Goal: Task Accomplishment & Management: Use online tool/utility

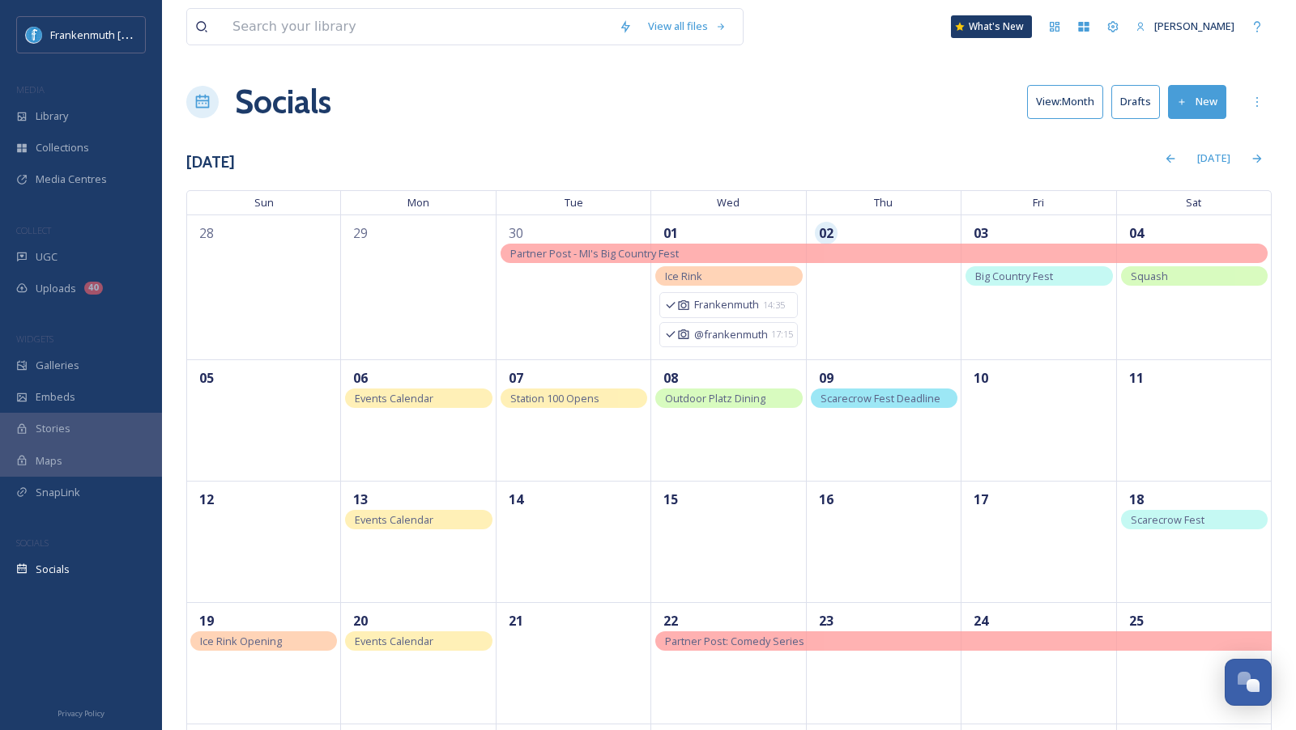
click at [45, 251] on span "UGC" at bounding box center [47, 256] width 22 height 15
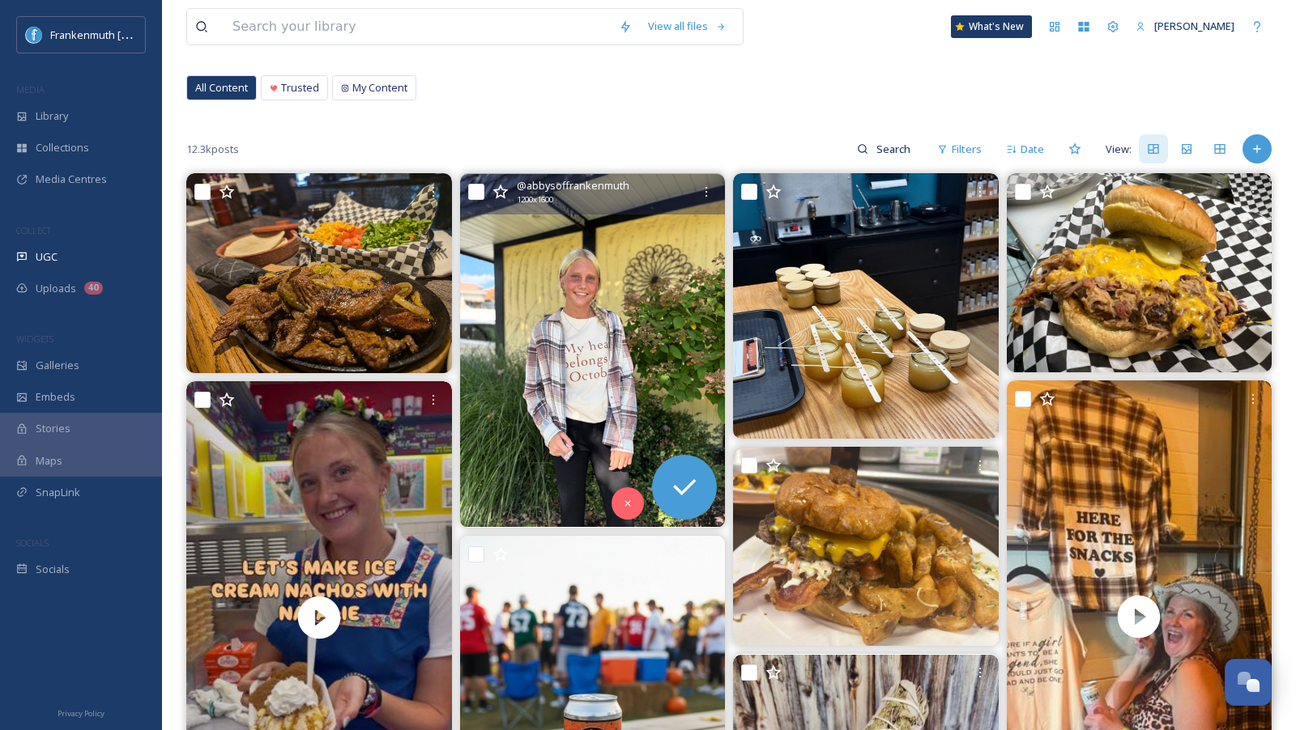
scroll to position [96, 0]
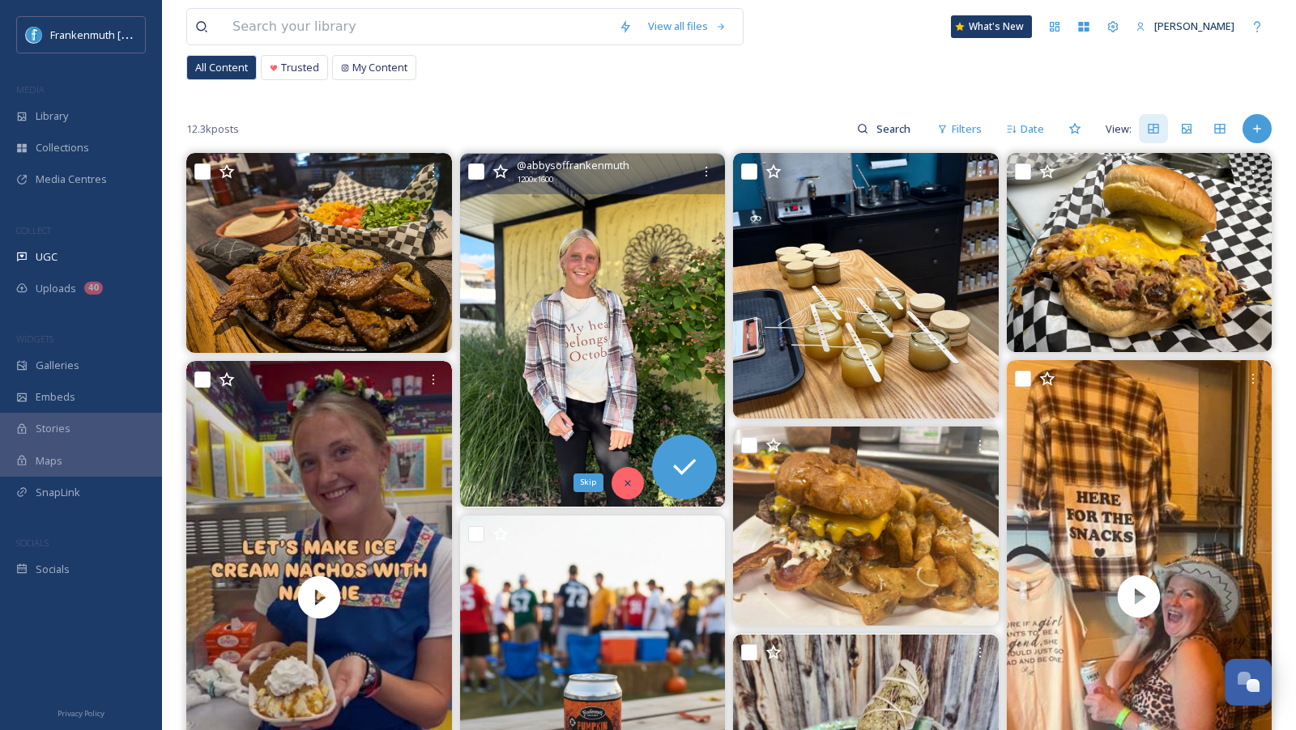
click at [624, 483] on icon at bounding box center [627, 483] width 11 height 11
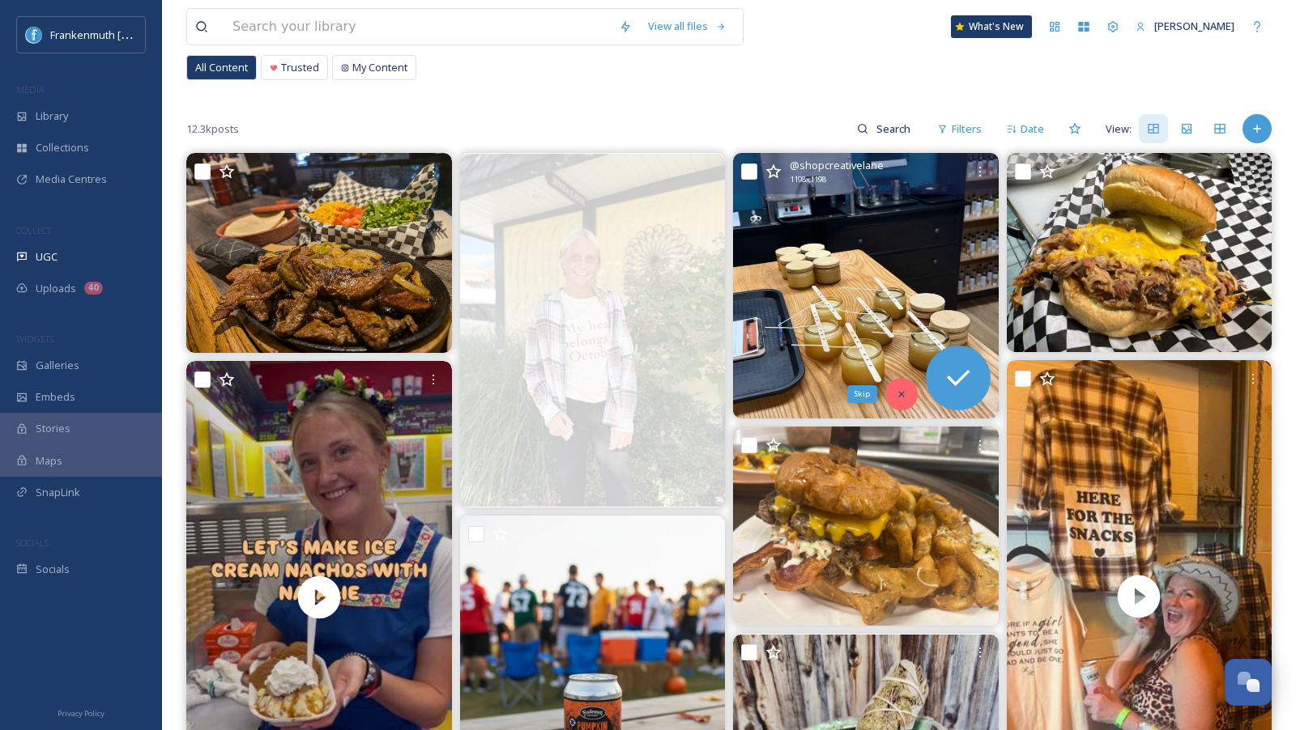
click at [891, 395] on div "Skip" at bounding box center [901, 394] width 32 height 32
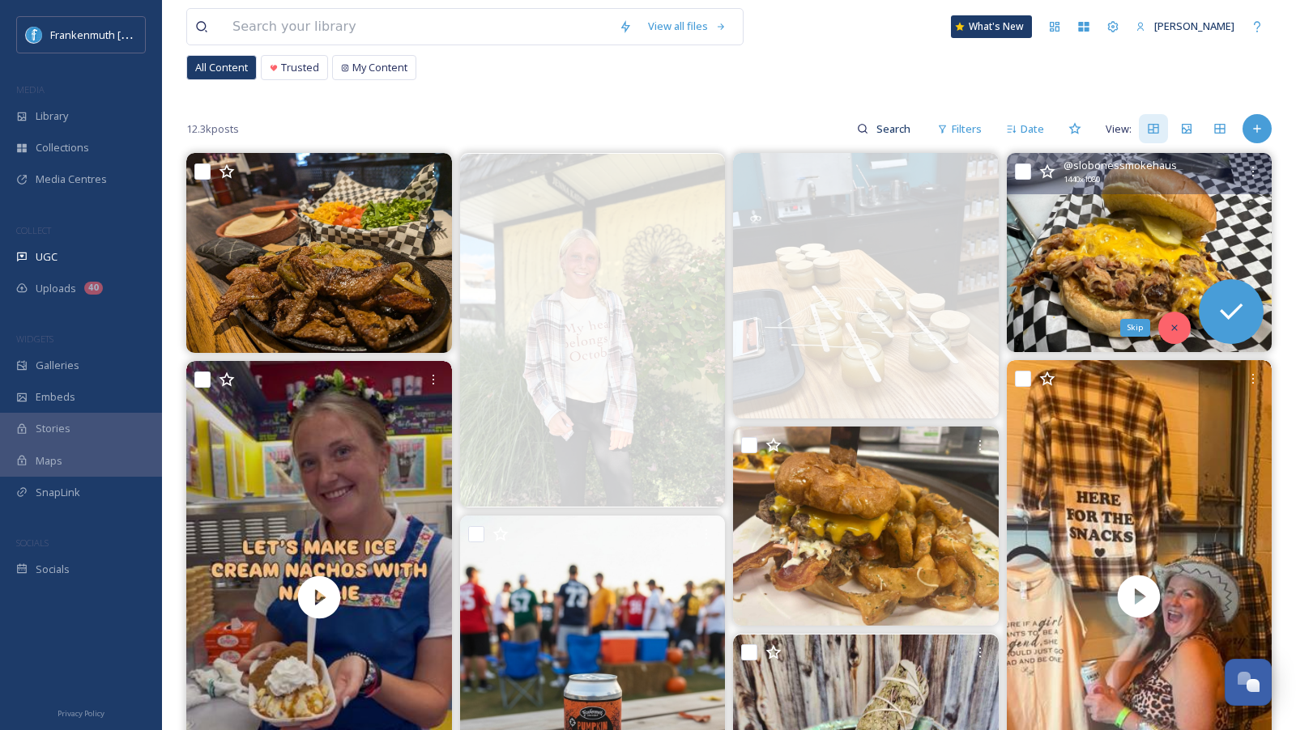
click at [1172, 335] on div "Skip" at bounding box center [1174, 328] width 32 height 32
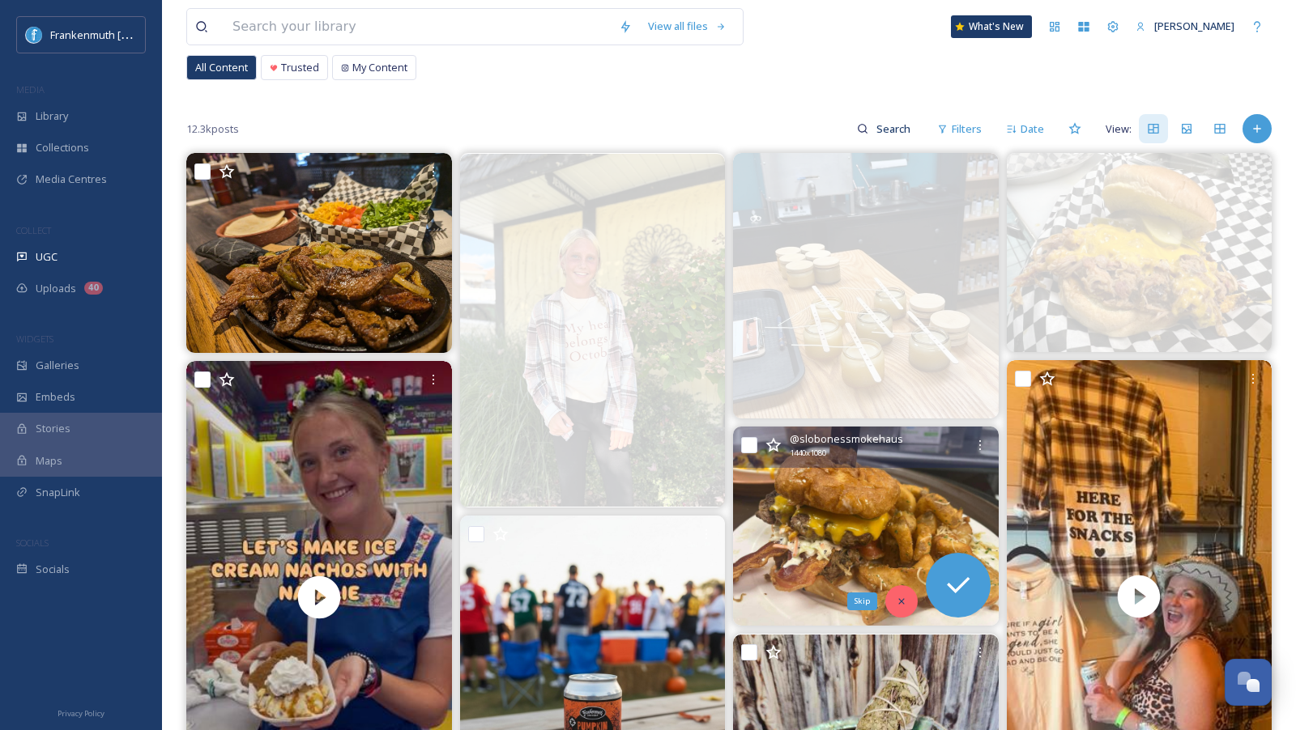
click at [895, 592] on div "Skip" at bounding box center [901, 601] width 32 height 32
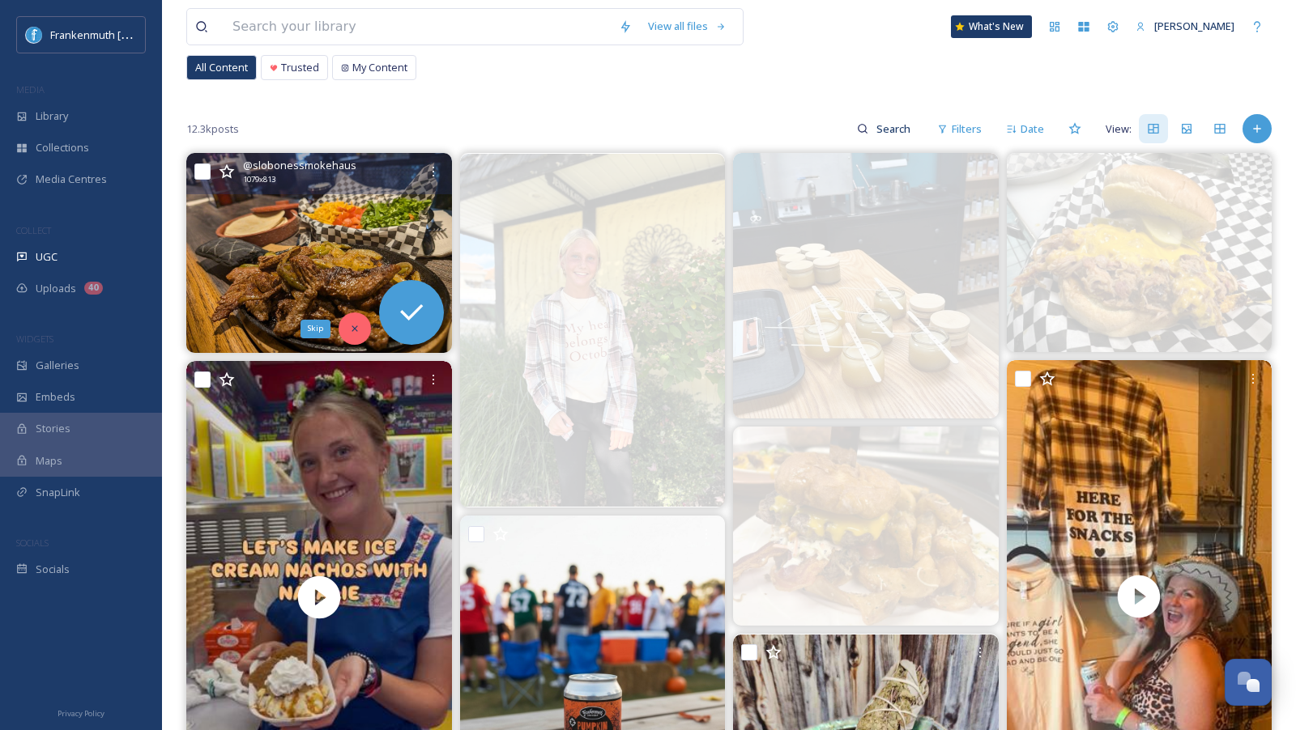
click at [360, 325] on div "Skip" at bounding box center [354, 329] width 32 height 32
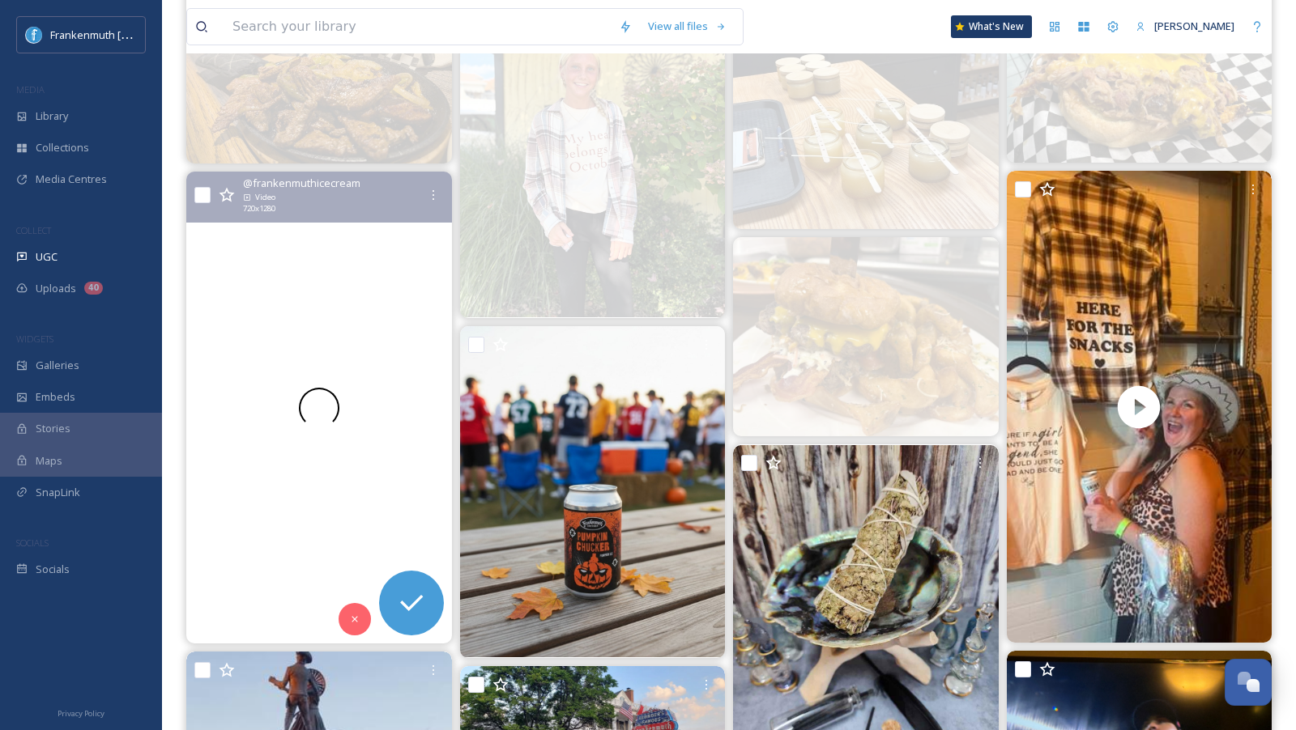
scroll to position [322, 0]
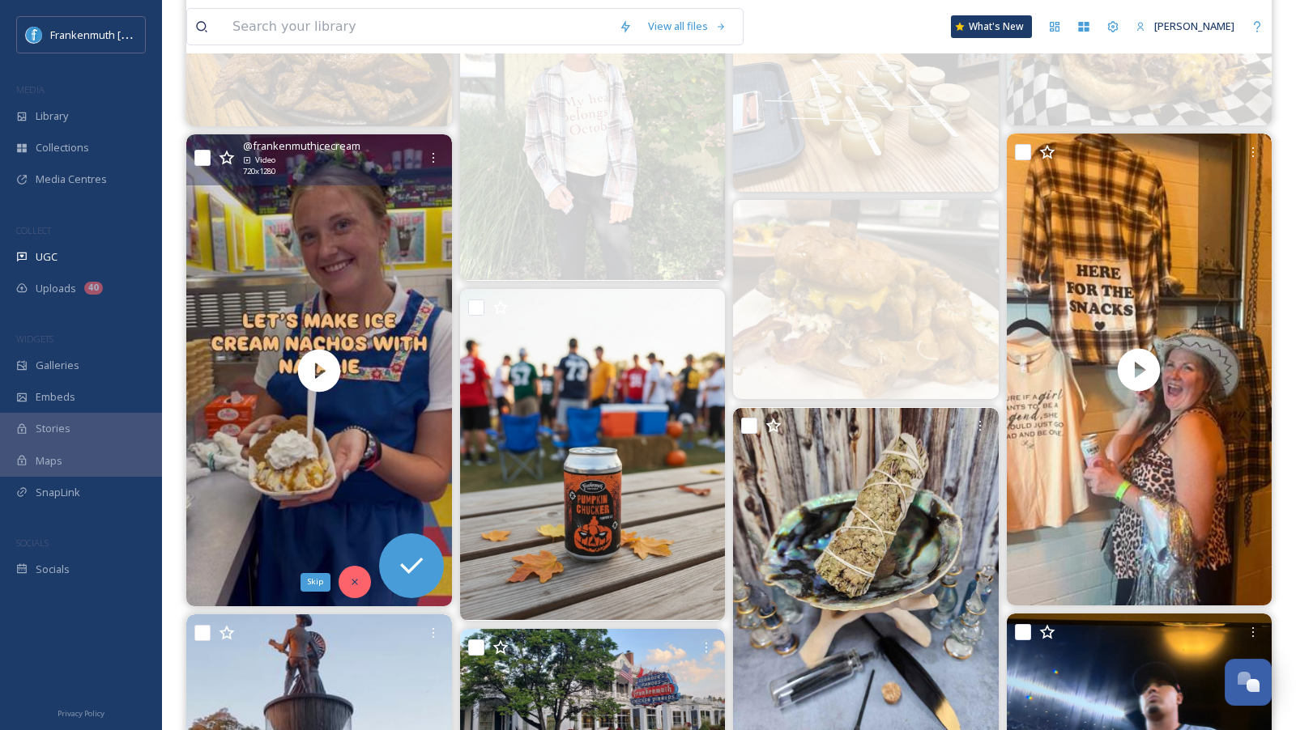
click at [355, 587] on div "Skip" at bounding box center [354, 582] width 32 height 32
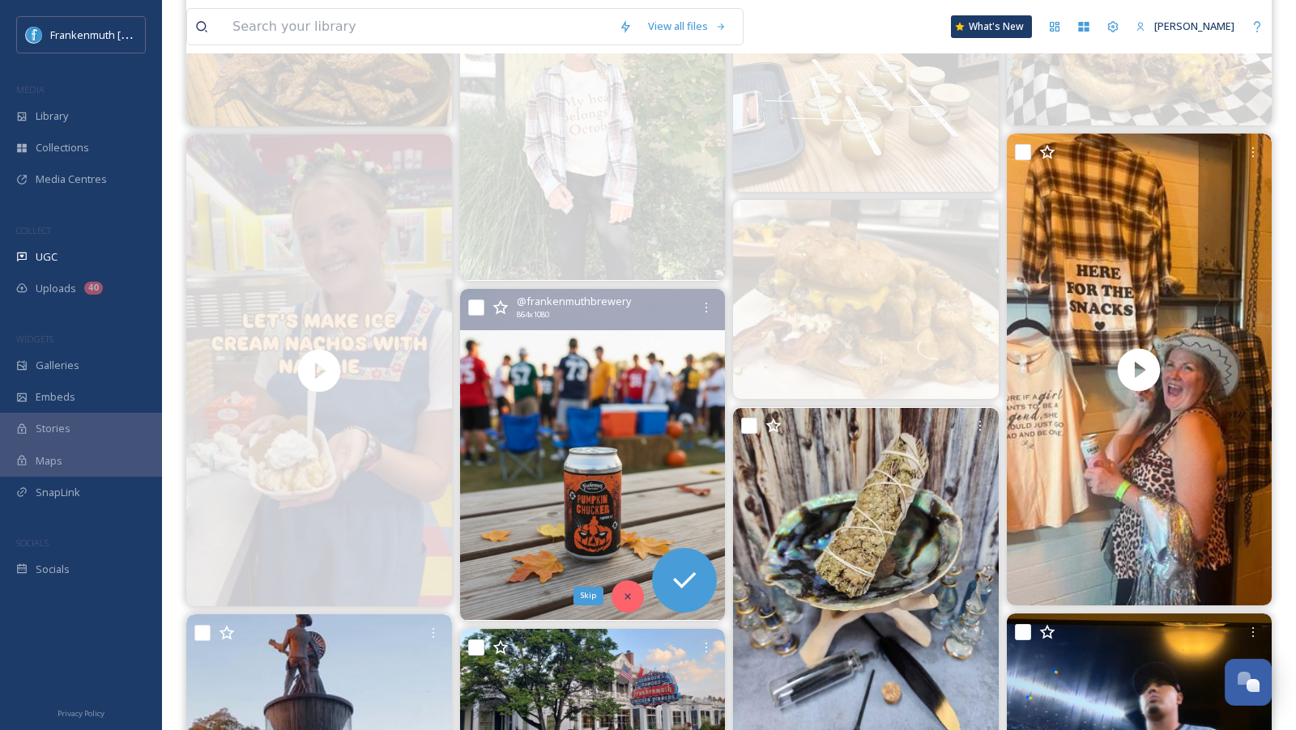
click at [638, 596] on div "Skip" at bounding box center [627, 597] width 32 height 32
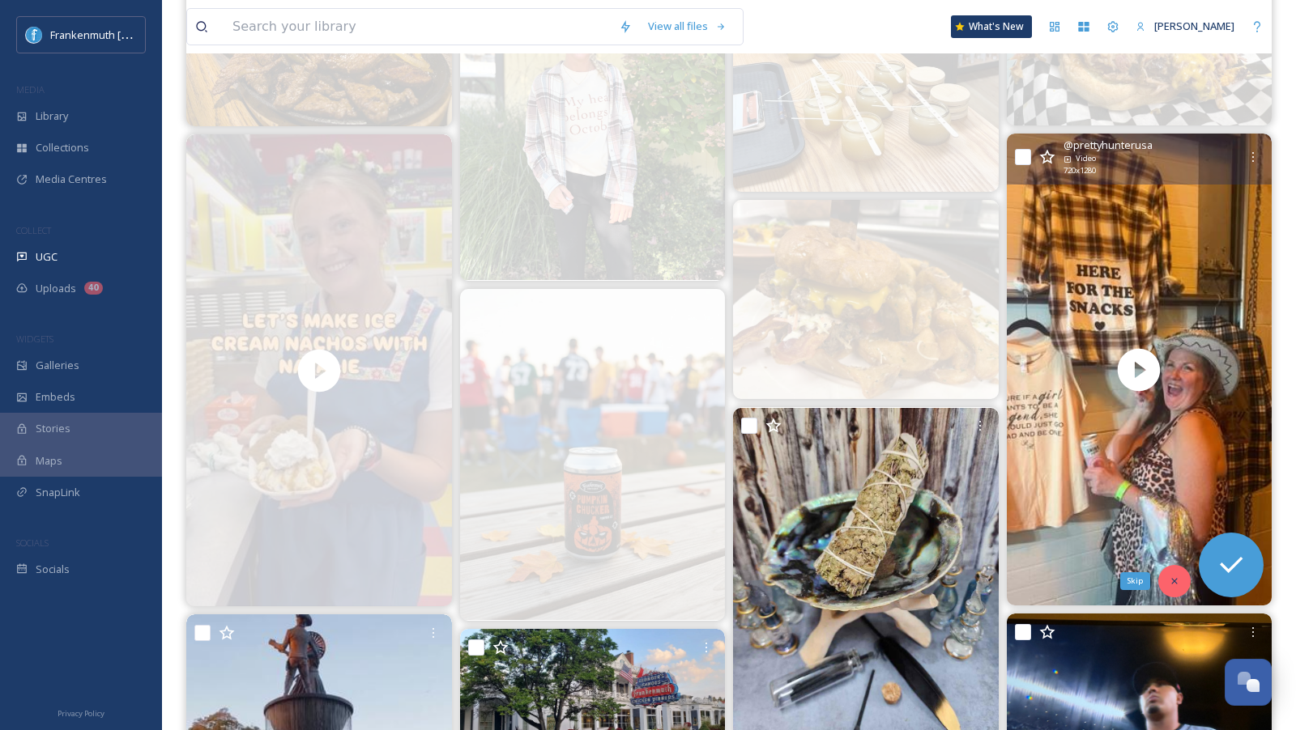
click at [1168, 576] on icon at bounding box center [1173, 581] width 11 height 11
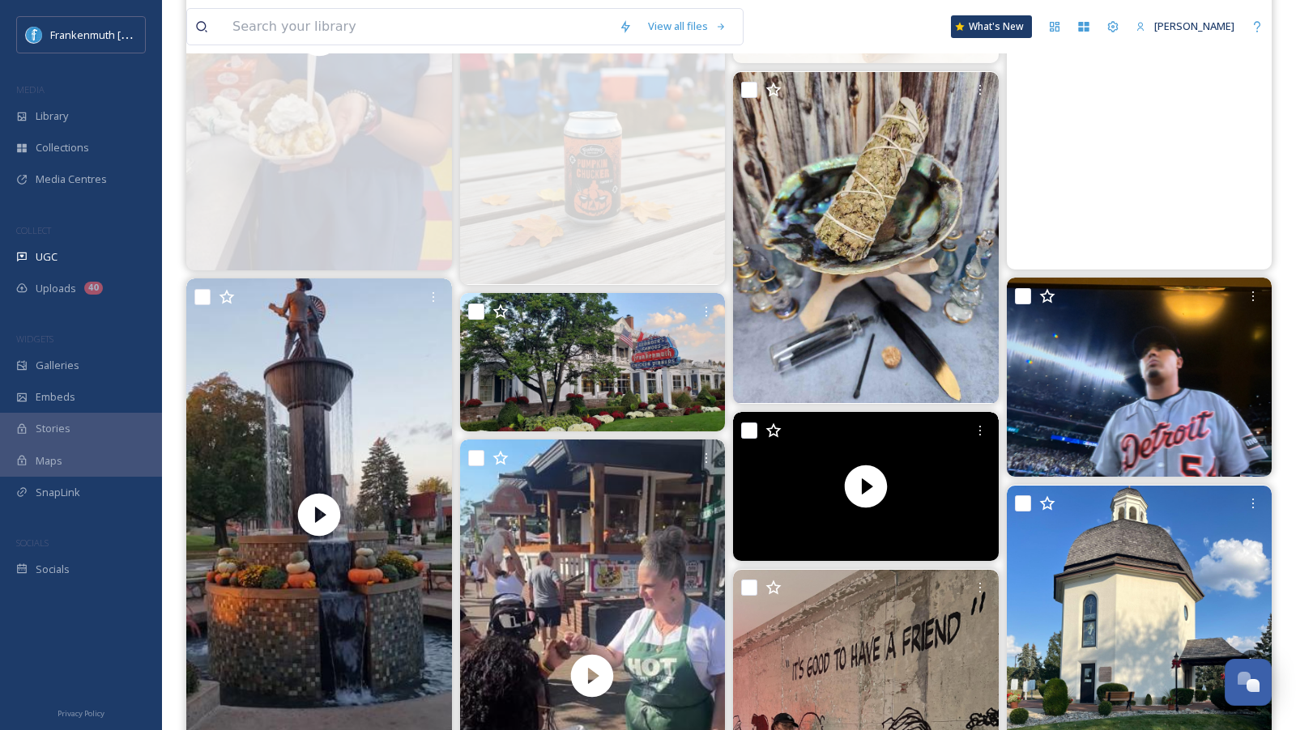
scroll to position [670, 0]
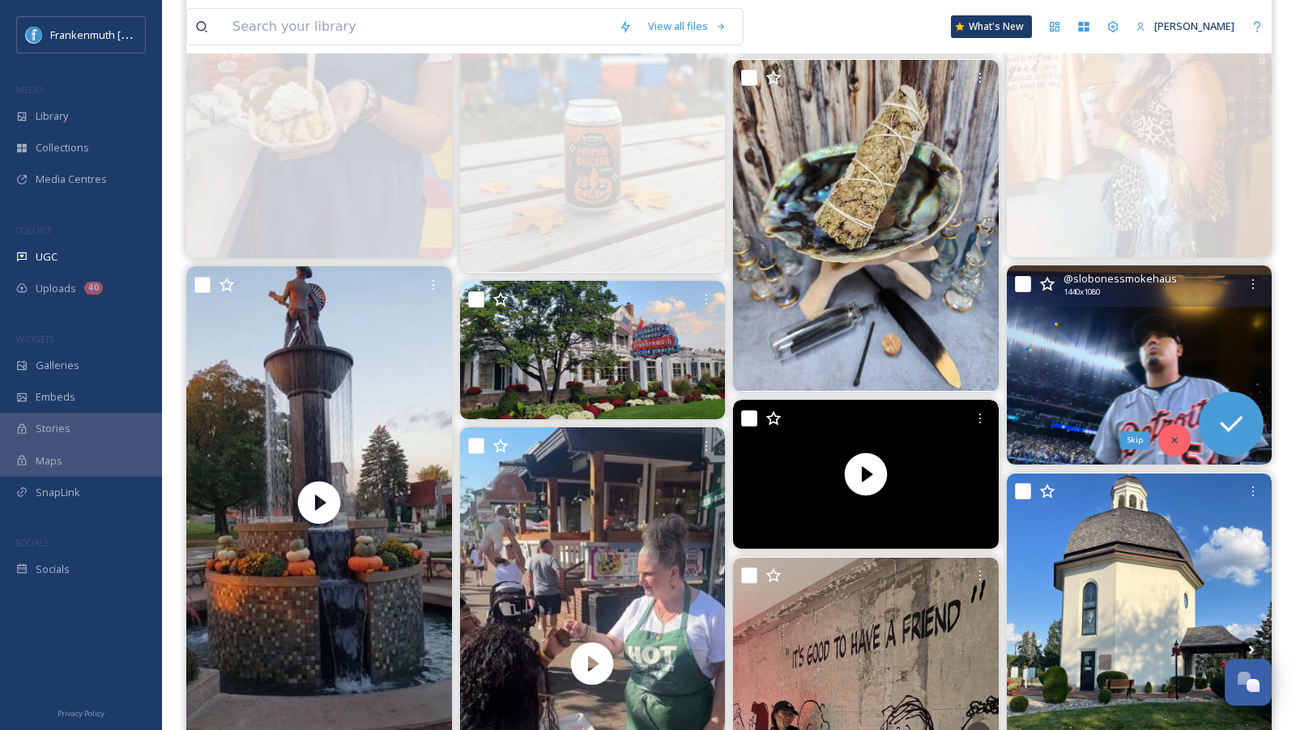
click at [1168, 439] on icon at bounding box center [1173, 440] width 11 height 11
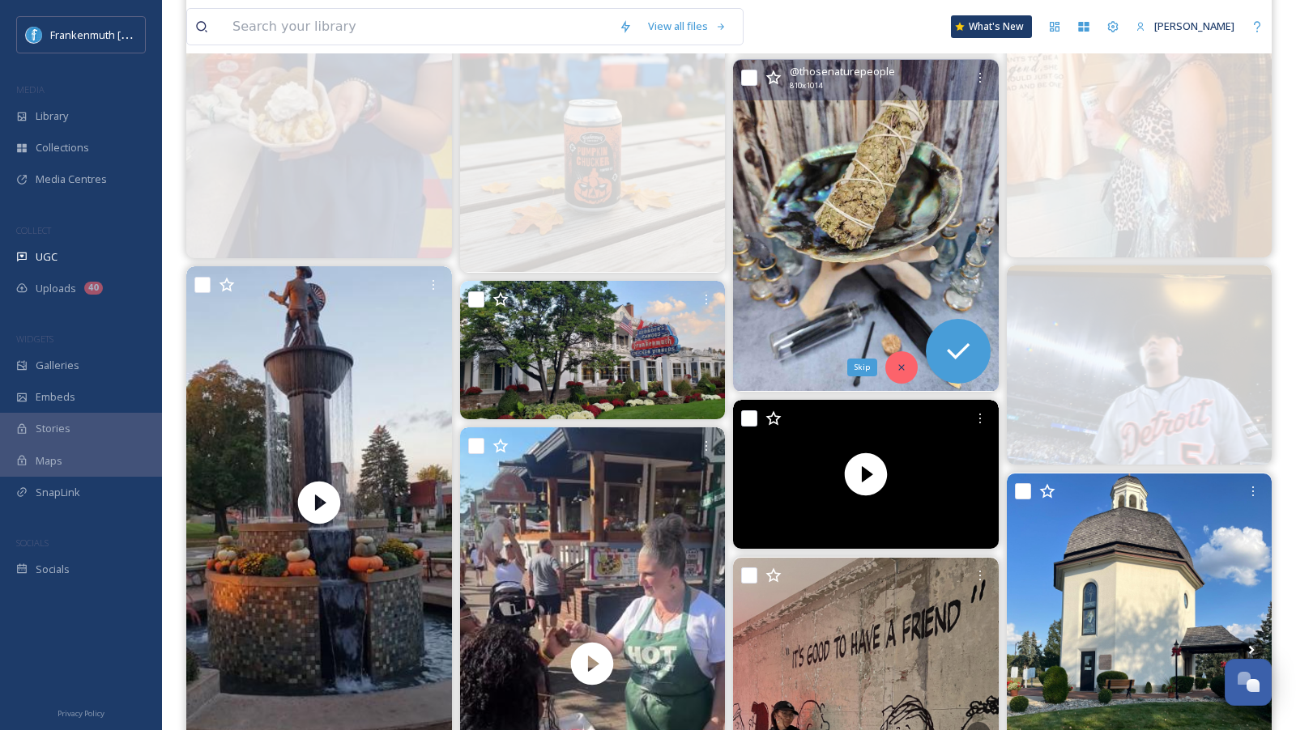
click at [902, 374] on div "Skip" at bounding box center [901, 367] width 32 height 32
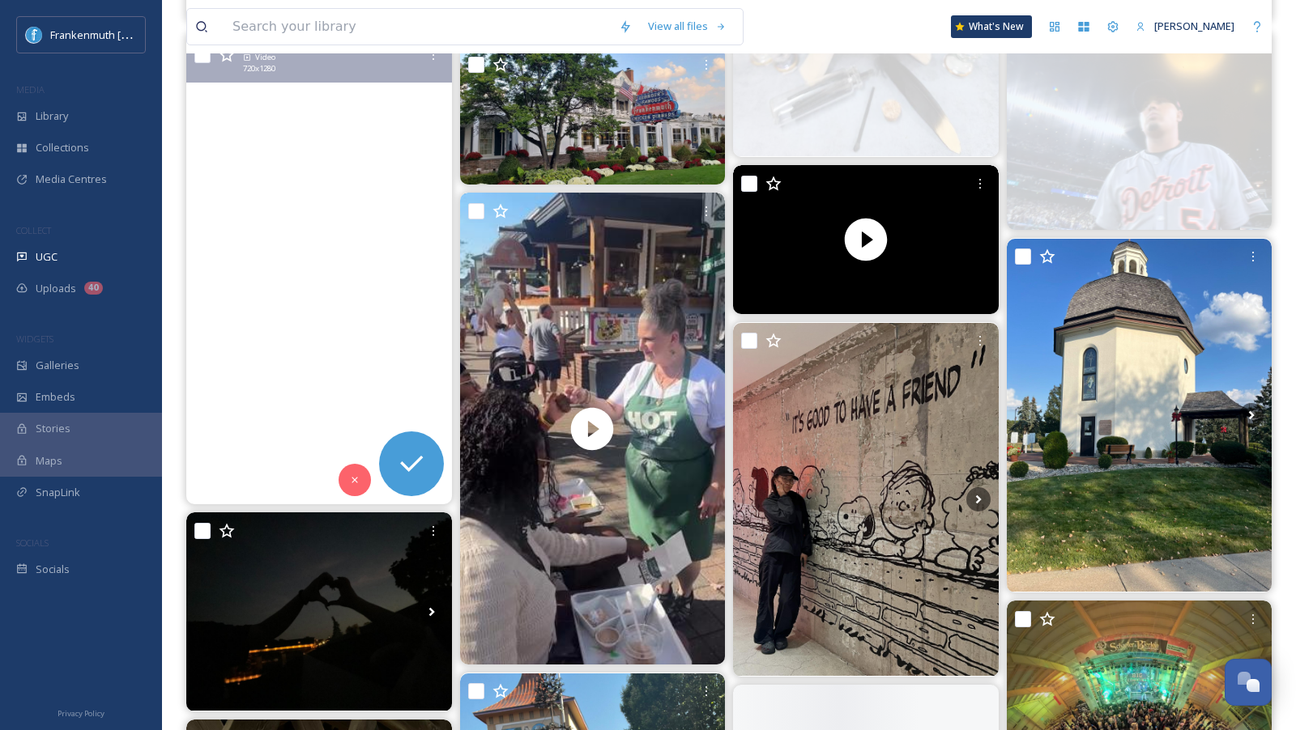
scroll to position [908, 0]
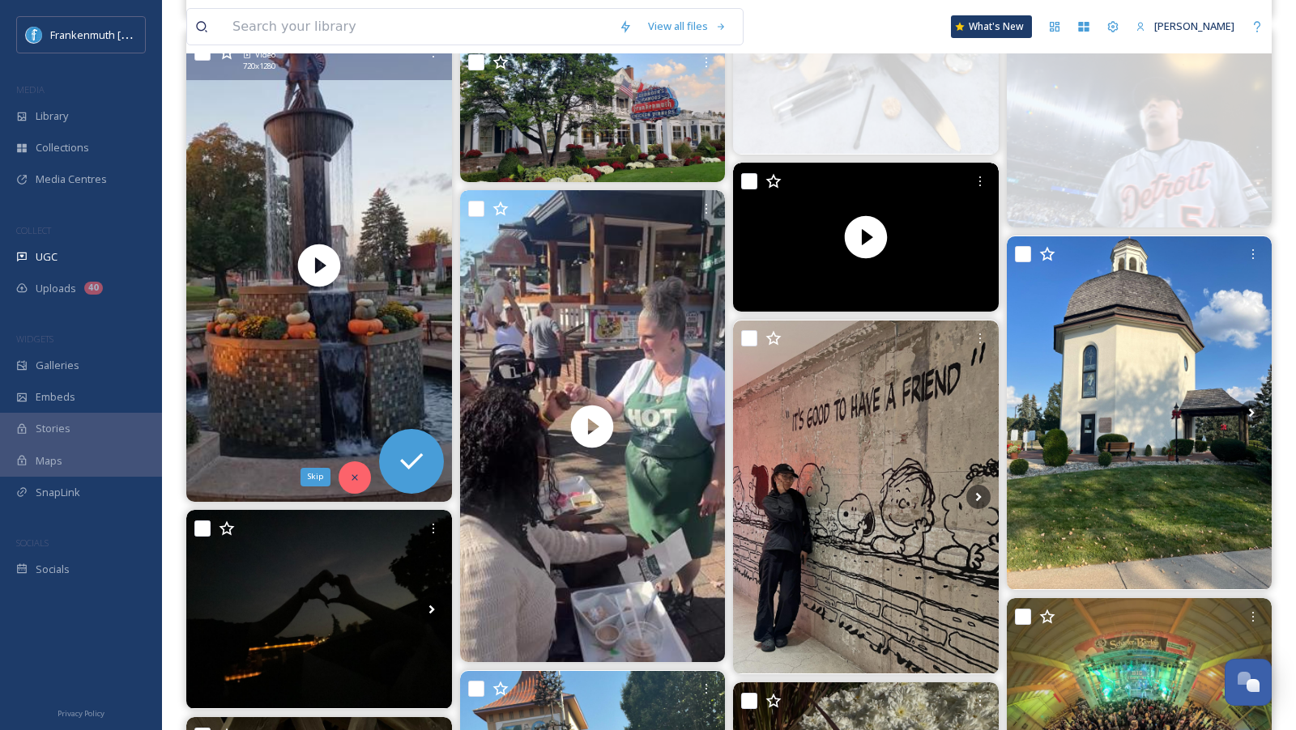
click at [356, 472] on icon at bounding box center [354, 477] width 11 height 11
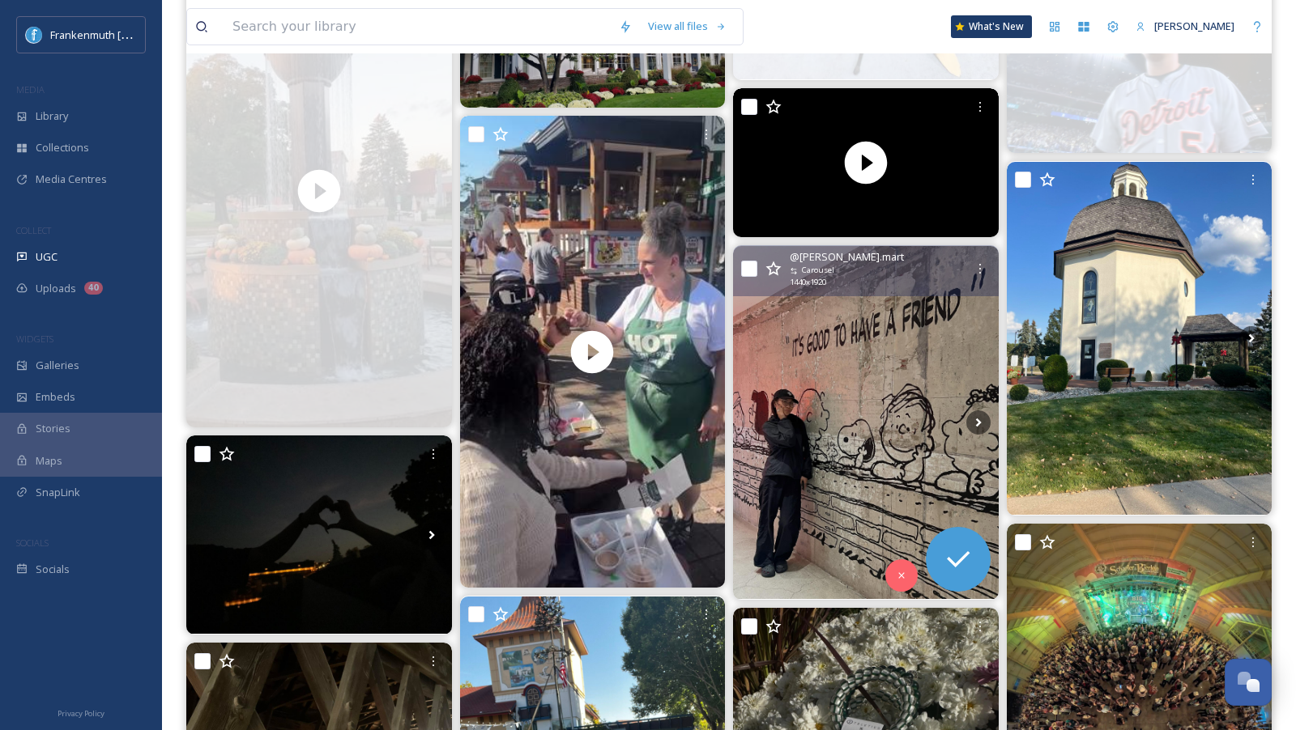
scroll to position [1020, 0]
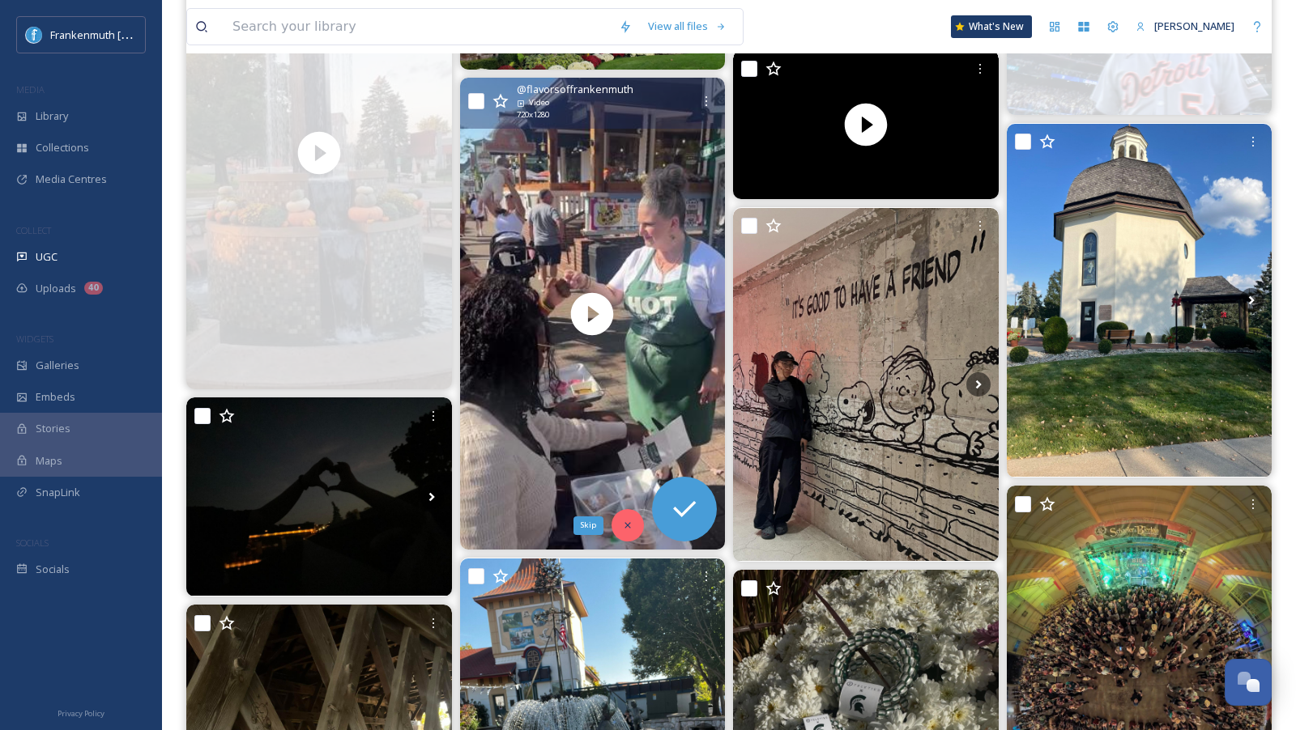
click at [623, 527] on icon at bounding box center [627, 525] width 11 height 11
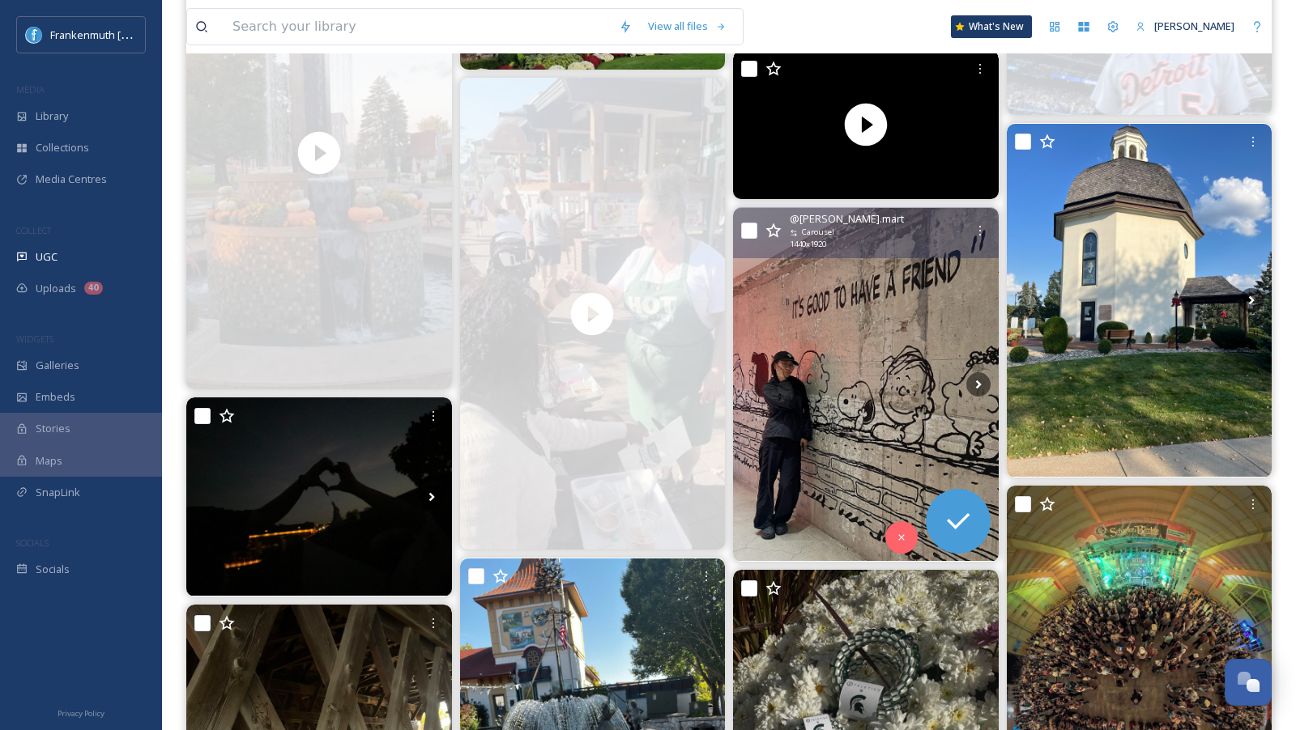
click at [870, 369] on img at bounding box center [866, 385] width 266 height 354
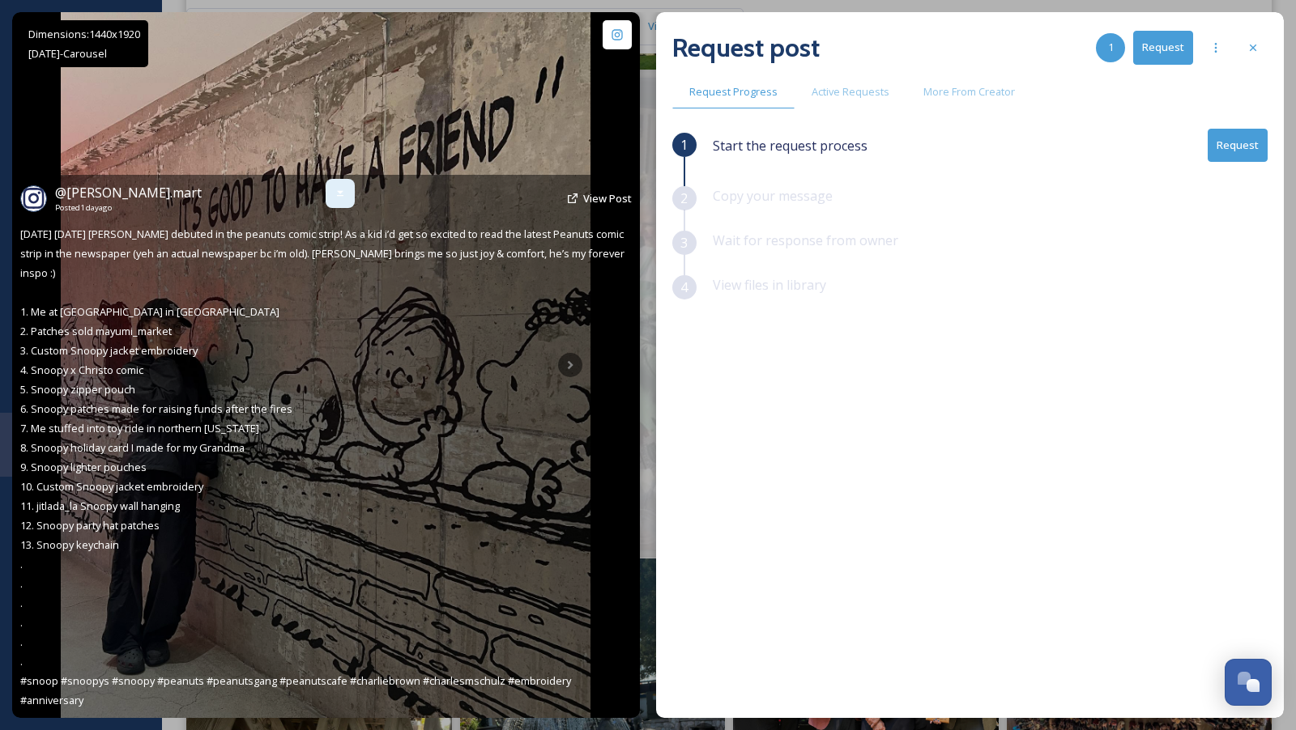
click at [334, 200] on icon at bounding box center [340, 193] width 13 height 13
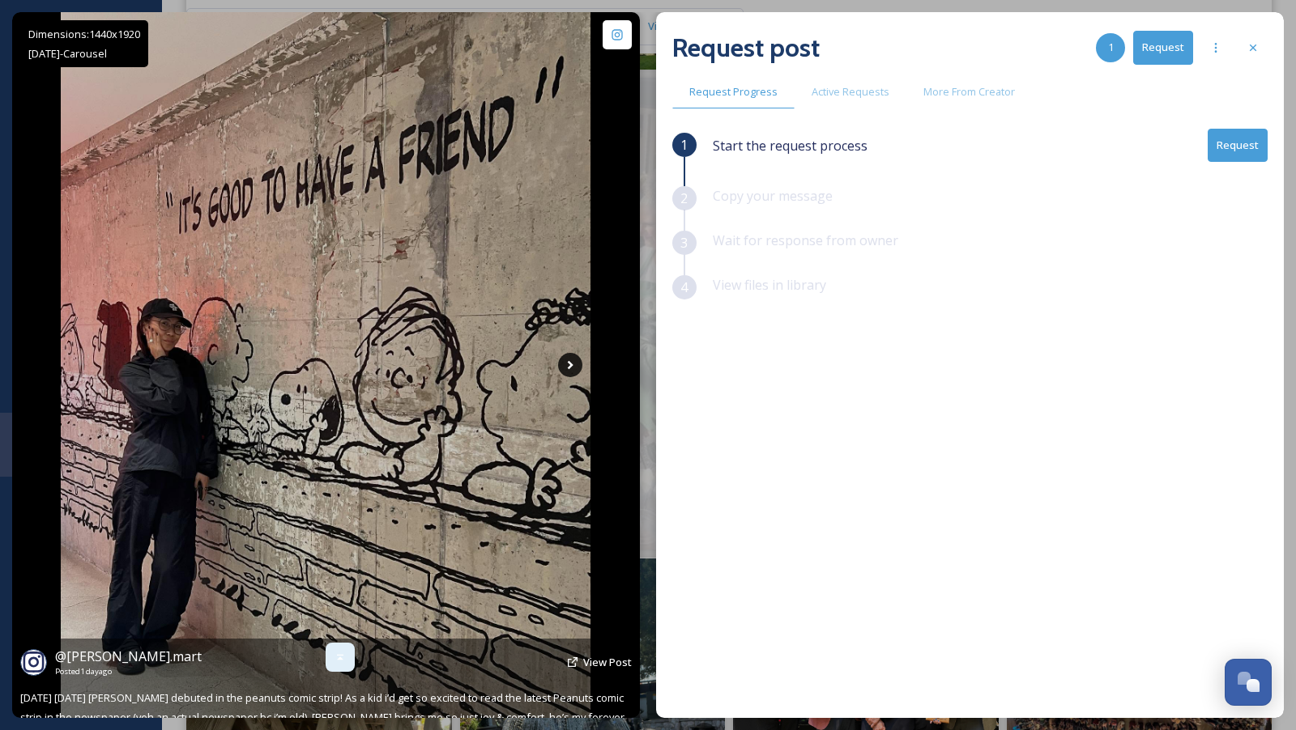
click at [566, 360] on icon at bounding box center [570, 365] width 24 height 24
click at [568, 365] on icon at bounding box center [570, 365] width 24 height 24
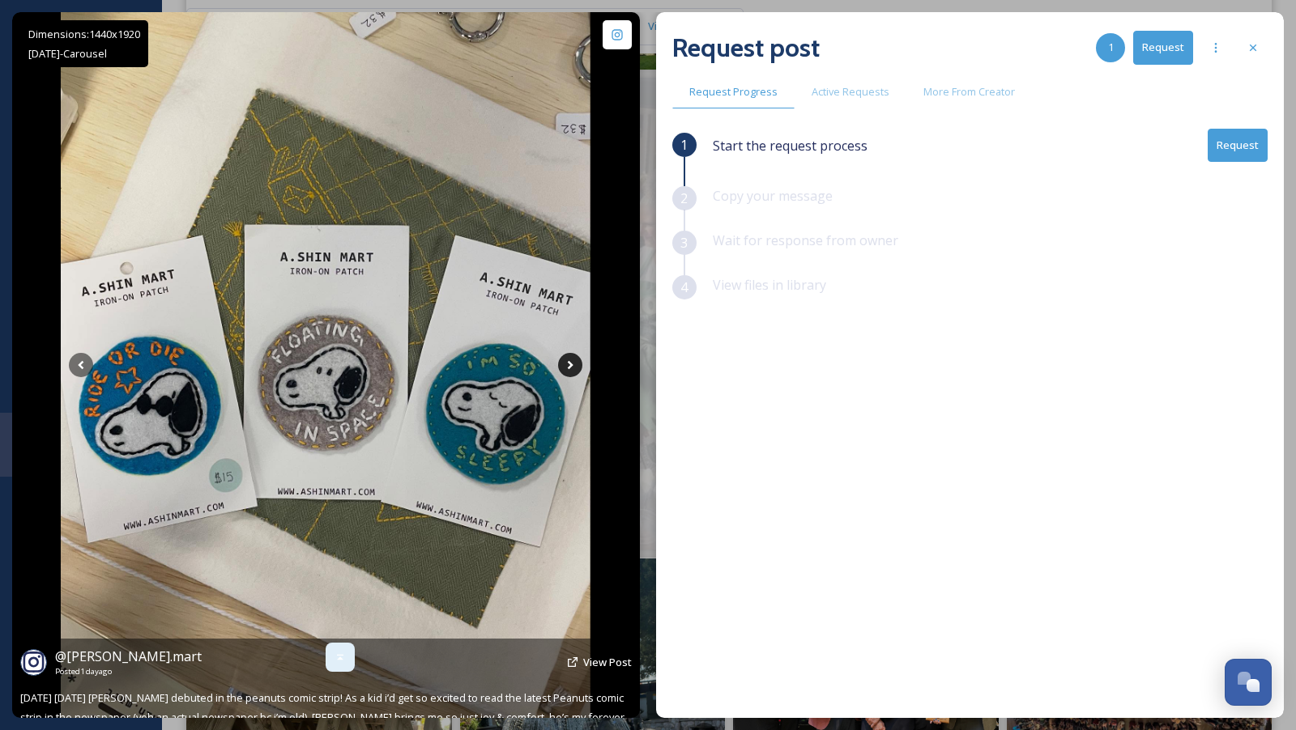
click at [568, 365] on icon at bounding box center [570, 365] width 24 height 24
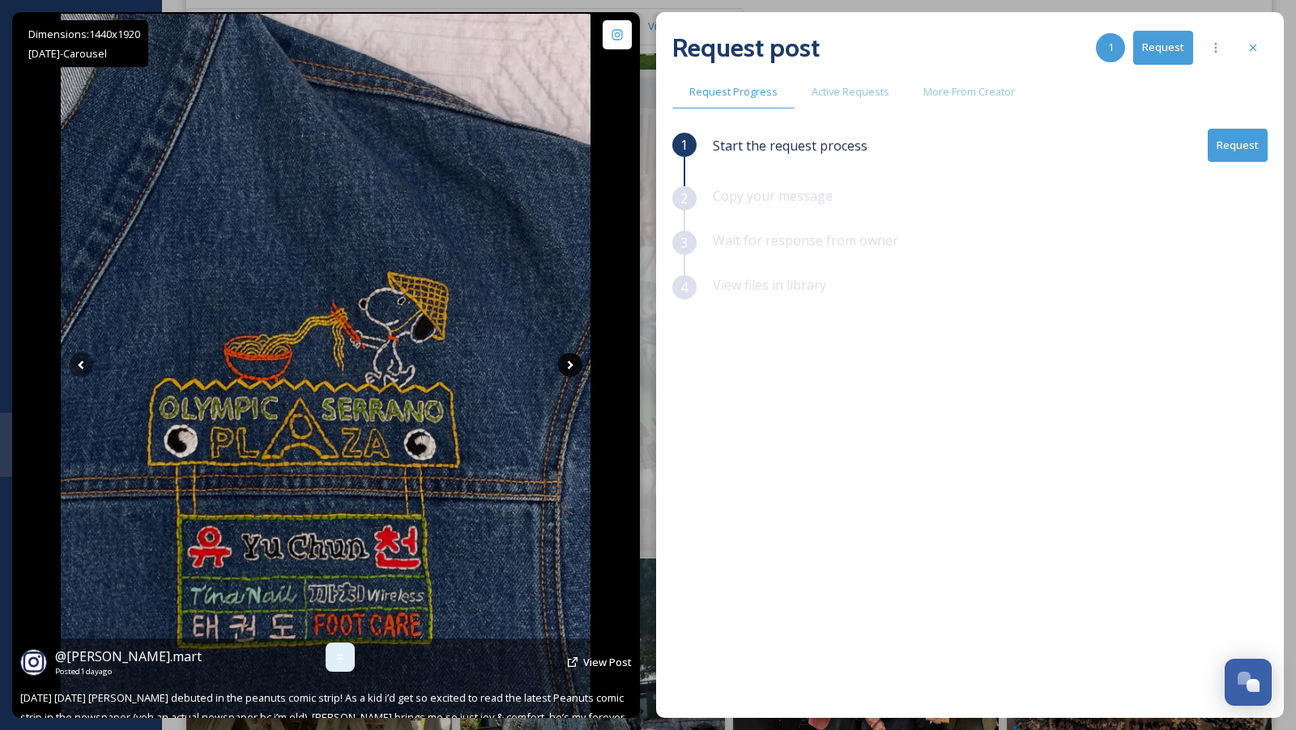
click at [568, 365] on icon at bounding box center [570, 365] width 24 height 24
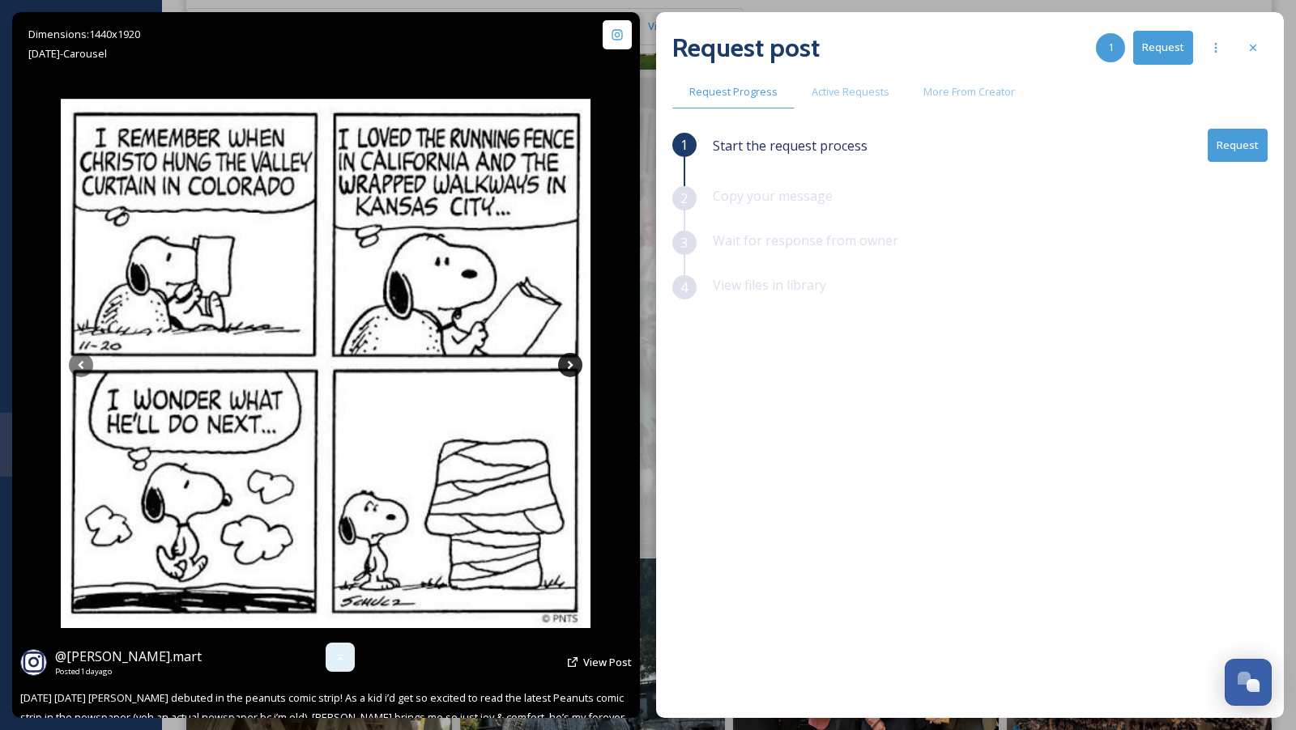
click at [568, 365] on icon at bounding box center [570, 365] width 24 height 24
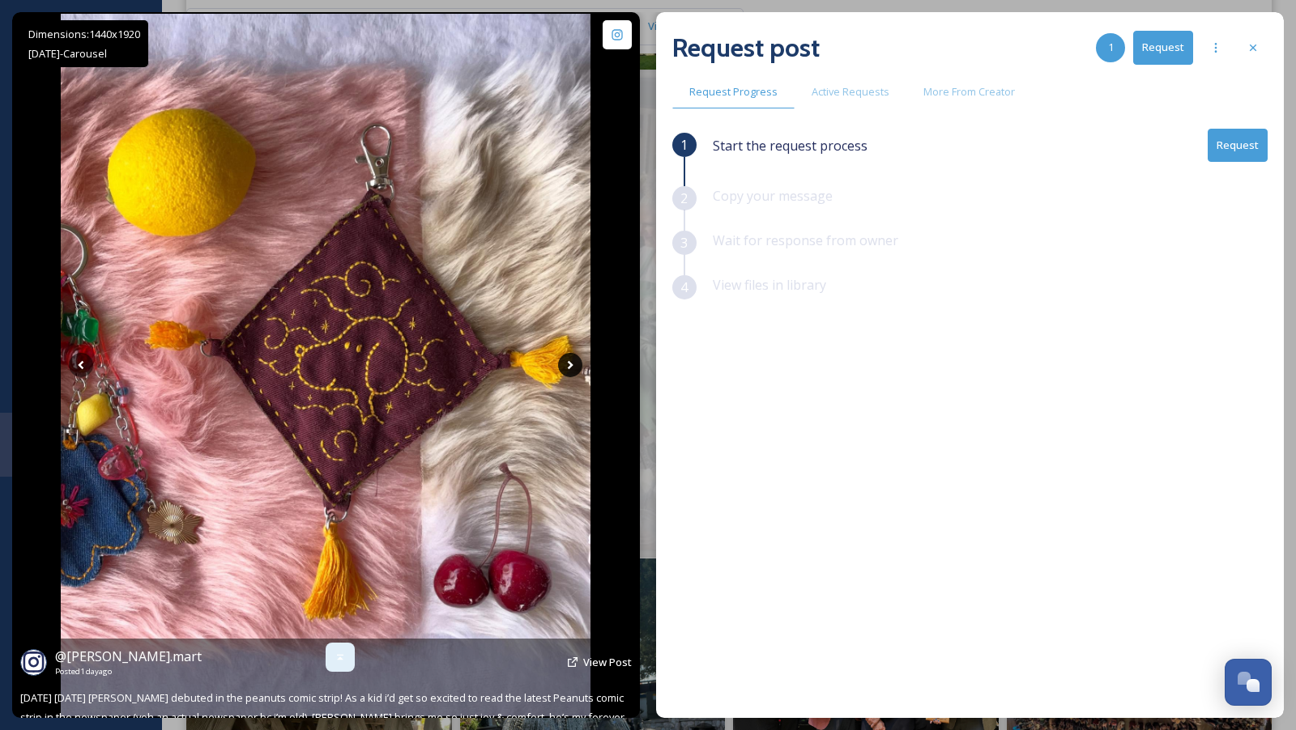
click at [568, 365] on icon at bounding box center [570, 365] width 24 height 24
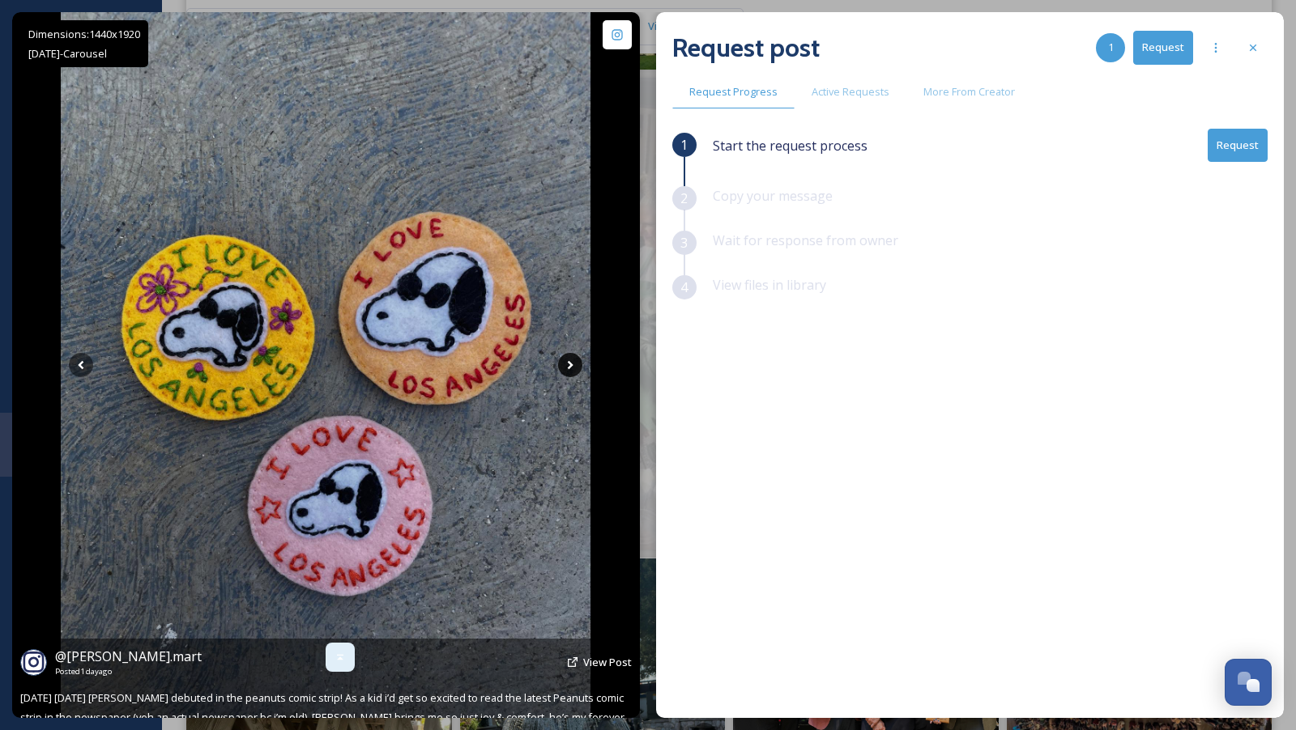
click at [568, 365] on icon at bounding box center [570, 365] width 24 height 24
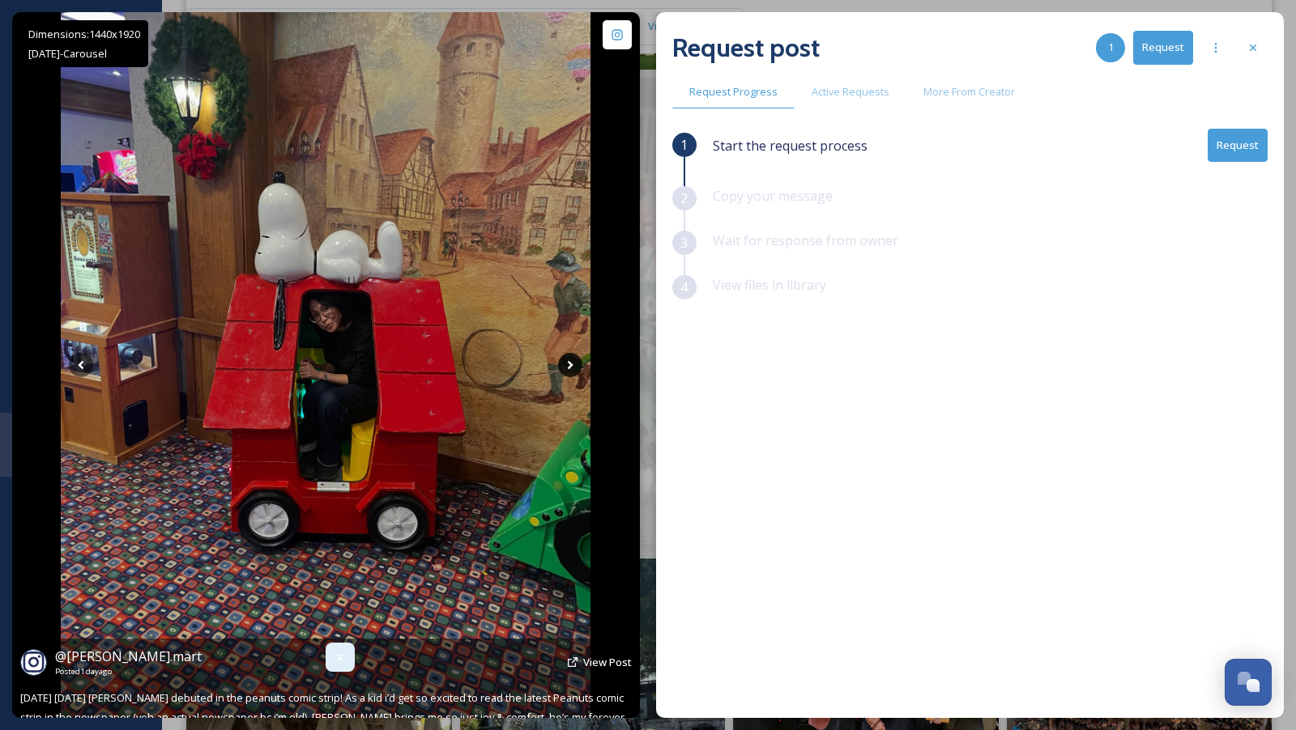
click at [568, 365] on icon at bounding box center [570, 365] width 24 height 24
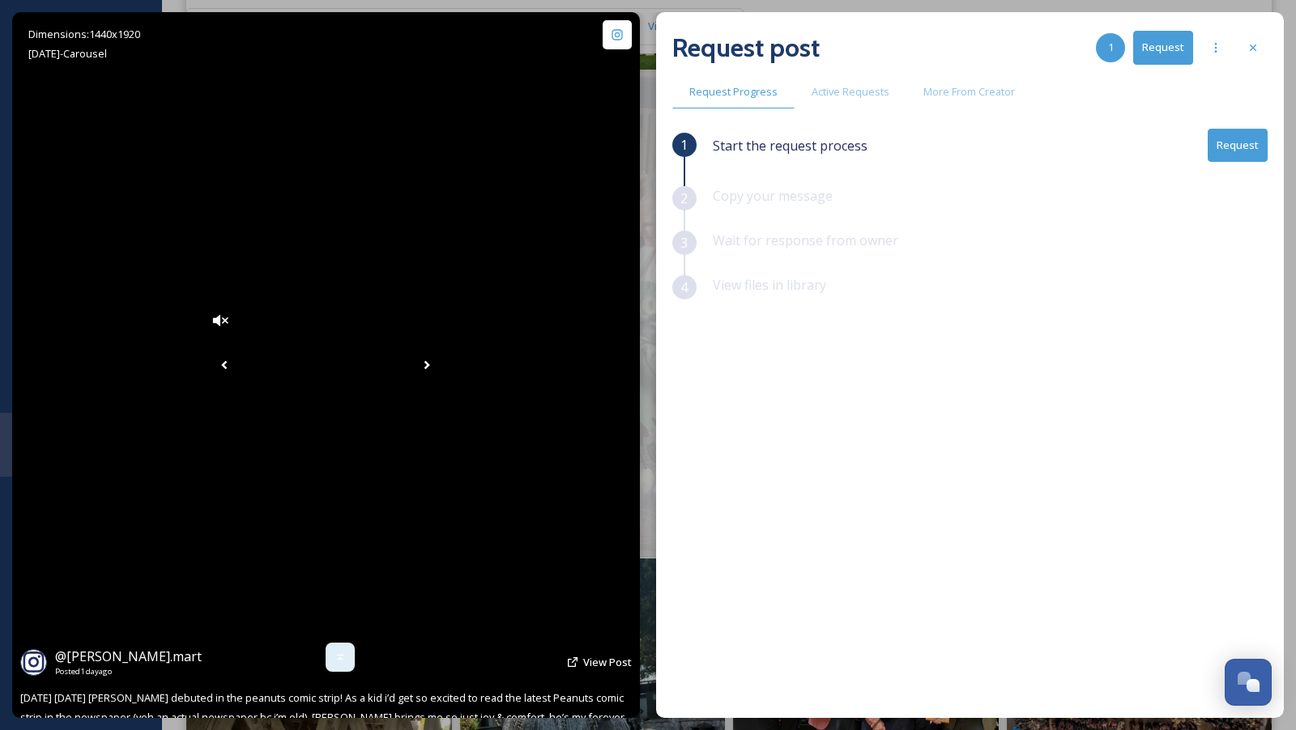
click at [439, 366] on icon at bounding box center [427, 365] width 24 height 24
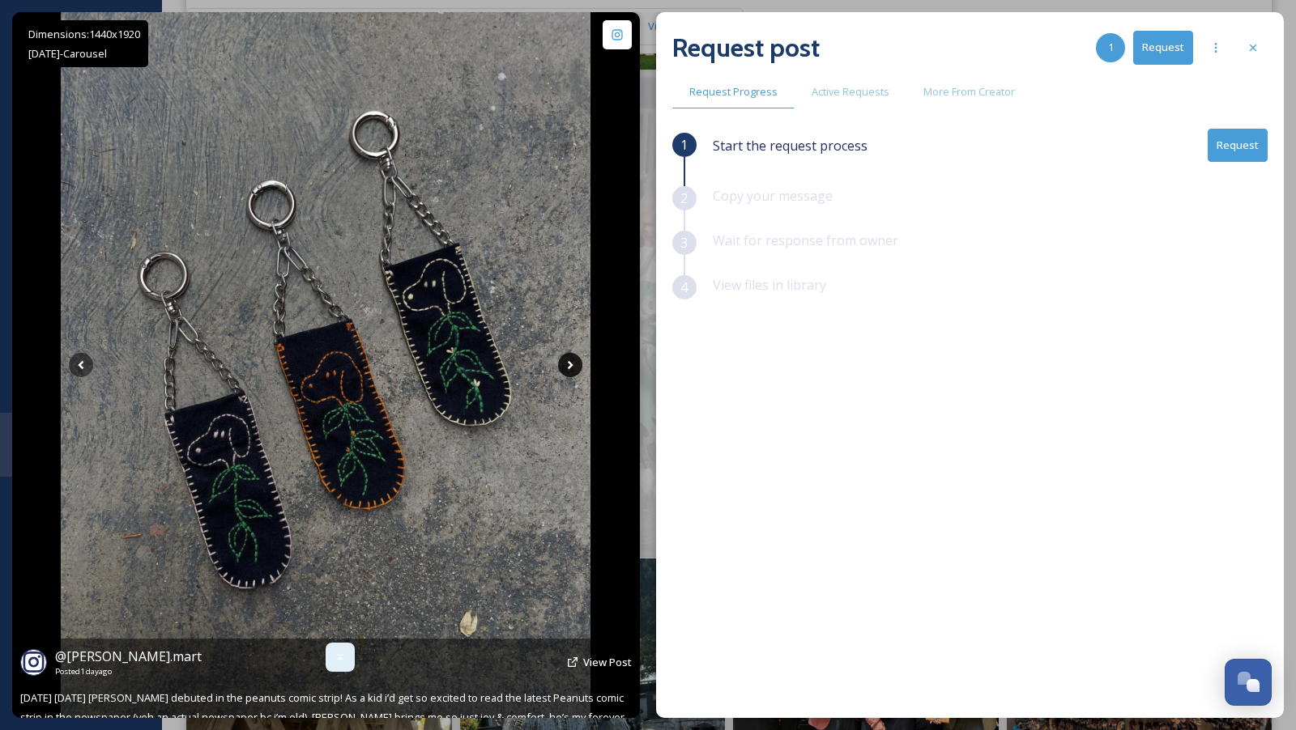
click at [573, 368] on icon at bounding box center [570, 365] width 24 height 24
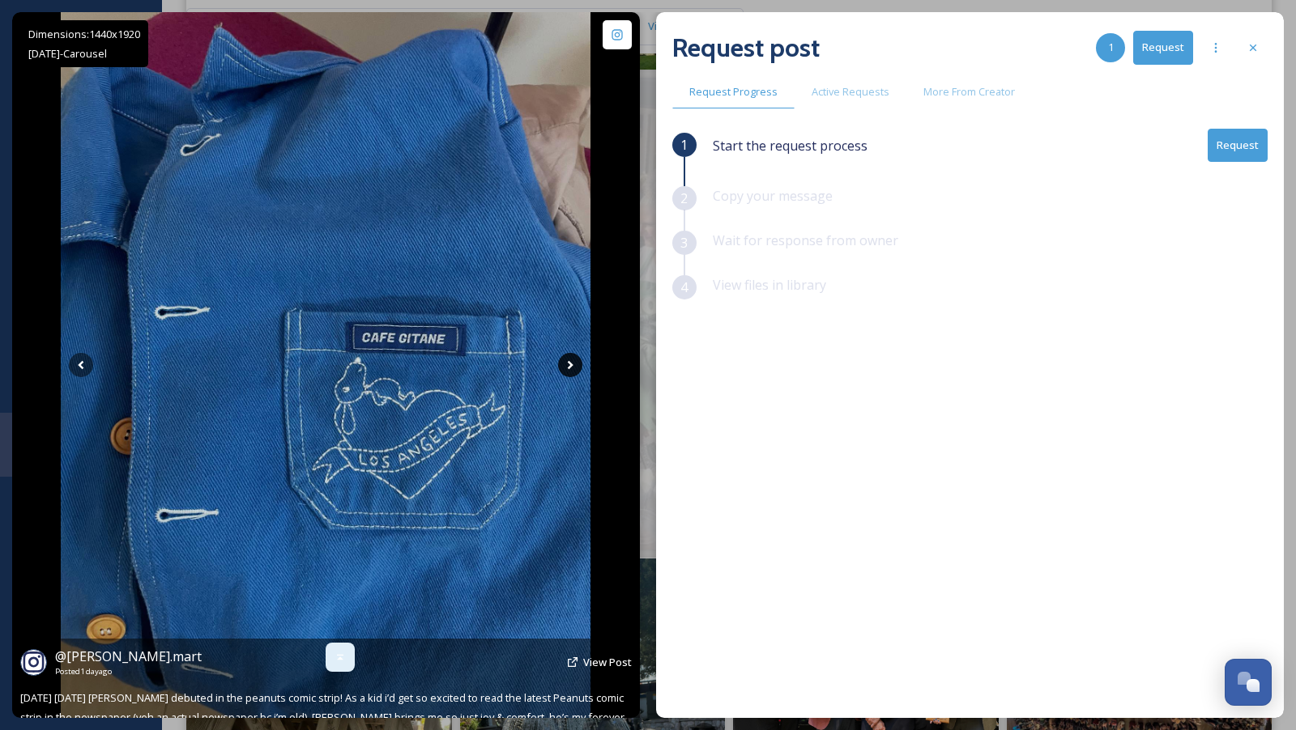
click at [573, 368] on icon at bounding box center [570, 365] width 24 height 24
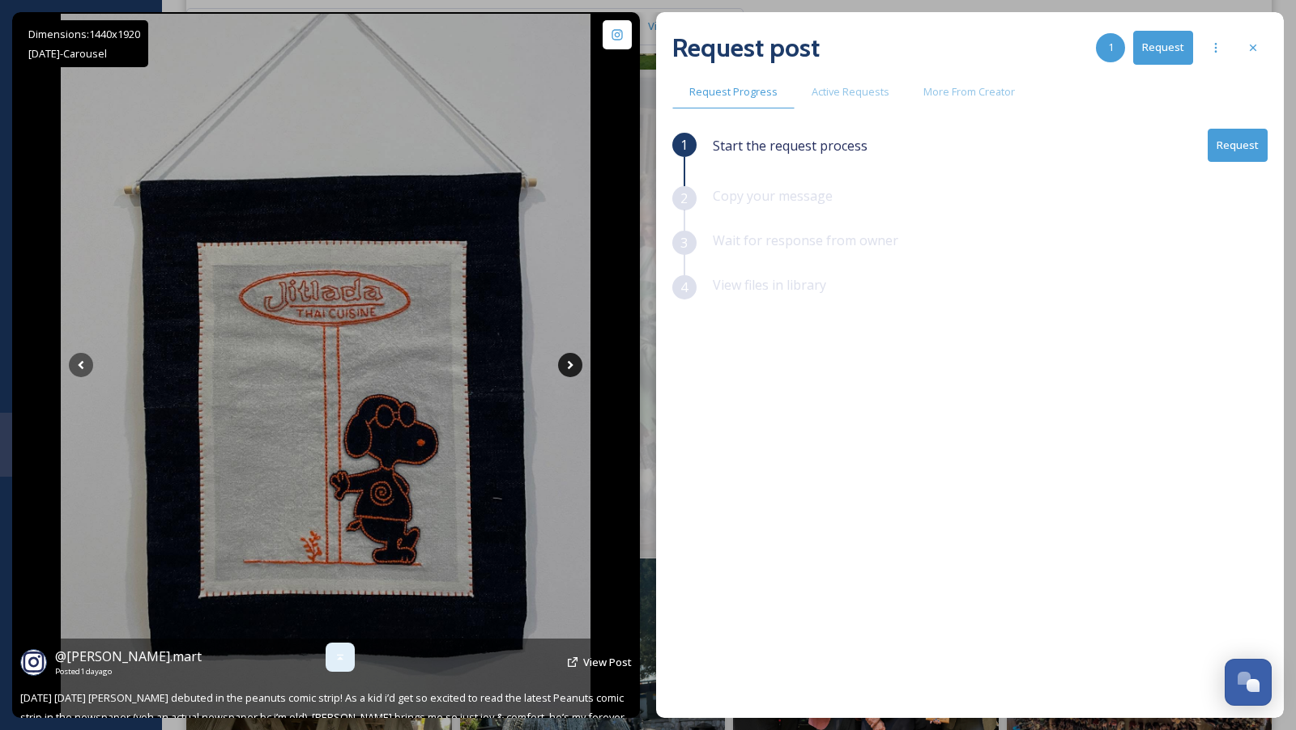
click at [573, 368] on icon at bounding box center [570, 365] width 24 height 24
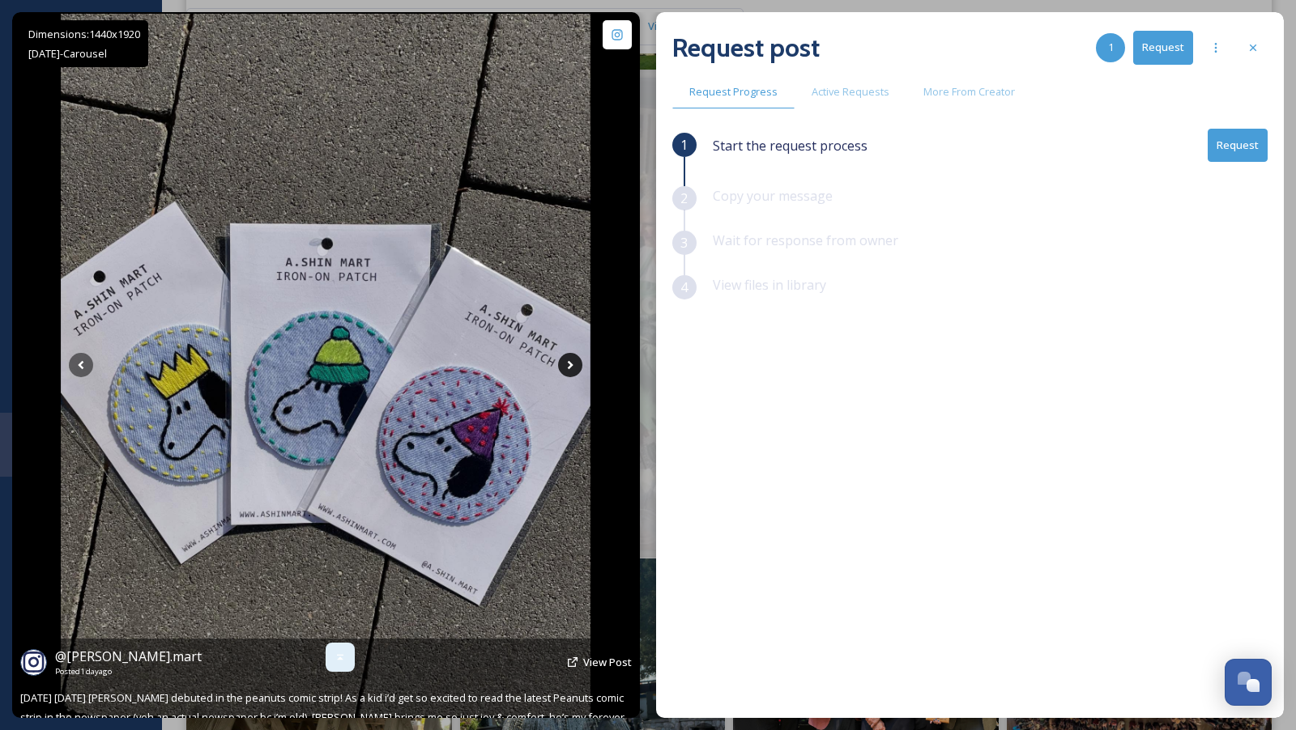
click at [574, 366] on icon at bounding box center [570, 365] width 24 height 24
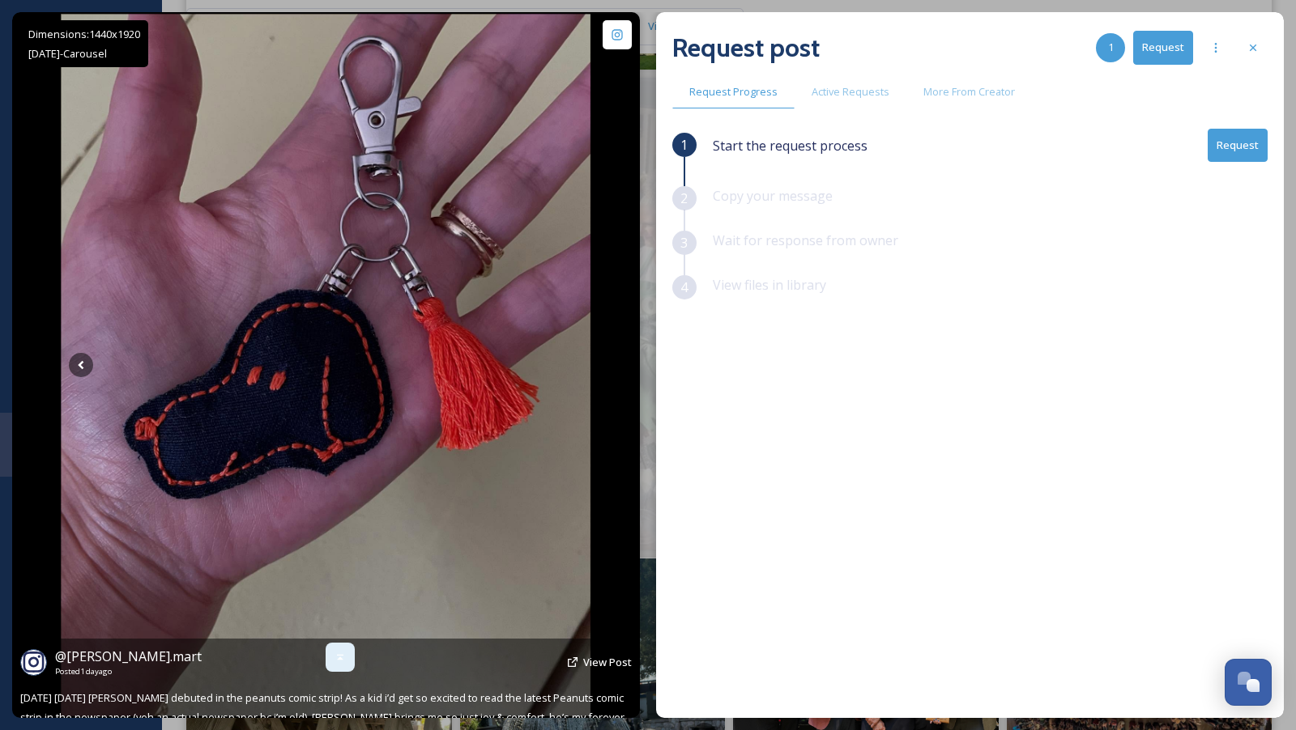
click at [574, 366] on icon at bounding box center [570, 365] width 24 height 24
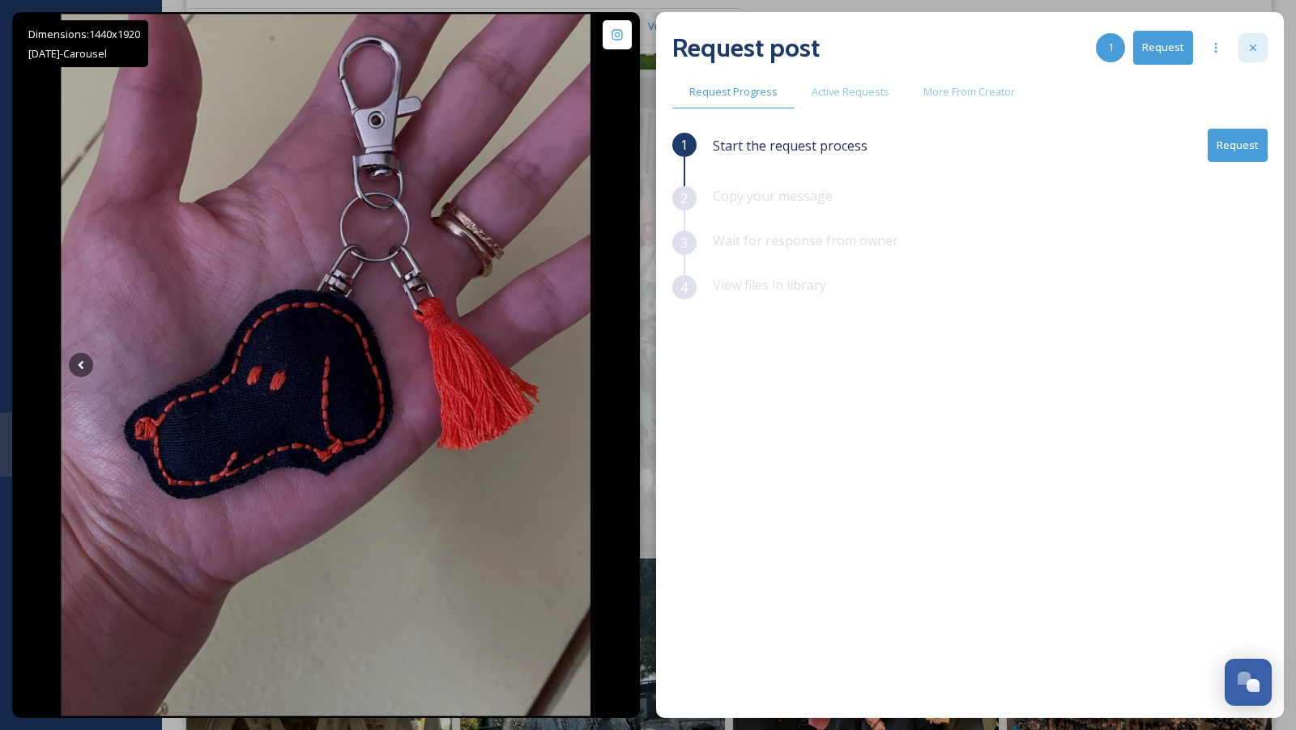
click at [1253, 45] on icon at bounding box center [1252, 47] width 13 height 13
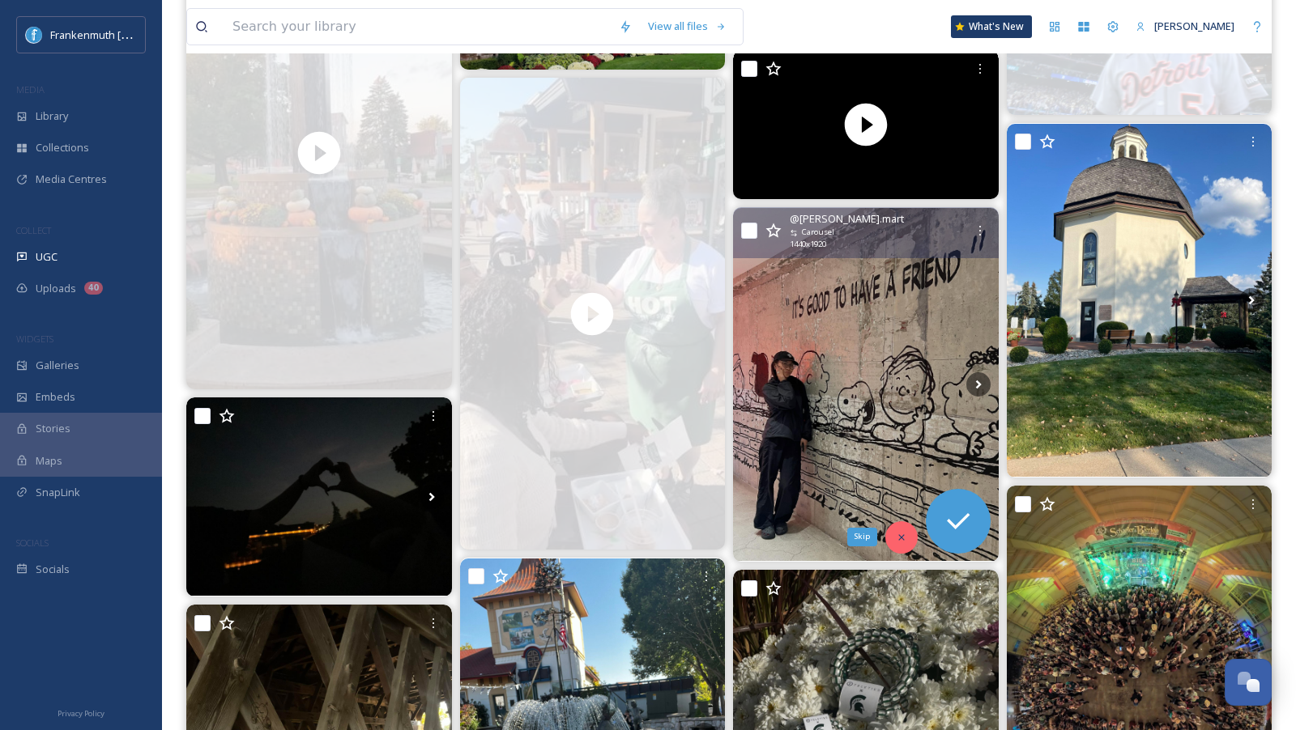
click at [900, 536] on icon at bounding box center [901, 537] width 6 height 6
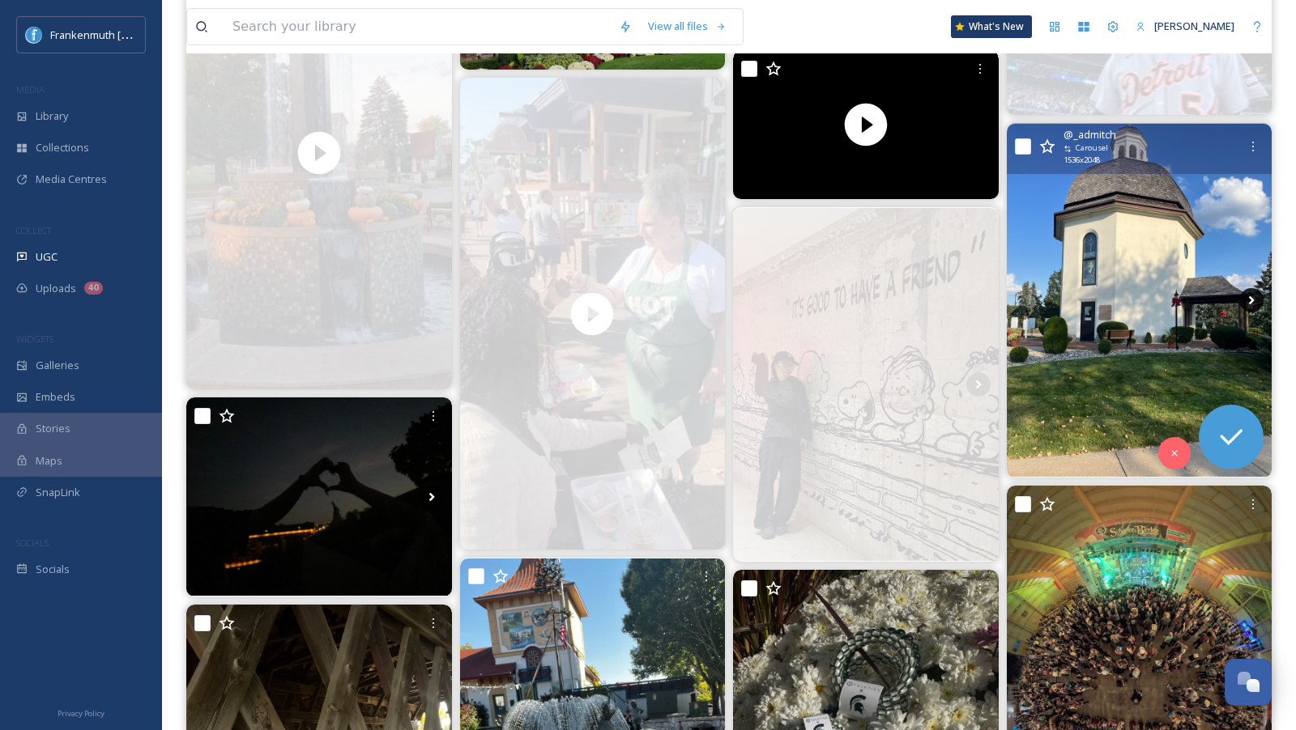
click at [1251, 297] on icon at bounding box center [1252, 300] width 6 height 9
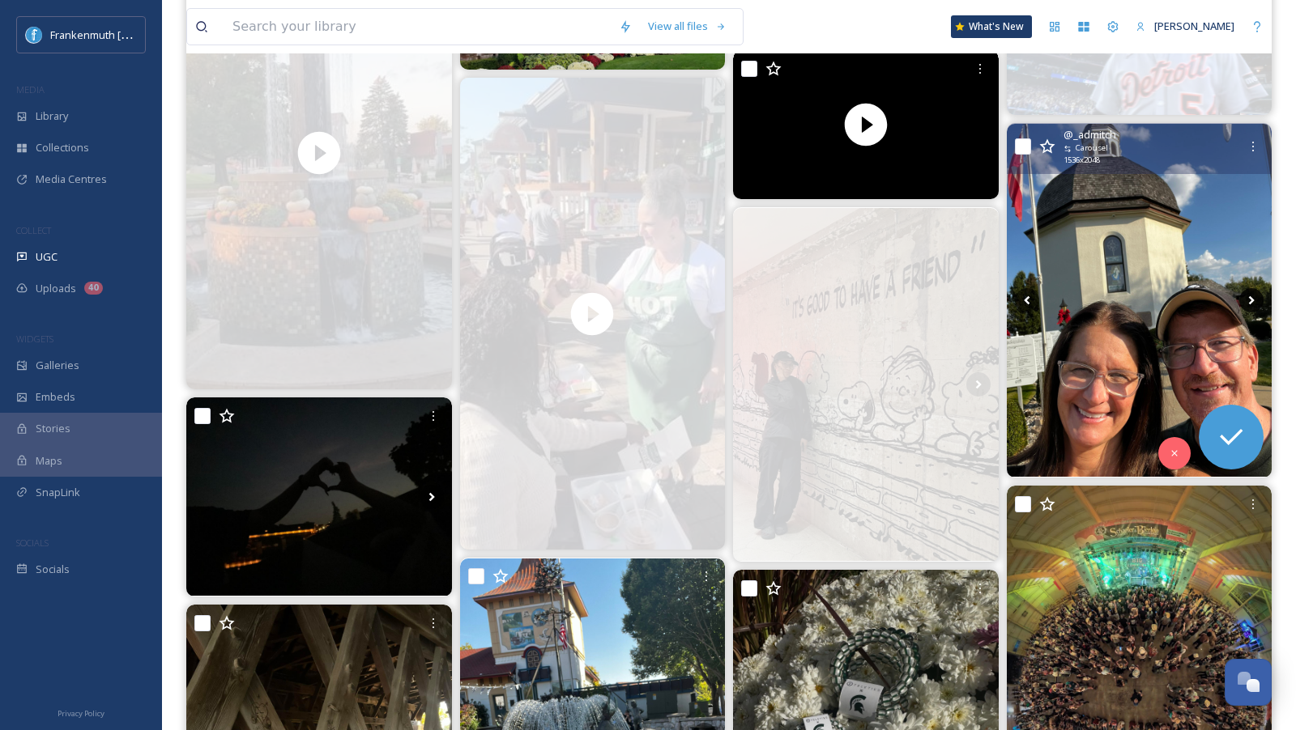
click at [1251, 297] on icon at bounding box center [1252, 300] width 6 height 9
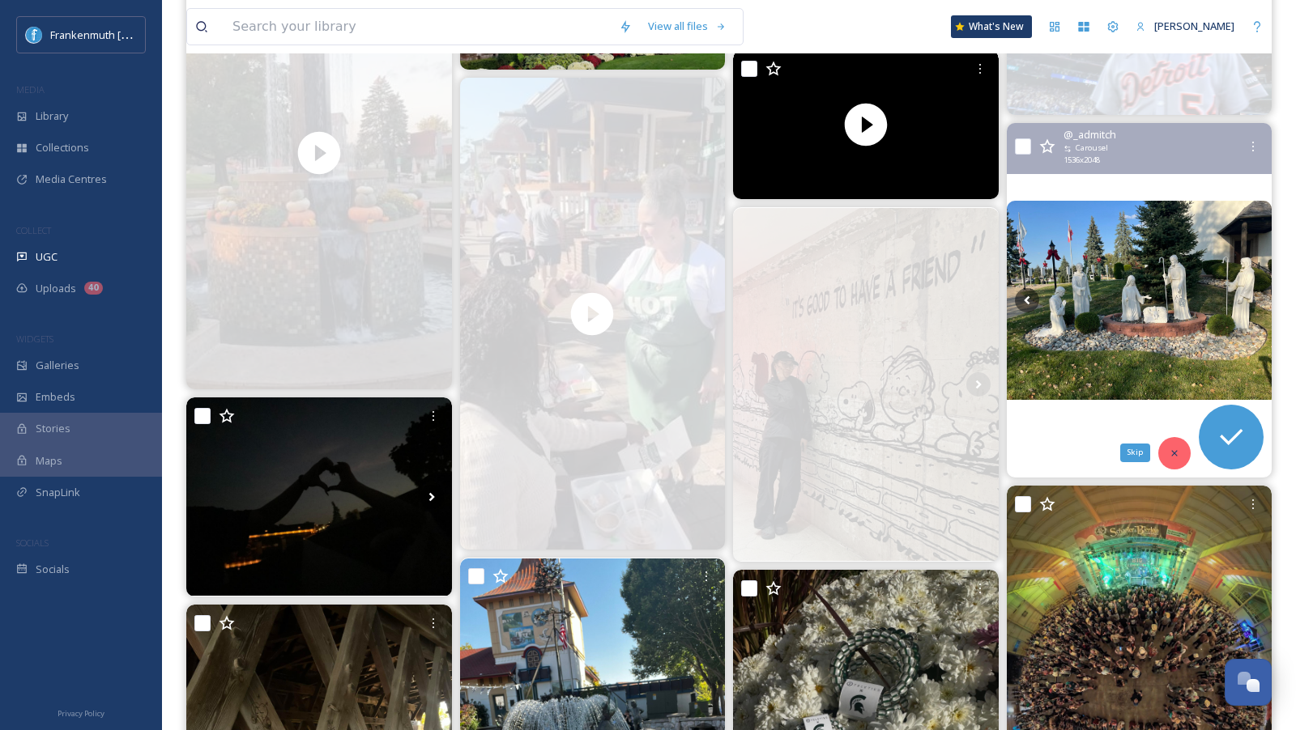
click at [1170, 458] on div "Skip" at bounding box center [1174, 453] width 32 height 32
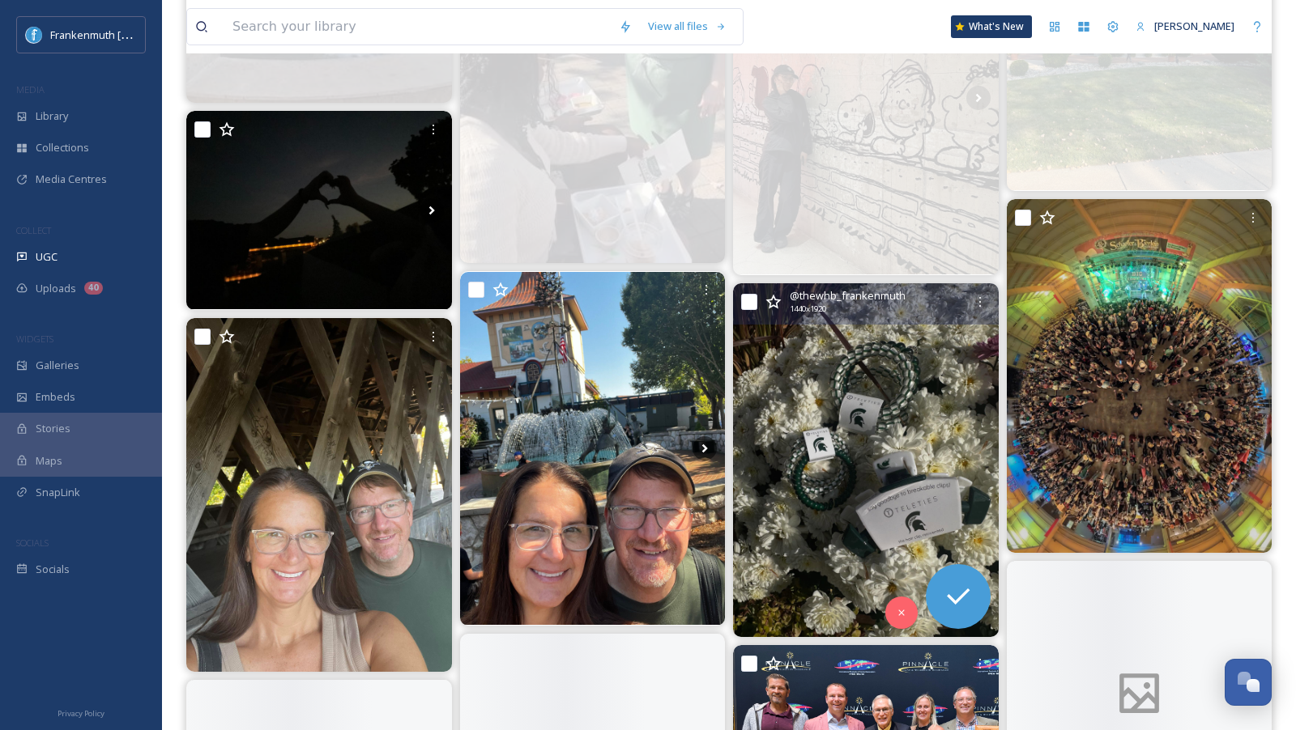
scroll to position [1339, 0]
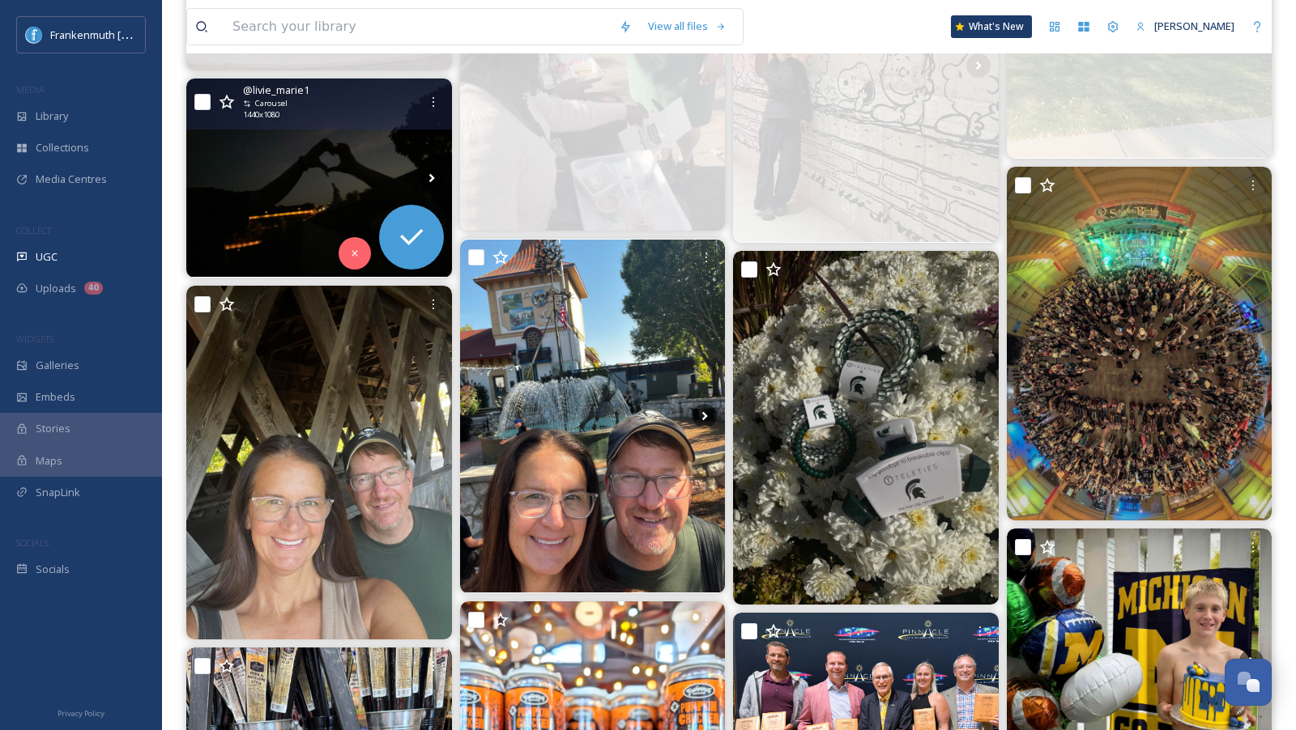
click at [299, 231] on img at bounding box center [319, 178] width 266 height 199
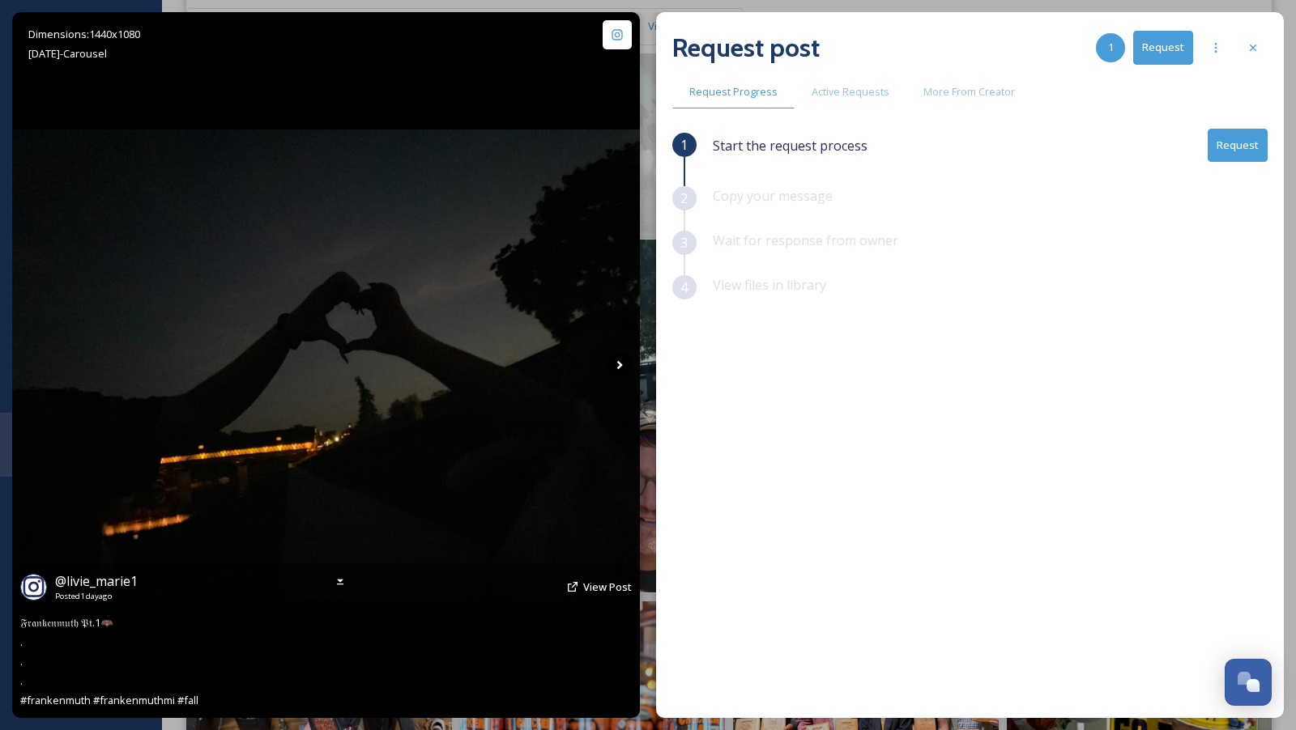
click at [622, 362] on icon at bounding box center [619, 365] width 24 height 24
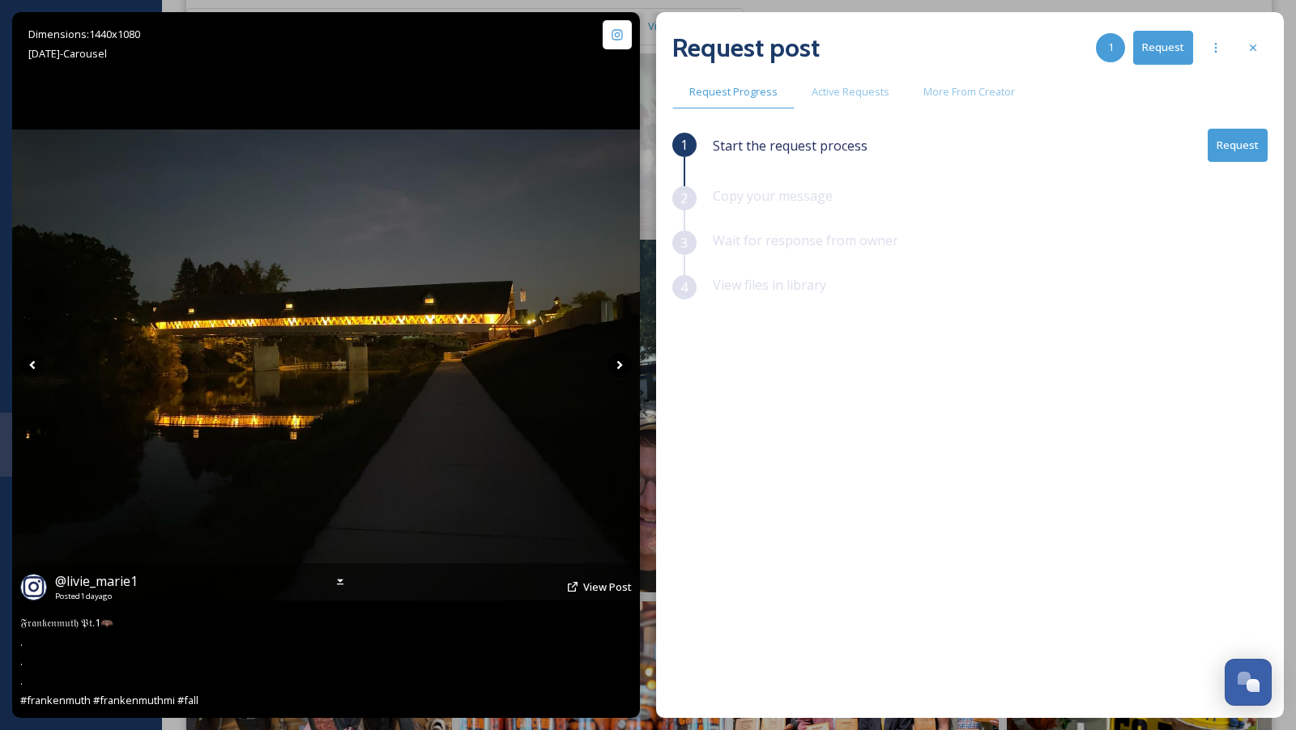
click at [617, 364] on icon at bounding box center [619, 365] width 24 height 24
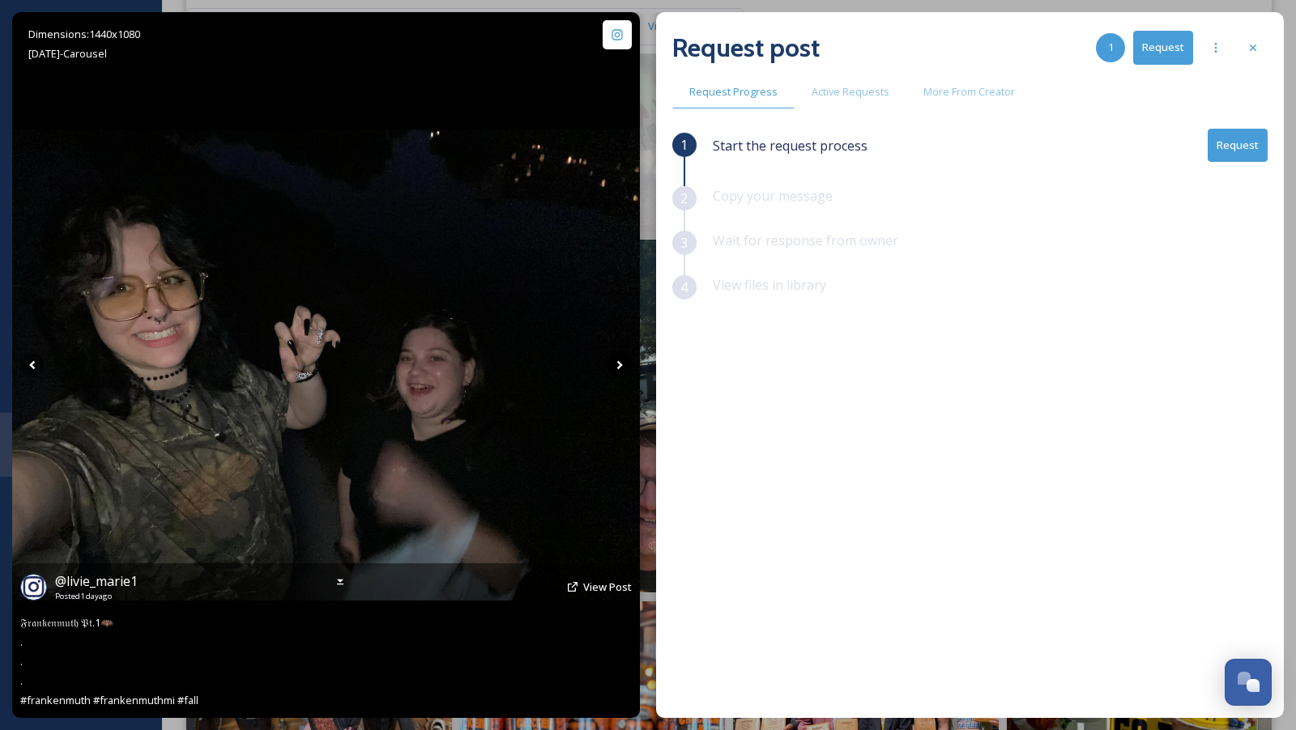
click at [617, 364] on icon at bounding box center [619, 365] width 24 height 24
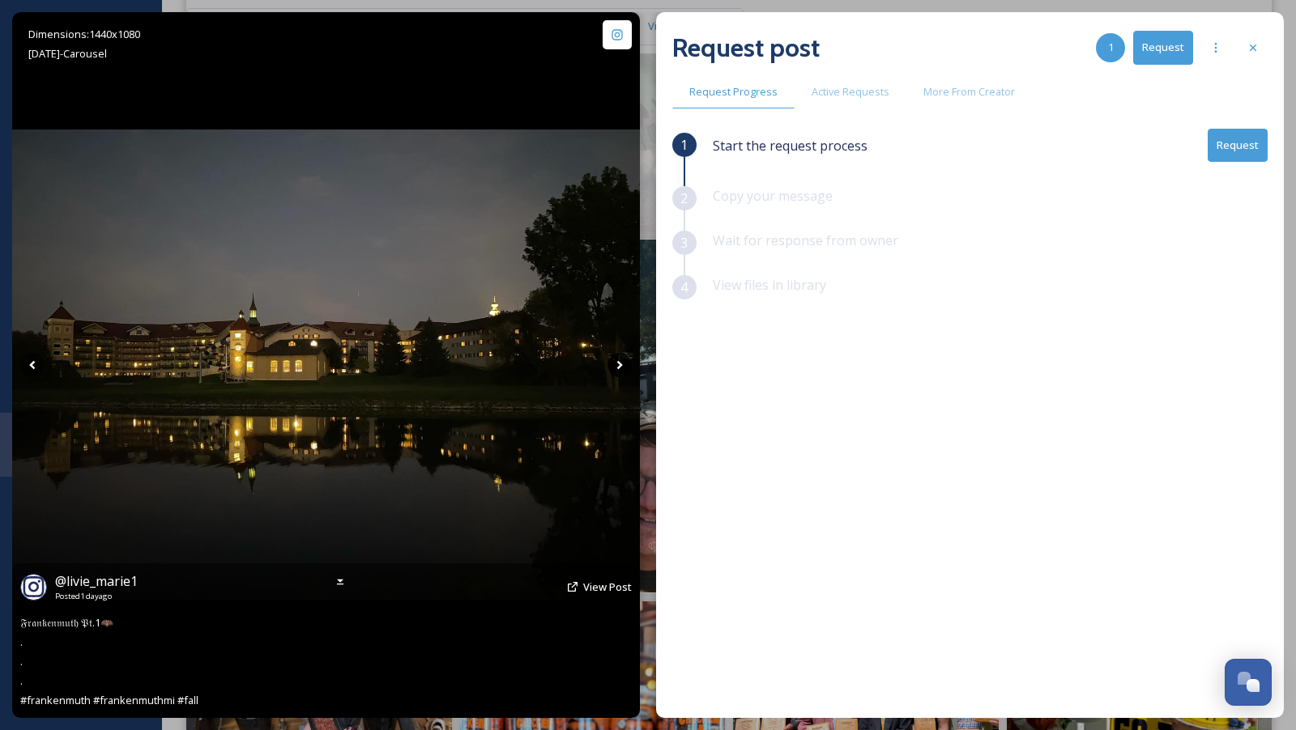
click at [617, 364] on icon at bounding box center [619, 365] width 24 height 24
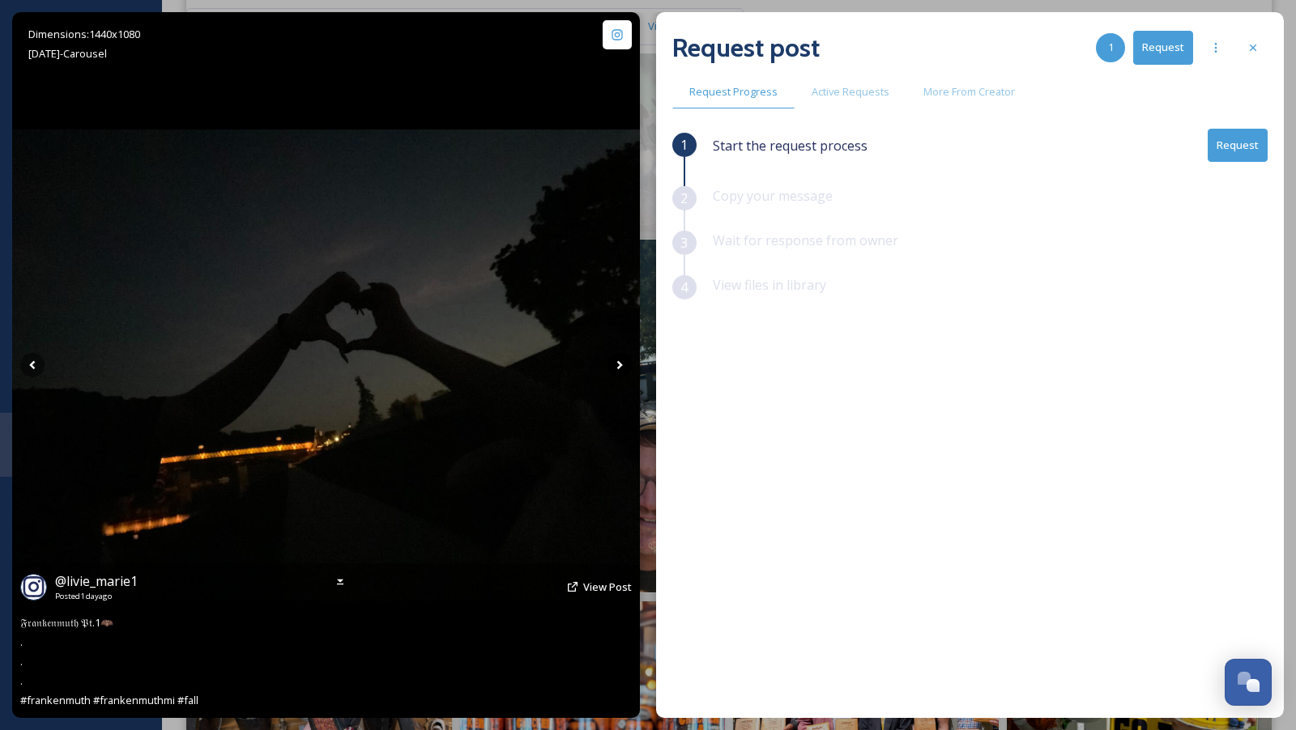
click at [617, 364] on icon at bounding box center [619, 365] width 24 height 24
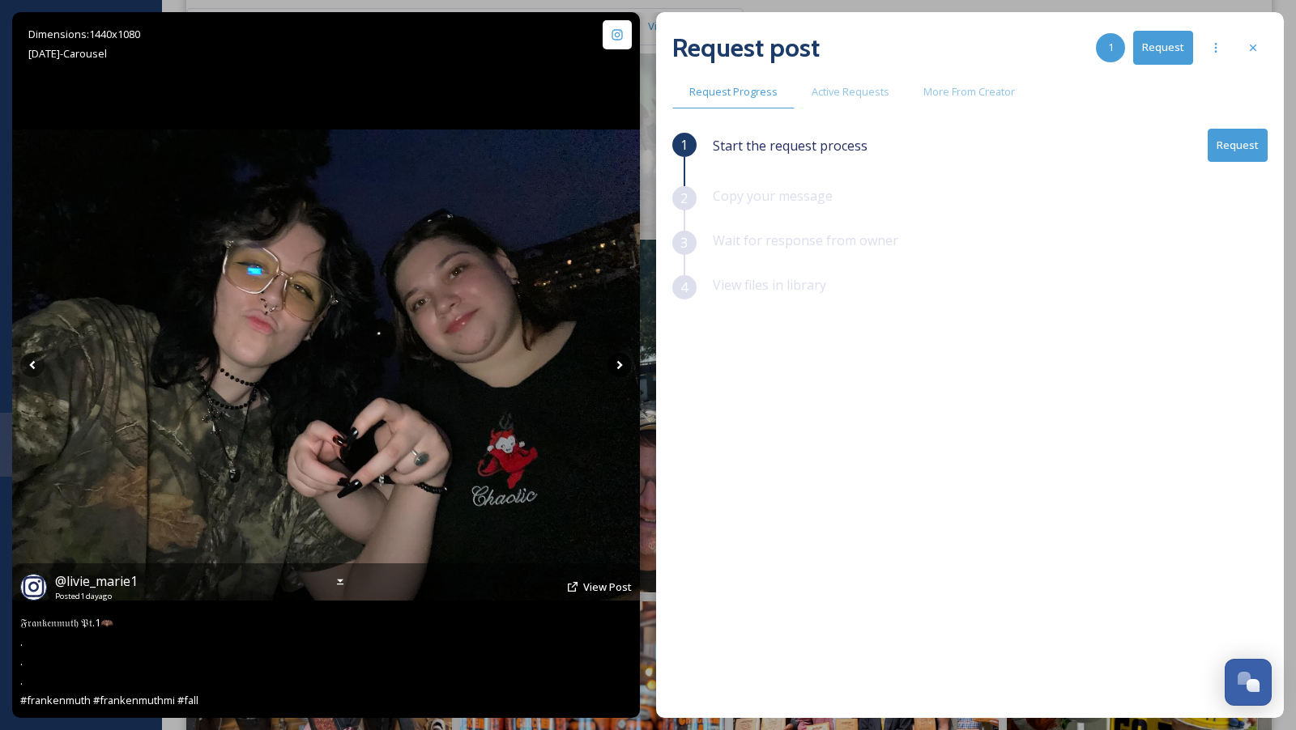
click at [617, 364] on icon at bounding box center [619, 365] width 24 height 24
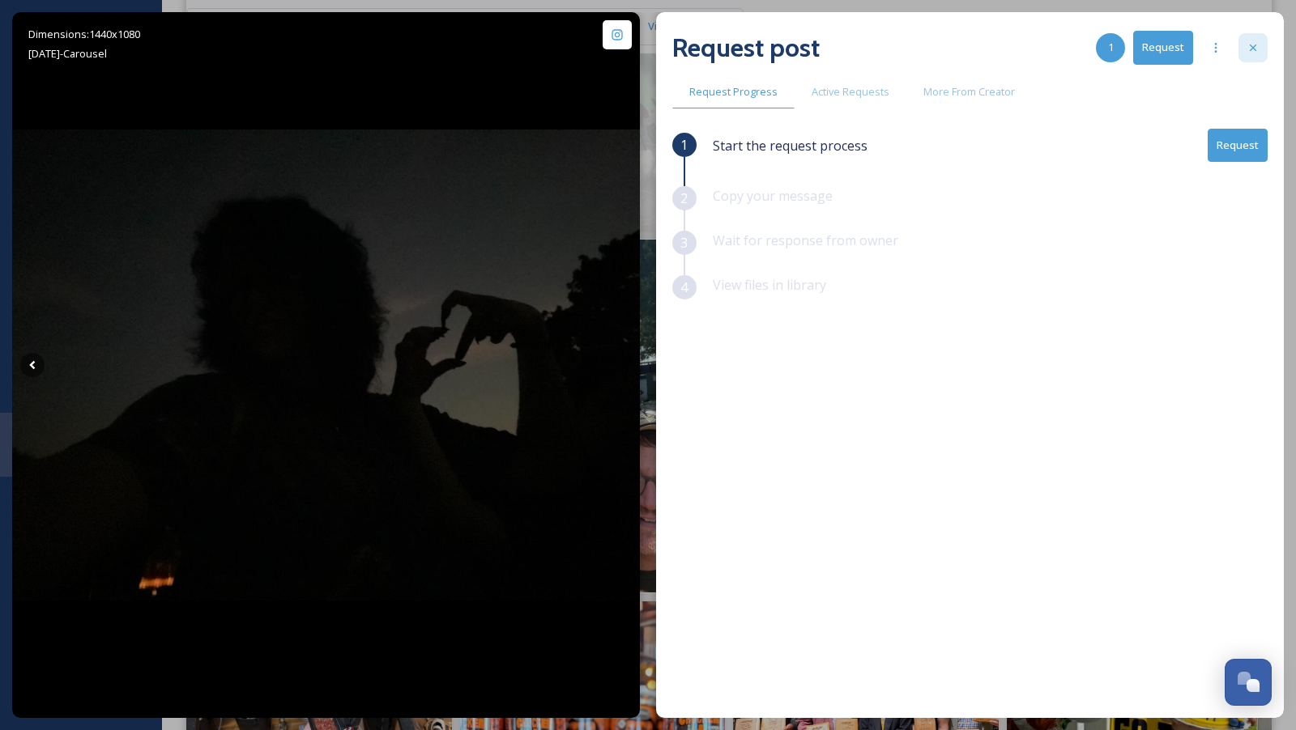
click at [1253, 51] on icon at bounding box center [1252, 47] width 13 height 13
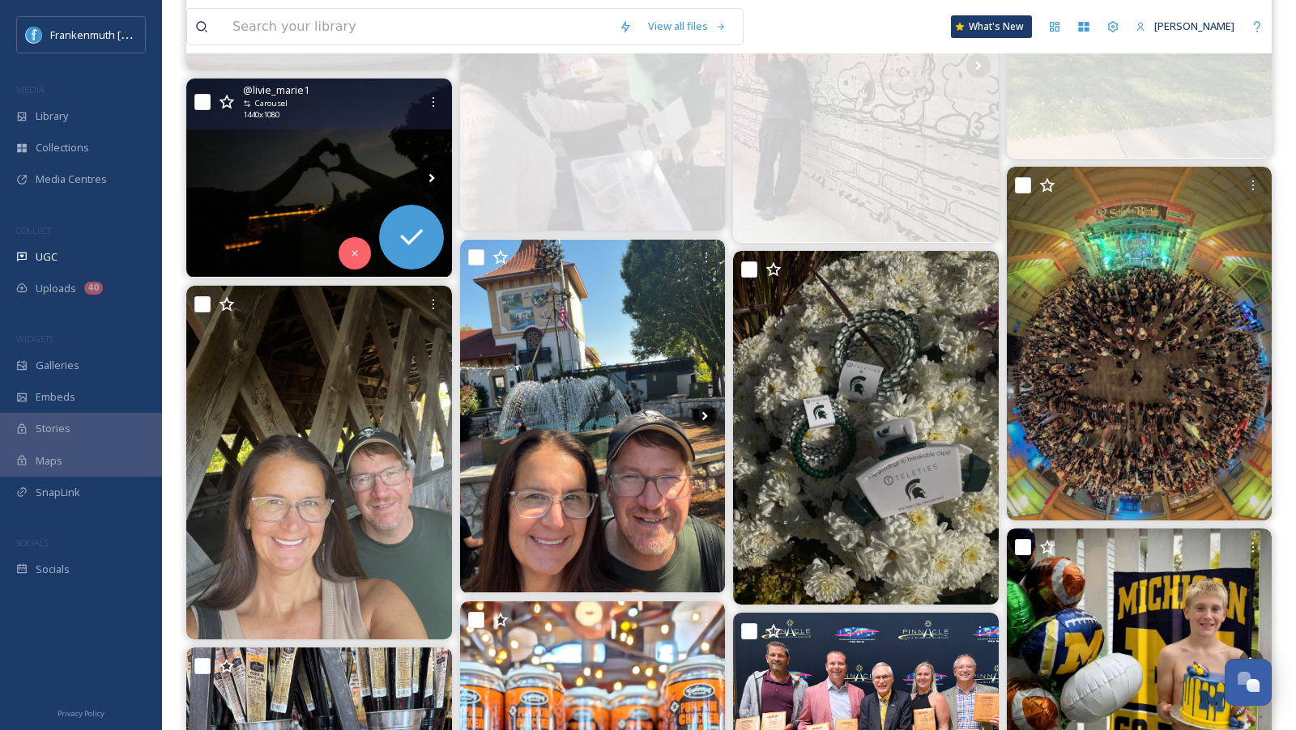
click at [357, 180] on img at bounding box center [319, 178] width 266 height 199
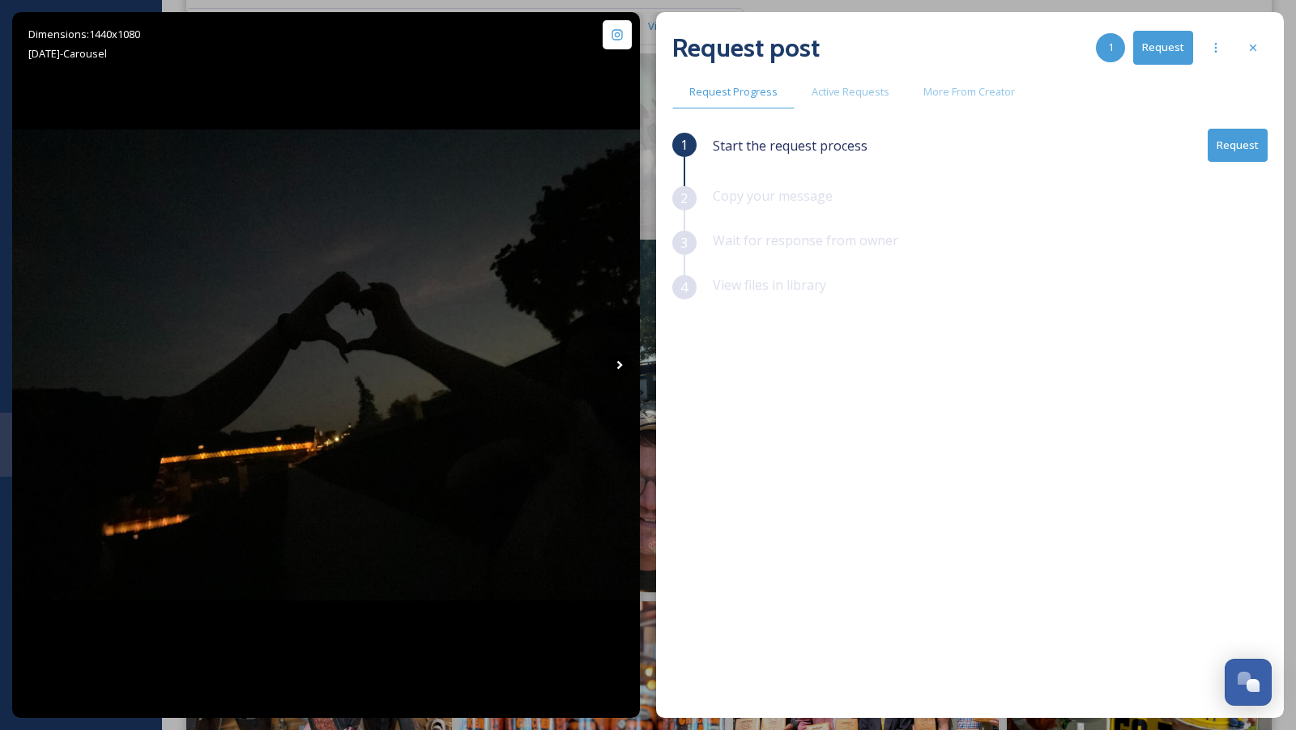
click at [1257, 66] on div "Request post 1 Request" at bounding box center [969, 47] width 595 height 39
click at [1257, 53] on icon at bounding box center [1252, 47] width 13 height 13
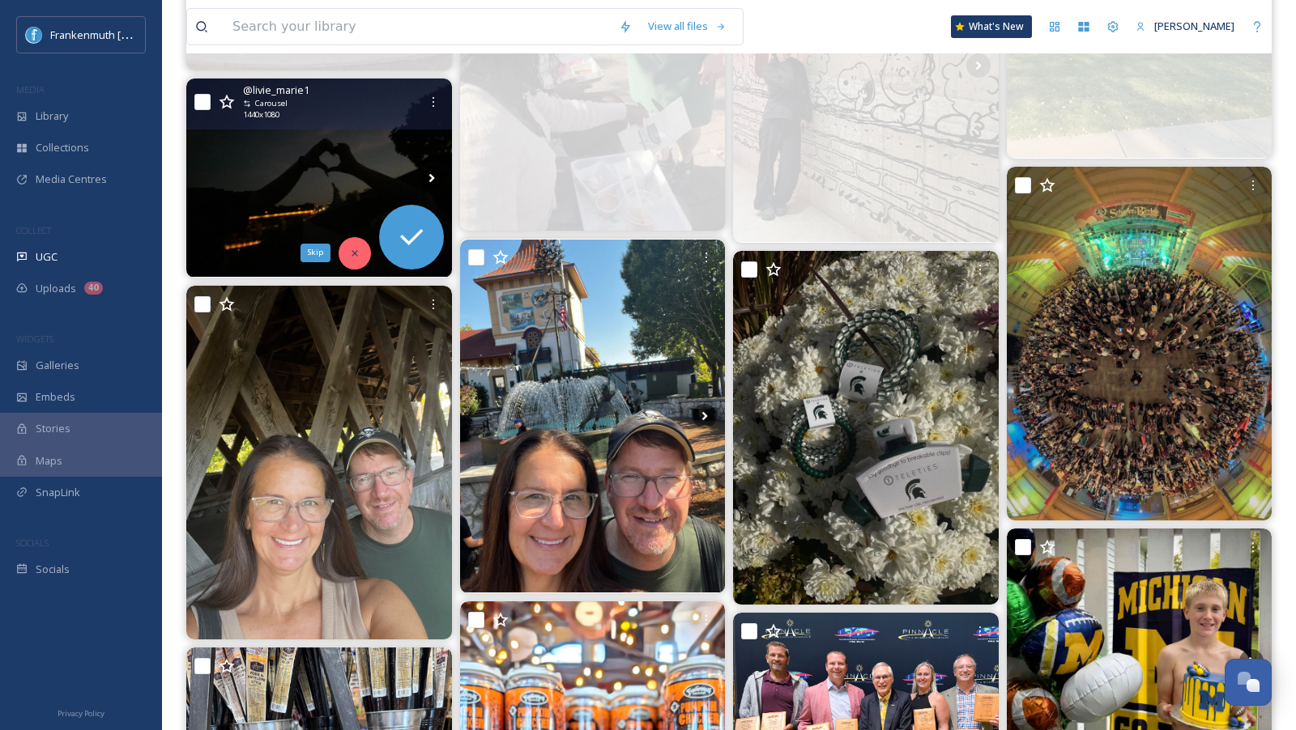
click at [359, 254] on icon at bounding box center [354, 253] width 11 height 11
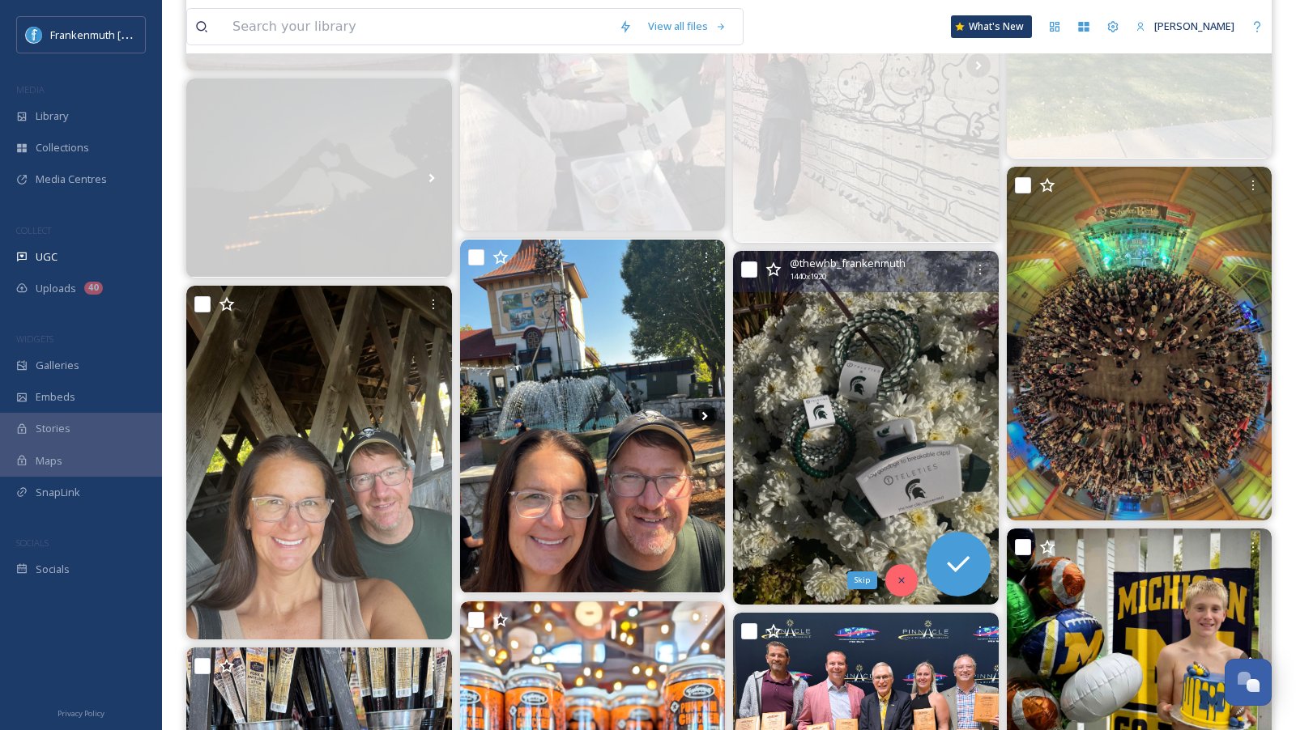
click at [897, 577] on icon at bounding box center [901, 580] width 11 height 11
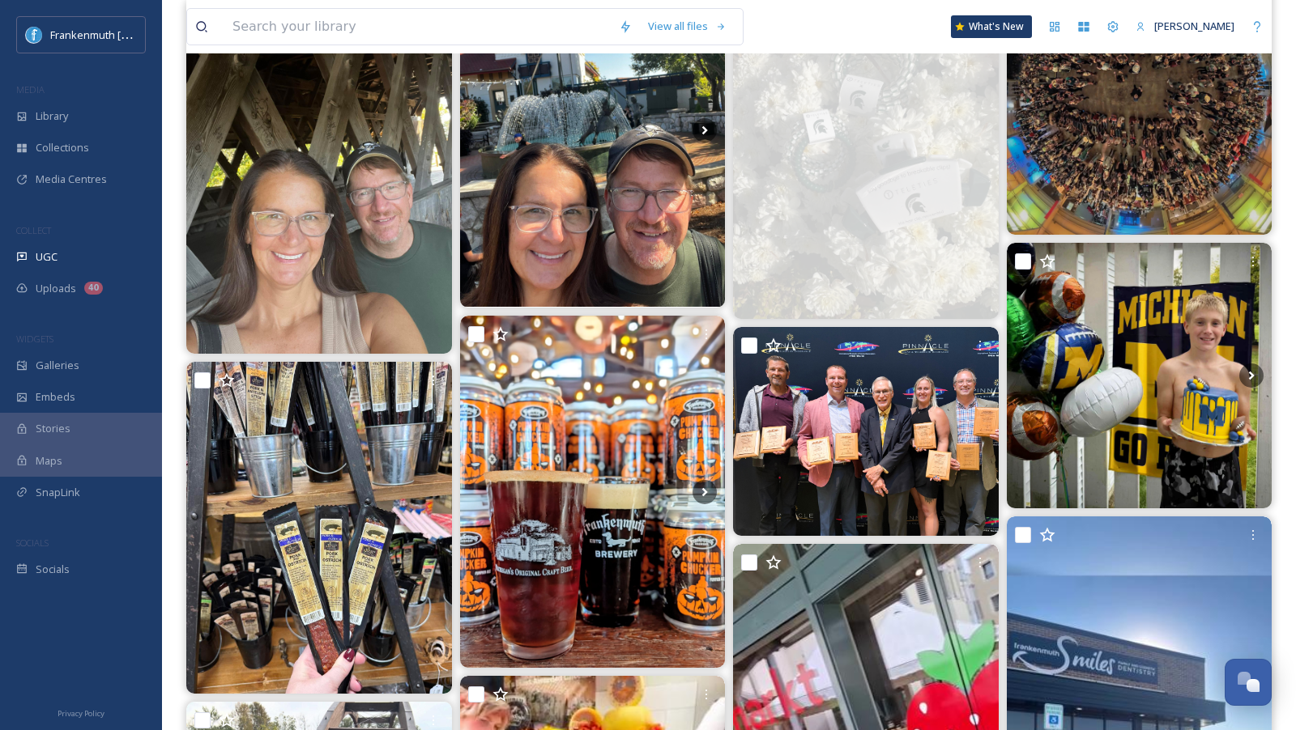
scroll to position [1633, 0]
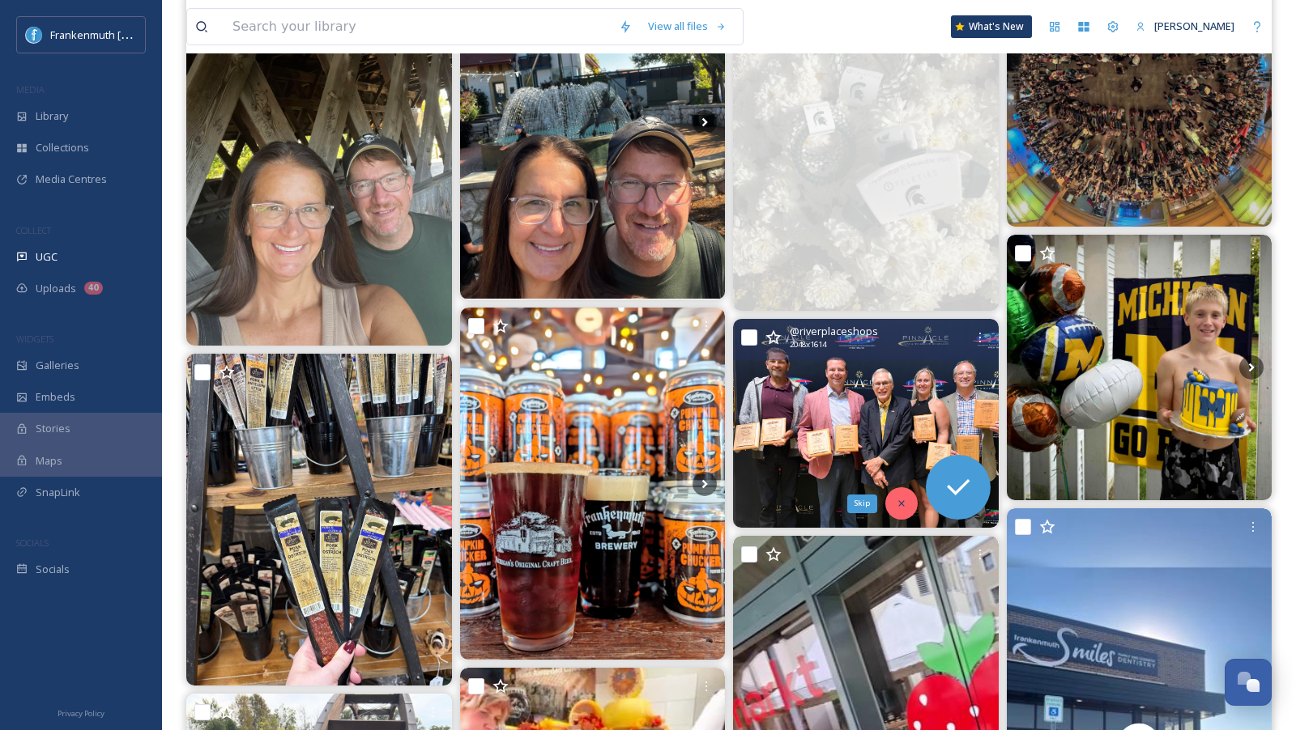
click at [902, 501] on icon at bounding box center [901, 504] width 6 height 6
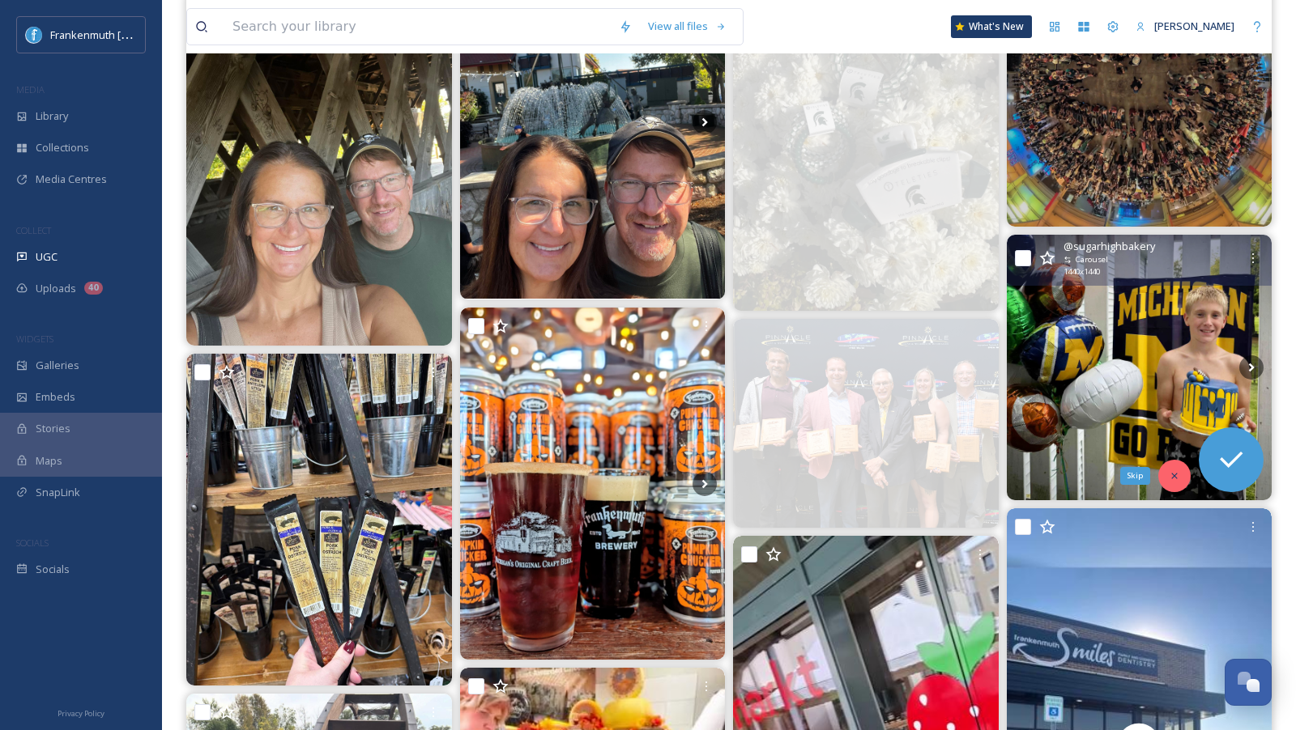
click at [1173, 470] on icon at bounding box center [1173, 475] width 11 height 11
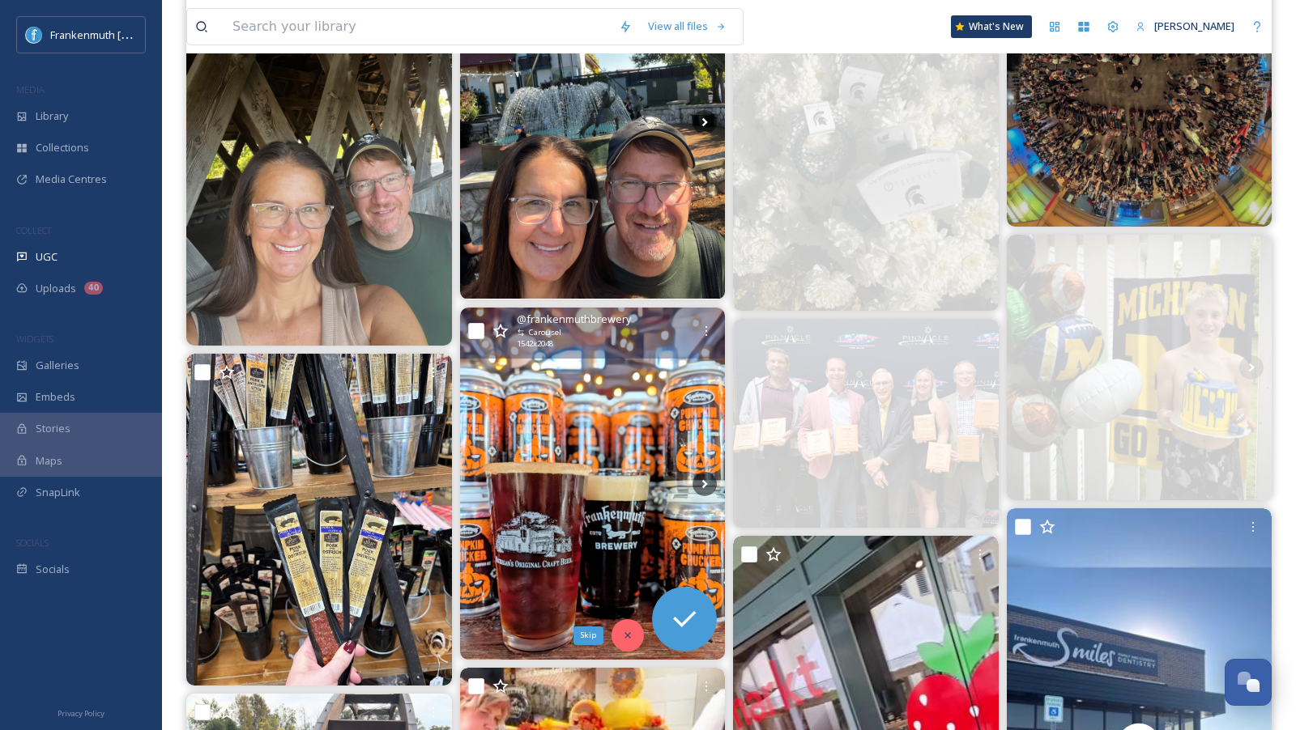
click at [630, 636] on icon at bounding box center [627, 635] width 11 height 11
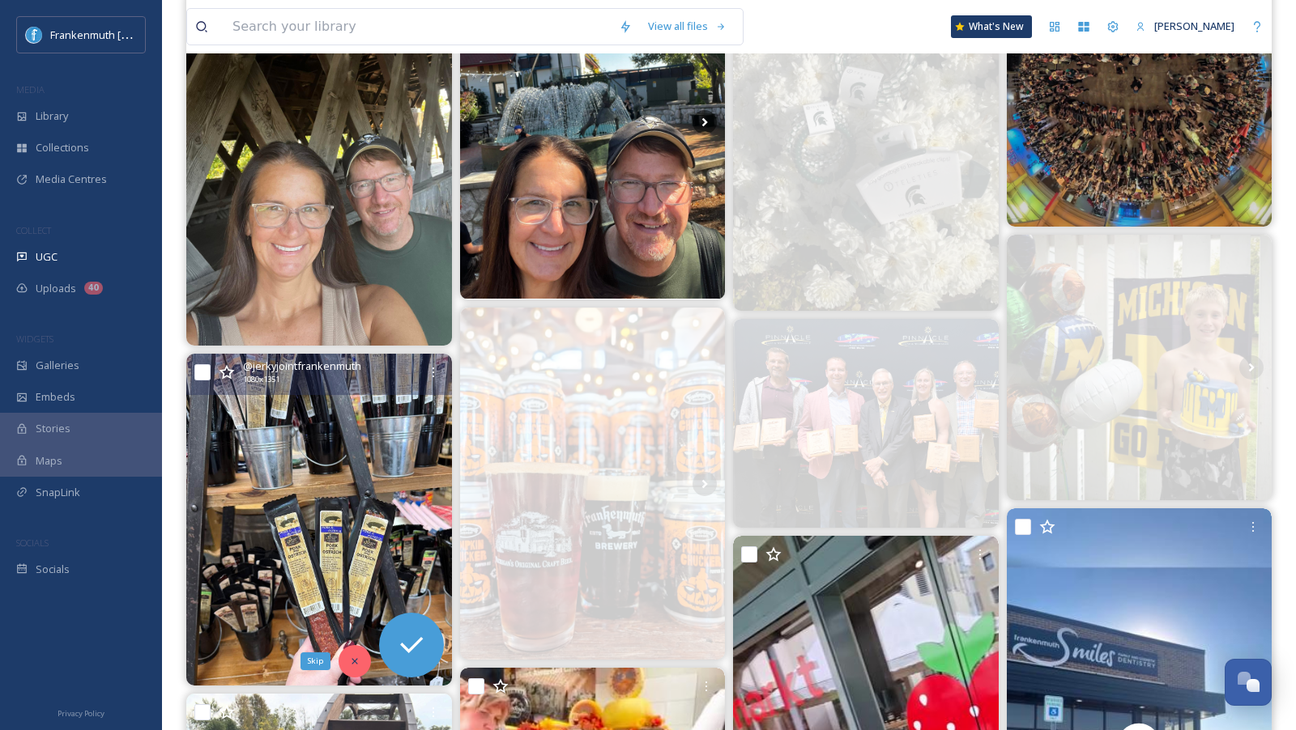
click at [351, 661] on icon at bounding box center [354, 661] width 11 height 11
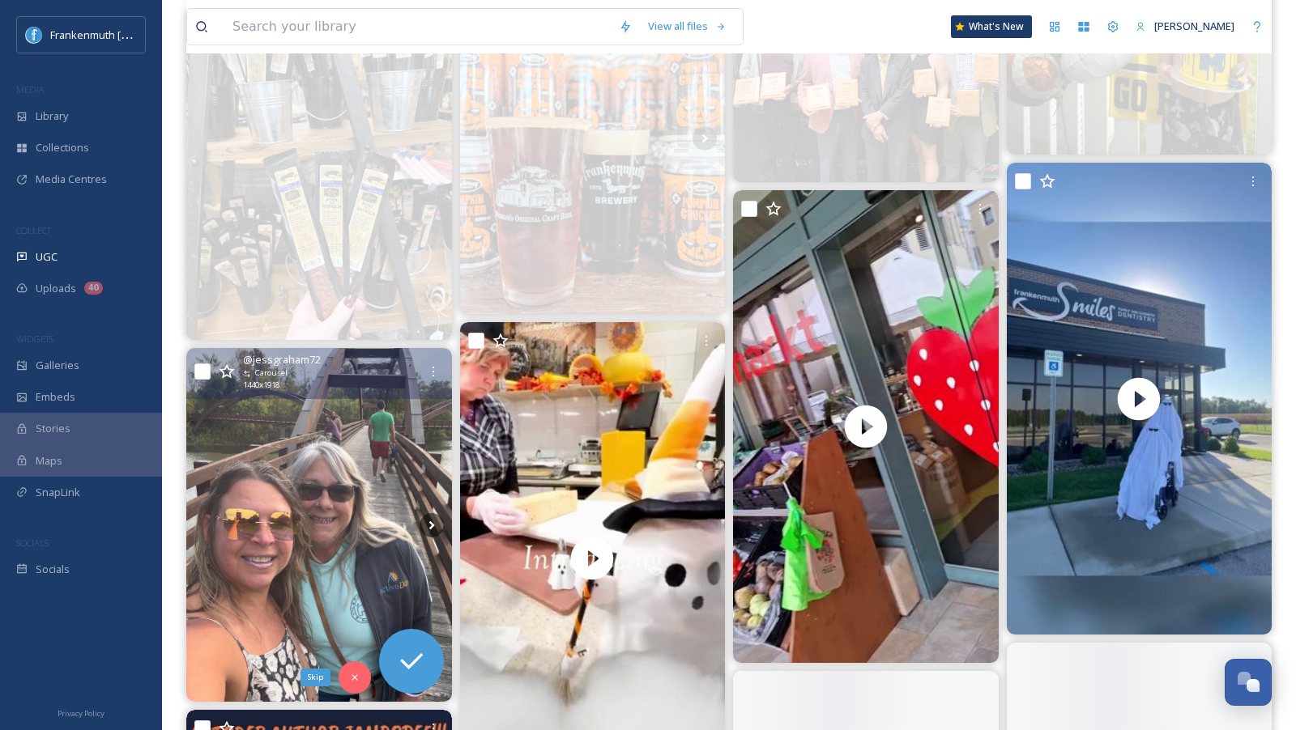
scroll to position [1985, 0]
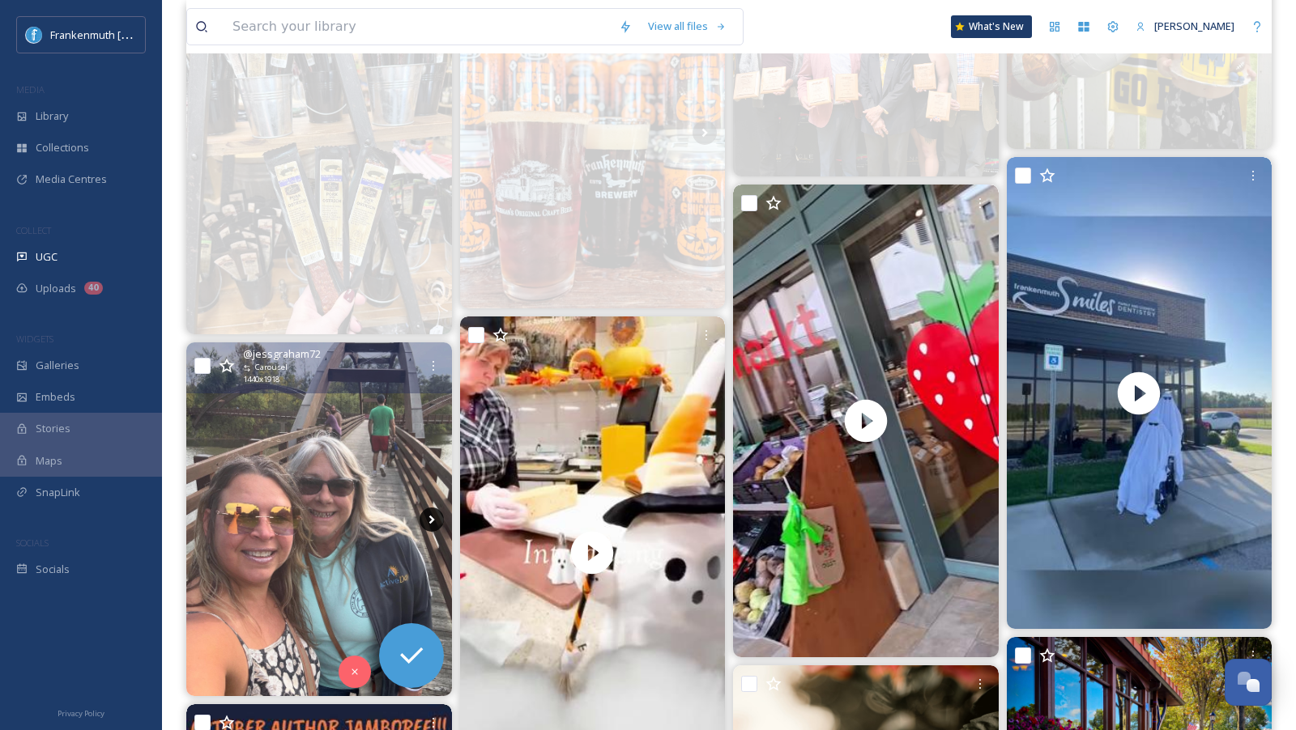
click at [431, 524] on icon at bounding box center [431, 520] width 24 height 24
click at [431, 518] on icon at bounding box center [431, 519] width 6 height 9
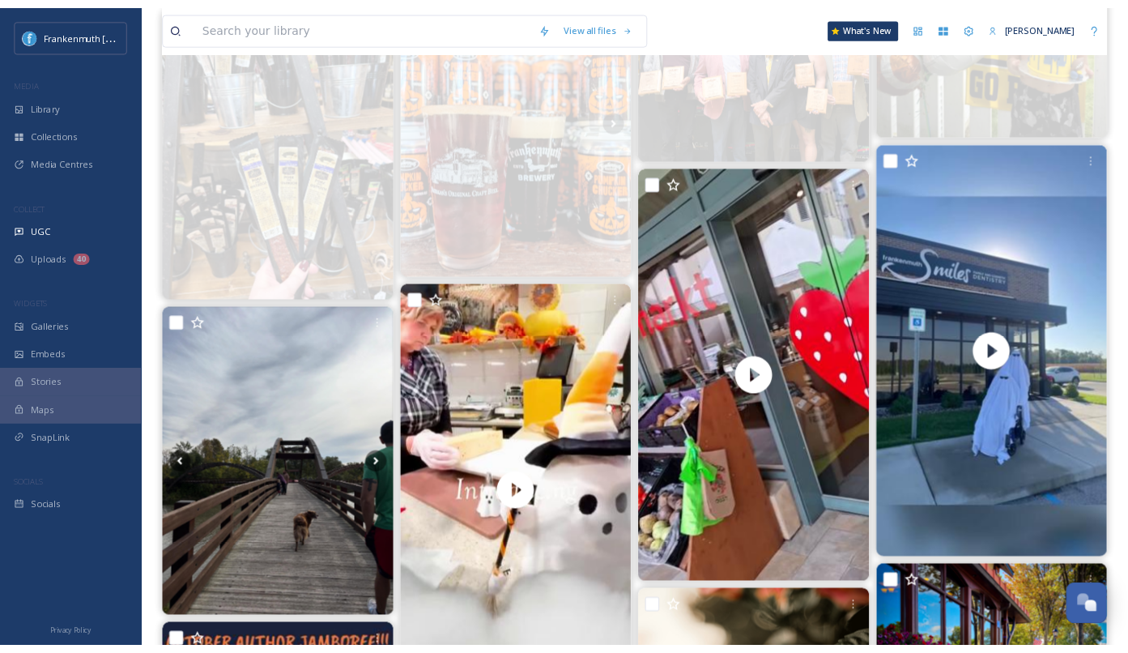
scroll to position [1691, 0]
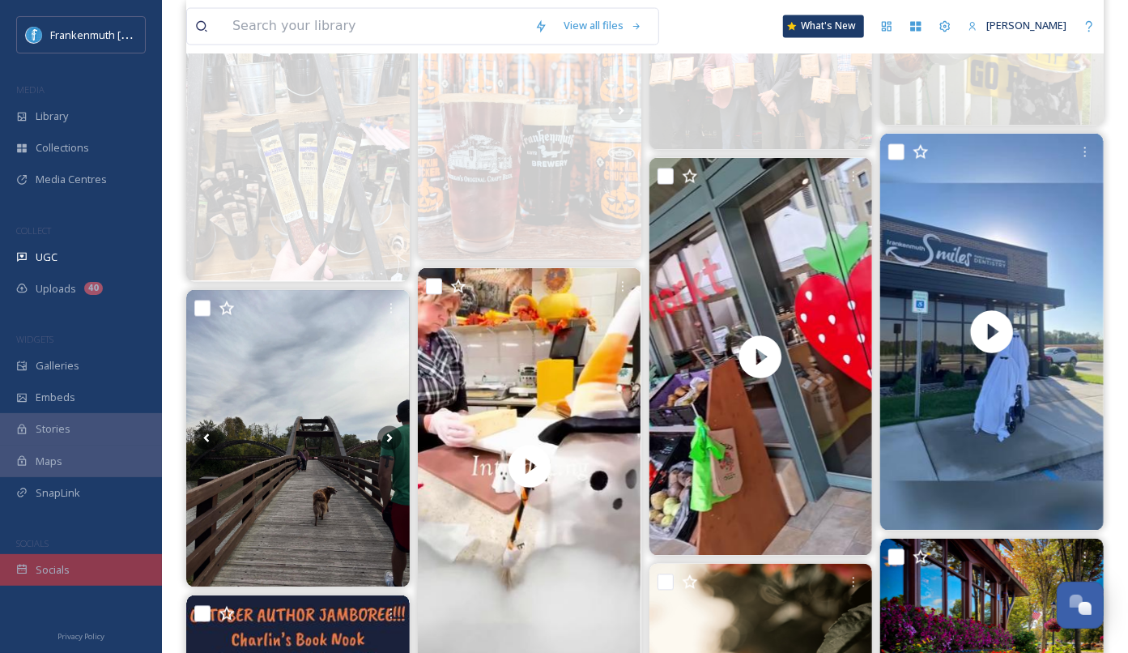
click at [61, 567] on span "Socials" at bounding box center [53, 569] width 34 height 15
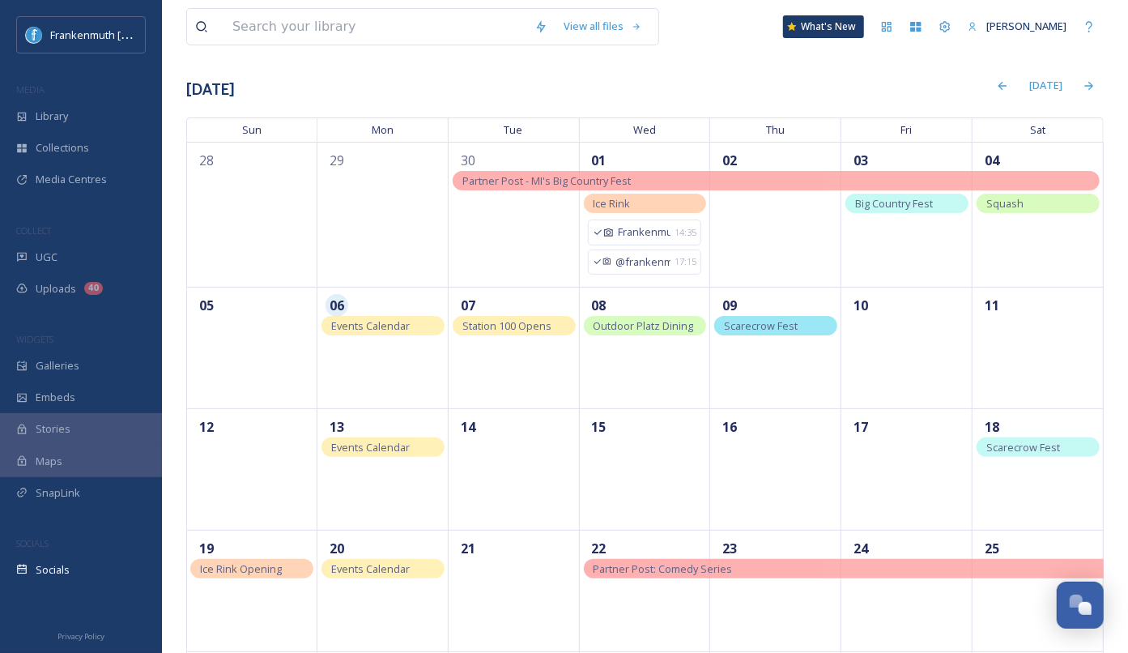
scroll to position [74, 0]
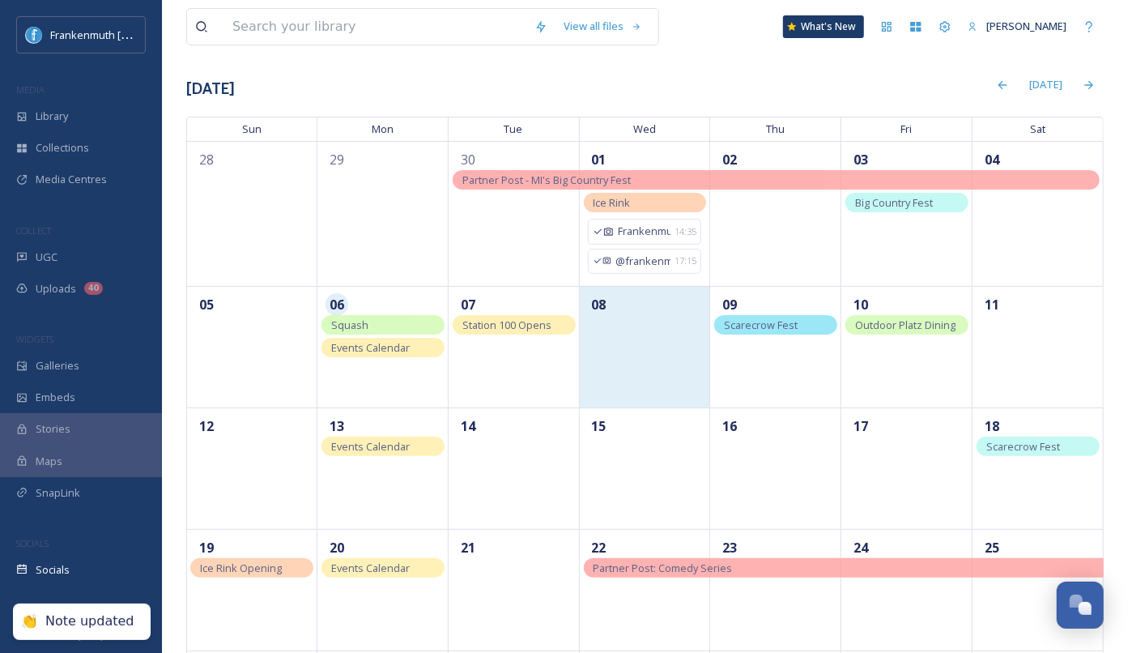
click at [638, 341] on div "08" at bounding box center [645, 346] width 131 height 121
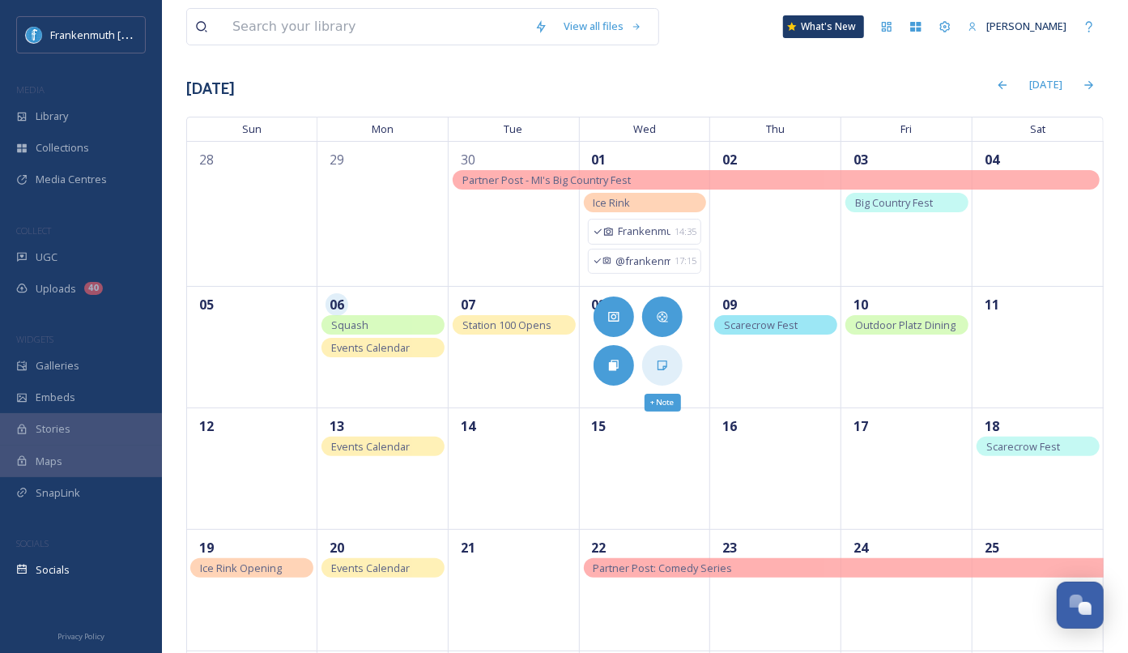
click at [662, 362] on icon at bounding box center [662, 365] width 13 height 13
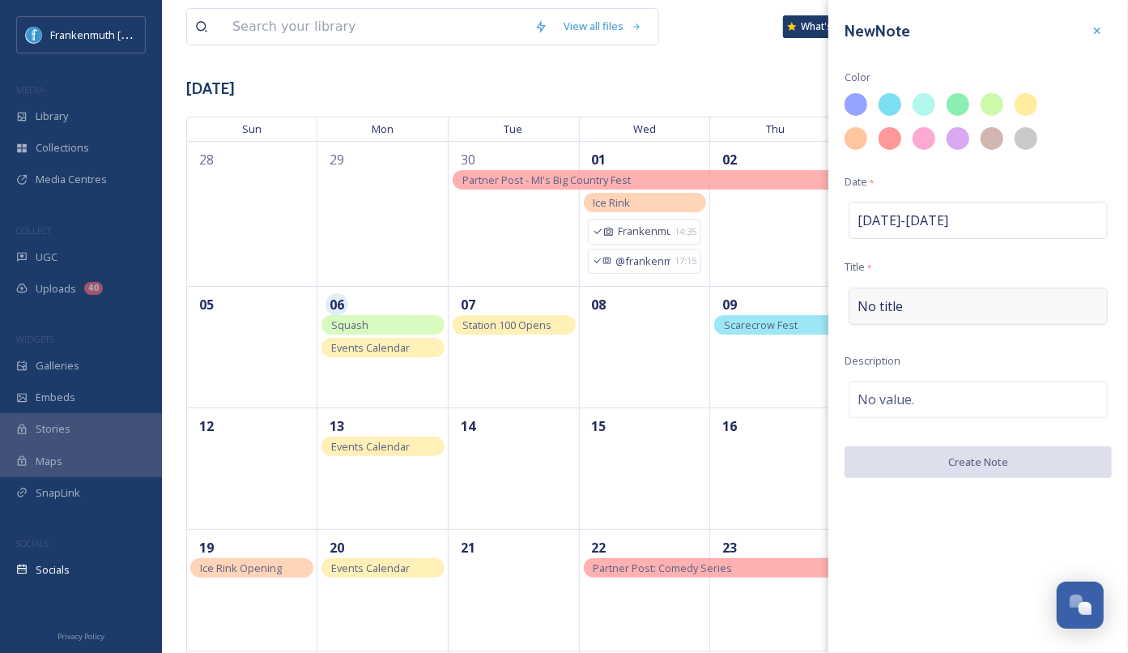
click at [914, 313] on div "No title" at bounding box center [978, 305] width 259 height 37
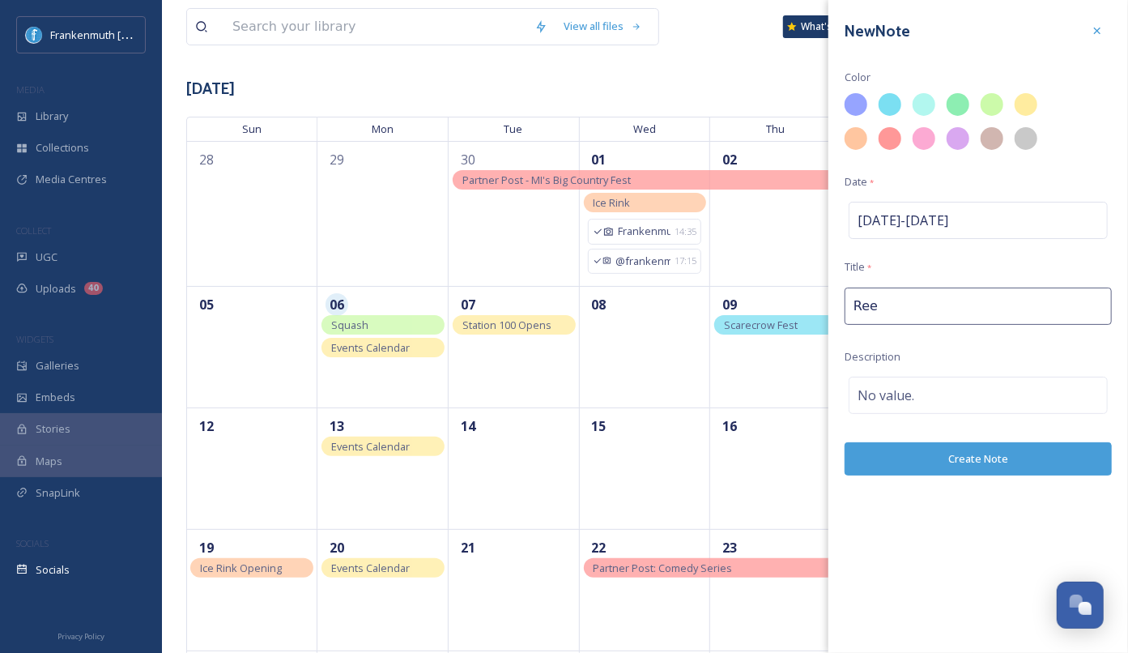
type input "Reel"
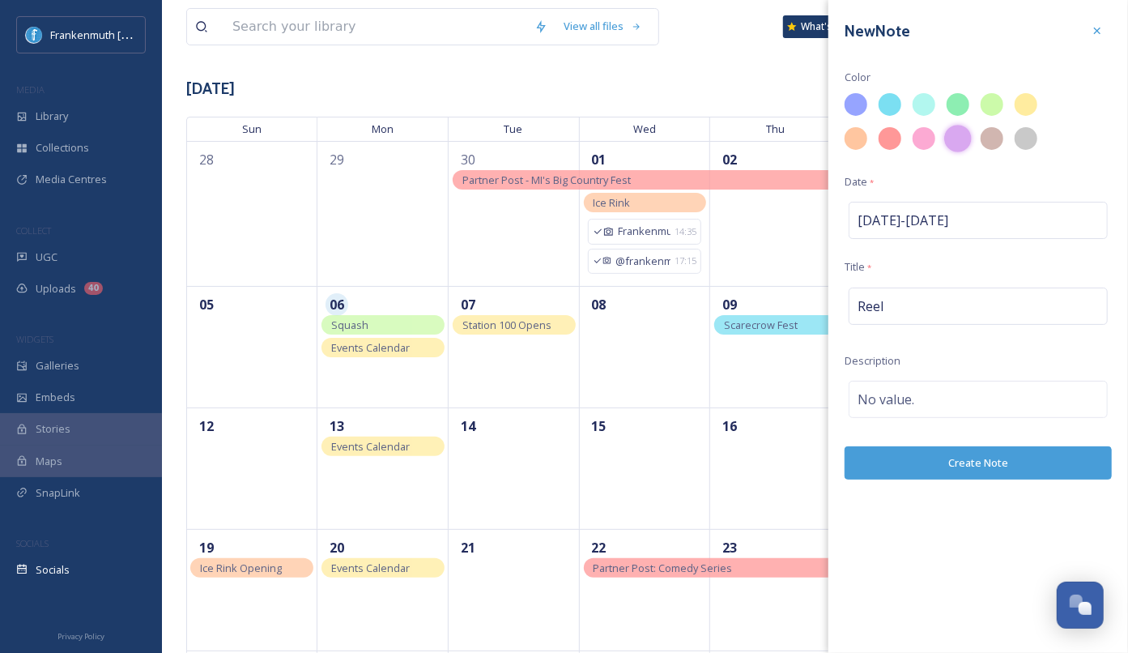
click at [951, 146] on div at bounding box center [958, 139] width 28 height 28
click at [969, 466] on button "Create Note" at bounding box center [978, 462] width 267 height 33
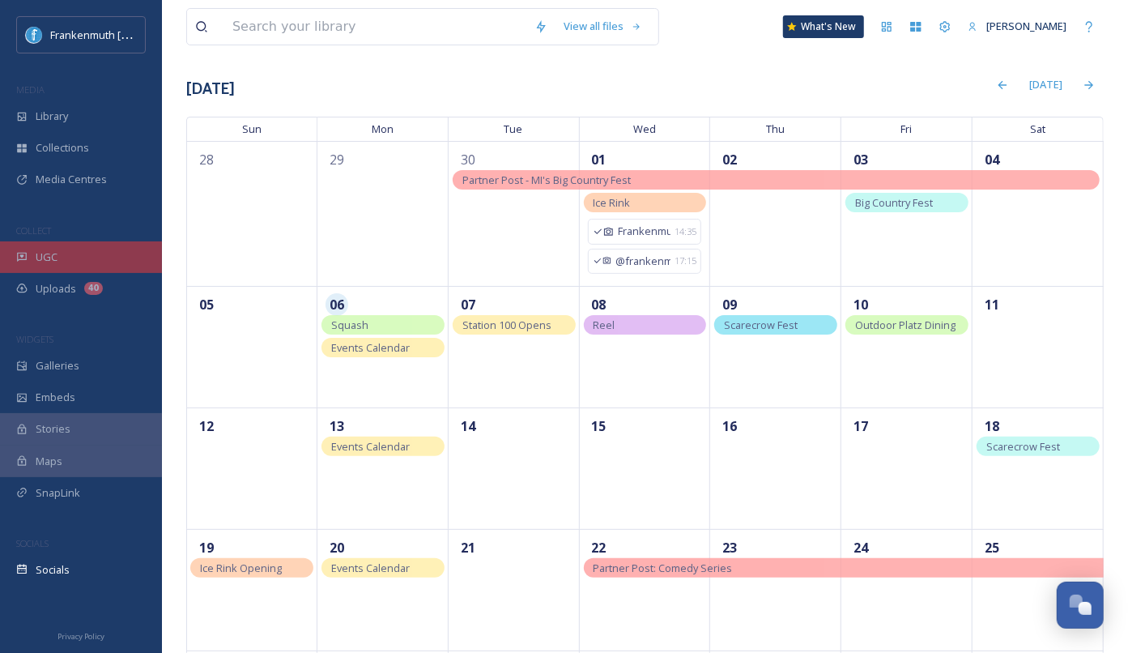
click at [81, 268] on div "UGC" at bounding box center [81, 257] width 162 height 32
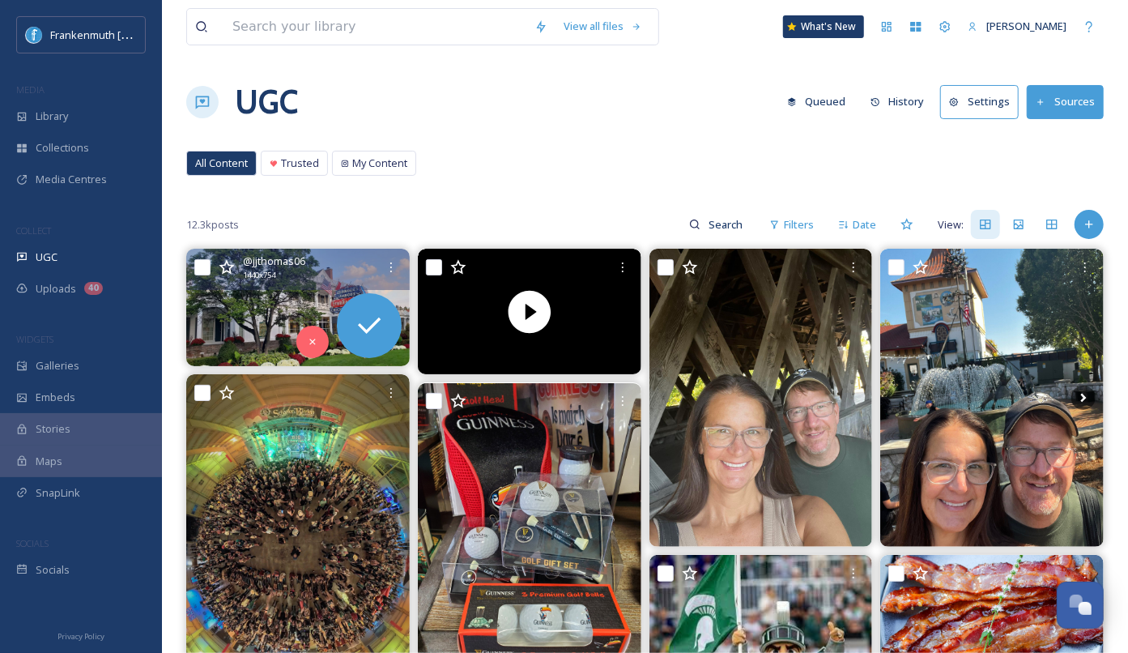
click at [273, 304] on img at bounding box center [297, 307] width 223 height 117
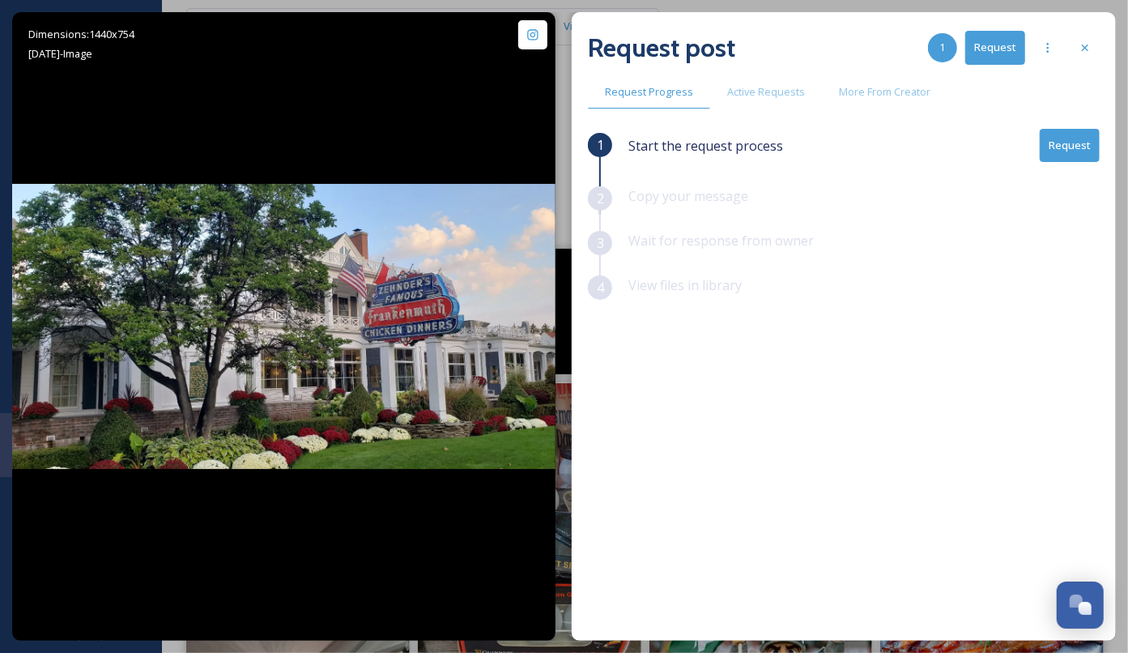
click at [1079, 144] on button "Request" at bounding box center [1070, 145] width 60 height 33
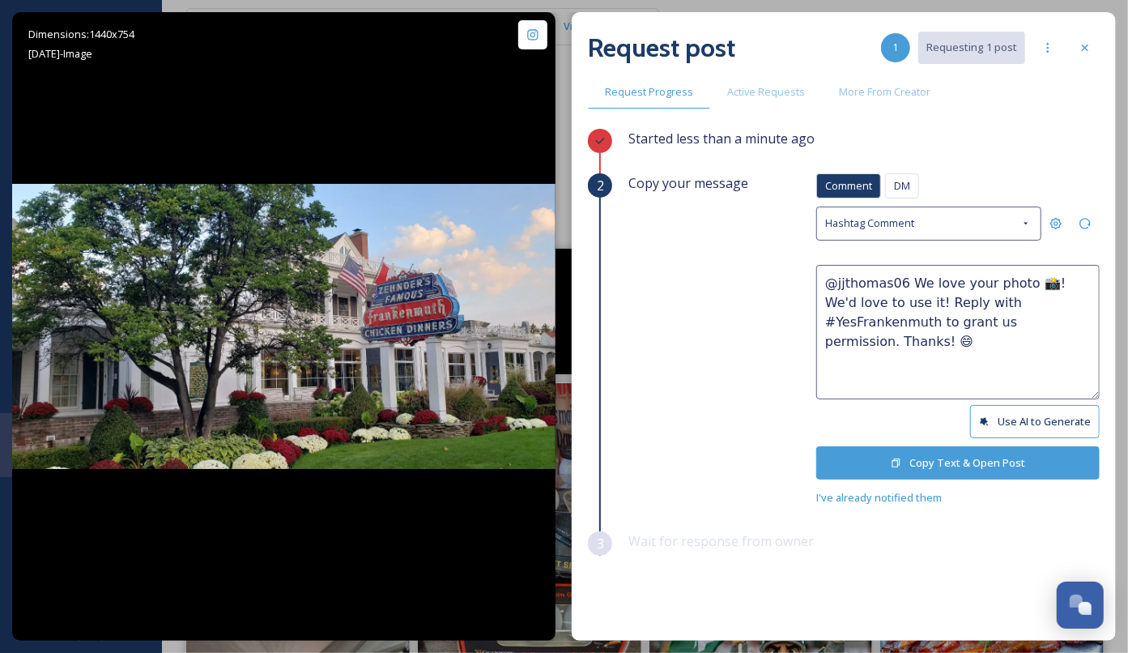
click at [943, 462] on button "Copy Text & Open Post" at bounding box center [957, 462] width 283 height 33
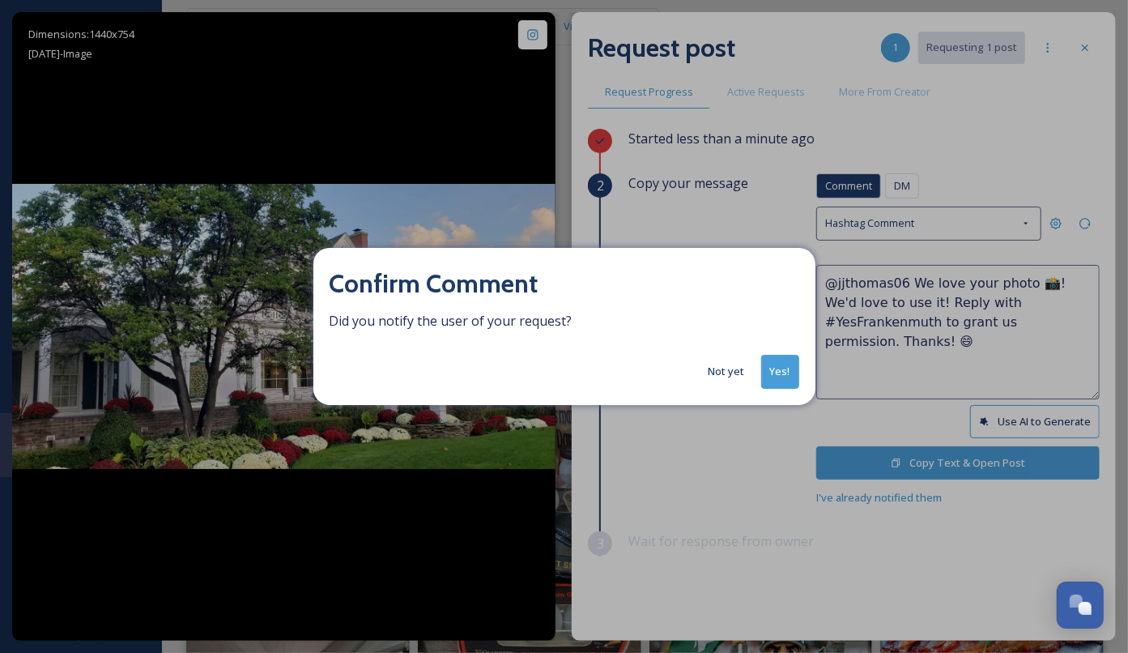
click at [778, 372] on button "Yes!" at bounding box center [780, 371] width 38 height 33
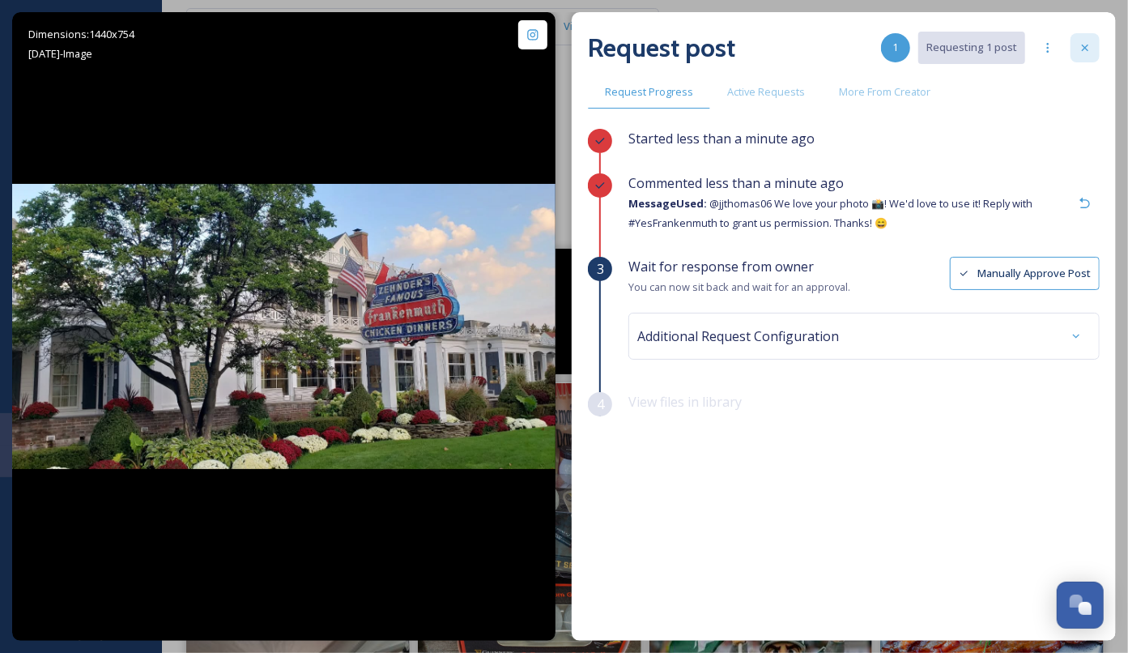
click at [1079, 53] on icon at bounding box center [1085, 47] width 13 height 13
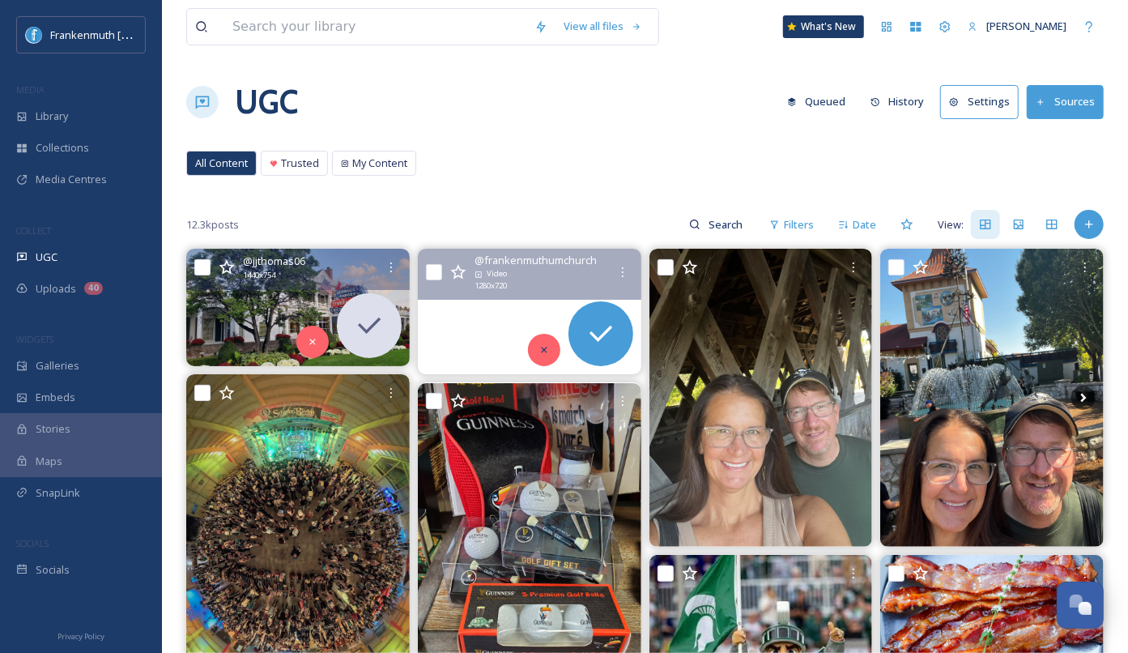
click at [536, 339] on div at bounding box center [544, 350] width 32 height 32
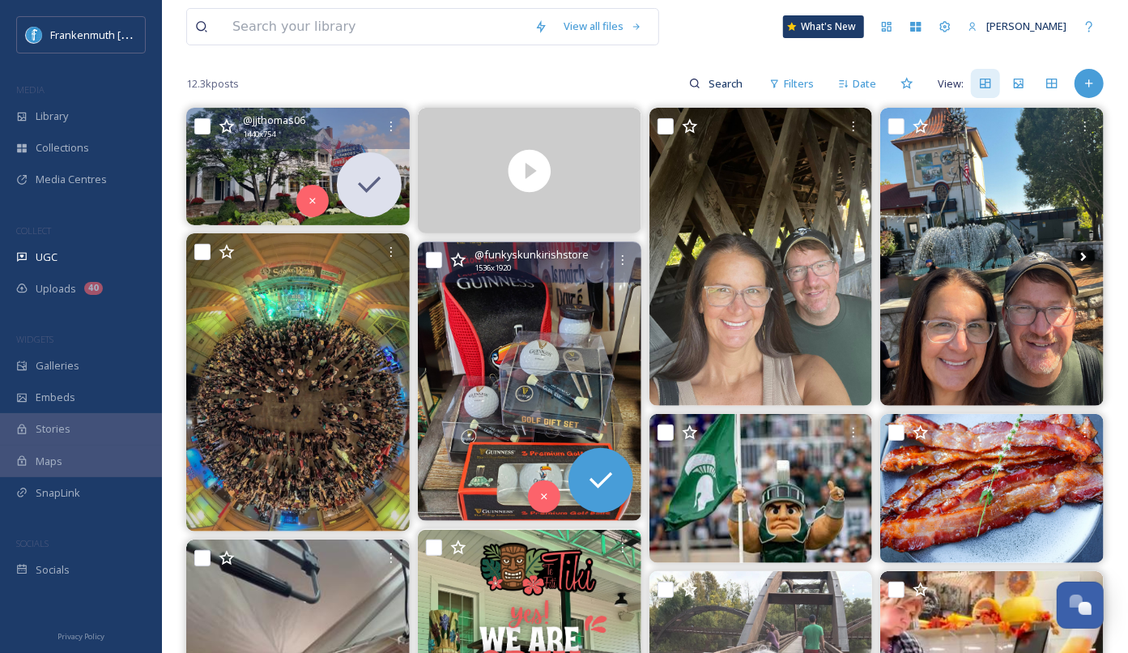
scroll to position [155, 0]
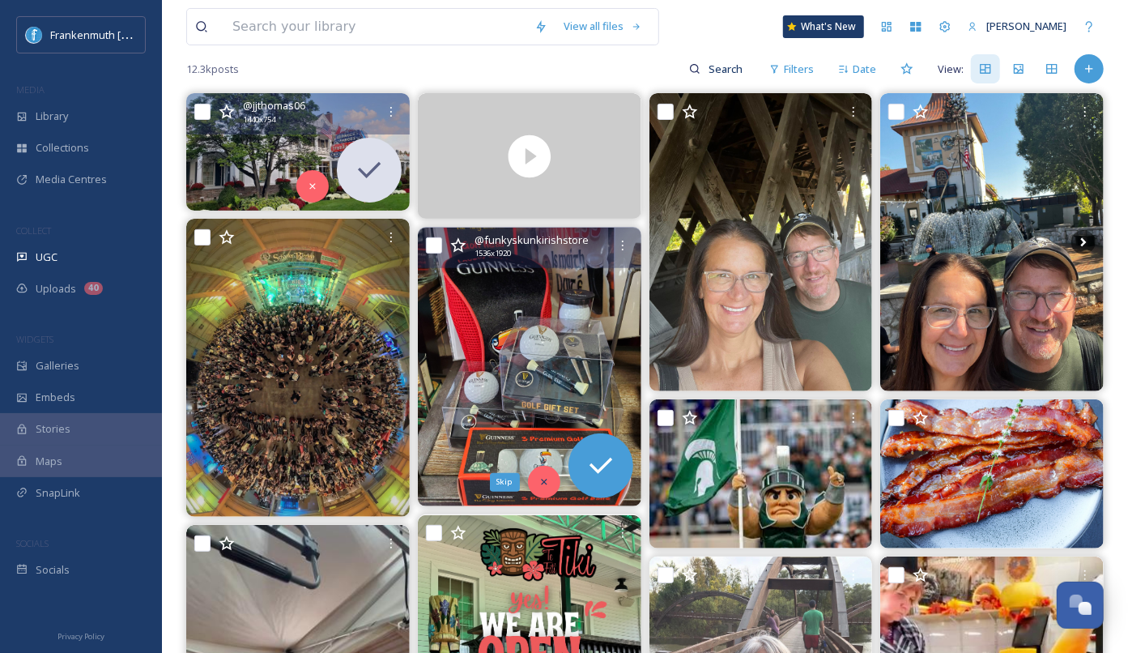
click at [538, 479] on icon at bounding box center [543, 481] width 11 height 11
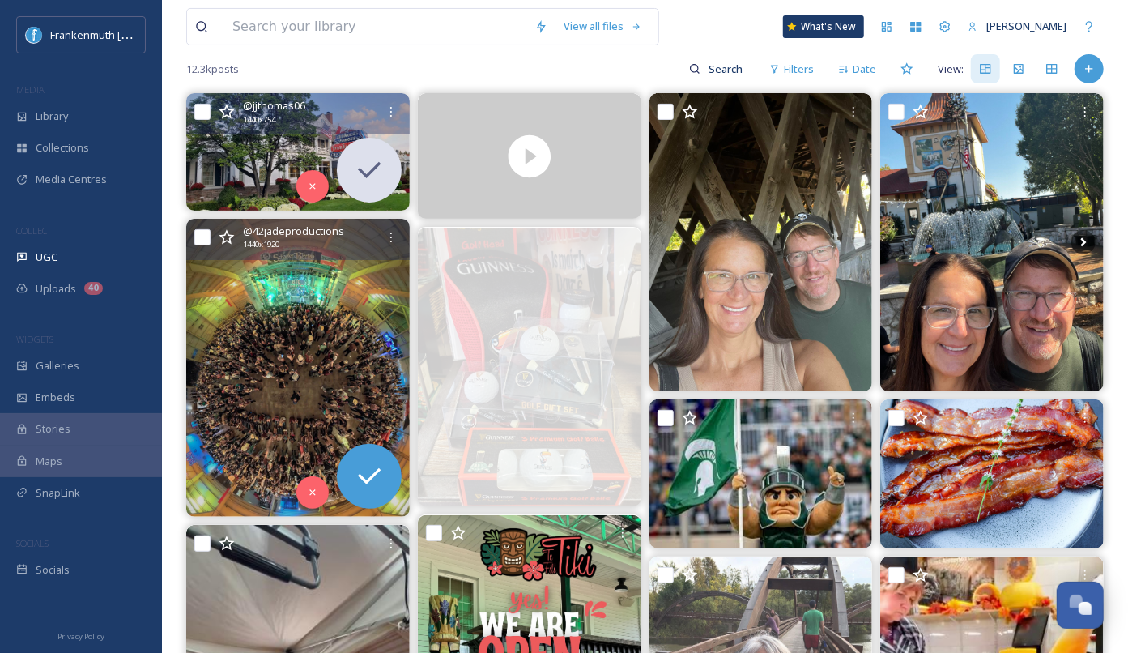
click at [349, 355] on img at bounding box center [297, 368] width 223 height 298
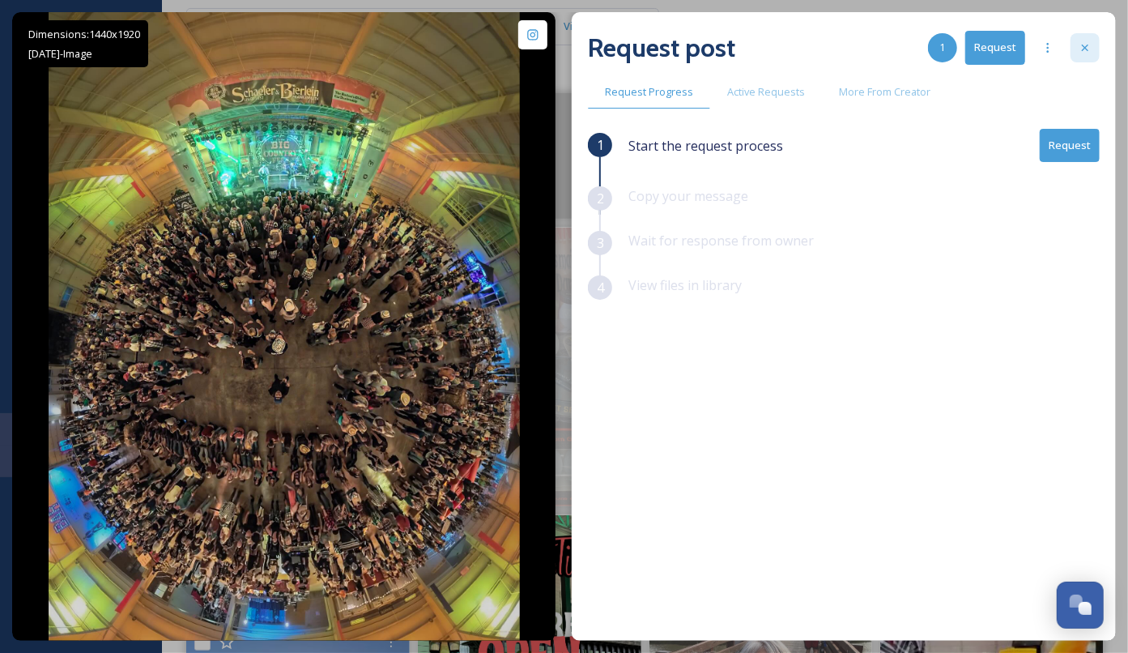
click at [1087, 51] on icon at bounding box center [1085, 47] width 13 height 13
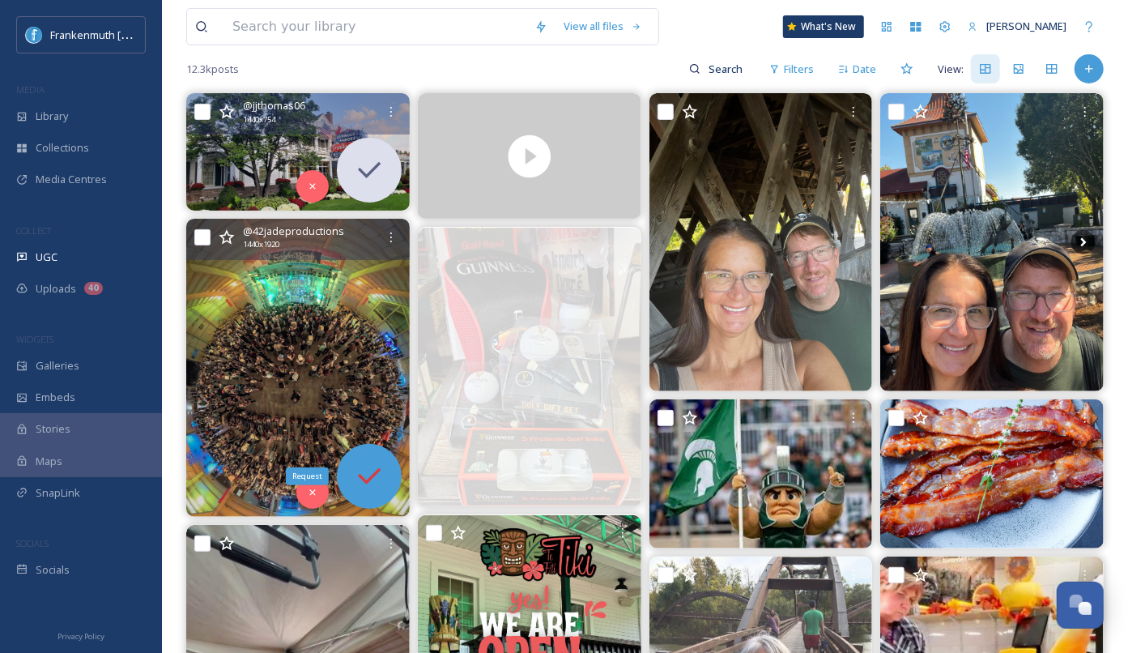
click at [372, 463] on icon at bounding box center [369, 476] width 32 height 32
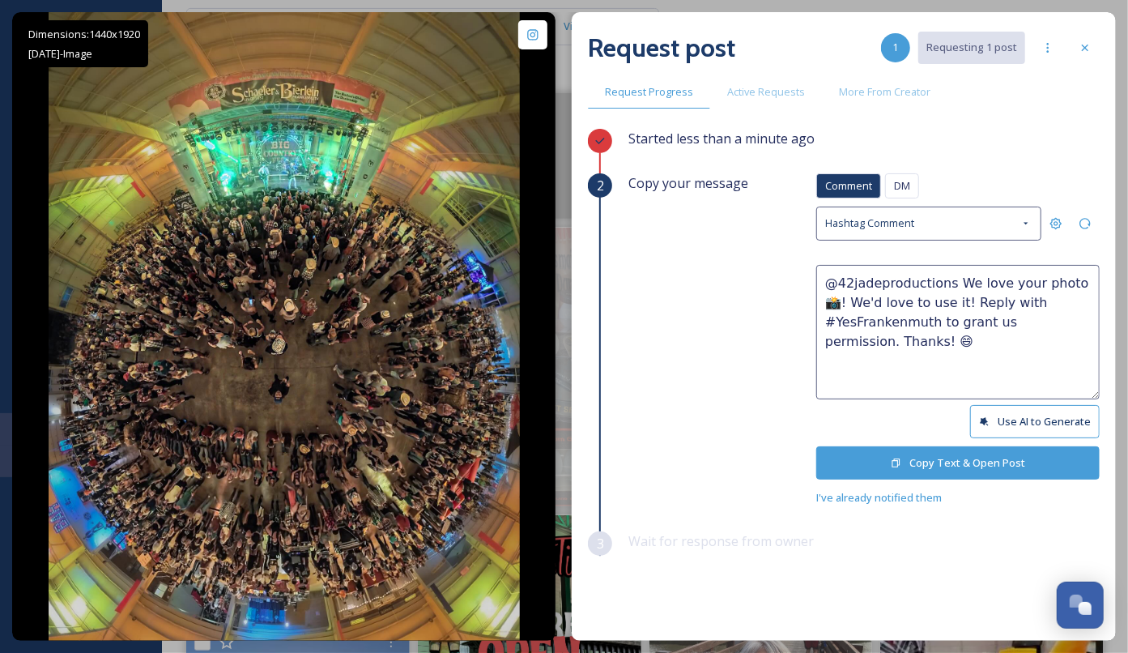
click at [950, 464] on button "Copy Text & Open Post" at bounding box center [957, 462] width 283 height 33
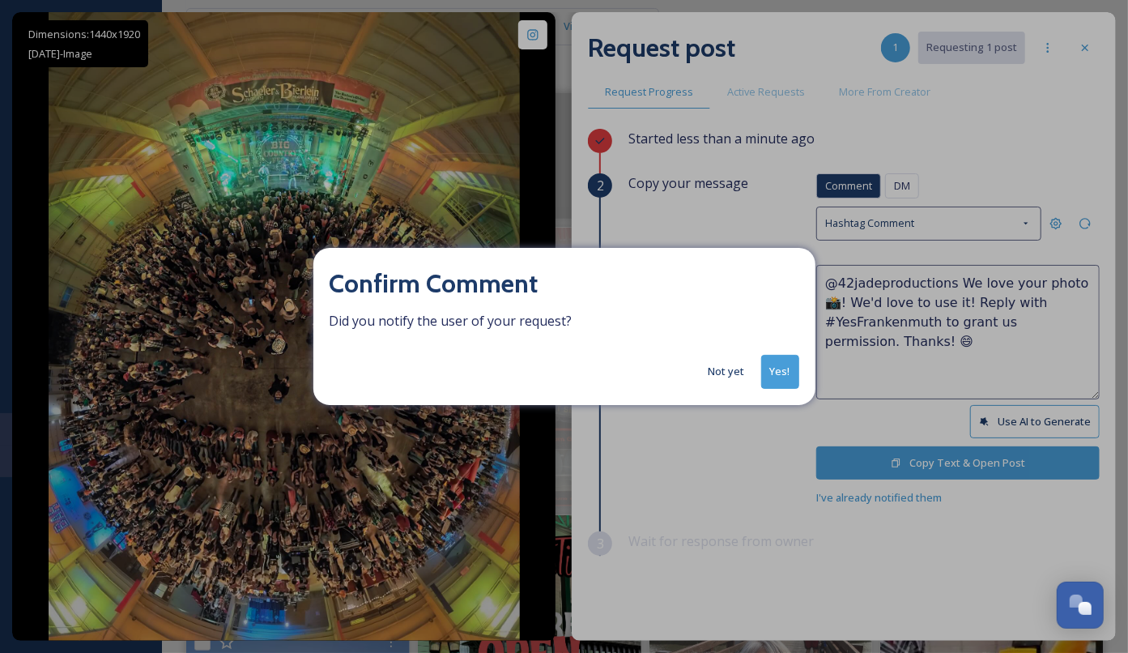
click at [771, 377] on button "Yes!" at bounding box center [780, 371] width 38 height 33
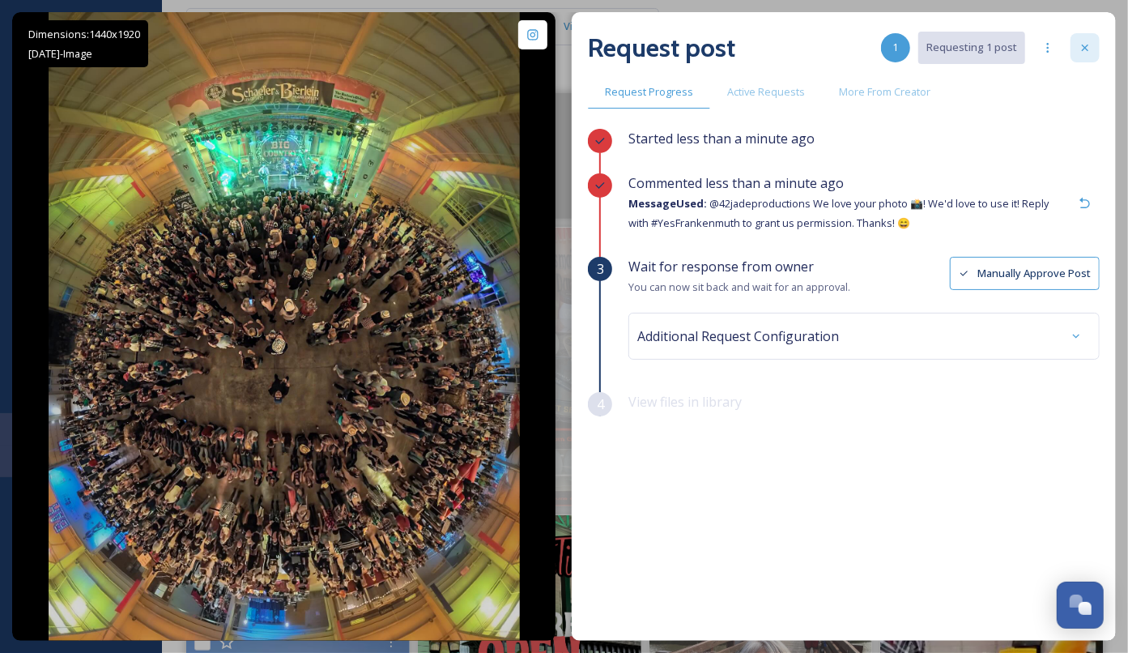
click at [1084, 49] on icon at bounding box center [1085, 47] width 13 height 13
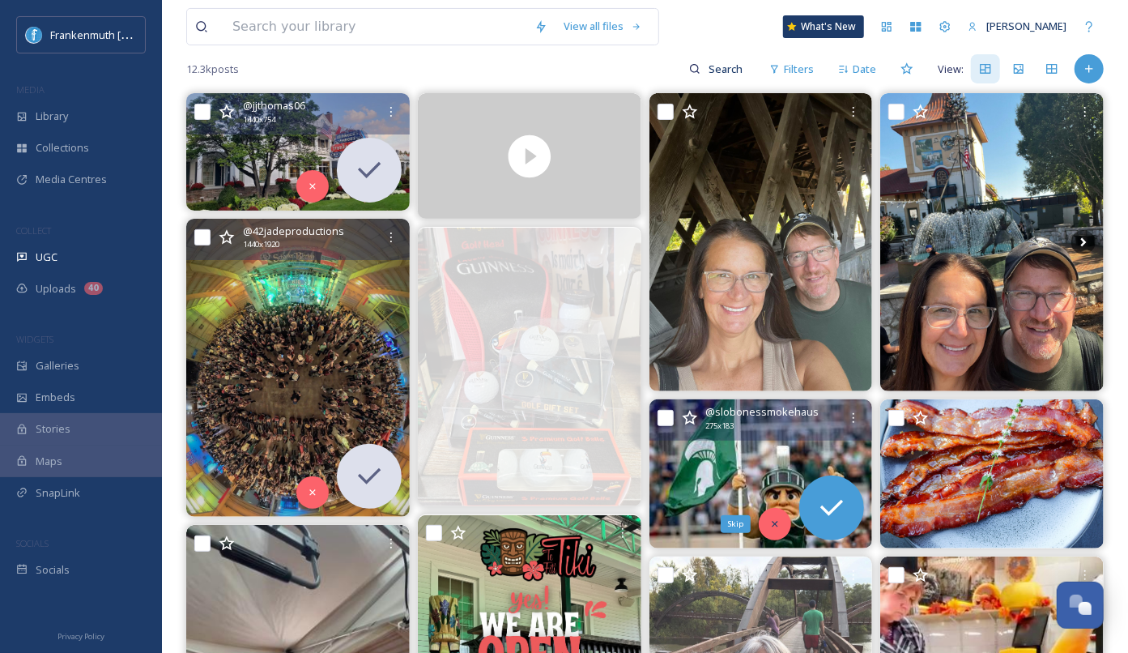
click at [773, 531] on div "Skip" at bounding box center [775, 524] width 32 height 32
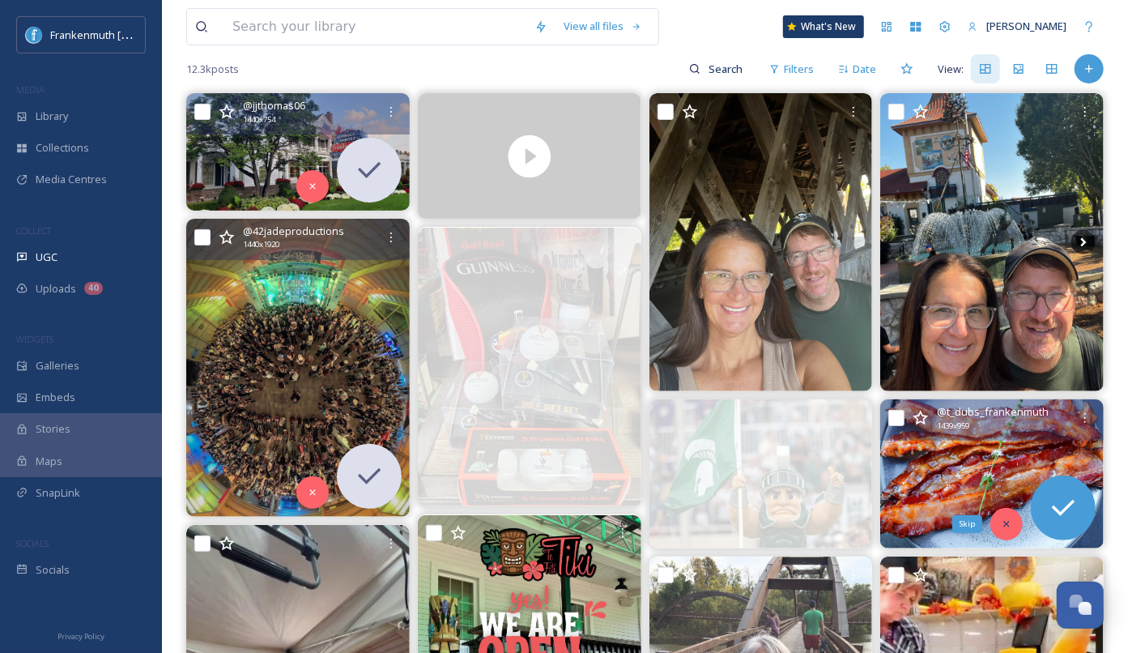
click at [1000, 513] on div "Skip" at bounding box center [1006, 524] width 32 height 32
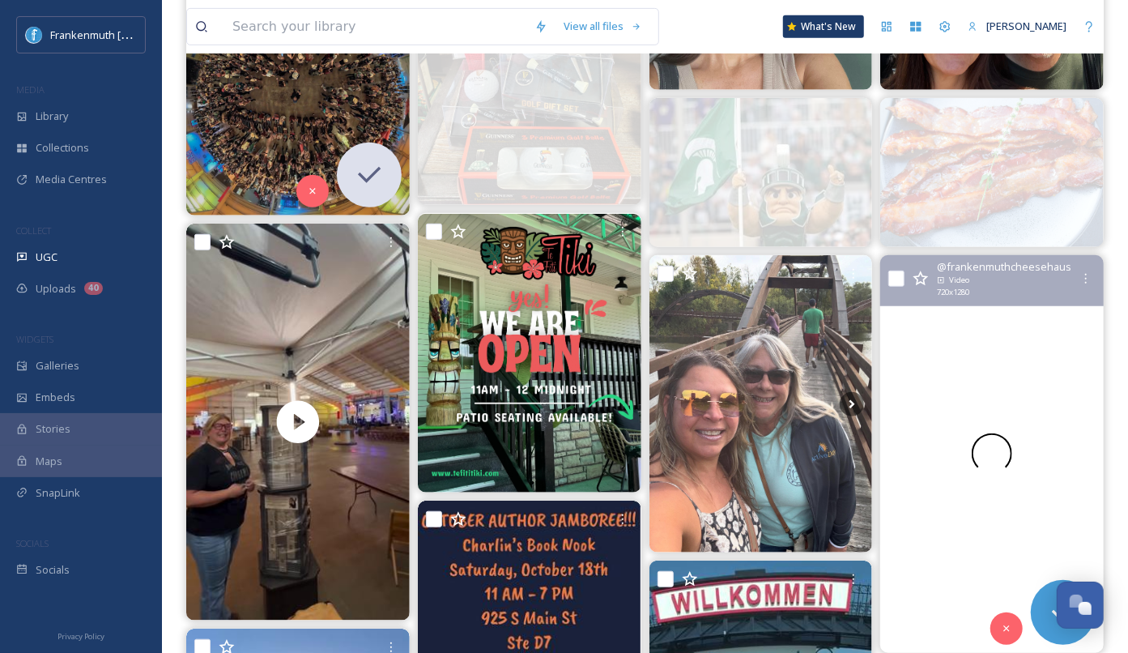
scroll to position [494, 0]
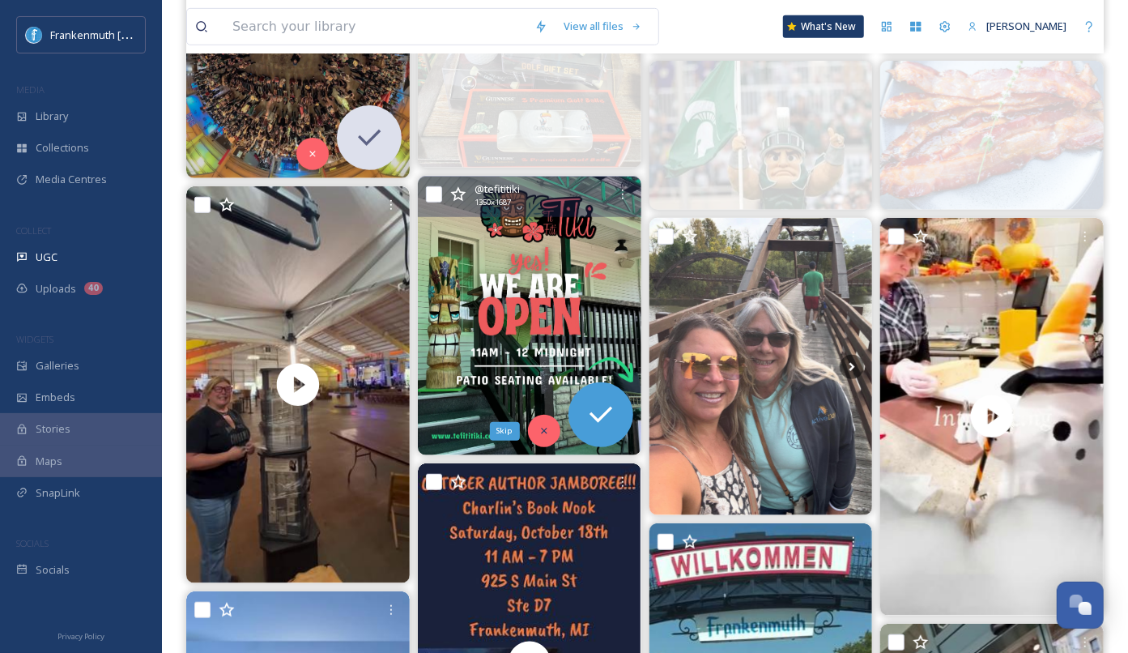
click at [547, 436] on div "Skip" at bounding box center [544, 431] width 32 height 32
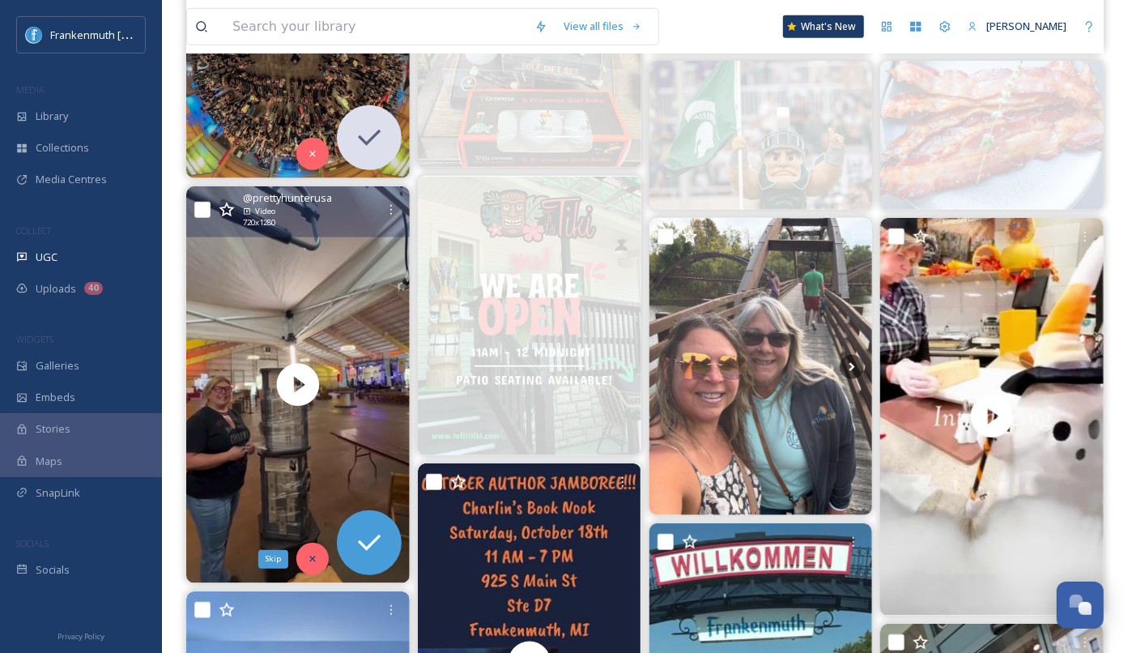
click at [310, 555] on icon at bounding box center [312, 558] width 11 height 11
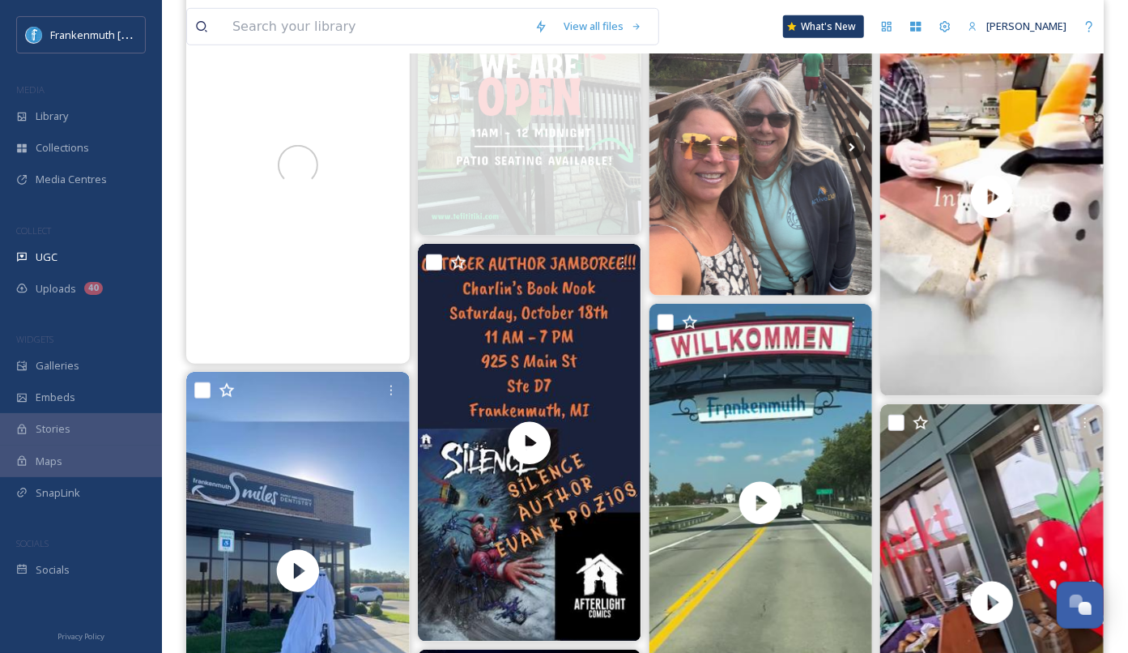
scroll to position [751, 0]
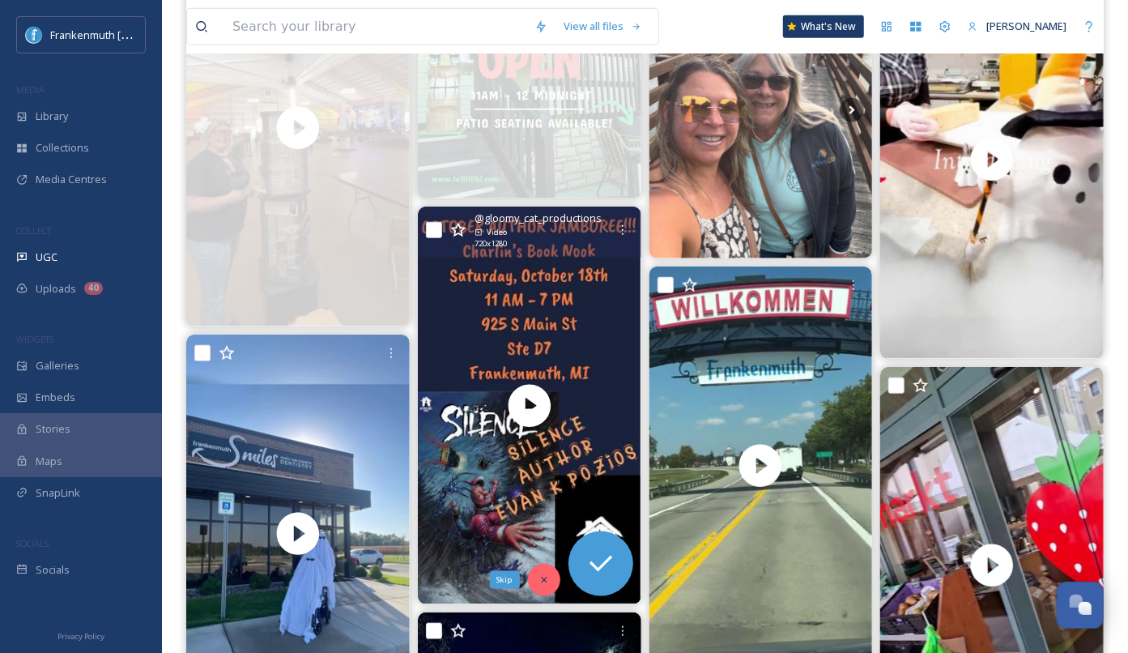
click at [538, 581] on icon at bounding box center [543, 579] width 11 height 11
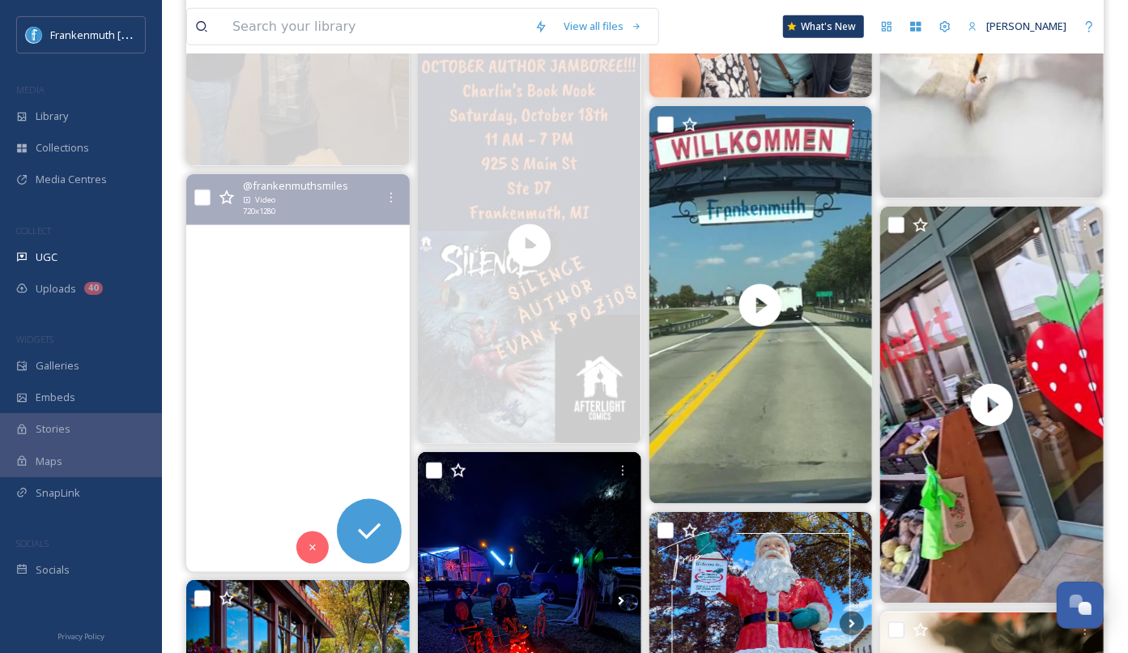
scroll to position [917, 0]
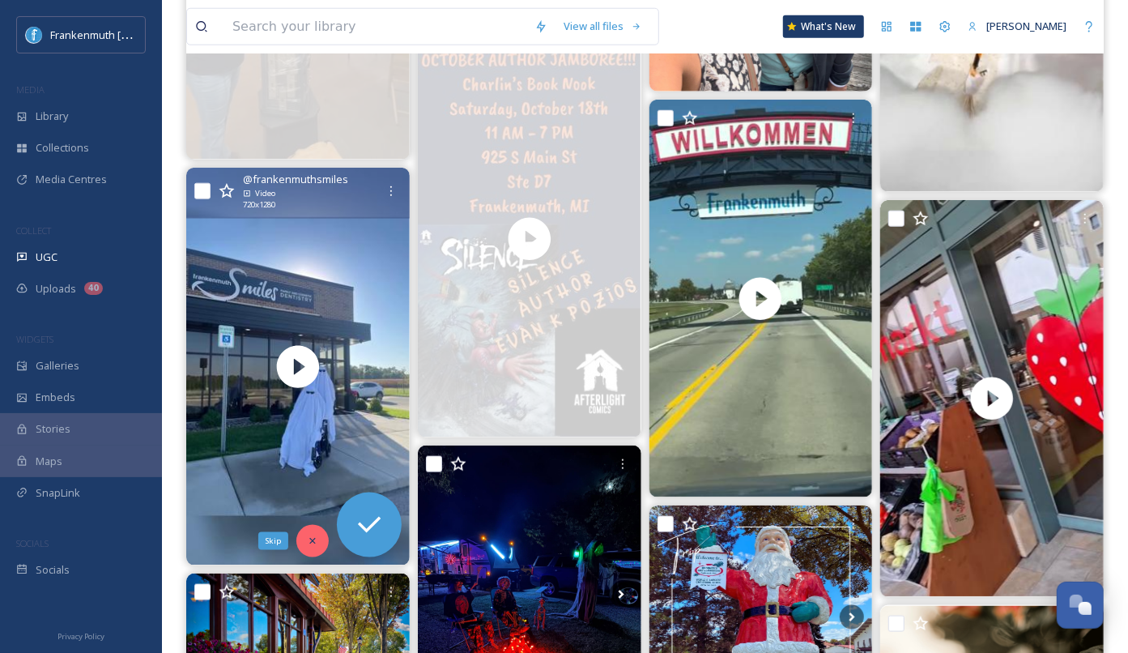
click at [313, 540] on icon at bounding box center [312, 541] width 6 height 6
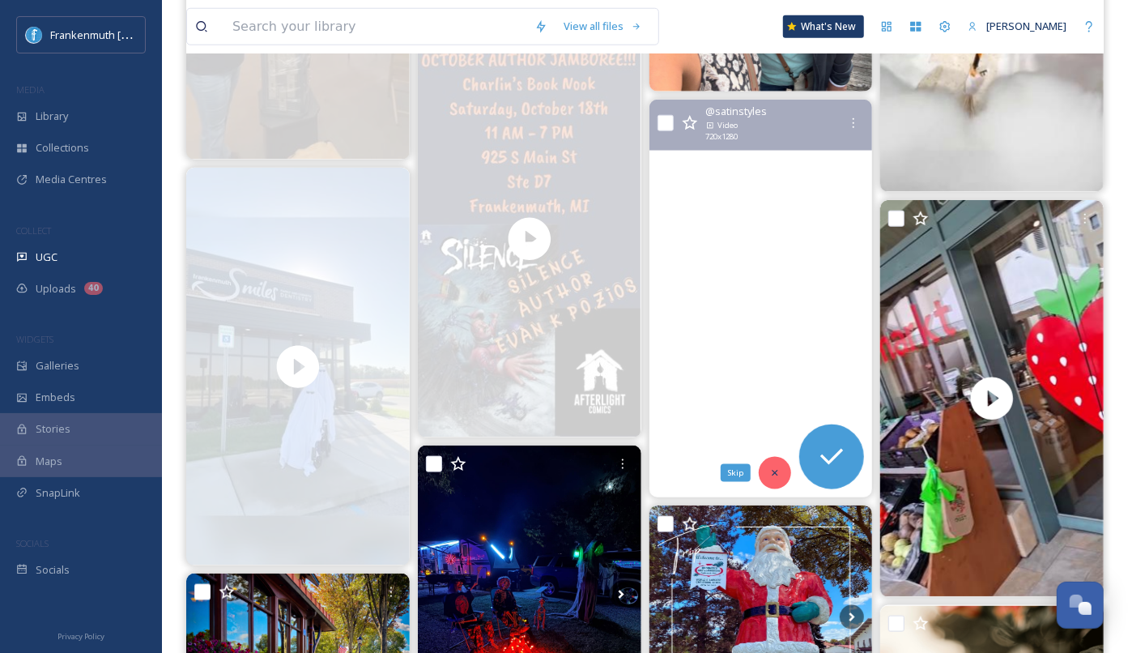
click at [781, 474] on div "Skip" at bounding box center [775, 473] width 32 height 32
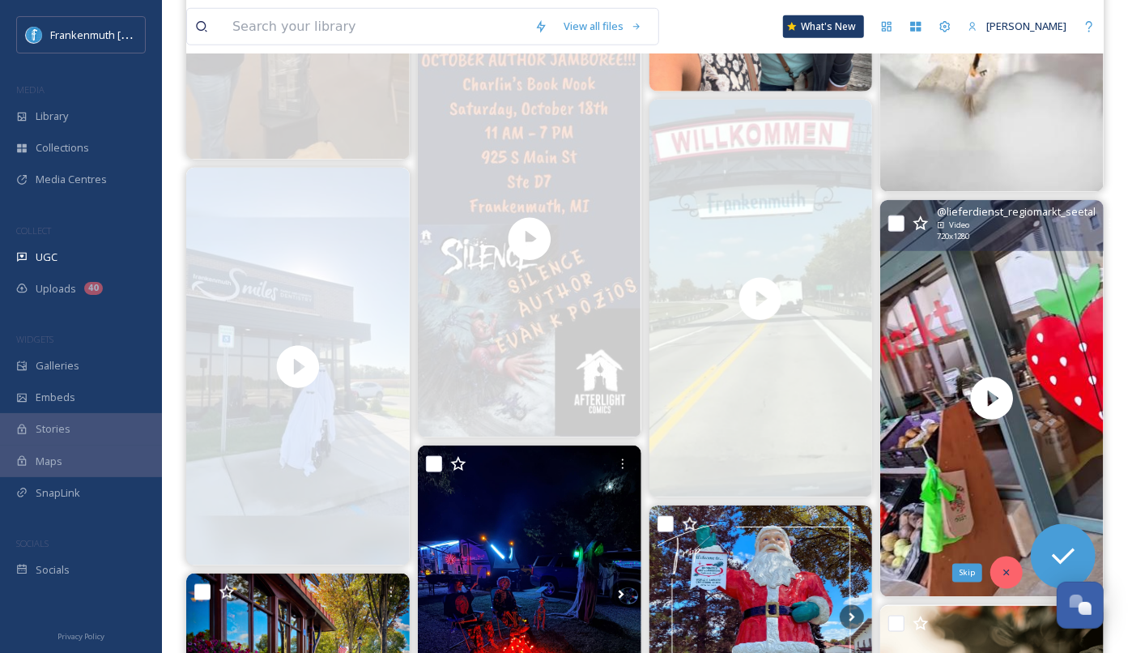
click at [1007, 560] on div "Skip" at bounding box center [1006, 572] width 32 height 32
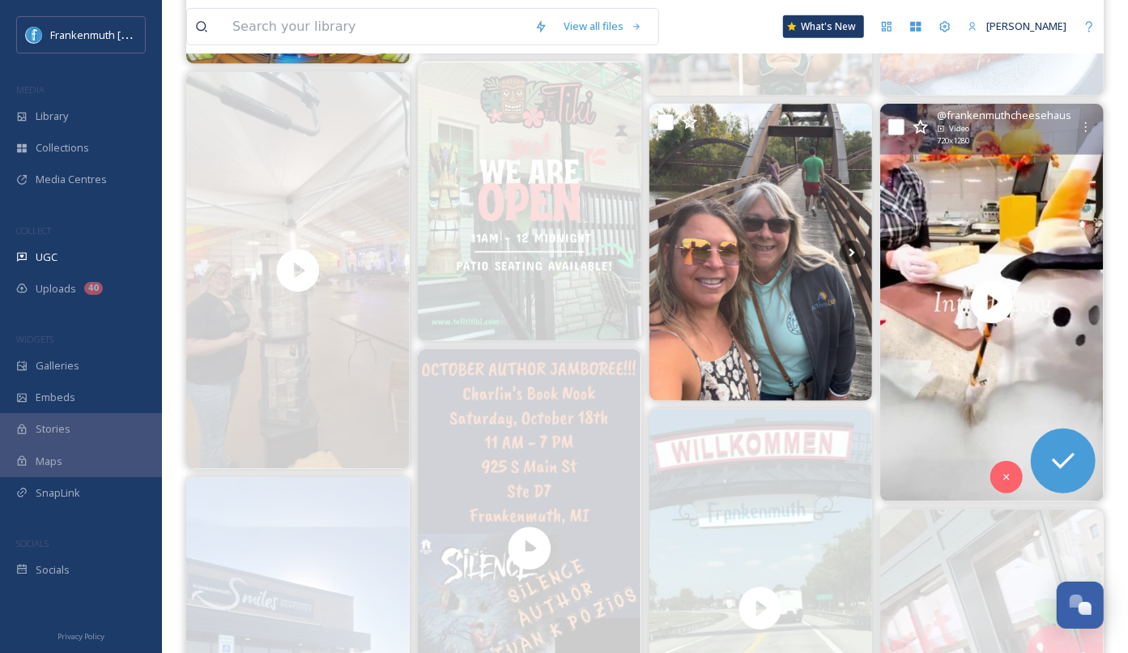
scroll to position [595, 0]
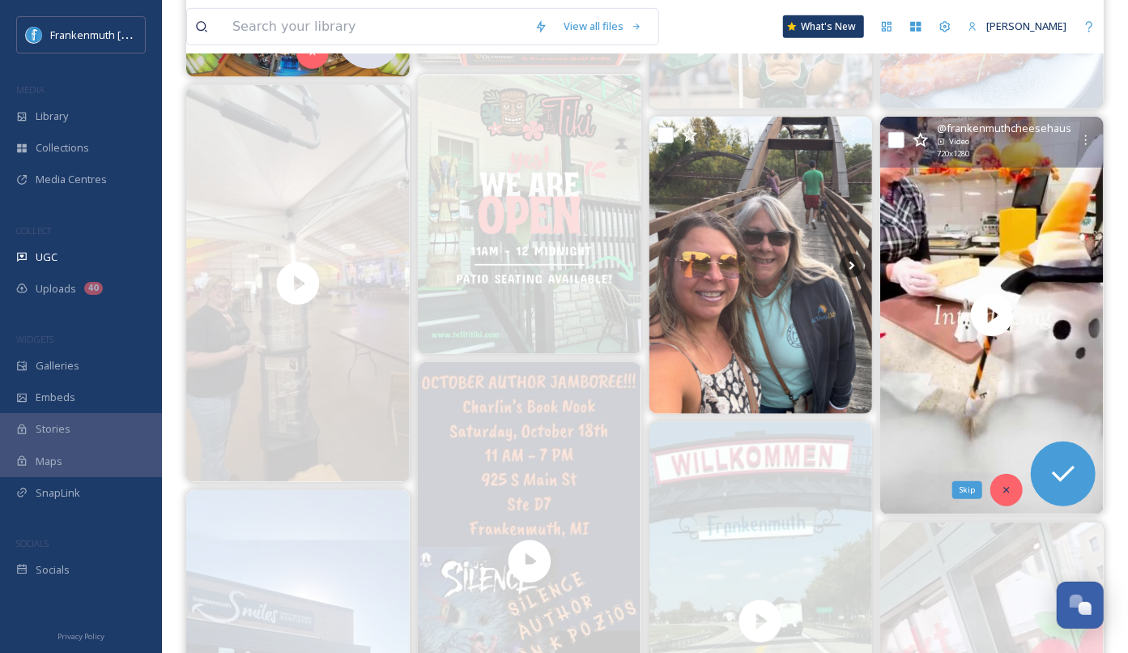
click at [1002, 492] on icon at bounding box center [1006, 489] width 11 height 11
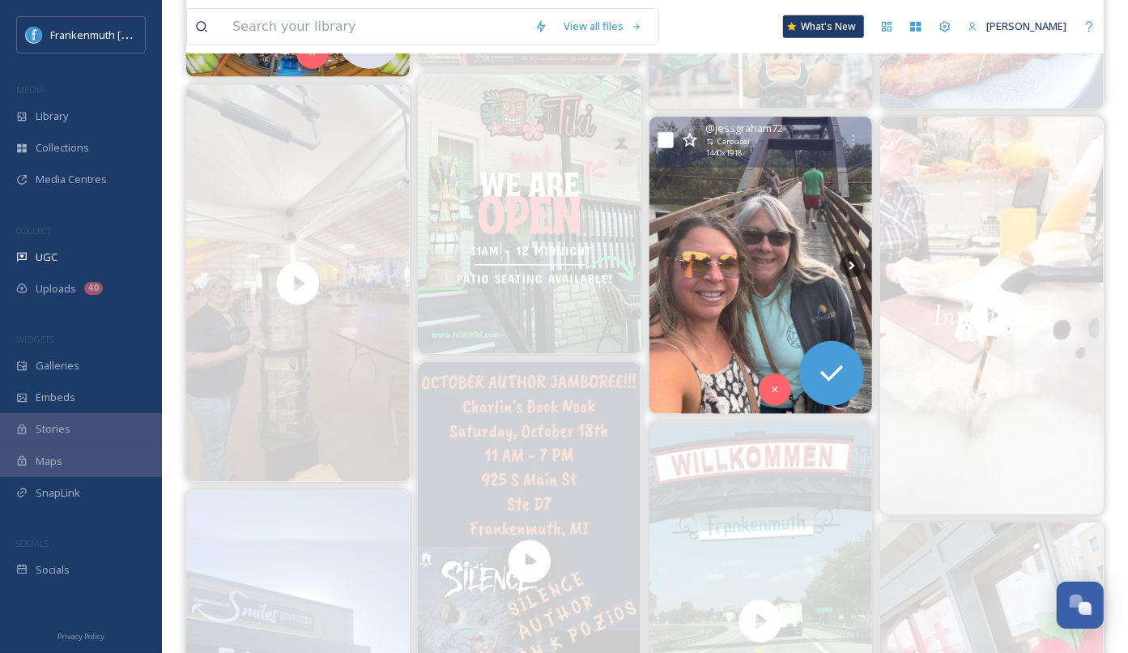
click at [777, 292] on img at bounding box center [760, 265] width 223 height 297
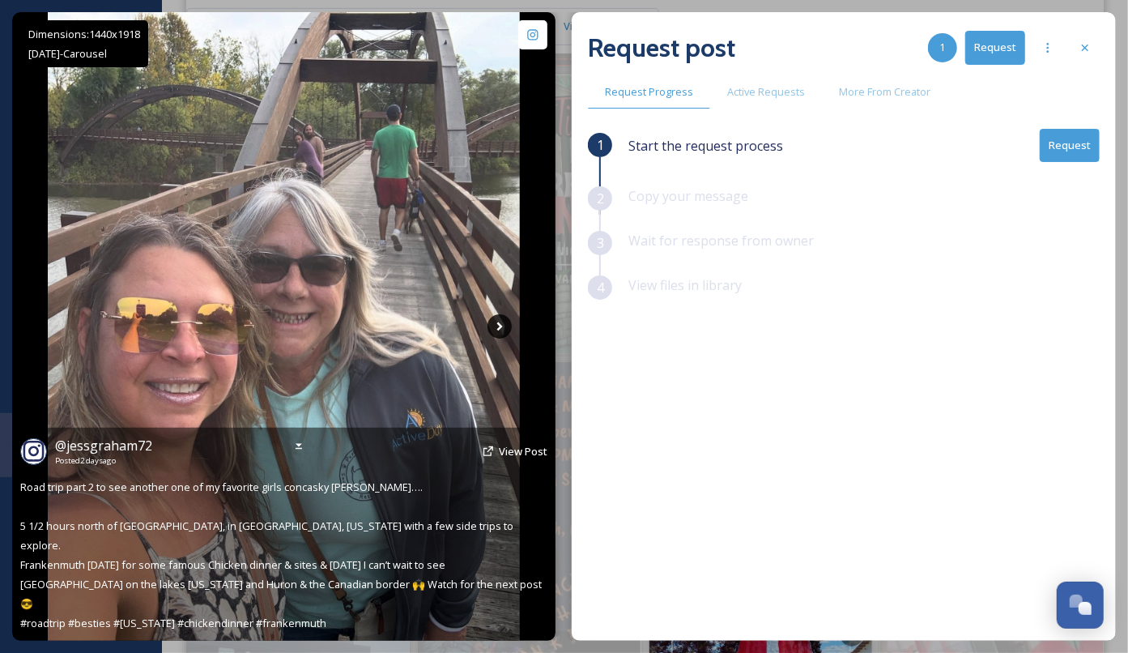
click at [503, 326] on icon at bounding box center [499, 326] width 24 height 24
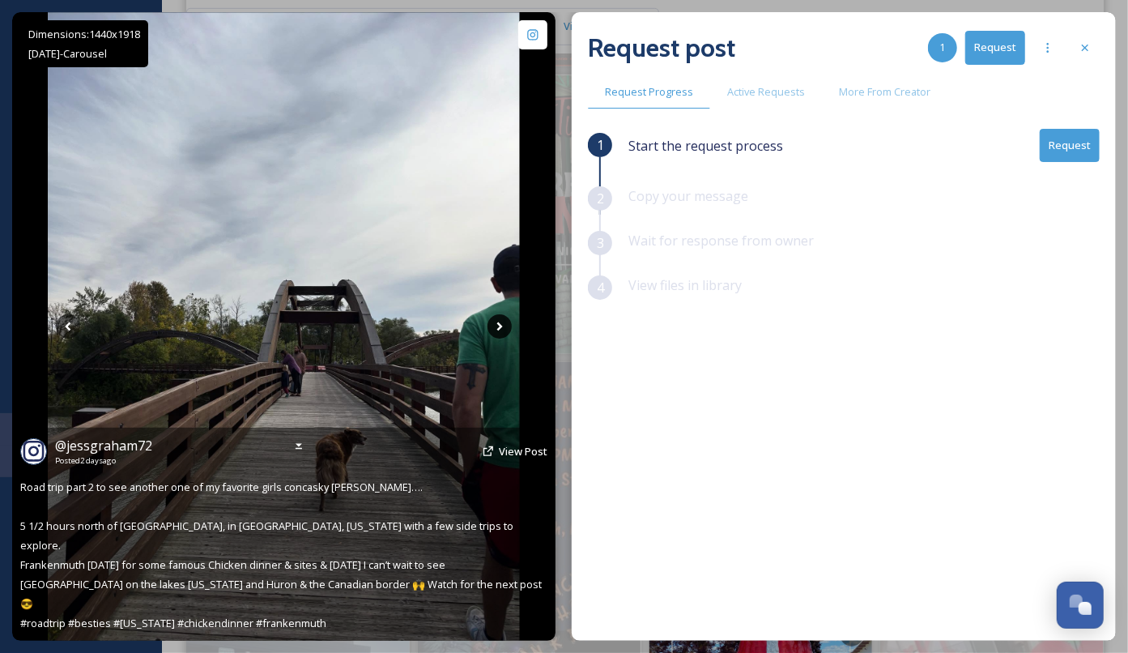
click at [503, 326] on icon at bounding box center [499, 326] width 24 height 24
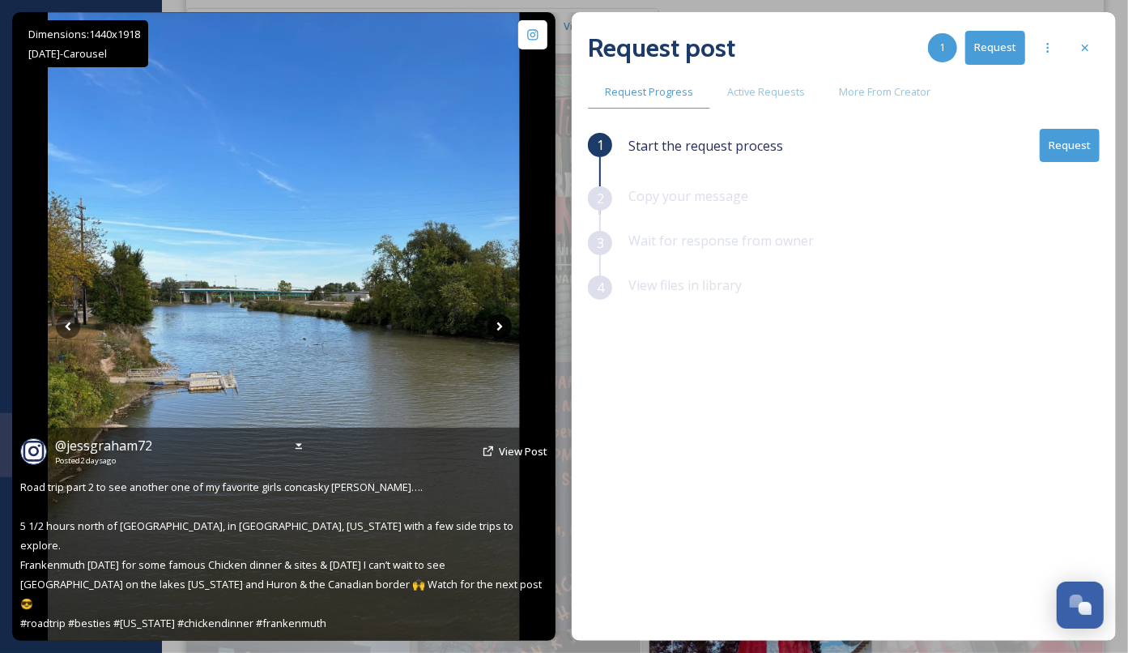
click at [503, 326] on icon at bounding box center [499, 326] width 24 height 24
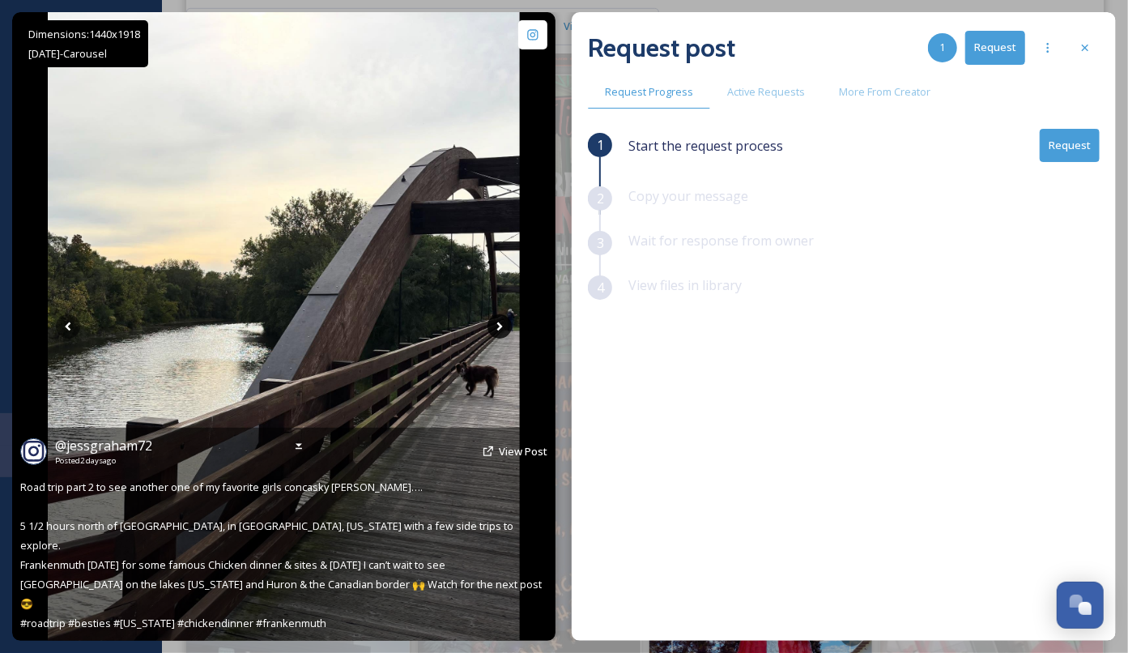
click at [502, 326] on icon at bounding box center [499, 326] width 24 height 24
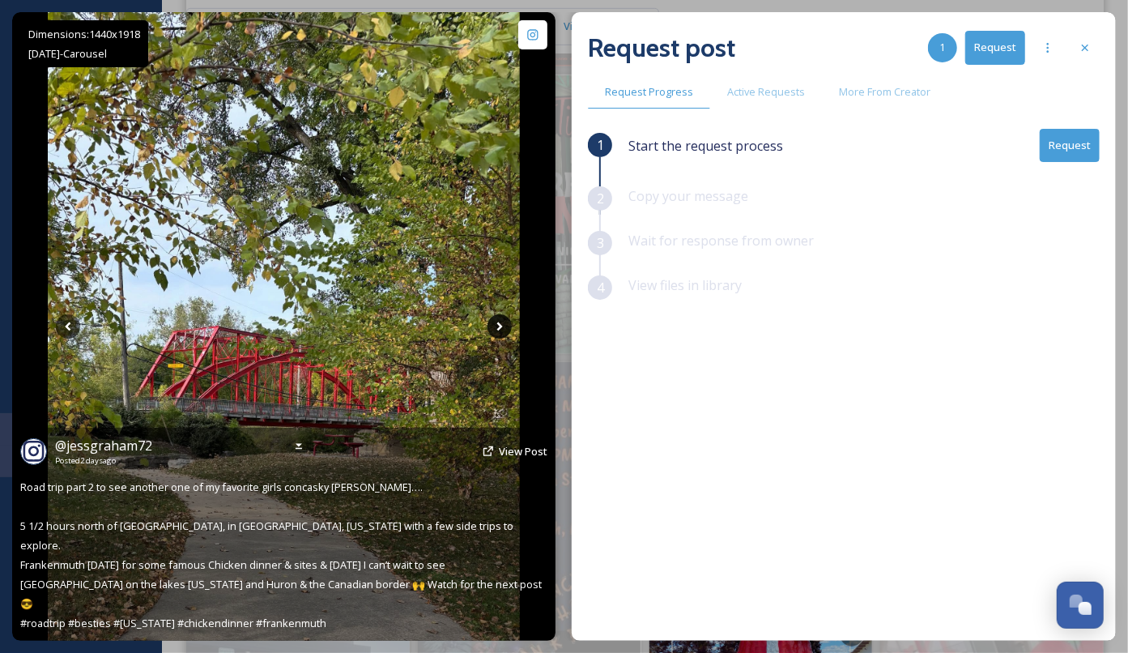
click at [500, 325] on icon at bounding box center [500, 326] width 6 height 9
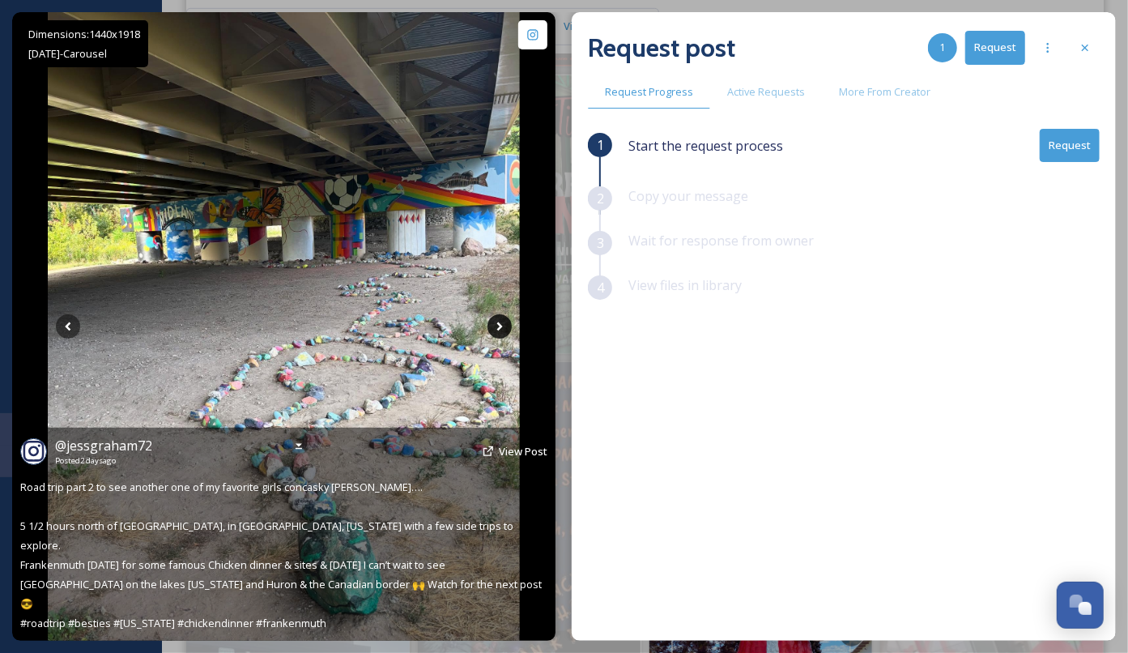
click at [500, 325] on icon at bounding box center [500, 326] width 6 height 9
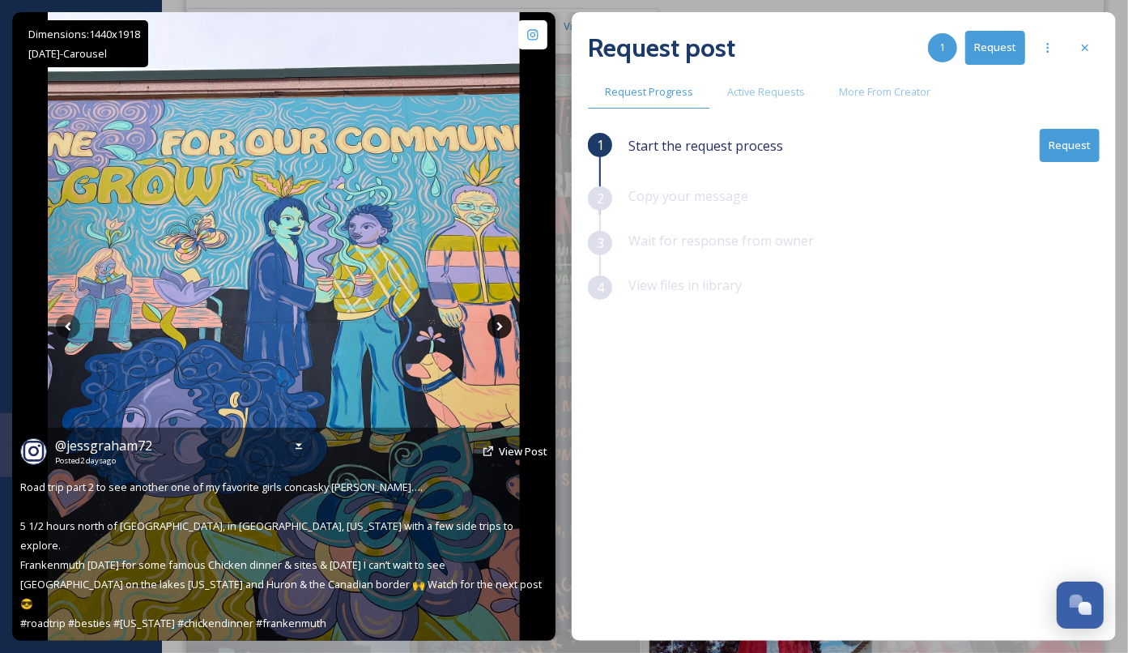
click at [500, 325] on icon at bounding box center [500, 326] width 6 height 9
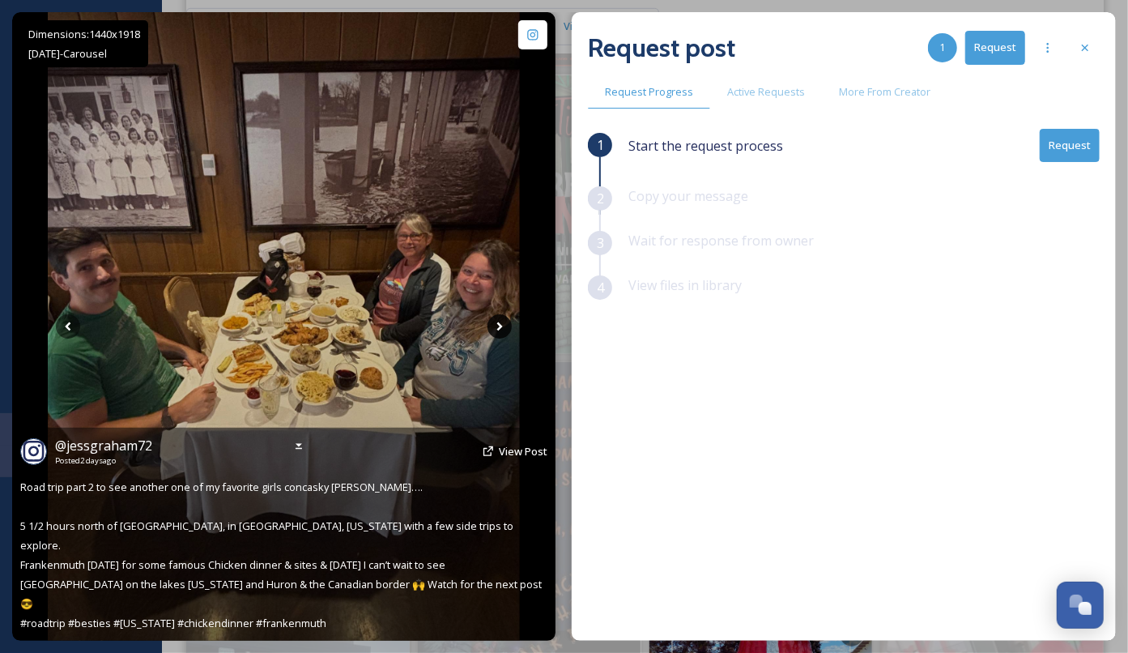
click at [500, 325] on icon at bounding box center [500, 326] width 6 height 9
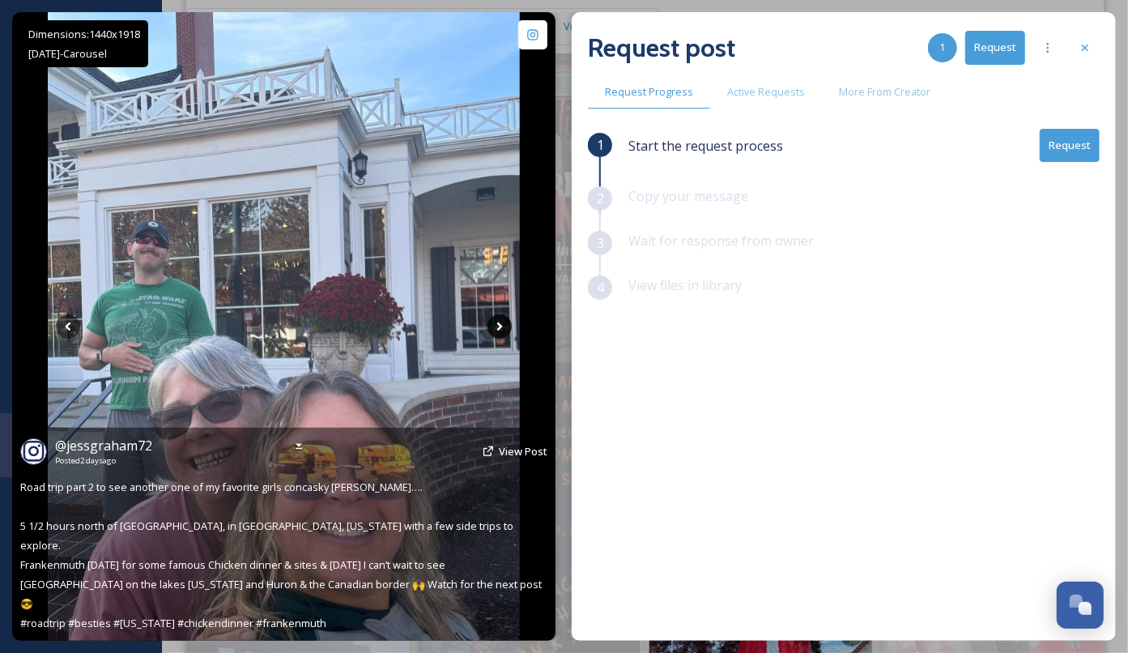
click at [500, 324] on icon at bounding box center [500, 326] width 6 height 9
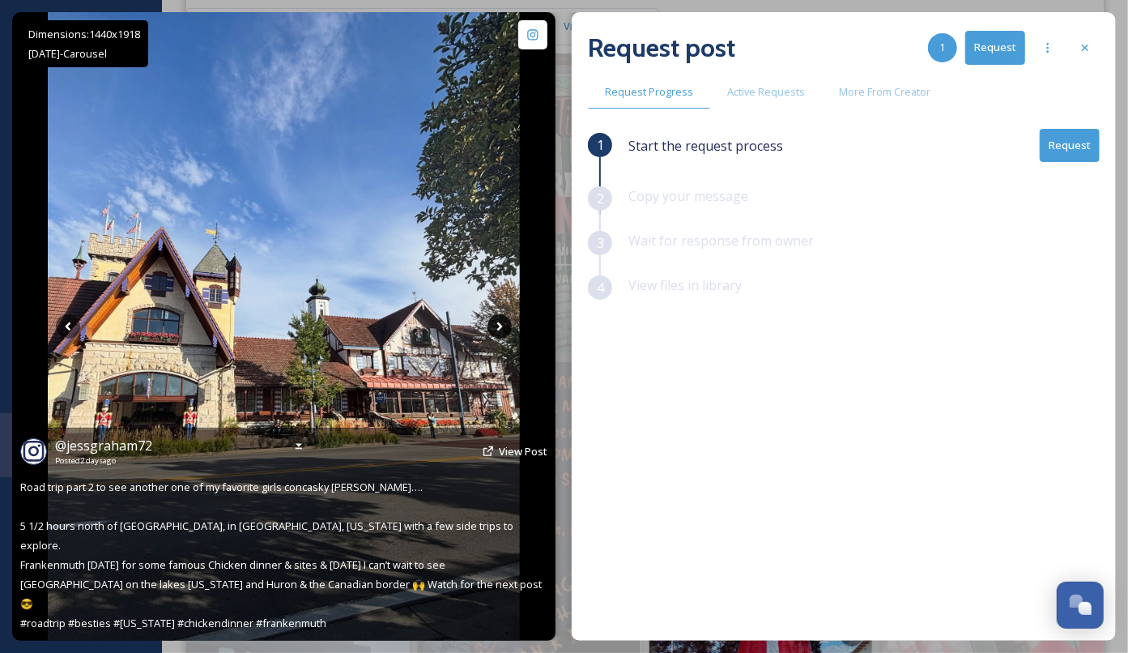
click at [502, 326] on icon at bounding box center [499, 326] width 24 height 24
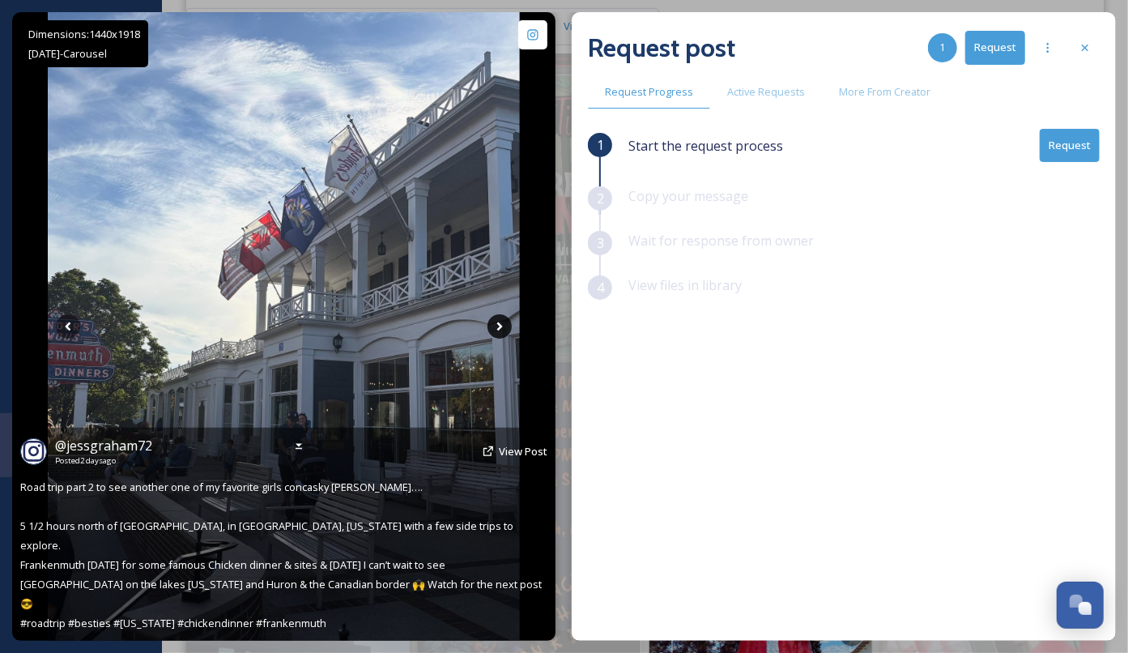
click at [502, 326] on icon at bounding box center [499, 326] width 24 height 24
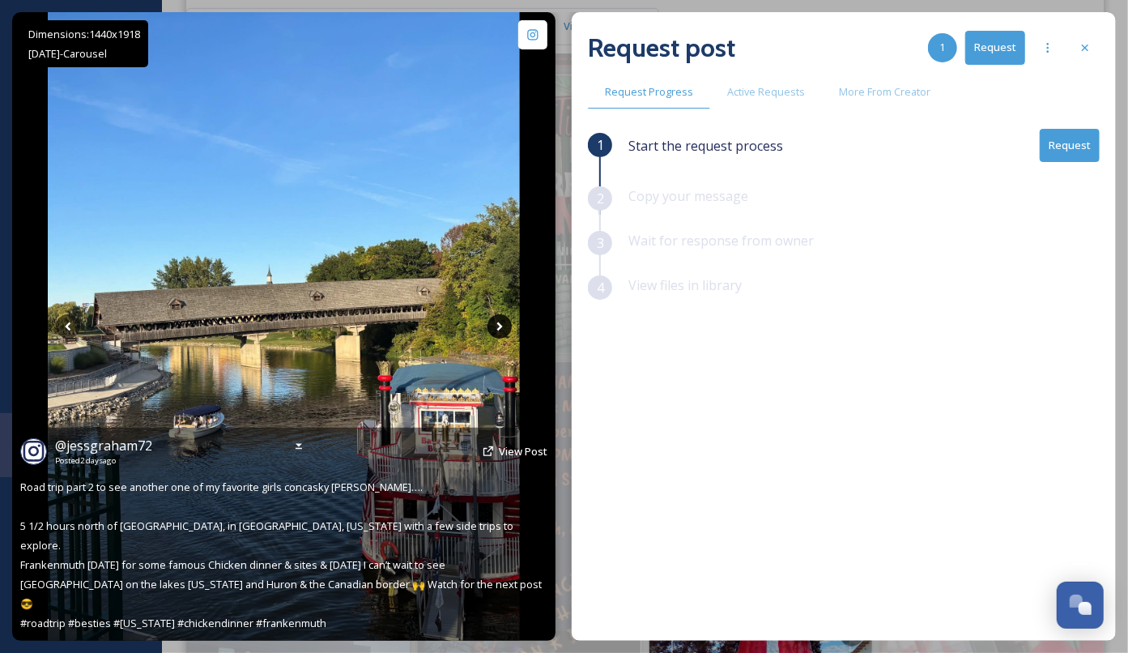
click at [502, 326] on icon at bounding box center [499, 326] width 24 height 24
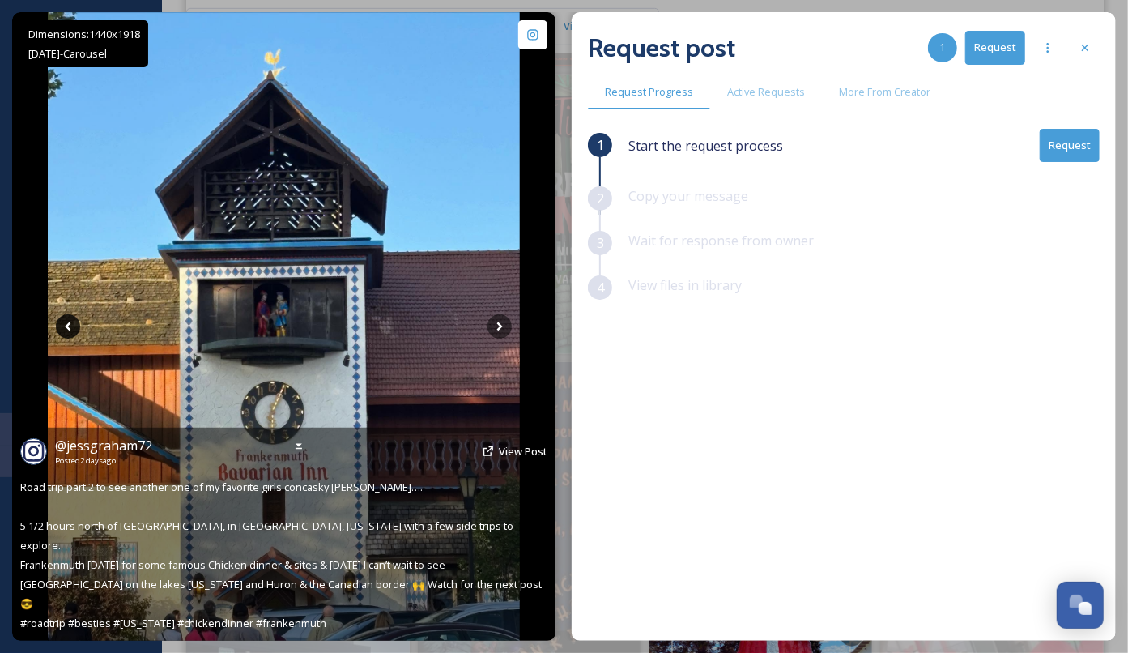
click at [69, 329] on icon at bounding box center [69, 326] width 6 height 9
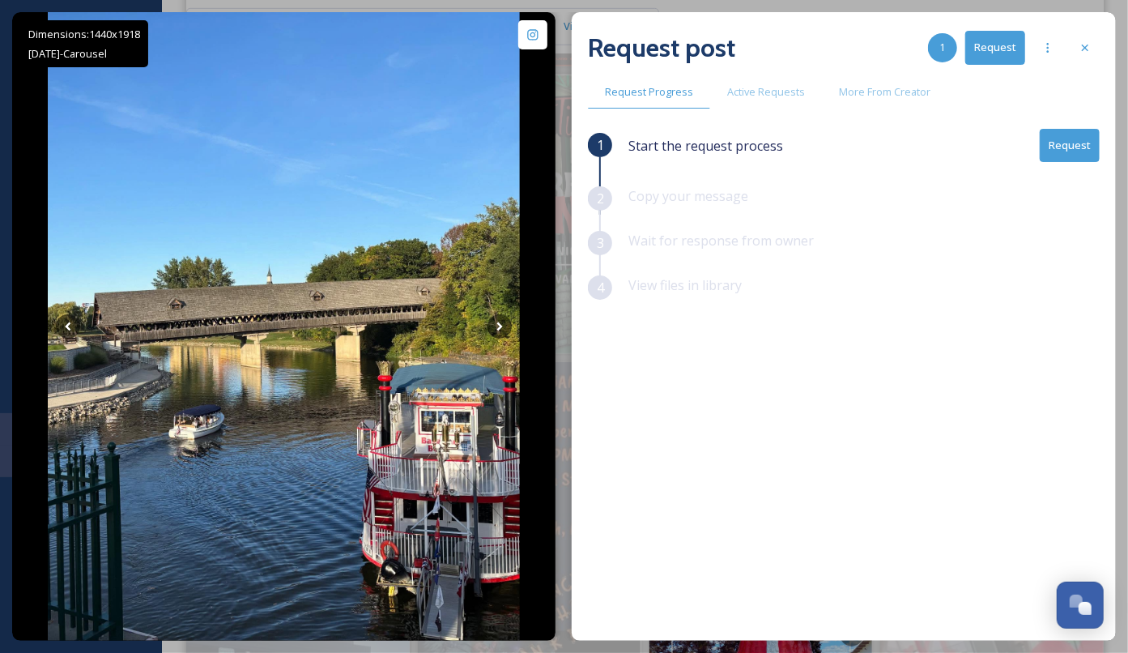
click at [1070, 139] on button "Request" at bounding box center [1070, 145] width 60 height 33
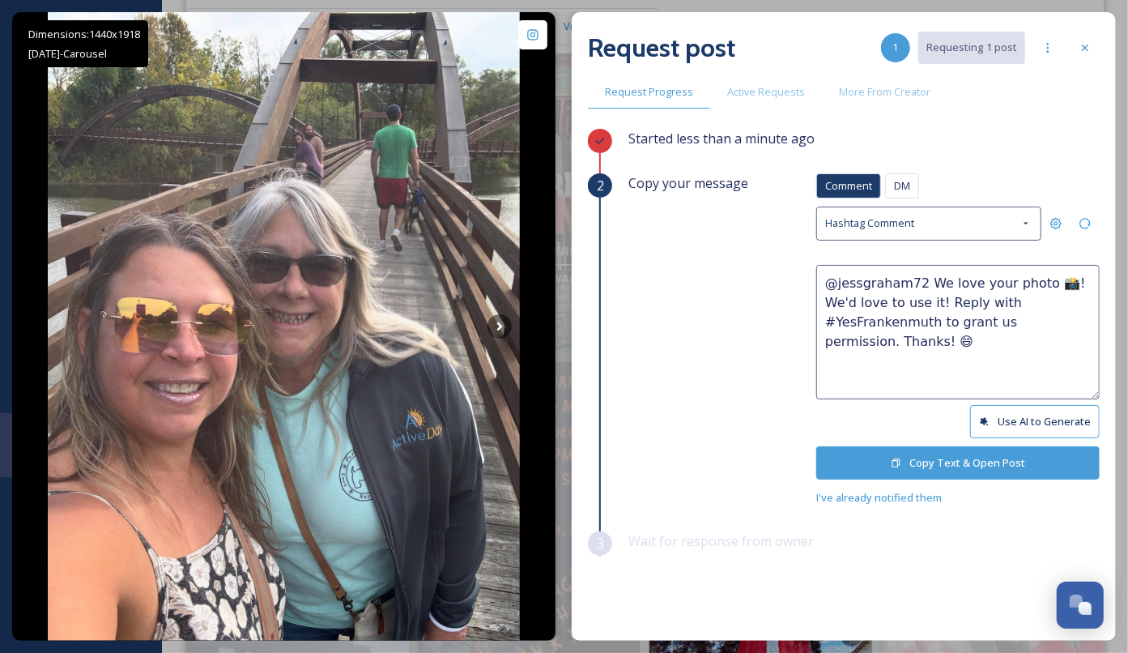
click at [1033, 279] on textarea "@jessgraham72 We love your photo 📸! We'd love to use it! Reply with #YesFranken…" at bounding box center [957, 332] width 283 height 134
click at [932, 300] on textarea "@jessgraham72 We love your photos 📸! We'd love to use it! Reply with #YesFranke…" at bounding box center [957, 332] width 283 height 134
type textarea "@jessgraham72 We love your photos 📸! We'd love to use them! Reply with #YesFran…"
click at [963, 462] on button "Copy Text & Open Post" at bounding box center [957, 462] width 283 height 33
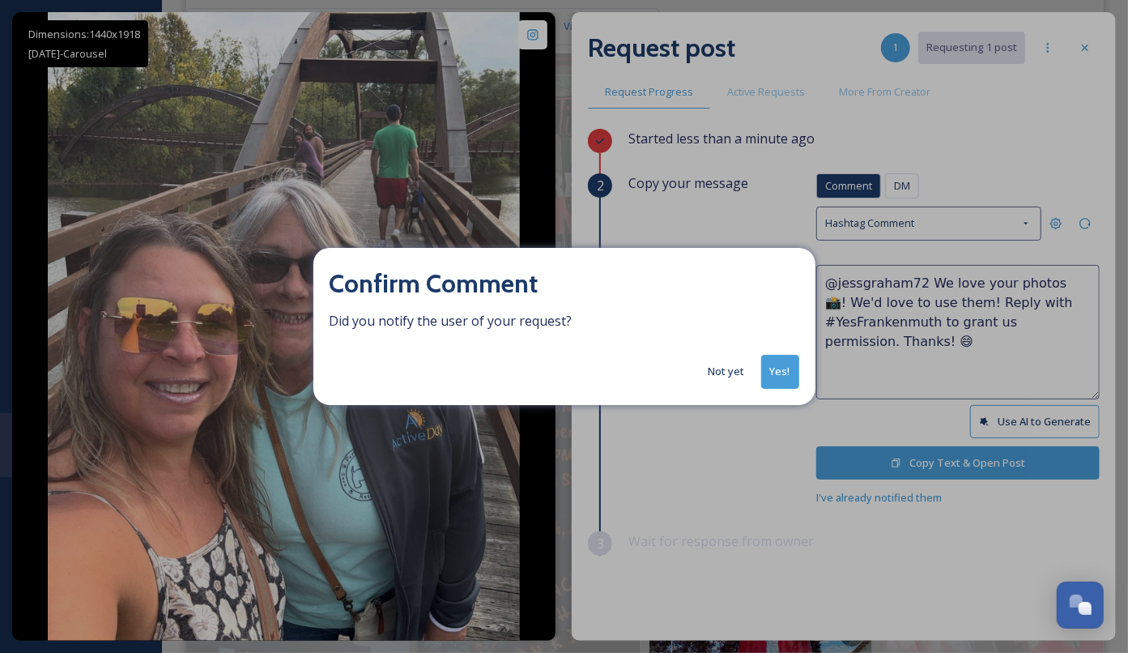
click at [774, 377] on button "Yes!" at bounding box center [780, 371] width 38 height 33
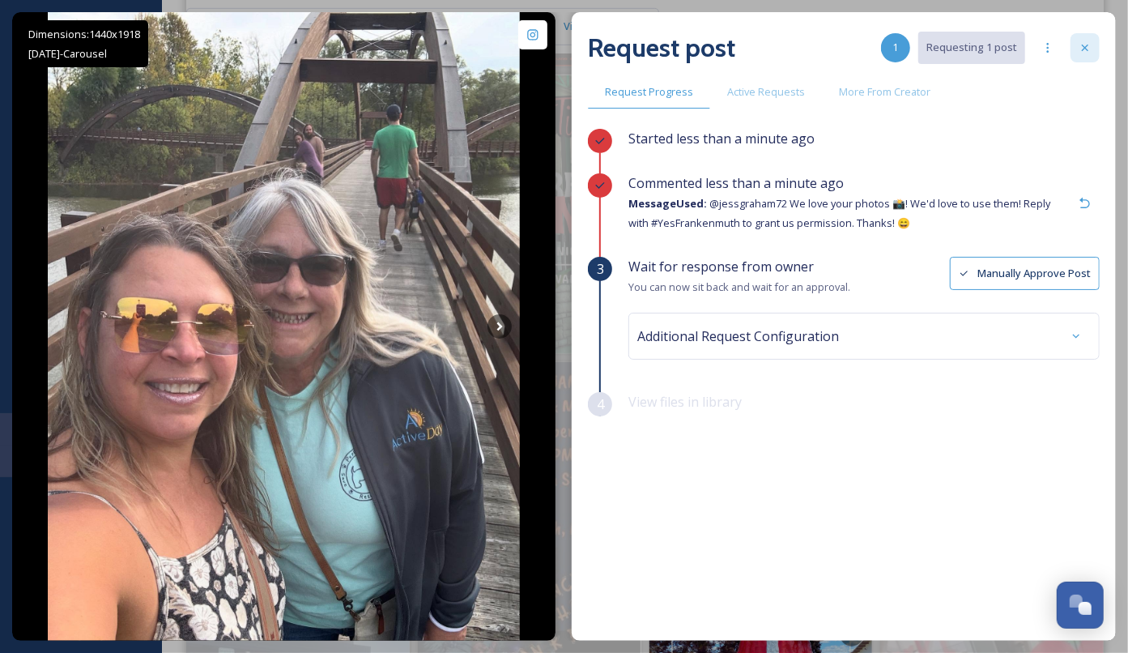
click at [1095, 49] on div at bounding box center [1084, 47] width 29 height 29
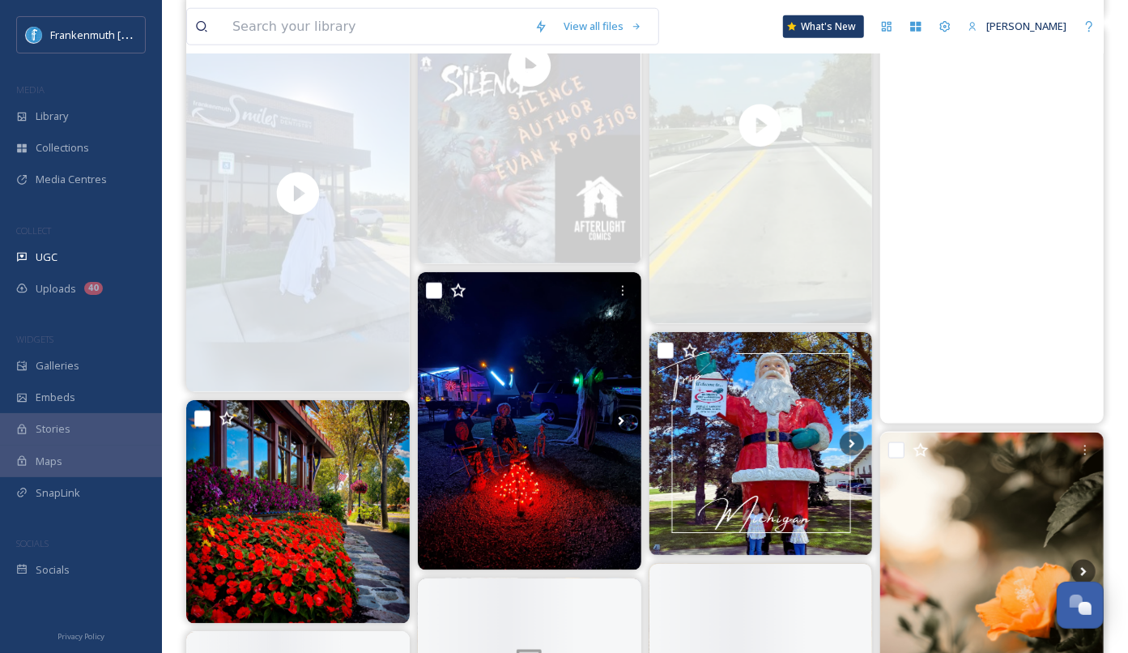
scroll to position [1093, 0]
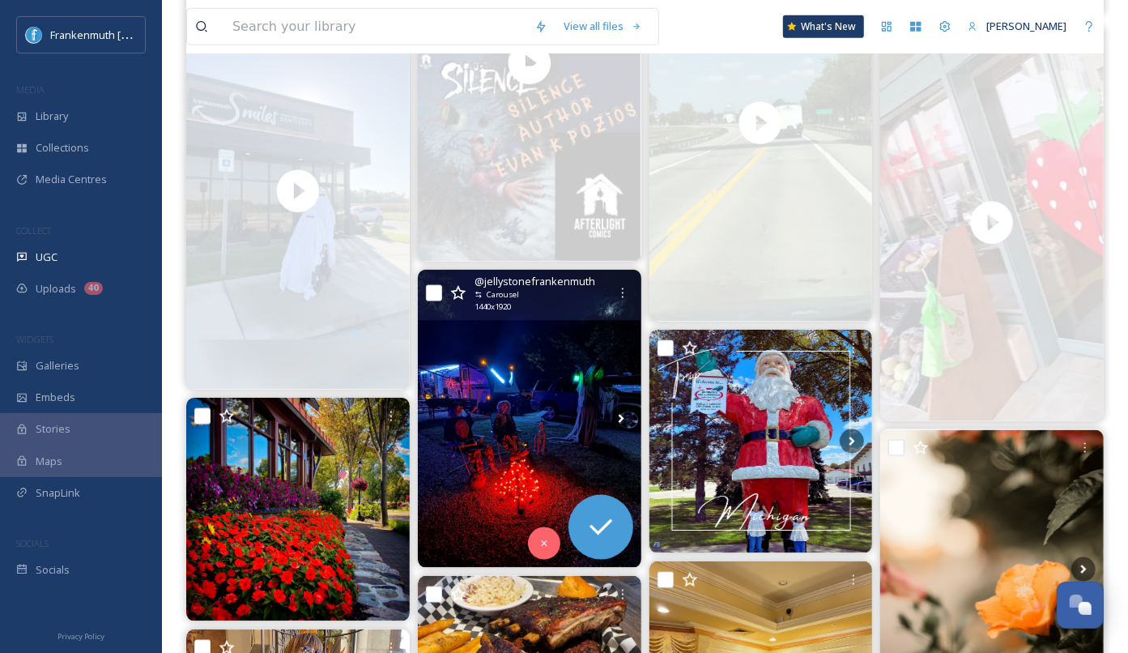
click at [515, 438] on img at bounding box center [529, 419] width 223 height 298
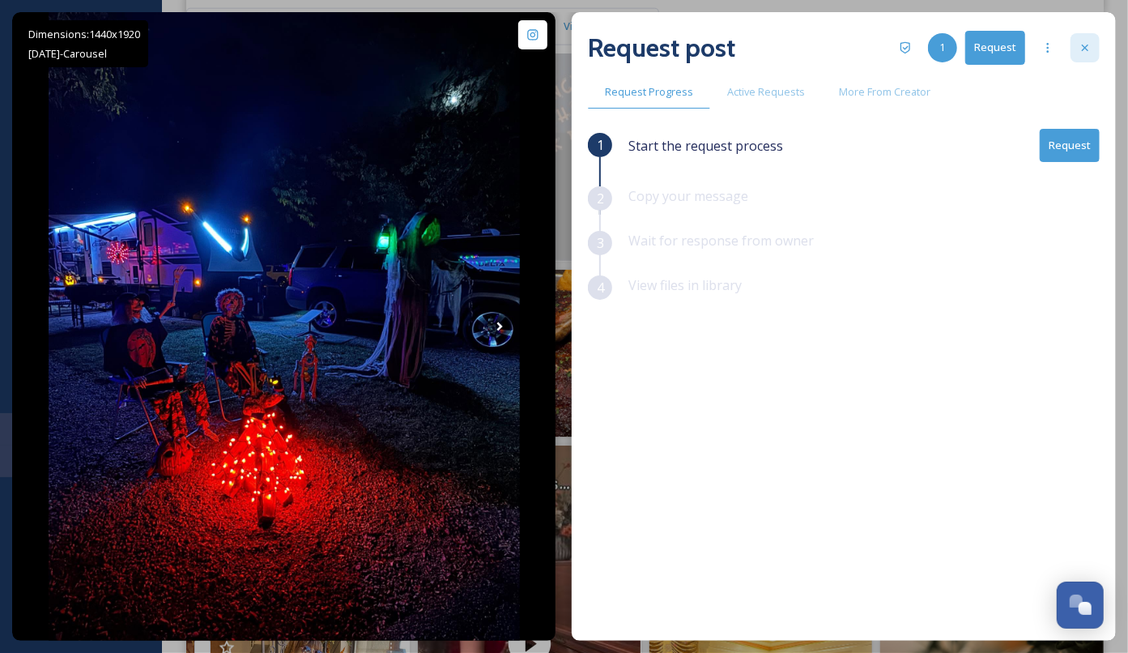
click at [1085, 45] on icon at bounding box center [1085, 47] width 13 height 13
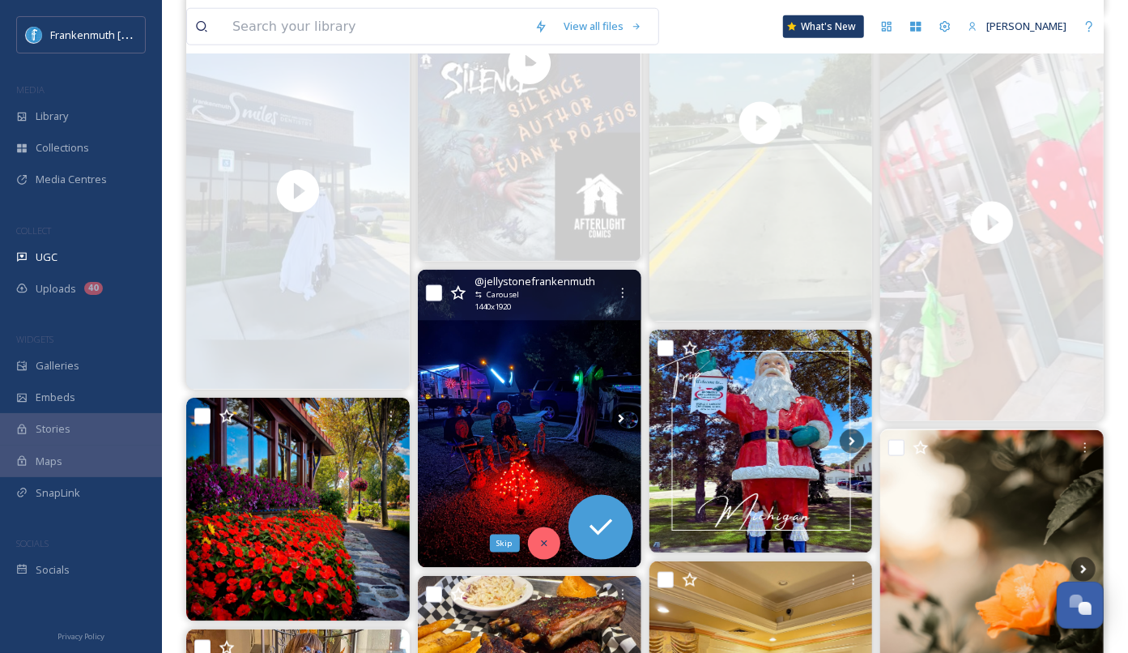
click at [538, 543] on icon at bounding box center [543, 543] width 11 height 11
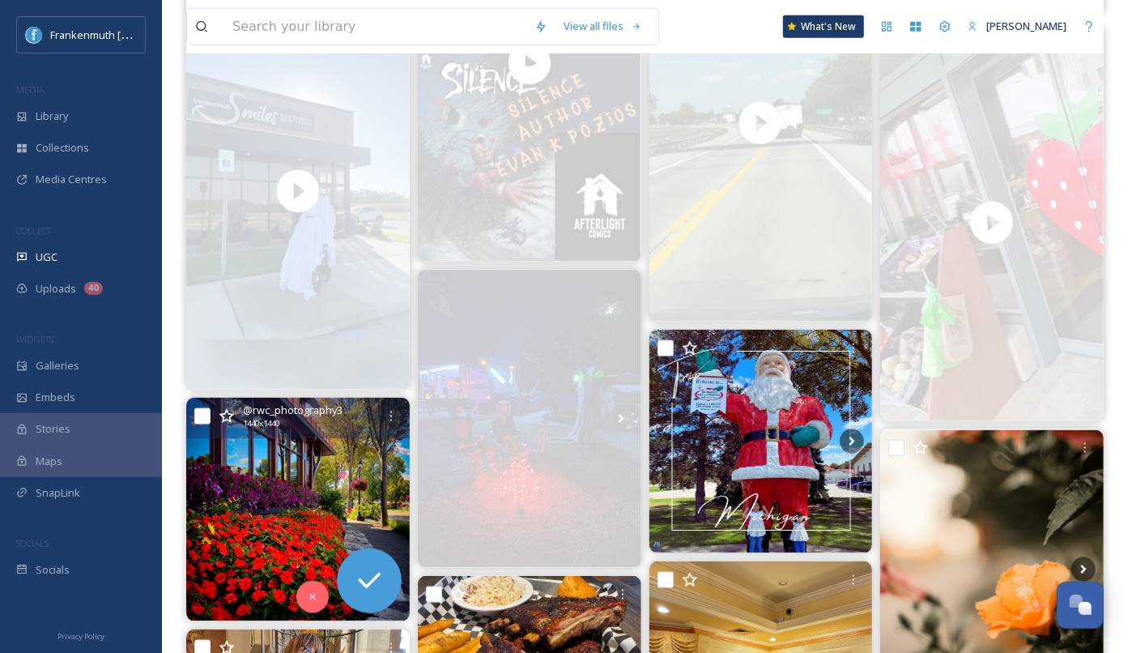
click at [268, 503] on img at bounding box center [297, 509] width 223 height 223
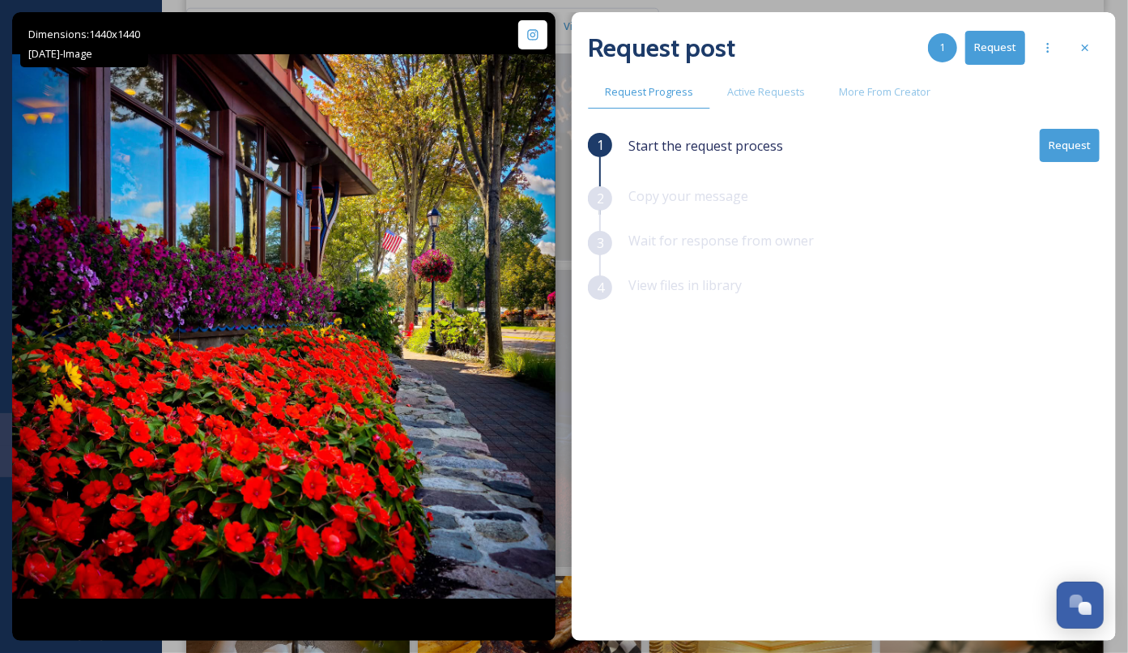
click at [1058, 156] on button "Request" at bounding box center [1070, 145] width 60 height 33
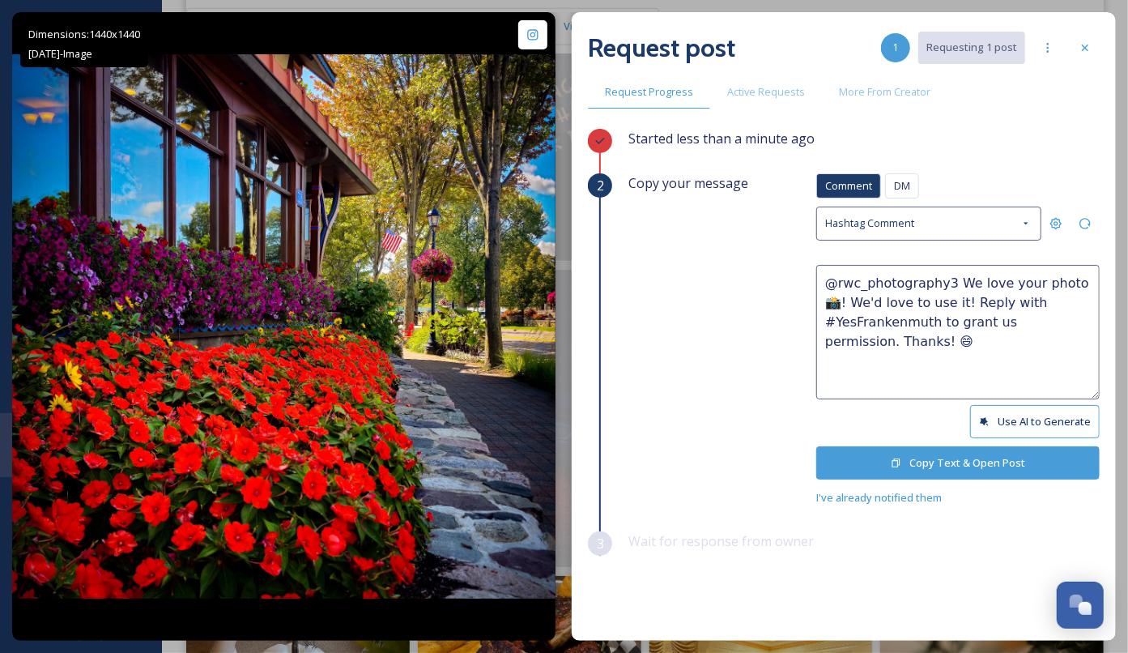
click at [946, 446] on button "Copy Text & Open Post" at bounding box center [957, 462] width 283 height 33
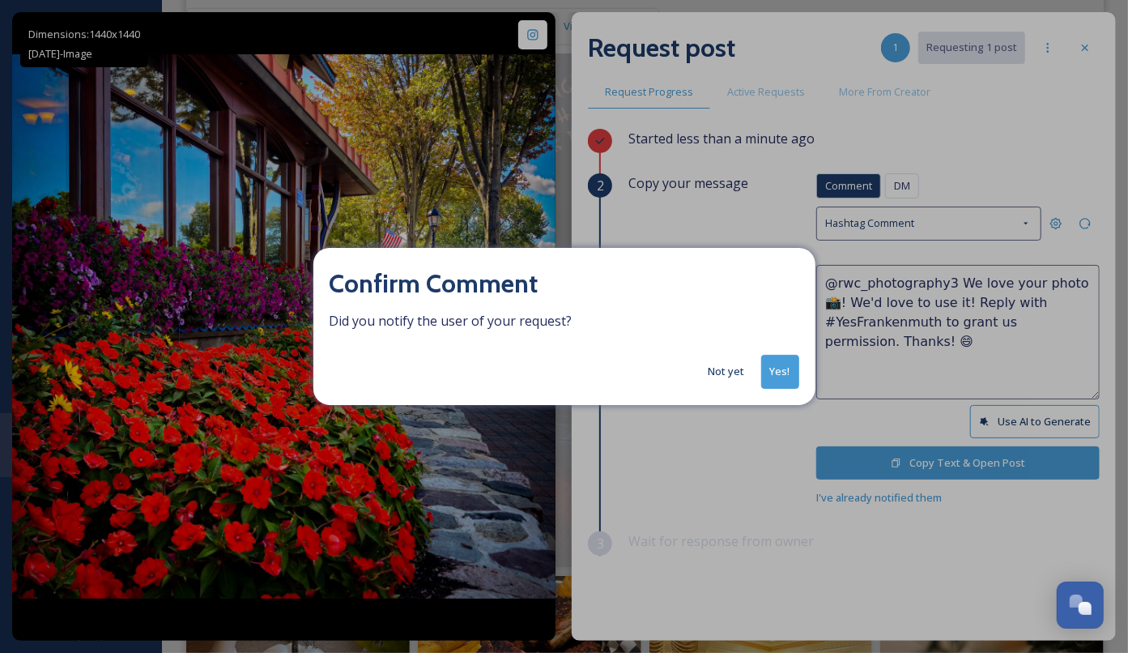
click at [781, 375] on button "Yes!" at bounding box center [780, 371] width 38 height 33
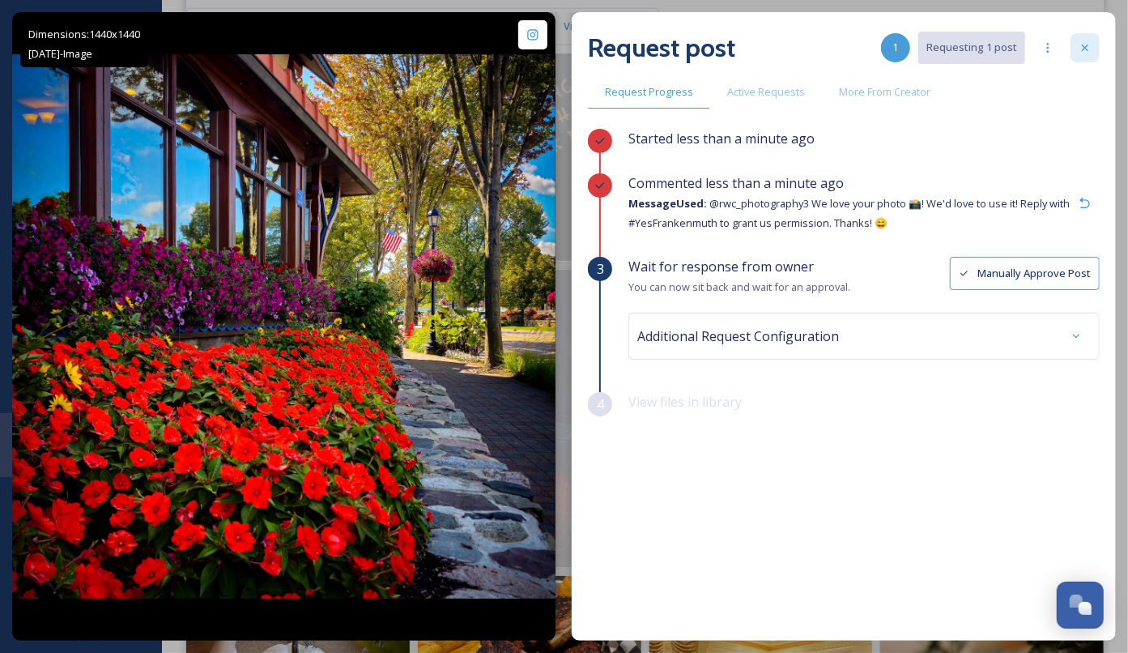
click at [1085, 42] on icon at bounding box center [1085, 47] width 13 height 13
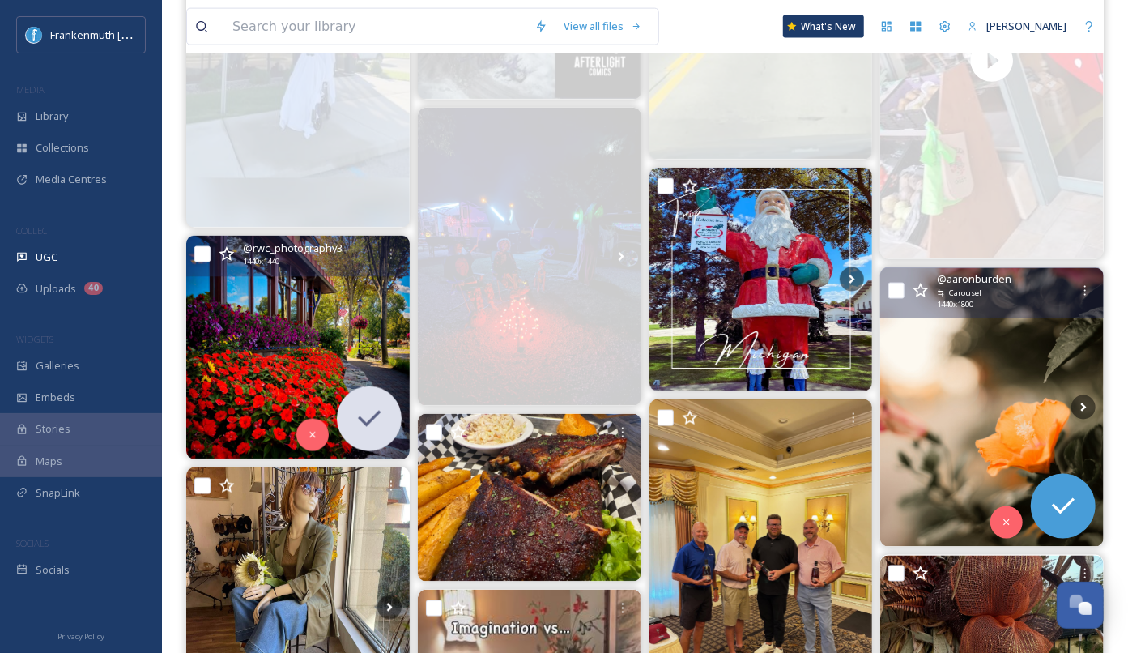
scroll to position [1261, 0]
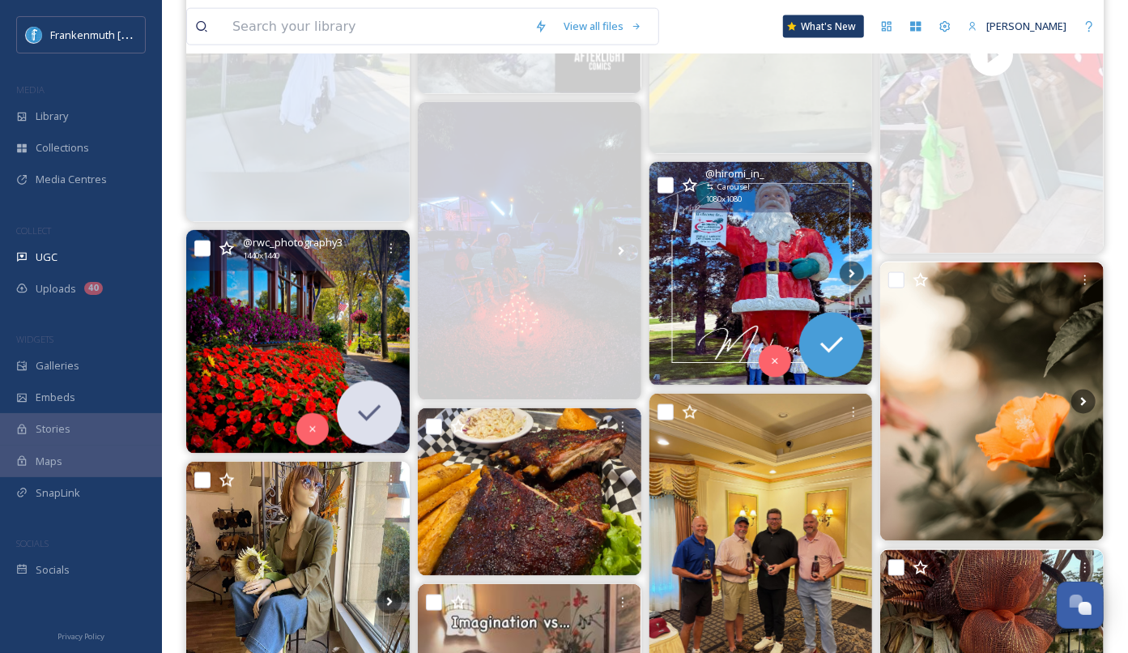
click at [767, 311] on img at bounding box center [760, 273] width 223 height 223
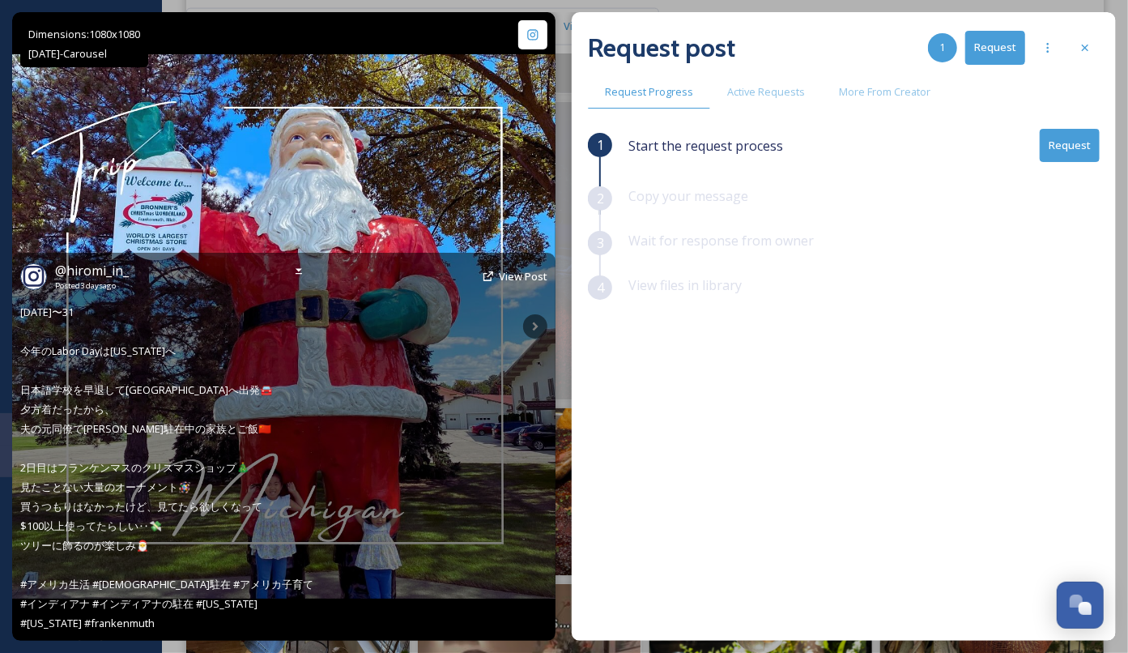
click at [534, 325] on div "@ hiromi_in_ Posted [DATE] View Post [DATE]〜31 今年のLabor Dayは[US_STATE]へ 日本語学校を早…" at bounding box center [283, 447] width 543 height 388
click at [302, 267] on icon at bounding box center [298, 271] width 13 height 13
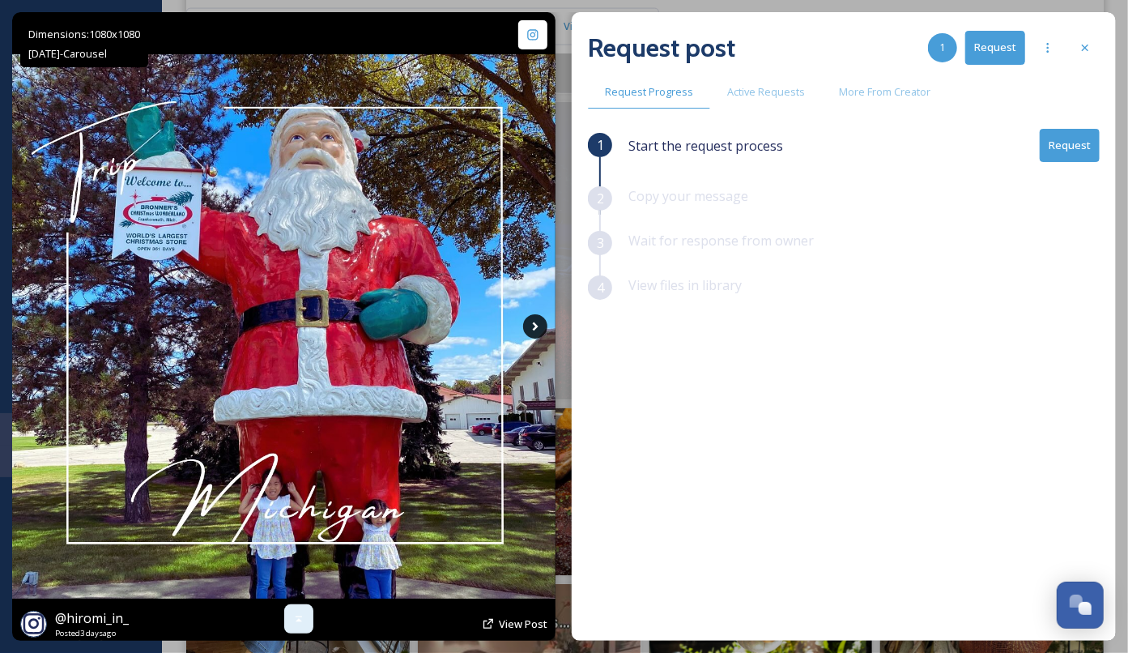
click at [527, 317] on icon at bounding box center [535, 326] width 24 height 24
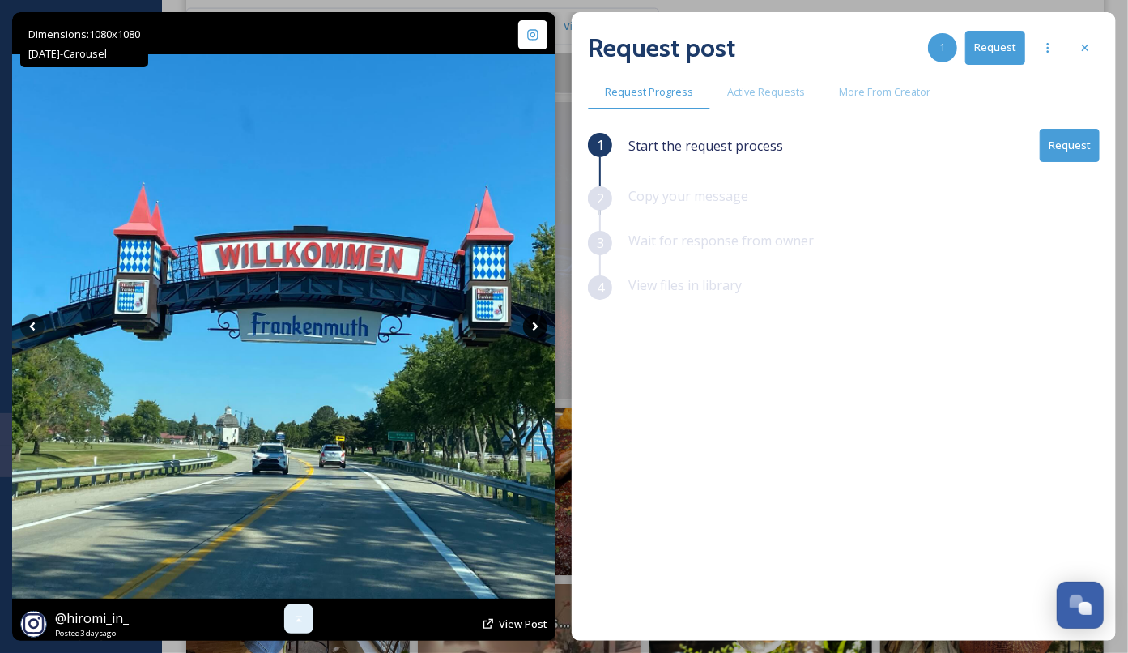
click at [527, 317] on icon at bounding box center [535, 326] width 24 height 24
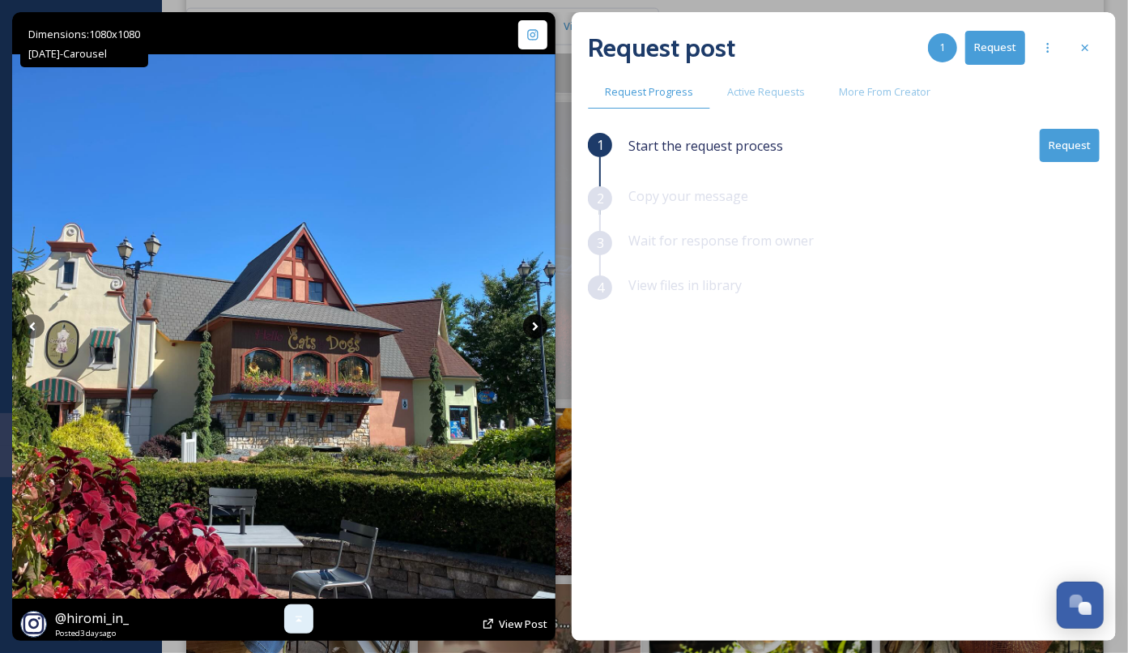
click at [537, 326] on icon at bounding box center [536, 326] width 6 height 9
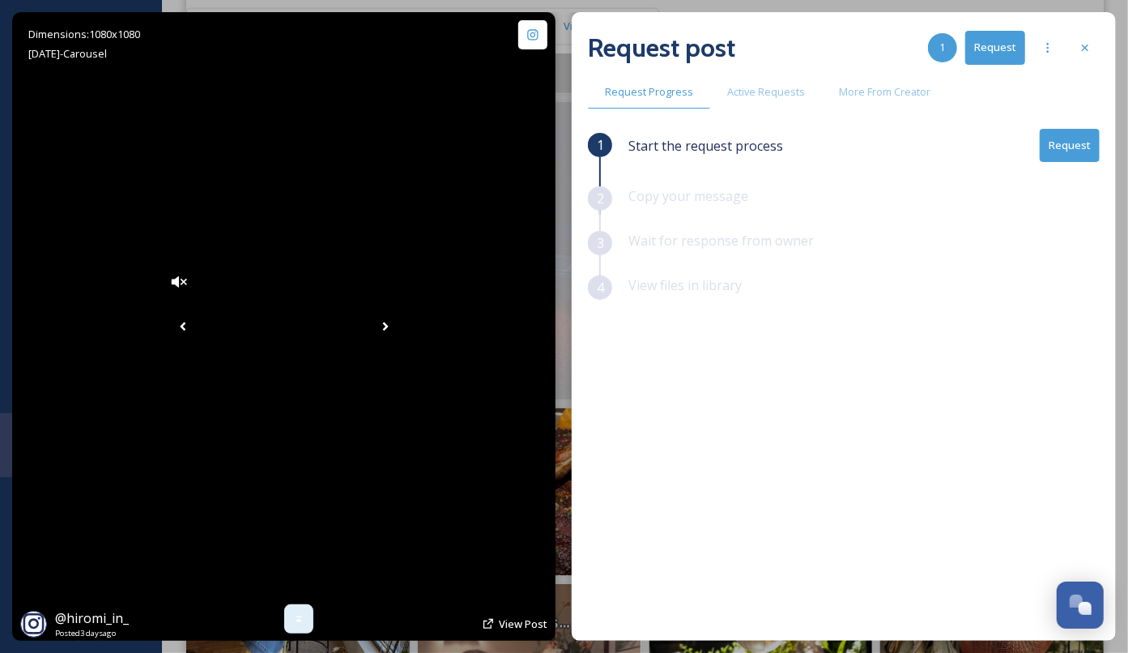
click at [398, 328] on icon at bounding box center [385, 326] width 24 height 24
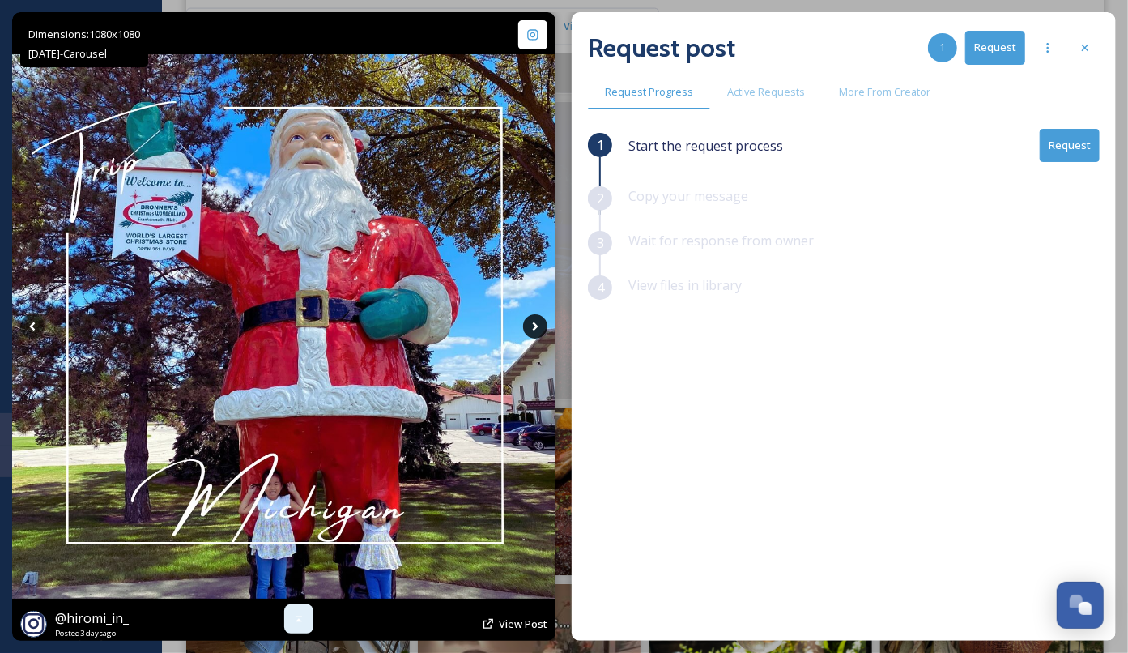
click at [534, 330] on icon at bounding box center [536, 326] width 6 height 9
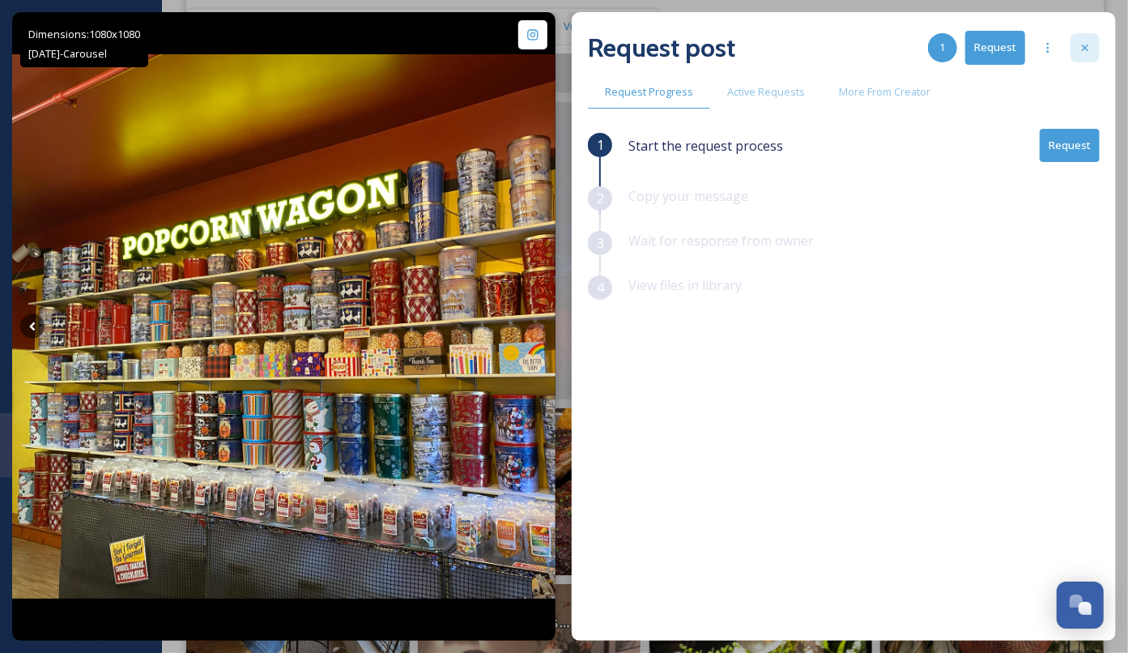
click at [1089, 49] on icon at bounding box center [1085, 47] width 13 height 13
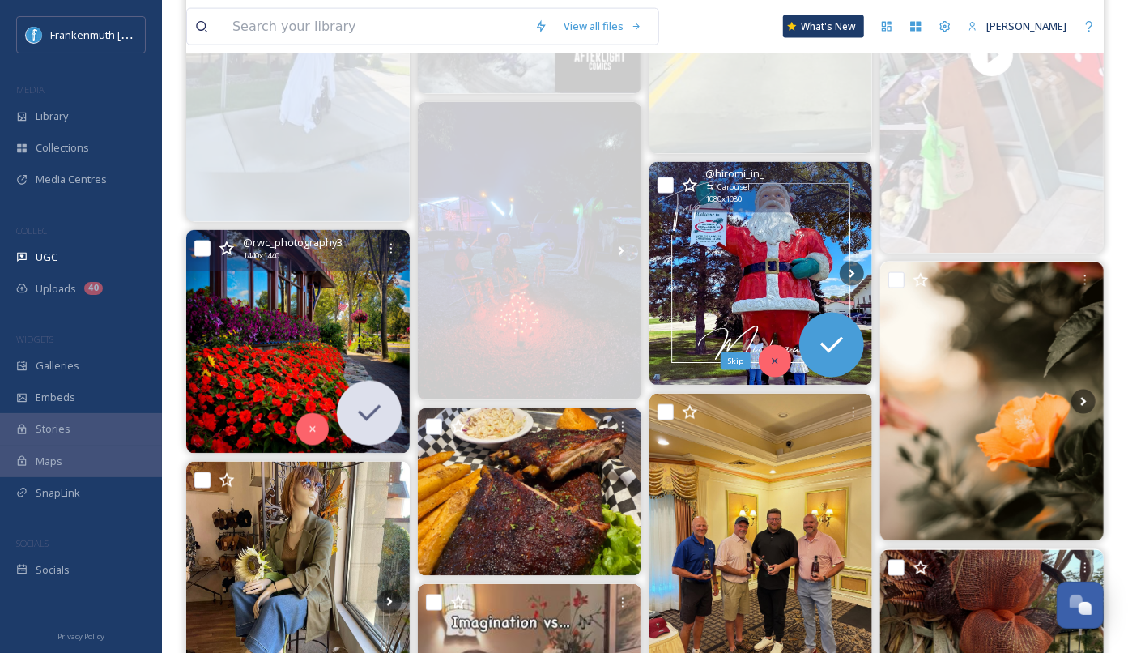
click at [777, 361] on icon at bounding box center [774, 360] width 11 height 11
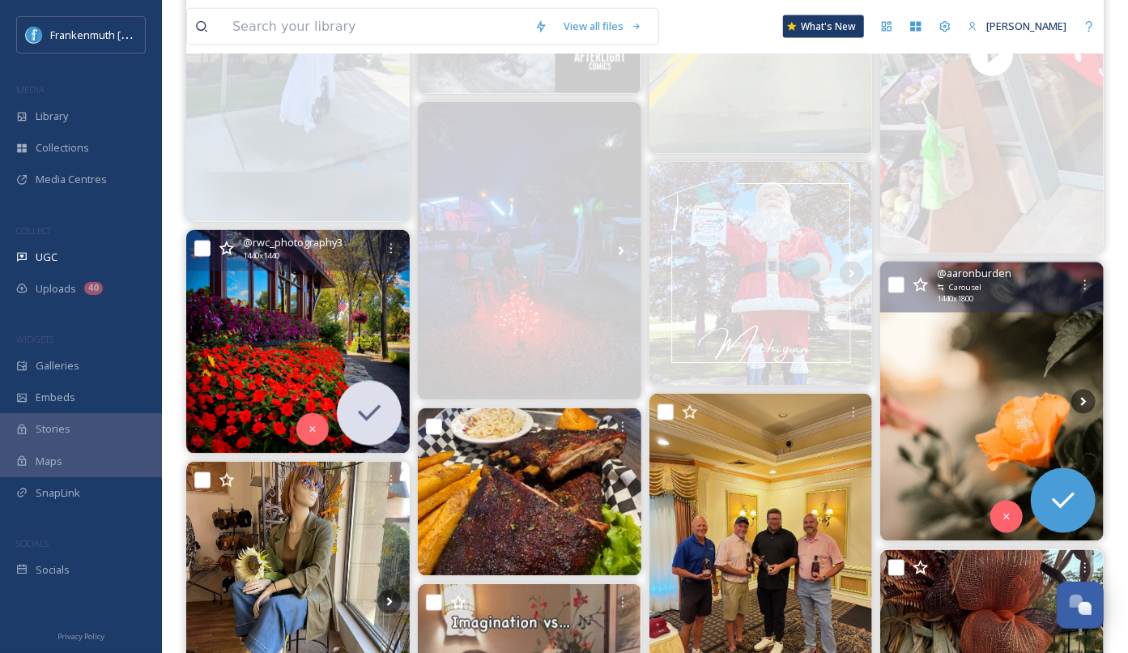
click at [1018, 418] on img at bounding box center [991, 401] width 223 height 279
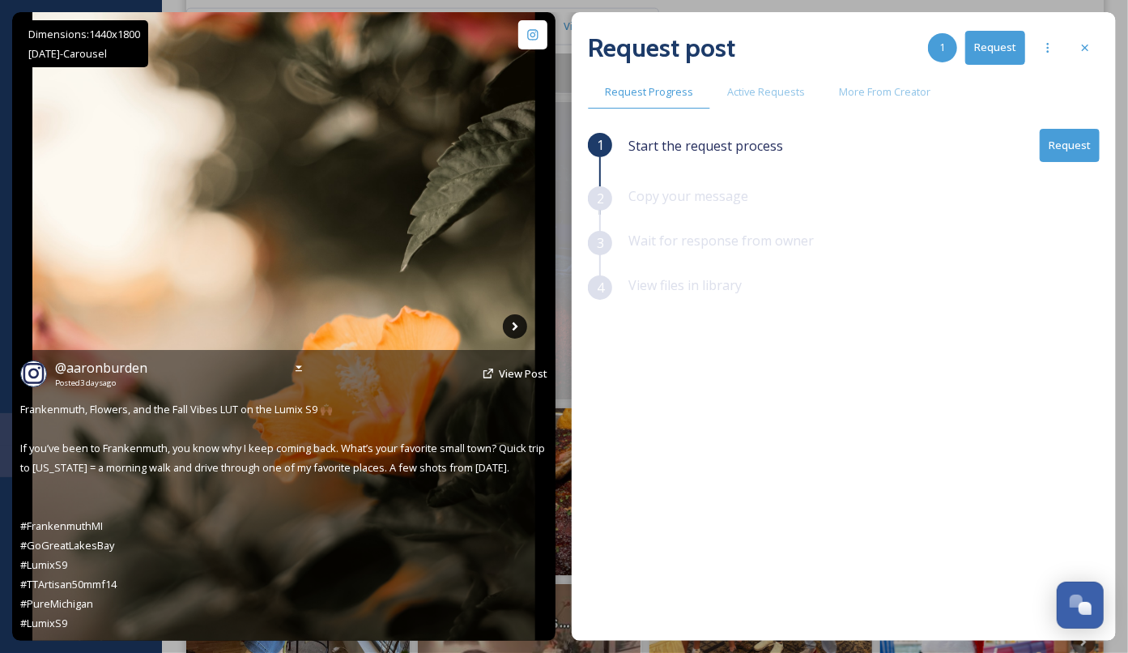
click at [509, 331] on icon at bounding box center [515, 326] width 24 height 24
click at [298, 374] on icon at bounding box center [298, 368] width 13 height 13
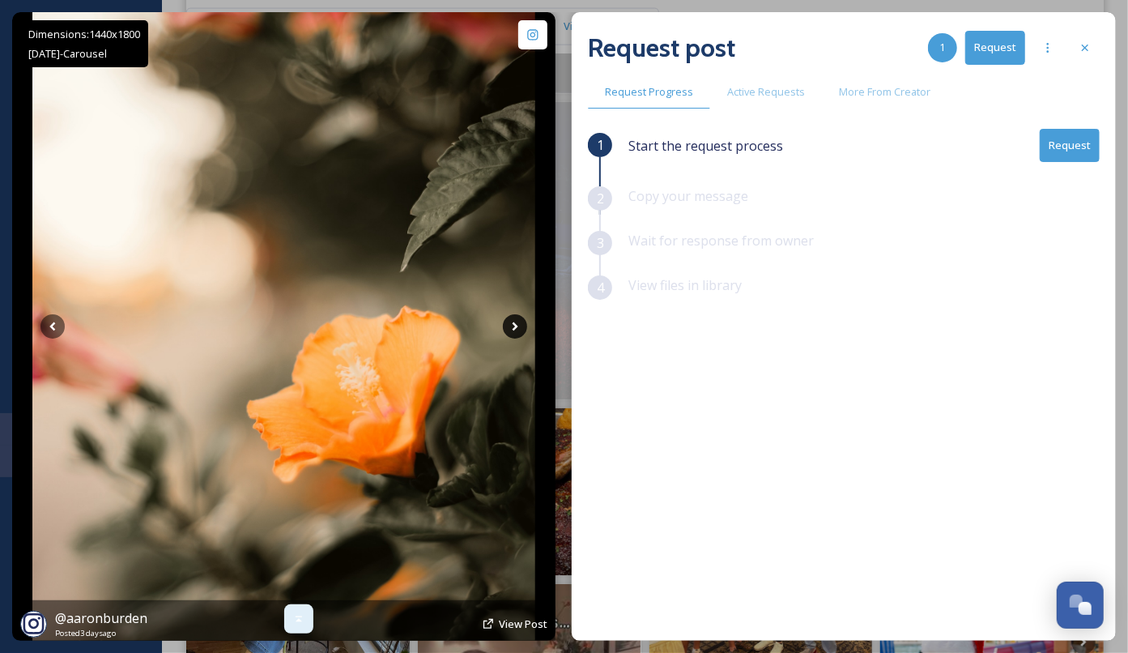
click at [520, 327] on icon at bounding box center [515, 326] width 24 height 24
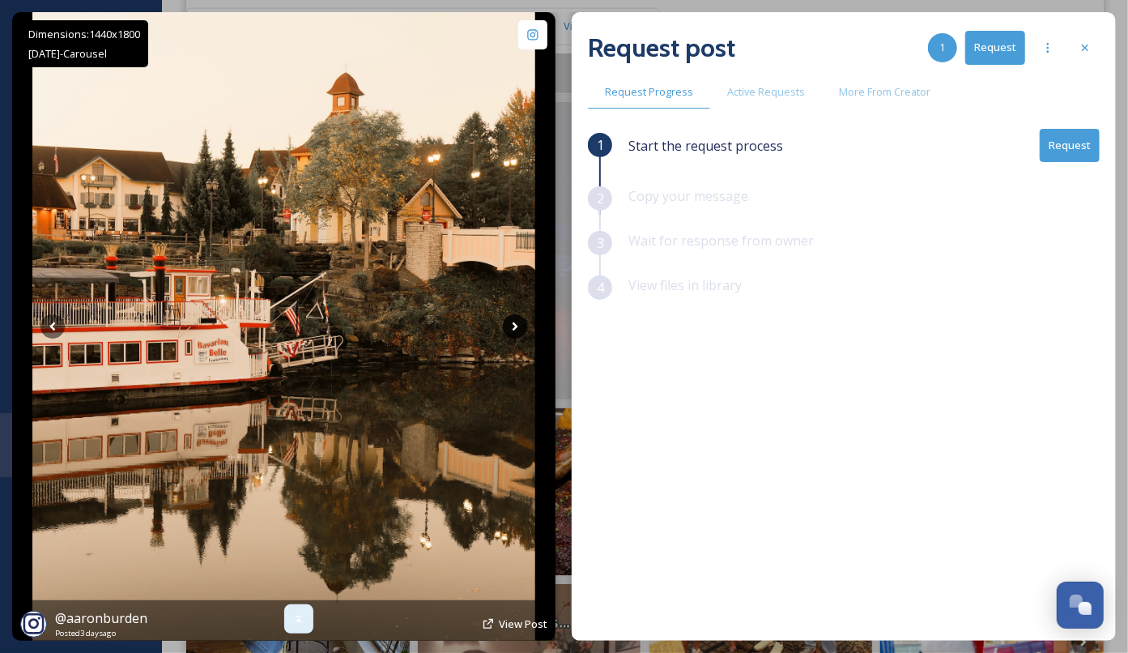
click at [513, 323] on icon at bounding box center [516, 326] width 6 height 9
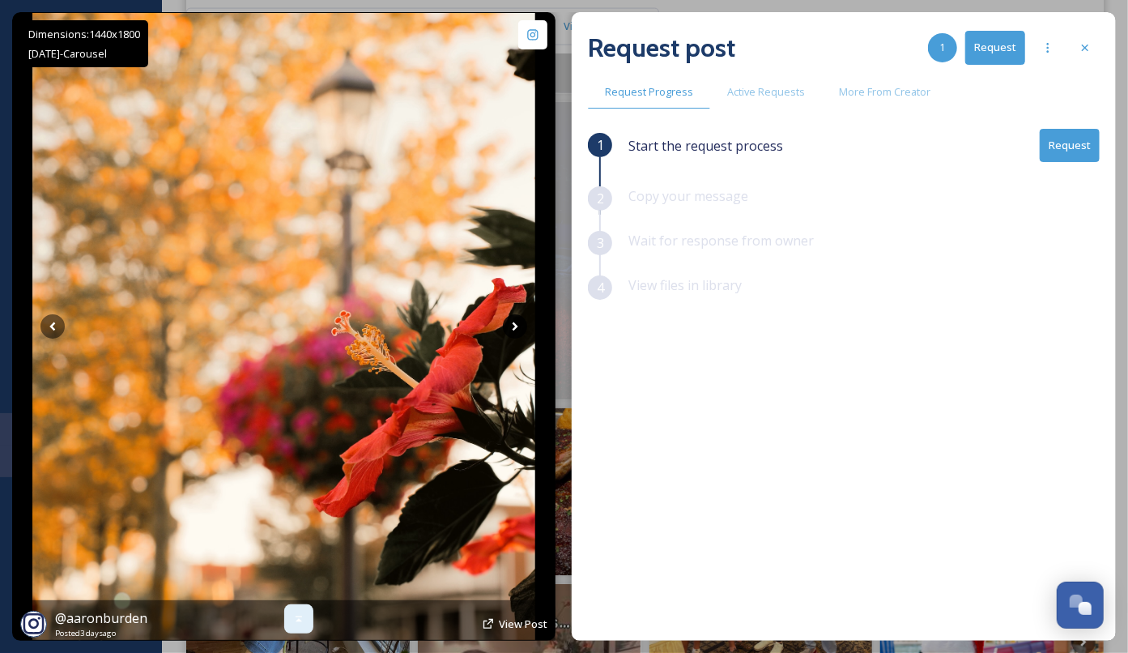
click at [513, 323] on icon at bounding box center [516, 326] width 6 height 9
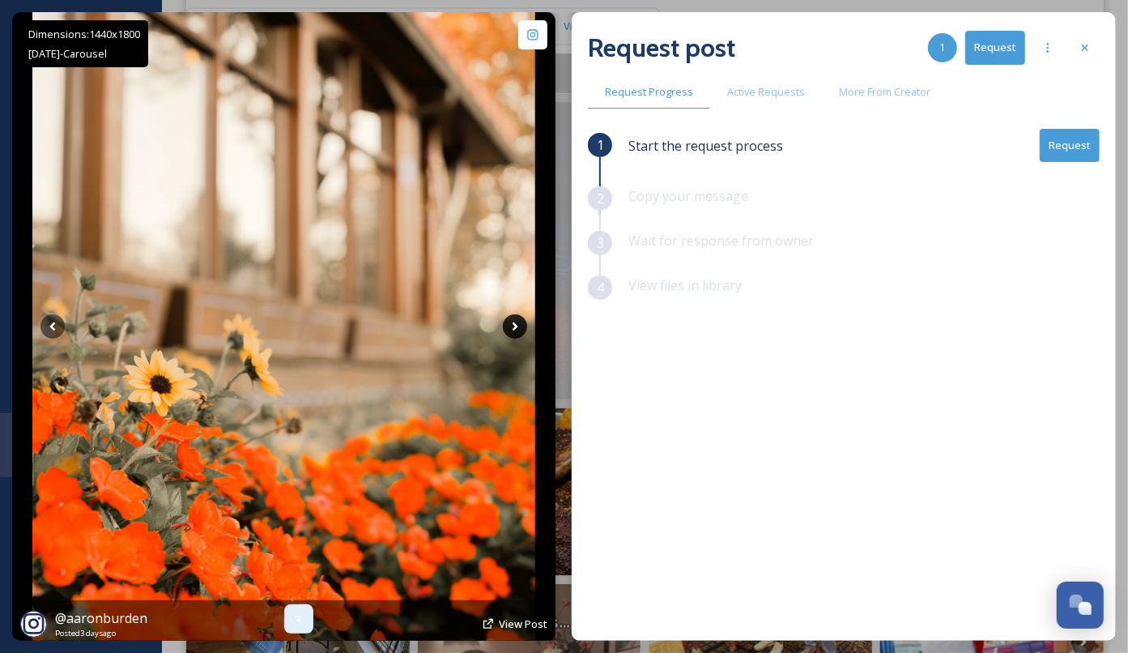
click at [513, 329] on icon at bounding box center [515, 326] width 24 height 24
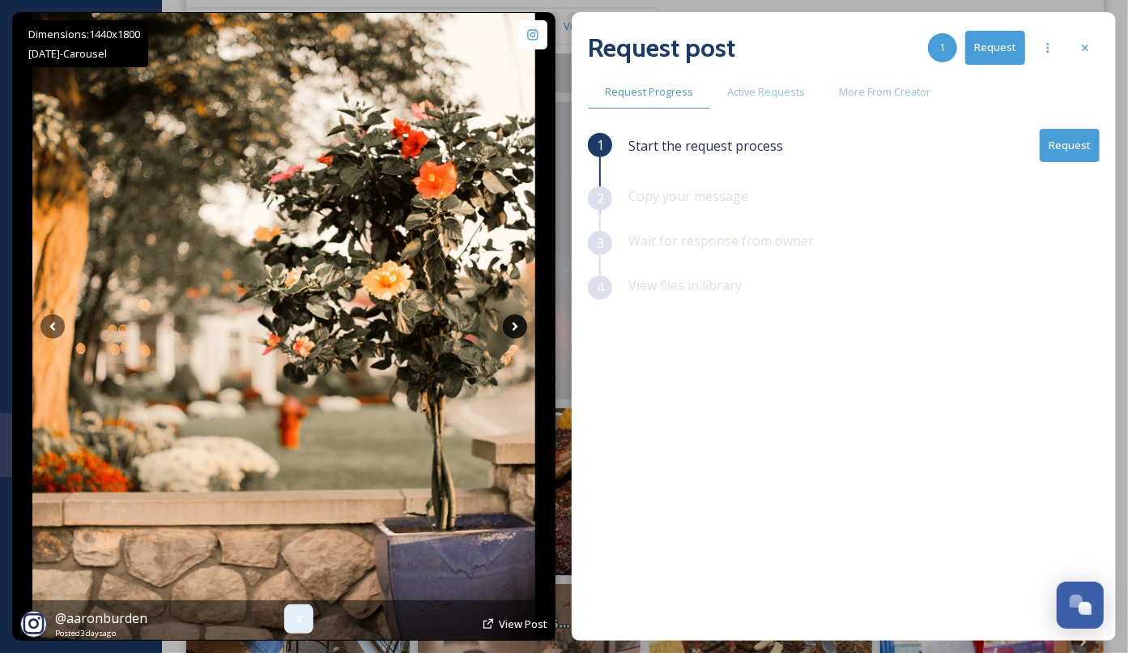
click at [513, 329] on icon at bounding box center [515, 326] width 24 height 24
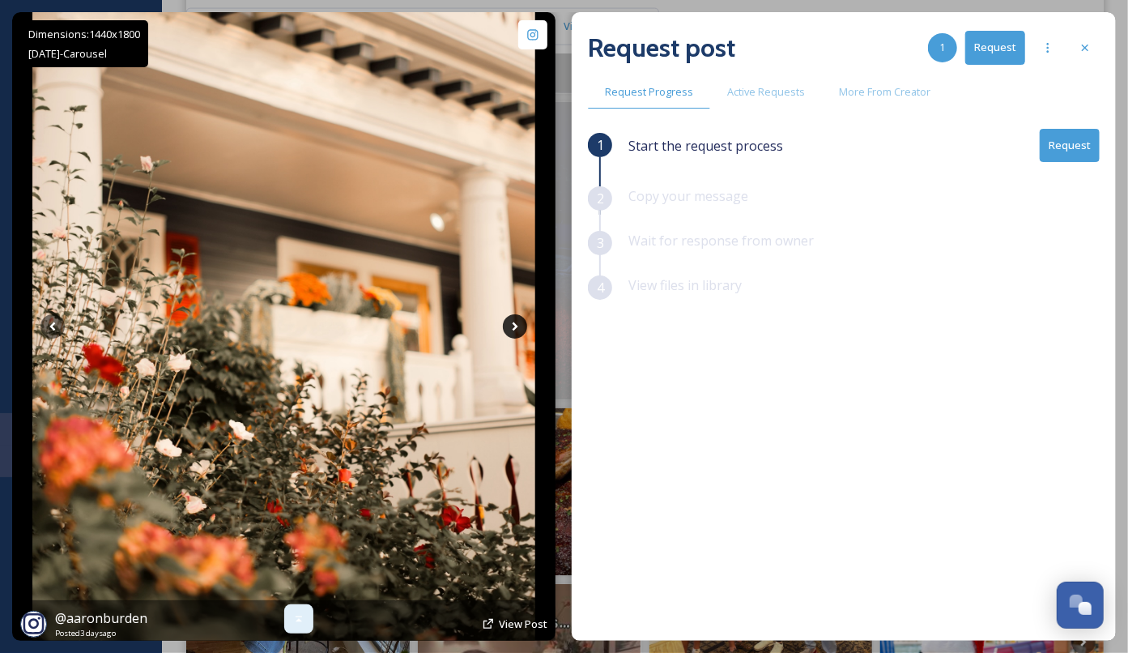
click at [513, 329] on icon at bounding box center [515, 326] width 24 height 24
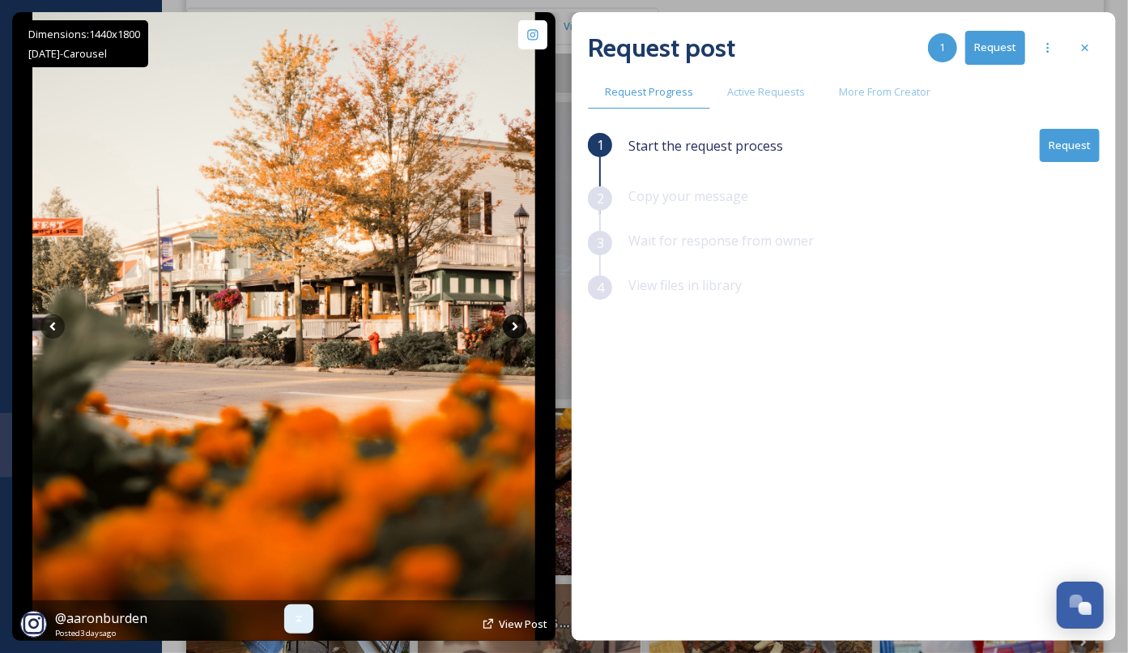
click at [513, 329] on icon at bounding box center [515, 326] width 24 height 24
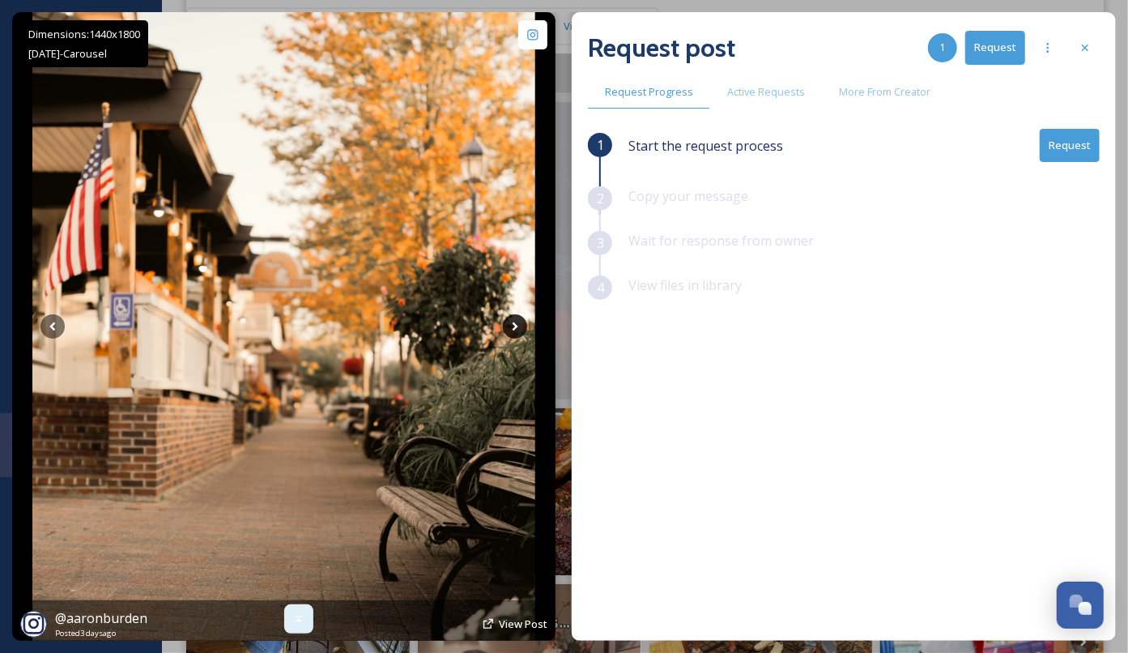
click at [513, 329] on icon at bounding box center [515, 326] width 24 height 24
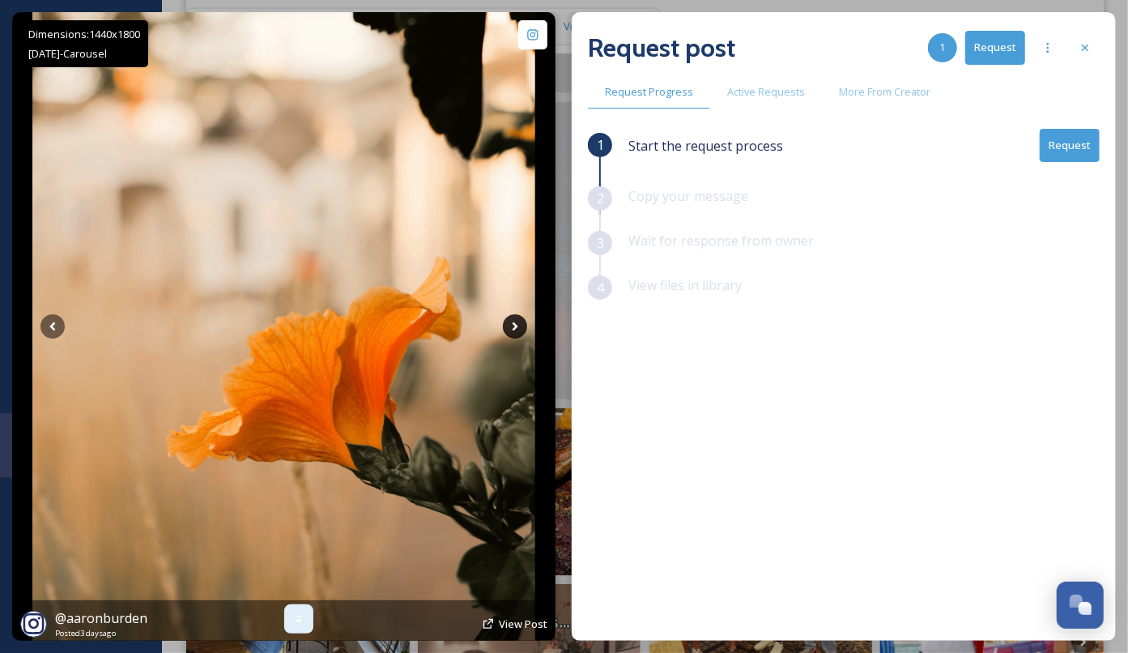
click at [513, 329] on icon at bounding box center [515, 326] width 24 height 24
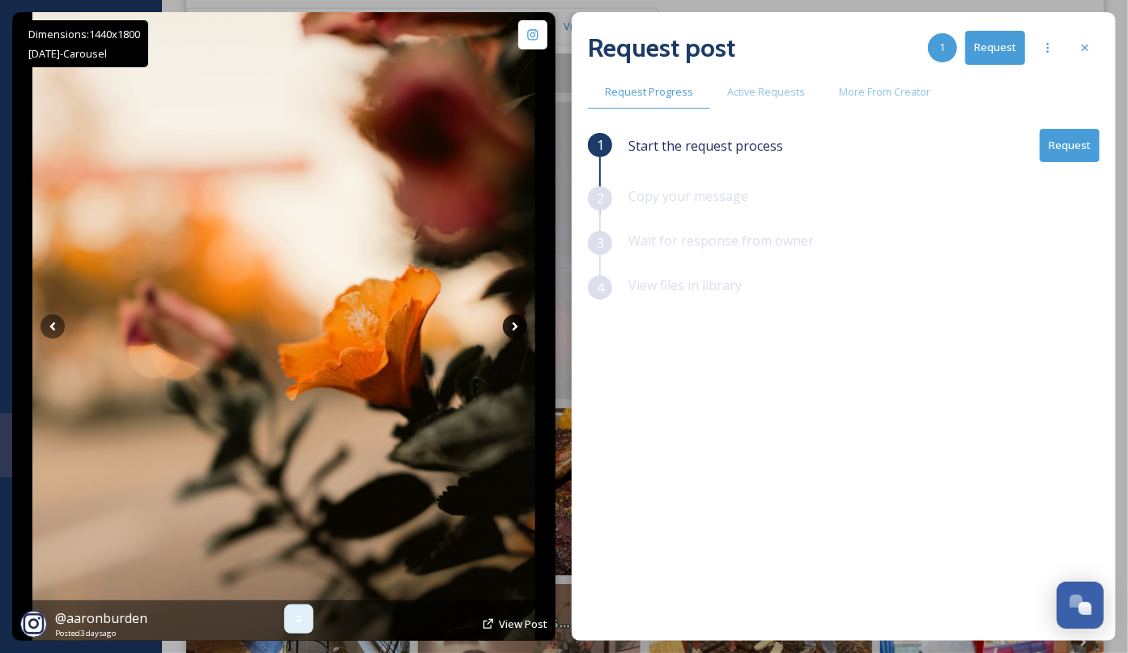
click at [513, 329] on icon at bounding box center [515, 326] width 24 height 24
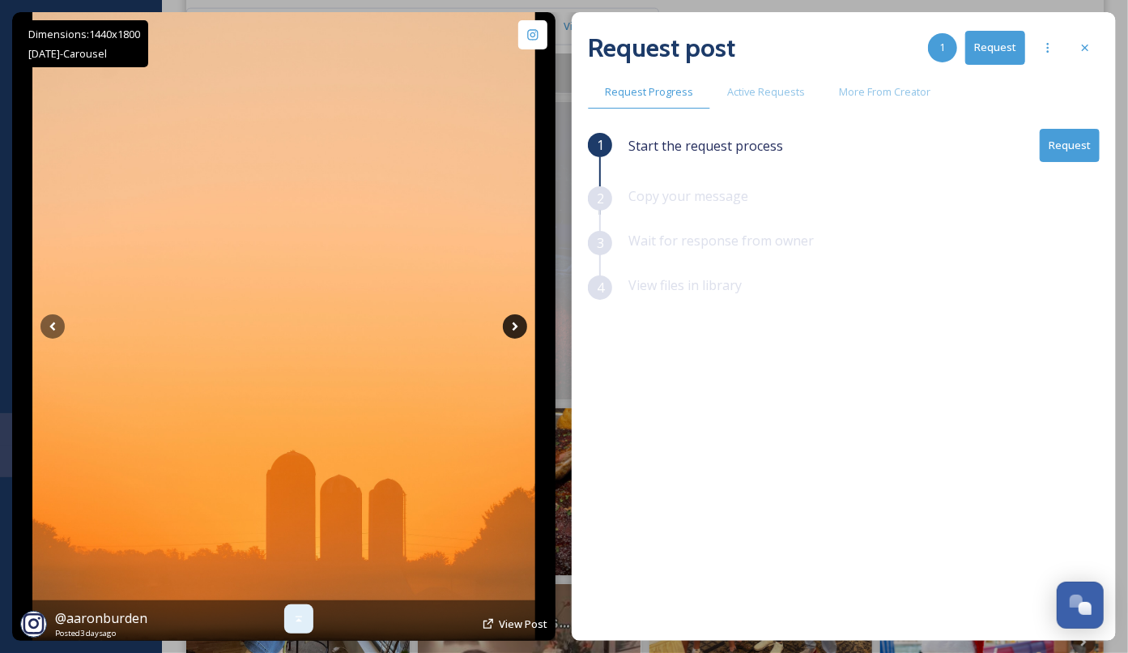
click at [513, 329] on icon at bounding box center [515, 326] width 24 height 24
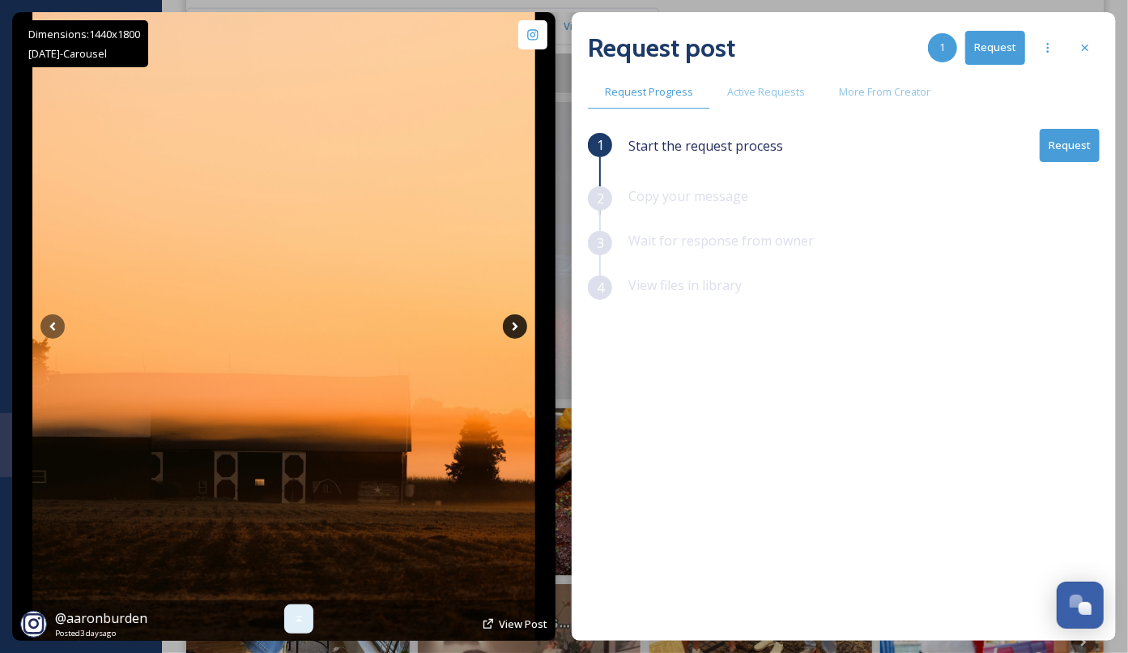
click at [513, 329] on icon at bounding box center [515, 326] width 24 height 24
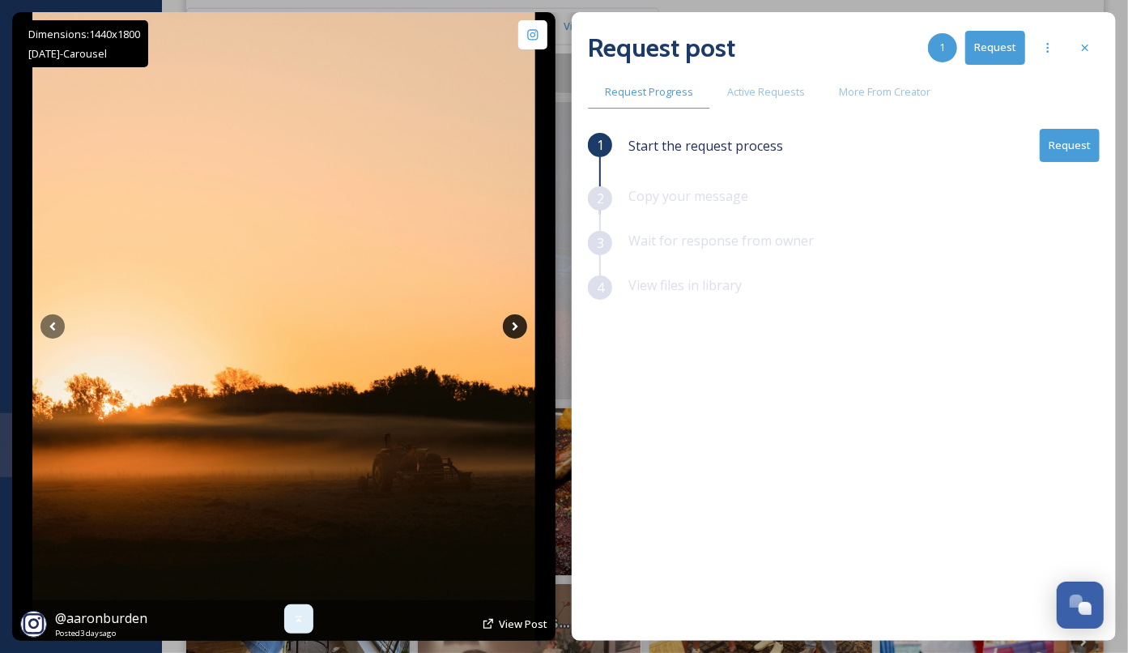
click at [513, 329] on icon at bounding box center [515, 326] width 24 height 24
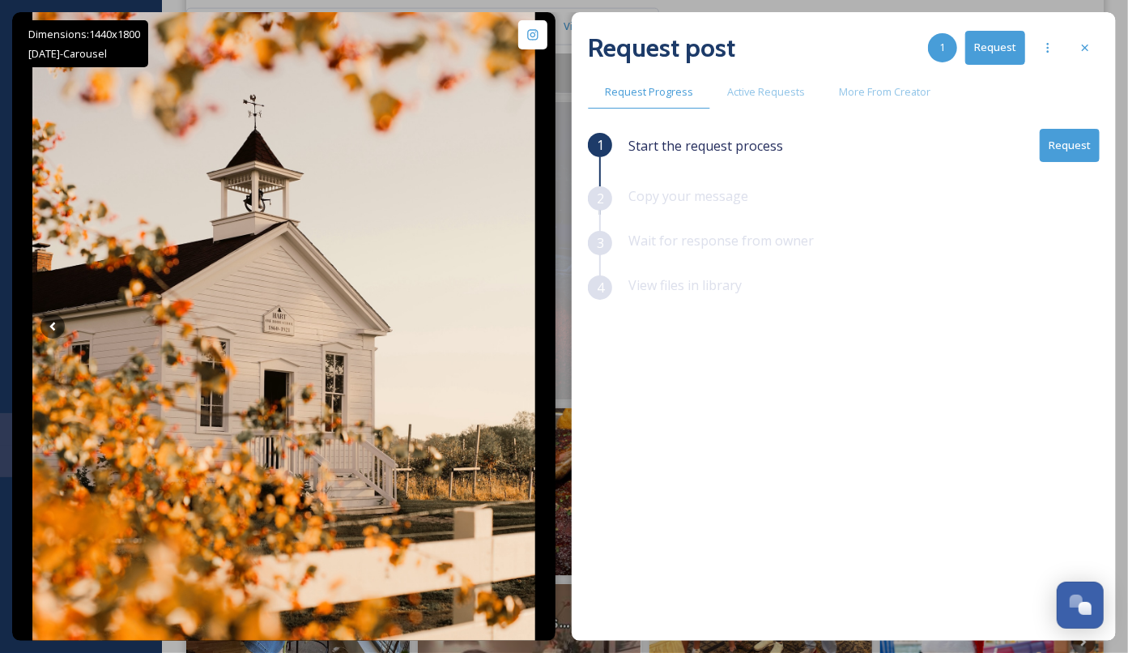
click at [1069, 136] on button "Request" at bounding box center [1070, 145] width 60 height 33
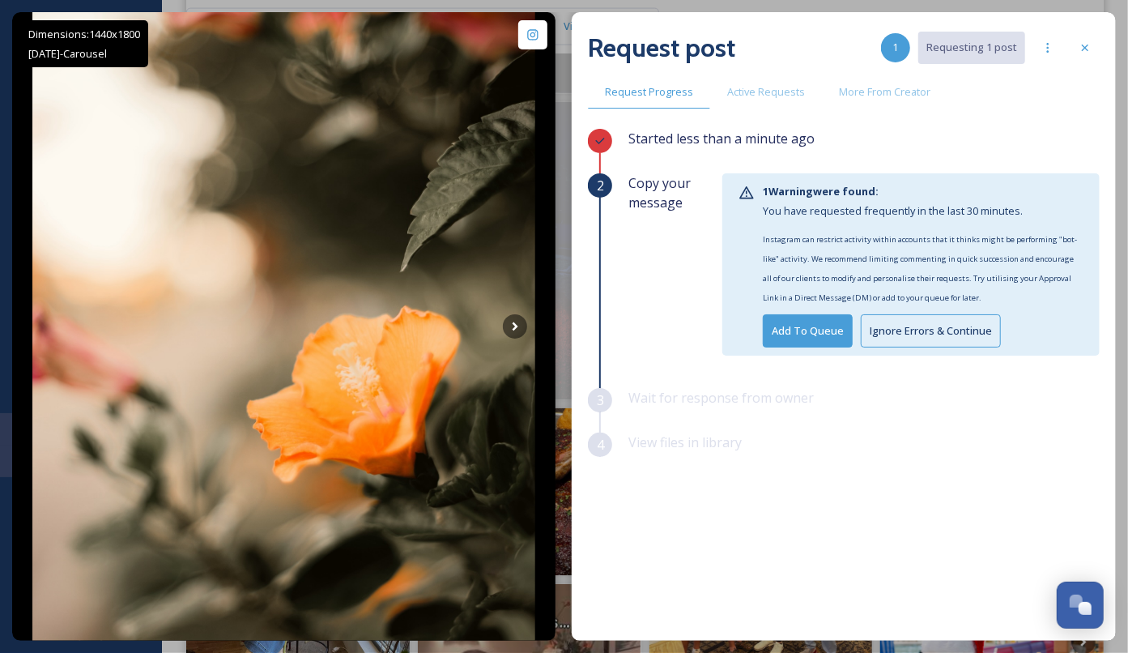
click at [941, 325] on button "Ignore Errors & Continue" at bounding box center [931, 330] width 140 height 33
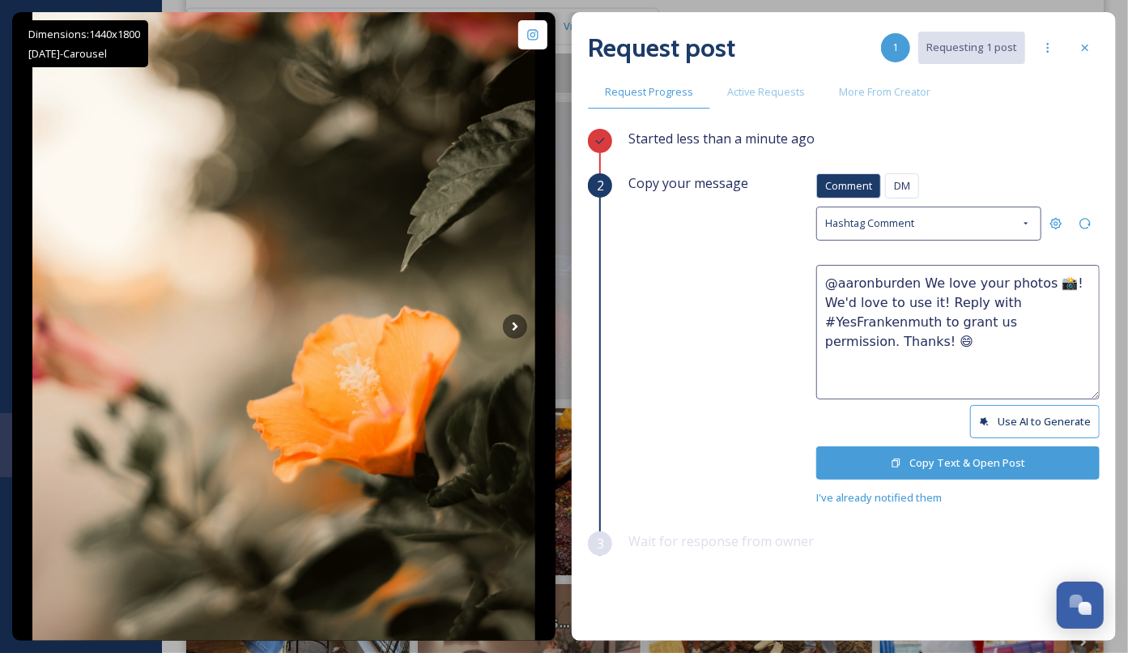
click at [900, 300] on textarea "@aaronburden We love your photos 📸! We'd love to use it! Reply with #YesFranken…" at bounding box center [957, 332] width 283 height 134
type textarea "@aaronburden We love your photos 📸! We'd love to use them! Reply with #YesFrank…"
click at [972, 458] on button "Copy Text & Open Post" at bounding box center [957, 462] width 283 height 33
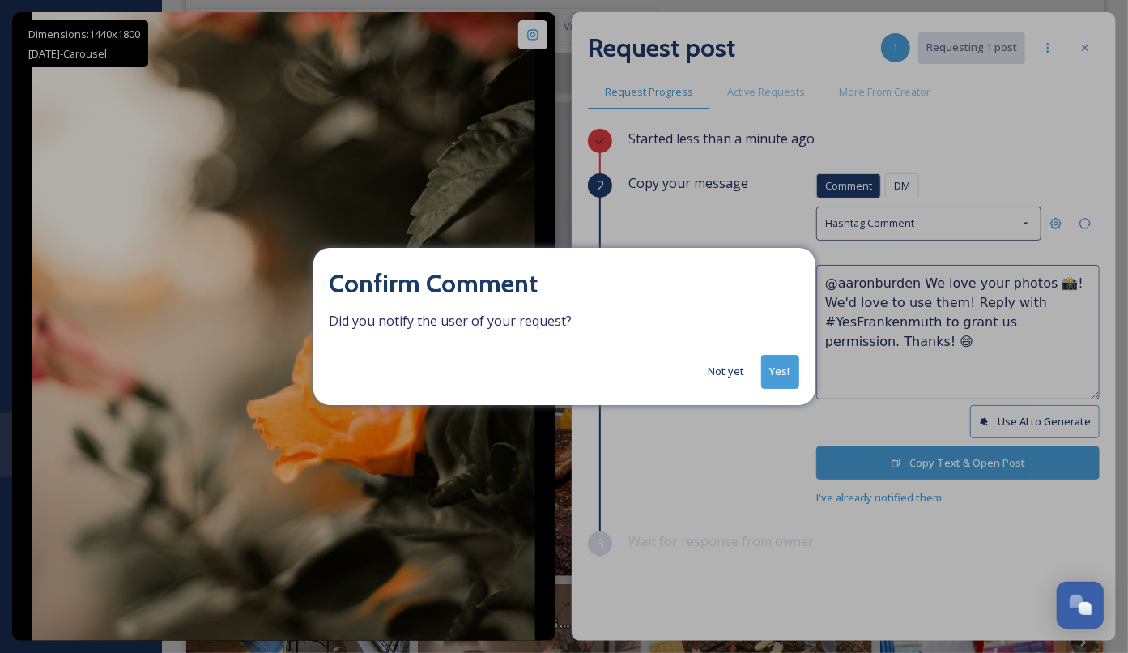
click at [804, 385] on div "Confirm Comment Did you notify the user of your request? Not yet Yes!" at bounding box center [564, 326] width 502 height 156
click at [793, 380] on button "Yes!" at bounding box center [780, 371] width 38 height 33
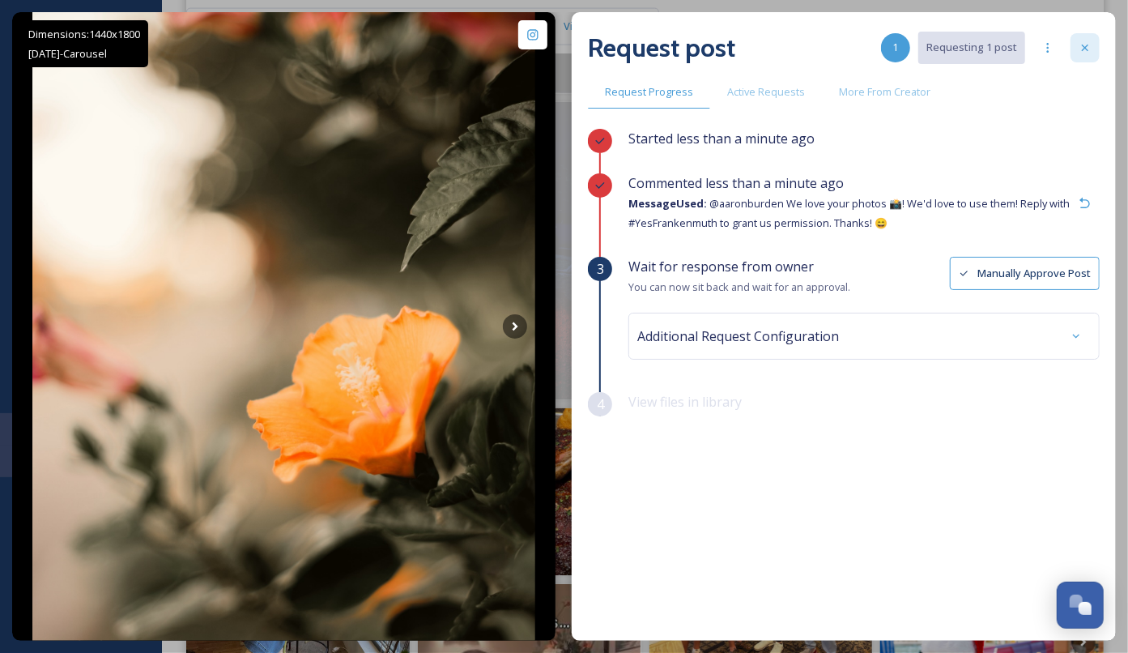
click at [1088, 53] on icon at bounding box center [1085, 47] width 13 height 13
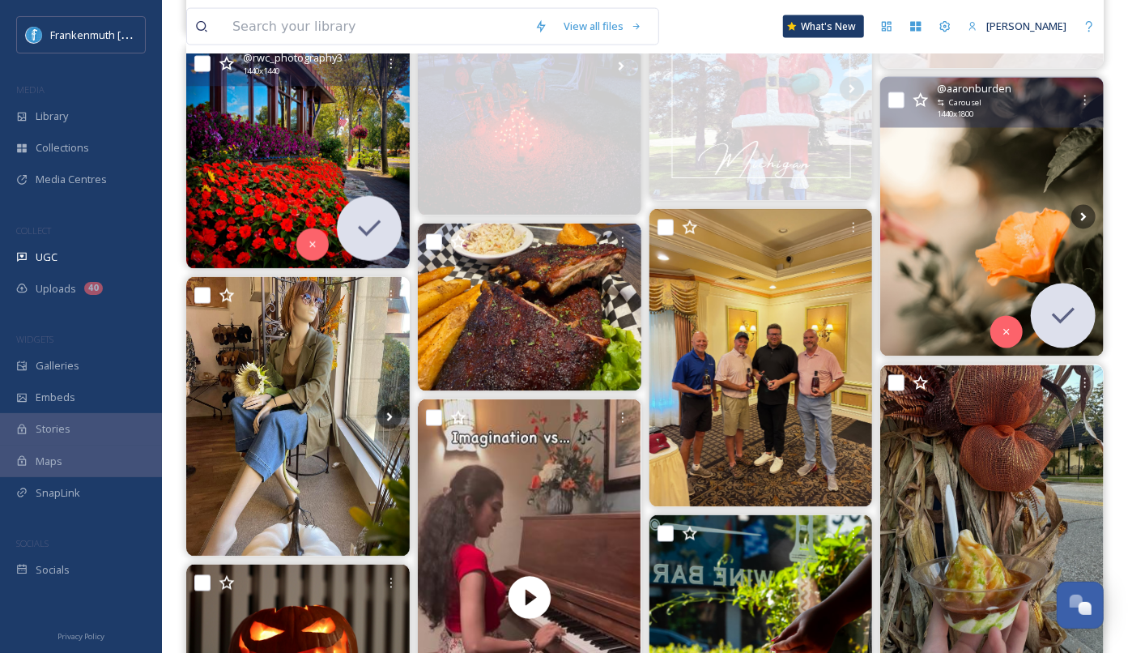
scroll to position [1567, 0]
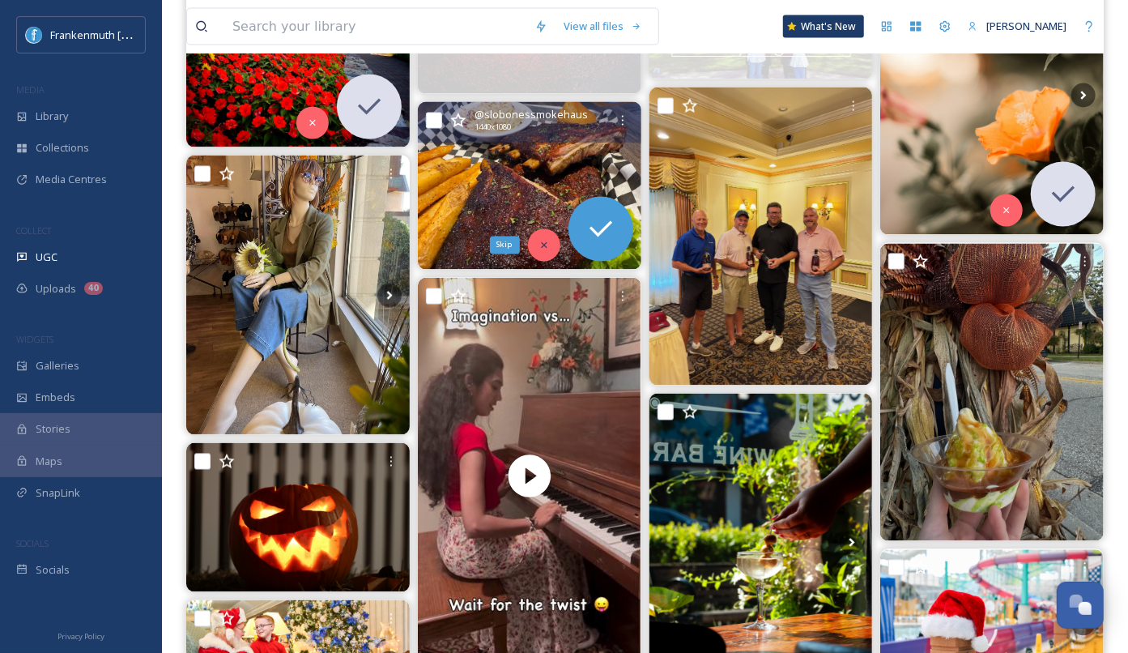
click at [549, 242] on icon at bounding box center [543, 245] width 11 height 11
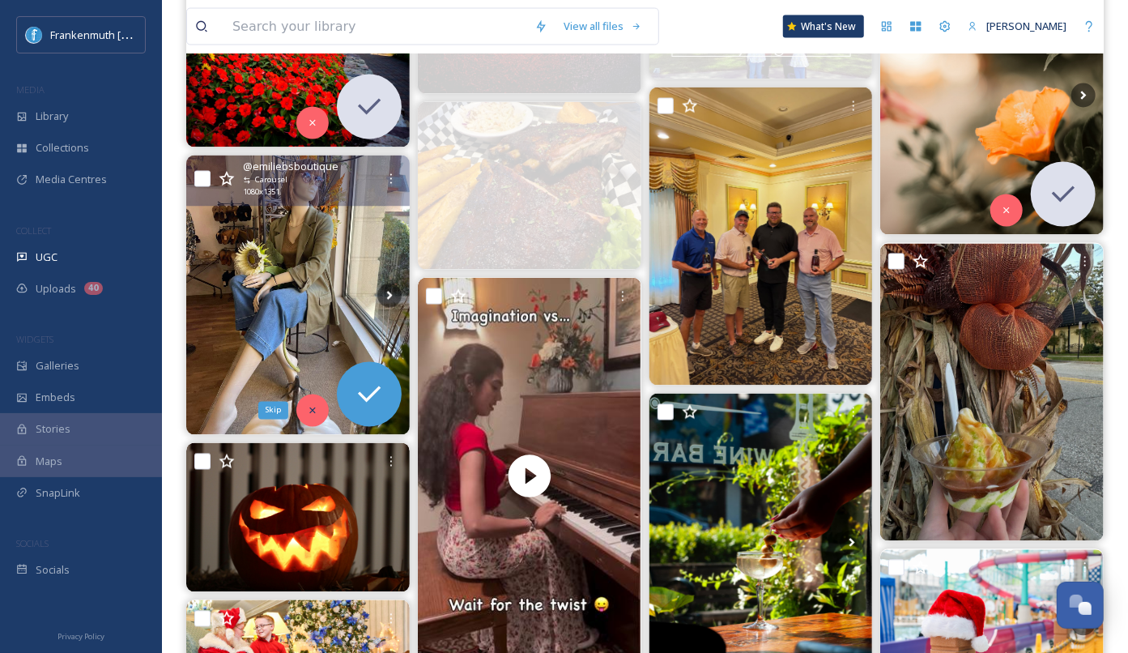
click at [317, 412] on icon at bounding box center [312, 410] width 11 height 11
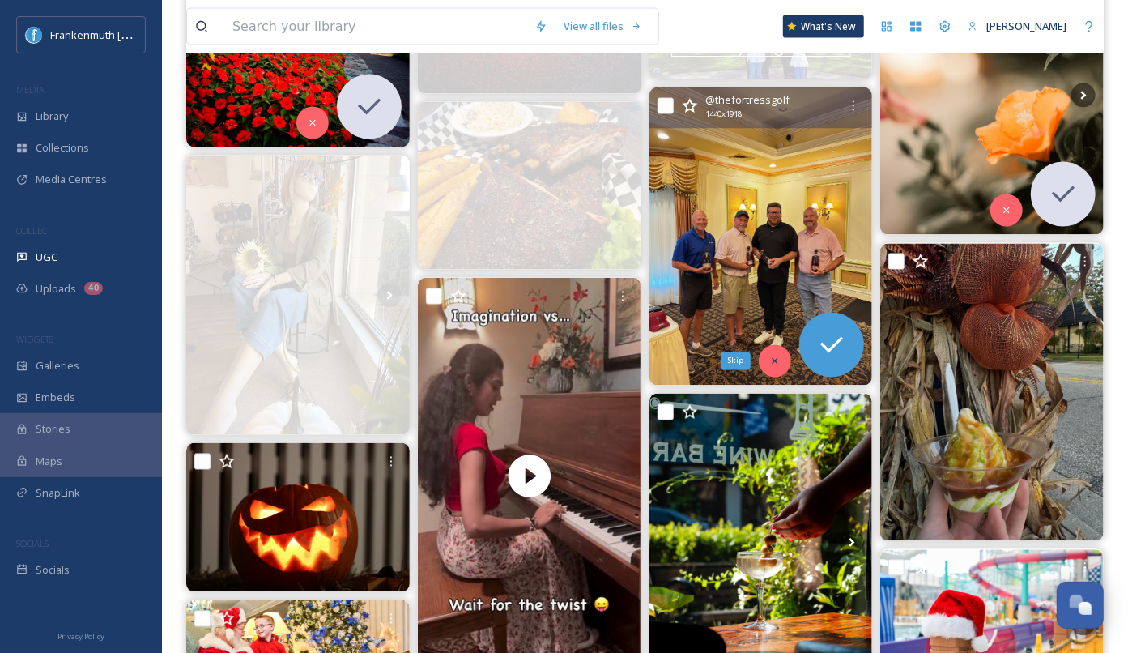
click at [769, 360] on icon at bounding box center [774, 360] width 11 height 11
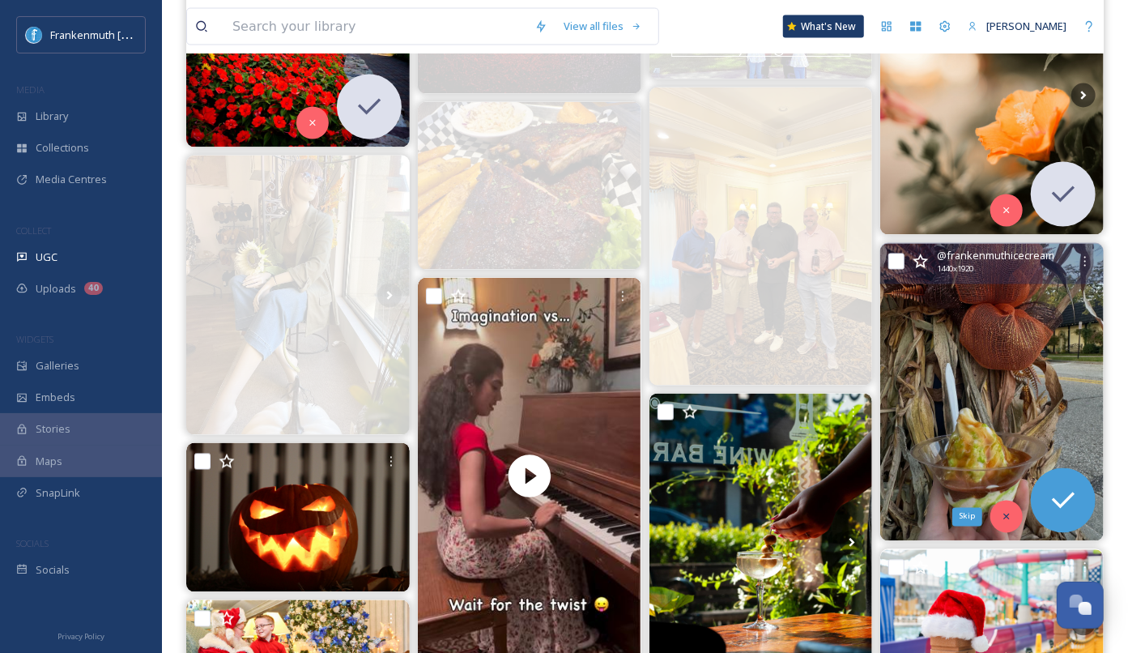
click at [1011, 518] on icon at bounding box center [1006, 516] width 11 height 11
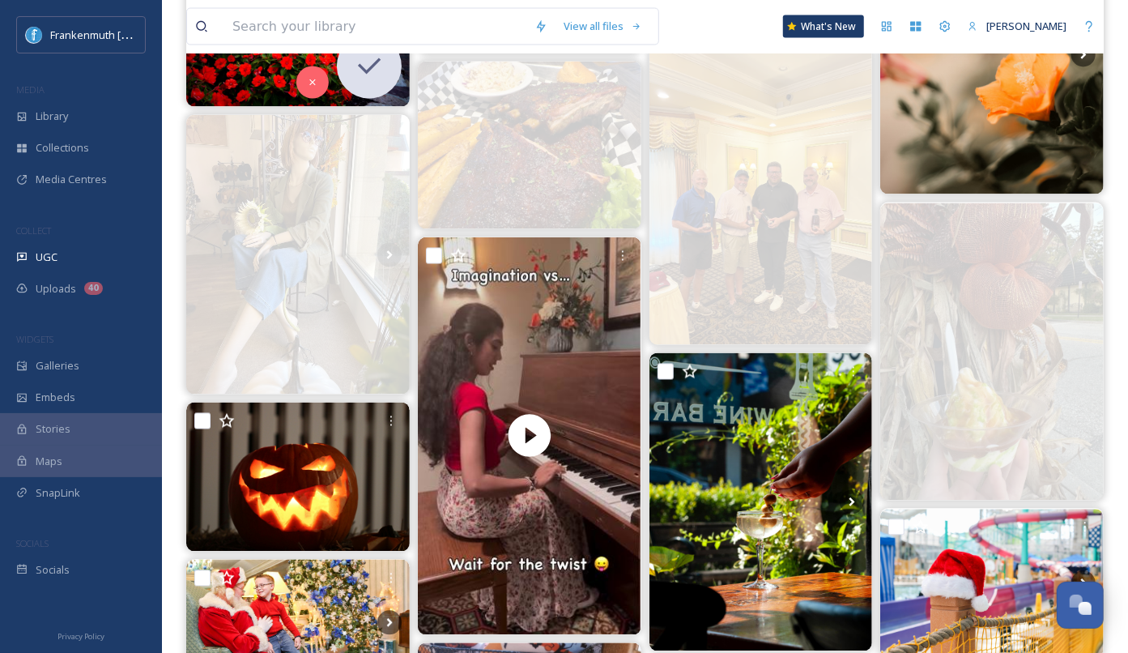
scroll to position [1647, 0]
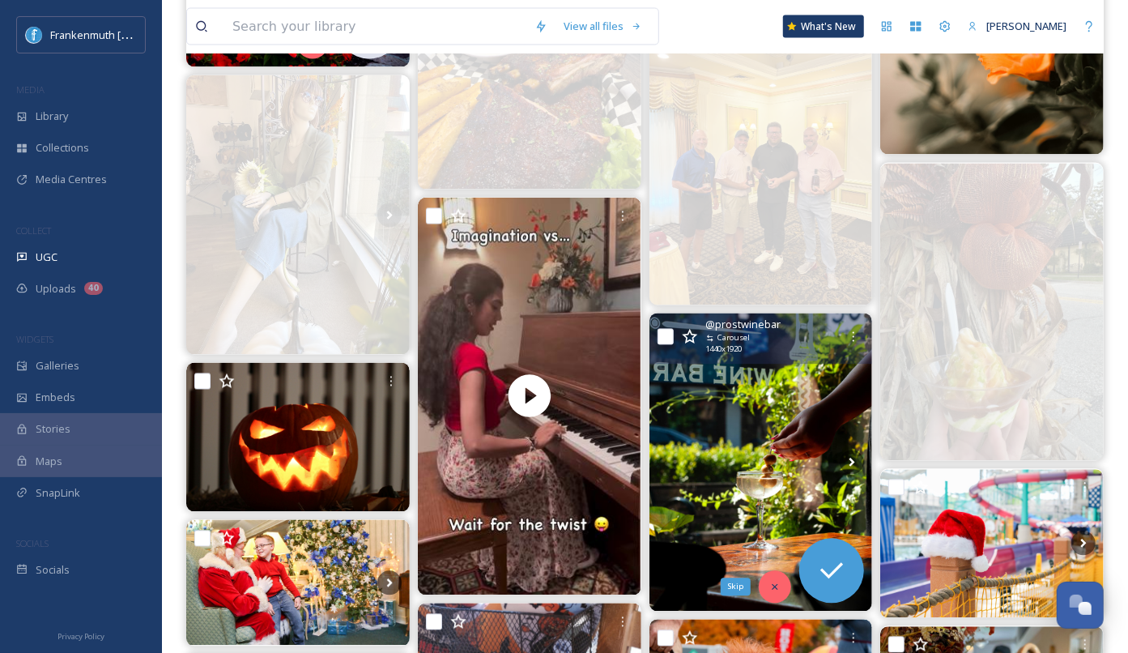
click at [777, 584] on icon at bounding box center [774, 586] width 11 height 11
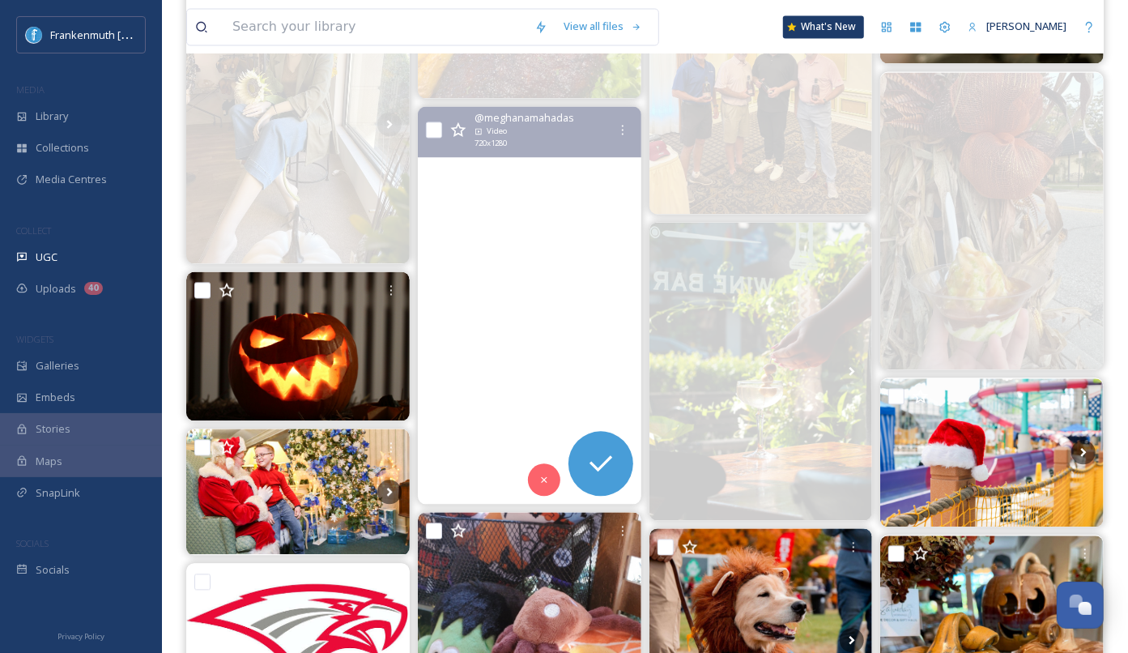
scroll to position [1749, 0]
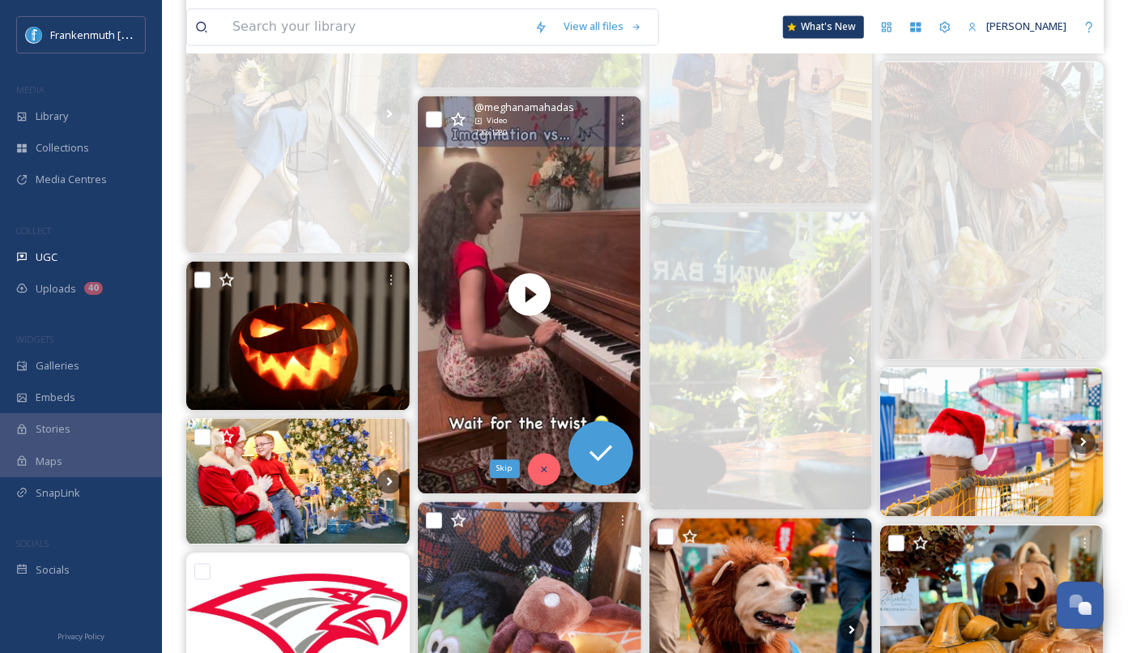
click at [547, 470] on icon at bounding box center [543, 468] width 11 height 11
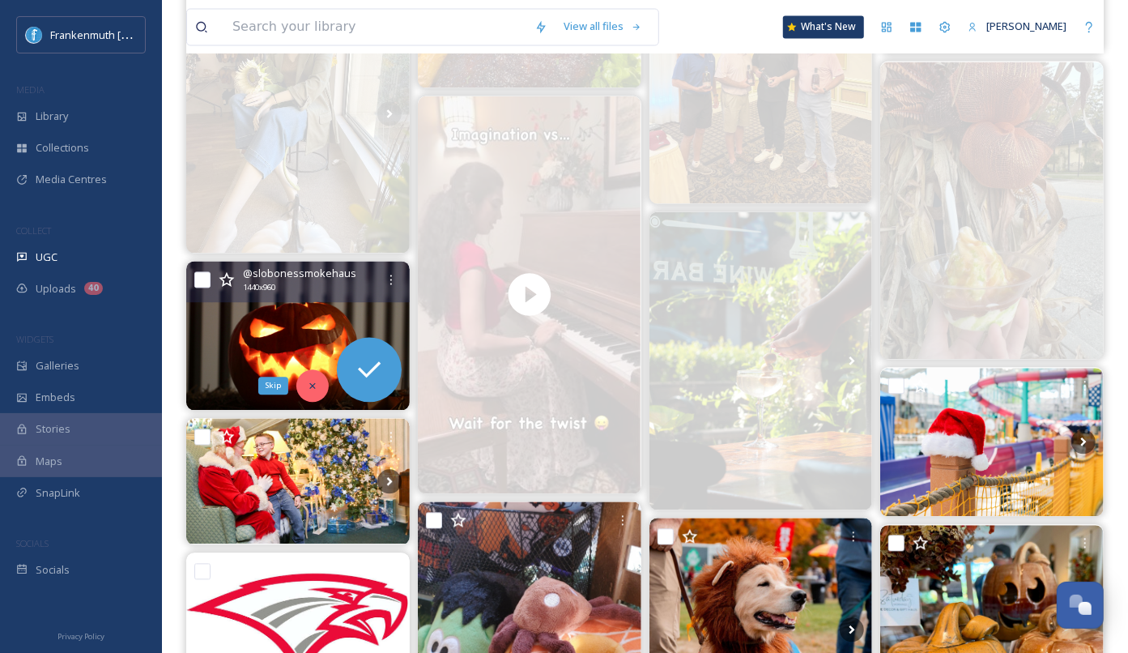
click at [311, 380] on icon at bounding box center [312, 385] width 11 height 11
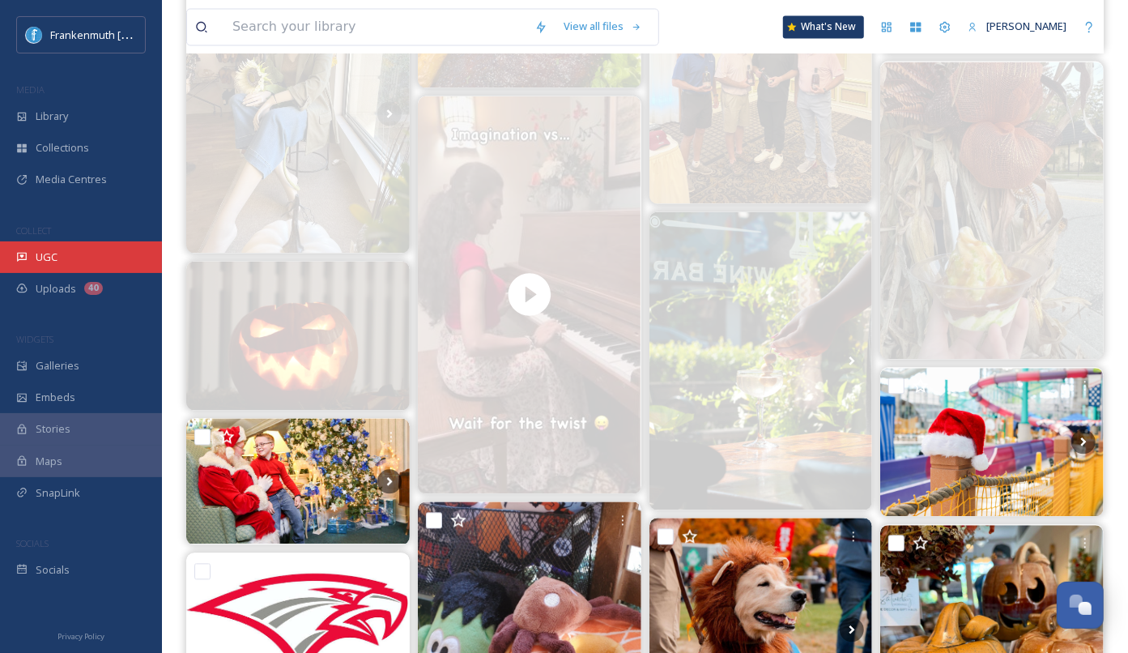
click at [91, 243] on div "UGC" at bounding box center [81, 257] width 162 height 32
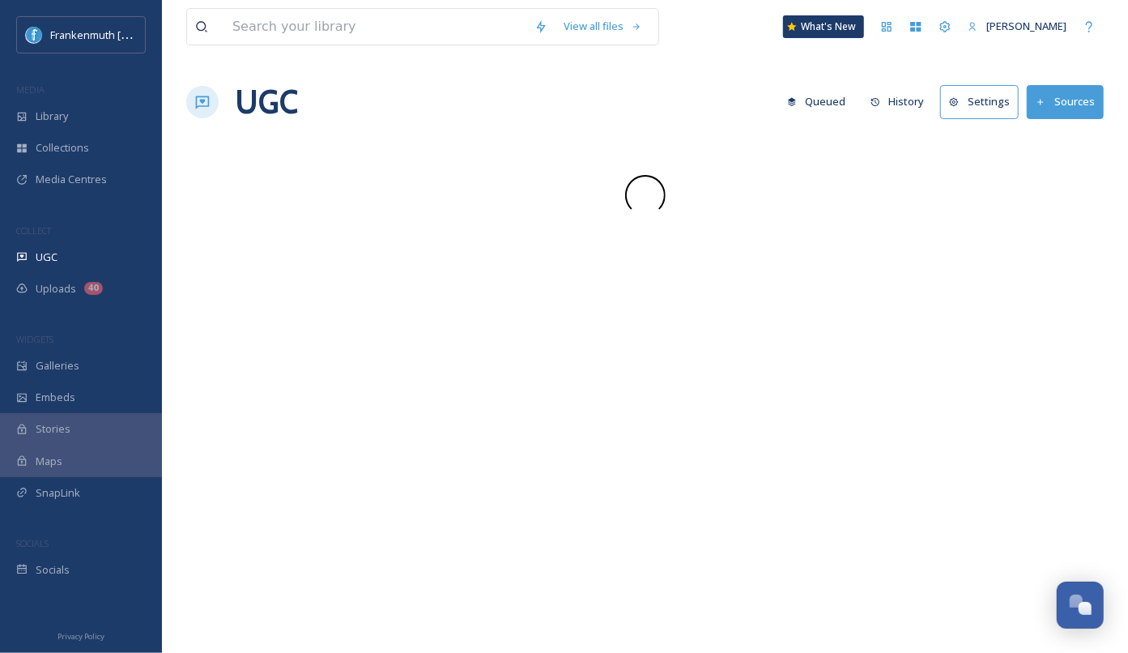
click at [91, 243] on div "UGC" at bounding box center [81, 257] width 162 height 32
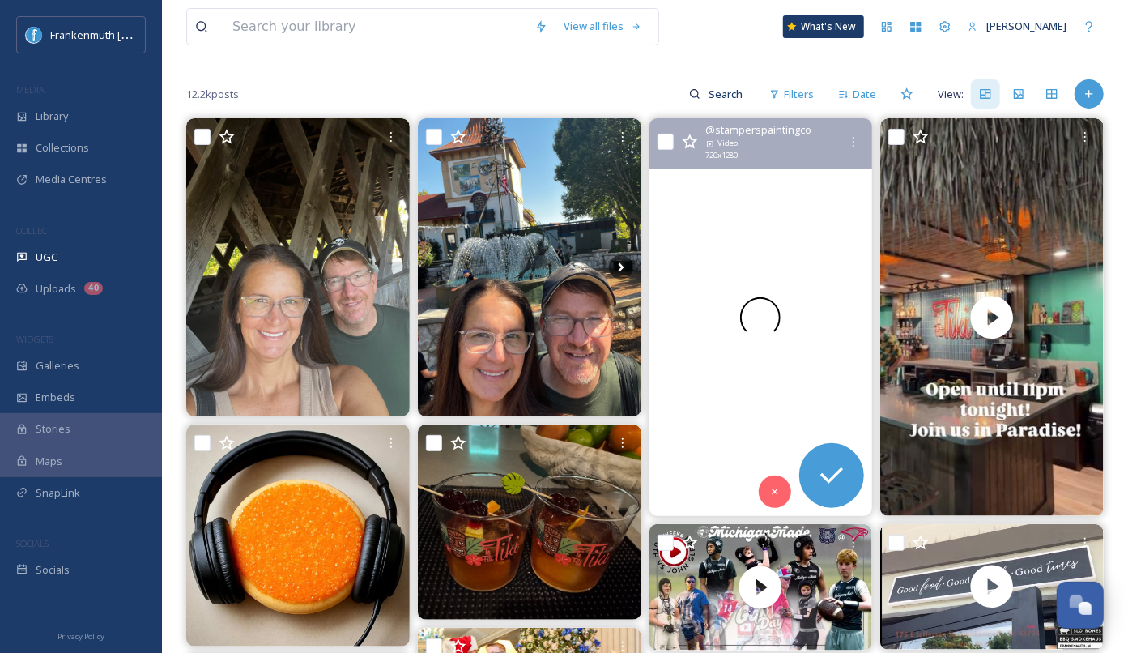
scroll to position [131, 0]
click at [777, 364] on video "Just a glimpse of some of the exteriors we’ve tackled this year 👏\aBehind every…" at bounding box center [760, 316] width 223 height 398
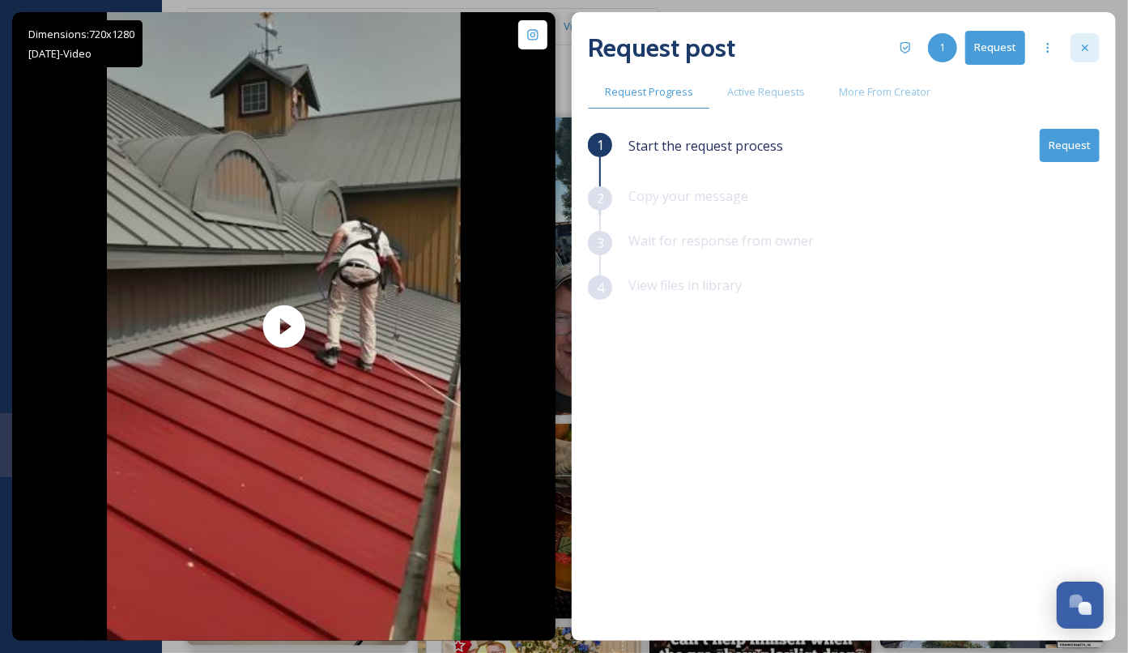
click at [1083, 52] on icon at bounding box center [1085, 47] width 13 height 13
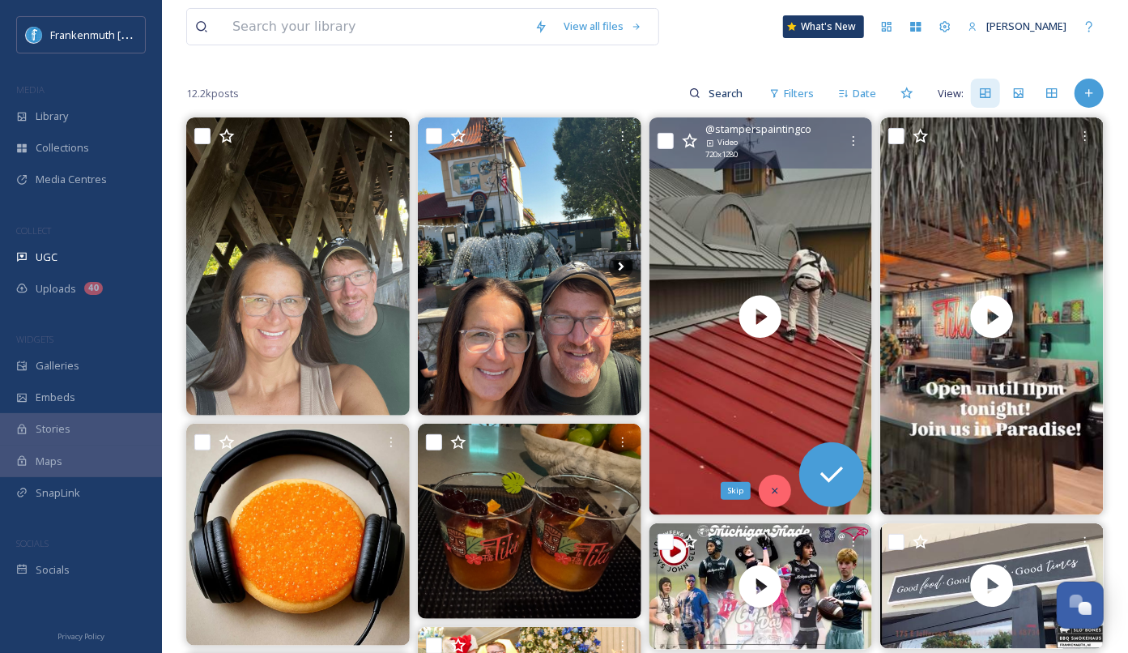
click at [772, 485] on icon at bounding box center [774, 490] width 11 height 11
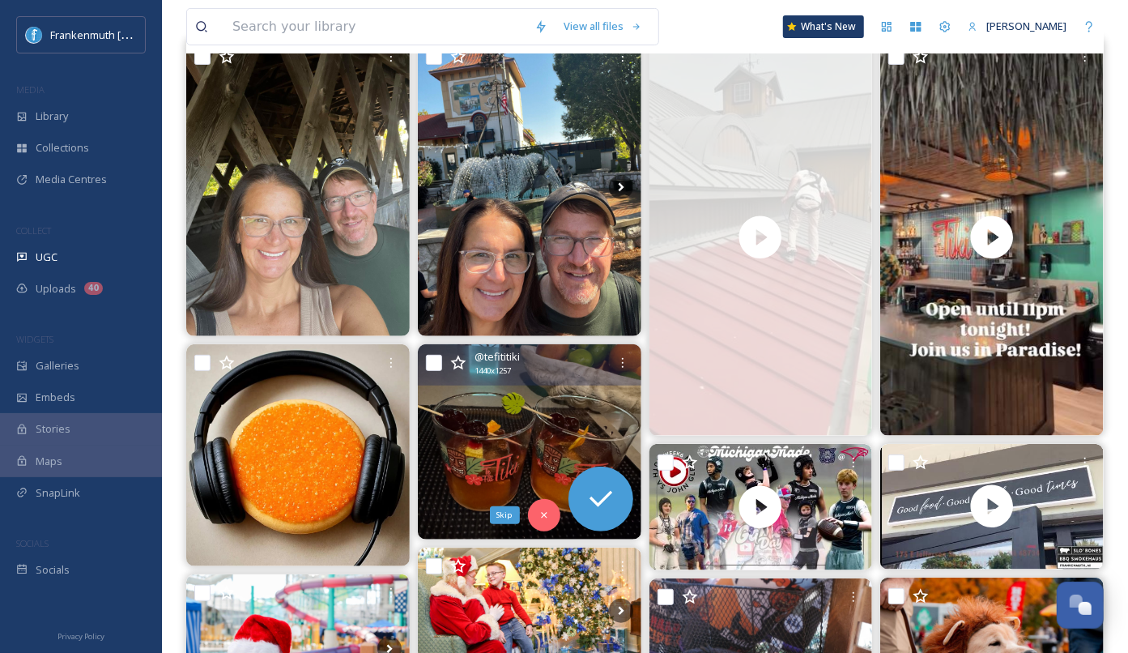
scroll to position [213, 0]
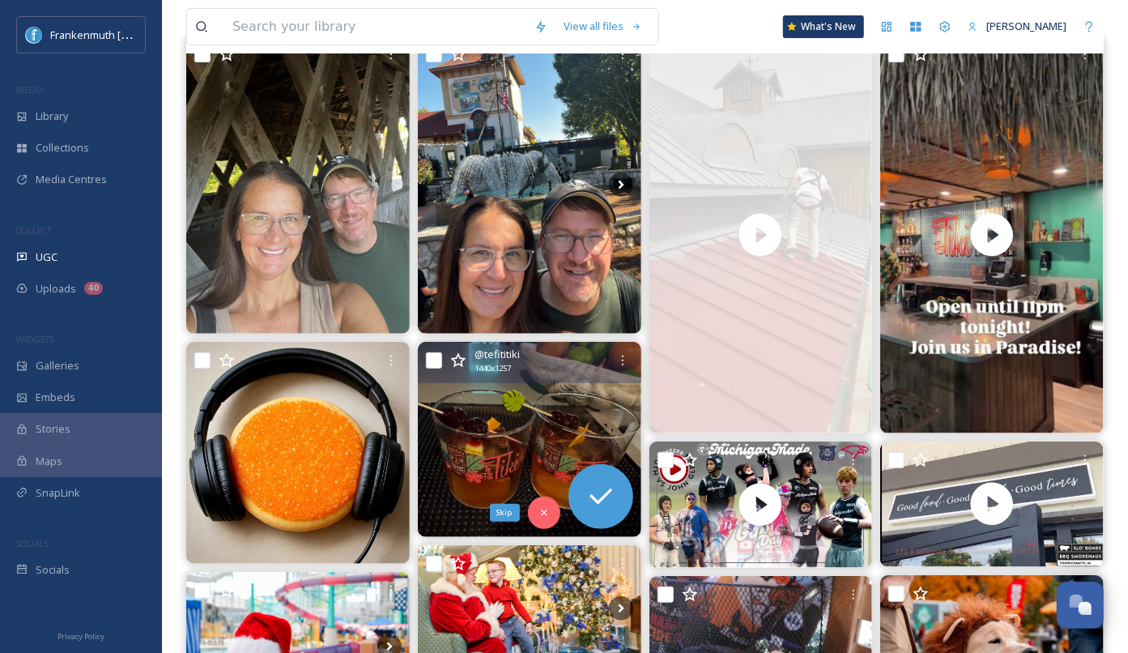
click at [548, 511] on icon at bounding box center [543, 512] width 11 height 11
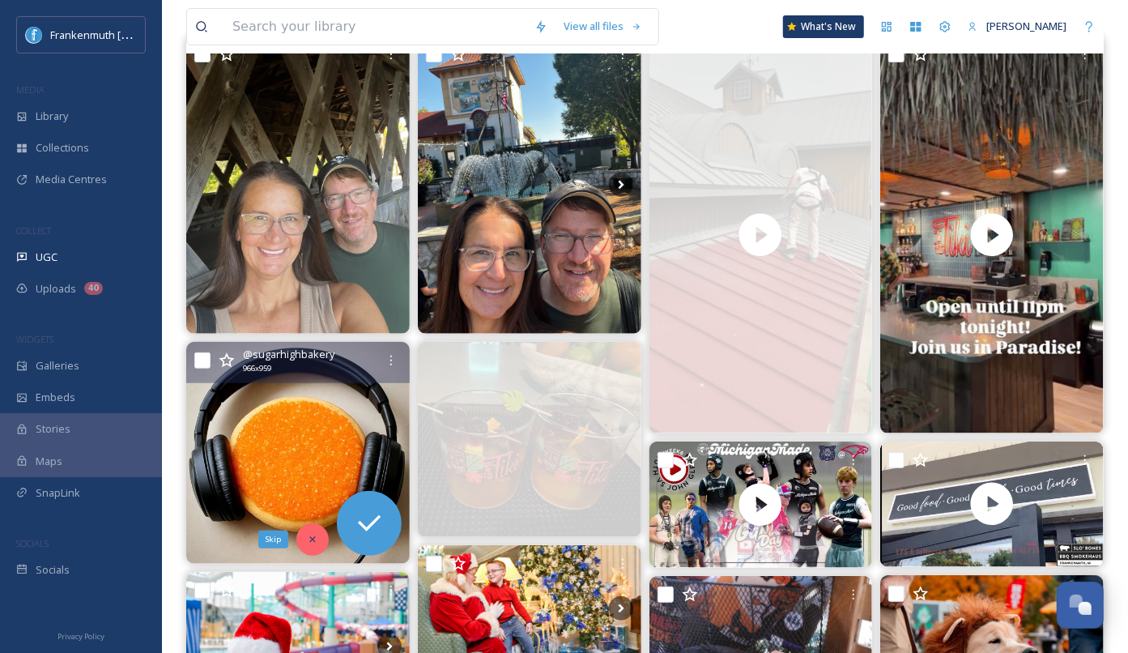
click at [304, 543] on div "Skip" at bounding box center [312, 539] width 32 height 32
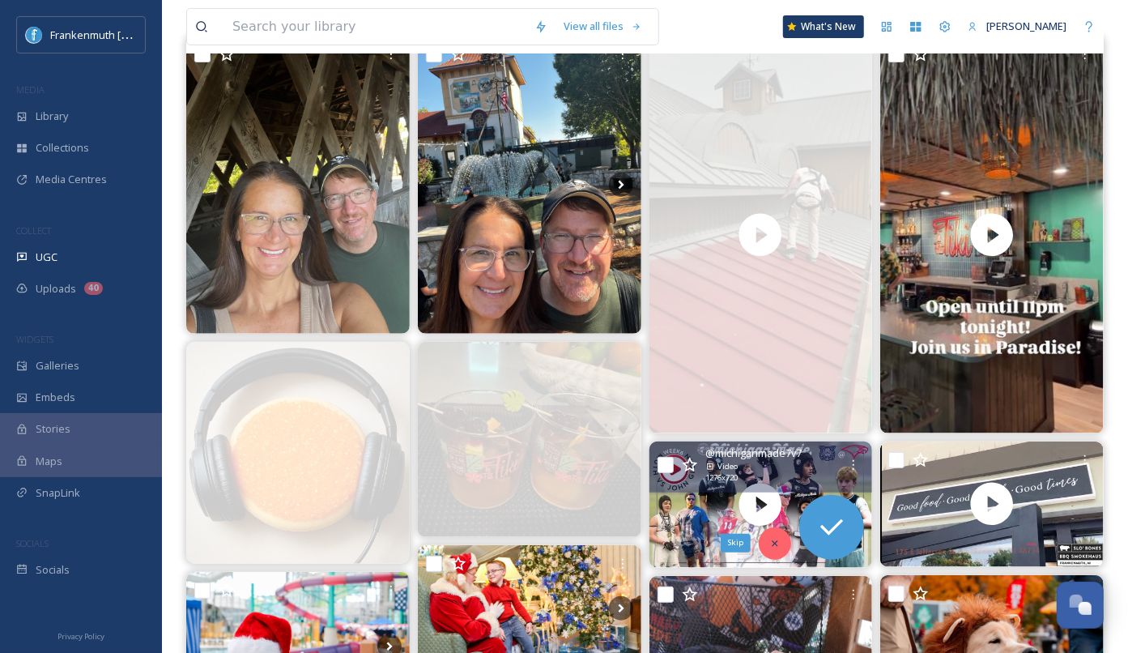
click at [780, 546] on icon at bounding box center [774, 543] width 11 height 11
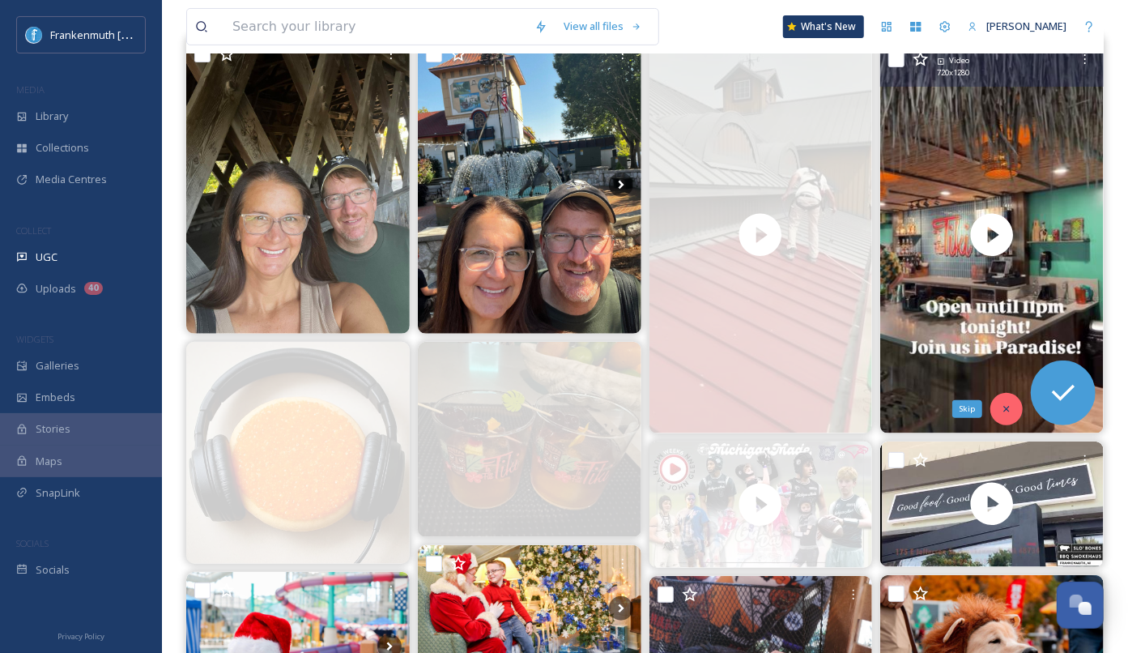
click at [1002, 415] on div "Skip" at bounding box center [1006, 409] width 32 height 32
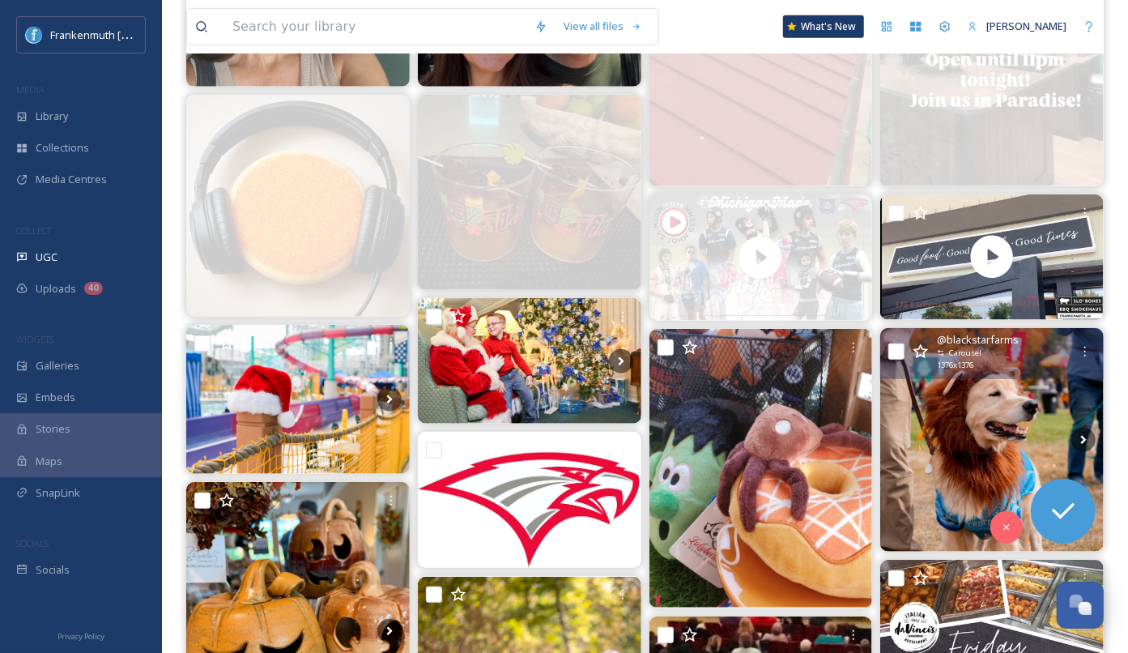
scroll to position [459, 0]
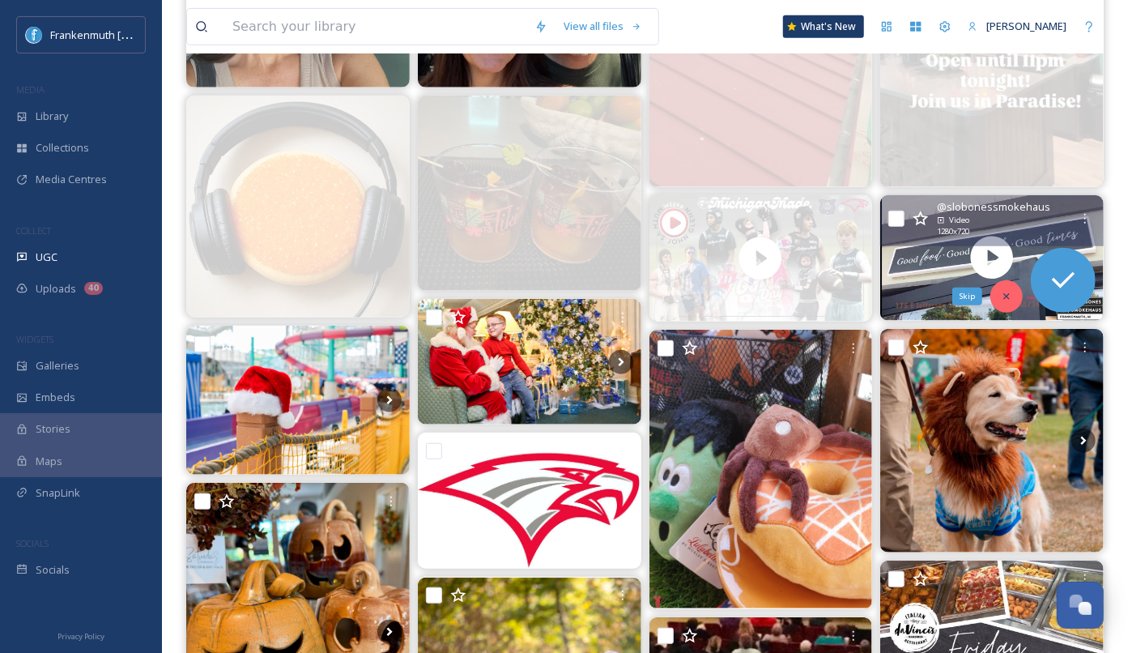
click at [1015, 294] on div "Skip" at bounding box center [1006, 296] width 32 height 32
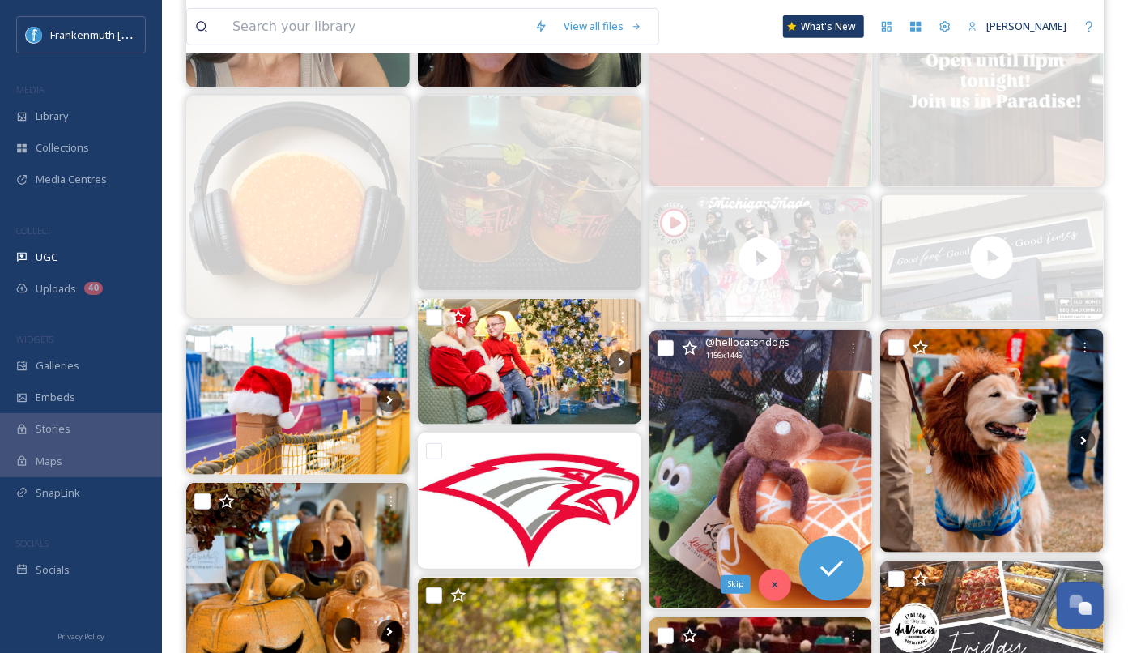
click at [775, 579] on icon at bounding box center [774, 584] width 11 height 11
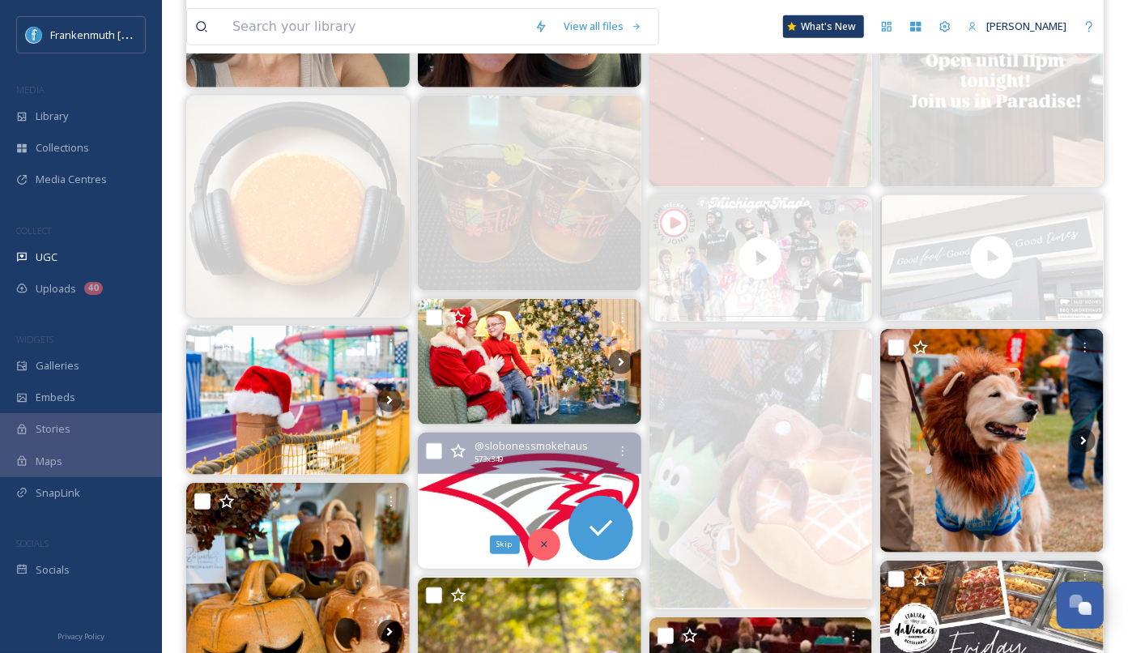
click at [543, 534] on div "Skip" at bounding box center [544, 544] width 32 height 32
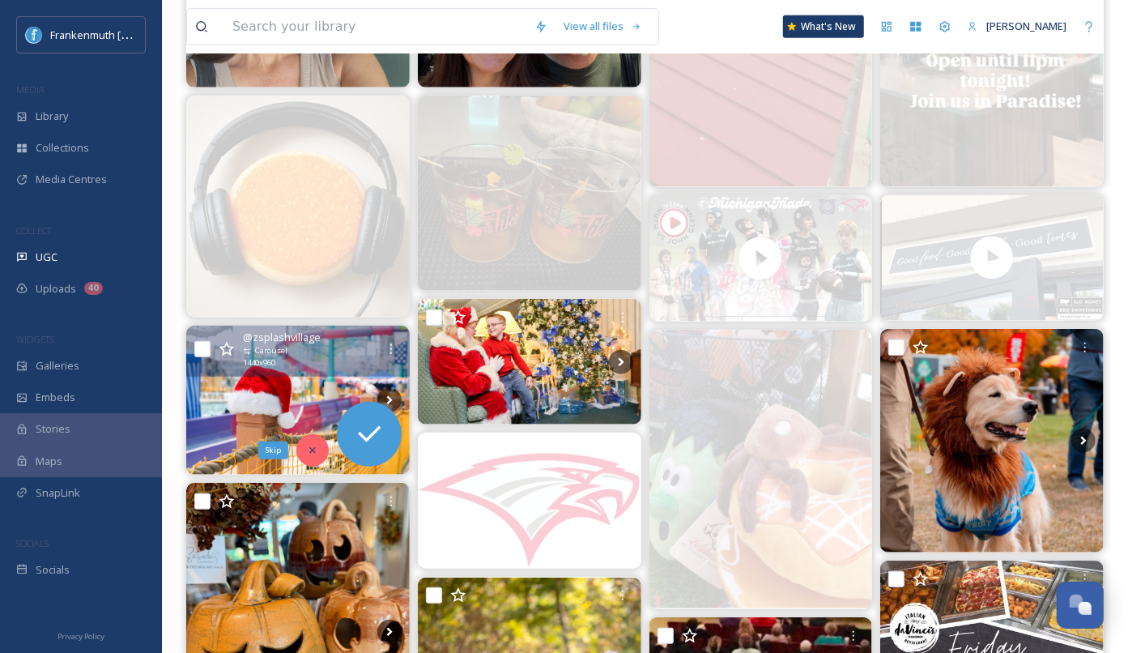
click at [309, 445] on icon at bounding box center [312, 450] width 11 height 11
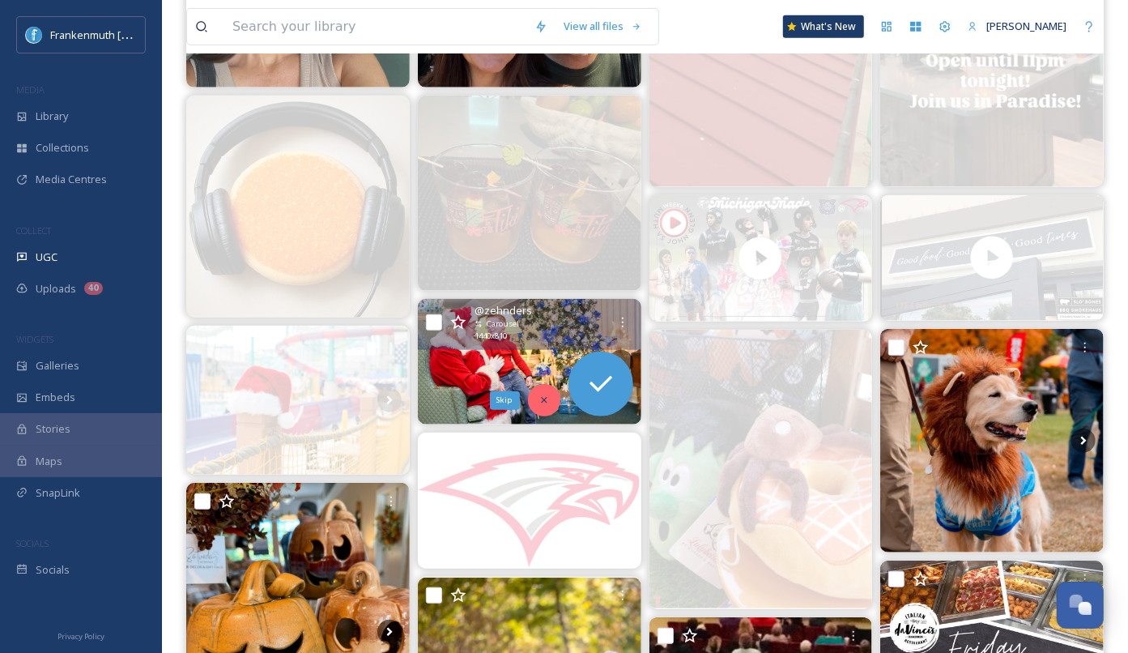
click at [547, 398] on icon at bounding box center [543, 399] width 11 height 11
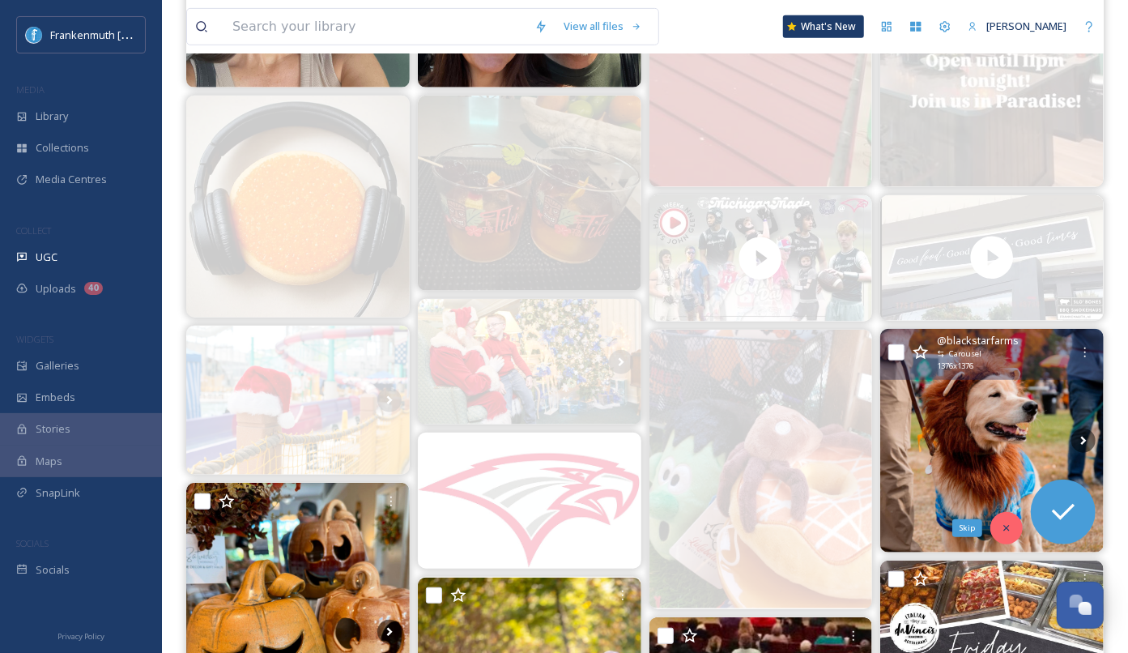
click at [1007, 525] on icon at bounding box center [1006, 528] width 6 height 6
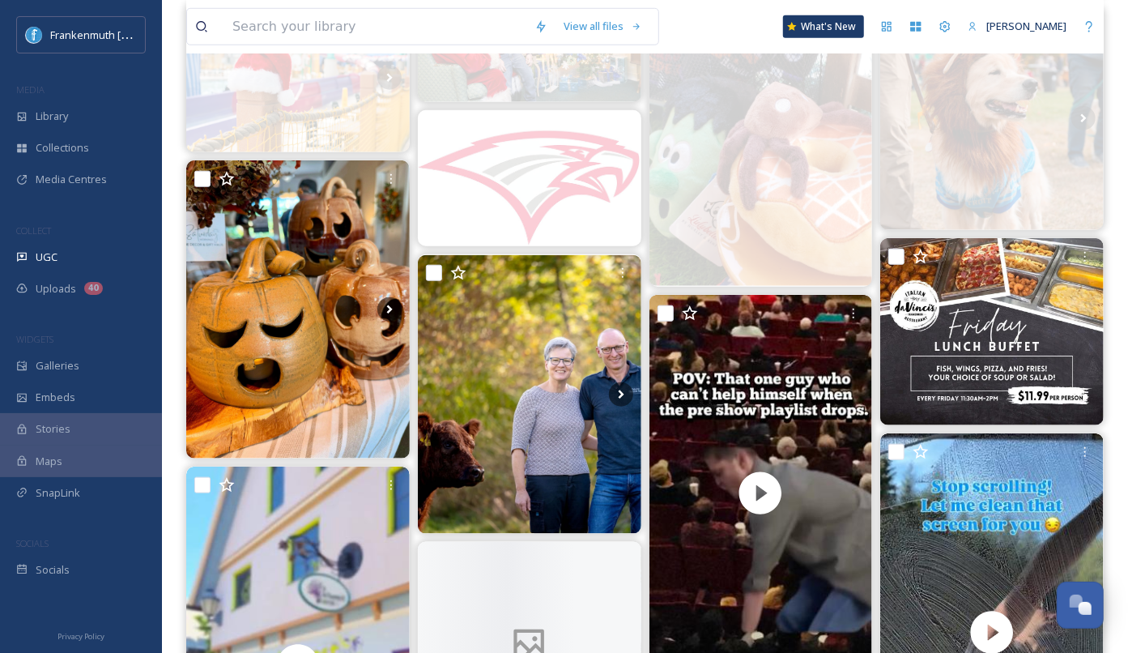
scroll to position [804, 0]
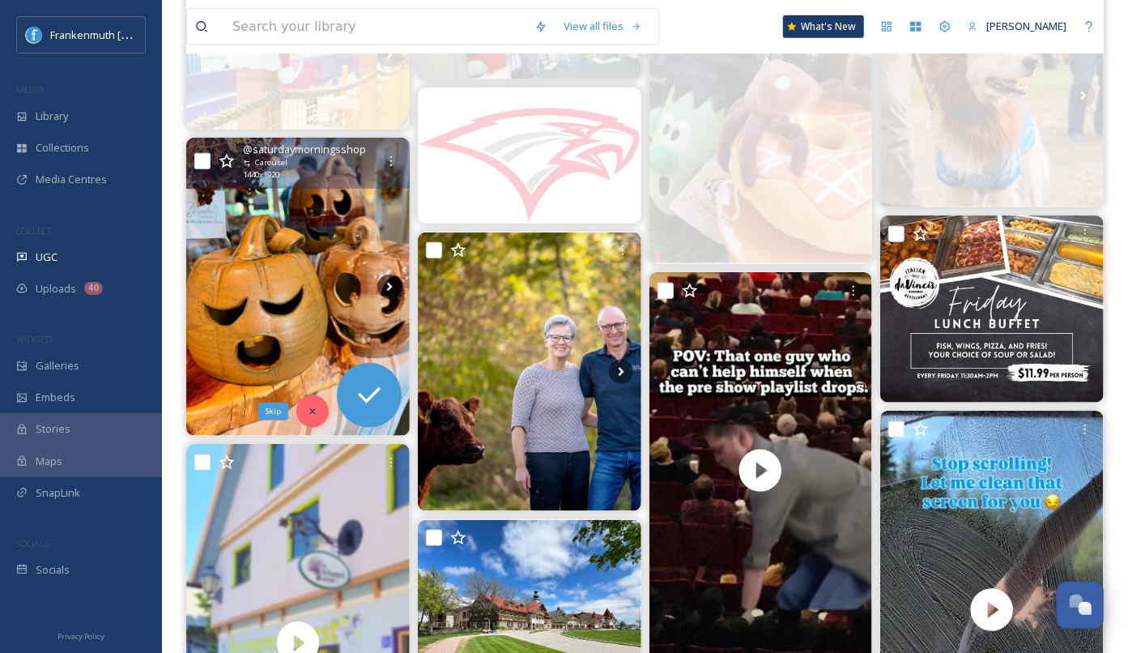
click at [309, 414] on icon at bounding box center [312, 411] width 11 height 11
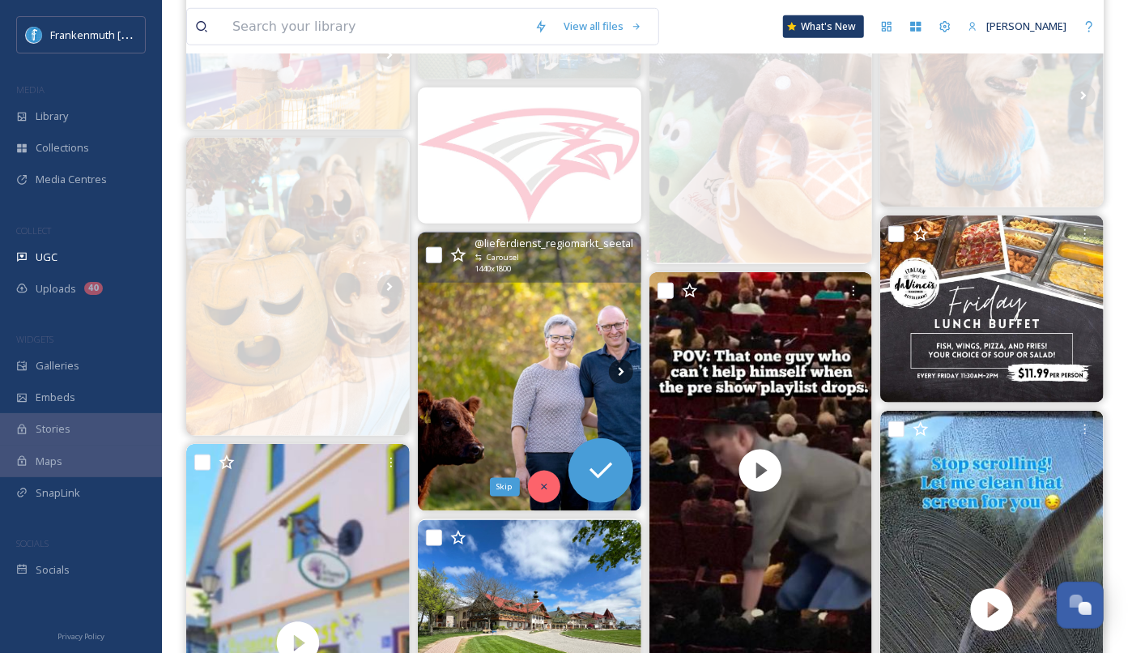
click at [545, 484] on icon at bounding box center [543, 486] width 11 height 11
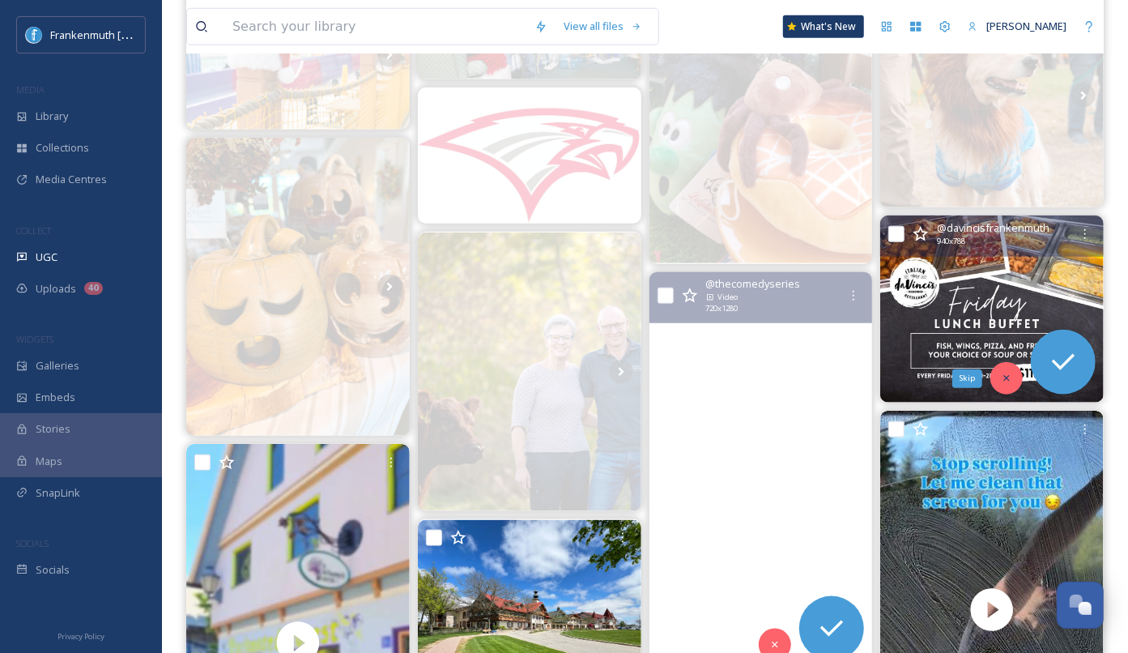
click at [1015, 371] on div "Skip" at bounding box center [1006, 378] width 32 height 32
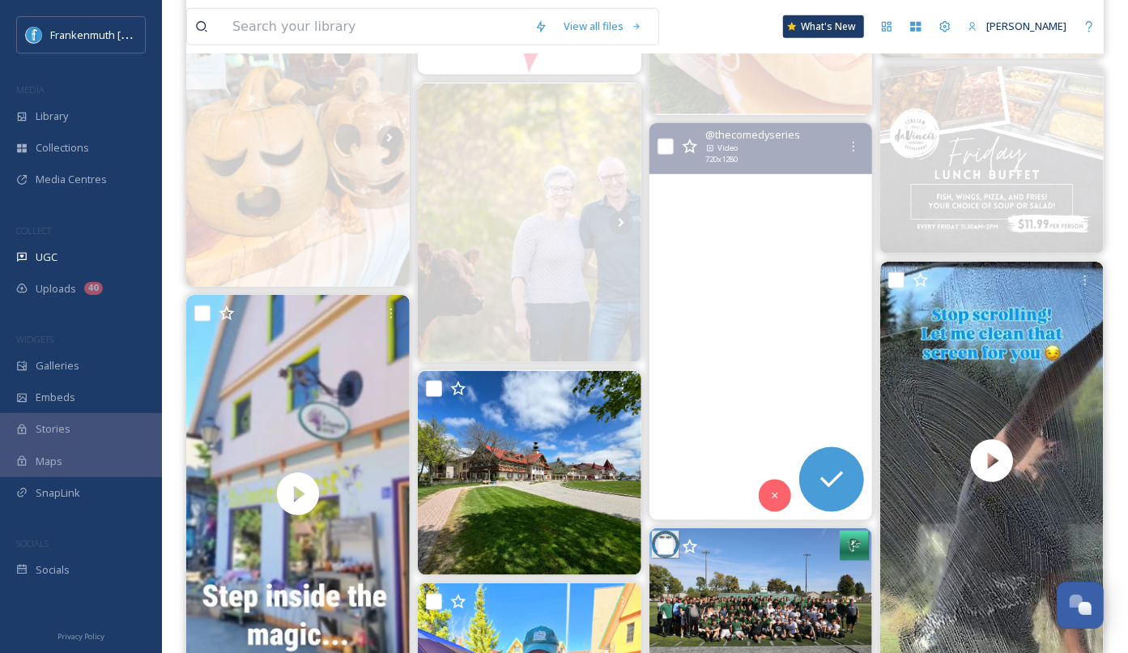
scroll to position [959, 0]
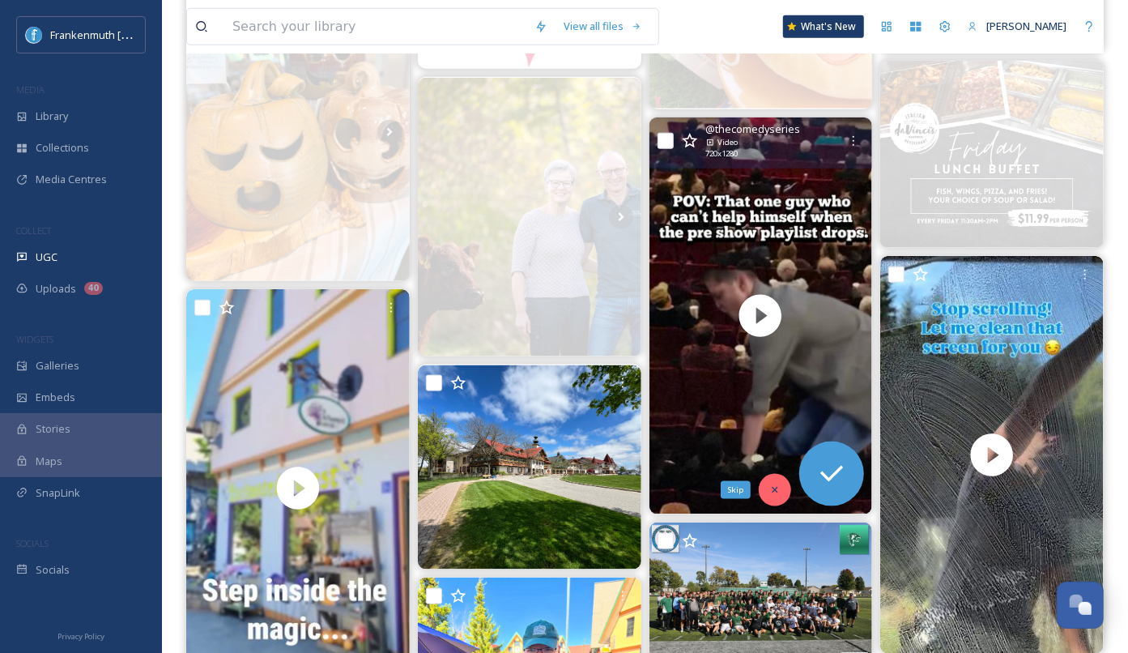
click at [770, 477] on div "Skip" at bounding box center [775, 490] width 32 height 32
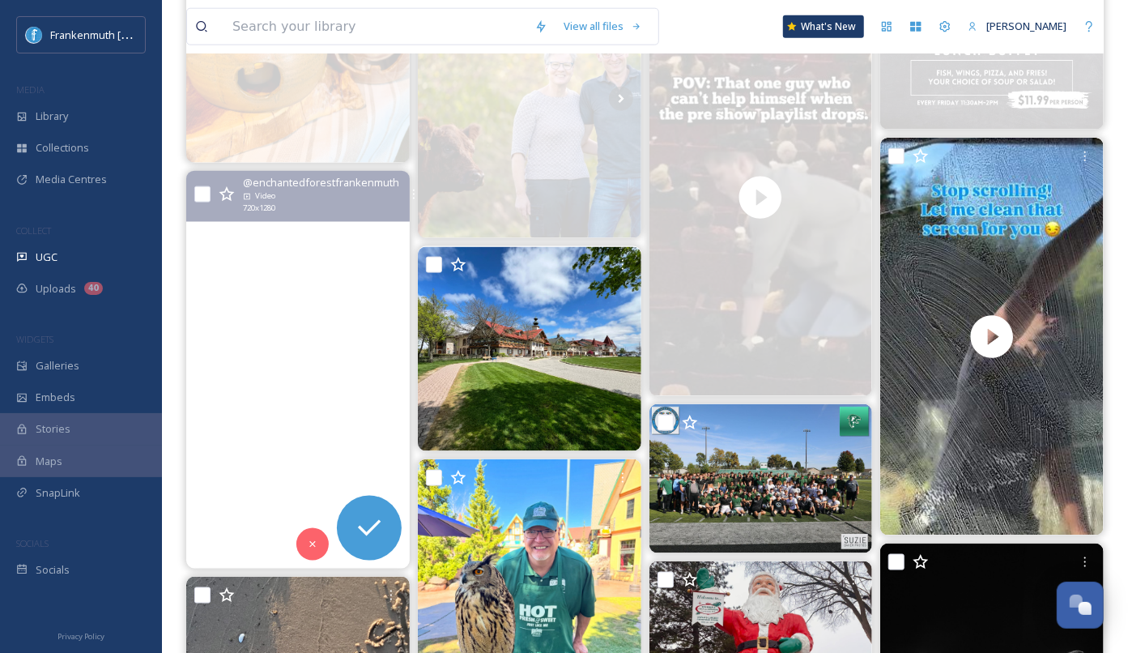
scroll to position [1079, 0]
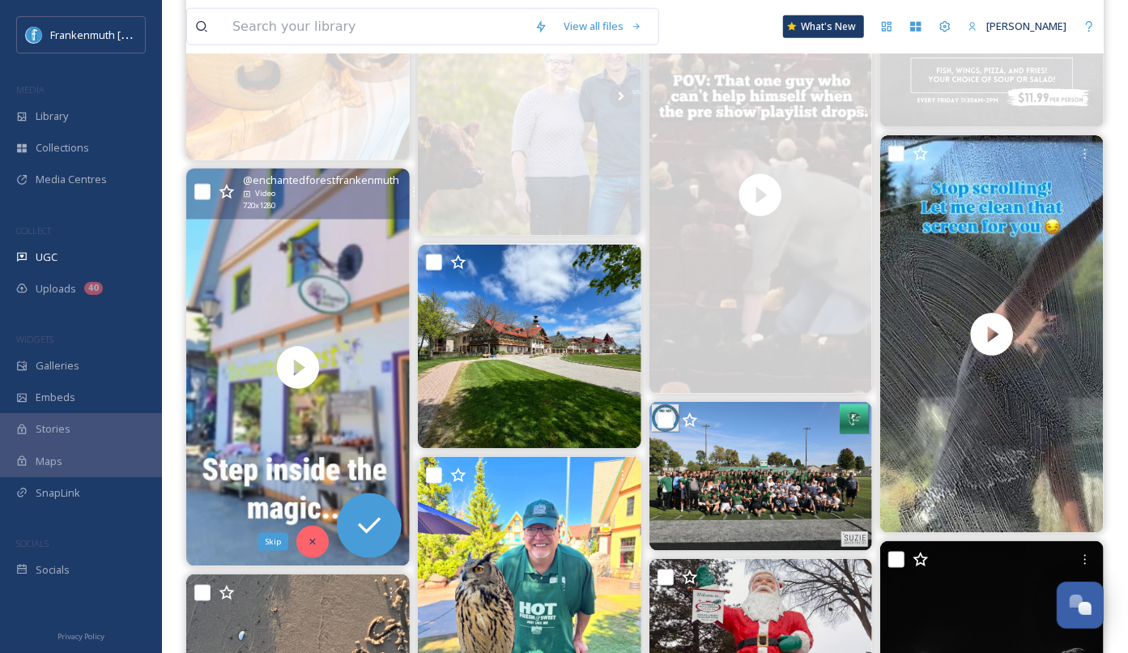
click at [308, 548] on div "Skip" at bounding box center [312, 542] width 32 height 32
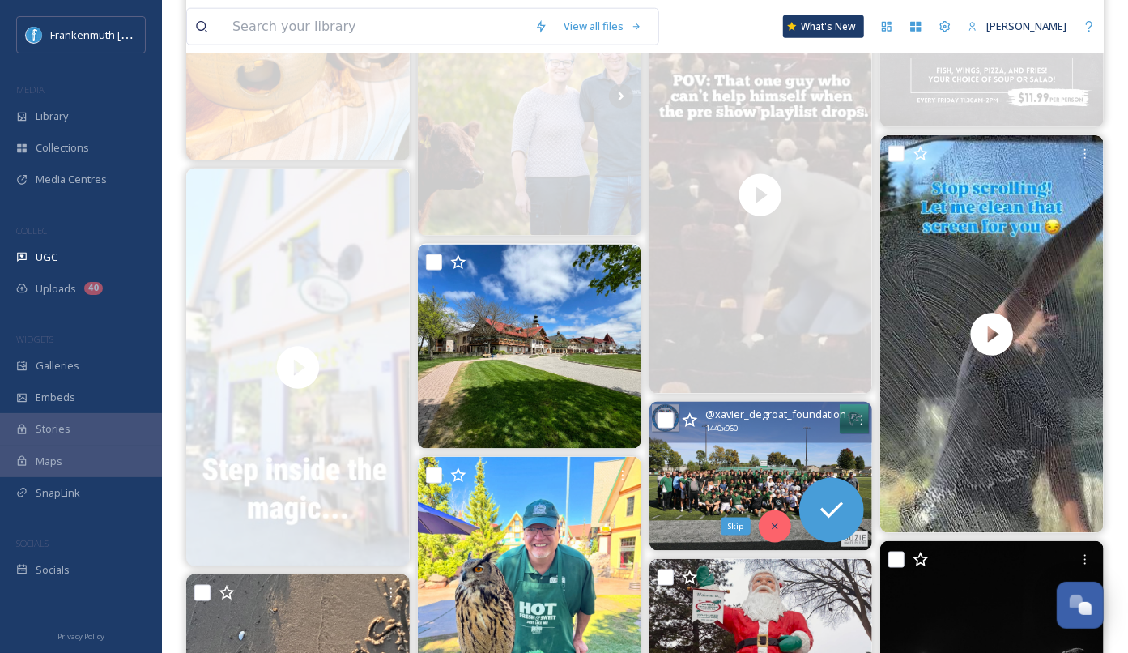
click at [785, 534] on div "Skip" at bounding box center [775, 526] width 32 height 32
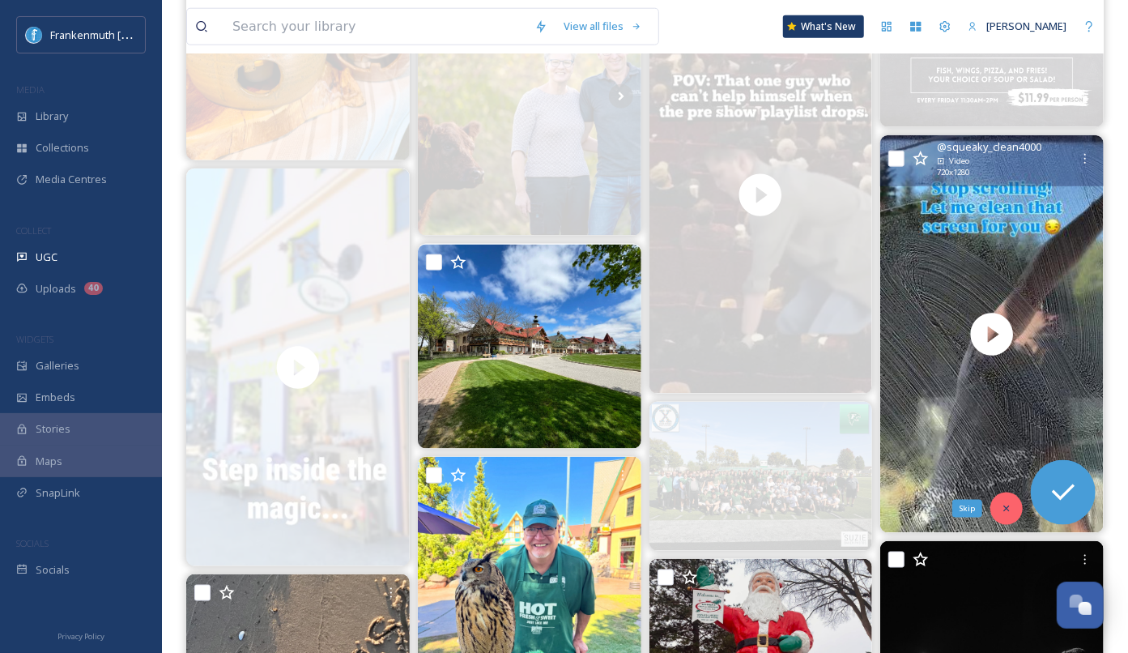
click at [1003, 508] on icon at bounding box center [1006, 508] width 11 height 11
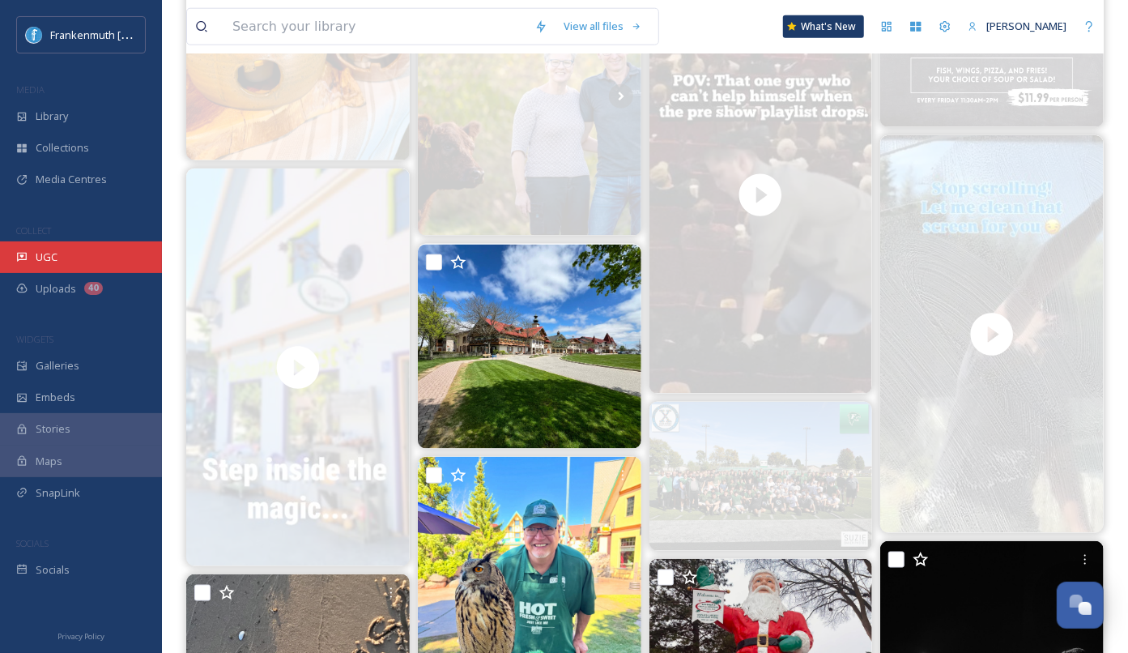
click at [73, 261] on div "UGC" at bounding box center [81, 257] width 162 height 32
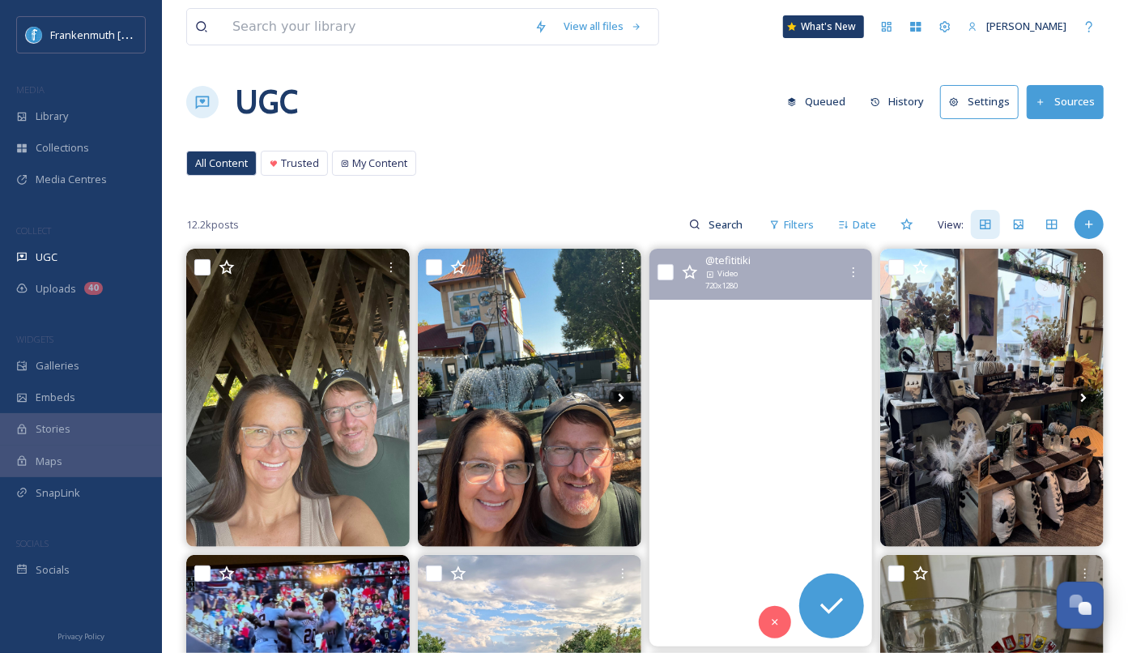
click at [772, 596] on video "🔥 Drinks on fire! 🔥 \a\a#frankenmuthmi #frankenmutheats #tefititiki #rum #fire" at bounding box center [760, 448] width 223 height 398
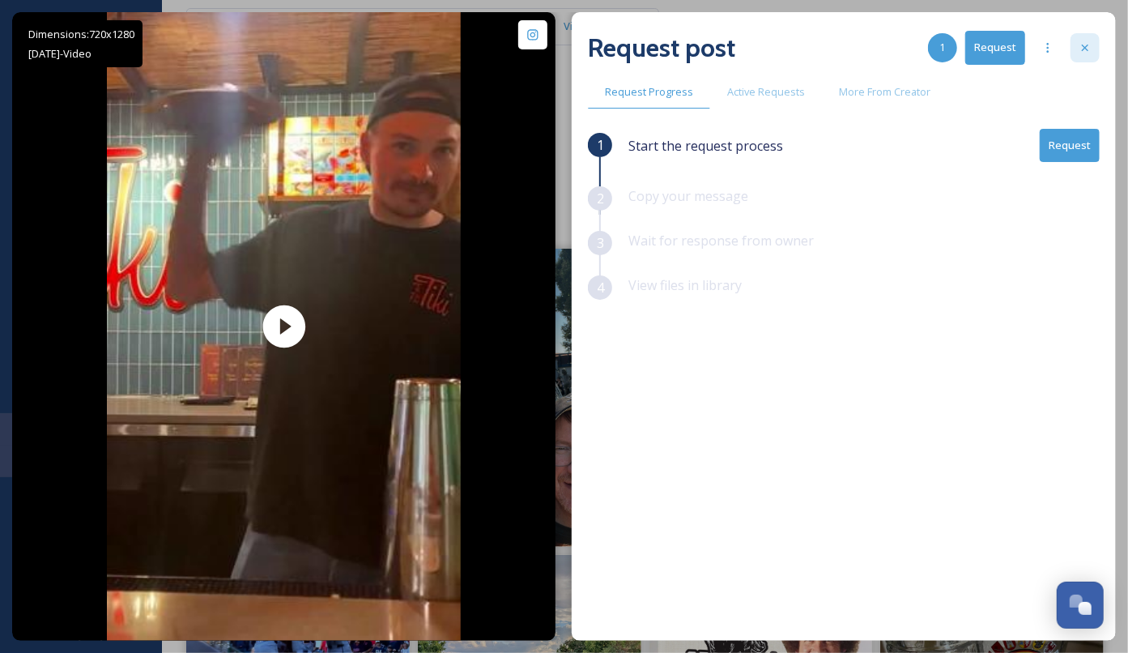
click at [1086, 45] on icon at bounding box center [1085, 47] width 13 height 13
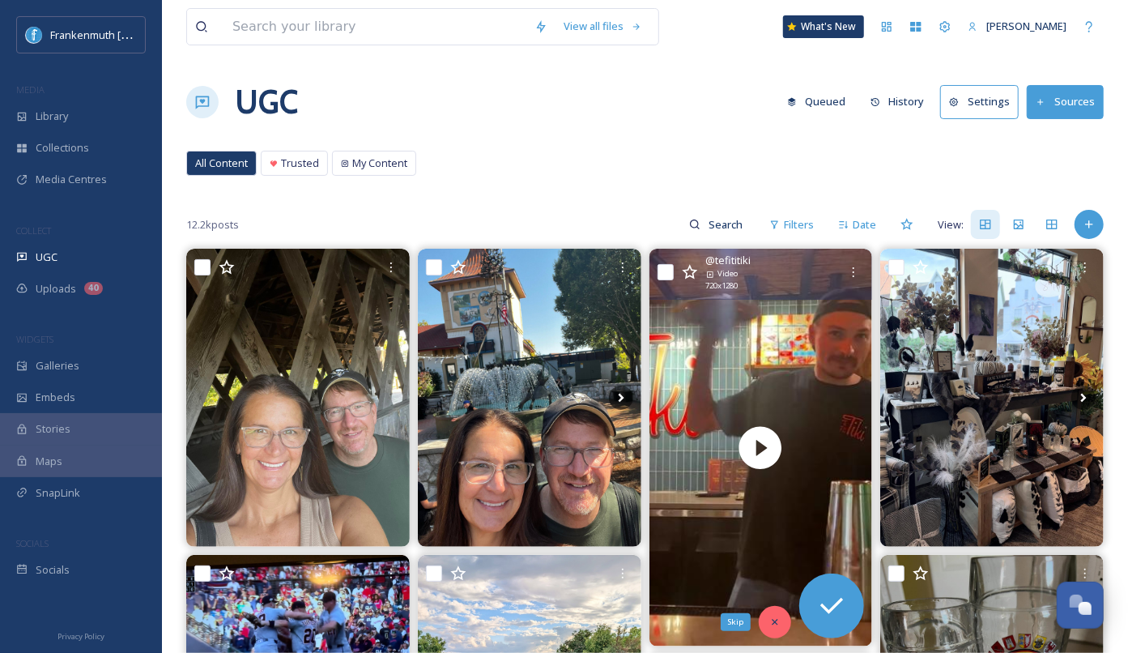
click at [774, 622] on icon at bounding box center [774, 621] width 11 height 11
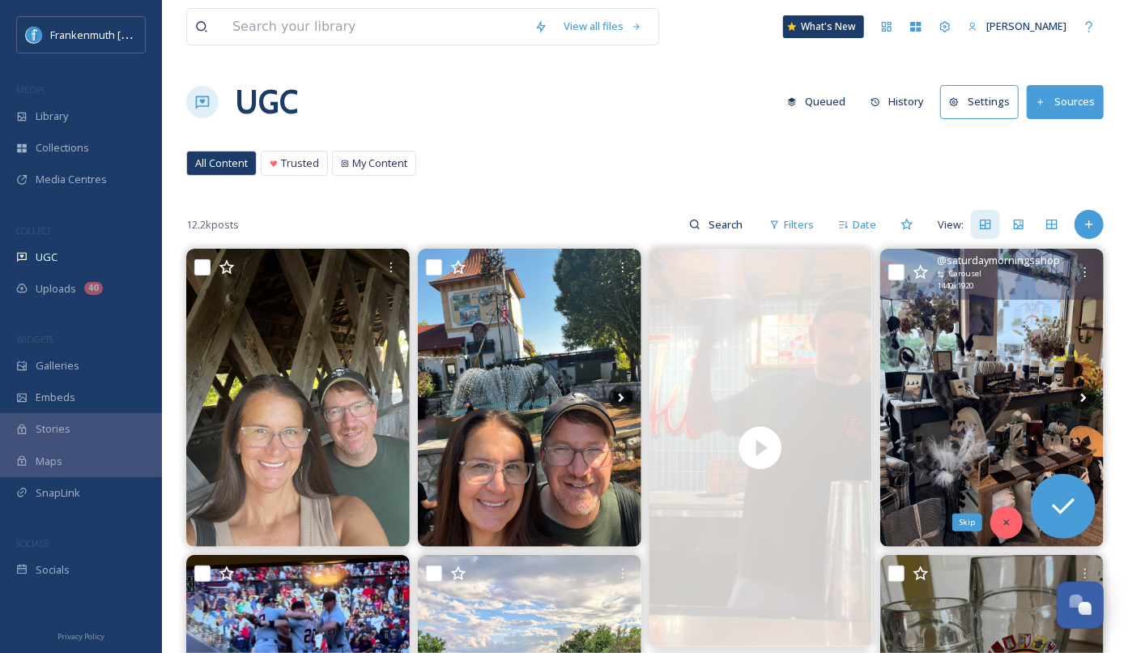
click at [1007, 523] on icon at bounding box center [1006, 522] width 11 height 11
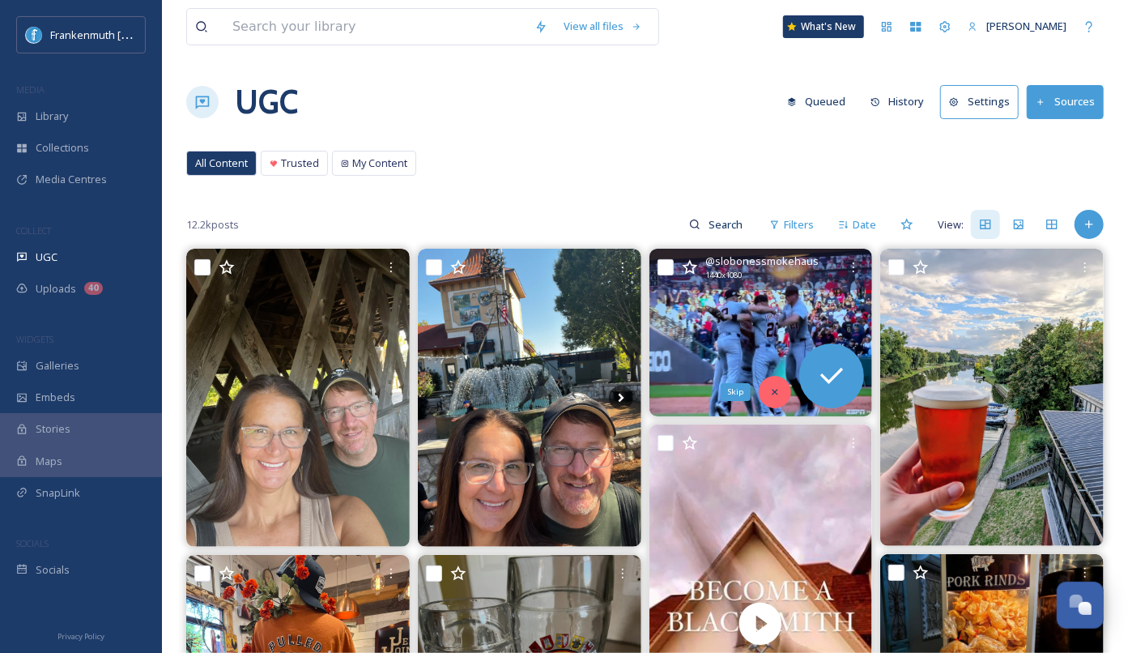
click at [776, 389] on icon at bounding box center [774, 391] width 11 height 11
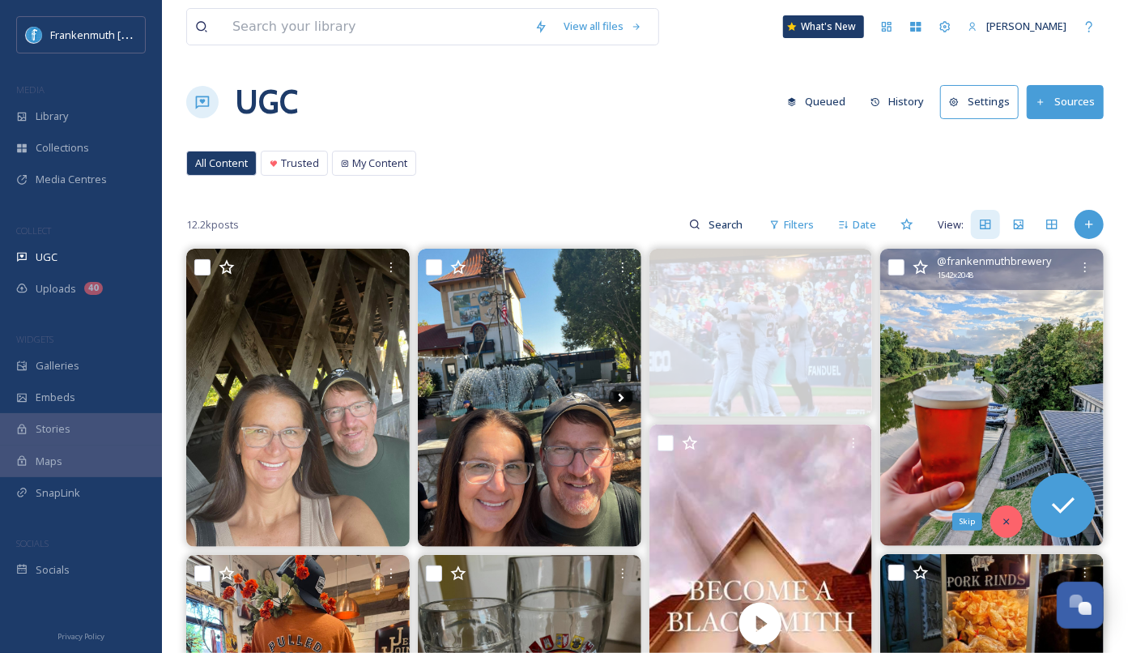
click at [1014, 515] on div "Skip" at bounding box center [1006, 521] width 32 height 32
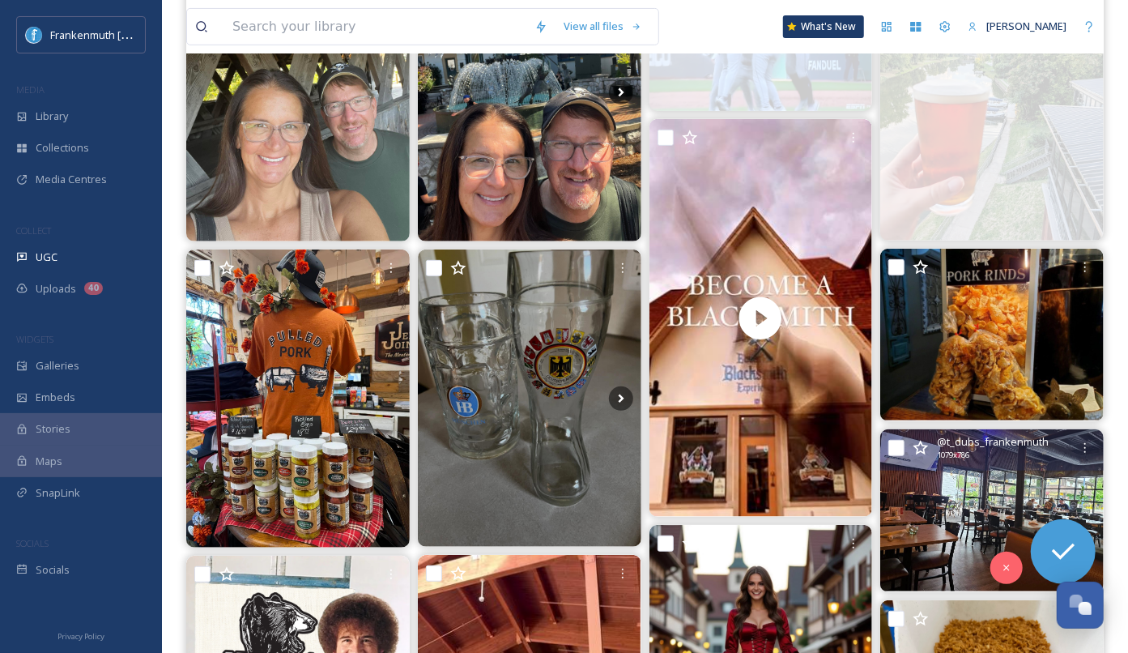
scroll to position [328, 0]
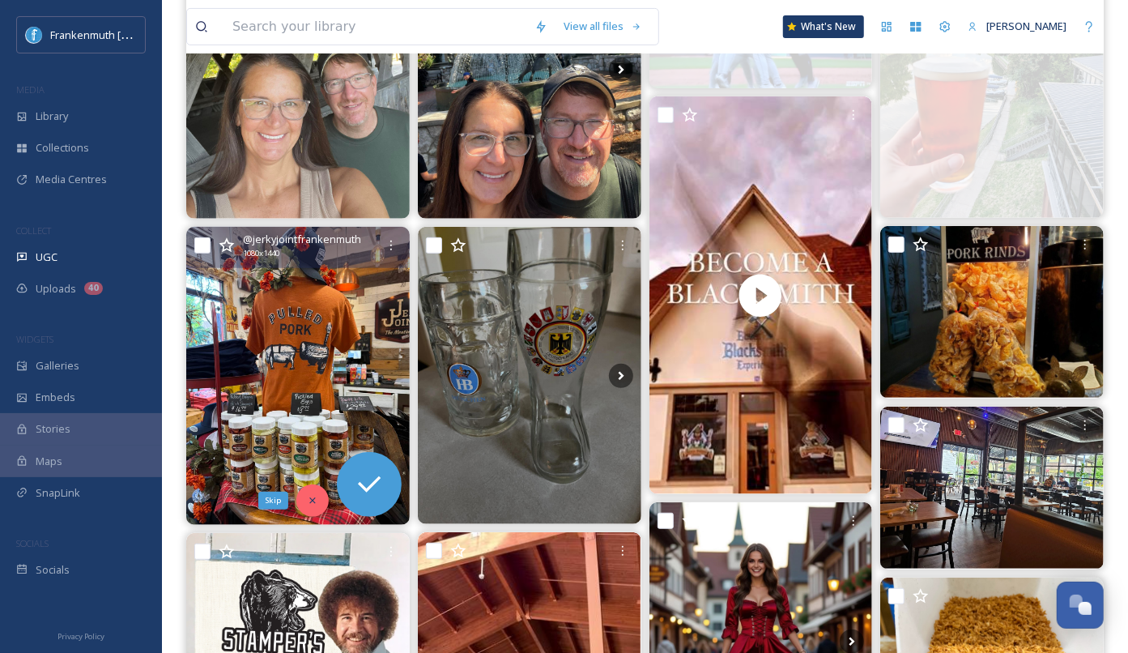
click at [317, 497] on icon at bounding box center [312, 500] width 11 height 11
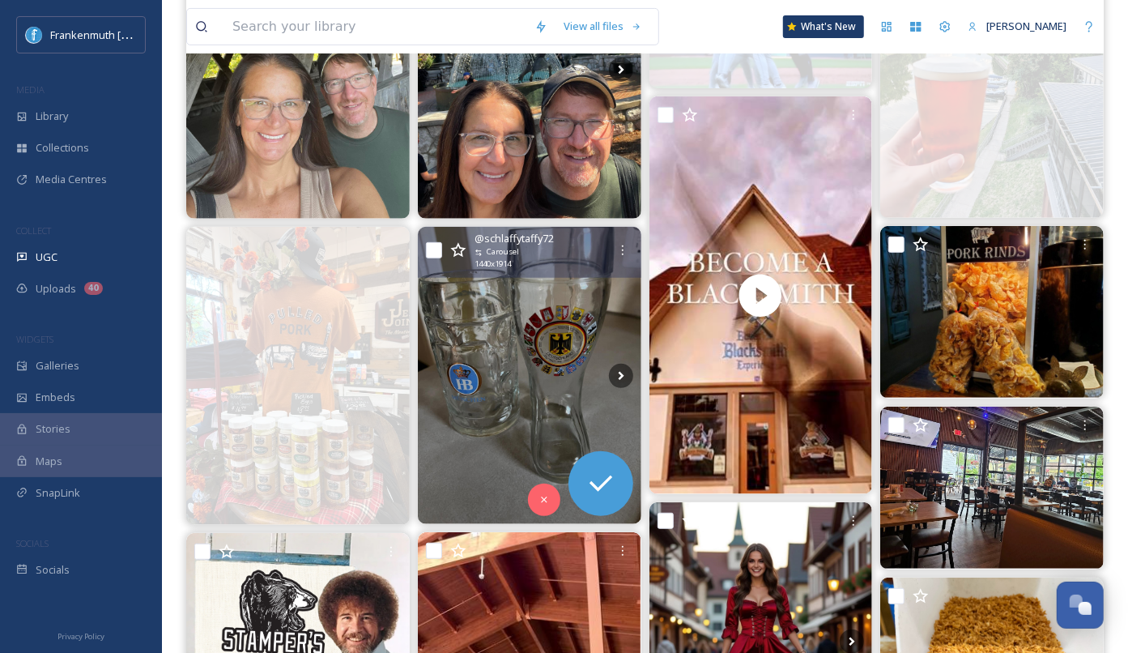
click at [548, 416] on img at bounding box center [529, 375] width 223 height 297
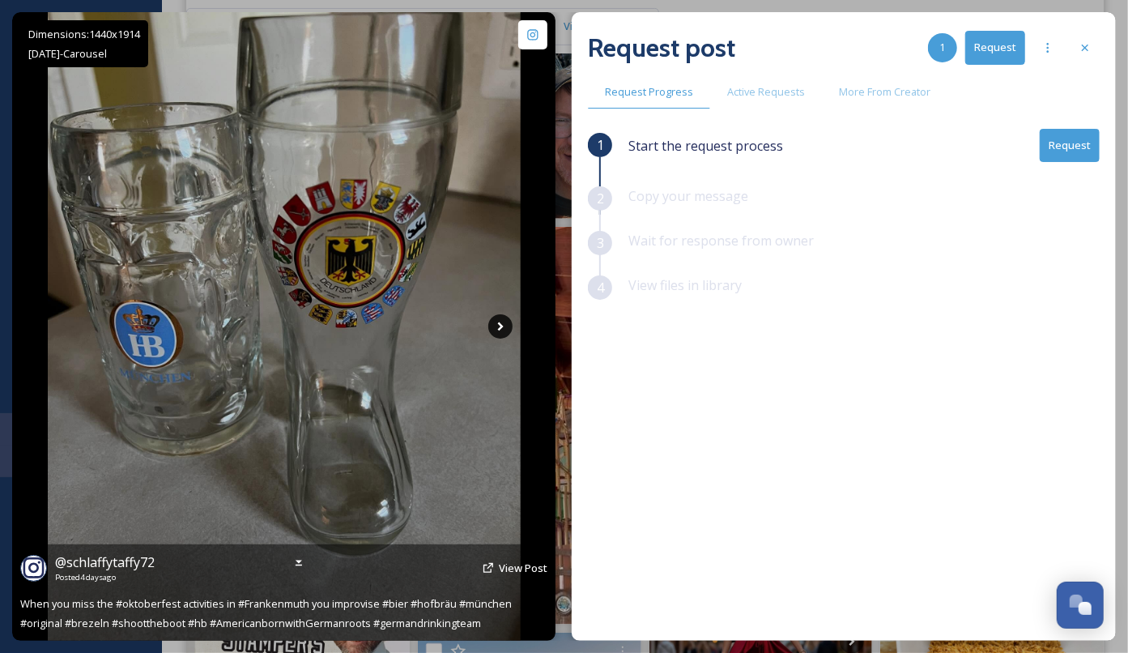
click at [501, 326] on icon at bounding box center [500, 326] width 6 height 9
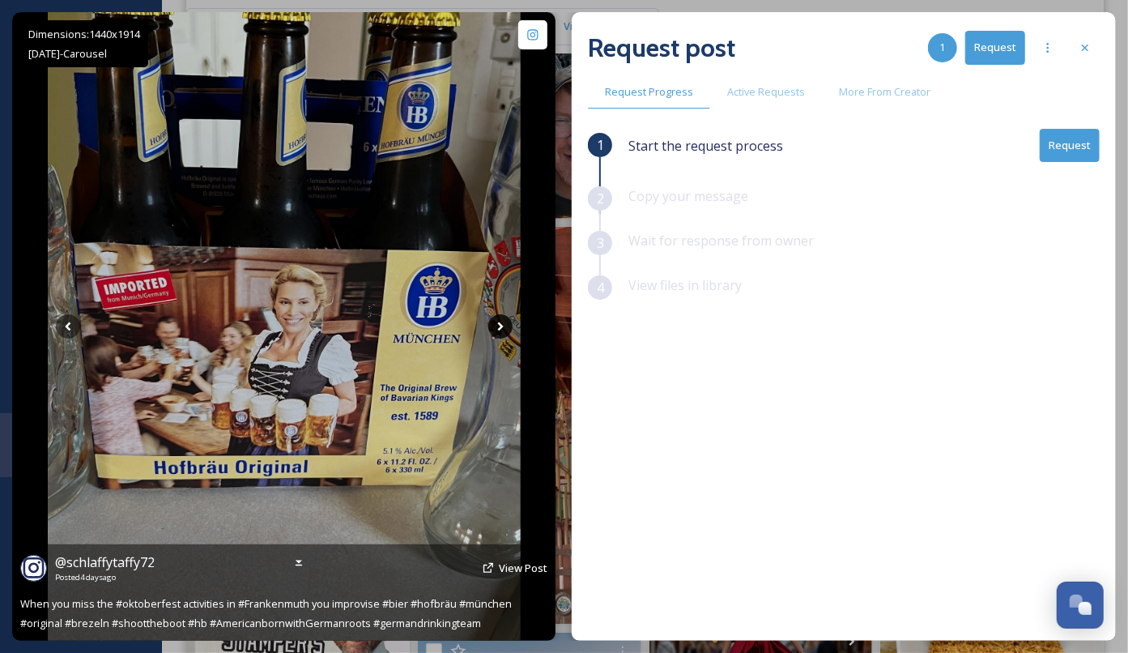
click at [501, 326] on icon at bounding box center [500, 326] width 6 height 9
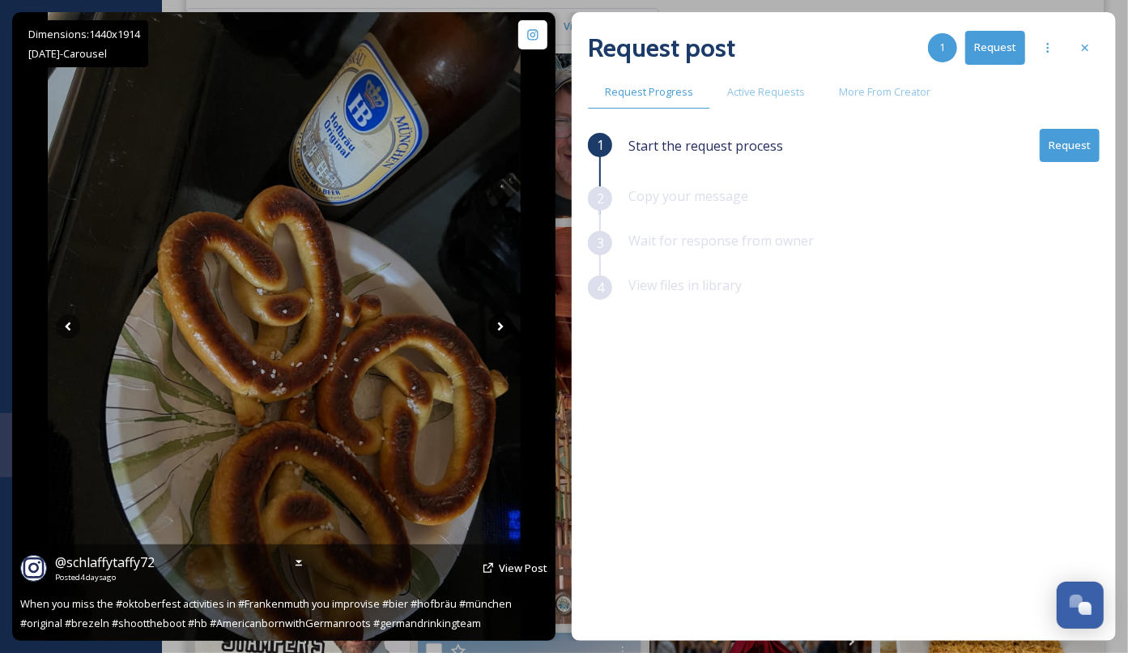
click at [502, 326] on icon at bounding box center [500, 326] width 6 height 9
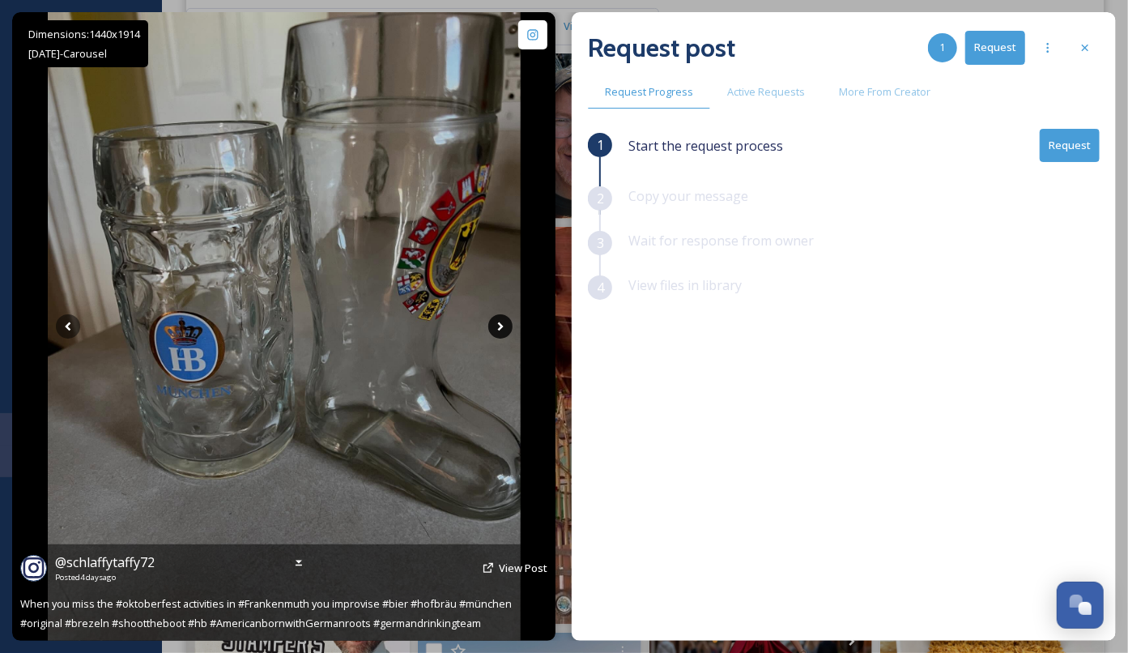
click at [502, 326] on icon at bounding box center [500, 326] width 6 height 9
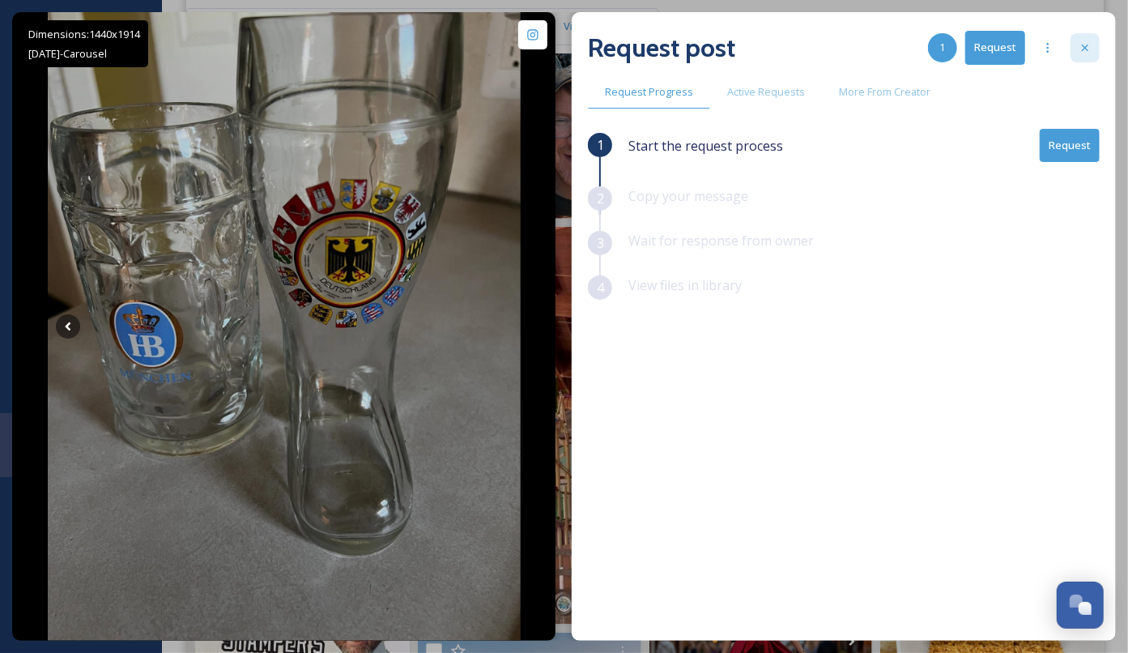
click at [1087, 50] on icon at bounding box center [1085, 48] width 6 height 6
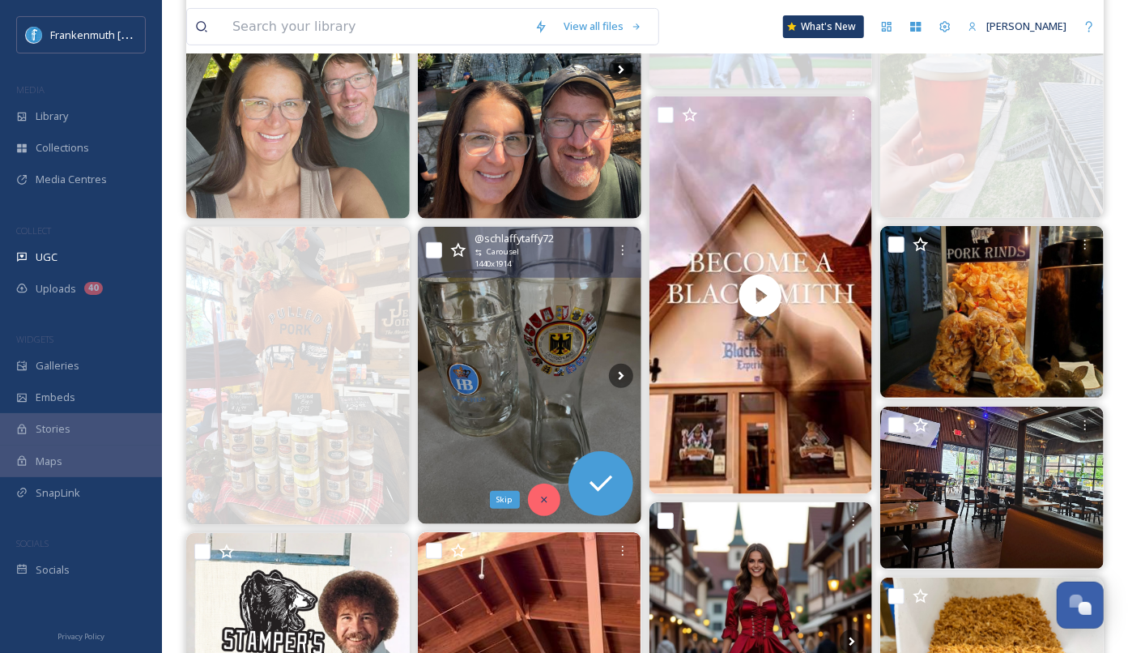
click at [543, 504] on div "Skip" at bounding box center [544, 499] width 32 height 32
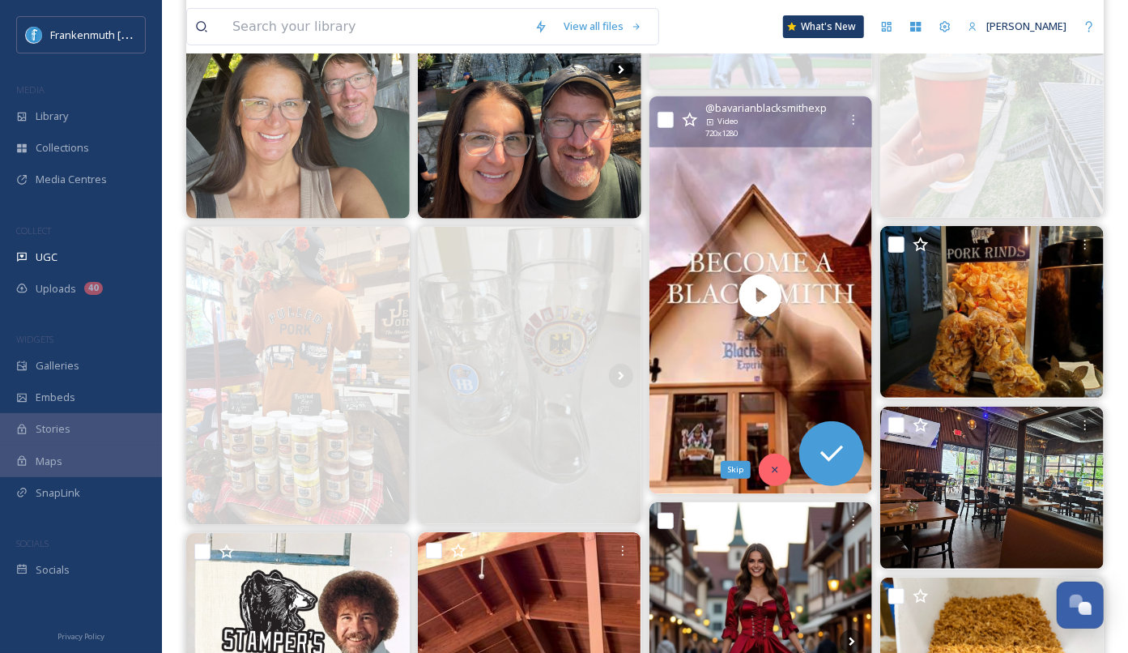
click at [781, 466] on div "Skip" at bounding box center [775, 469] width 32 height 32
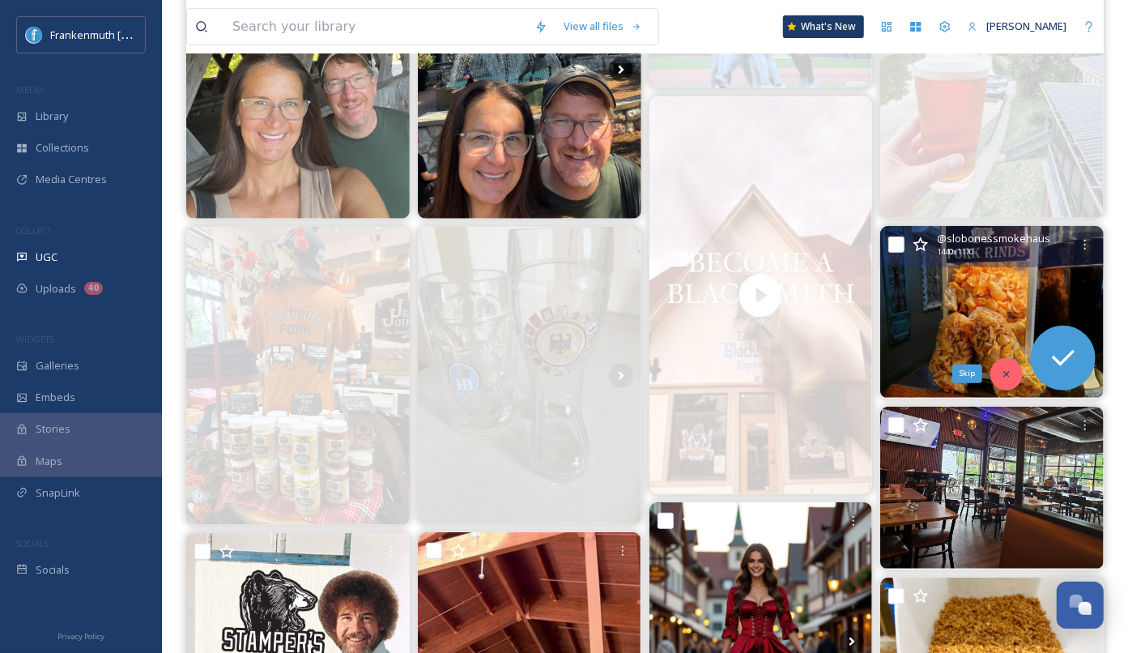
click at [1002, 377] on icon at bounding box center [1006, 373] width 11 height 11
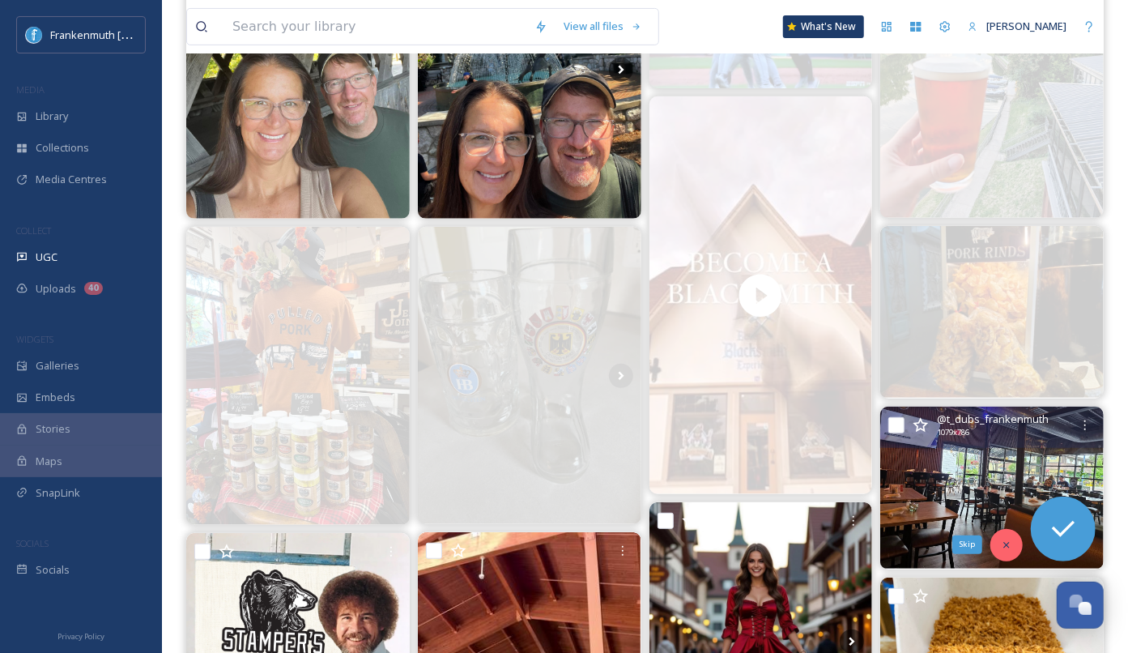
click at [1001, 534] on div "Skip" at bounding box center [1006, 545] width 32 height 32
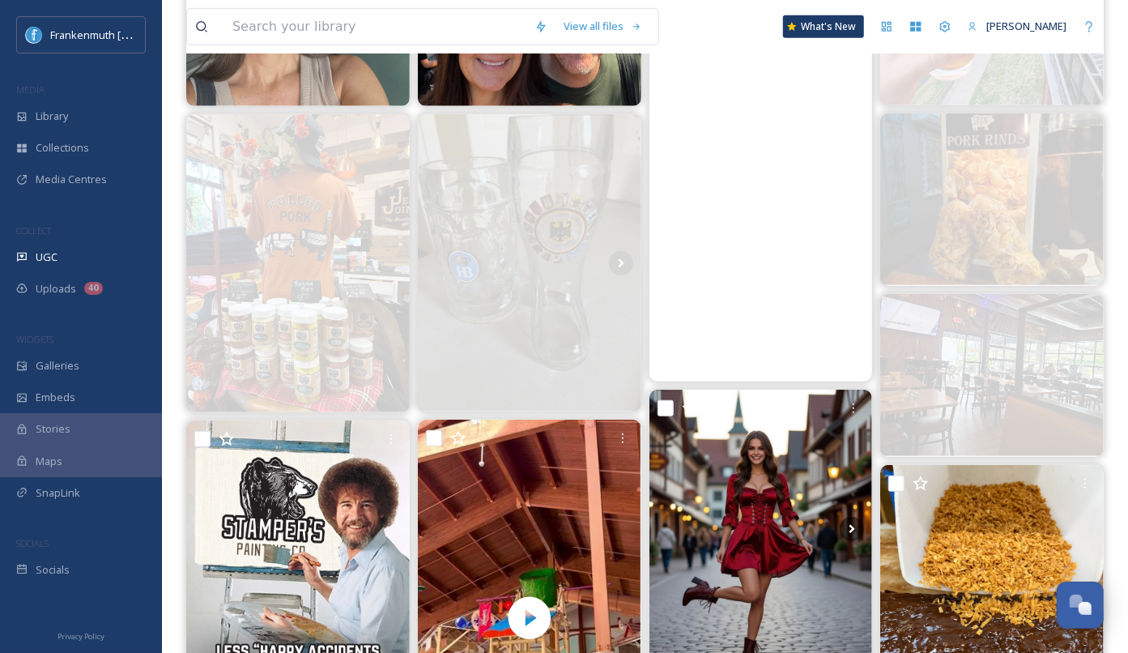
scroll to position [442, 0]
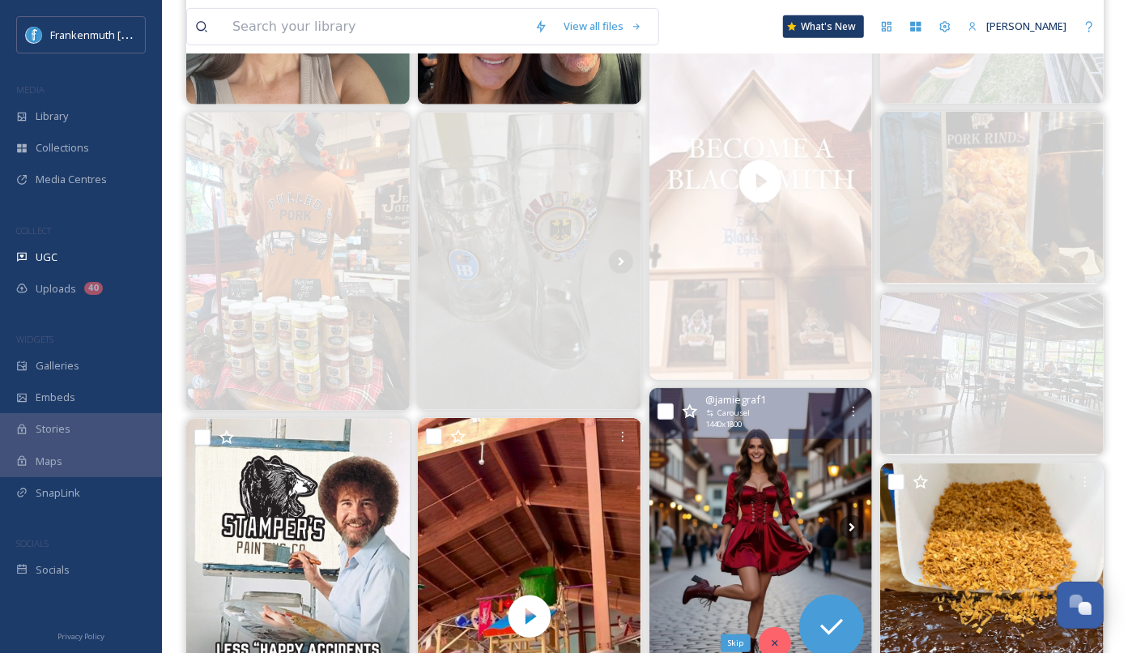
click at [777, 645] on icon at bounding box center [774, 642] width 11 height 11
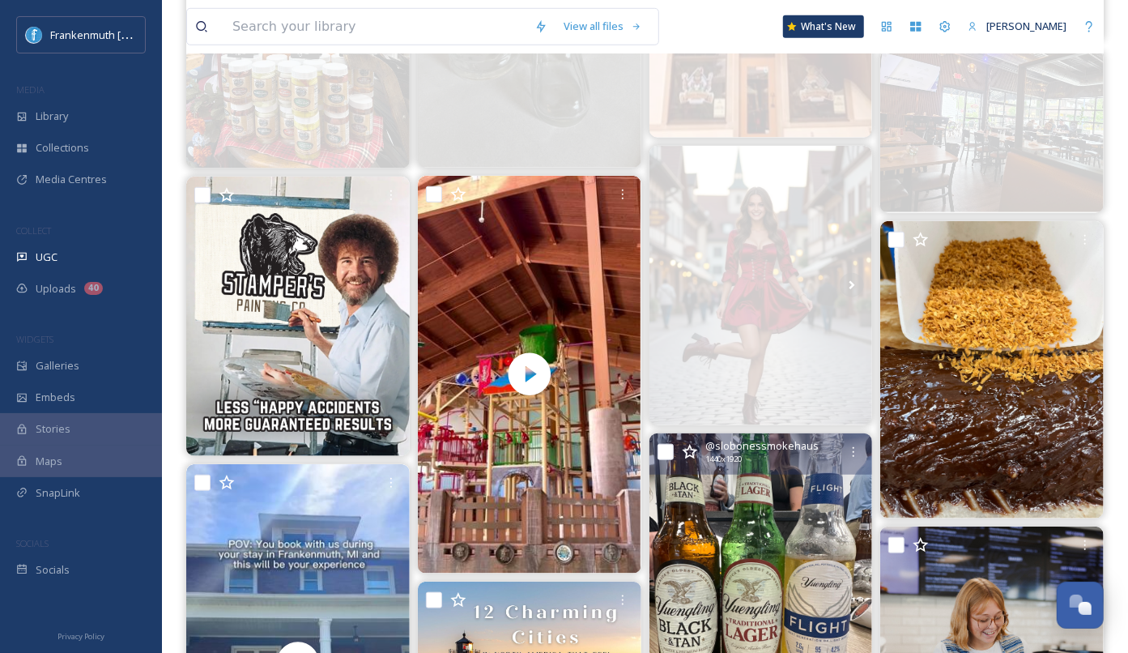
scroll to position [777, 0]
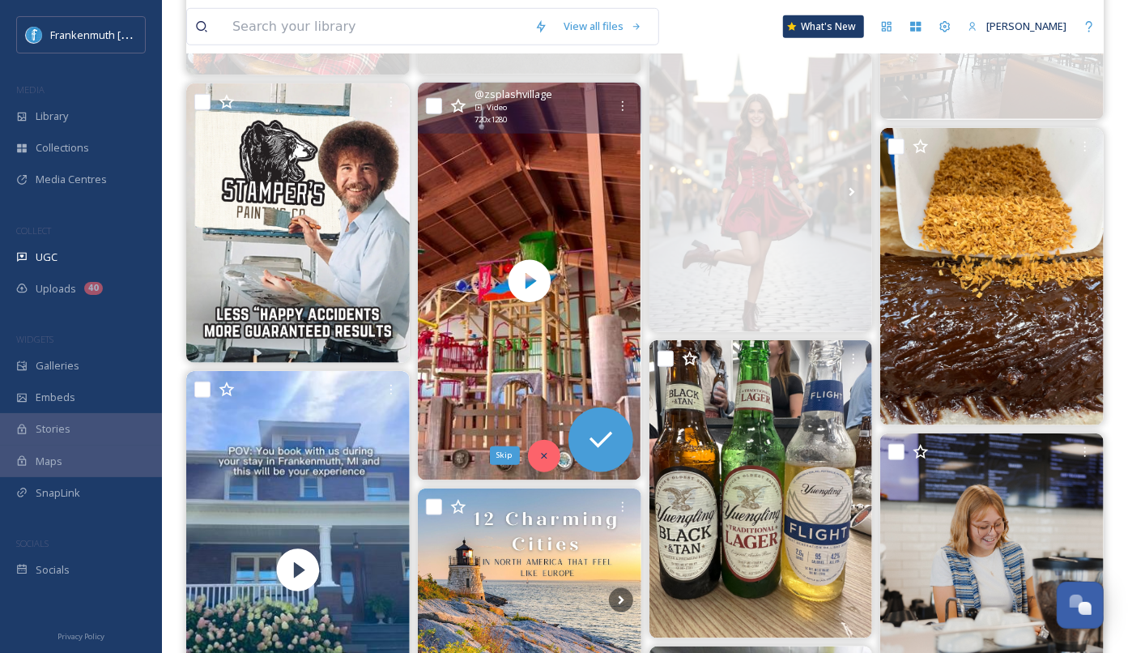
click at [538, 453] on icon at bounding box center [543, 455] width 11 height 11
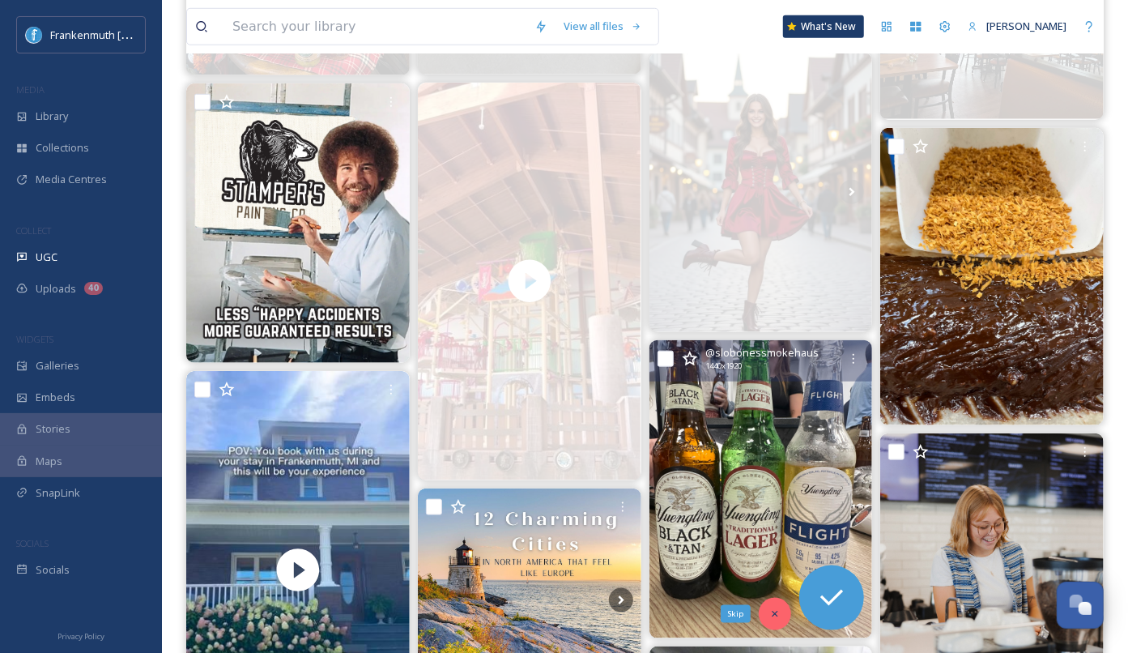
click at [775, 615] on icon at bounding box center [774, 613] width 11 height 11
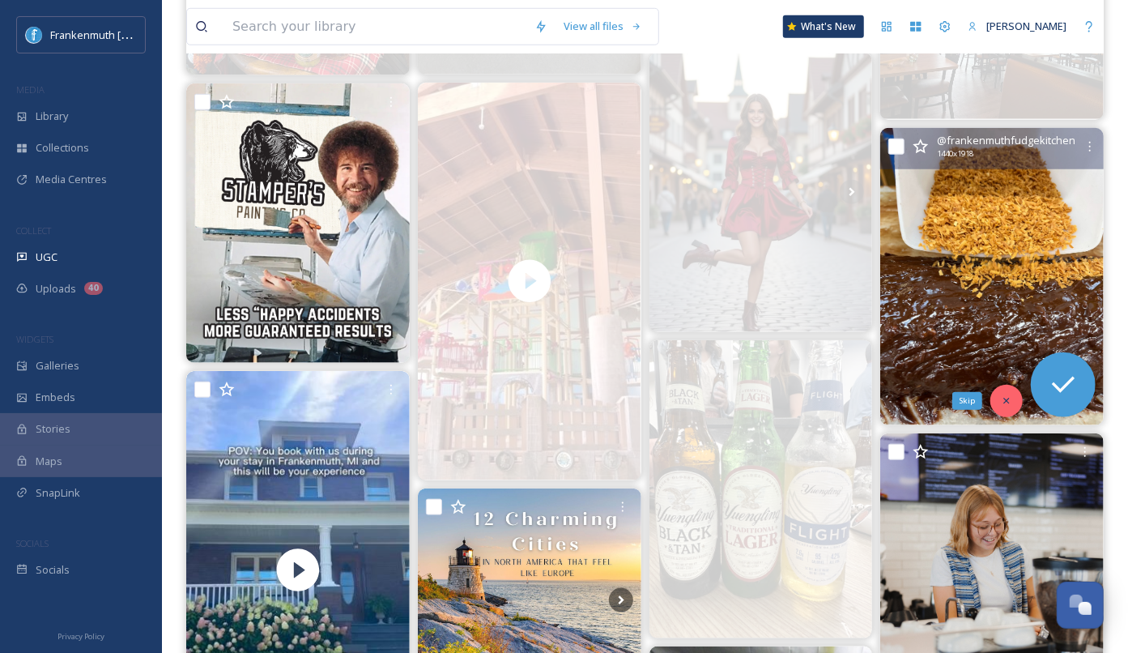
click at [1012, 399] on icon at bounding box center [1006, 400] width 11 height 11
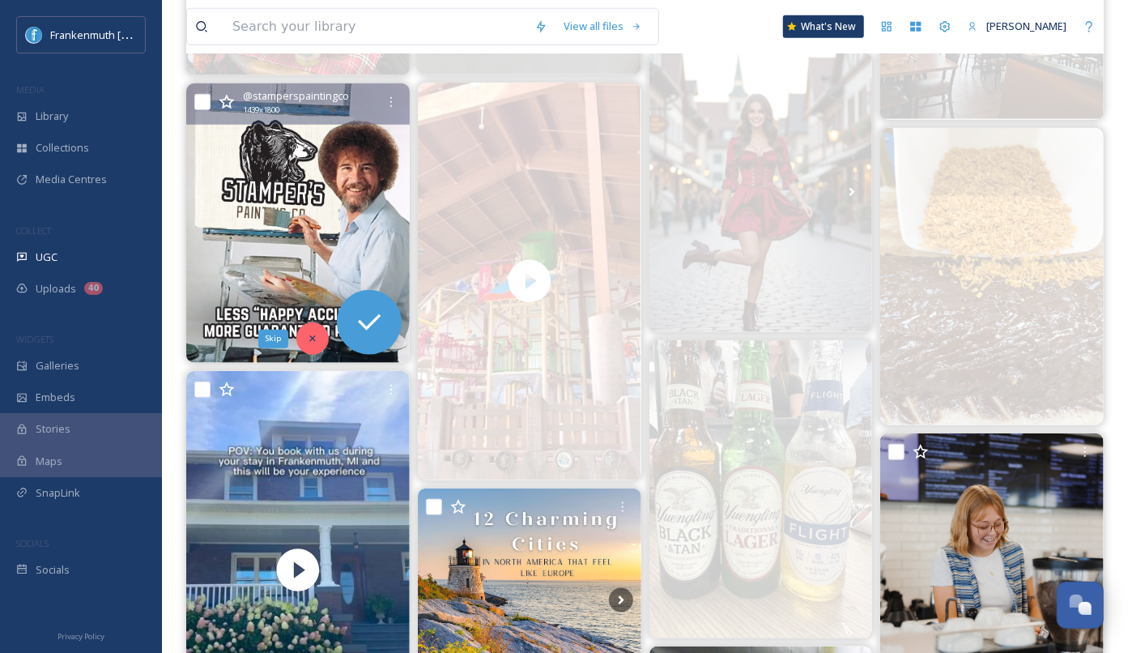
click at [307, 339] on icon at bounding box center [312, 338] width 11 height 11
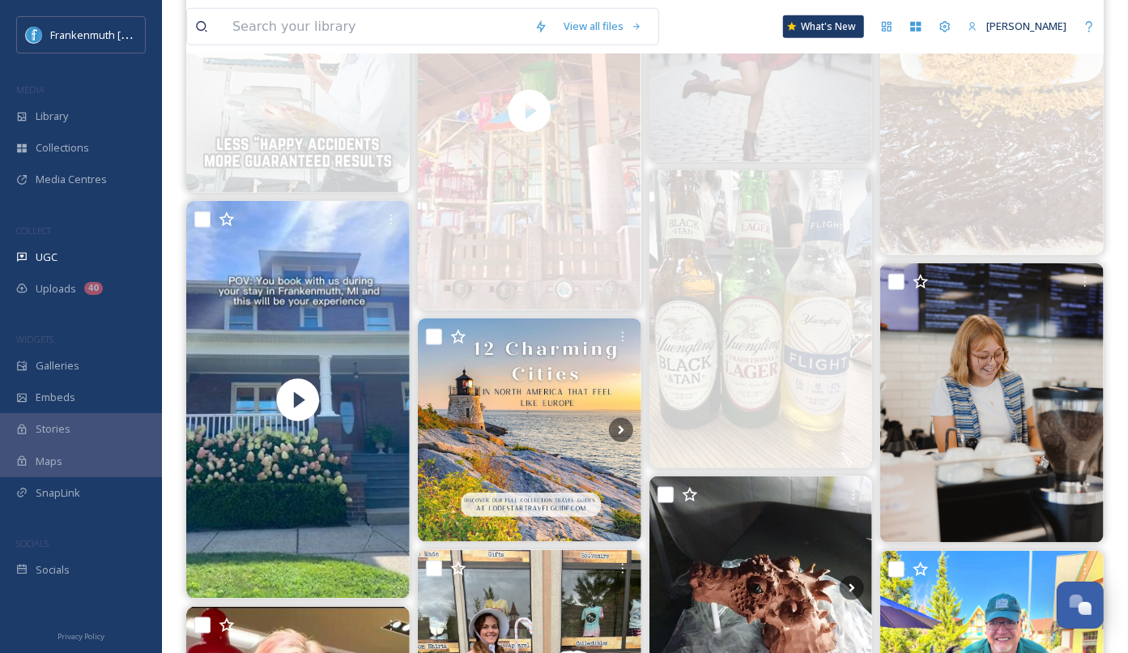
scroll to position [961, 0]
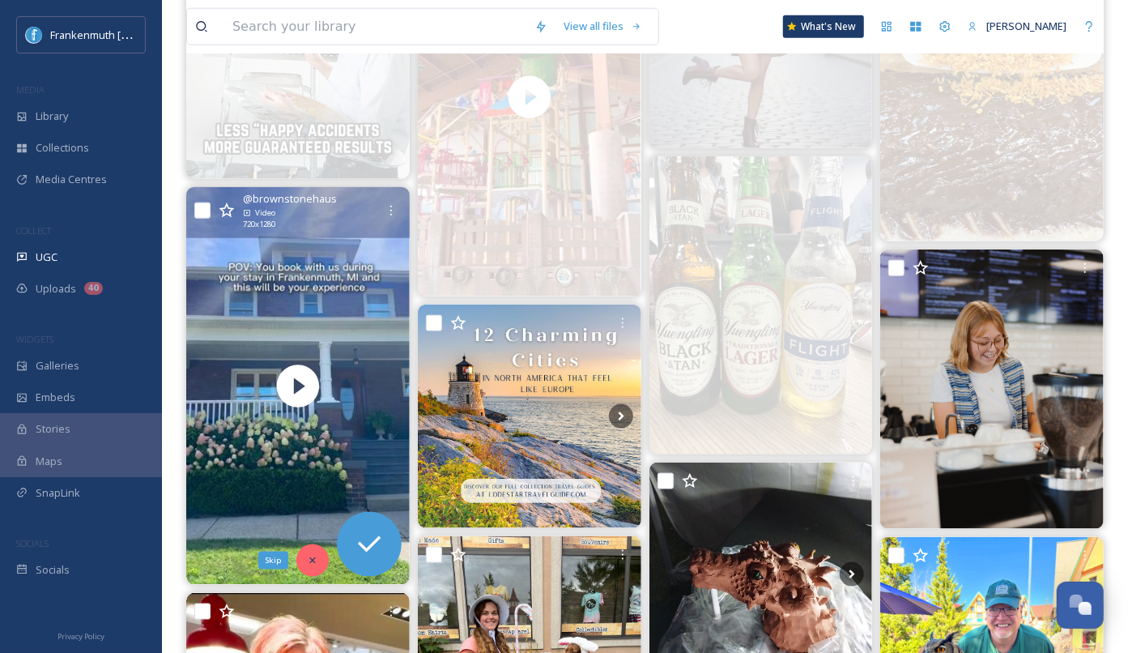
click at [313, 555] on icon at bounding box center [312, 560] width 11 height 11
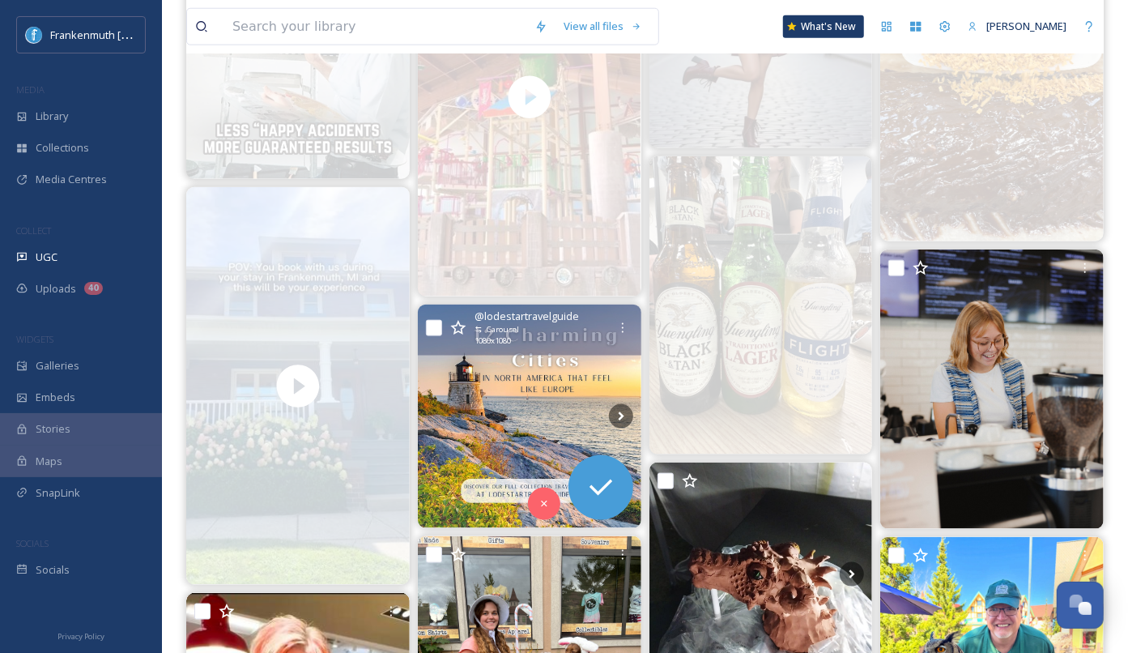
click at [535, 433] on img at bounding box center [529, 415] width 223 height 223
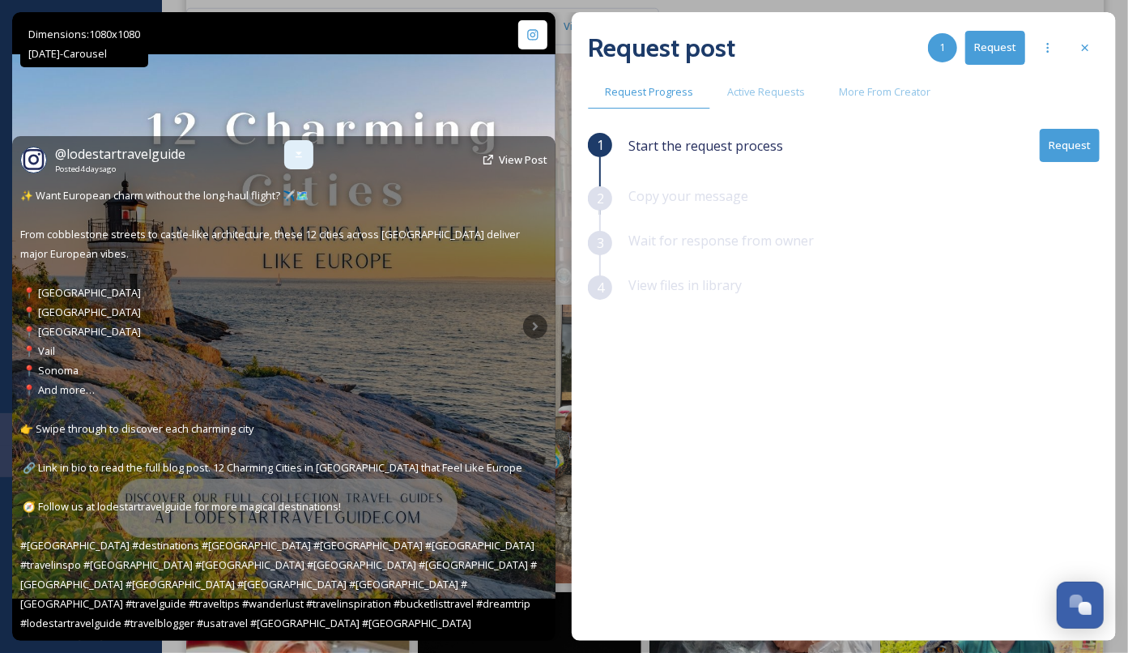
click at [304, 161] on icon at bounding box center [298, 154] width 13 height 13
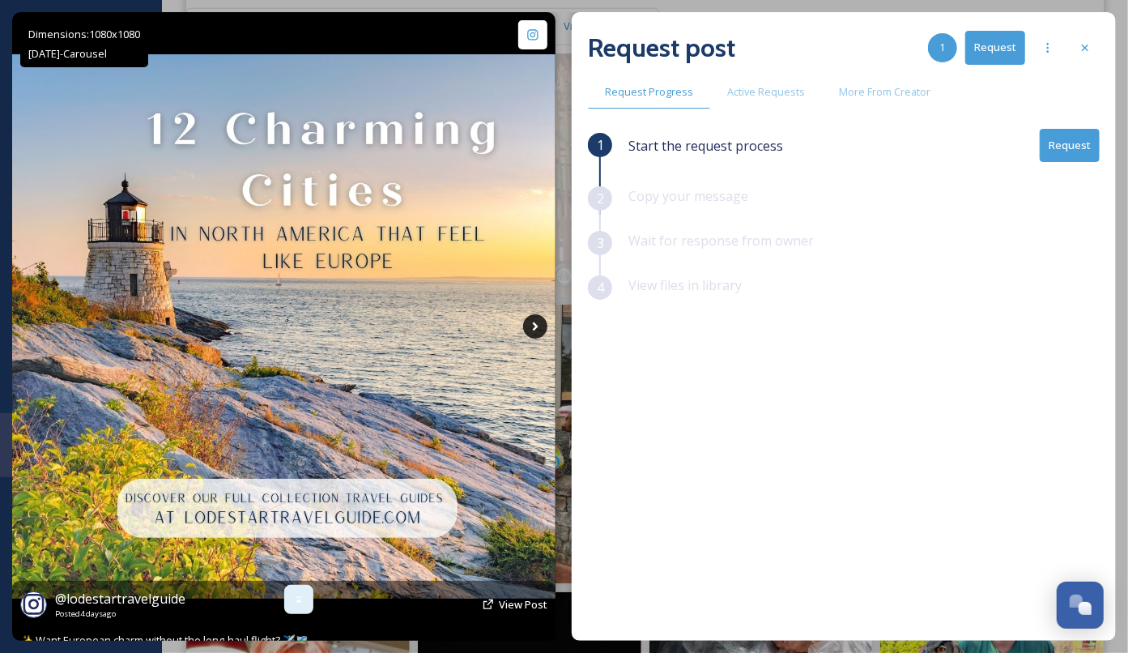
click at [540, 322] on icon at bounding box center [535, 326] width 24 height 24
click at [536, 323] on icon at bounding box center [535, 326] width 24 height 24
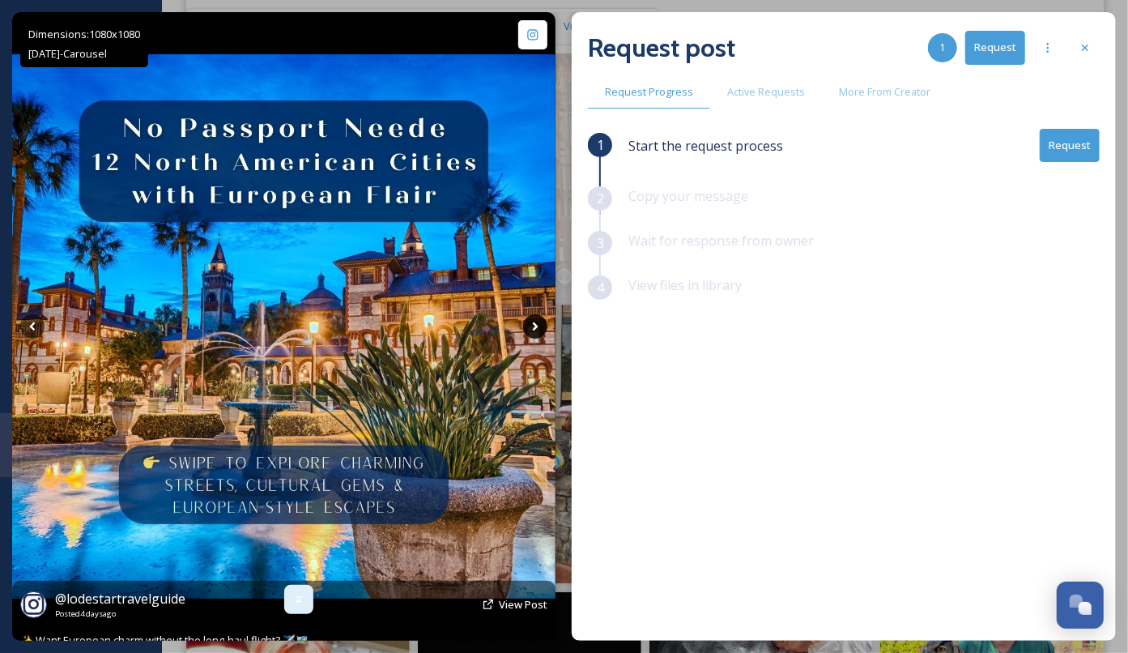
click at [536, 323] on icon at bounding box center [535, 326] width 24 height 24
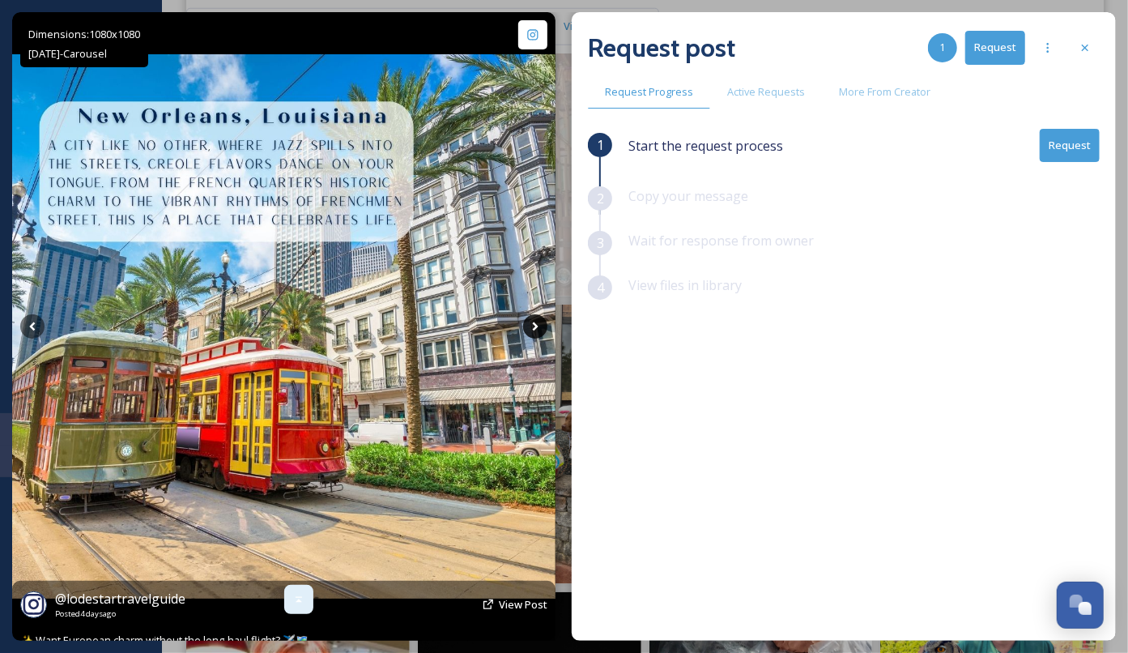
click at [536, 323] on icon at bounding box center [535, 326] width 24 height 24
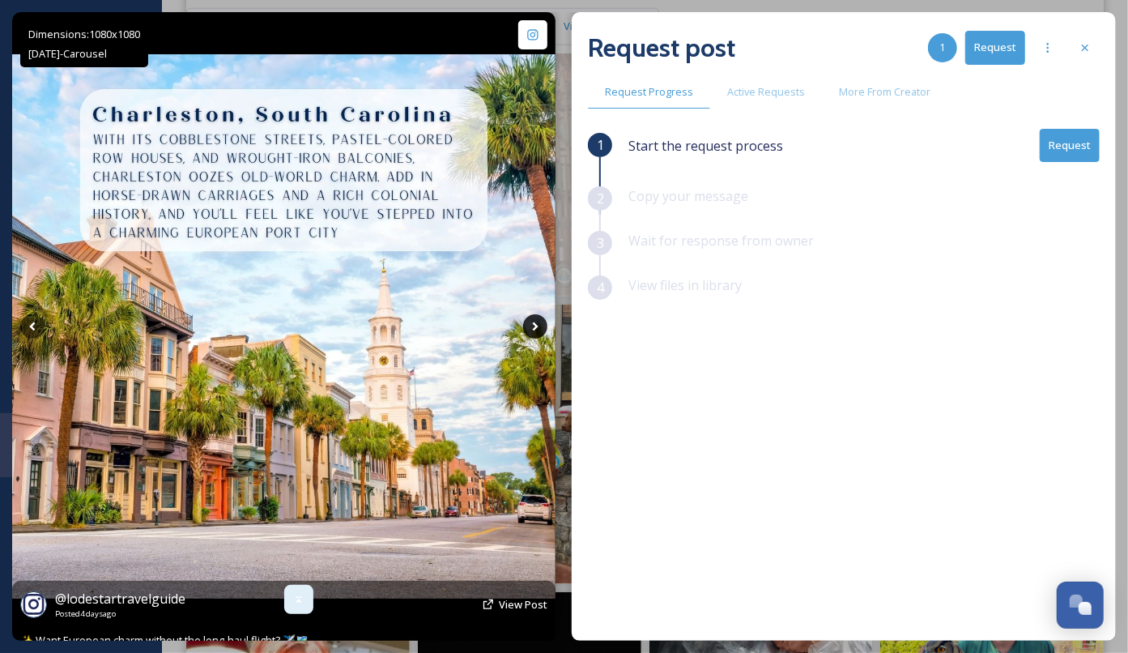
click at [536, 323] on icon at bounding box center [535, 326] width 24 height 24
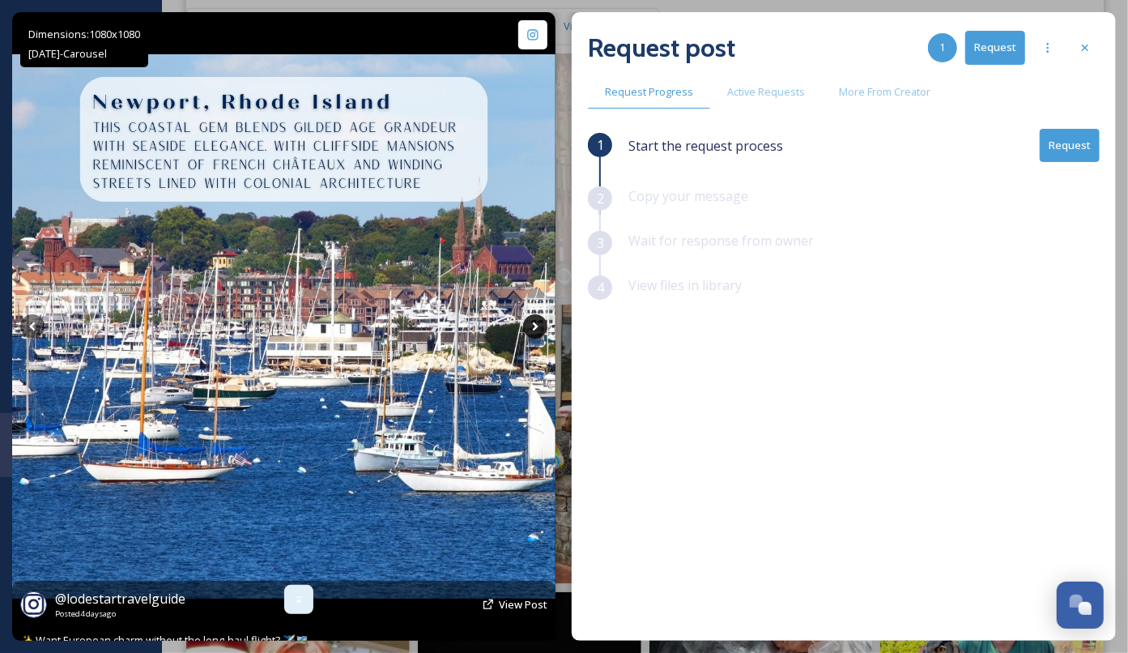
click at [536, 323] on icon at bounding box center [535, 326] width 24 height 24
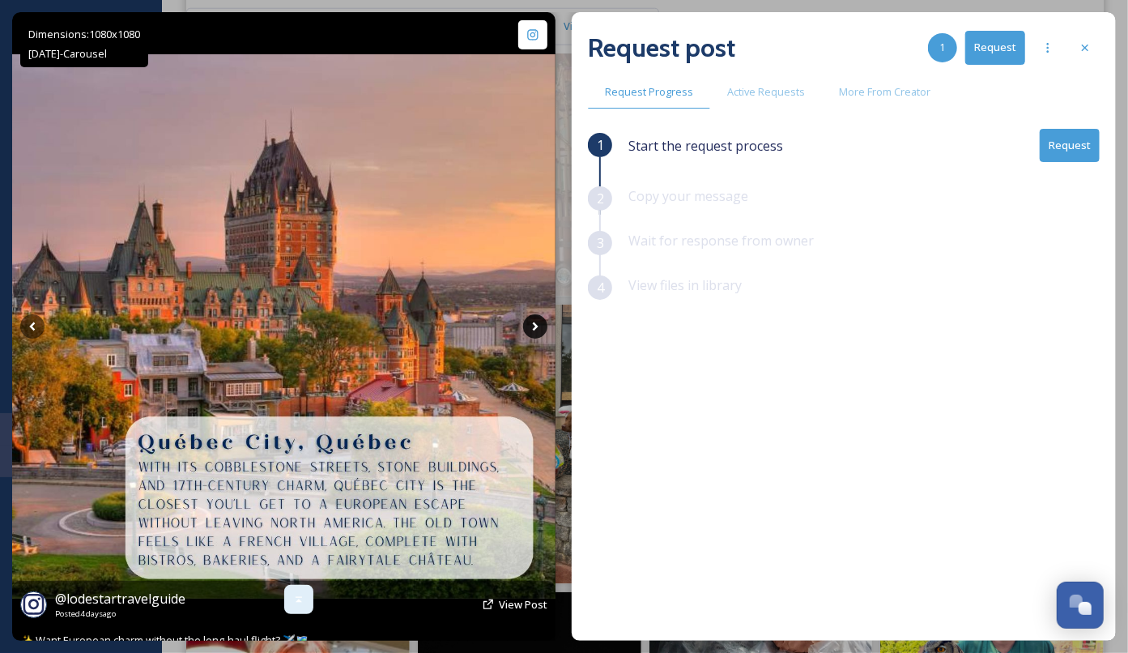
click at [536, 323] on icon at bounding box center [535, 326] width 24 height 24
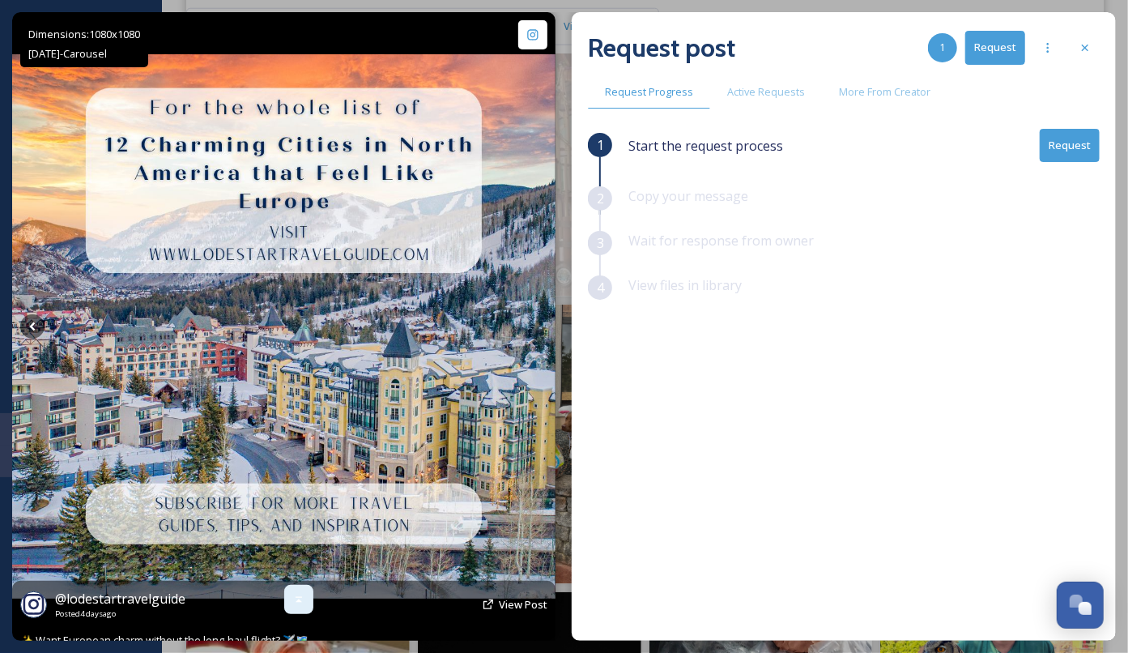
click at [299, 602] on icon at bounding box center [299, 600] width 6 height 6
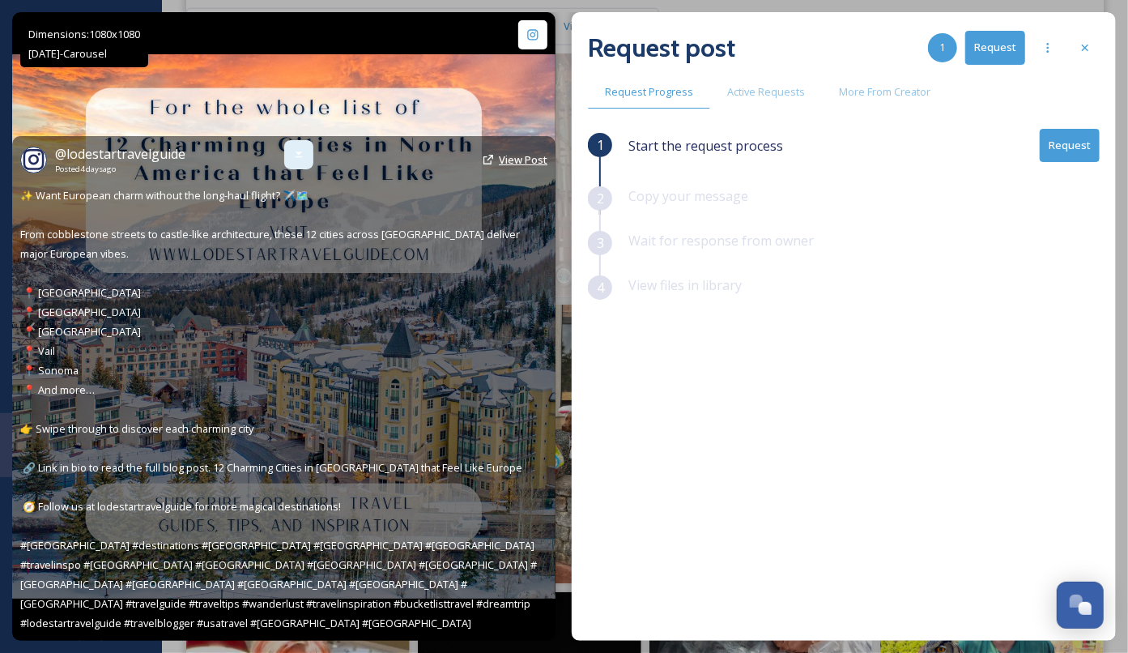
click at [542, 167] on span "View Post" at bounding box center [523, 159] width 49 height 15
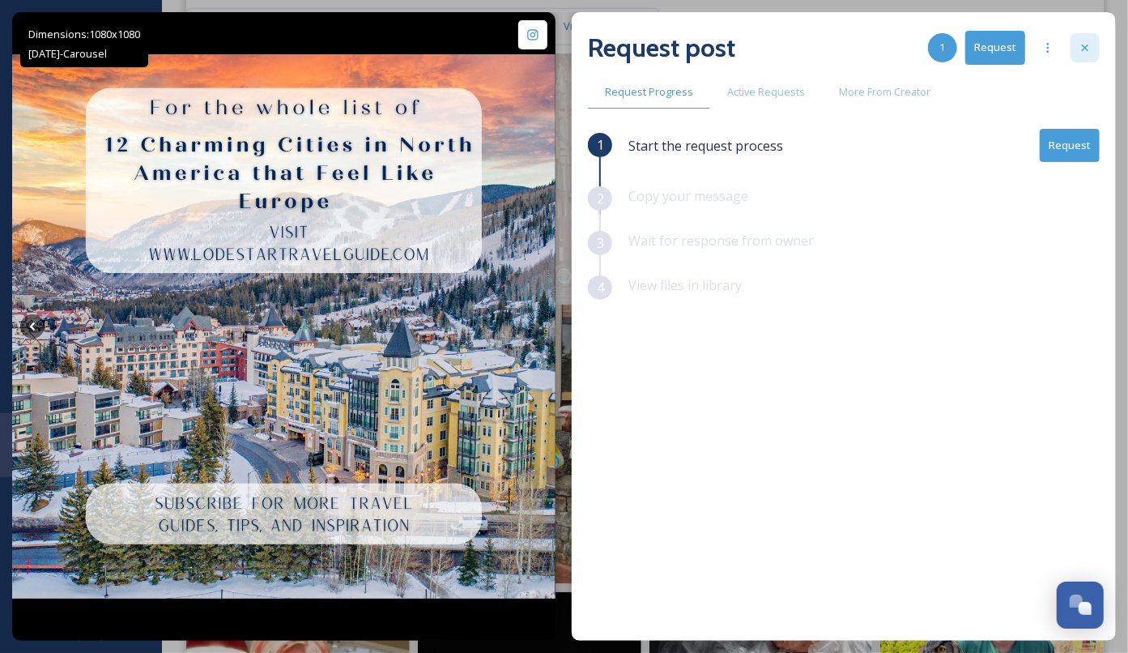
click at [1095, 37] on div at bounding box center [1084, 47] width 29 height 29
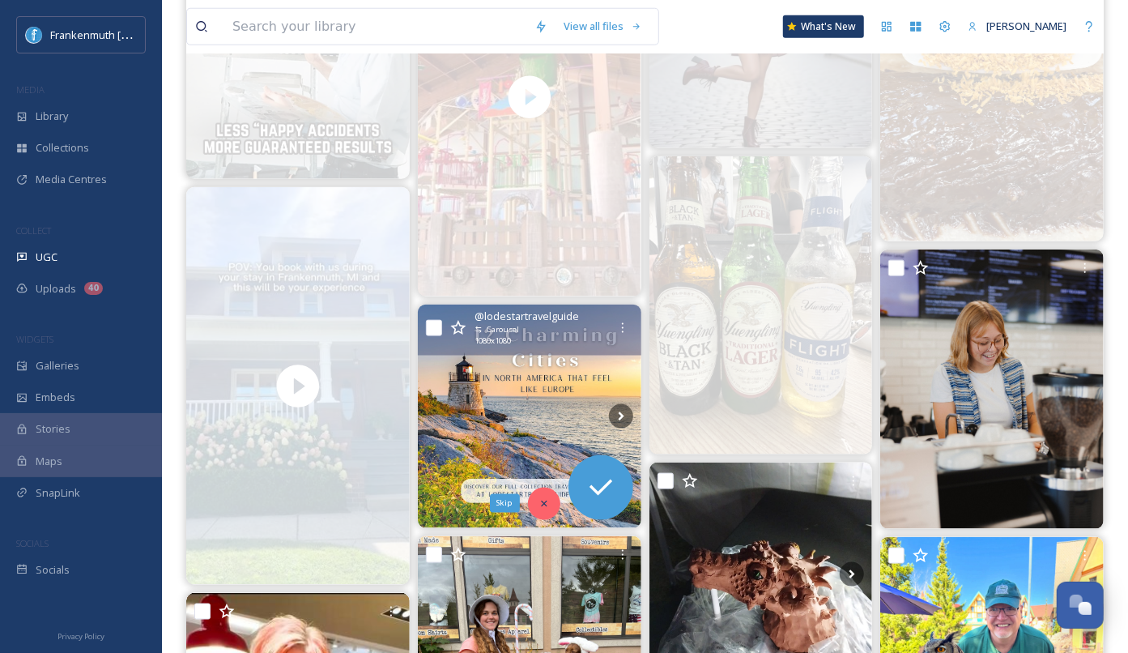
click at [550, 504] on div "Skip" at bounding box center [544, 503] width 32 height 32
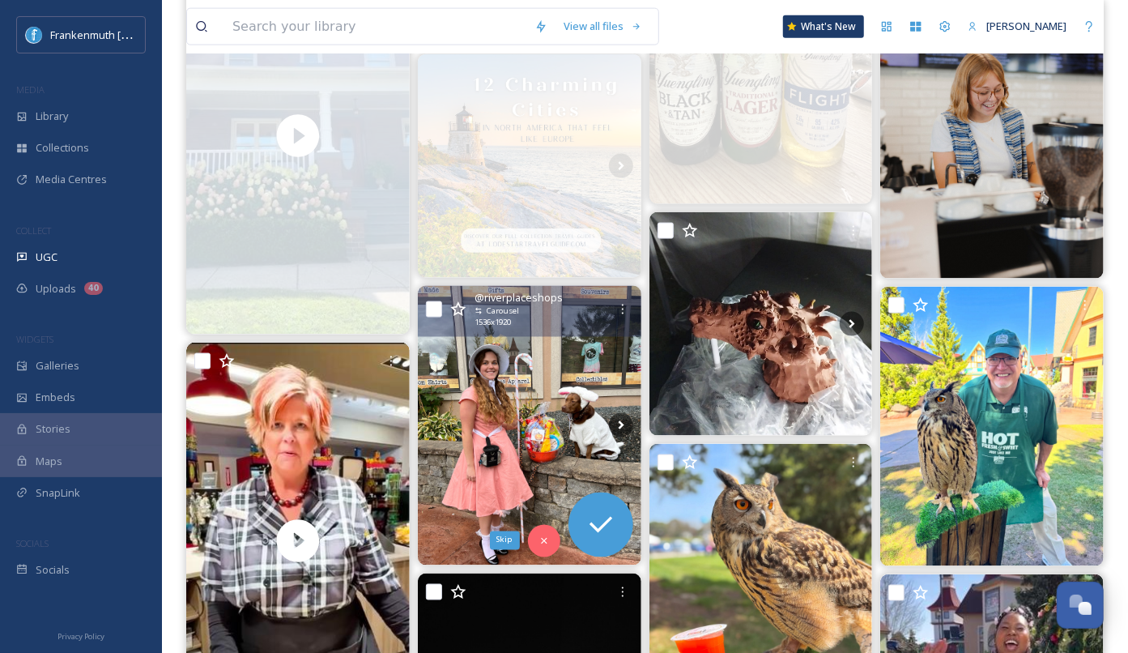
scroll to position [1237, 0]
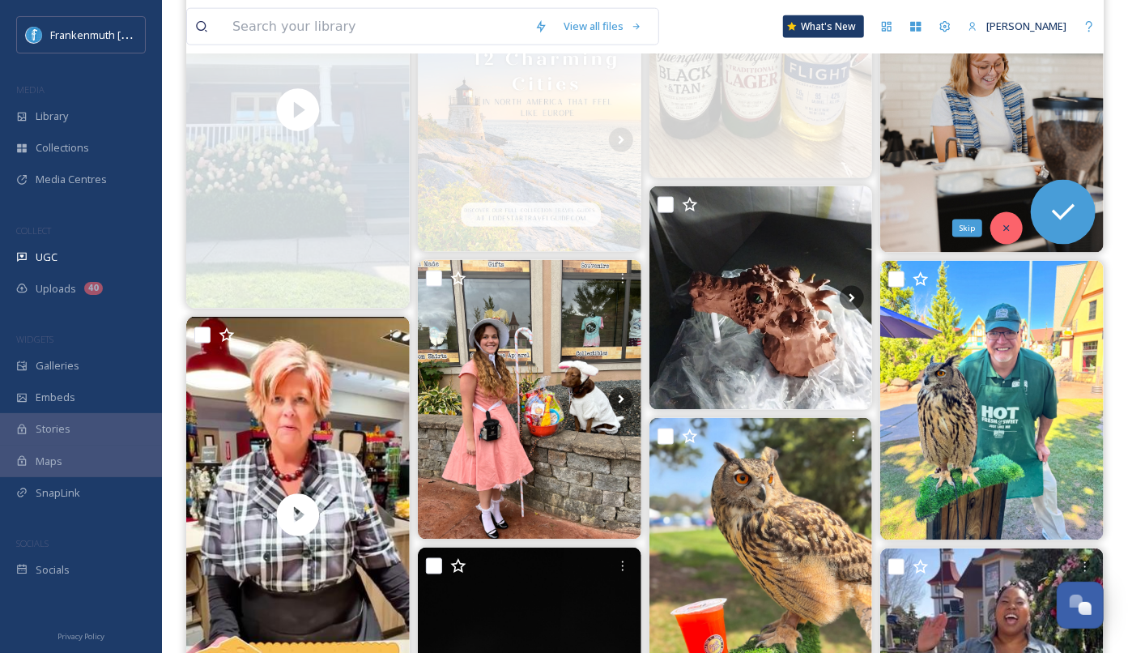
click at [1019, 224] on div "Skip" at bounding box center [1006, 228] width 32 height 32
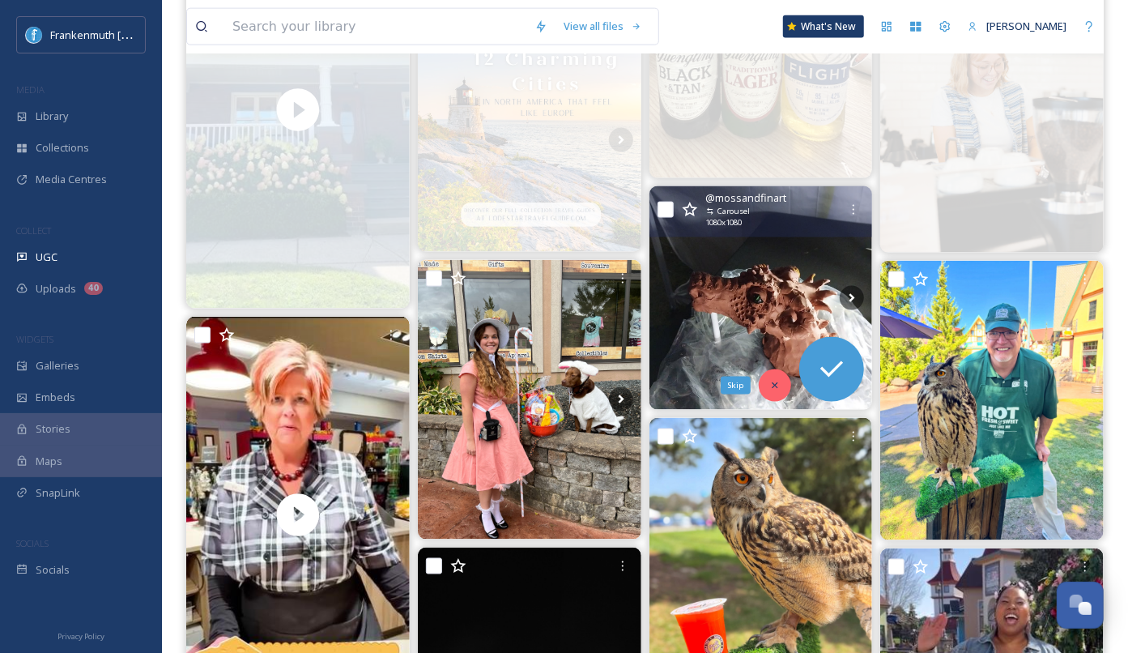
click at [782, 375] on div "Skip" at bounding box center [775, 385] width 32 height 32
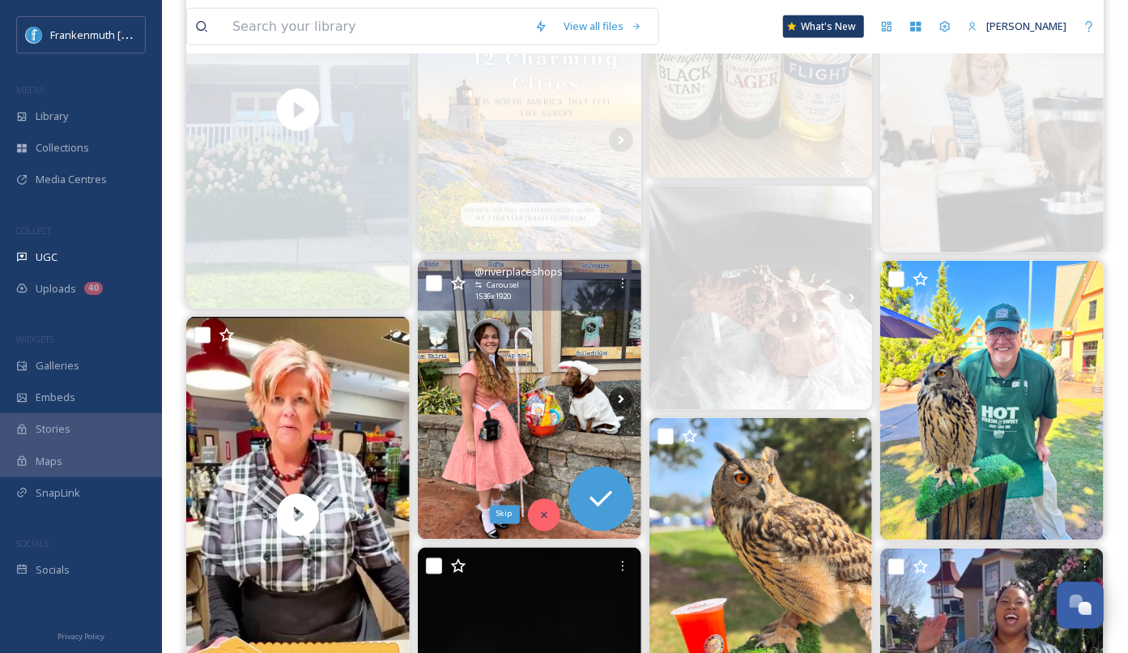
click at [548, 509] on icon at bounding box center [543, 514] width 11 height 11
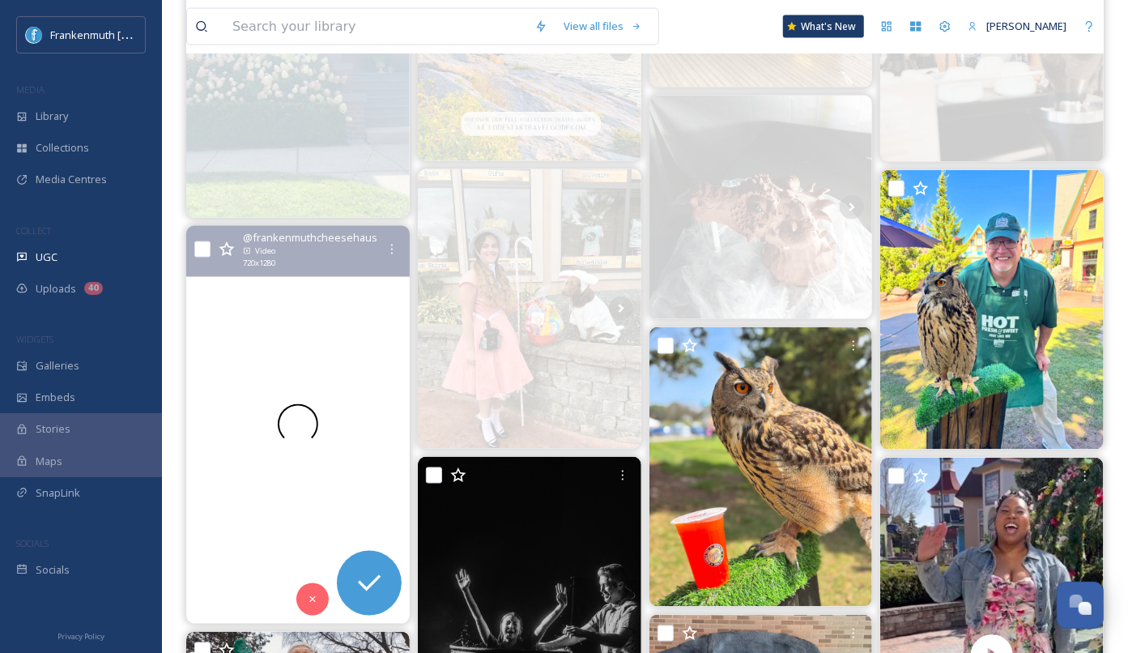
scroll to position [1330, 0]
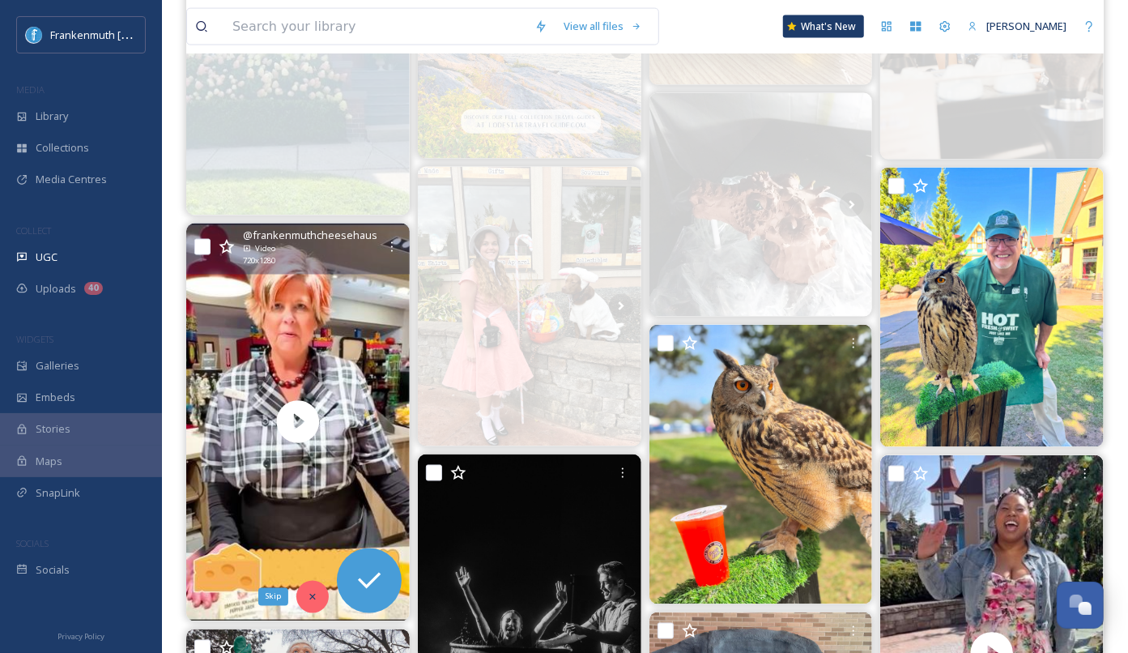
click at [310, 591] on icon at bounding box center [312, 596] width 11 height 11
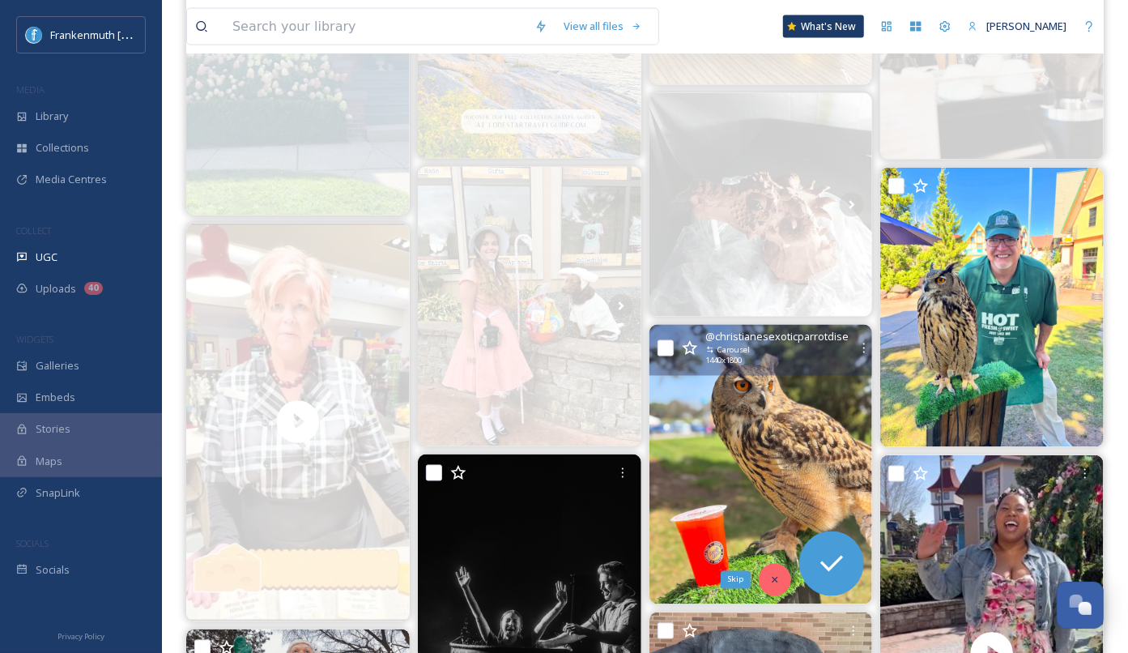
click at [780, 582] on icon at bounding box center [774, 579] width 11 height 11
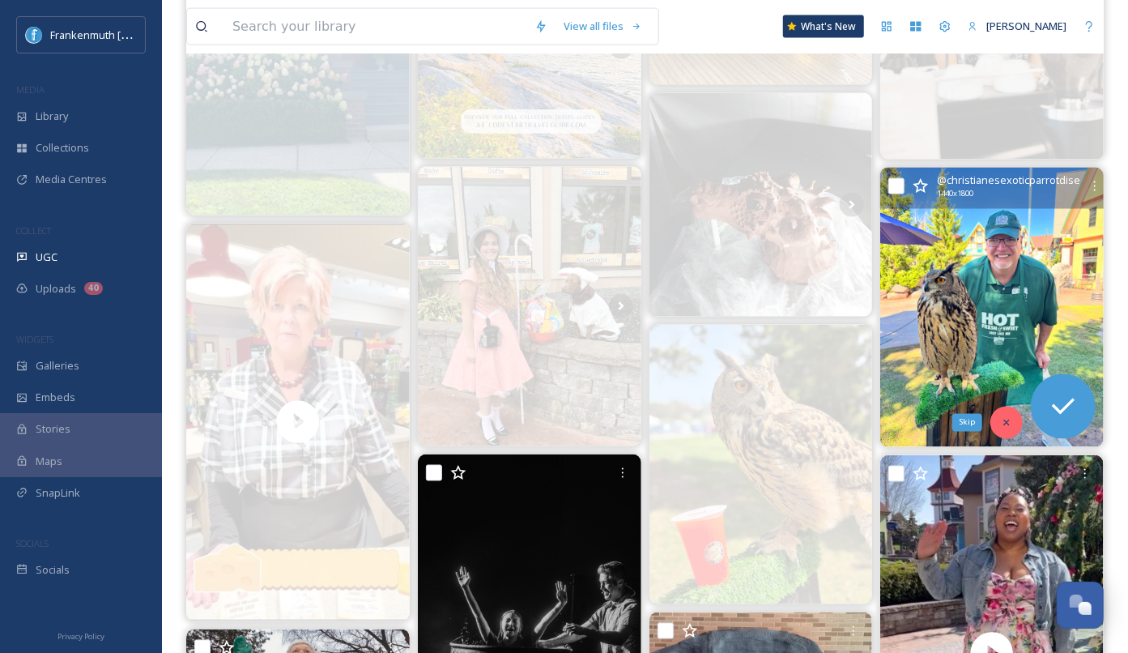
click at [1008, 423] on icon at bounding box center [1006, 422] width 11 height 11
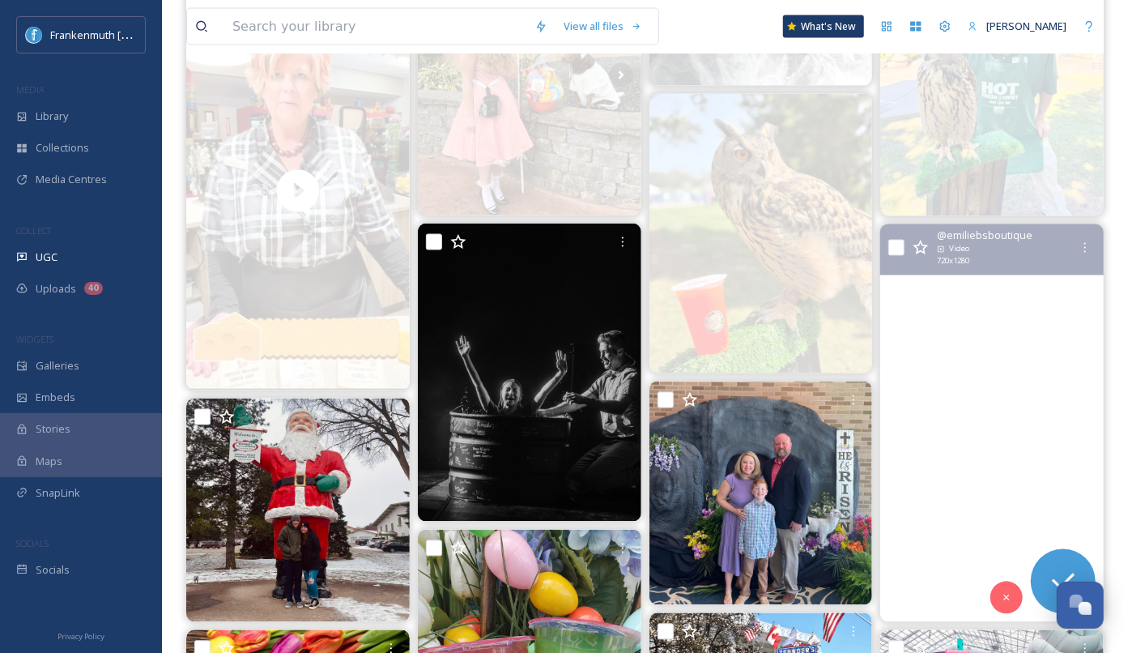
scroll to position [1564, 0]
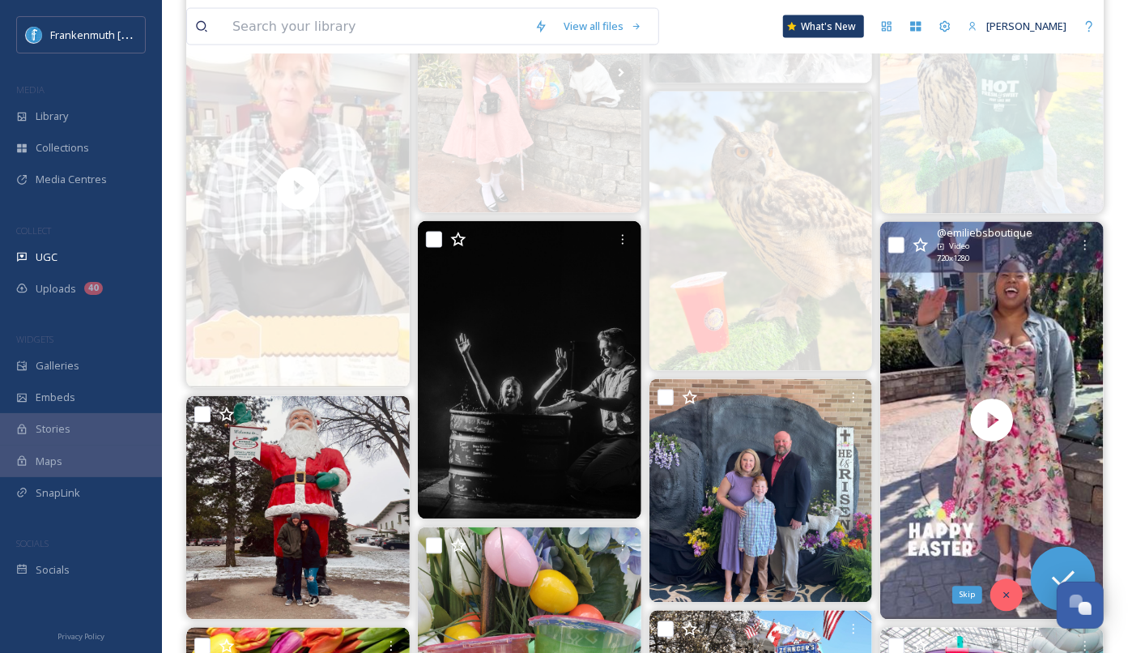
click at [1007, 590] on icon at bounding box center [1006, 594] width 11 height 11
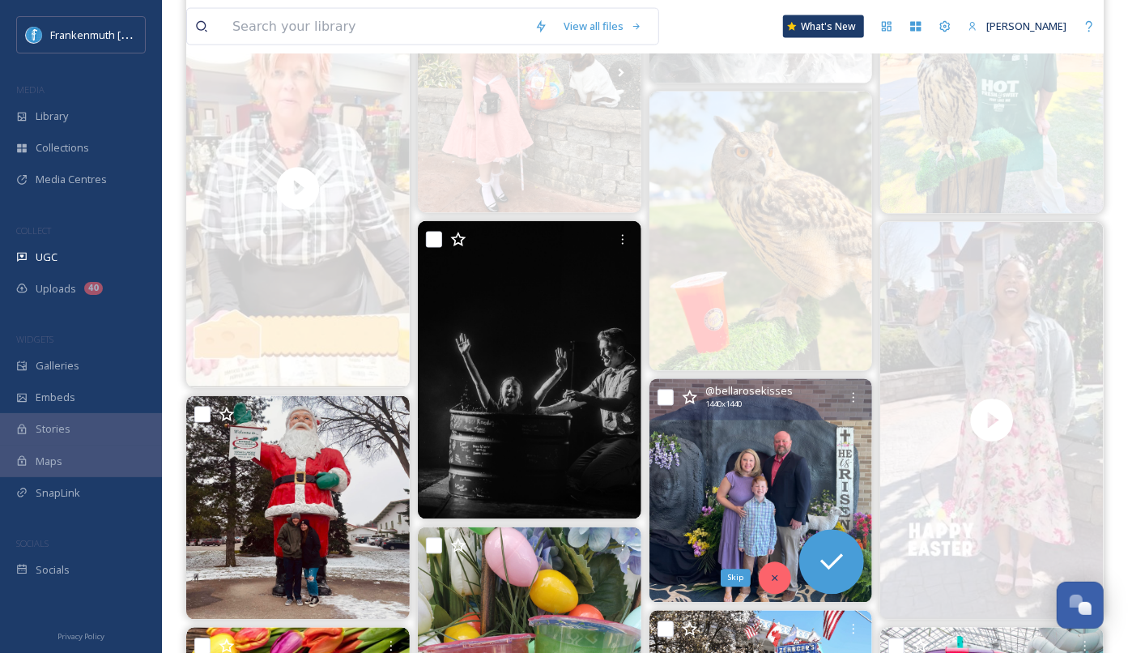
click at [763, 572] on div "Skip" at bounding box center [775, 578] width 32 height 32
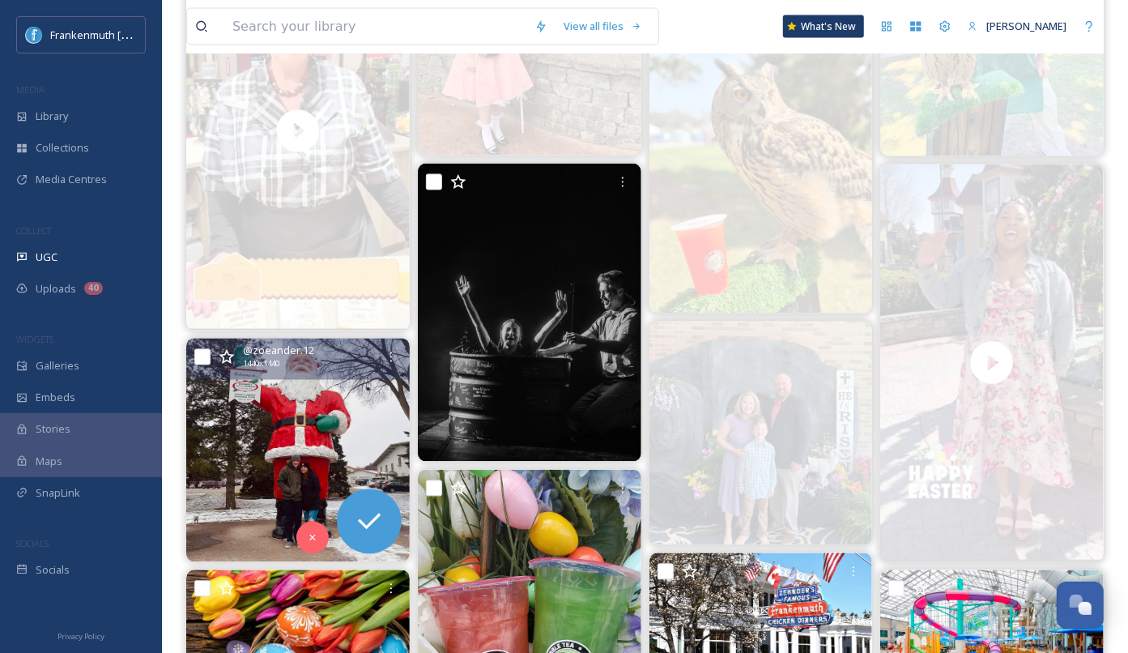
scroll to position [1626, 0]
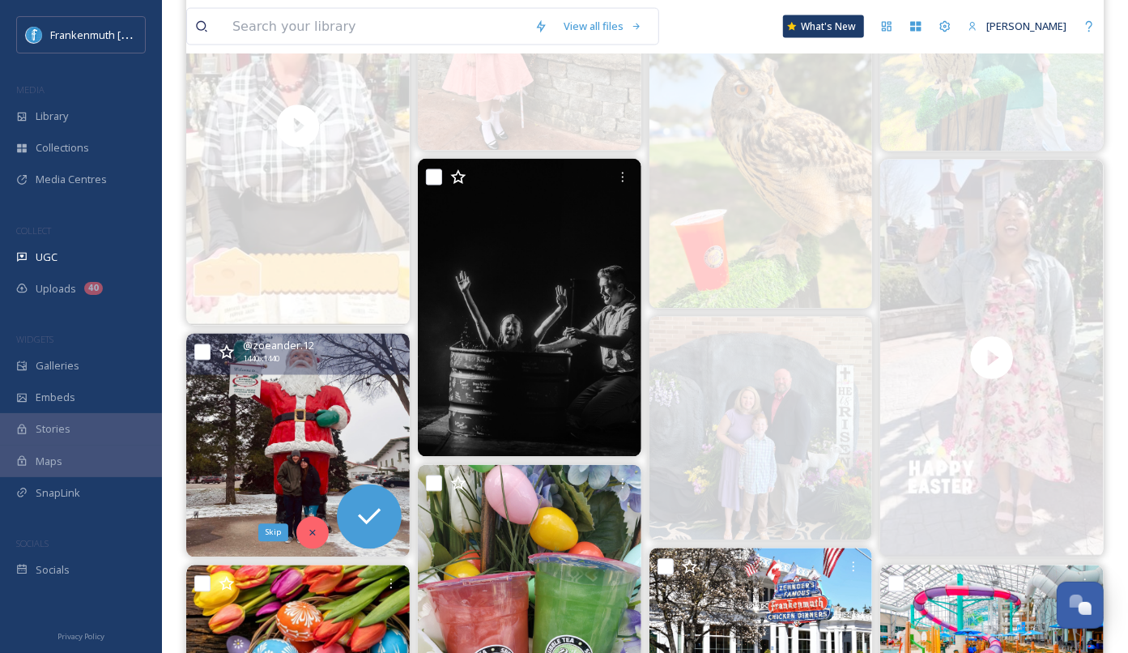
click at [307, 532] on icon at bounding box center [312, 532] width 11 height 11
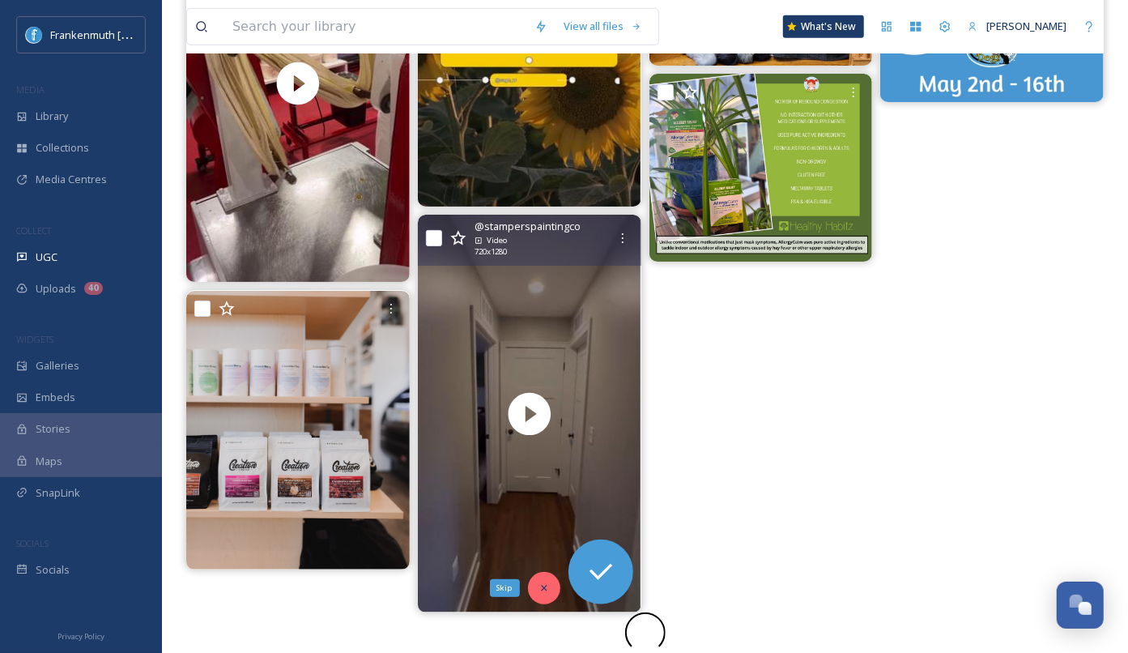
click at [547, 588] on icon at bounding box center [543, 587] width 11 height 11
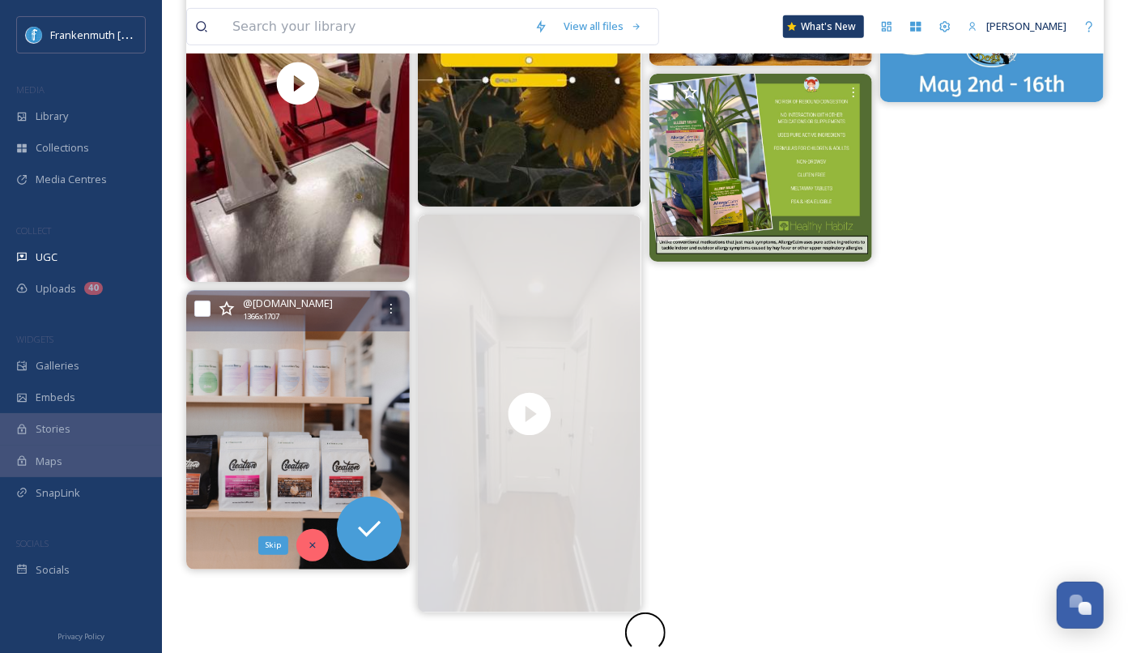
click at [317, 547] on icon at bounding box center [312, 544] width 11 height 11
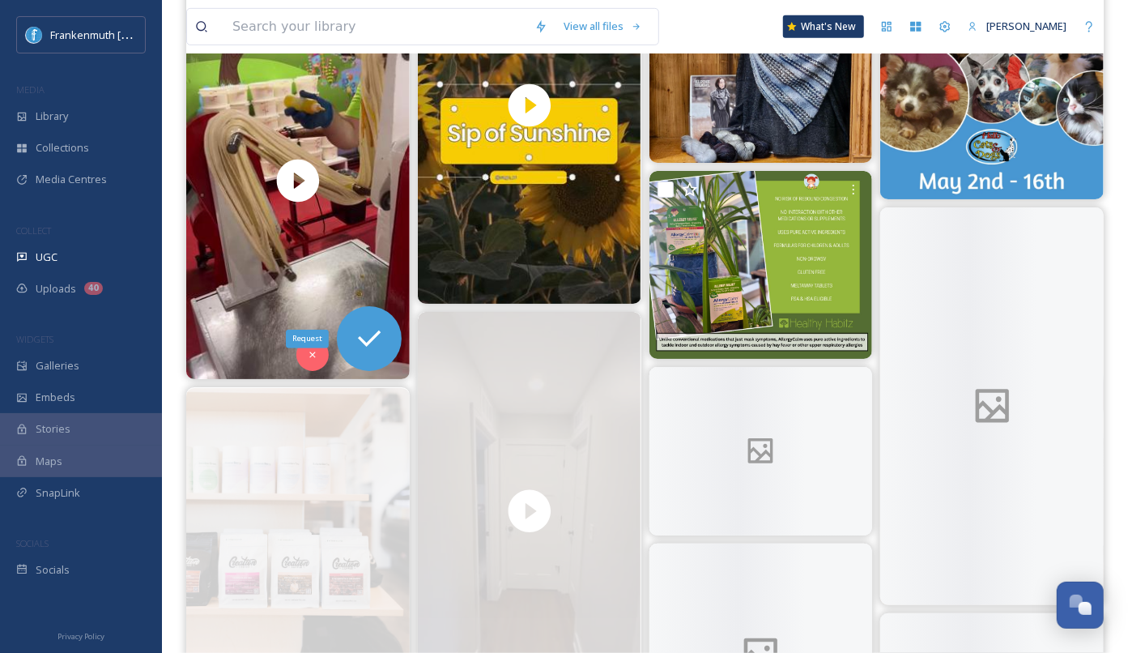
scroll to position [3790, 0]
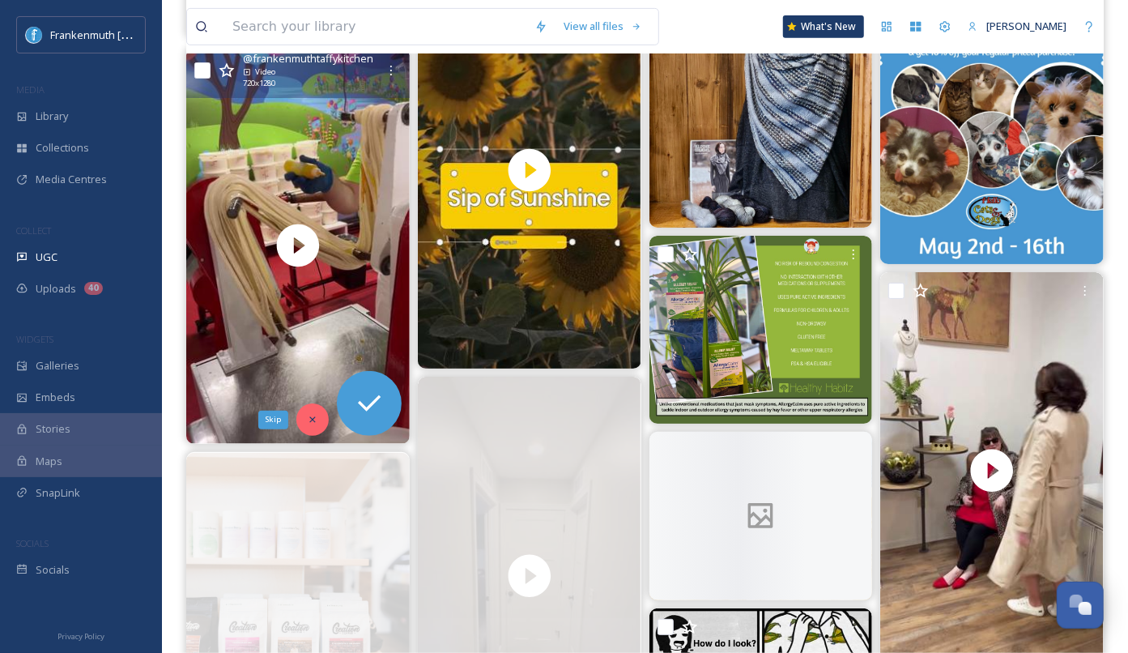
click at [317, 416] on icon at bounding box center [312, 419] width 11 height 11
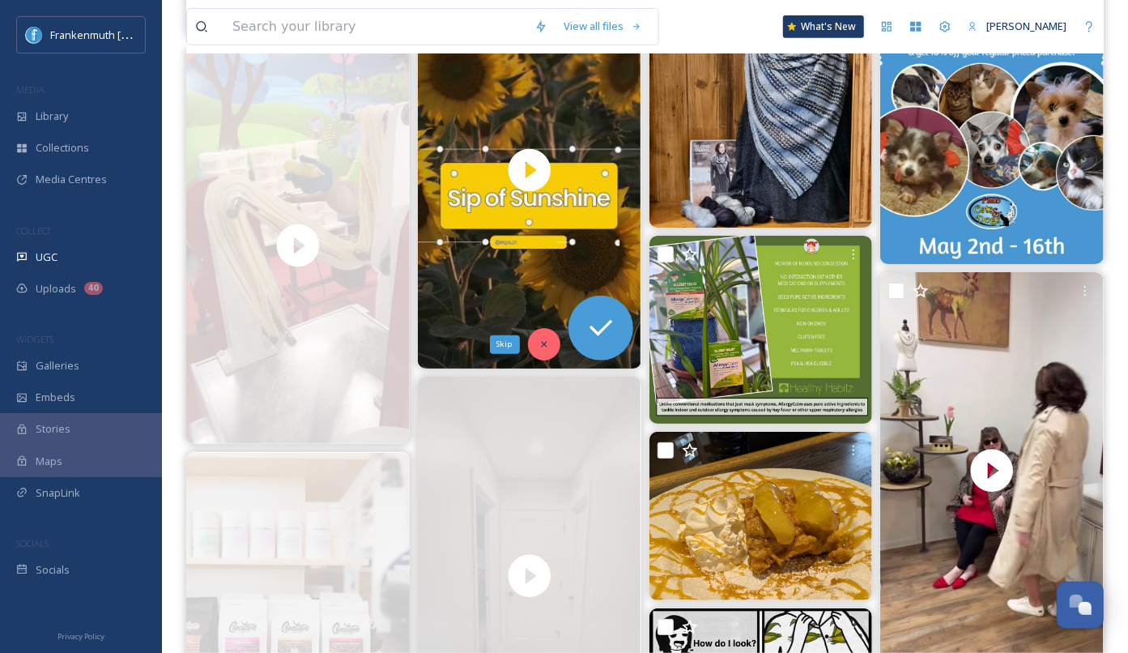
click at [539, 349] on div "Skip" at bounding box center [544, 344] width 32 height 32
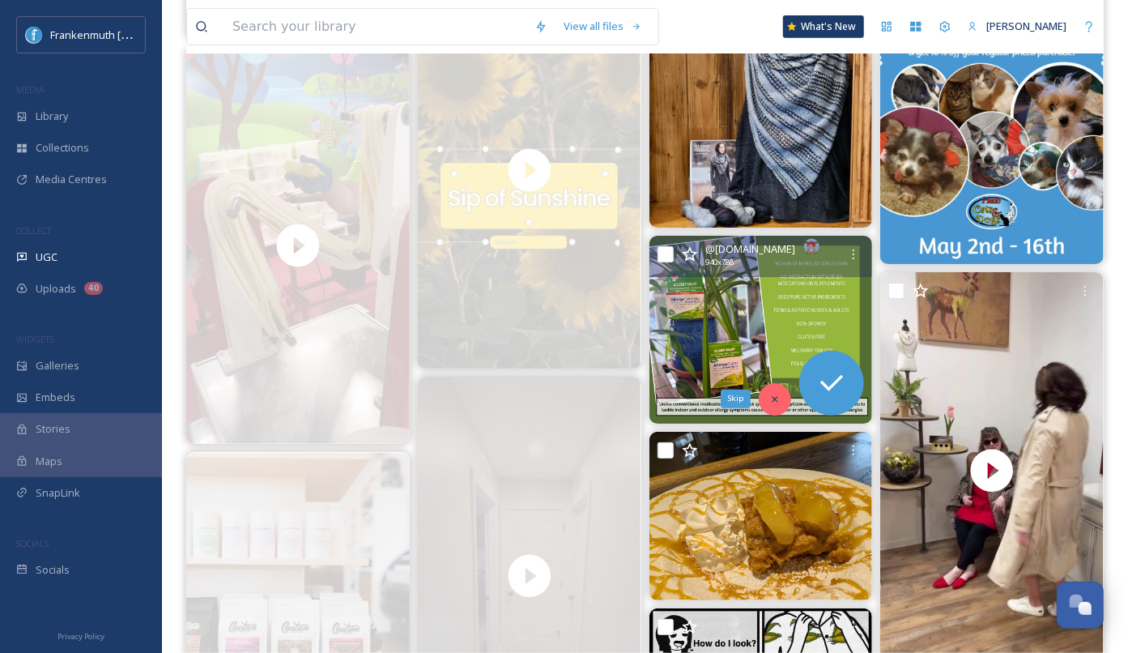
click at [776, 385] on div "Skip" at bounding box center [775, 399] width 32 height 32
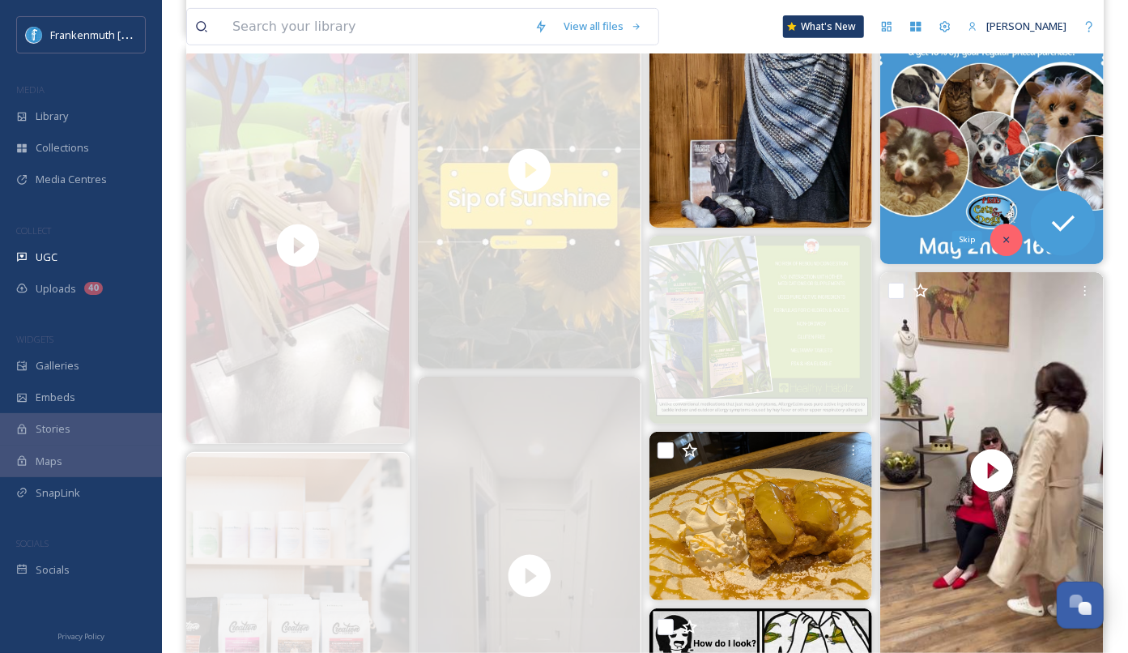
click at [1004, 246] on div "Skip" at bounding box center [1006, 239] width 32 height 32
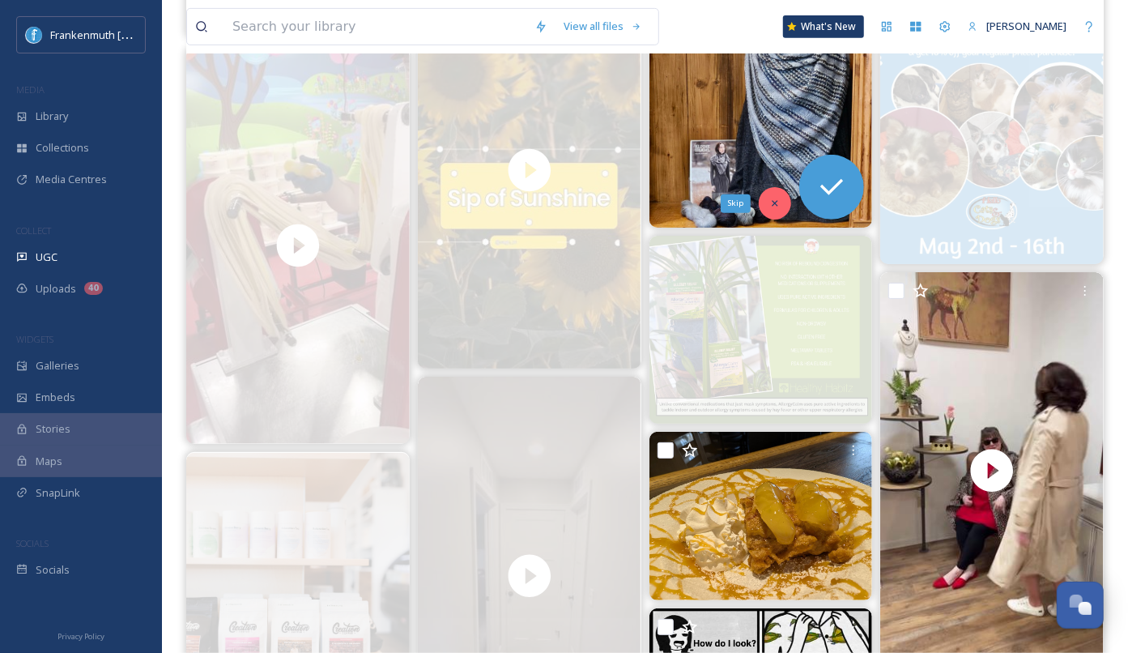
click at [776, 211] on div "Skip" at bounding box center [775, 203] width 32 height 32
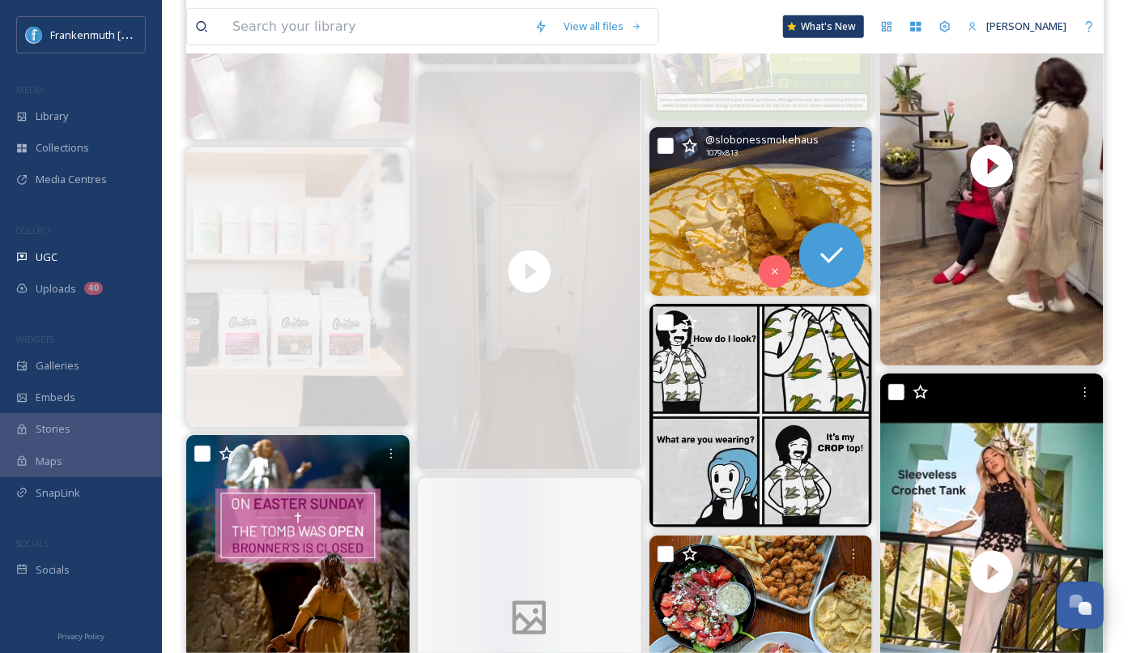
scroll to position [4107, 0]
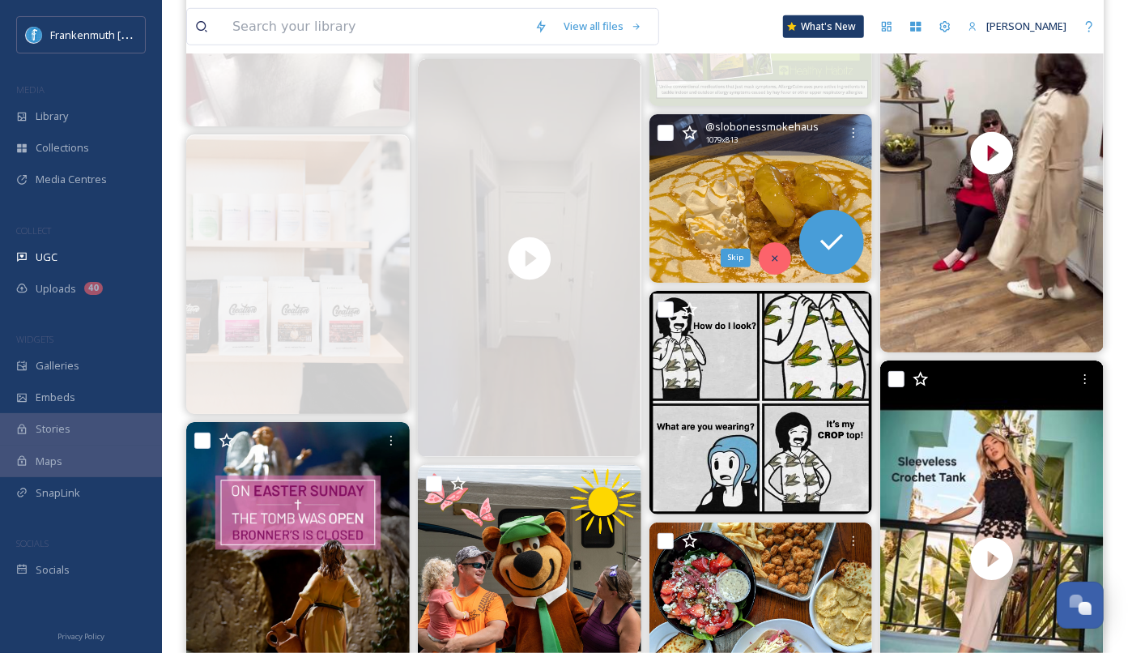
click at [776, 249] on div "Skip" at bounding box center [775, 258] width 32 height 32
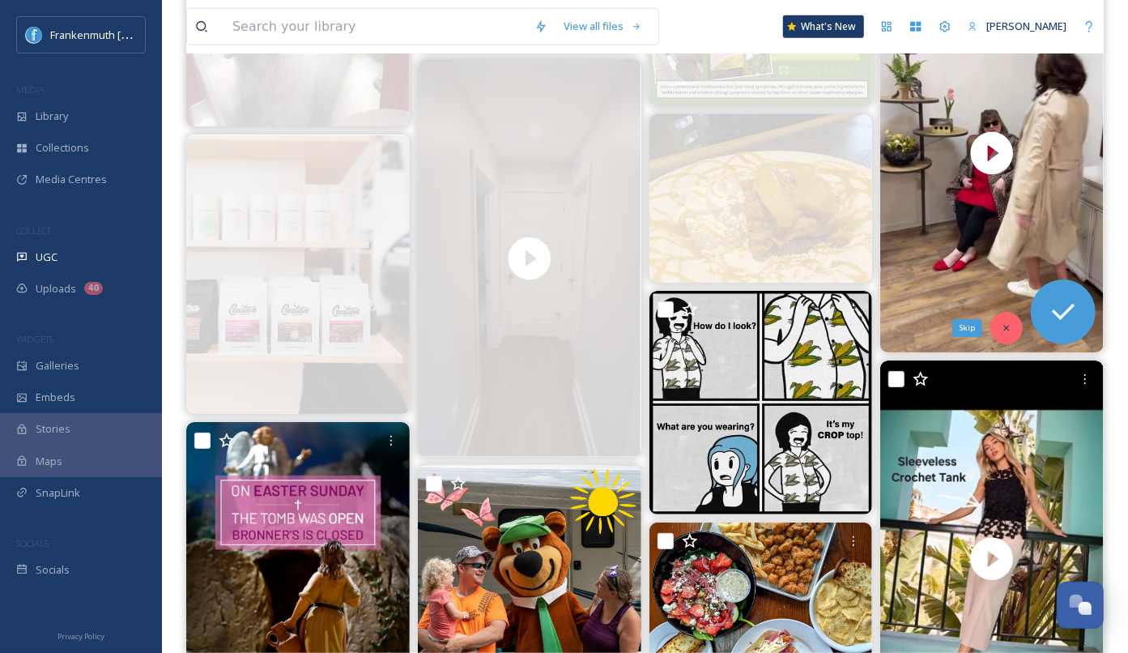
click at [1011, 326] on icon at bounding box center [1006, 327] width 11 height 11
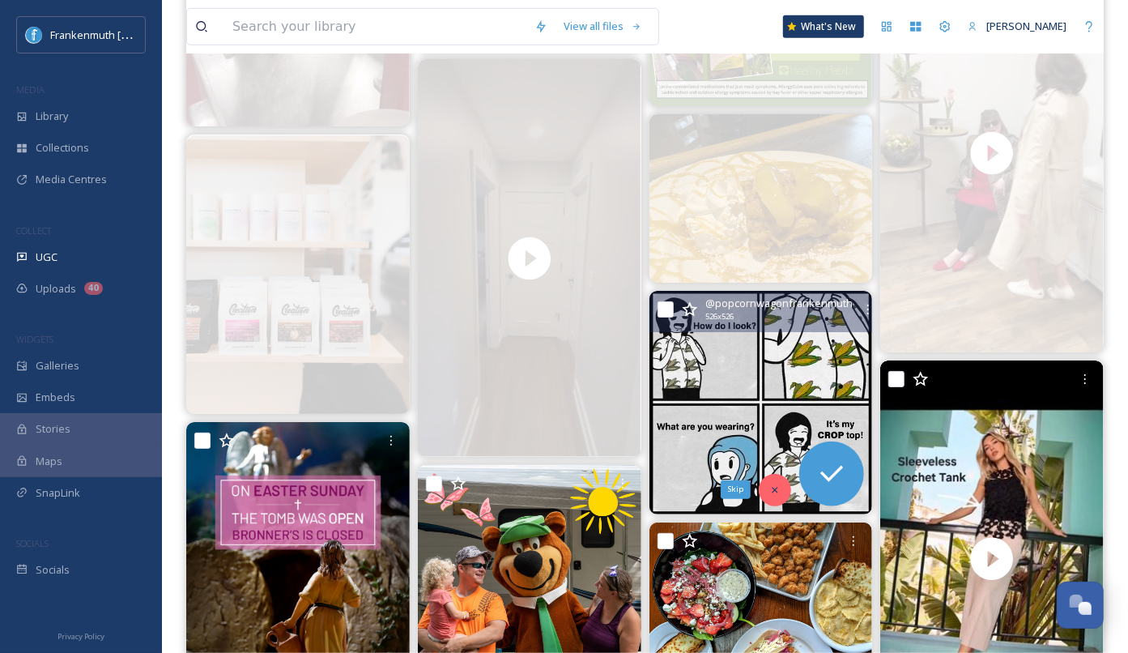
click at [784, 495] on div "Skip" at bounding box center [775, 490] width 32 height 32
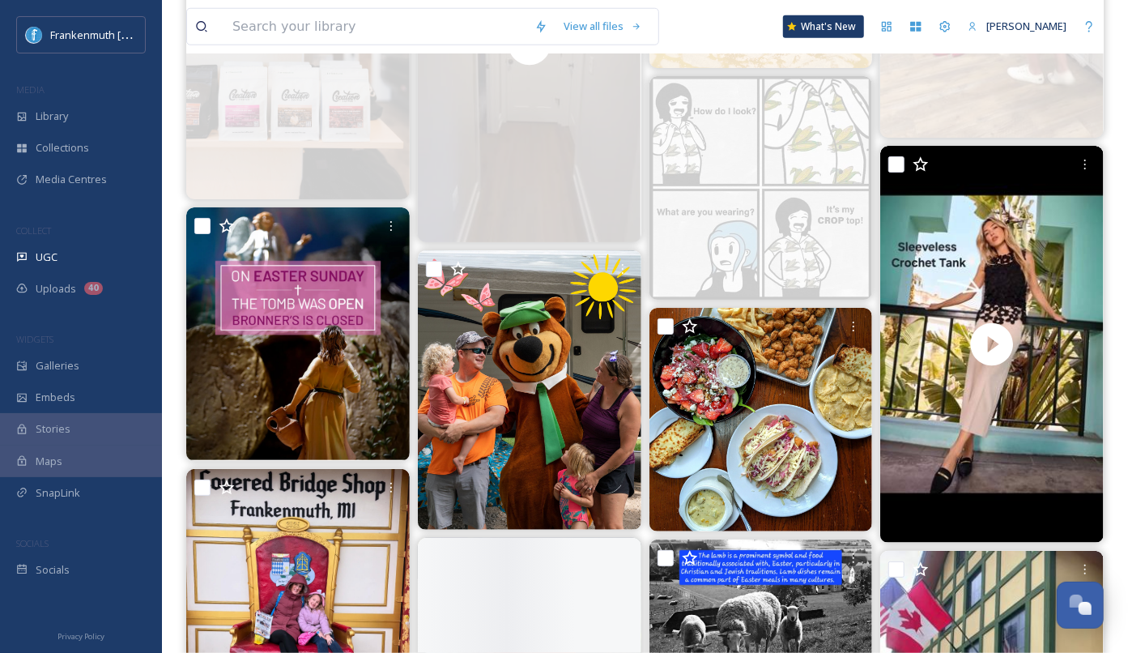
scroll to position [4326, 0]
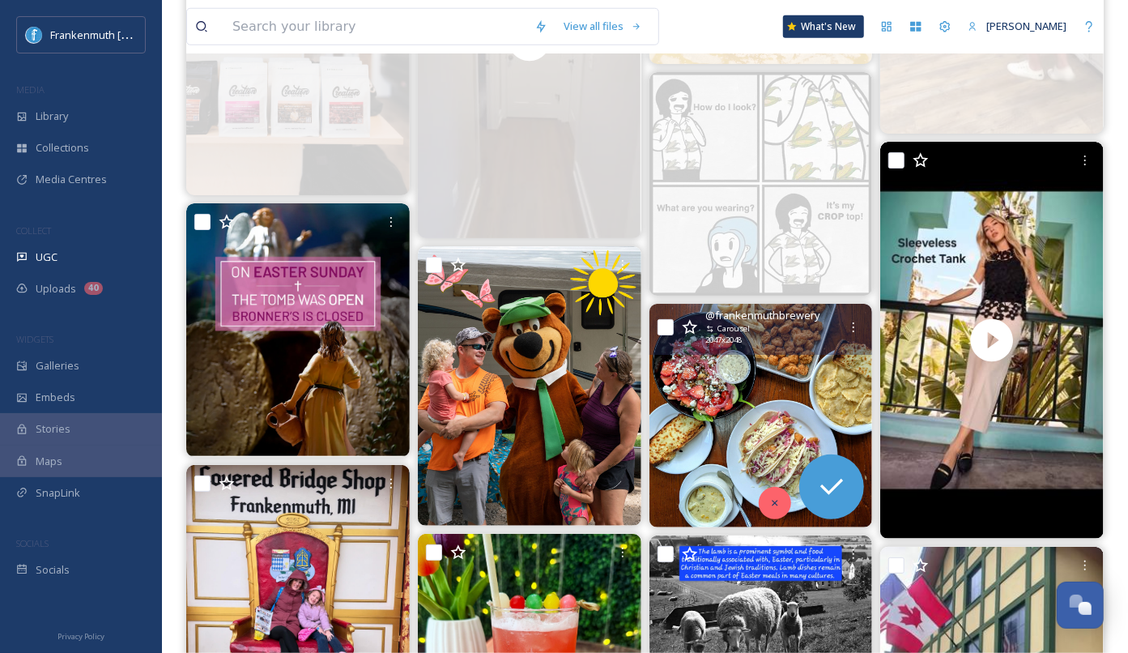
click at [787, 497] on div at bounding box center [775, 503] width 32 height 32
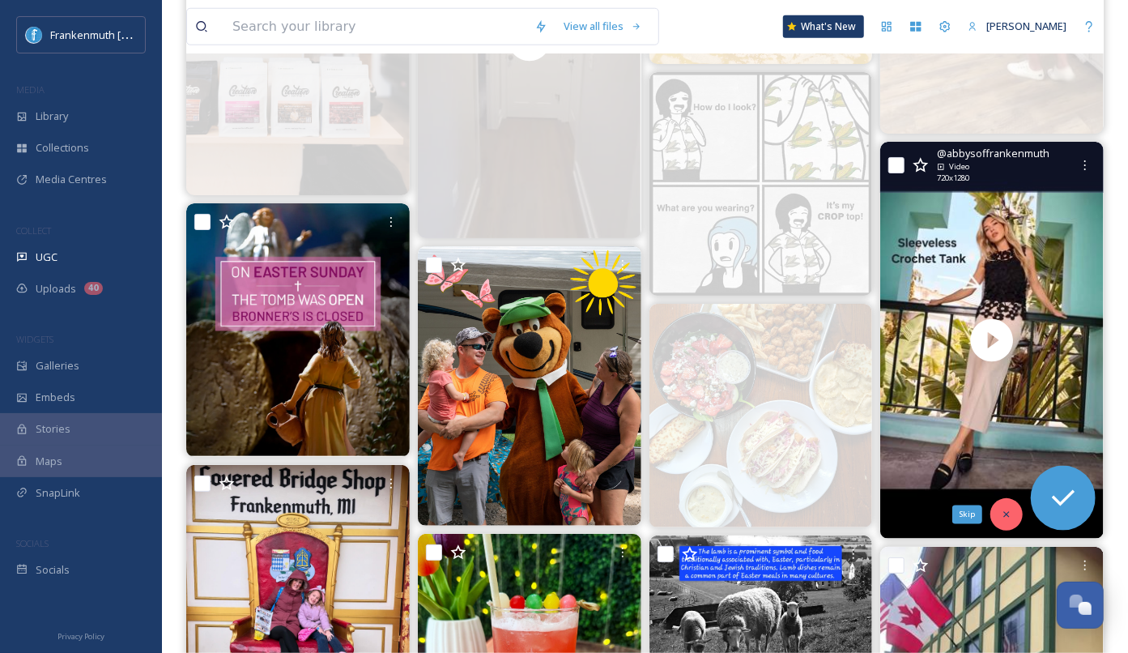
click at [1015, 517] on div "Skip" at bounding box center [1006, 514] width 32 height 32
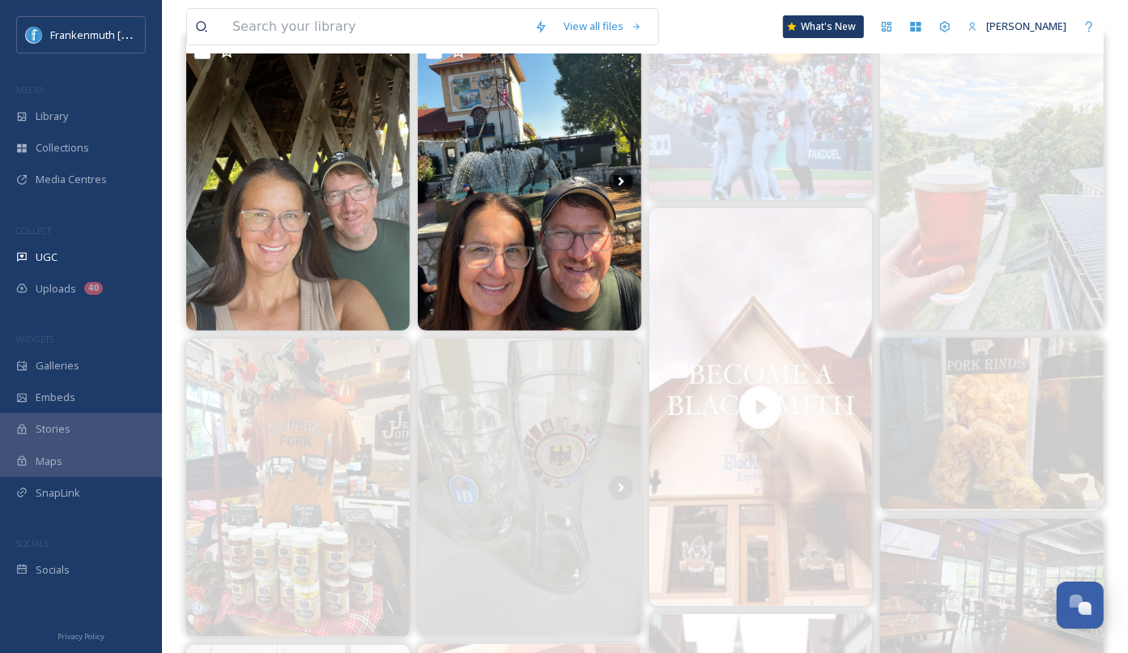
scroll to position [0, 0]
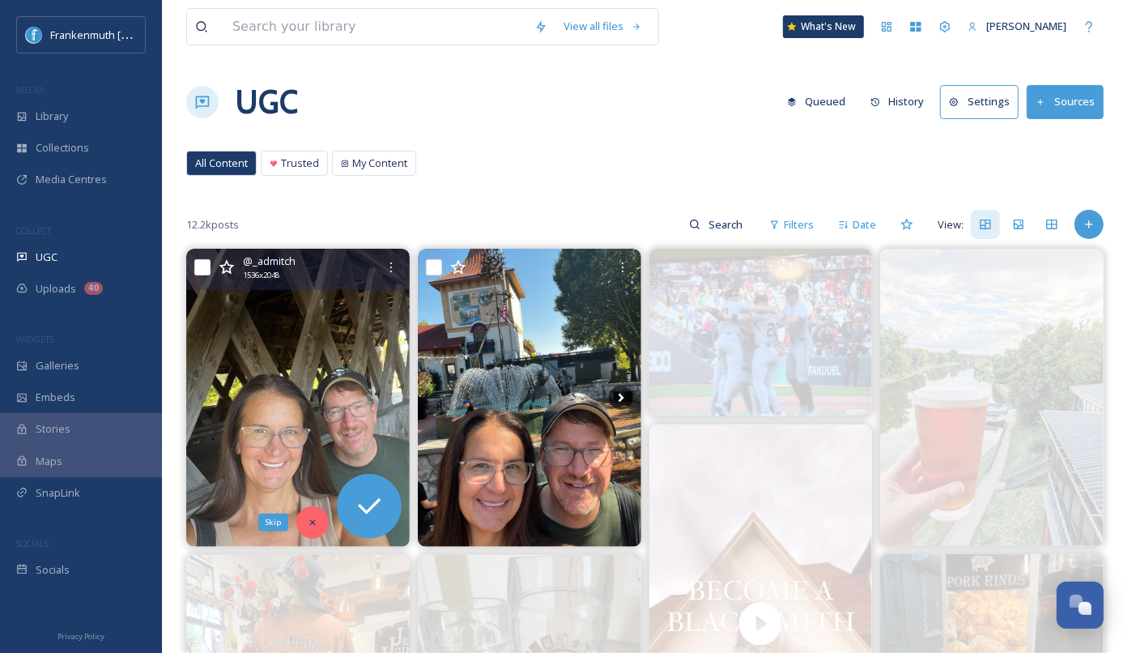
click at [308, 525] on icon at bounding box center [312, 522] width 11 height 11
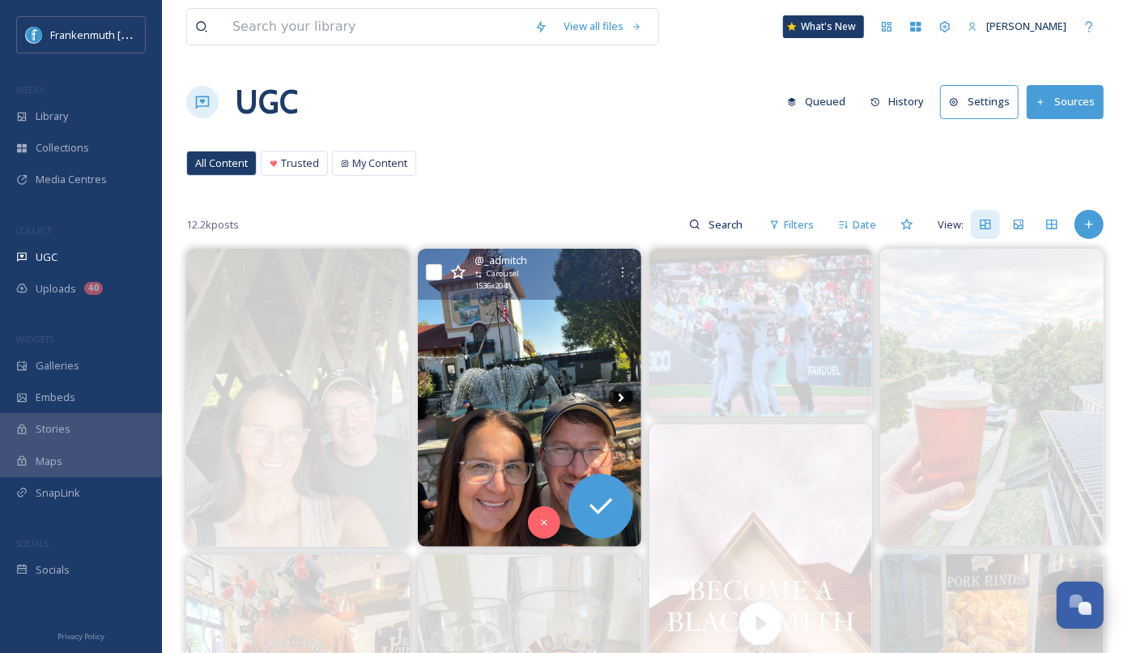
click at [513, 441] on img at bounding box center [529, 398] width 223 height 298
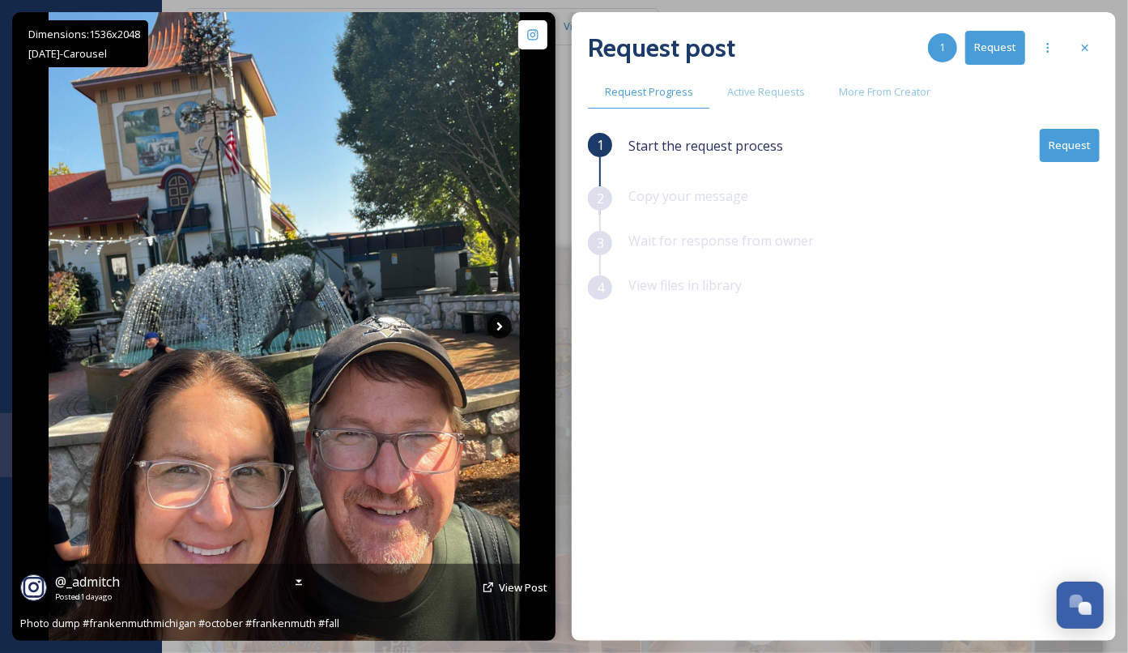
click at [501, 326] on icon at bounding box center [499, 326] width 24 height 24
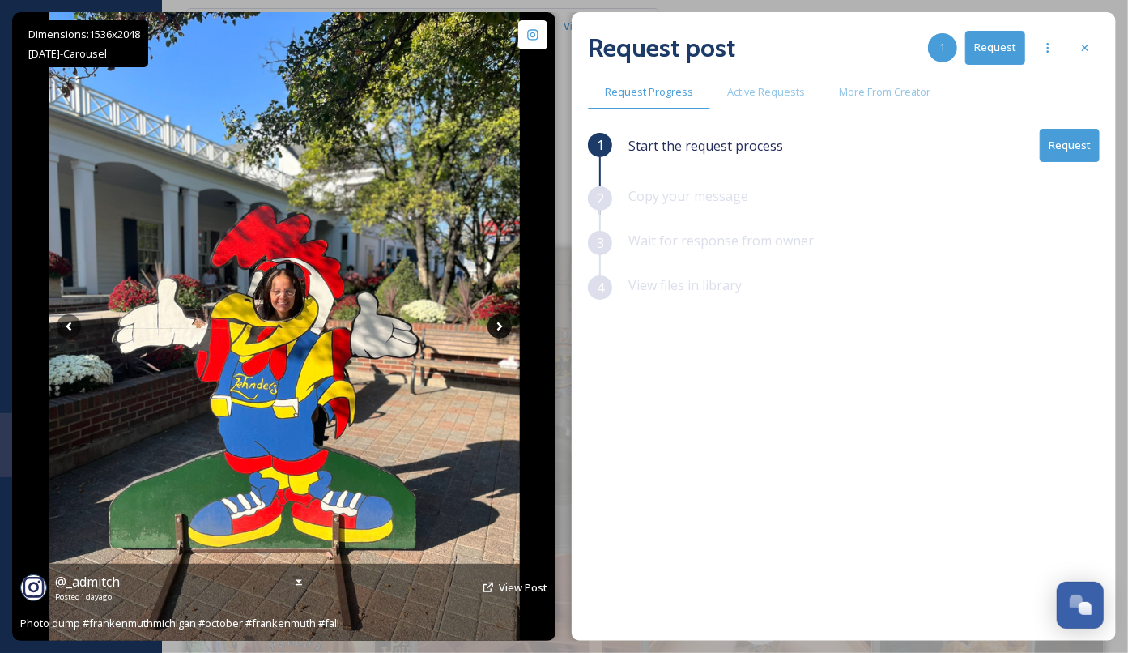
click at [501, 326] on icon at bounding box center [499, 326] width 6 height 9
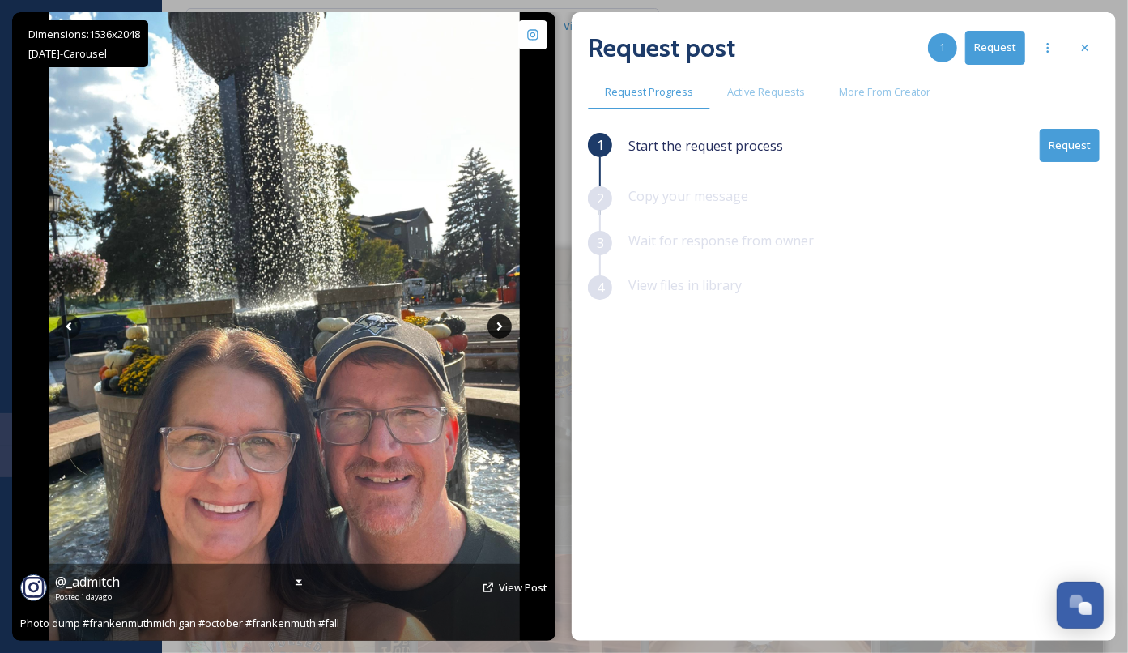
click at [501, 326] on icon at bounding box center [499, 326] width 6 height 9
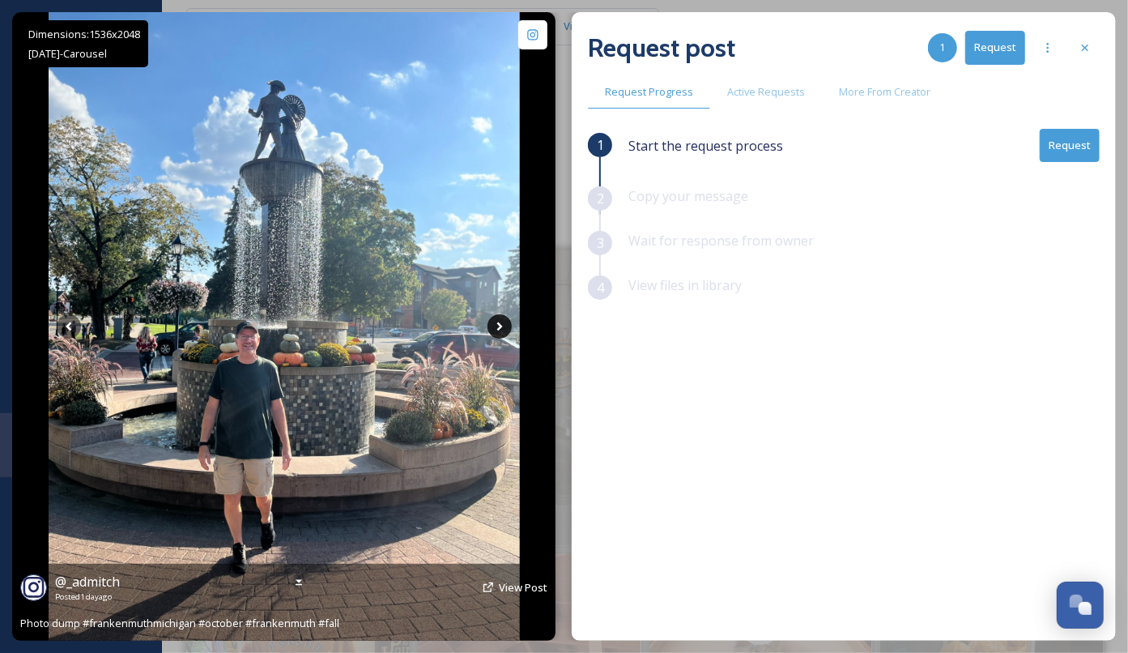
click at [501, 326] on icon at bounding box center [499, 326] width 6 height 9
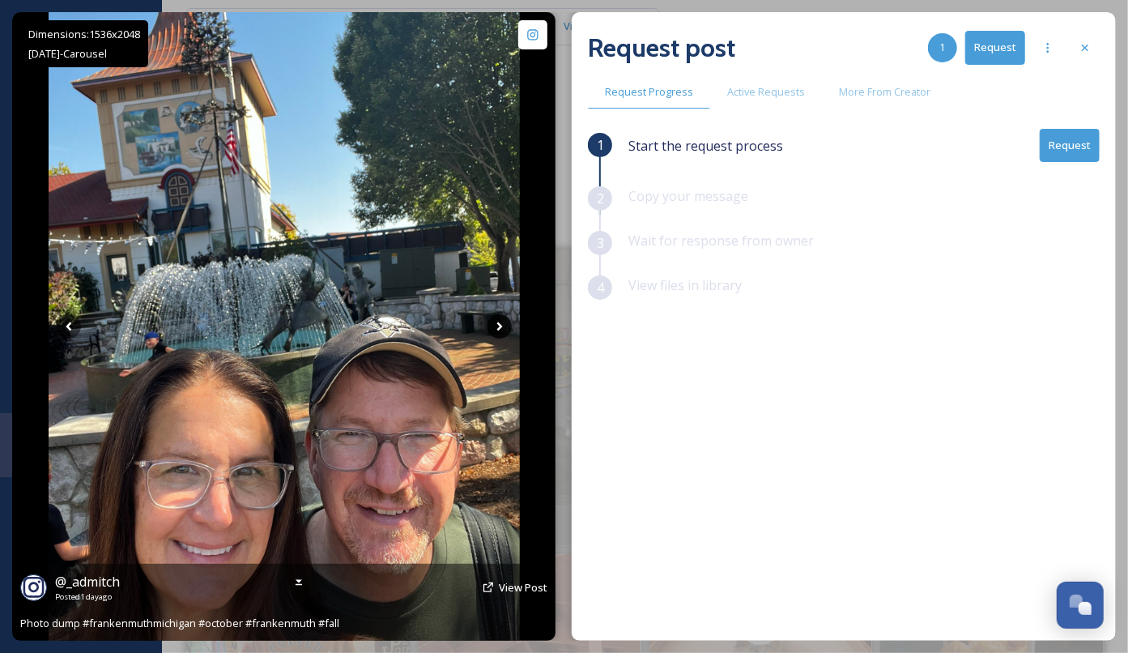
click at [501, 326] on icon at bounding box center [499, 326] width 6 height 9
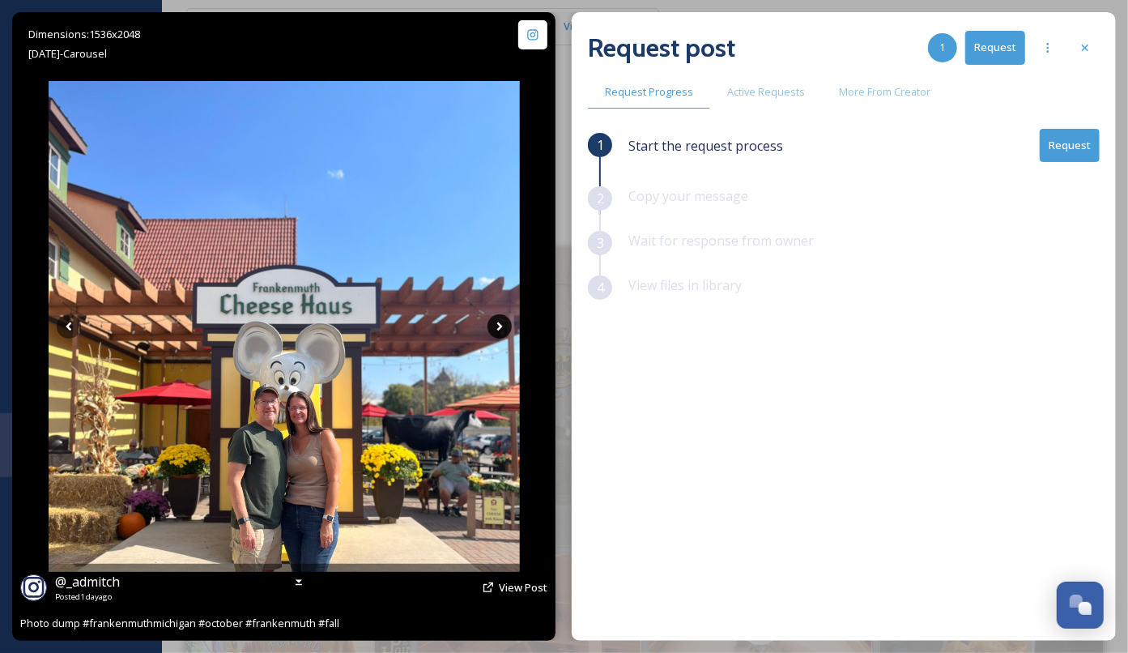
click at [501, 326] on icon at bounding box center [499, 326] width 6 height 9
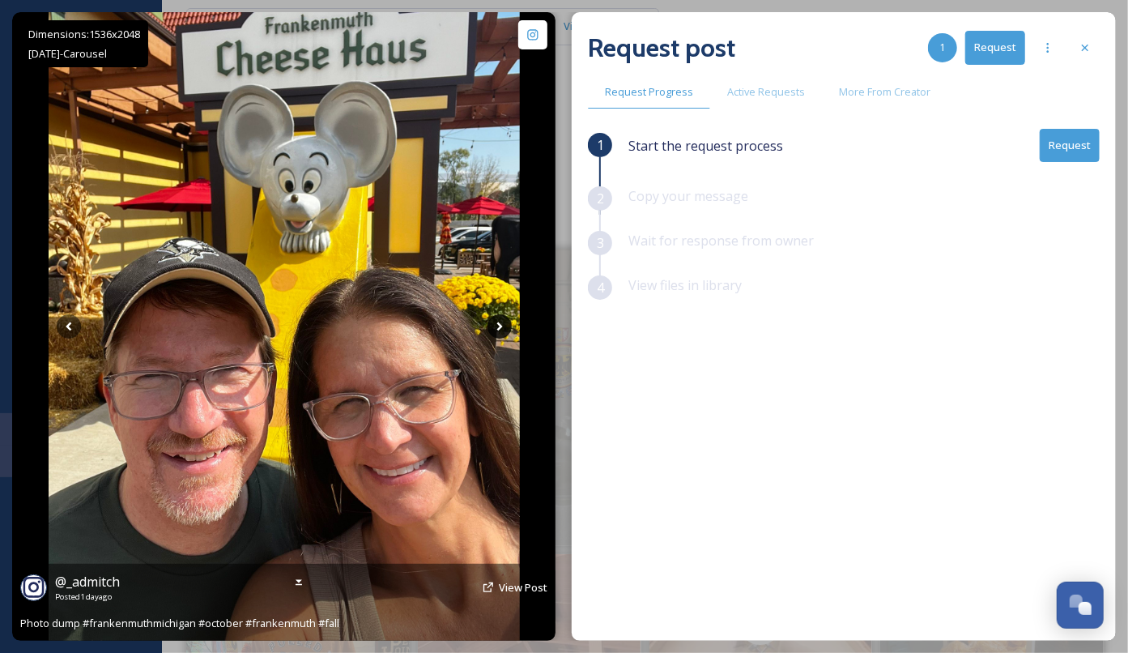
click at [501, 326] on icon at bounding box center [499, 326] width 6 height 9
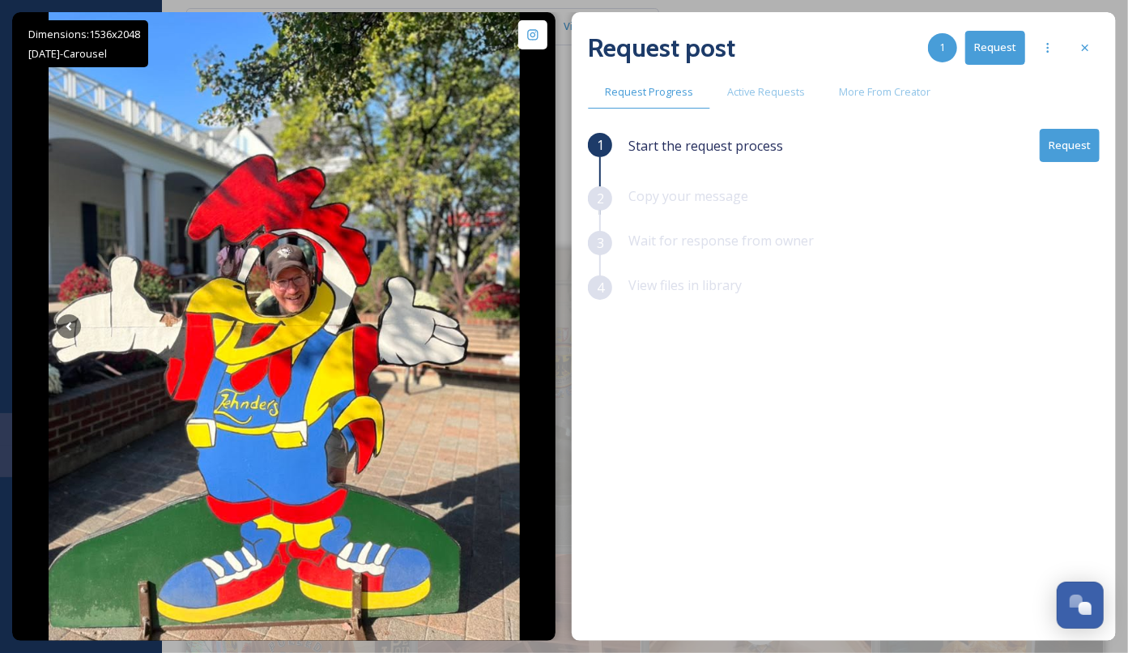
click at [1074, 143] on button "Request" at bounding box center [1070, 145] width 60 height 33
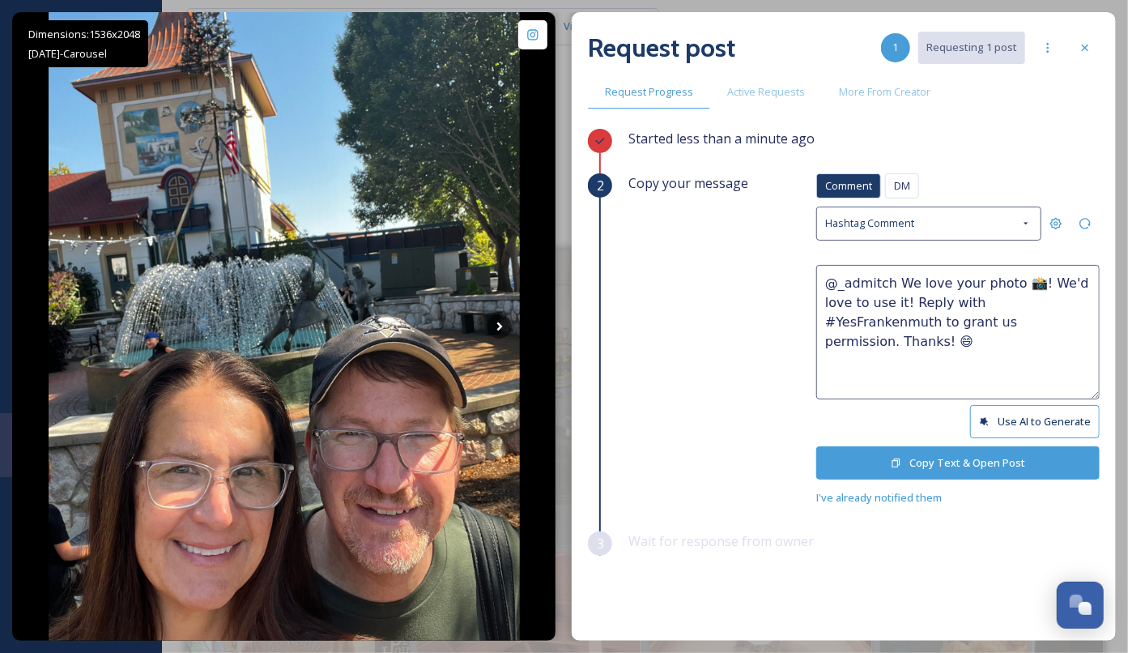
click at [1008, 276] on textarea "@_admitch We love your photo 📸! We'd love to use it! Reply with #YesFrankenmuth…" at bounding box center [957, 332] width 283 height 134
click at [900, 300] on textarea "@_admitch We love your photos 📸! We'd love to use it! Reply with #YesFrankenmut…" at bounding box center [957, 332] width 283 height 134
type textarea "@_admitch We love your photos 📸! We'd love to use them! Reply with #YesFrankenm…"
click at [951, 456] on button "Copy Text & Open Post" at bounding box center [957, 462] width 283 height 33
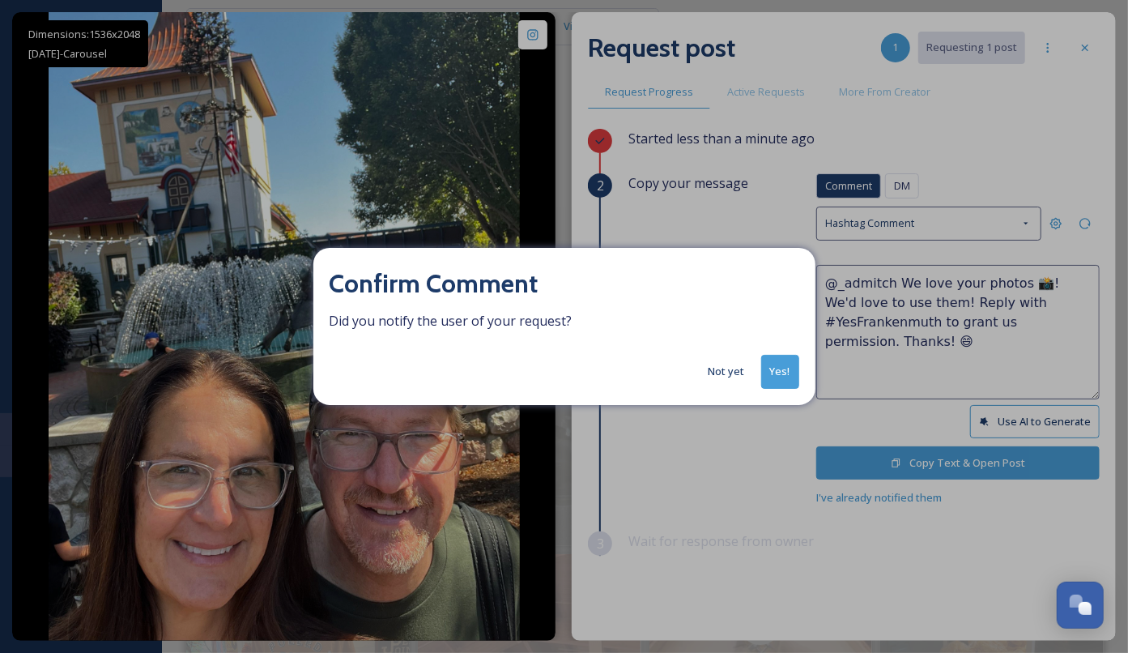
click at [784, 368] on button "Yes!" at bounding box center [780, 371] width 38 height 33
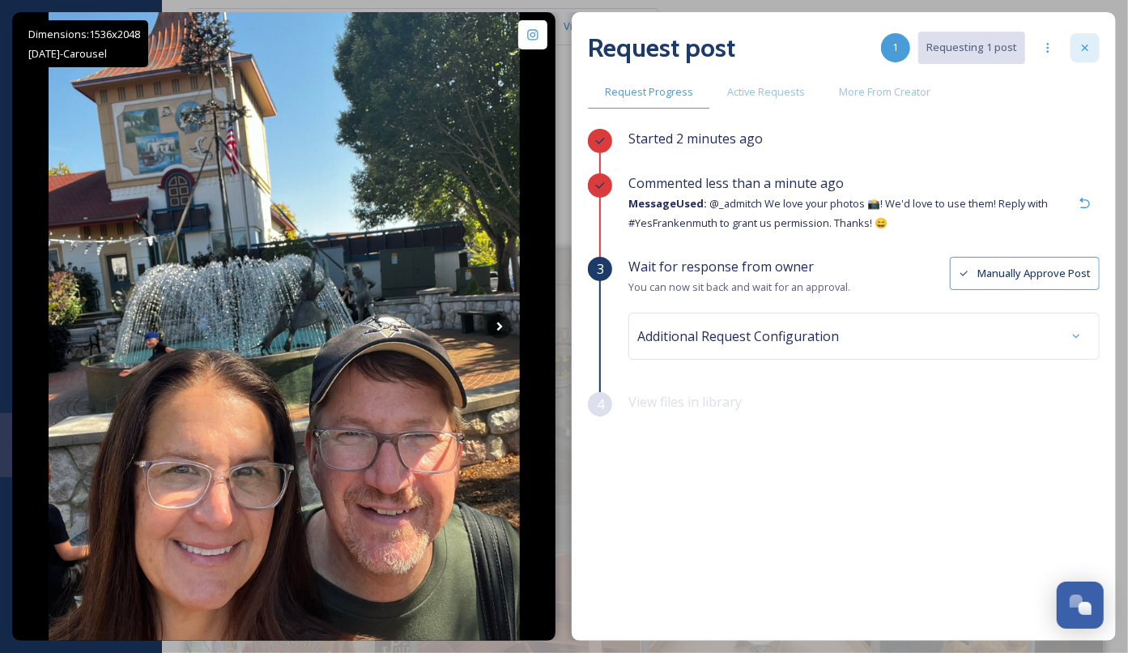
click at [1092, 39] on div at bounding box center [1084, 47] width 29 height 29
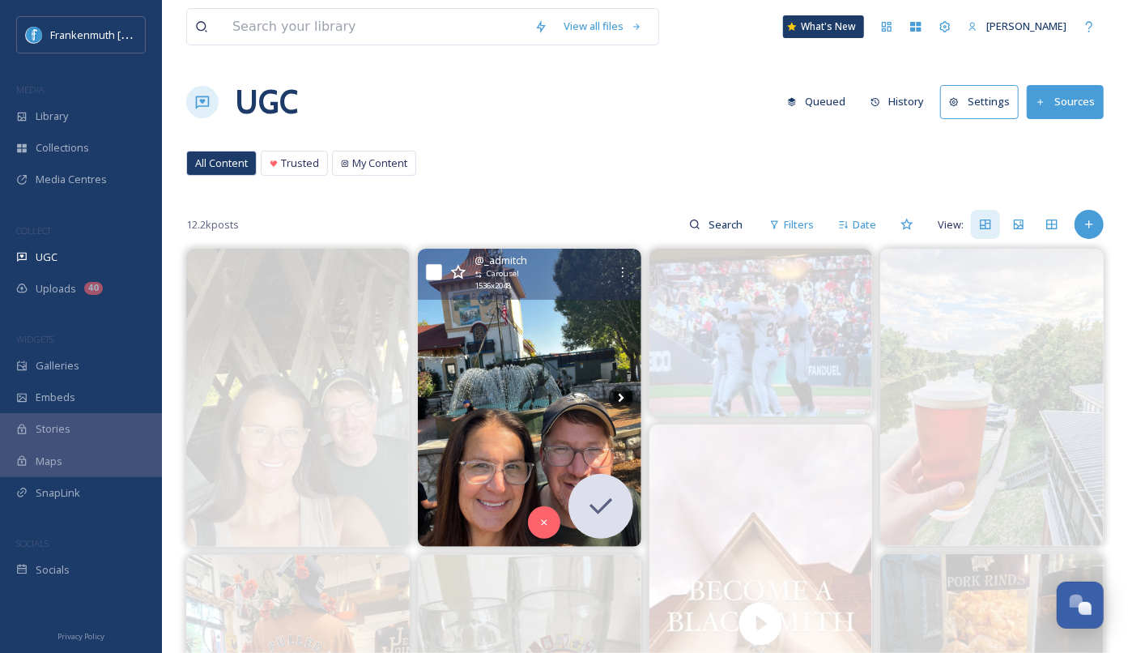
click at [453, 123] on div "UGC Queued History Settings Sources" at bounding box center [644, 102] width 917 height 49
click at [94, 565] on div "Socials" at bounding box center [81, 570] width 162 height 32
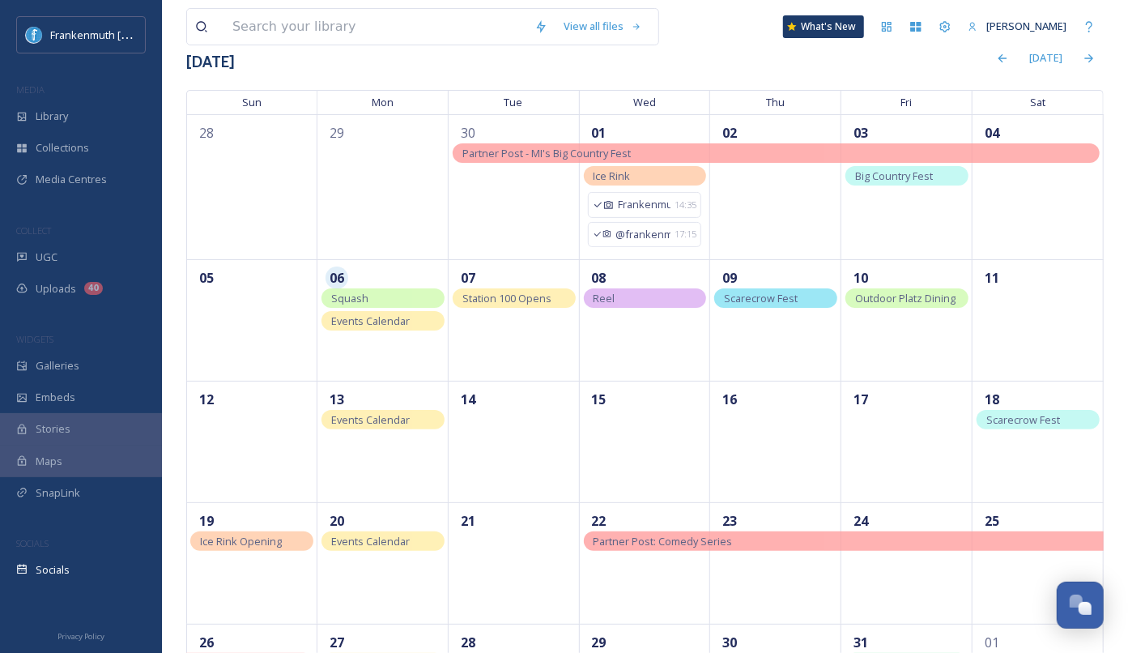
scroll to position [104, 0]
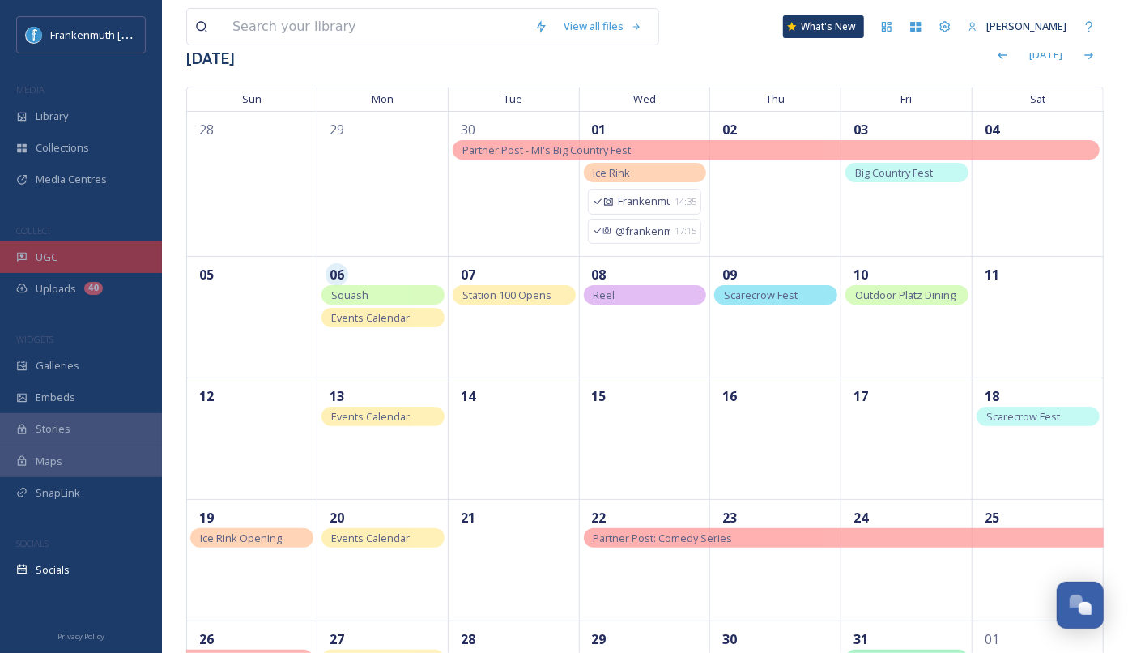
click at [104, 255] on div "UGC" at bounding box center [81, 257] width 162 height 32
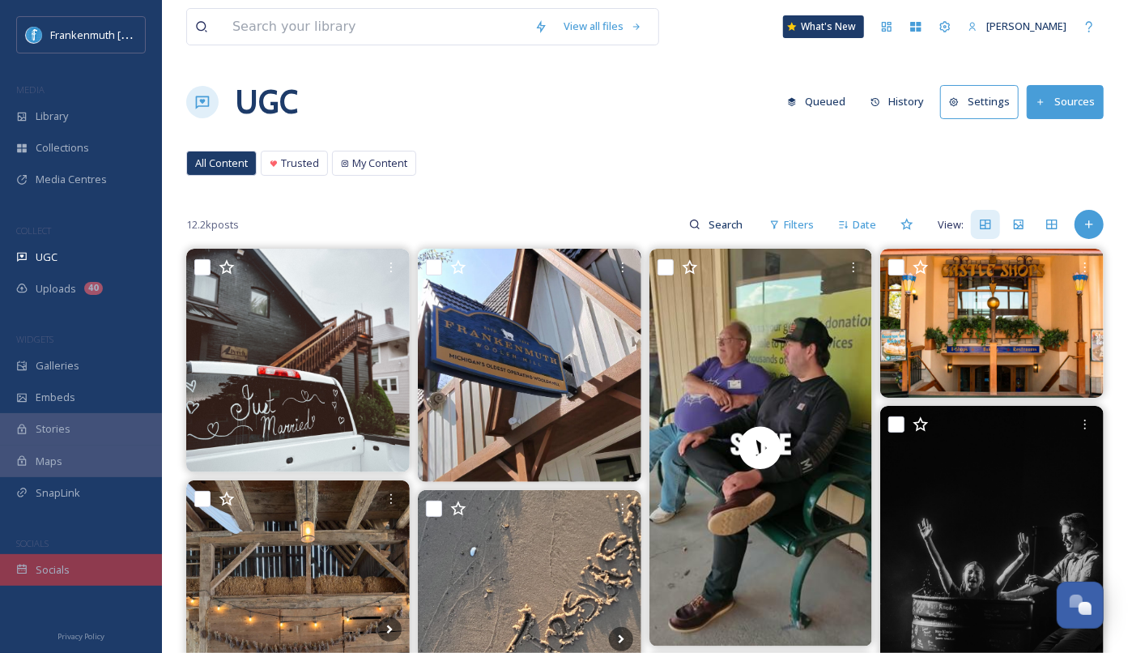
click at [79, 575] on div "Socials" at bounding box center [81, 570] width 162 height 32
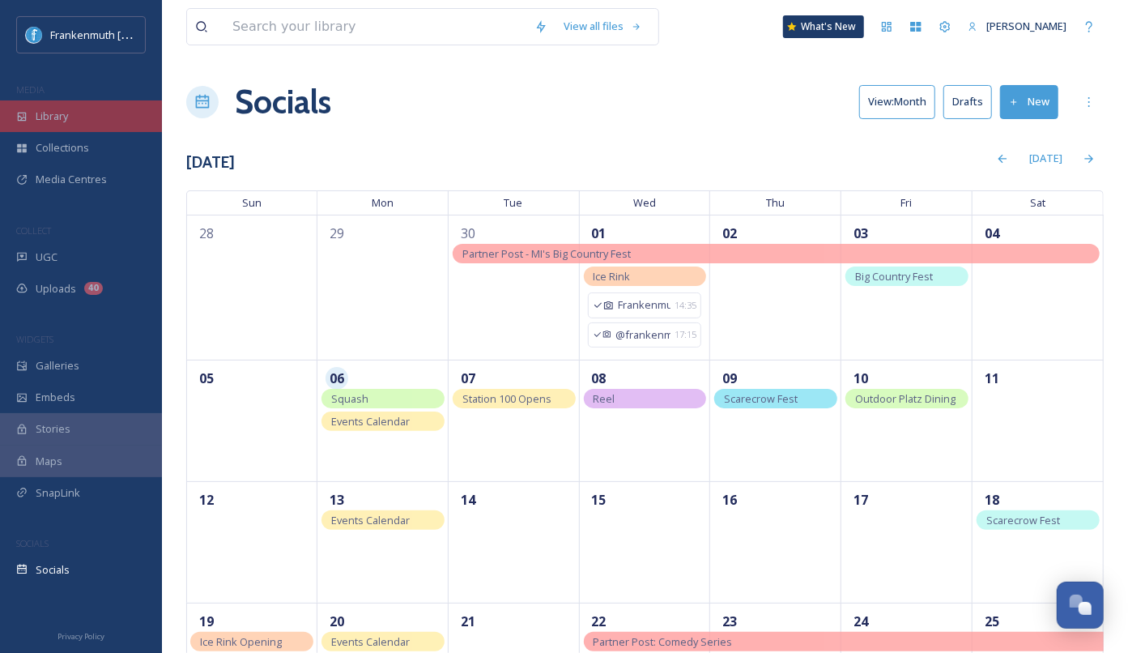
click at [106, 109] on div "Library" at bounding box center [81, 116] width 162 height 32
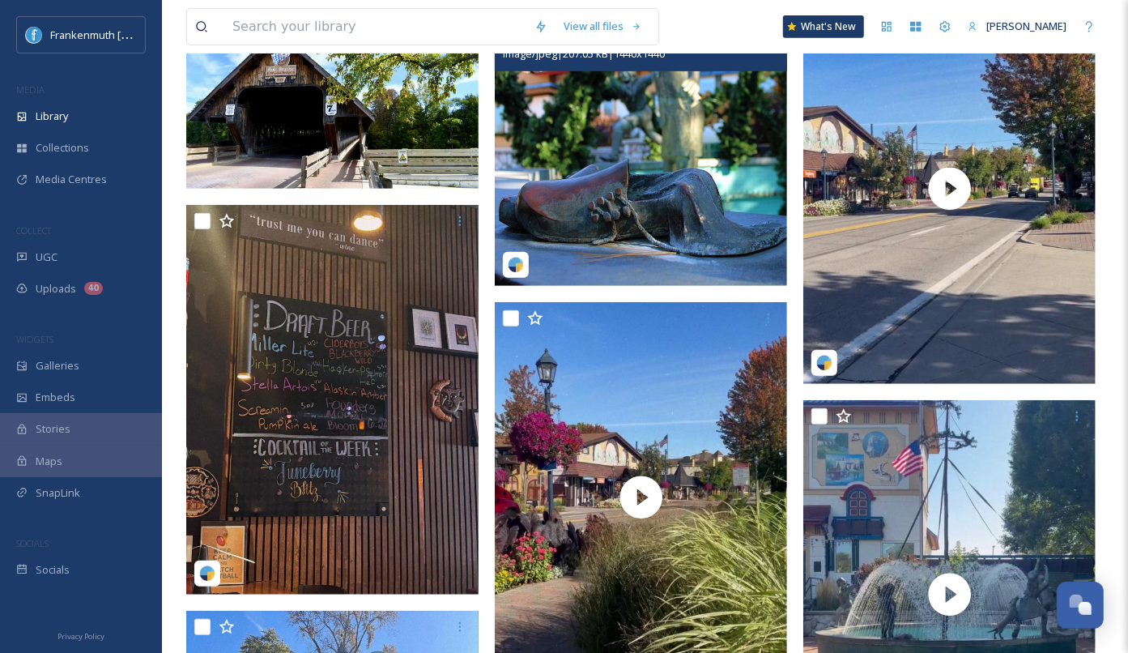
scroll to position [406, 0]
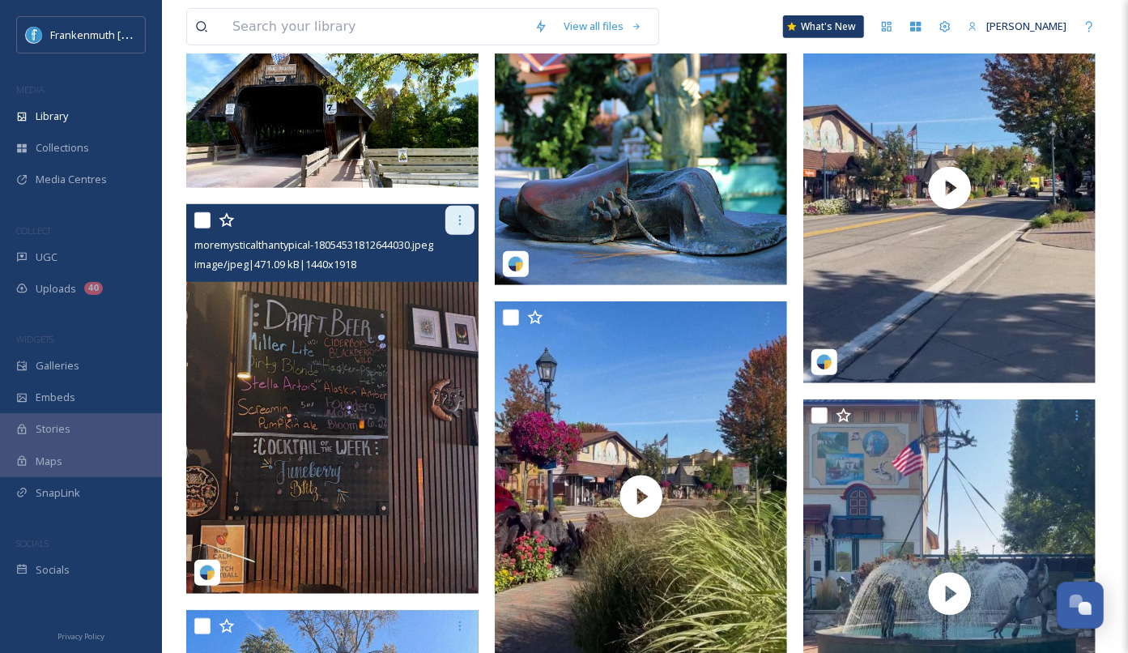
click at [457, 223] on icon at bounding box center [459, 220] width 13 height 13
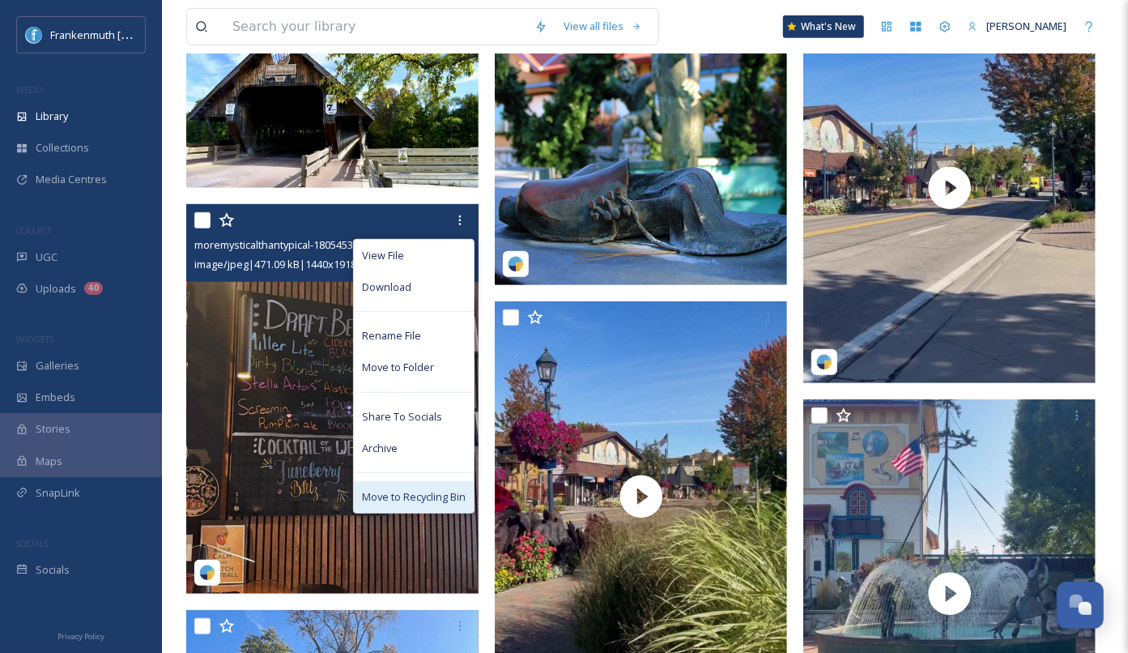
click at [429, 500] on span "Move to Recycling Bin" at bounding box center [414, 496] width 104 height 15
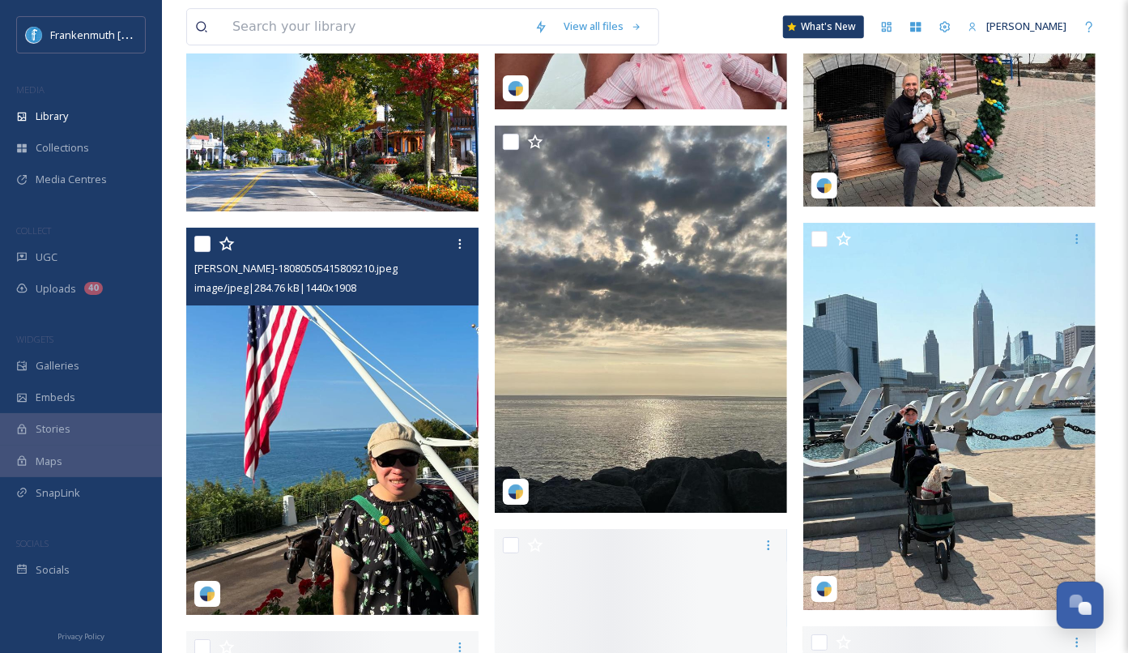
scroll to position [2926, 0]
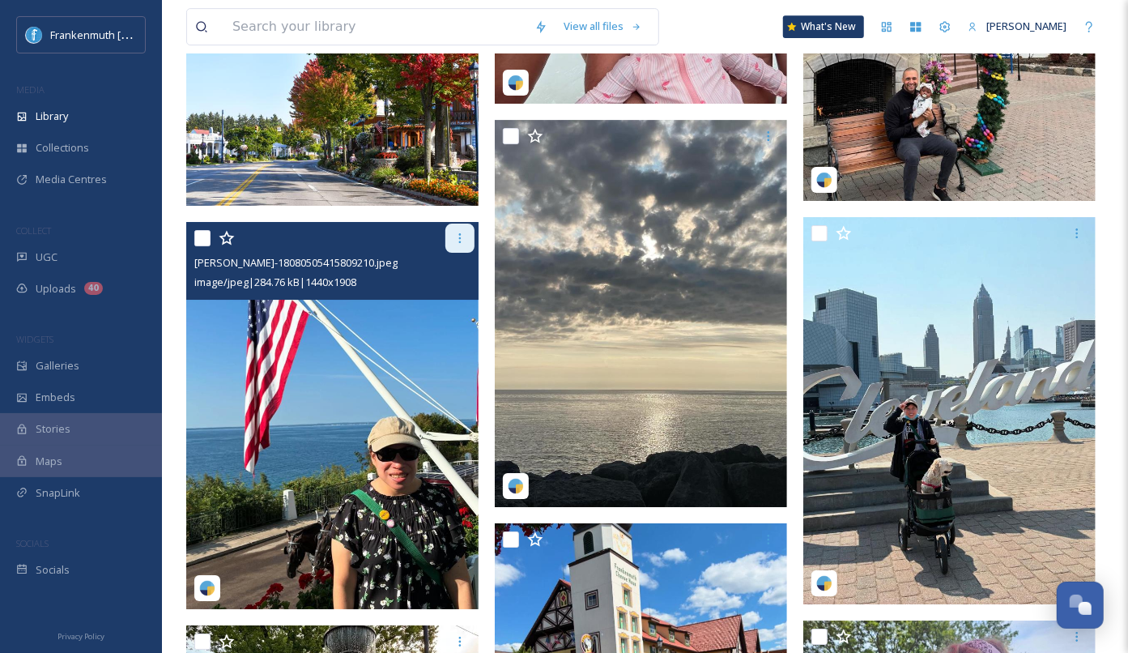
click at [461, 245] on div at bounding box center [459, 237] width 29 height 29
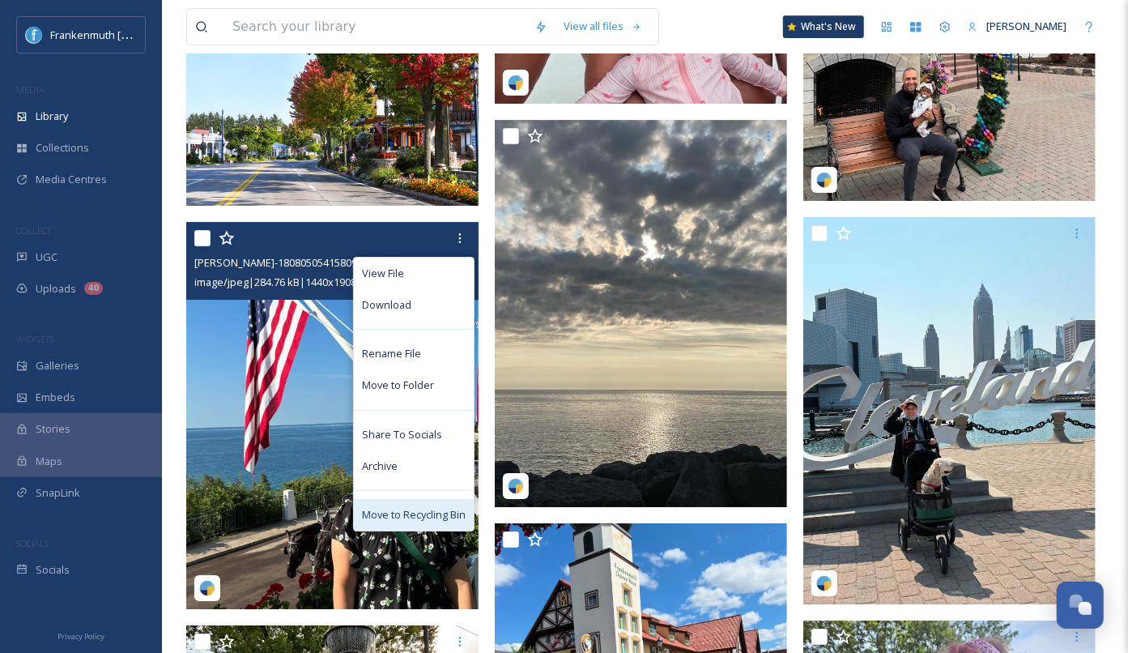
click at [433, 521] on div "Move to Recycling Bin" at bounding box center [414, 515] width 120 height 32
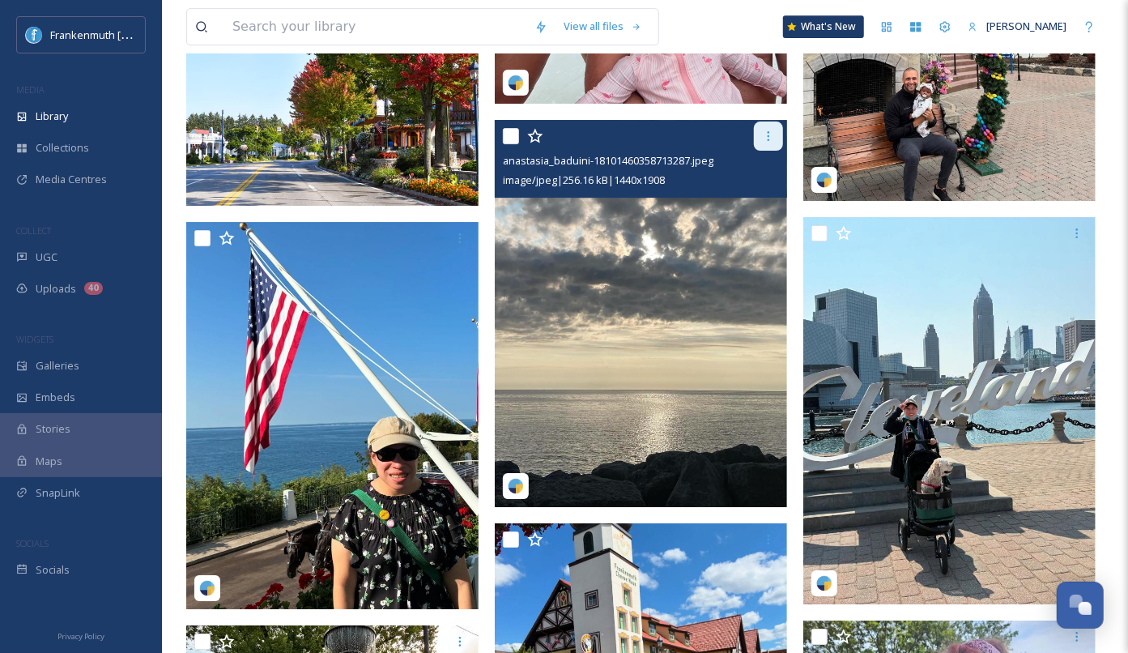
click at [770, 131] on icon at bounding box center [768, 136] width 13 height 13
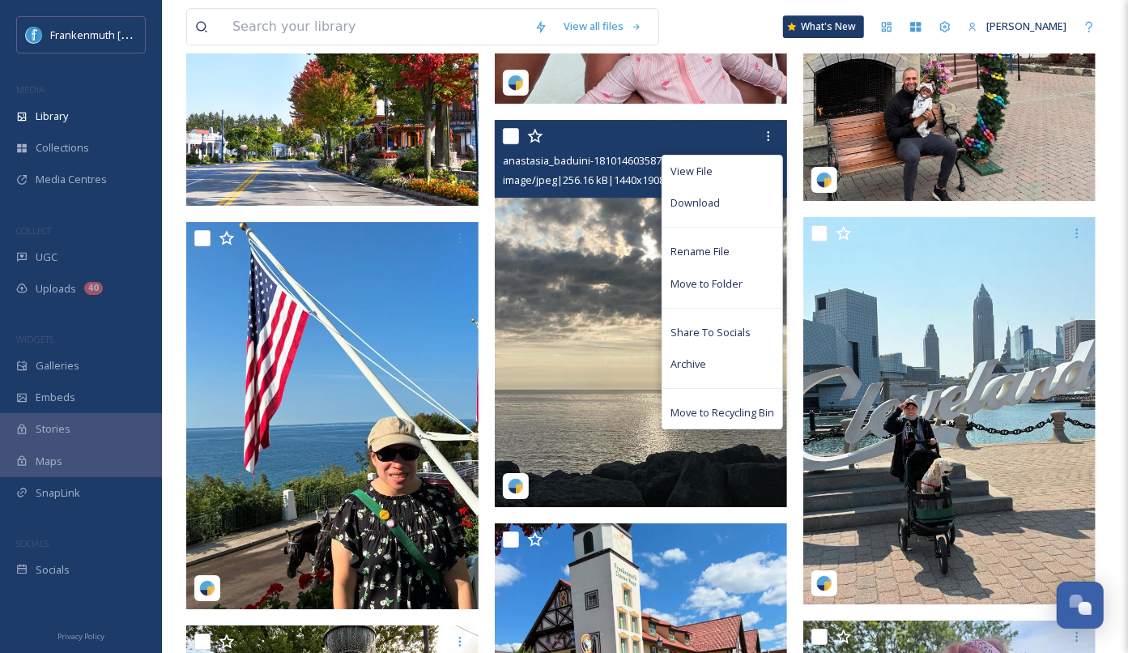
click at [735, 416] on span "Move to Recycling Bin" at bounding box center [722, 412] width 104 height 15
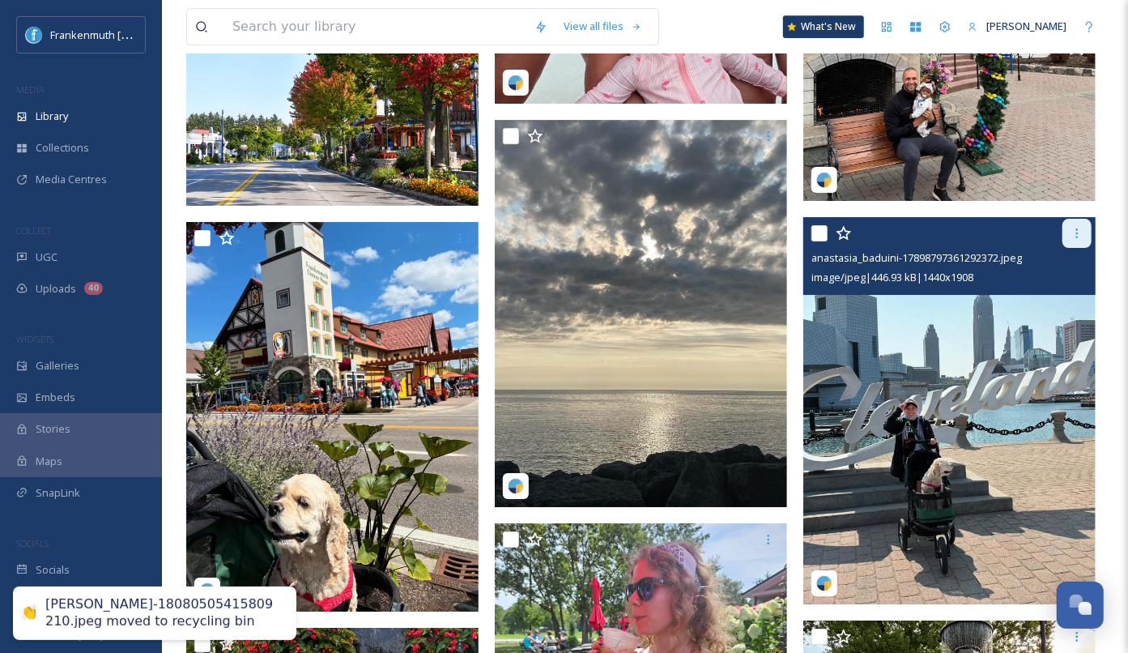
click at [1076, 238] on icon at bounding box center [1076, 233] width 13 height 13
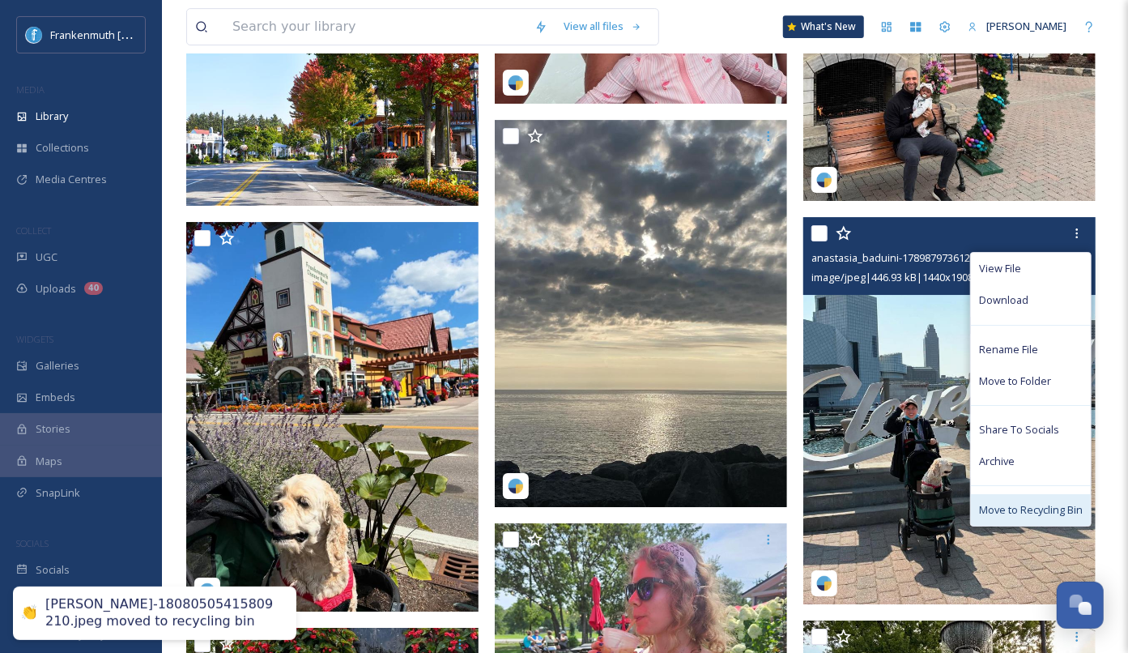
click at [1041, 508] on span "Move to Recycling Bin" at bounding box center [1031, 509] width 104 height 15
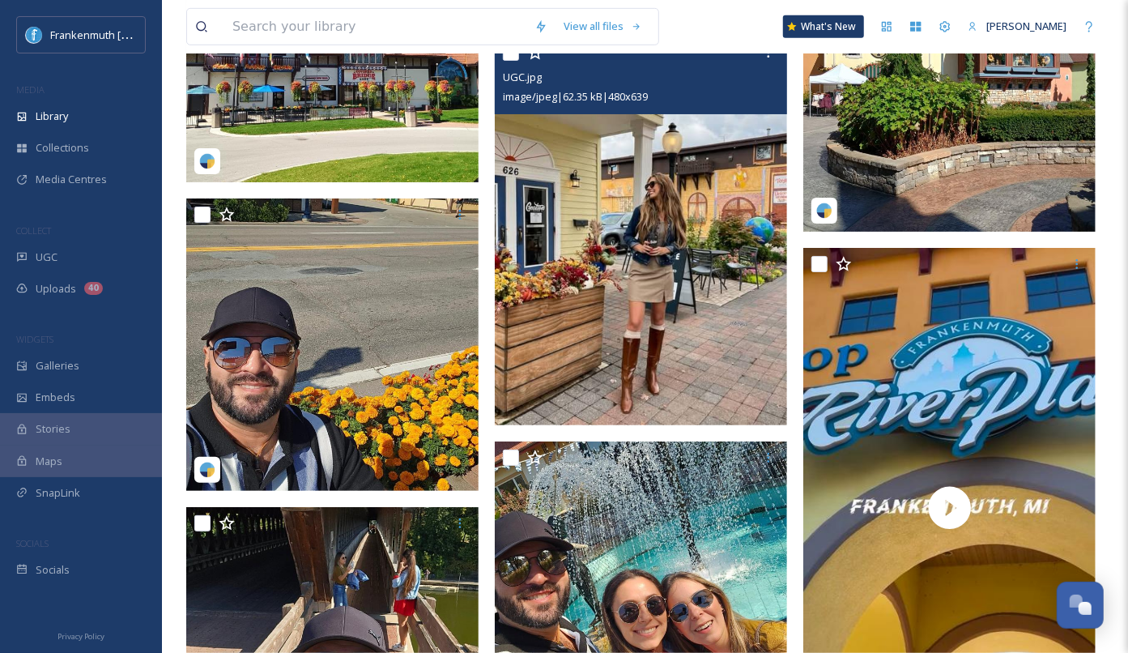
scroll to position [7361, 0]
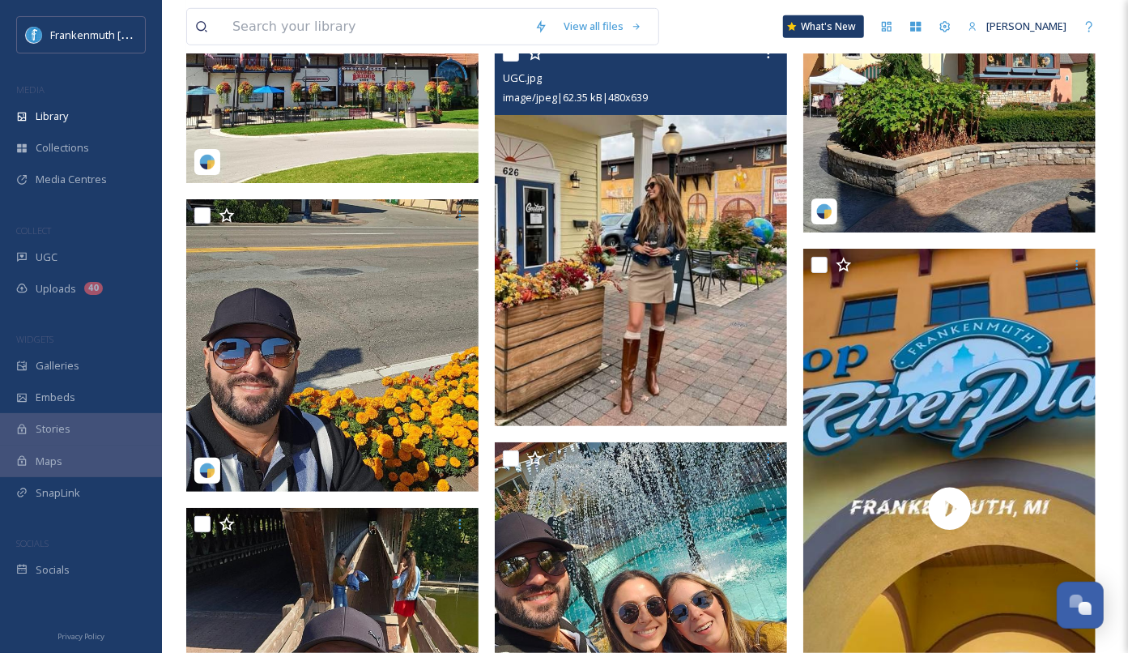
click at [709, 155] on img at bounding box center [641, 231] width 292 height 389
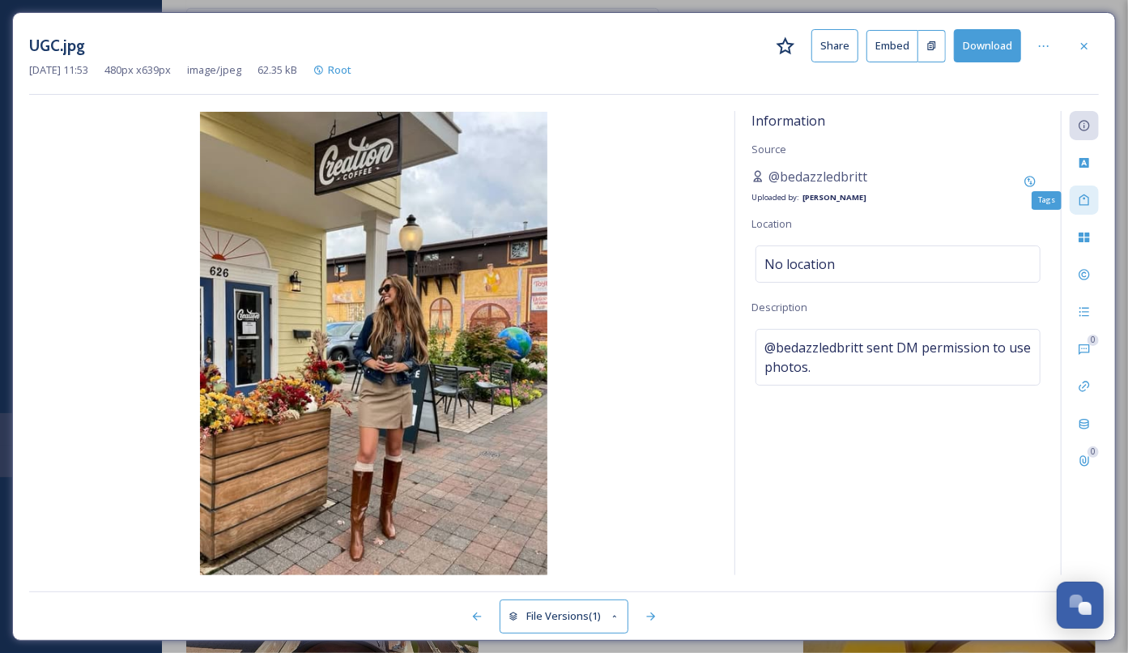
click at [1085, 205] on icon at bounding box center [1084, 200] width 13 height 13
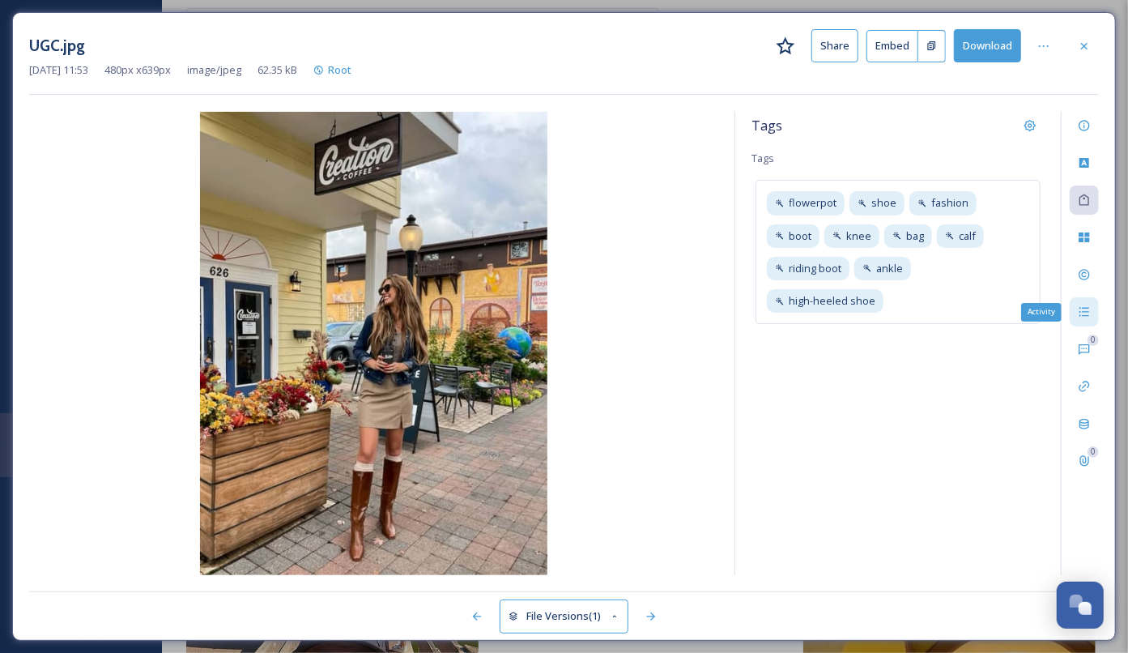
click at [1083, 313] on icon at bounding box center [1084, 311] width 13 height 13
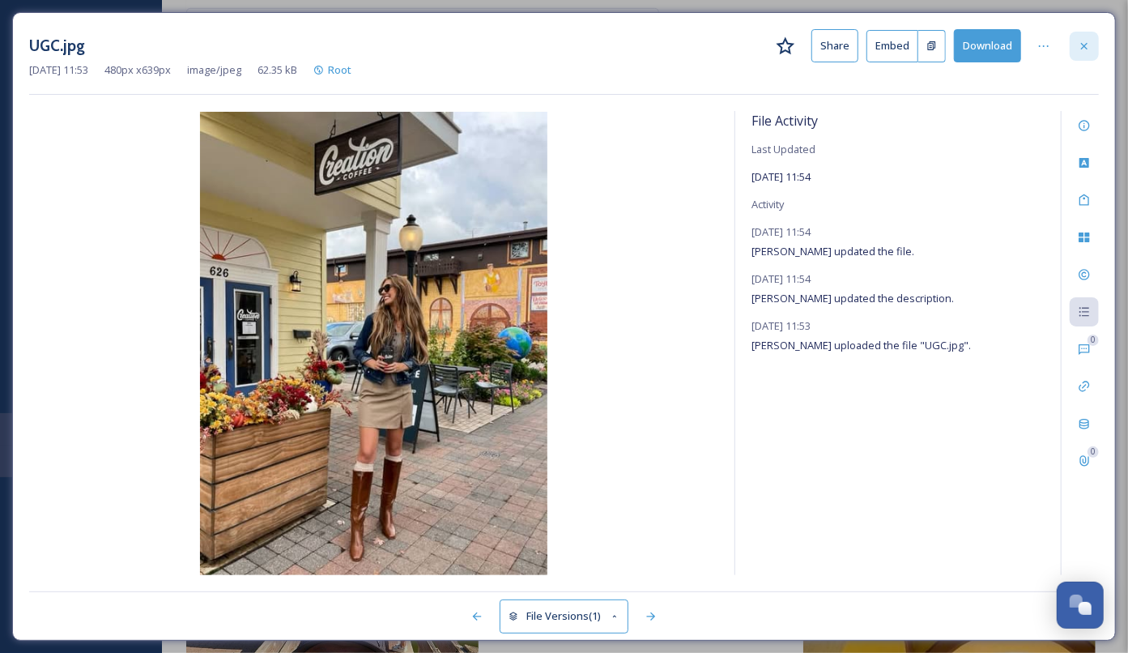
click at [1088, 40] on icon at bounding box center [1084, 46] width 13 height 13
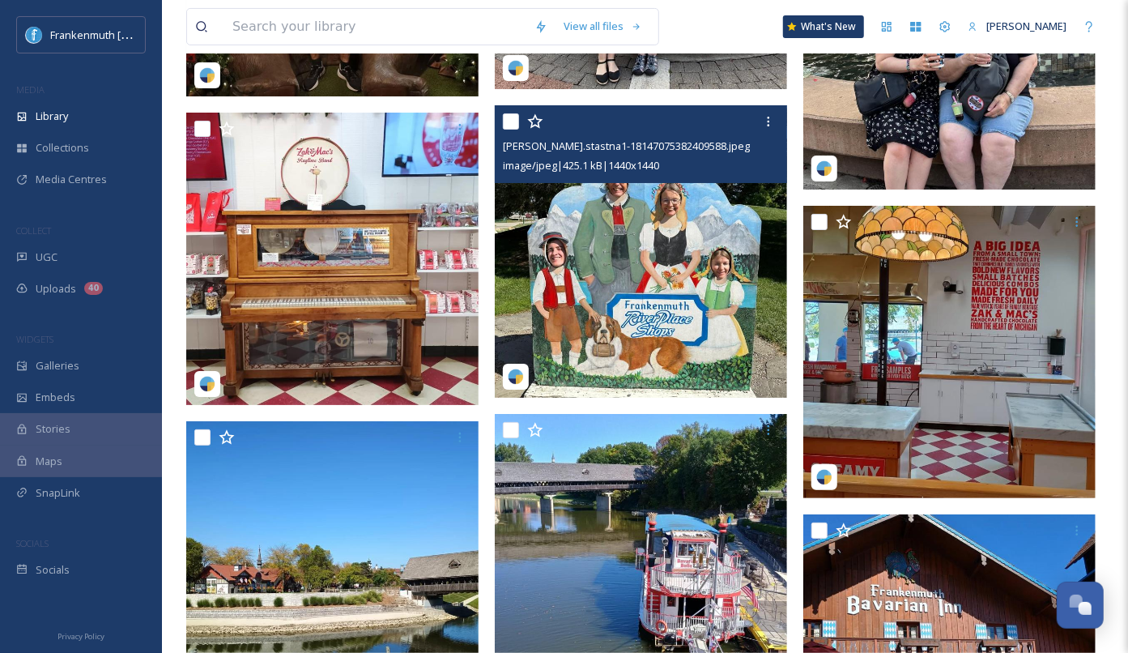
scroll to position [3535, 0]
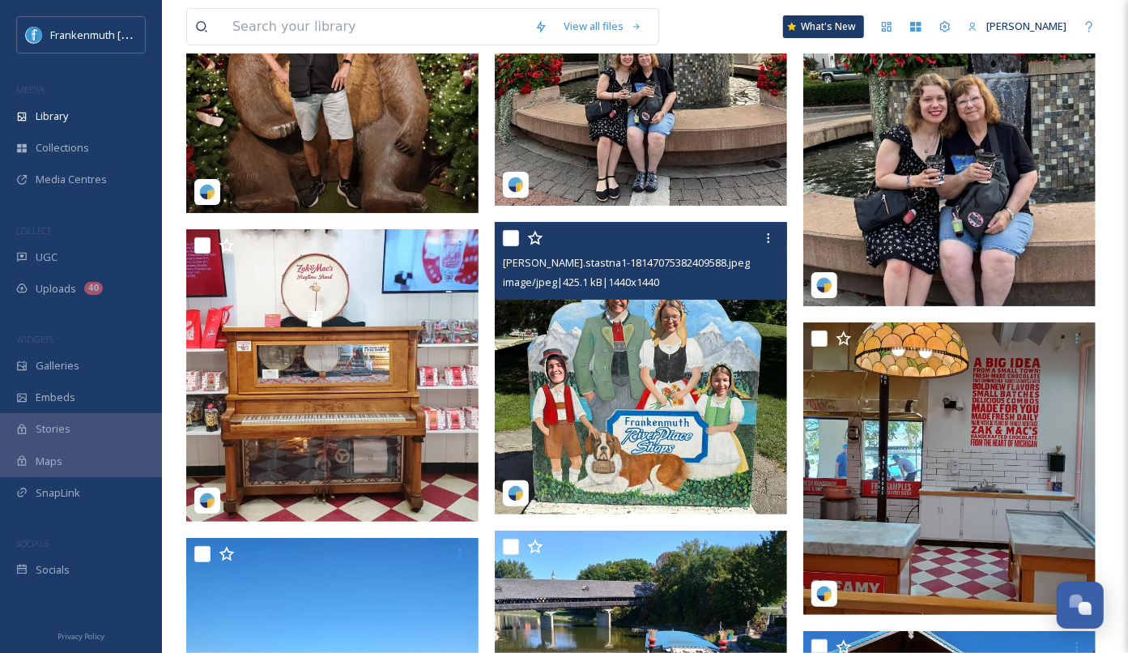
click at [700, 414] on img at bounding box center [641, 368] width 292 height 292
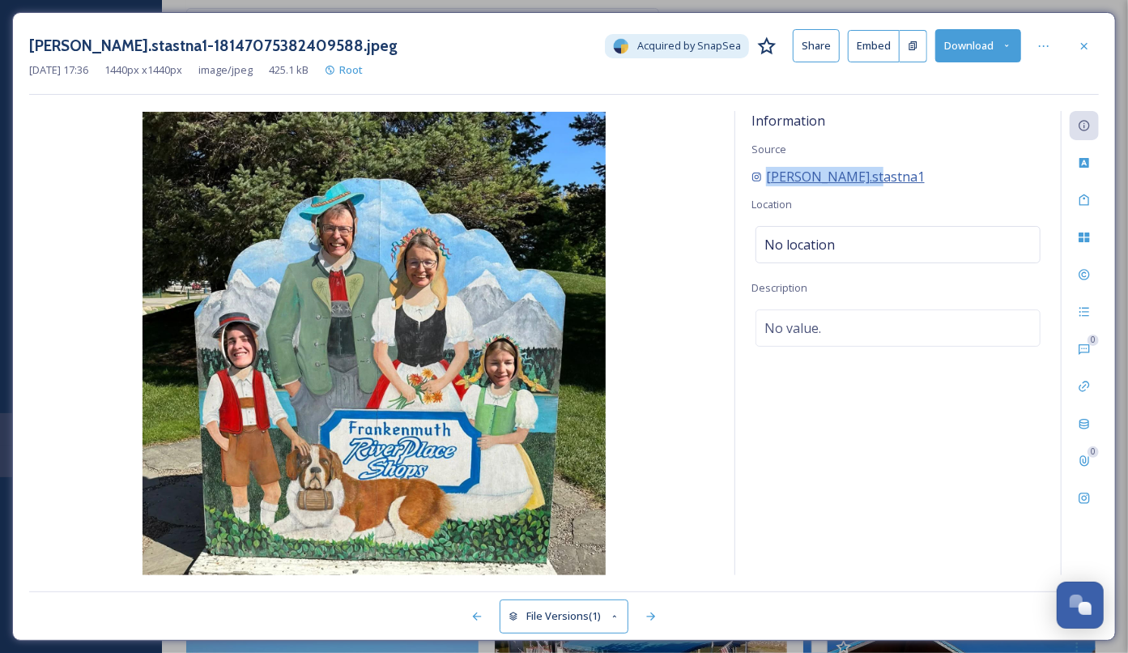
drag, startPoint x: 913, startPoint y: 172, endPoint x: 766, endPoint y: 172, distance: 147.4
click at [766, 172] on div "martina.stastna1" at bounding box center [897, 176] width 293 height 19
copy span "martina.stastna1"
click at [972, 52] on button "Download" at bounding box center [978, 45] width 86 height 33
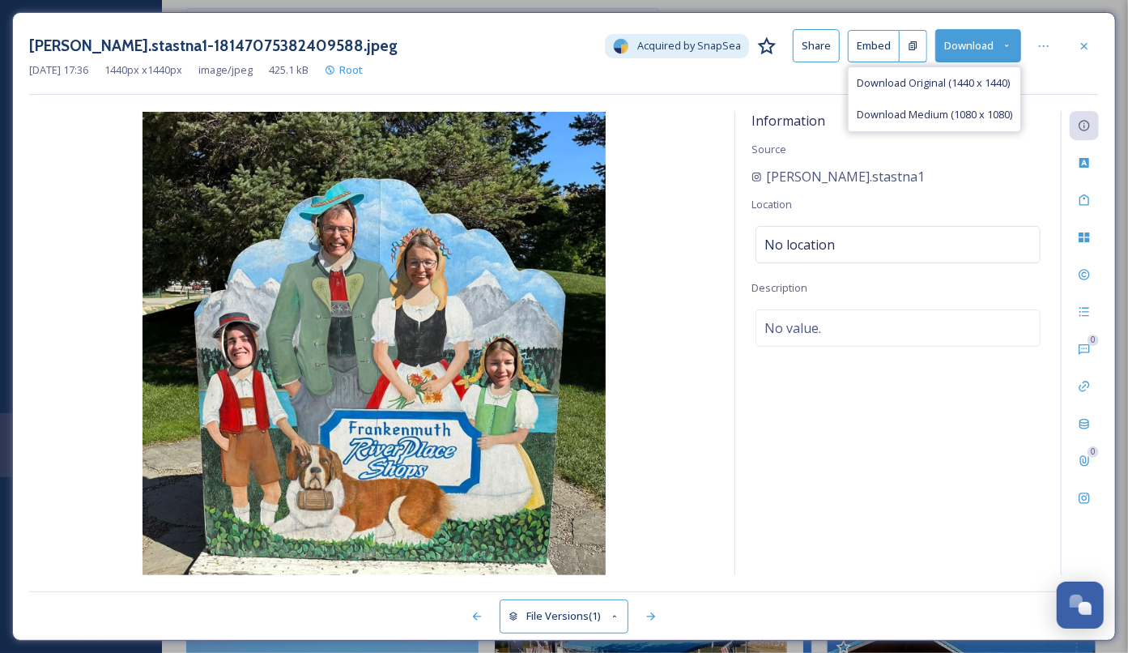
click at [1041, 78] on div "martina.stastna1-18147075382409588.jpeg Acquired by SnapSea Share Embed Downloa…" at bounding box center [564, 62] width 1070 height 66
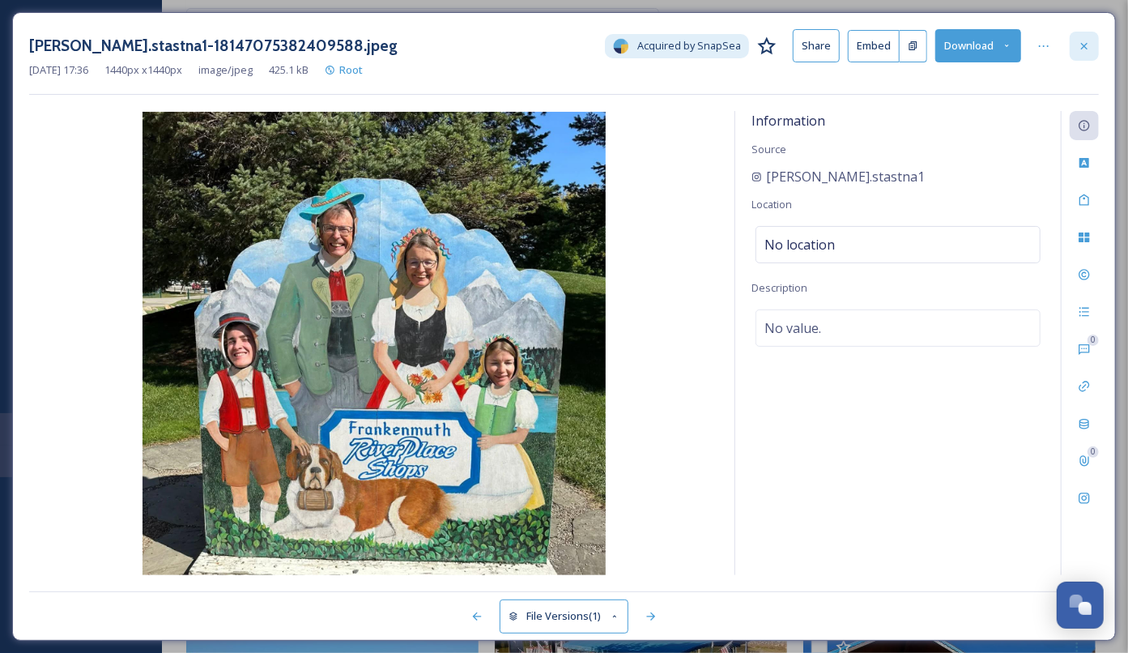
click at [1092, 49] on div at bounding box center [1084, 46] width 29 height 29
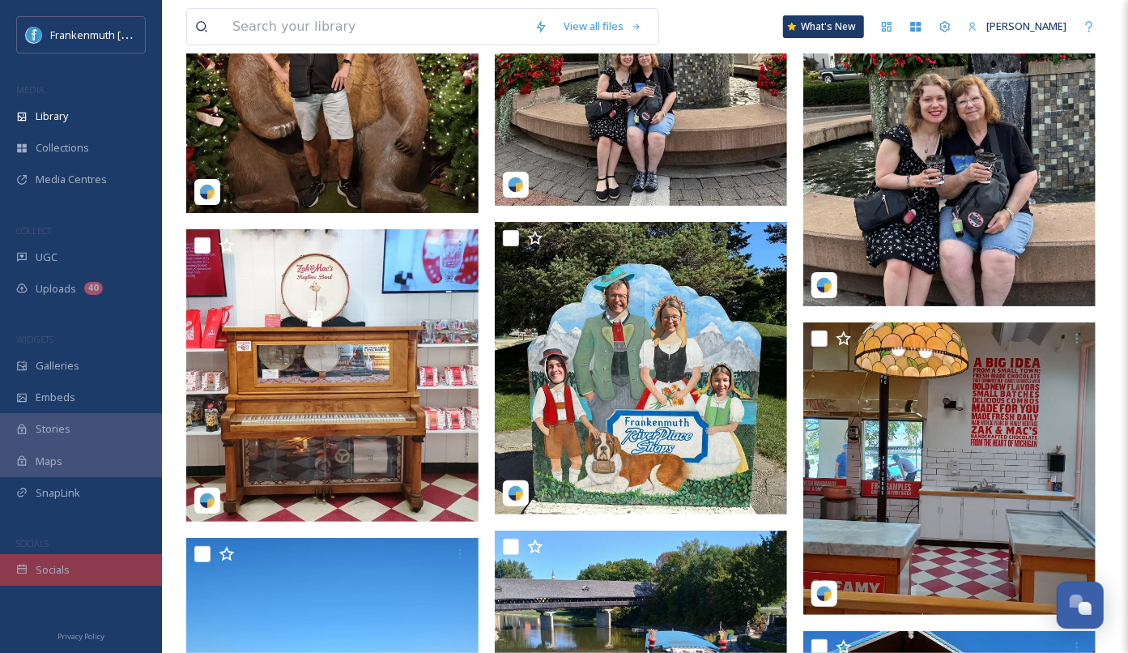
click at [100, 584] on div "Socials" at bounding box center [81, 570] width 162 height 32
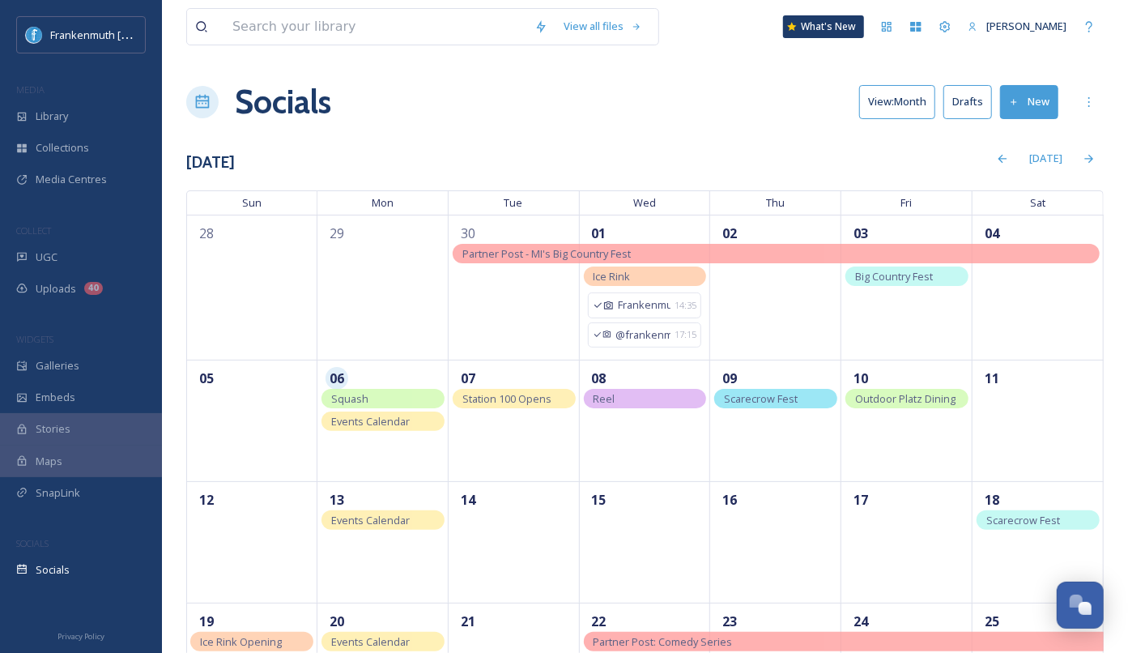
click at [1041, 98] on button "New" at bounding box center [1029, 101] width 58 height 33
click at [1037, 134] on span "Post" at bounding box center [1035, 139] width 22 height 15
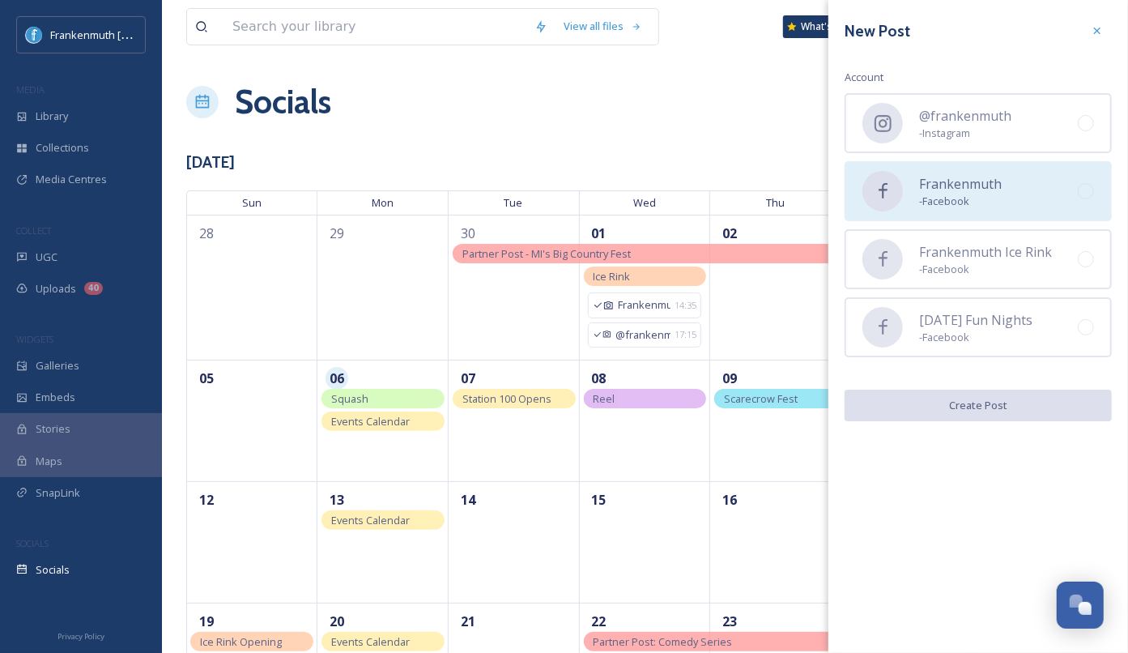
click at [1008, 191] on div "Frankenmuth - Facebook" at bounding box center [978, 191] width 267 height 60
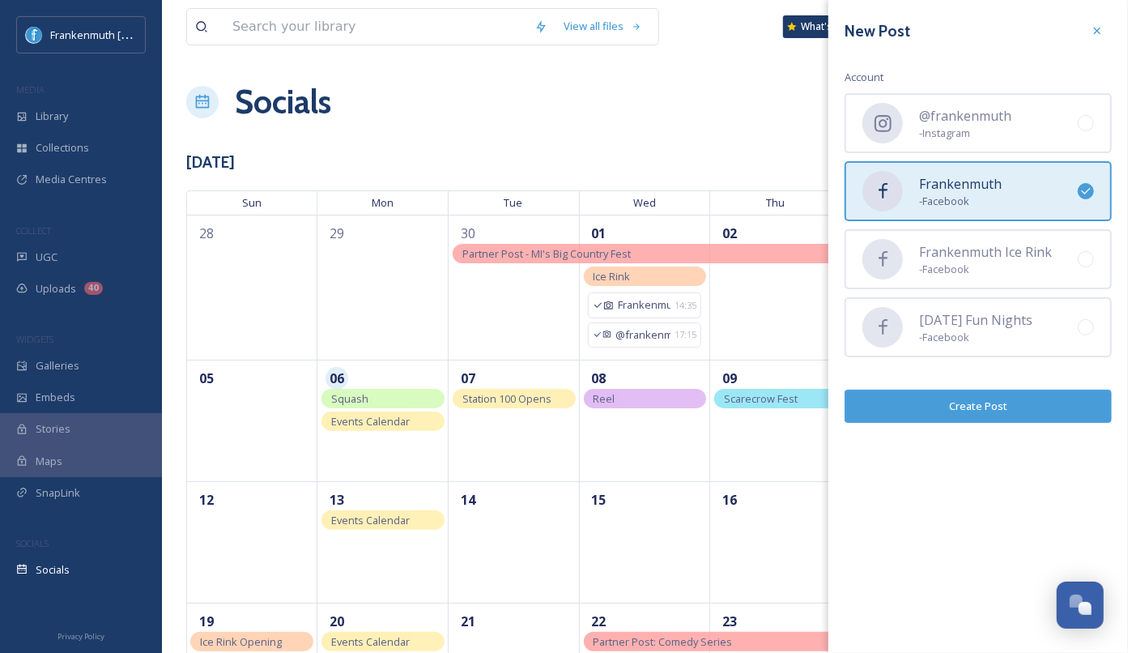
click at [990, 397] on button "Create Post" at bounding box center [978, 405] width 267 height 33
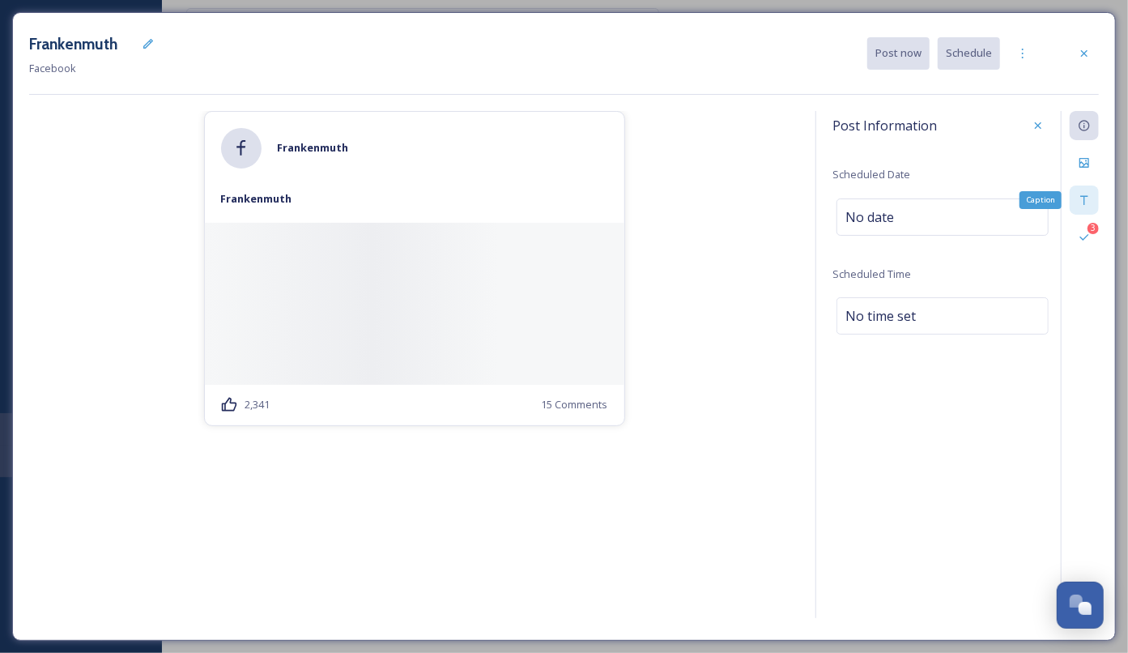
click at [1091, 197] on icon at bounding box center [1084, 200] width 13 height 13
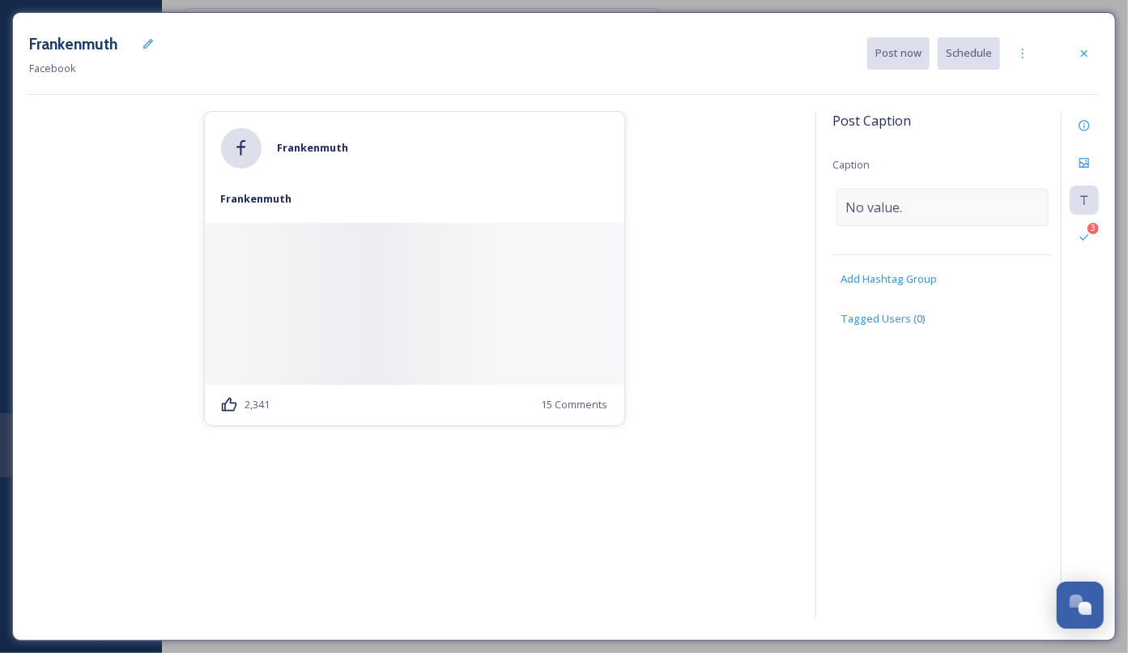
click at [972, 203] on div "No value." at bounding box center [942, 207] width 212 height 37
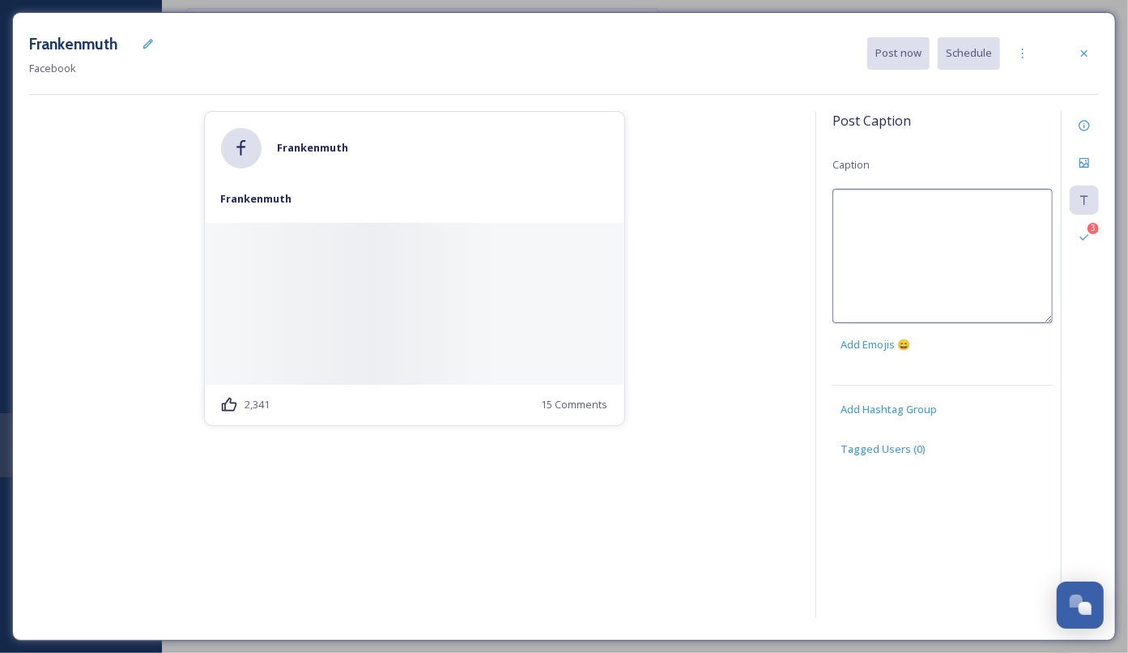
click at [972, 203] on textarea at bounding box center [942, 256] width 220 height 134
drag, startPoint x: 842, startPoint y: 206, endPoint x: 878, endPoint y: 419, distance: 216.7
click at [842, 215] on textarea "martina.stastna1" at bounding box center [942, 256] width 220 height 134
click at [838, 207] on textarea "martina.stastna1" at bounding box center [942, 256] width 220 height 134
click at [973, 220] on textarea "Plan some FUN for your week! 🎉 📸: martina.stastna1" at bounding box center [942, 256] width 220 height 134
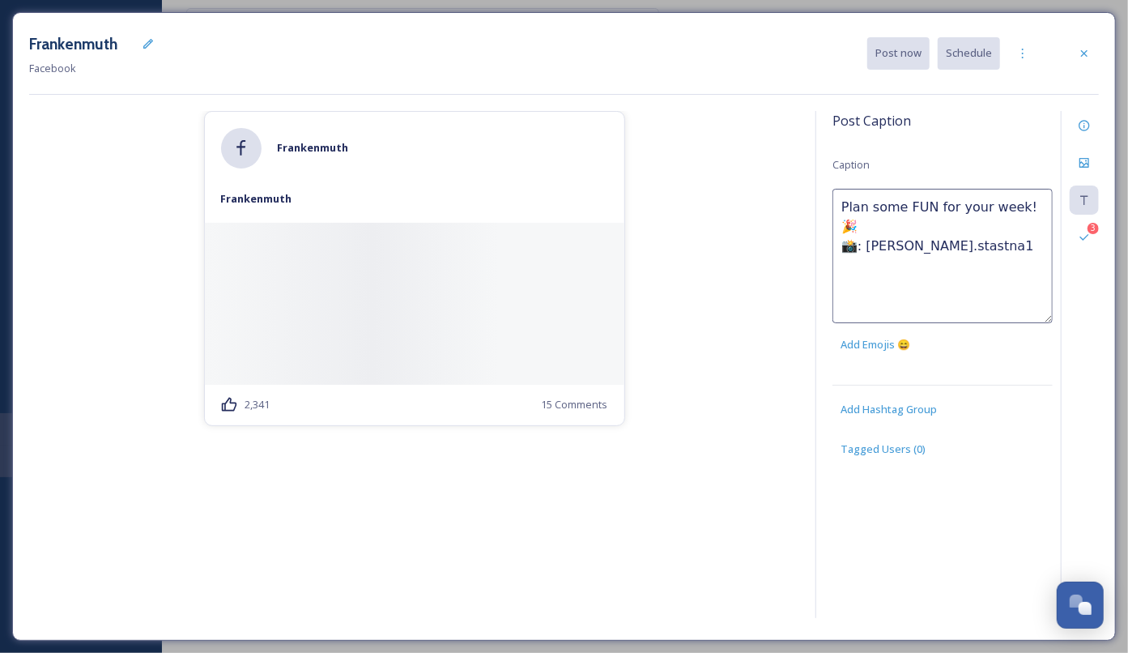
click at [1039, 204] on textarea "Plan some FUN for your week! 🎉 📸: martina.stastna1" at bounding box center [942, 256] width 220 height 134
click at [841, 216] on textarea "Plan some FUN for your week! 🎉 🧑‍🍳 10/7: Zehnder's Fall Bakery Class 📸: martina…" at bounding box center [942, 256] width 220 height 134
click at [841, 228] on textarea "Plan some FUN for your week! 🎉 🧑‍🍳 10/7: Zehnder's Fall Bakery Class 📸: martina…" at bounding box center [942, 256] width 220 height 134
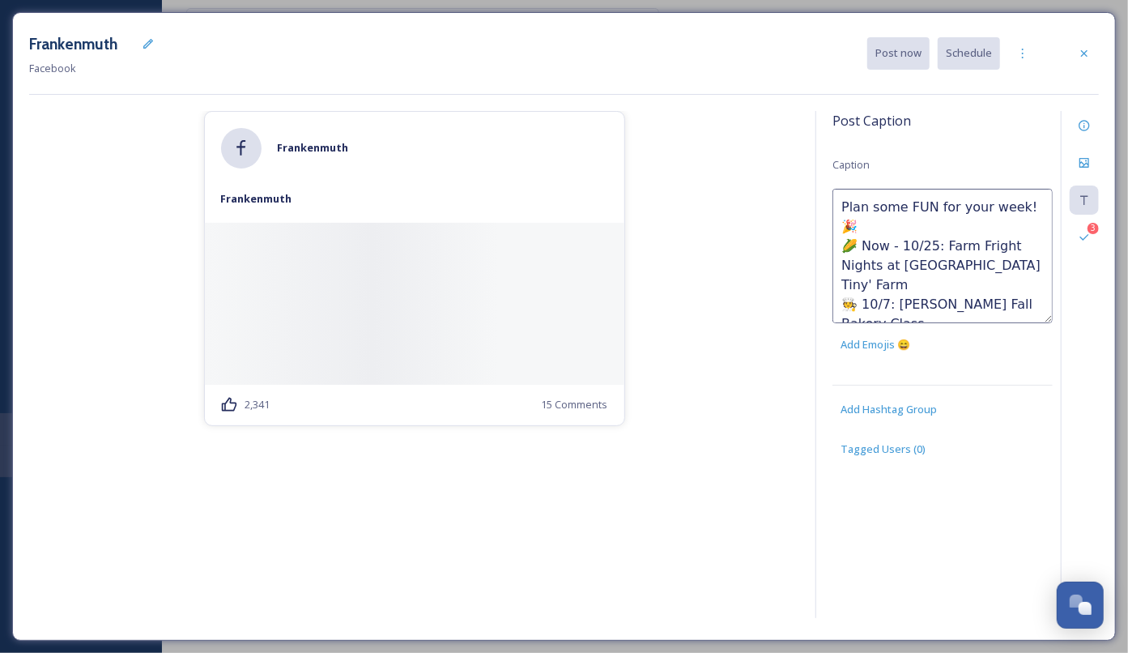
click at [943, 245] on textarea "Plan some FUN for your week! 🎉 🌽 Now - 10/25: Farm Fright Nights at Grandpa Tin…" at bounding box center [942, 256] width 220 height 134
click at [964, 288] on textarea "Plan some FUN for your week! 🎉 🌽 Now - 10/25: Farm Fright Nights at Grandpa Tin…" at bounding box center [942, 256] width 220 height 134
paste textarea "Family Trivia and Tacos Night"
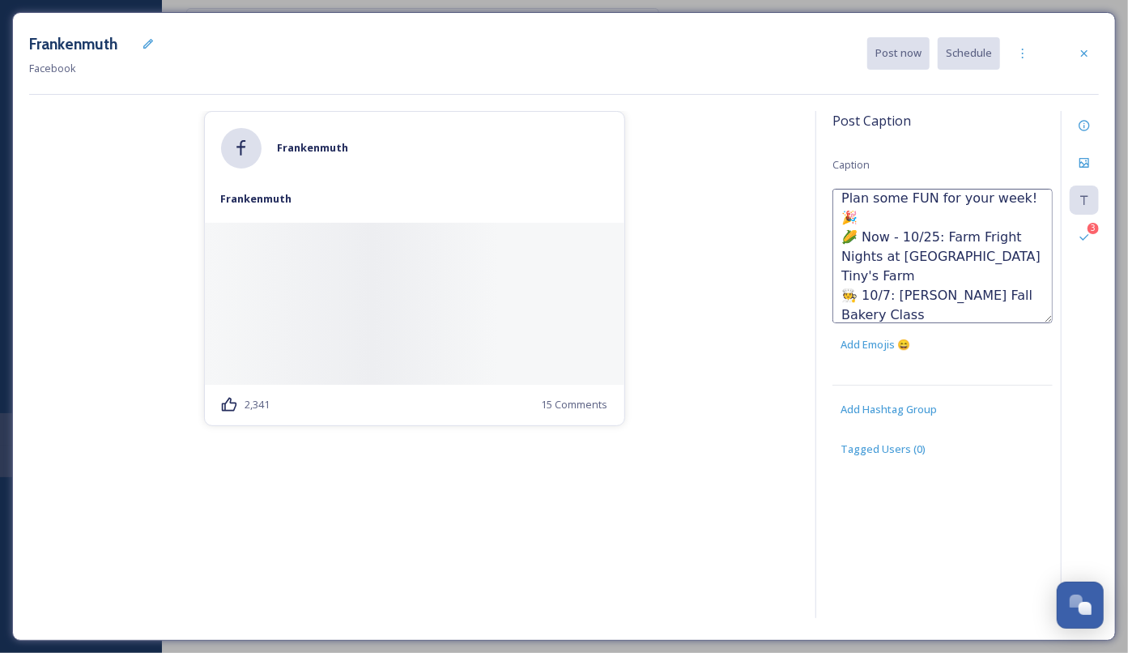
click at [840, 316] on textarea "Plan some FUN for your week! 🎉 🌽 Now - 10/25: Farm Fright Nights at Grandpa Tin…" at bounding box center [942, 256] width 220 height 134
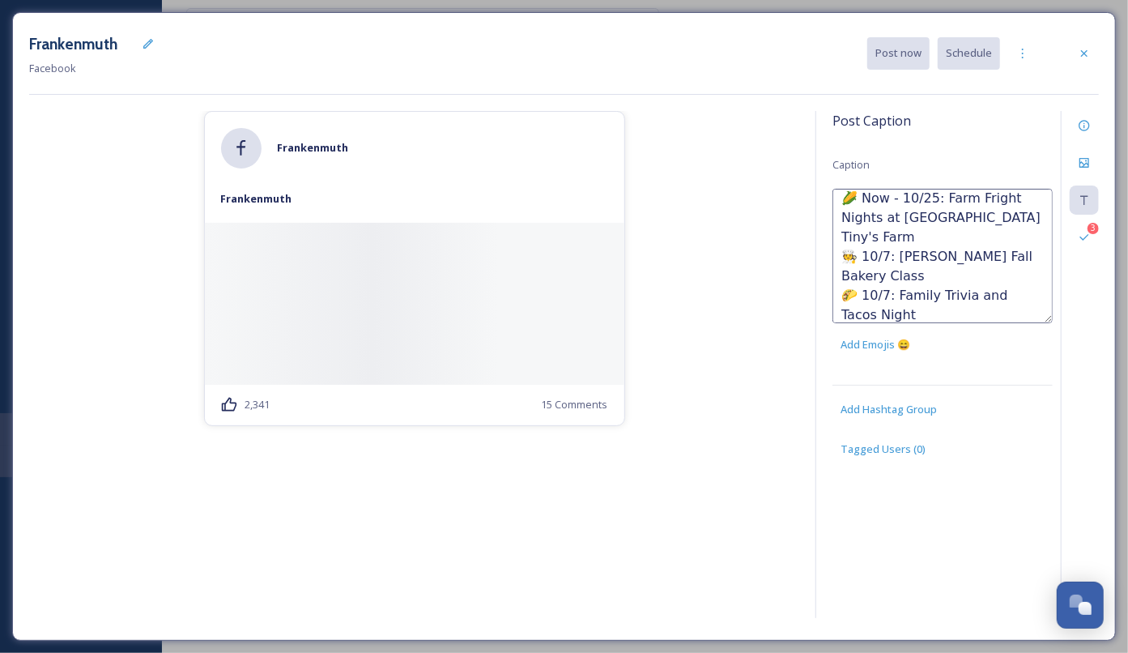
scroll to position [67, 0]
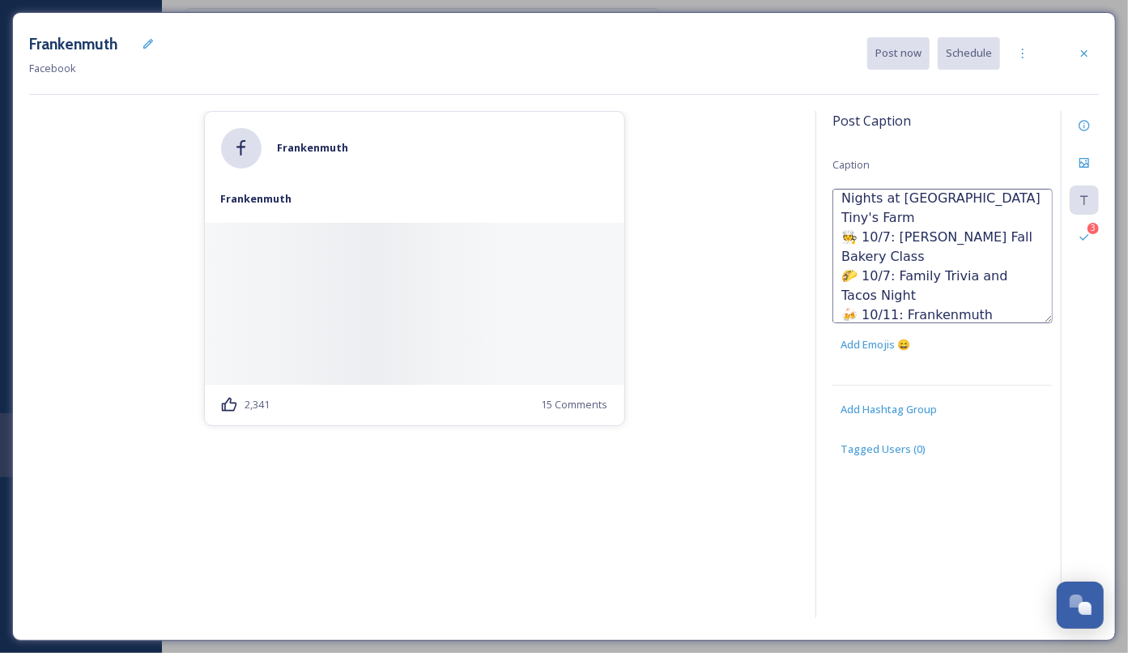
type textarea "Plan some FUN for your week! 🎉 🌽 Now - 10/25: Farm Fright Nights at Grandpa Tin…"
click at [1084, 66] on div at bounding box center [1084, 53] width 29 height 29
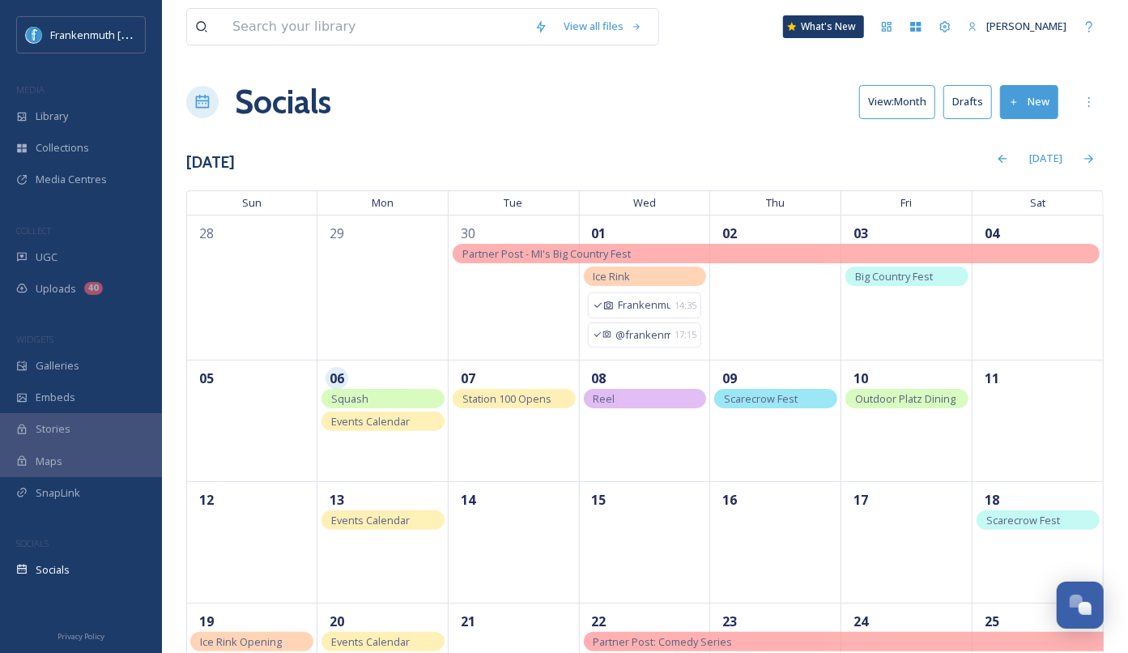
click at [964, 109] on button "Drafts" at bounding box center [967, 101] width 49 height 33
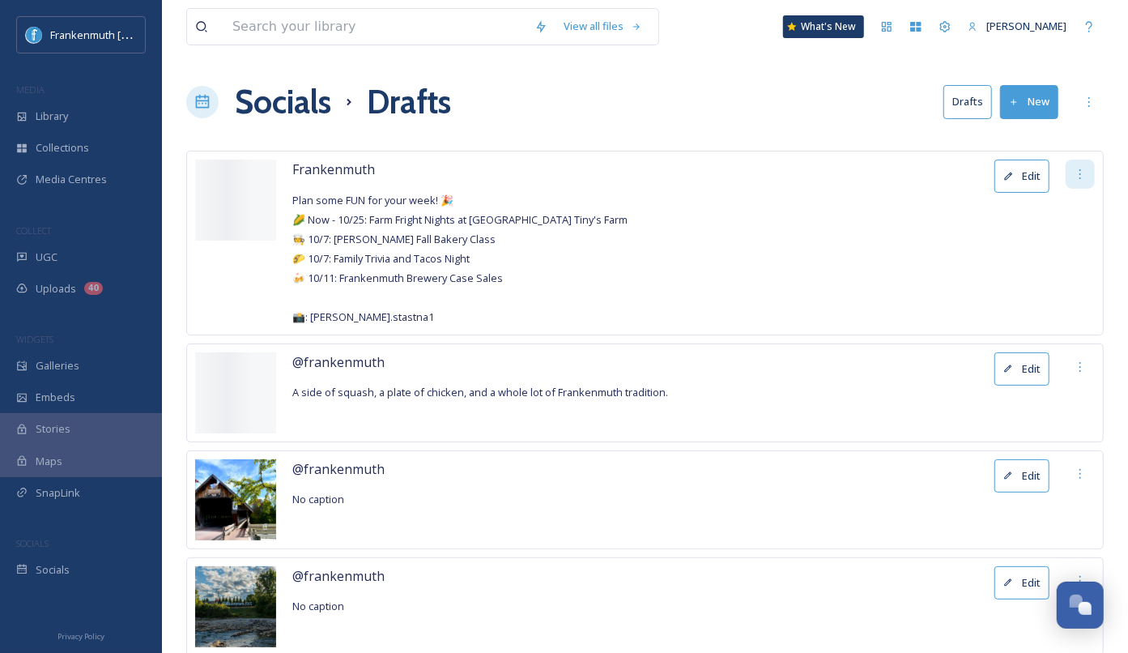
click at [1085, 180] on div at bounding box center [1080, 174] width 29 height 29
click at [1066, 216] on div "Delete" at bounding box center [1069, 210] width 49 height 32
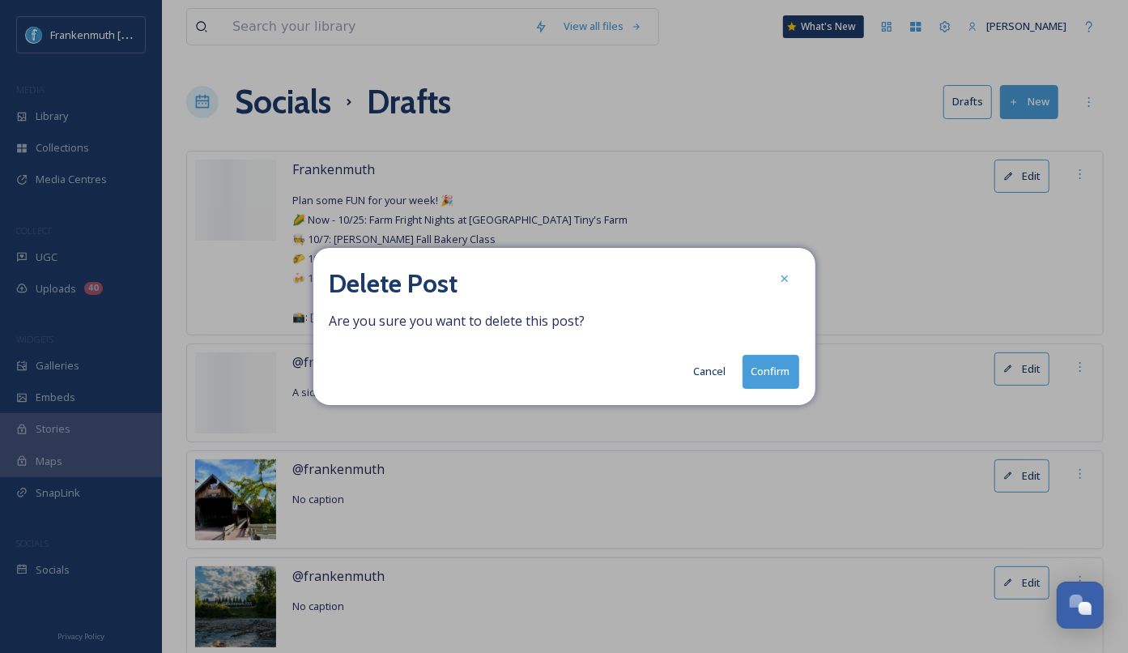
click at [774, 386] on button "Confirm" at bounding box center [771, 371] width 57 height 33
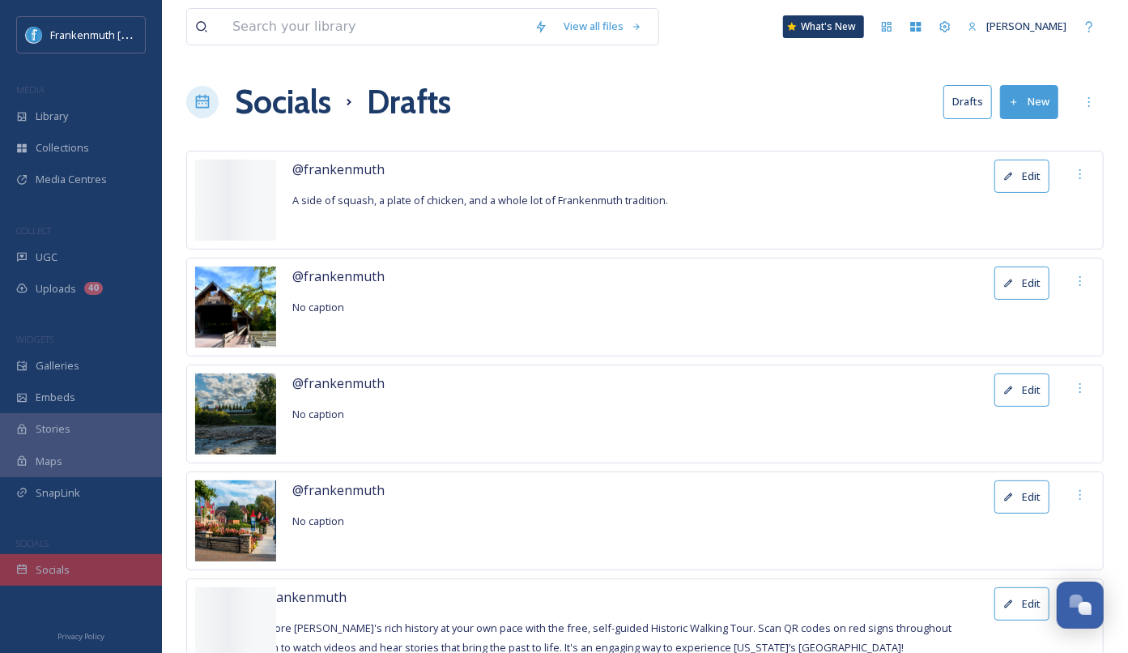
click at [90, 575] on div "Socials" at bounding box center [81, 570] width 162 height 32
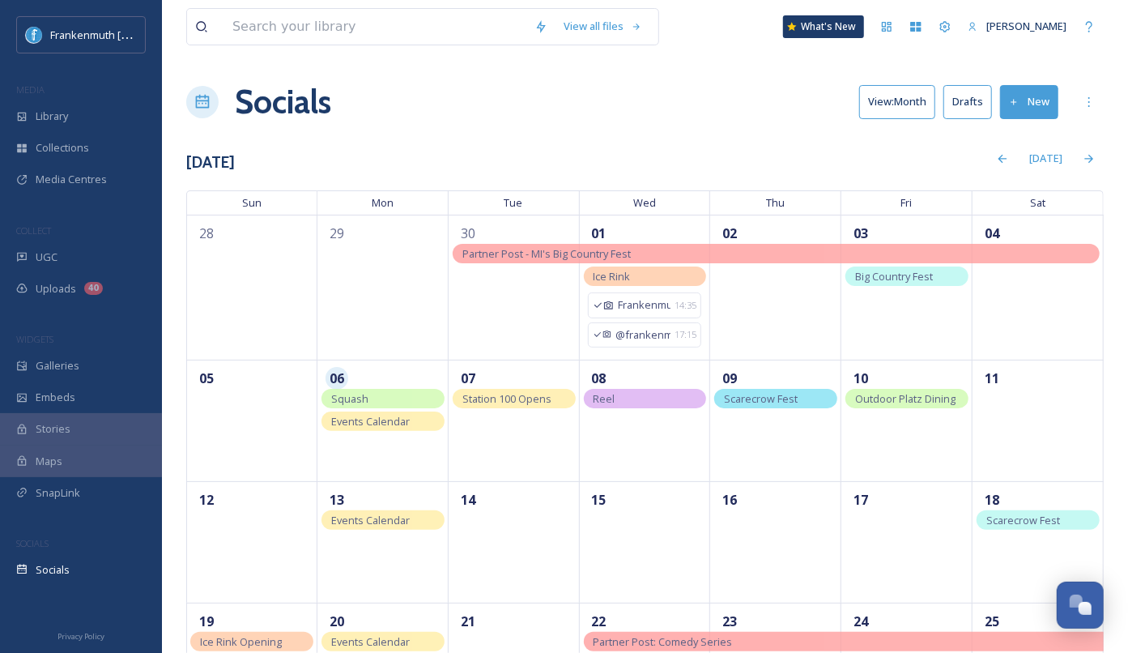
click at [399, 424] on span "Events Calendar" at bounding box center [370, 421] width 79 height 15
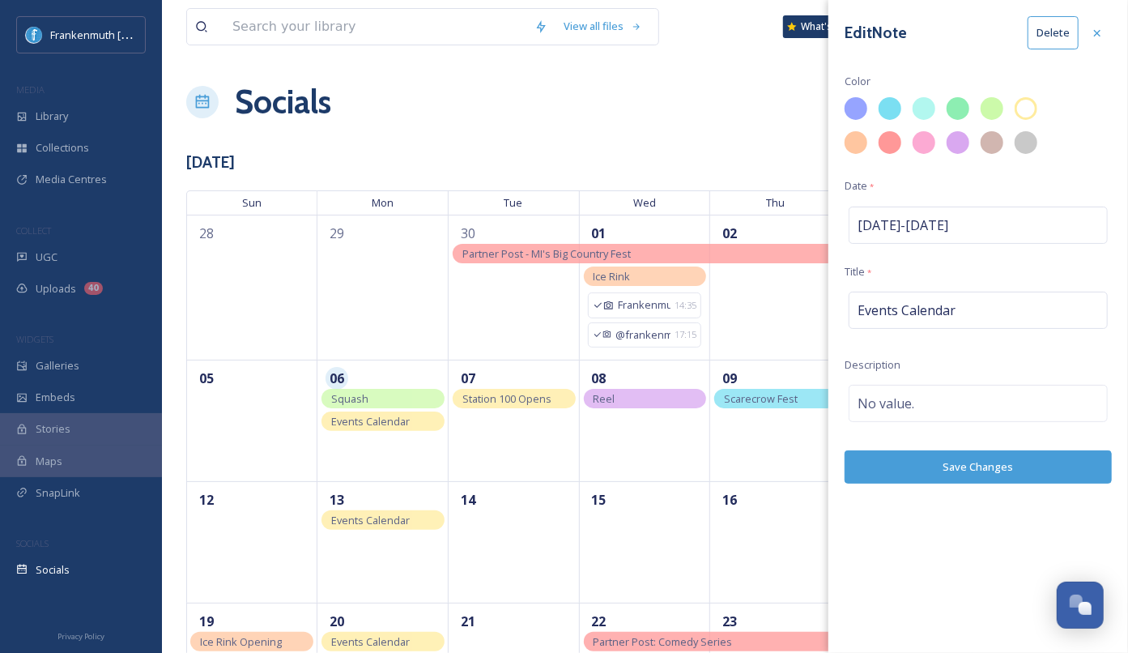
click at [1038, 36] on button "Delete" at bounding box center [1053, 32] width 51 height 33
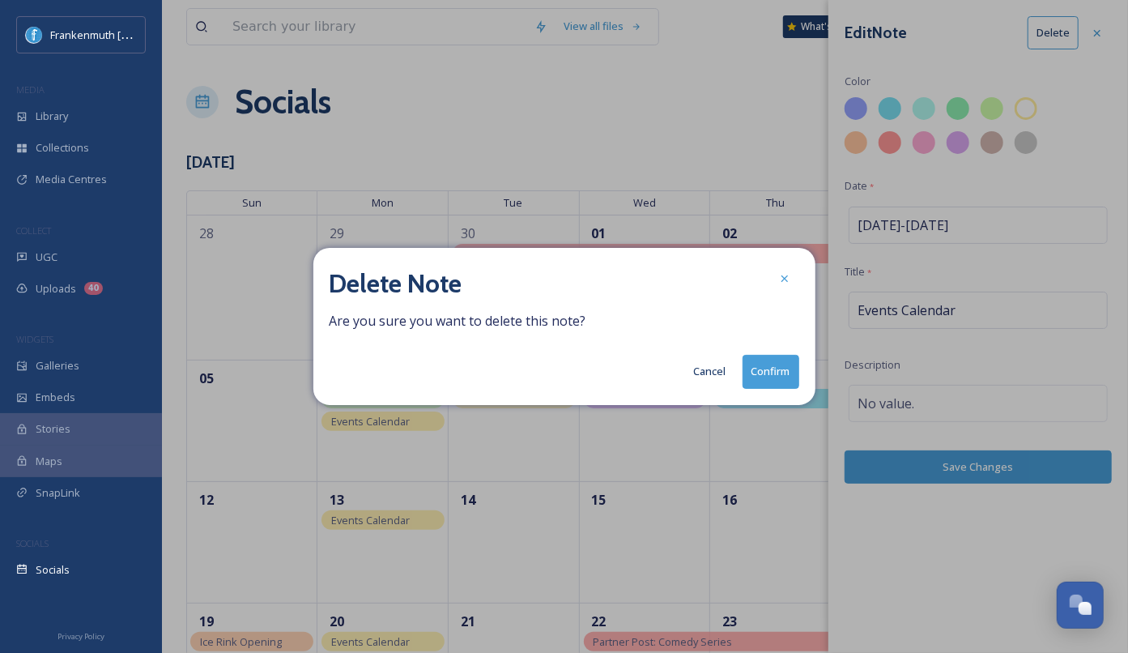
click at [768, 368] on button "Confirm" at bounding box center [771, 371] width 57 height 33
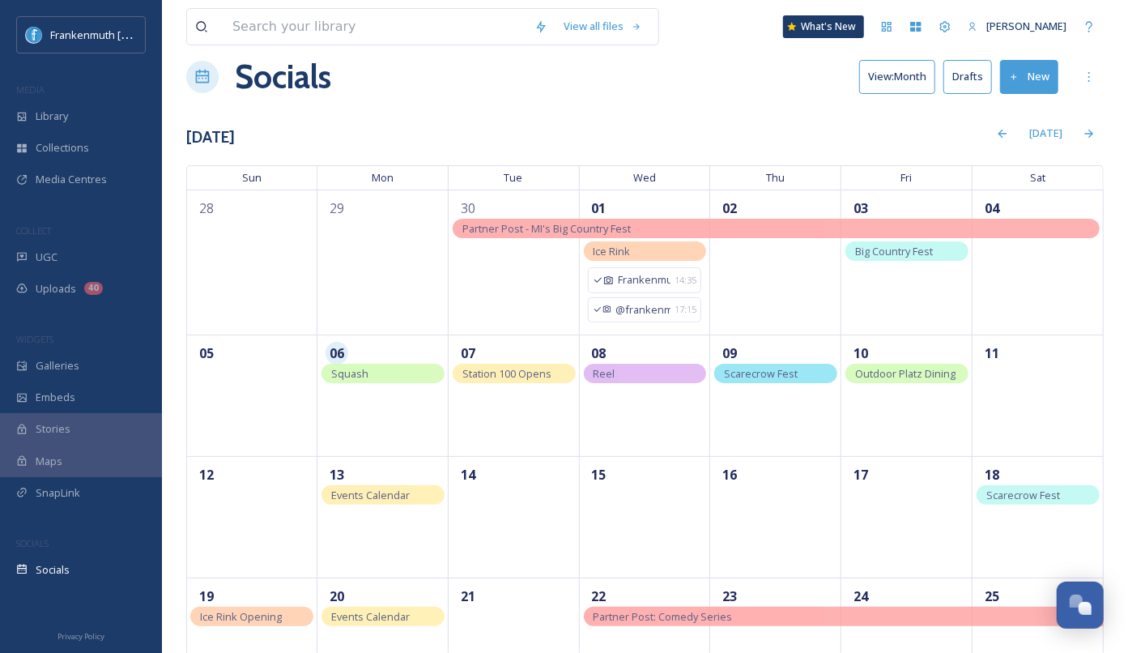
scroll to position [30, 0]
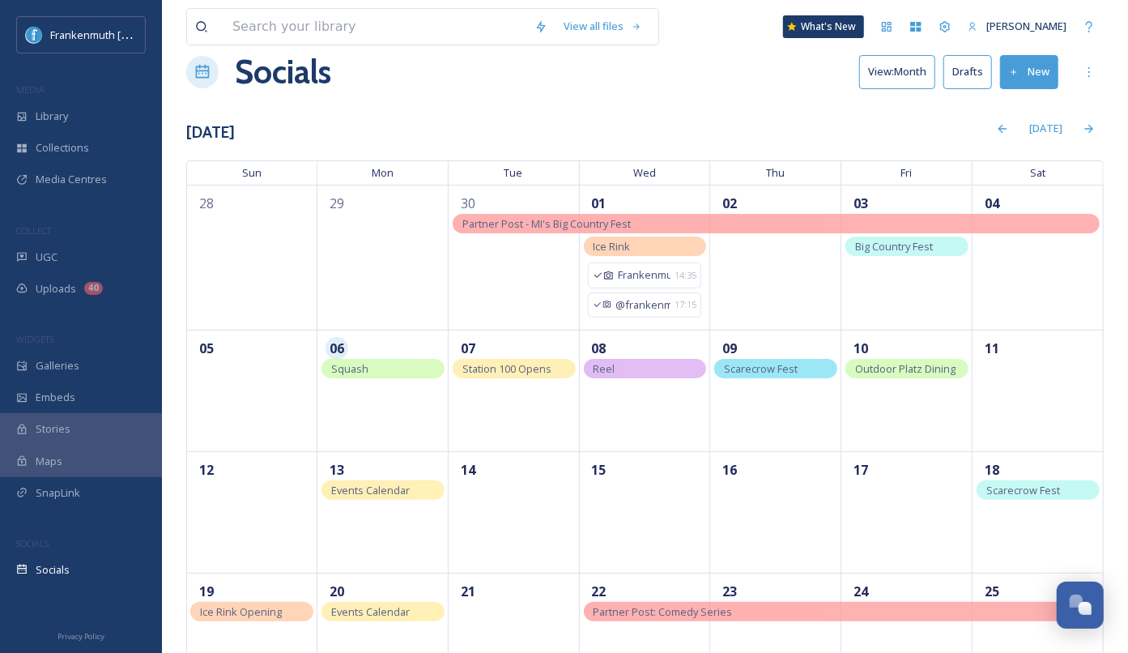
click at [1024, 63] on button "New" at bounding box center [1029, 71] width 58 height 33
click at [1024, 113] on div "Post" at bounding box center [1026, 110] width 62 height 32
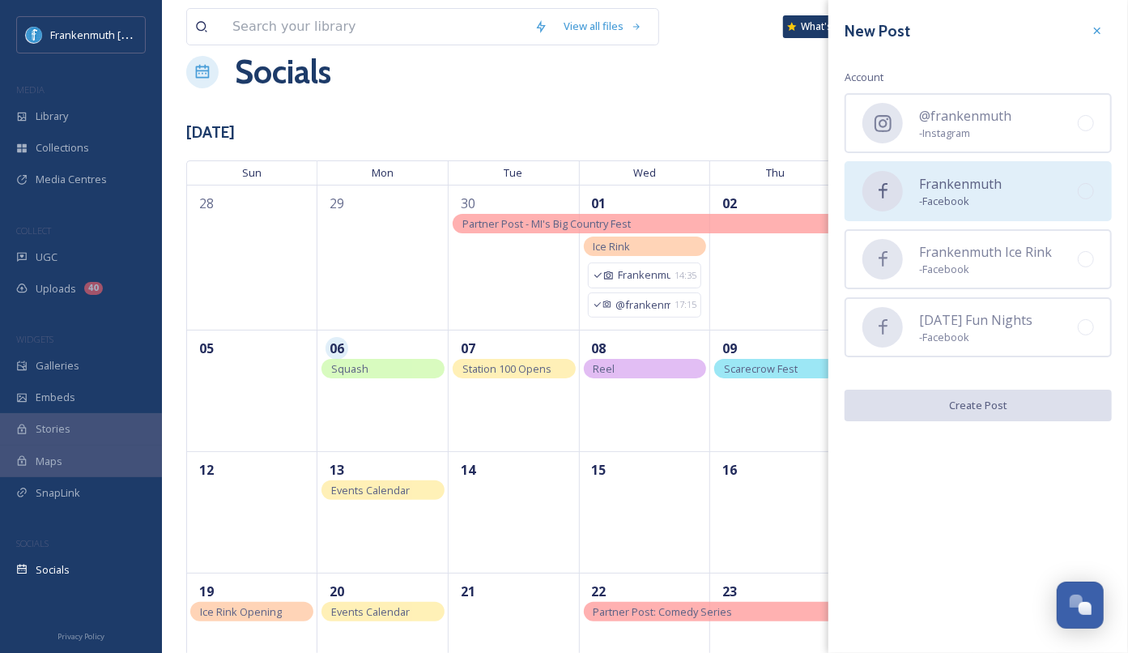
click at [1022, 206] on div "Frankenmuth - Facebook" at bounding box center [978, 191] width 267 height 60
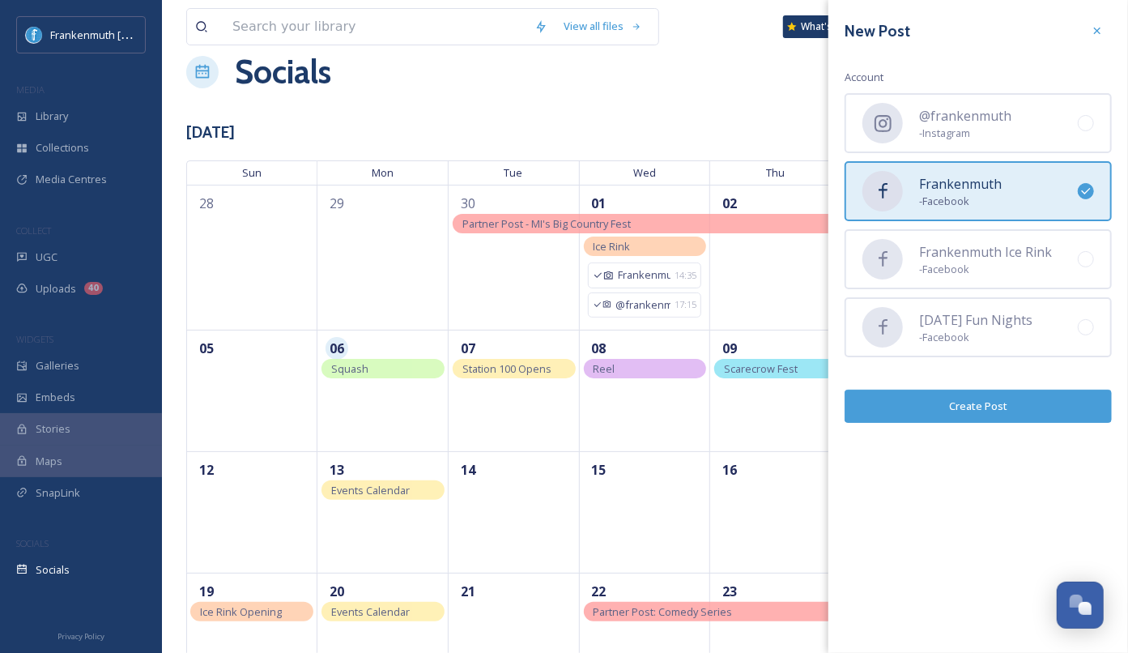
click at [1007, 408] on button "Create Post" at bounding box center [978, 405] width 267 height 33
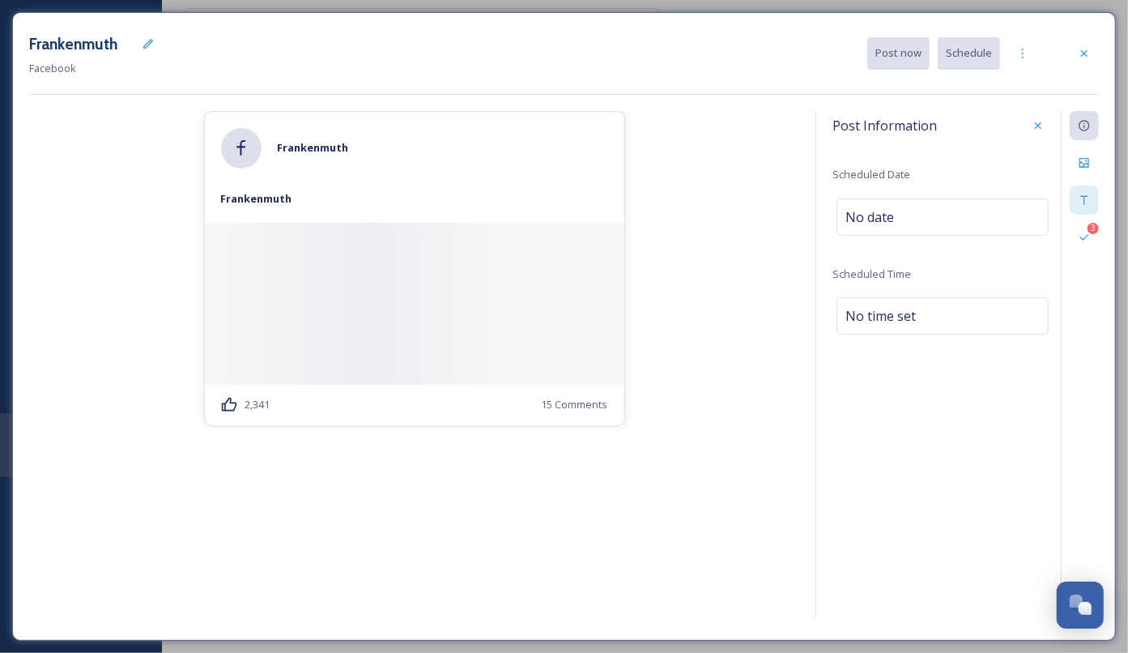
click at [1082, 196] on icon at bounding box center [1084, 200] width 13 height 13
click at [970, 202] on div "No value." at bounding box center [942, 207] width 212 height 37
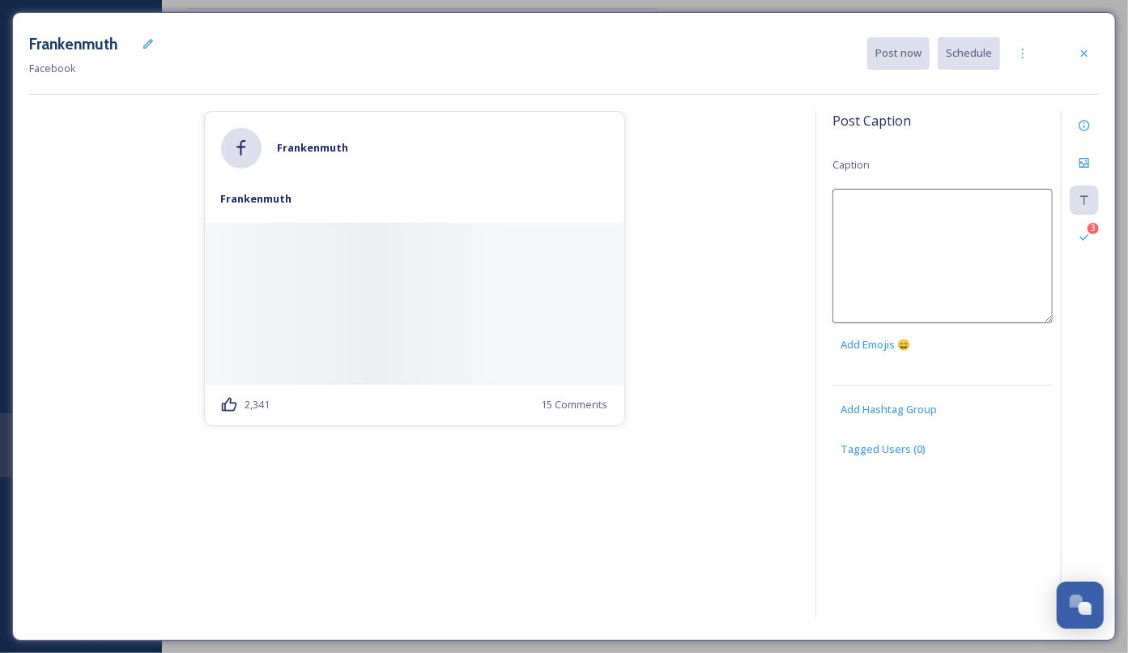
click at [970, 202] on textarea at bounding box center [942, 256] width 220 height 134
paste textarea "Did You Know?? 🎃 Locally grown Blue Hubbard Squash has been on the menu at Bava…"
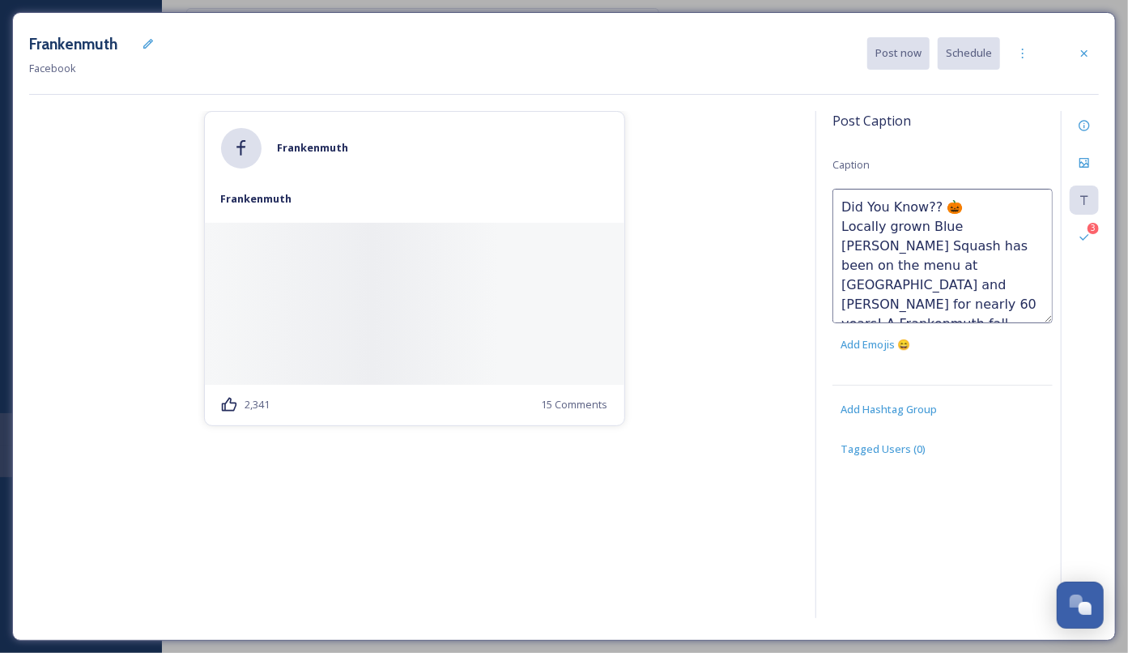
click at [842, 231] on textarea "Did You Know?? 🎃 Locally grown Blue Hubbard Squash has been on the menu at Bava…" at bounding box center [942, 256] width 220 height 134
click at [870, 206] on textarea "Did You Know?? 🎃 Locally grown Blue Hubbard Squash has been on the menu at Bava…" at bounding box center [942, 256] width 220 height 134
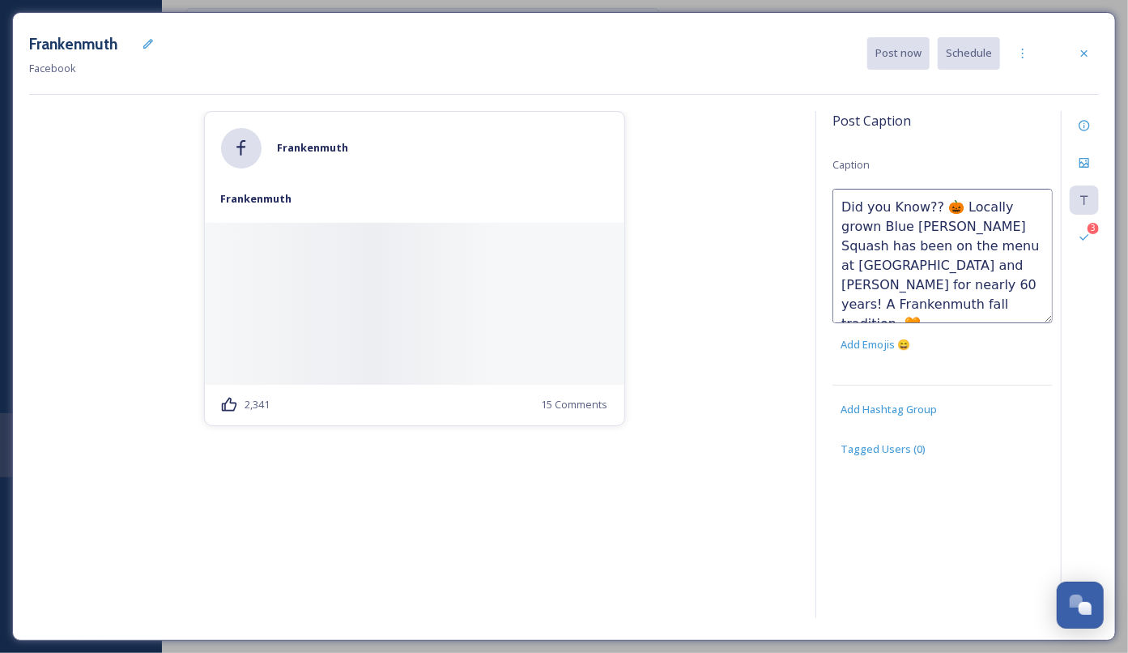
click at [894, 211] on textarea "Did you Know?? 🎃 Locally grown Blue Hubbard Squash has been on the menu at Bava…" at bounding box center [942, 256] width 220 height 134
click at [945, 209] on textarea "Did you know?? 🎃 Locally grown Blue Hubbard Squash has been on the menu at Bava…" at bounding box center [942, 256] width 220 height 134
type textarea "Did you know?? 👀 Locally grown Blue Hubbard Squash has been on the menu at Bava…"
click at [938, 206] on textarea "Did you know?? 👀 Locally grown Blue Hubbard Squash has been on the menu at Bava…" at bounding box center [942, 256] width 220 height 134
click at [1064, 283] on div "3" at bounding box center [1080, 364] width 38 height 507
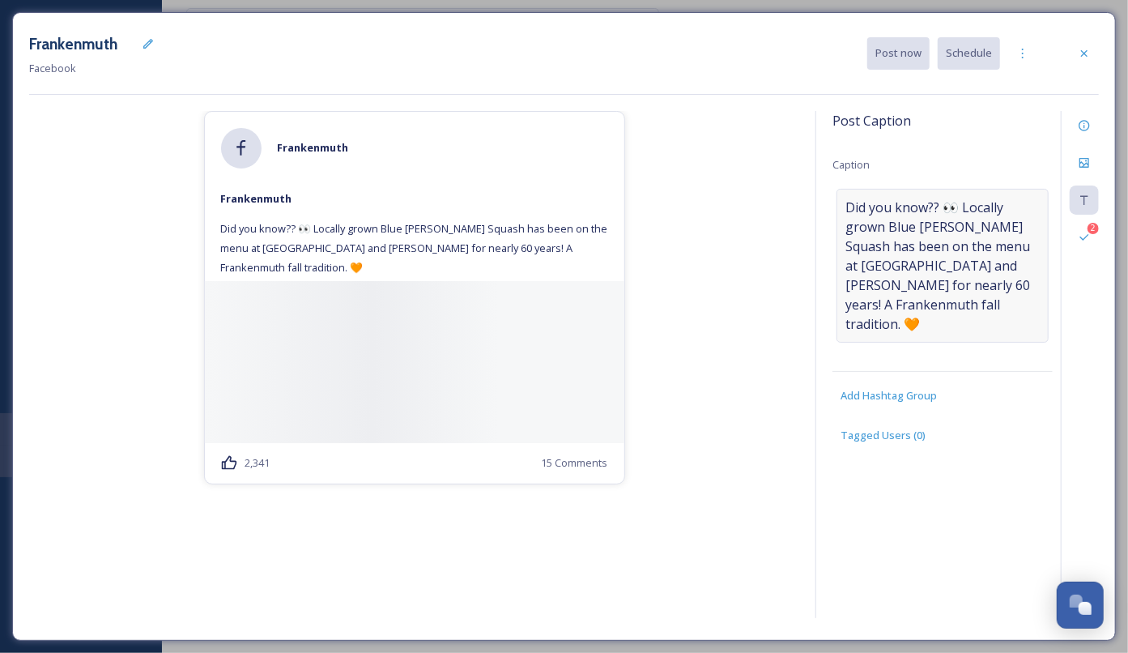
click at [887, 239] on span "Did you know?? 👀 Locally grown Blue Hubbard Squash has been on the menu at Bava…" at bounding box center [942, 266] width 194 height 136
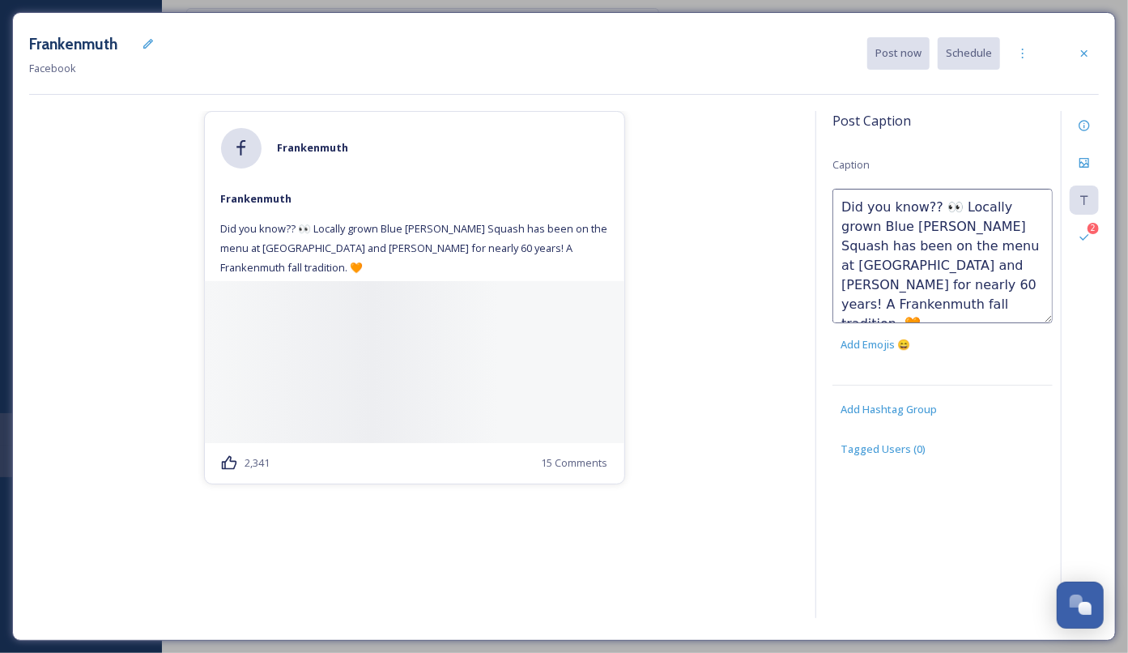
click at [985, 247] on textarea "Did you know?? 👀 Locally grown Blue Hubbard Squash has been on the menu at Bava…" at bounding box center [942, 256] width 220 height 134
click at [996, 259] on textarea "Did you know?? 👀 Locally grown Blue Hubbard Squash has been on the menu at Bava…" at bounding box center [942, 256] width 220 height 134
type textarea "Did you know?? 👀 Locally grown Blue Hubbard Squash has been on the menu at Bava…"
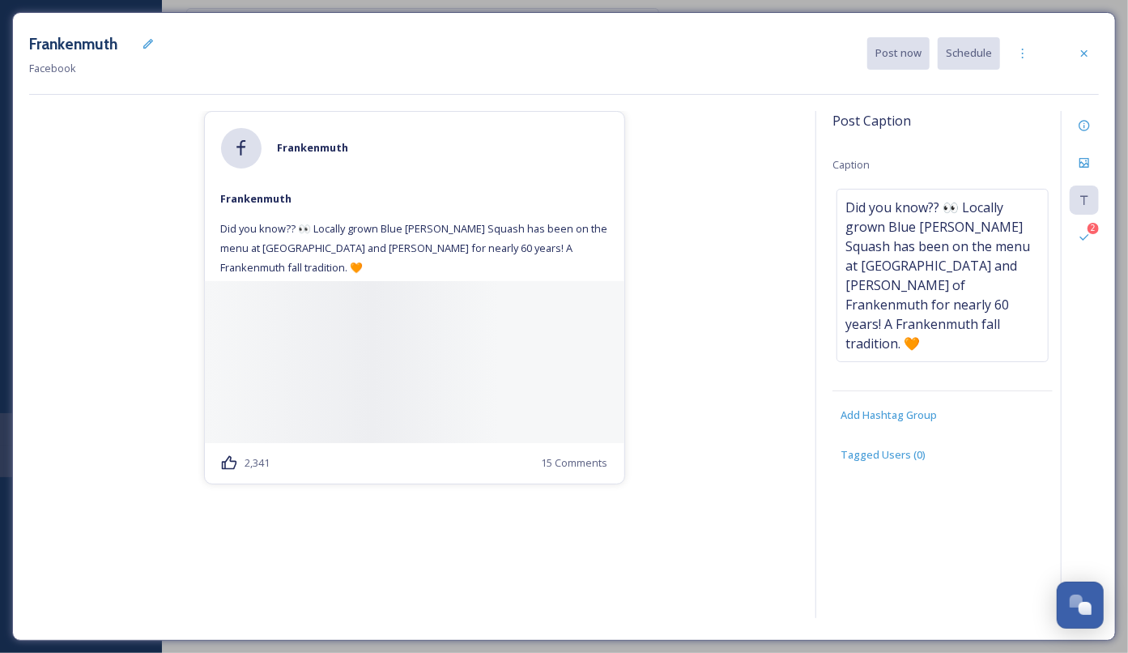
click at [909, 104] on div "Frankenmuth Facebook Post now Schedule Frankenmuth Frankenmuth Did you know?? 👀…" at bounding box center [564, 326] width 1104 height 628
click at [901, 308] on span "Did you know?? 👀 Locally grown Blue Hubbard Squash has been on the menu at Bava…" at bounding box center [942, 275] width 194 height 155
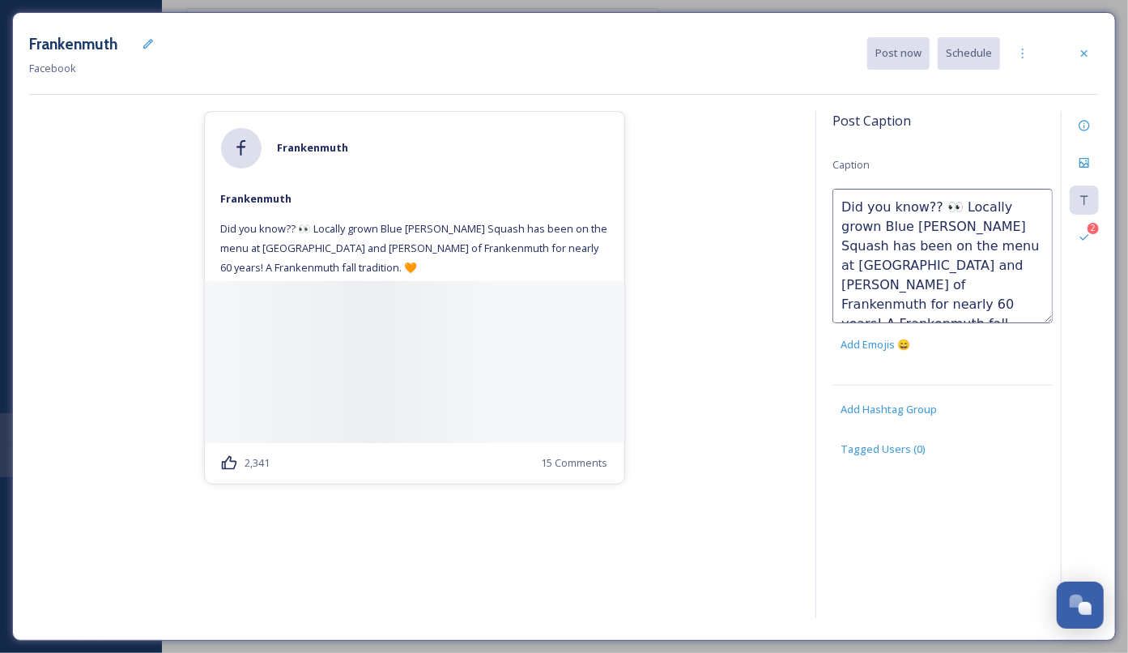
drag, startPoint x: 854, startPoint y: 302, endPoint x: 929, endPoint y: 305, distance: 74.6
click at [929, 305] on textarea "Did you know?? 👀 Locally grown Blue Hubbard Squash has been on the menu at Bava…" at bounding box center [942, 256] width 220 height 134
type textarea "Did you know?? 👀 Locally grown Blue Hubbard Squash has been on the menu at Bava…"
click at [730, 252] on div "Frankenmuth Frankenmuth Did you know?? 👀 Locally grown Blue Hubbard Squash has …" at bounding box center [414, 367] width 770 height 513
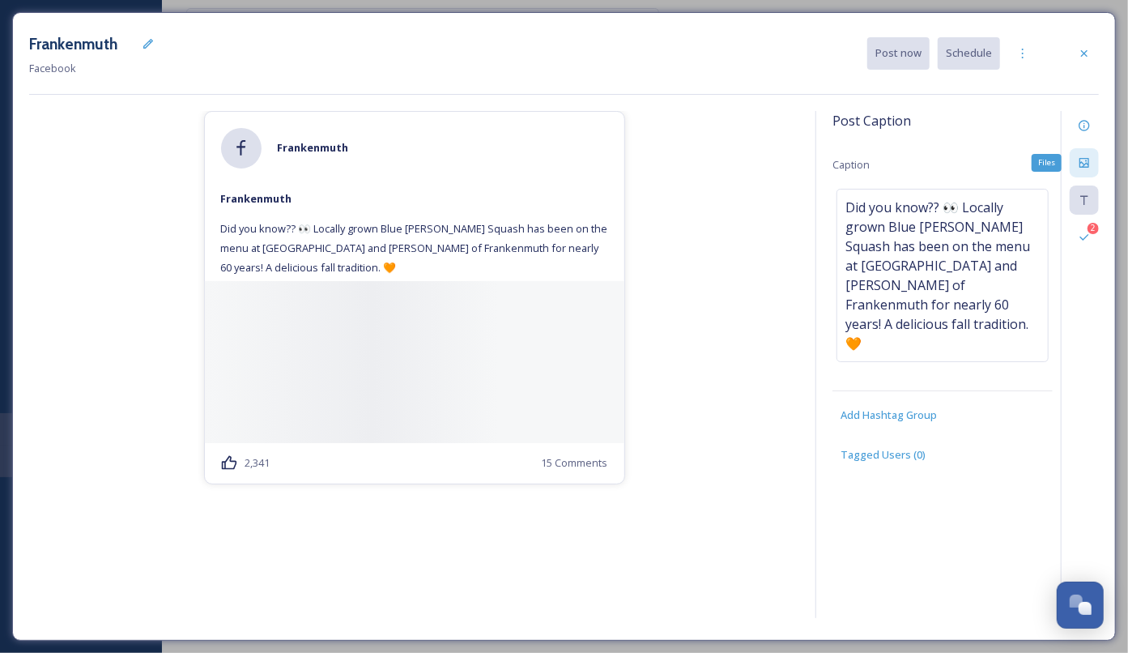
drag, startPoint x: 1090, startPoint y: 160, endPoint x: 1053, endPoint y: 166, distance: 37.7
click at [1090, 160] on icon at bounding box center [1084, 162] width 13 height 13
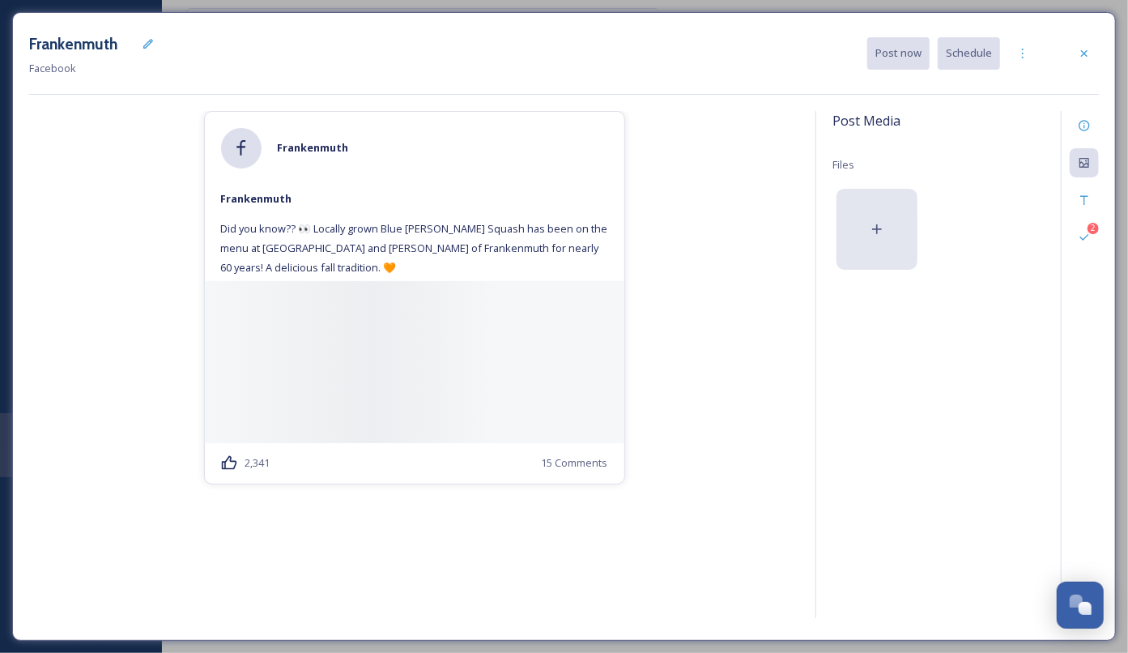
click at [900, 202] on div at bounding box center [876, 229] width 81 height 81
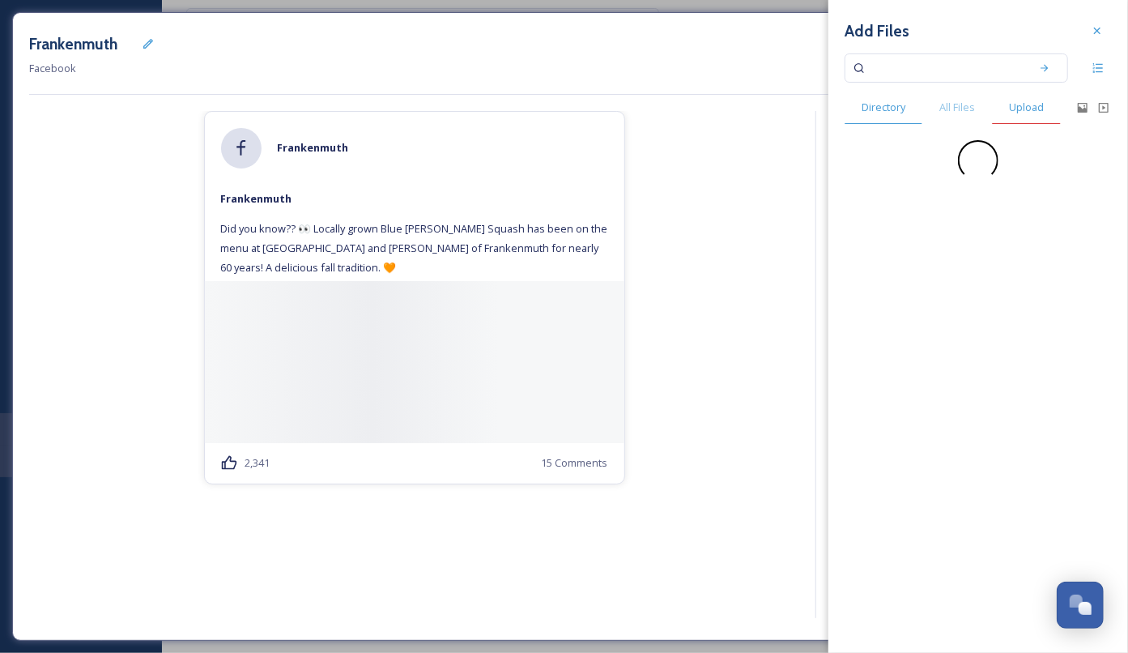
click at [1031, 106] on span "Upload" at bounding box center [1026, 107] width 35 height 15
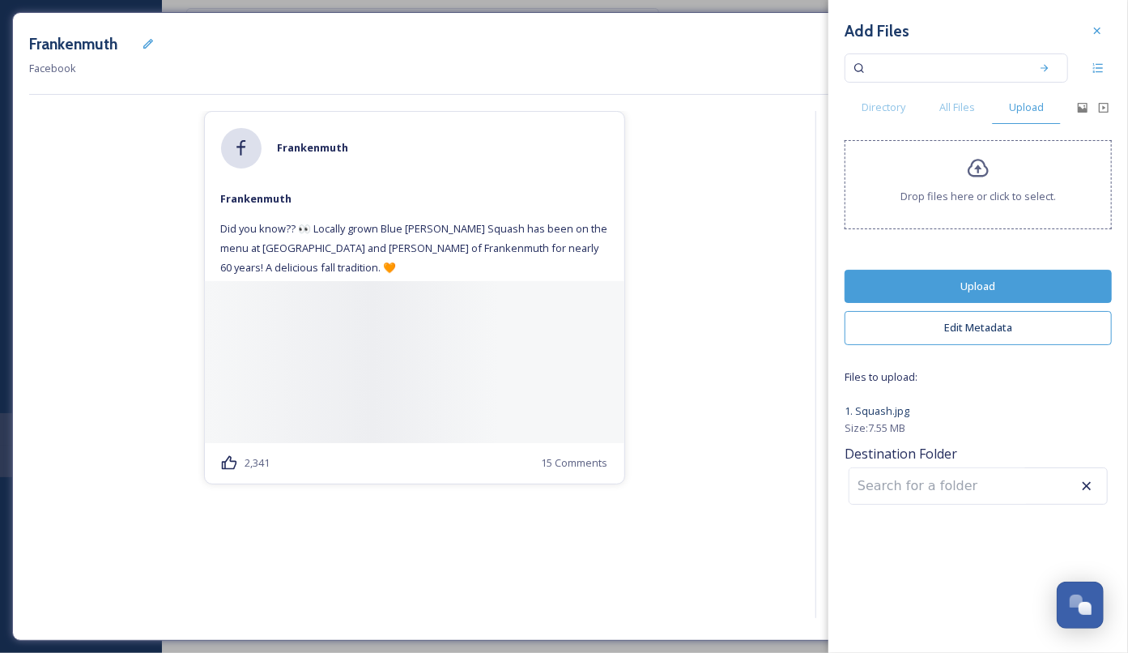
click at [1006, 279] on button "Upload" at bounding box center [978, 286] width 267 height 33
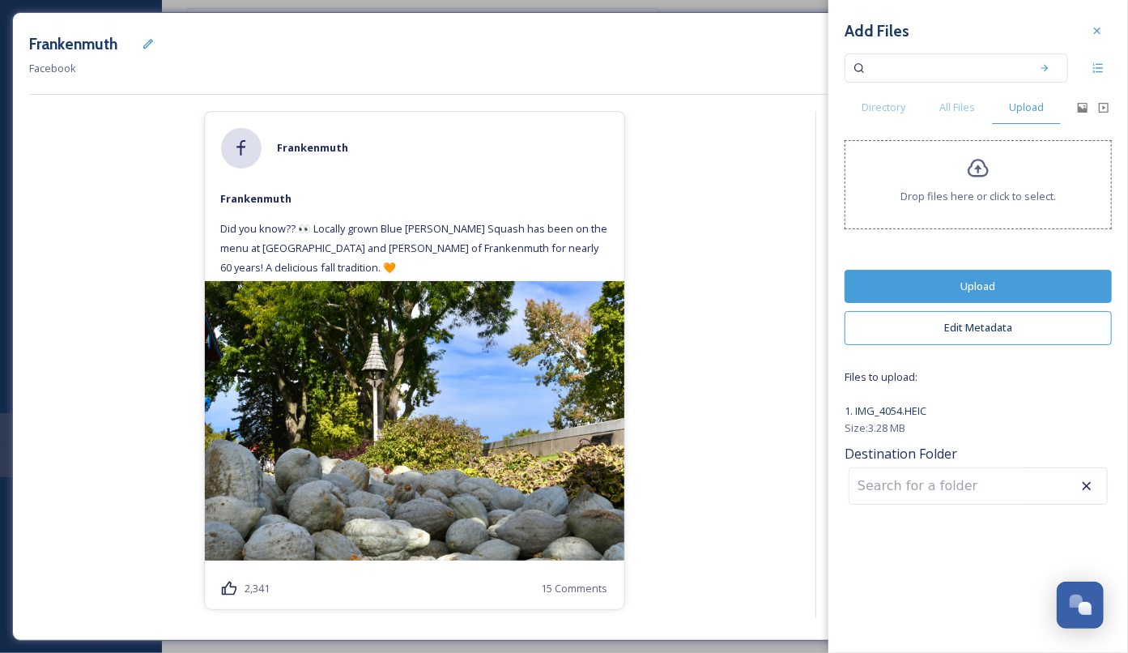
click at [1025, 285] on button "Upload" at bounding box center [978, 286] width 267 height 33
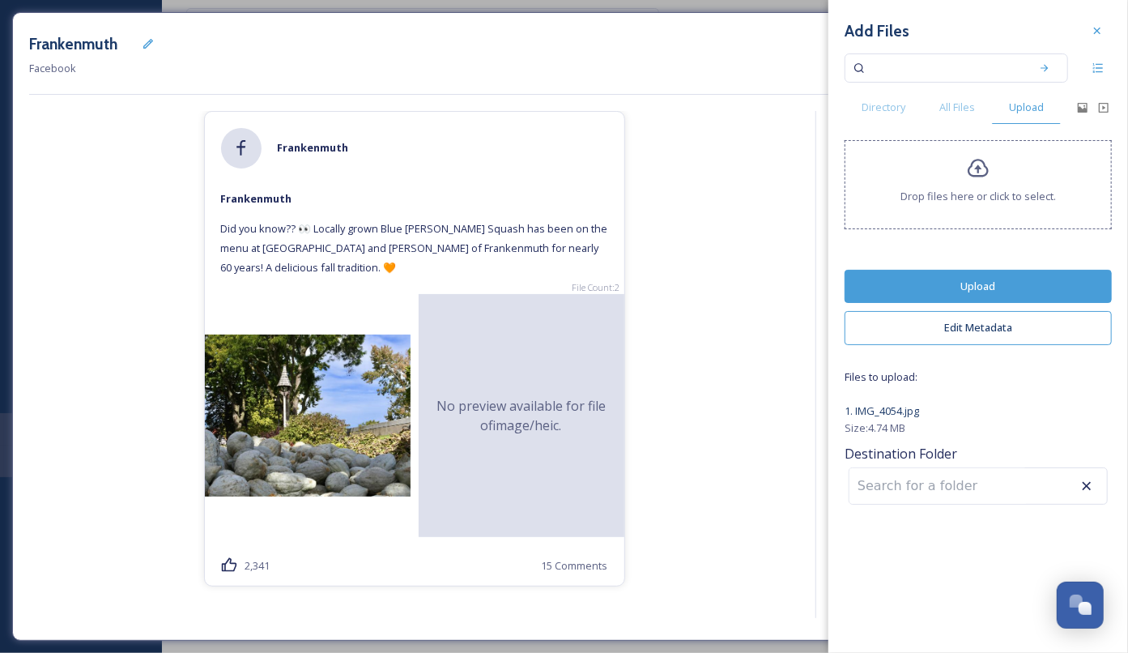
click at [998, 288] on button "Upload" at bounding box center [978, 286] width 267 height 33
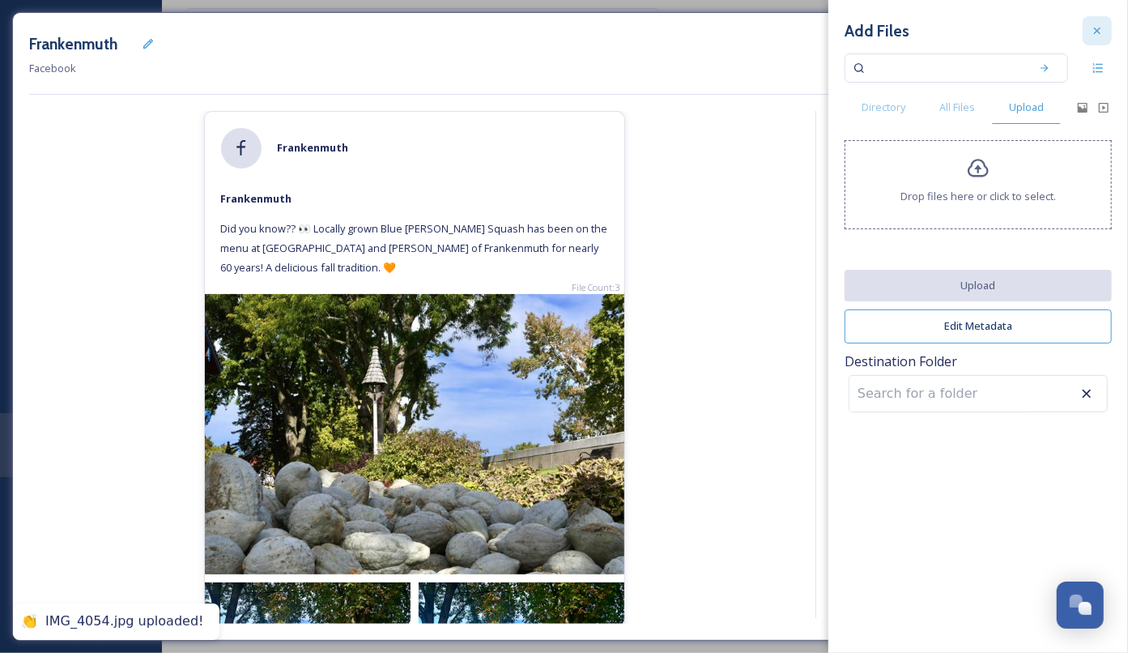
click at [1095, 28] on icon at bounding box center [1097, 31] width 6 height 6
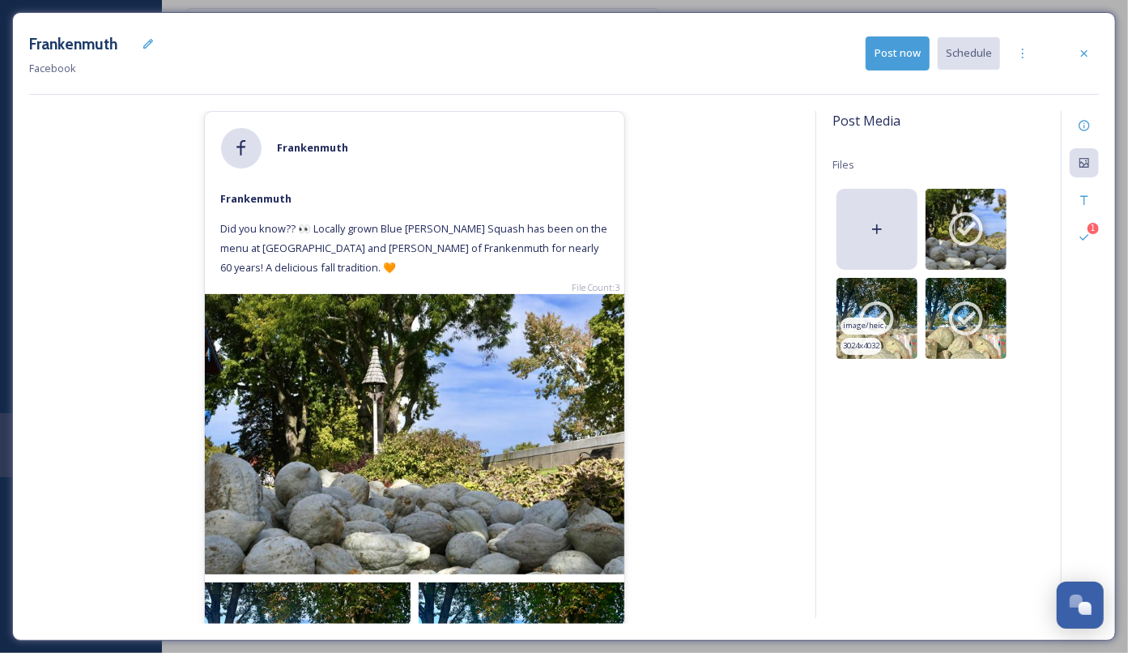
click at [883, 323] on div "image/heic" at bounding box center [863, 325] width 45 height 17
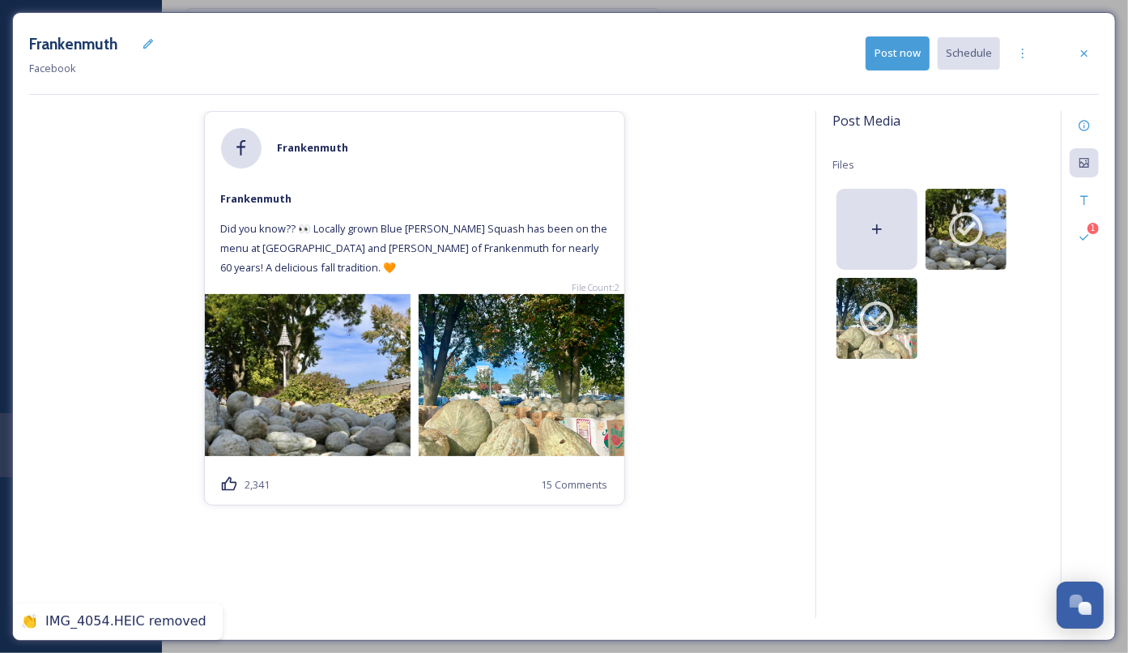
click at [703, 456] on div "Frankenmuth Frankenmuth Did you know?? 👀 Locally grown Blue Hubbard Squash has …" at bounding box center [414, 367] width 770 height 513
click at [1087, 234] on icon at bounding box center [1083, 237] width 9 height 6
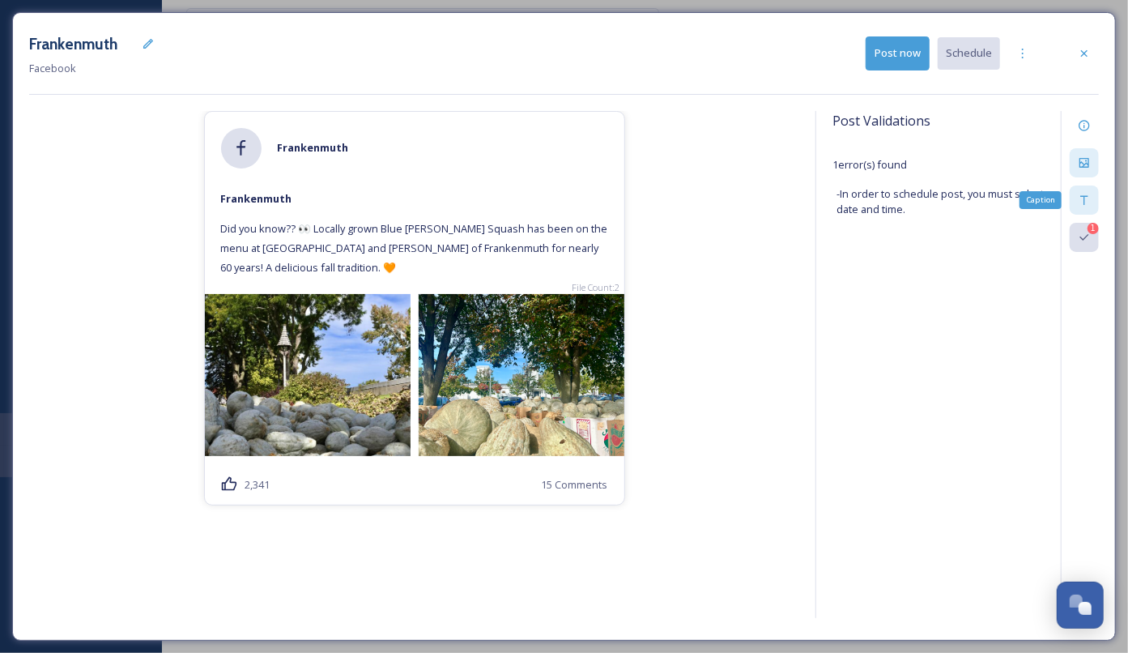
click at [1079, 197] on icon at bounding box center [1084, 200] width 13 height 13
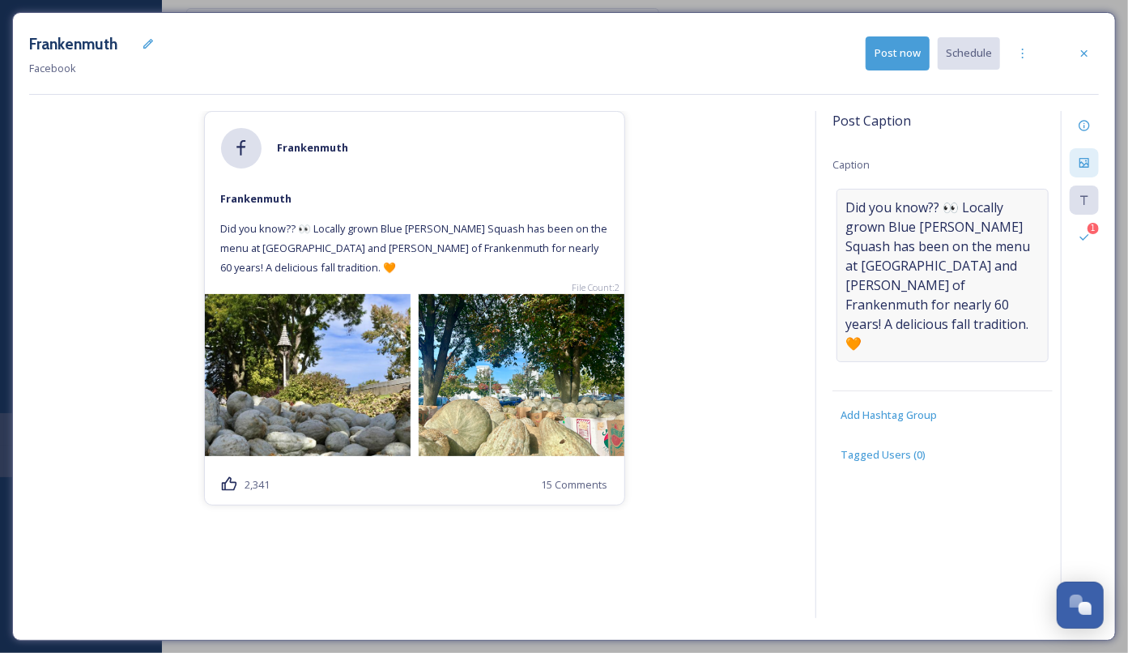
click at [946, 317] on span "Did you know?? 👀 Locally grown Blue Hubbard Squash has been on the menu at Bava…" at bounding box center [942, 275] width 194 height 155
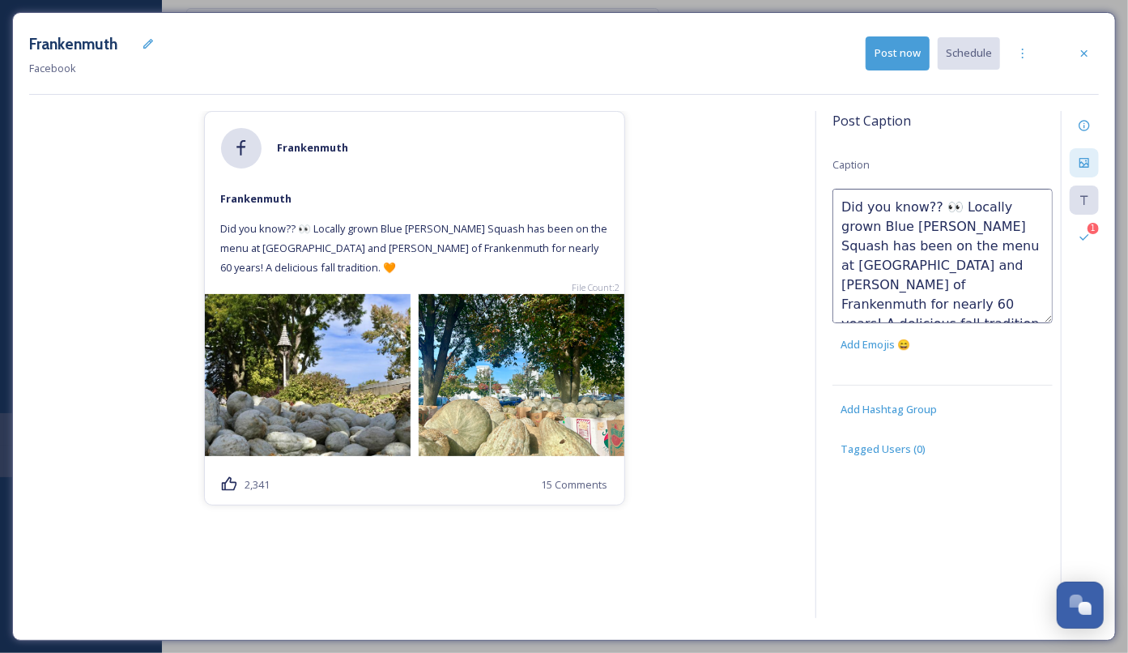
click at [1001, 304] on textarea "Did you know?? 👀 Locally grown Blue Hubbard Squash has been on the menu at Bava…" at bounding box center [942, 256] width 220 height 134
type textarea "Did you know?? 👀 Locally grown Blue Hubbard Squash has been on the menu at Bava…"
click at [704, 107] on div "Frankenmuth Facebook Post now Schedule Frankenmuth Frankenmuth Did you know?? 👀…" at bounding box center [564, 326] width 1104 height 628
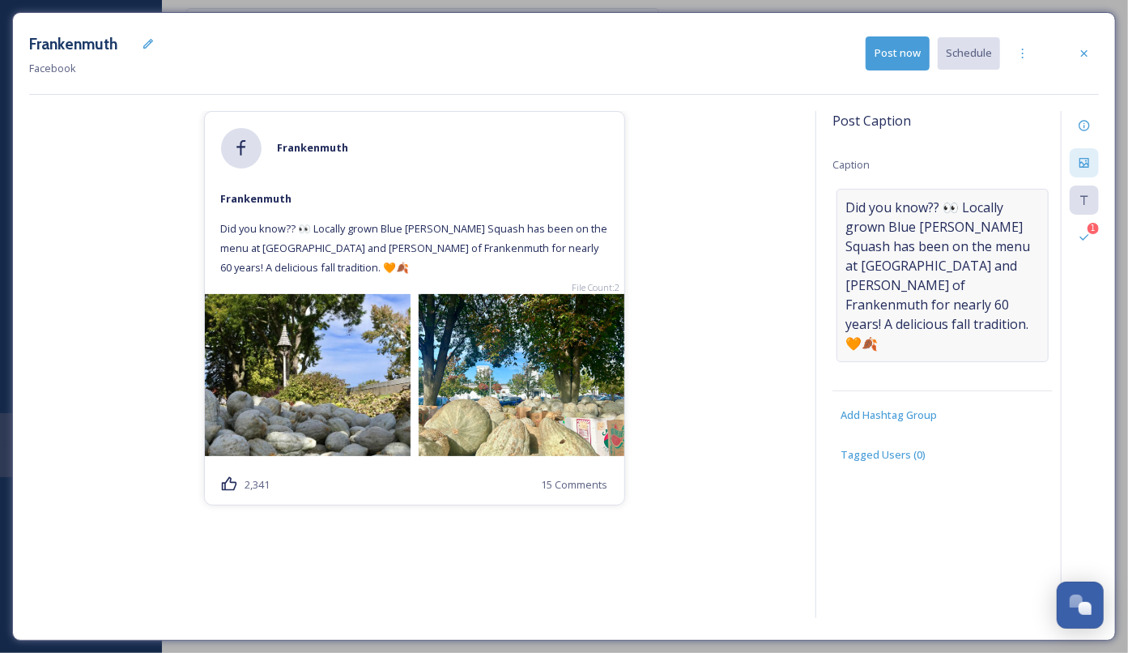
click at [896, 329] on span "Did you know?? 👀 Locally grown Blue Hubbard Squash has been on the menu at Bava…" at bounding box center [942, 275] width 194 height 155
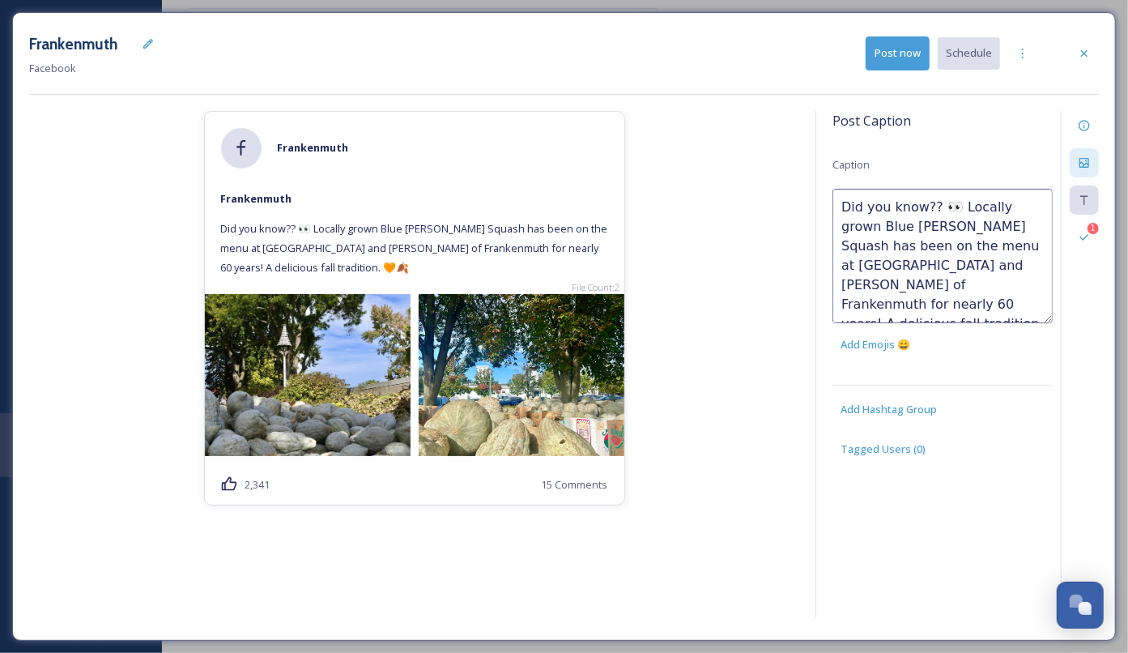
click at [996, 303] on textarea "Did you know?? 👀 Locally grown Blue Hubbard Squash has been on the menu at Bava…" at bounding box center [942, 256] width 220 height 134
type textarea "Did you know?? 👀 Locally grown Blue Hubbard Squash has been on the menu at Bava…"
click at [756, 210] on div "Frankenmuth Frankenmuth Did you know?? 👀 Locally grown Blue Hubbard Squash has …" at bounding box center [414, 367] width 770 height 513
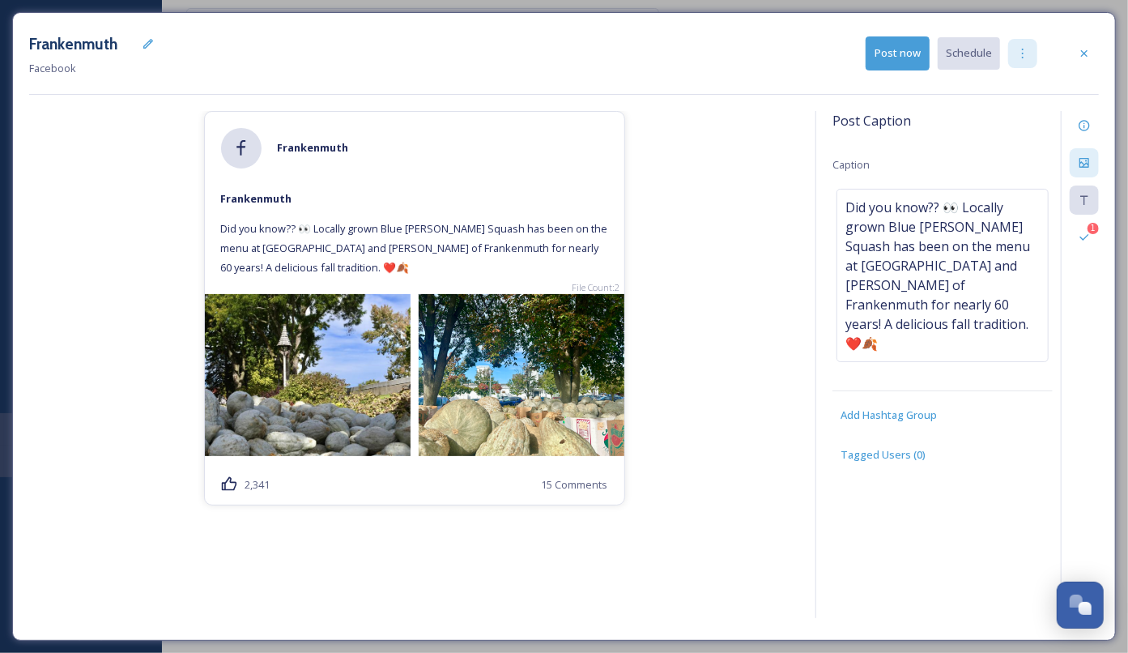
click at [1020, 61] on div at bounding box center [1022, 53] width 29 height 29
click at [1019, 84] on span "Duplicate Post" at bounding box center [994, 88] width 70 height 15
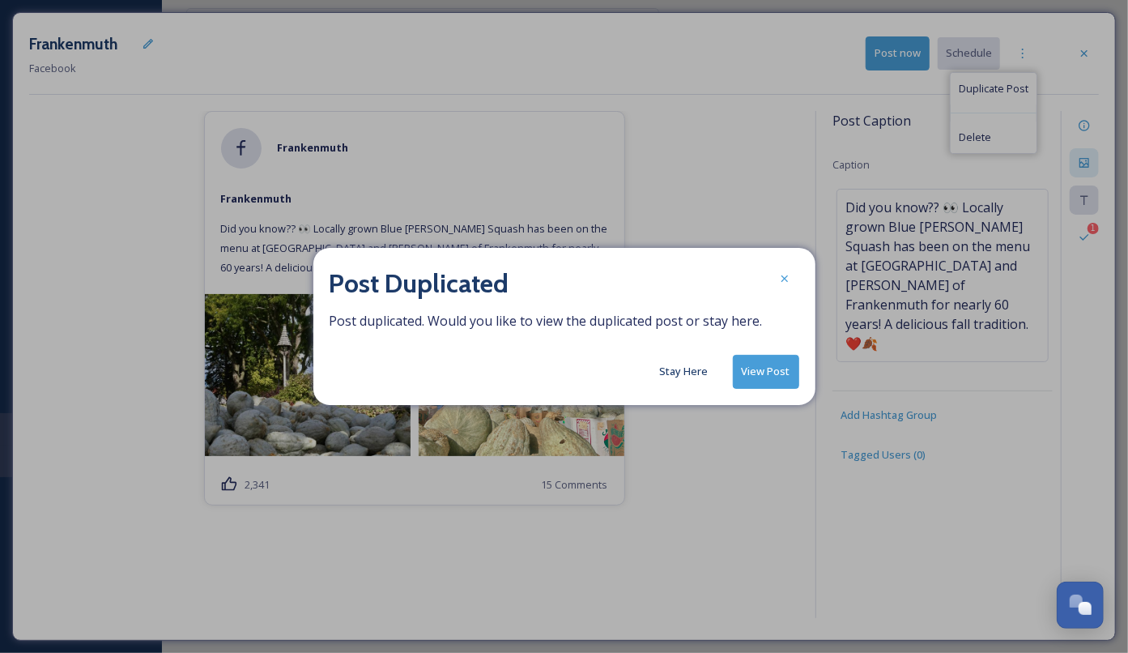
click at [706, 375] on button "Stay Here" at bounding box center [684, 371] width 65 height 32
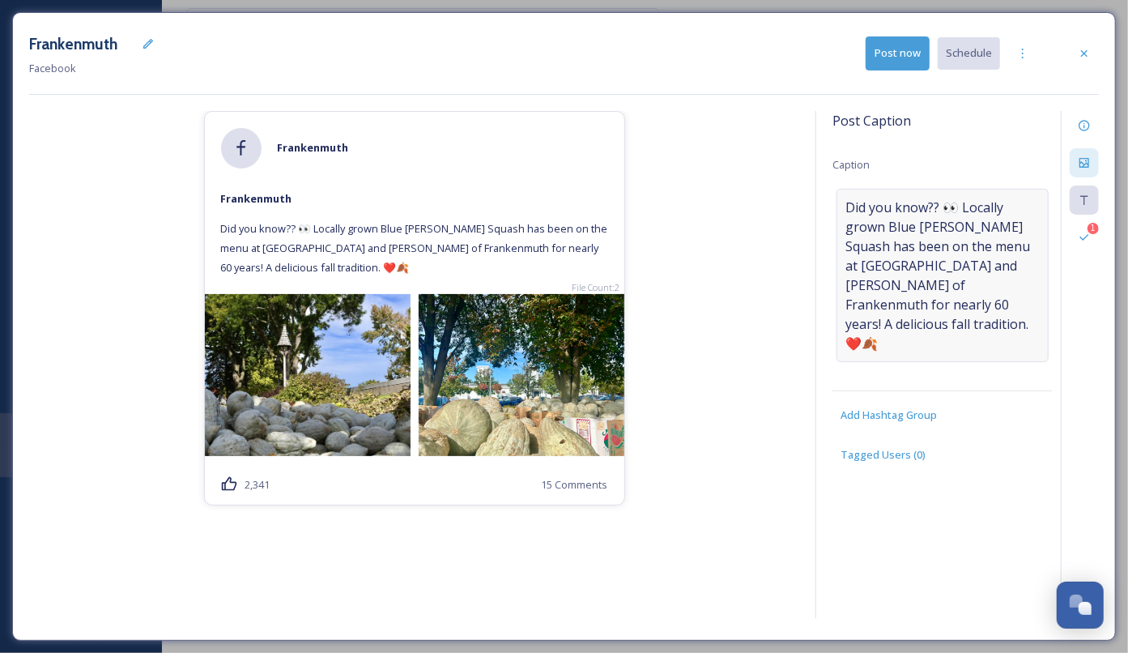
click at [994, 245] on span "Did you know?? 👀 Locally grown Blue Hubbard Squash has been on the menu at Bava…" at bounding box center [942, 275] width 194 height 155
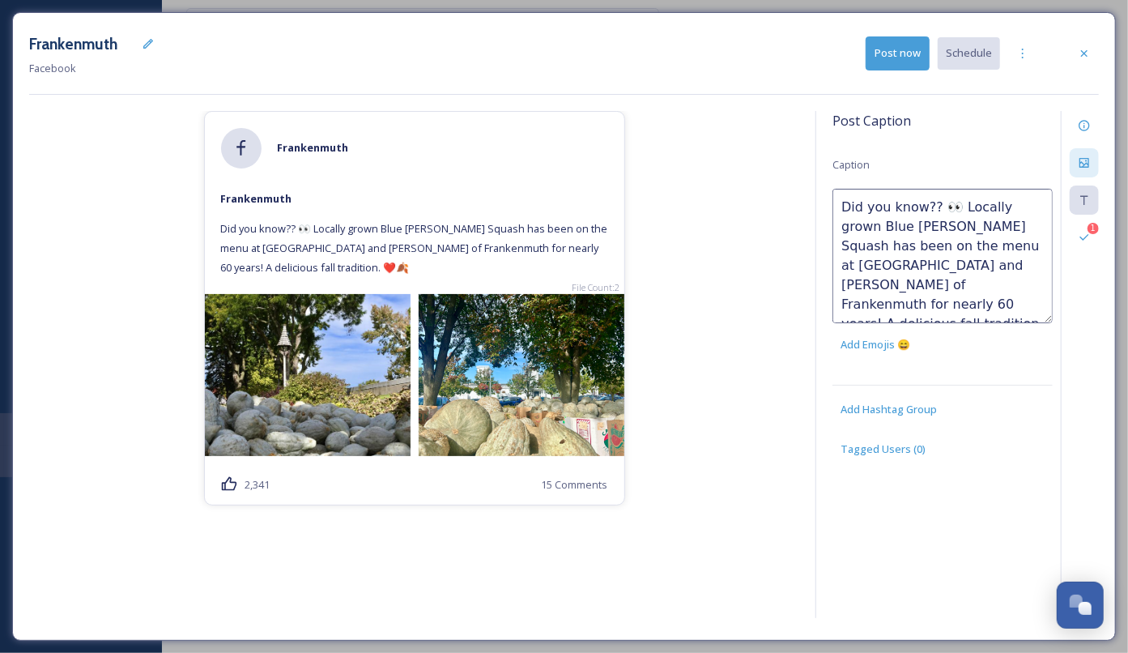
click at [921, 304] on textarea "Did you know?? 👀 Locally grown Blue Hubbard Squash has been on the menu at Bava…" at bounding box center [942, 256] width 220 height 134
click at [863, 244] on textarea "Did you know?? 👀 Locally grown Blue Hubbard Squash has been on the menu at Bava…" at bounding box center [942, 256] width 220 height 134
type textarea "Did you know?? 👀 Locally grown Blue Hubbard Squash has been on the fall menu at…"
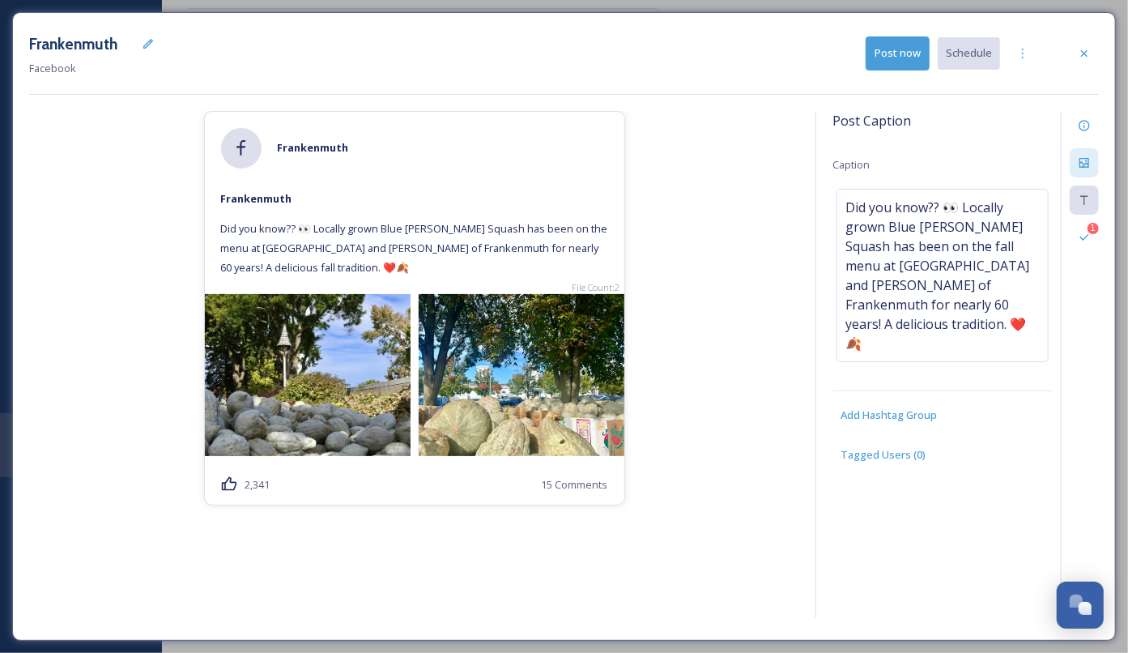
click at [762, 521] on div "Frankenmuth Frankenmuth Did you know?? 👀 Locally grown Blue Hubbard Squash has …" at bounding box center [414, 367] width 770 height 513
click at [1087, 244] on div "1 Validations" at bounding box center [1084, 237] width 29 height 29
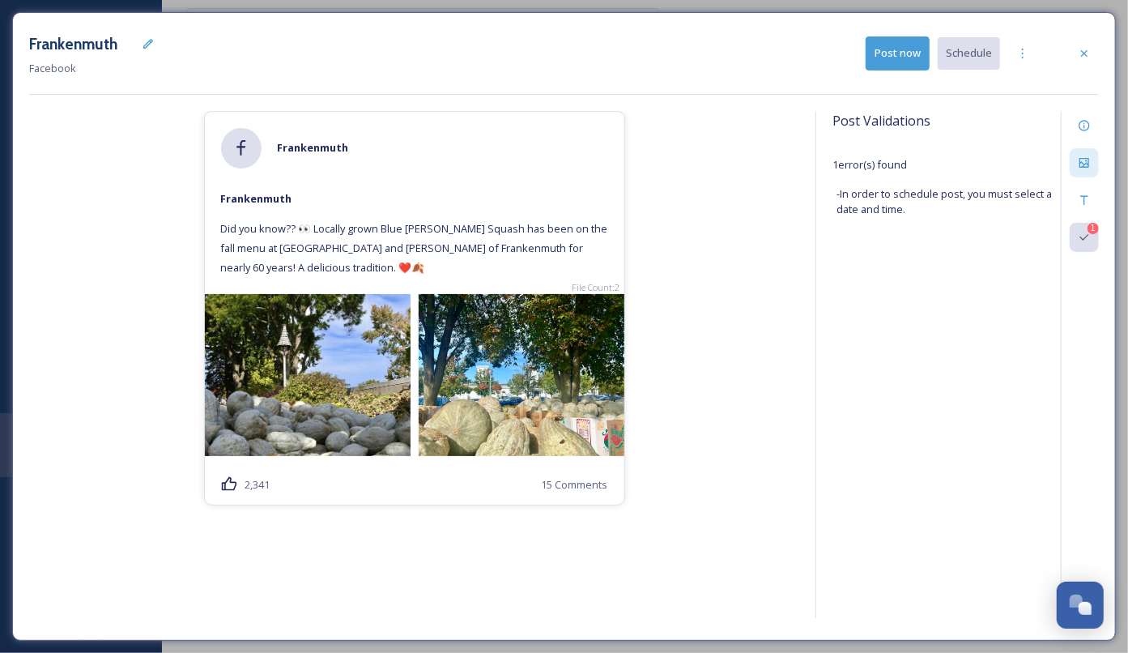
click at [921, 49] on button "Post now" at bounding box center [898, 52] width 64 height 33
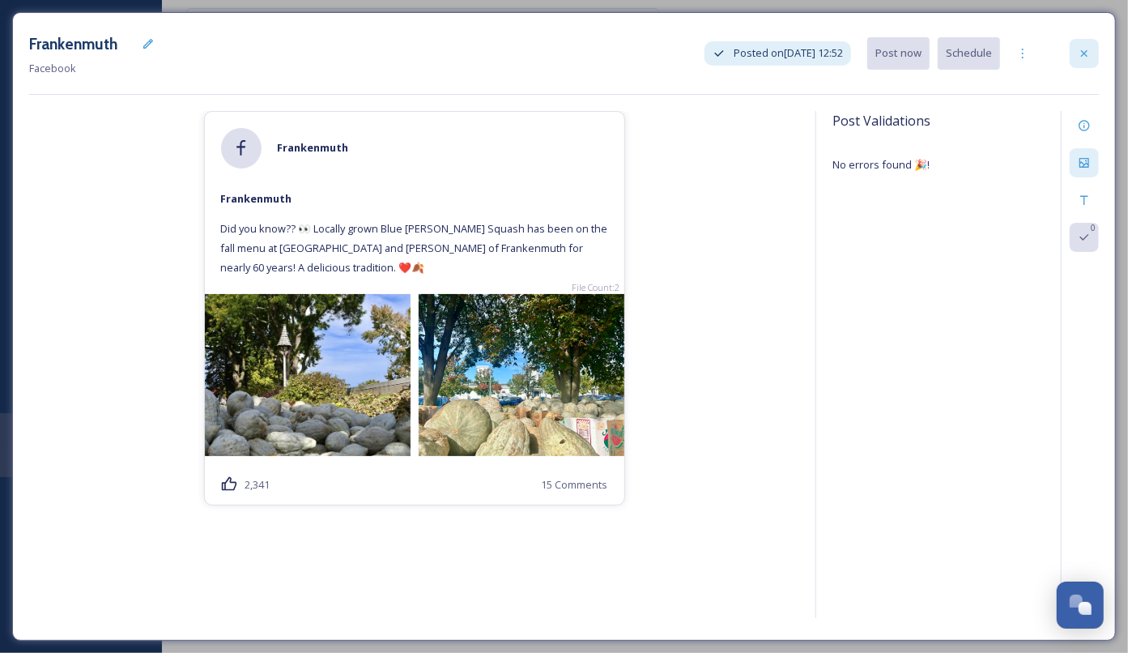
click at [1088, 52] on icon at bounding box center [1084, 53] width 13 height 13
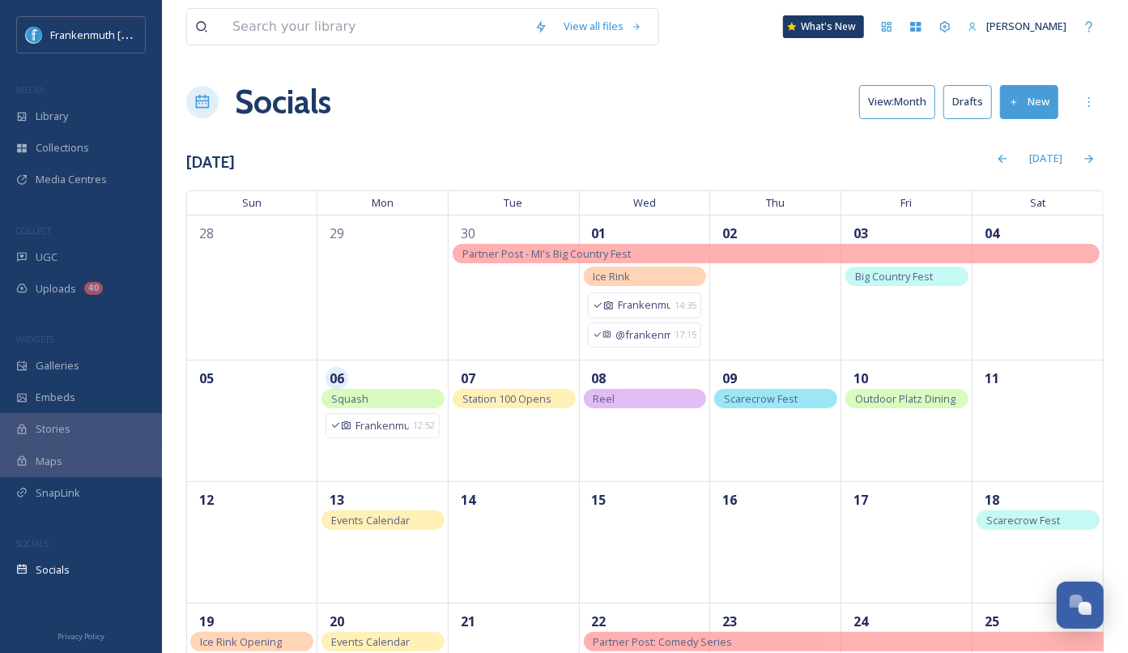
click at [977, 86] on button "Drafts" at bounding box center [967, 101] width 49 height 33
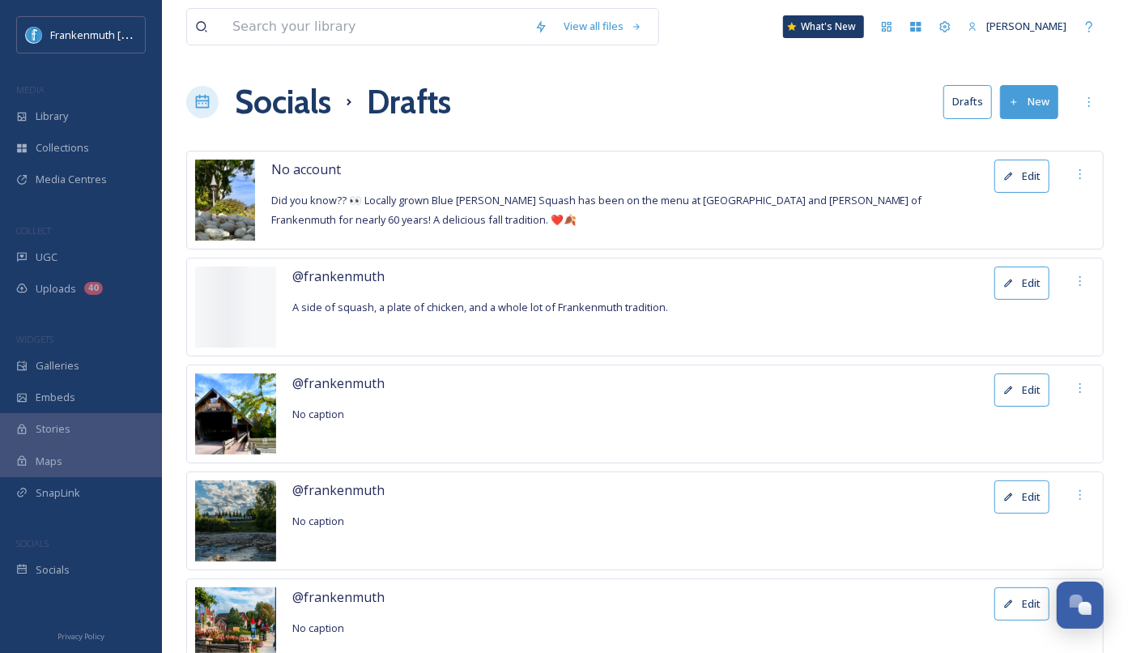
click at [1027, 184] on button "Edit" at bounding box center [1021, 176] width 55 height 33
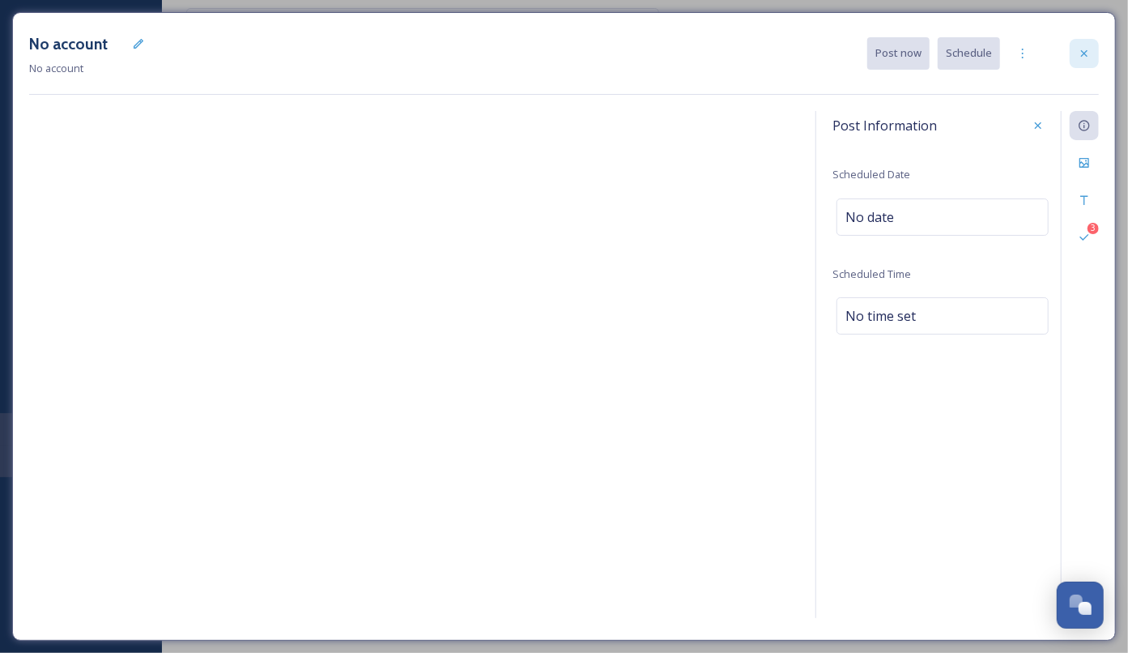
click at [1080, 57] on icon at bounding box center [1084, 53] width 13 height 13
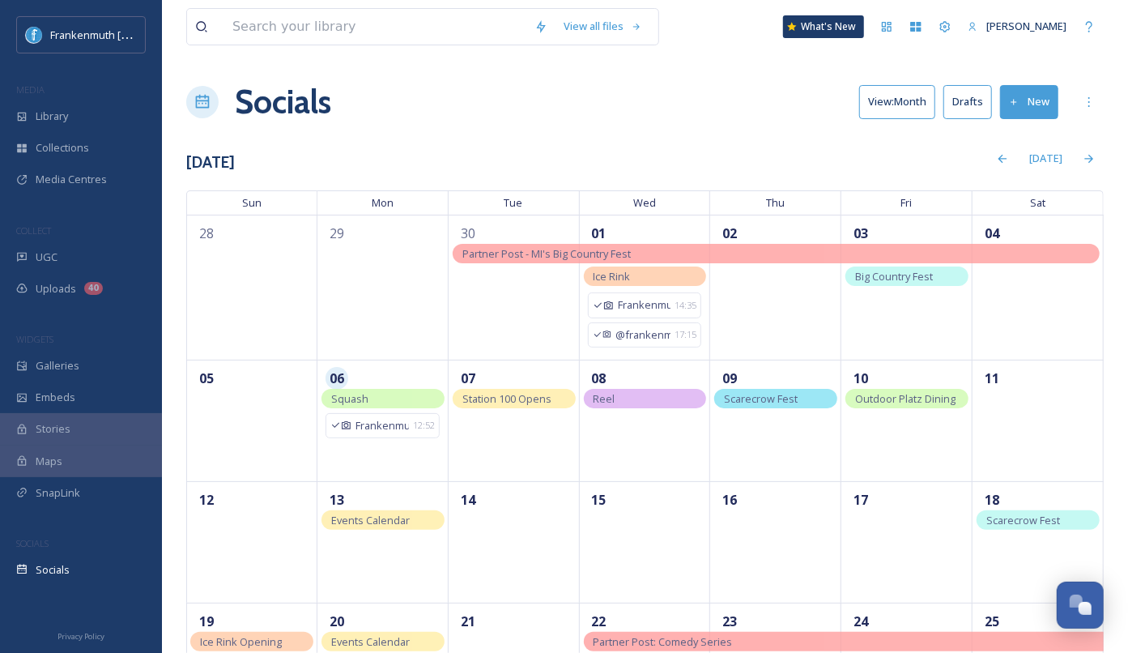
click at [981, 92] on button "Drafts" at bounding box center [967, 101] width 49 height 33
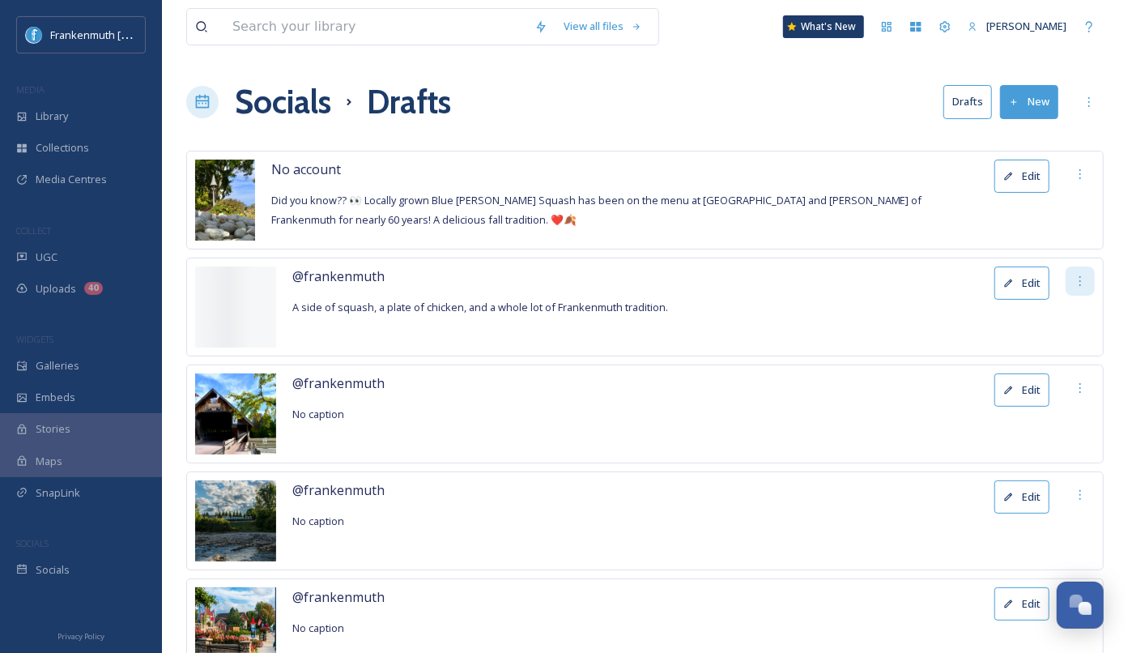
click at [1083, 287] on div at bounding box center [1080, 280] width 29 height 29
click at [1070, 309] on span "Delete" at bounding box center [1069, 316] width 32 height 15
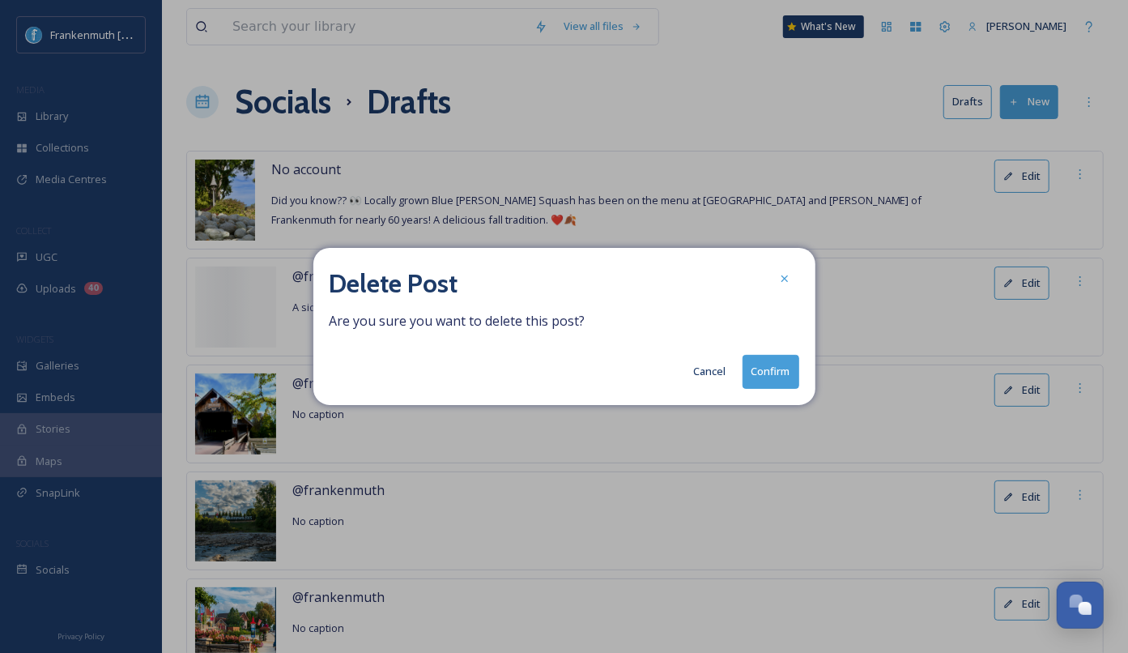
click at [772, 364] on button "Confirm" at bounding box center [771, 371] width 57 height 33
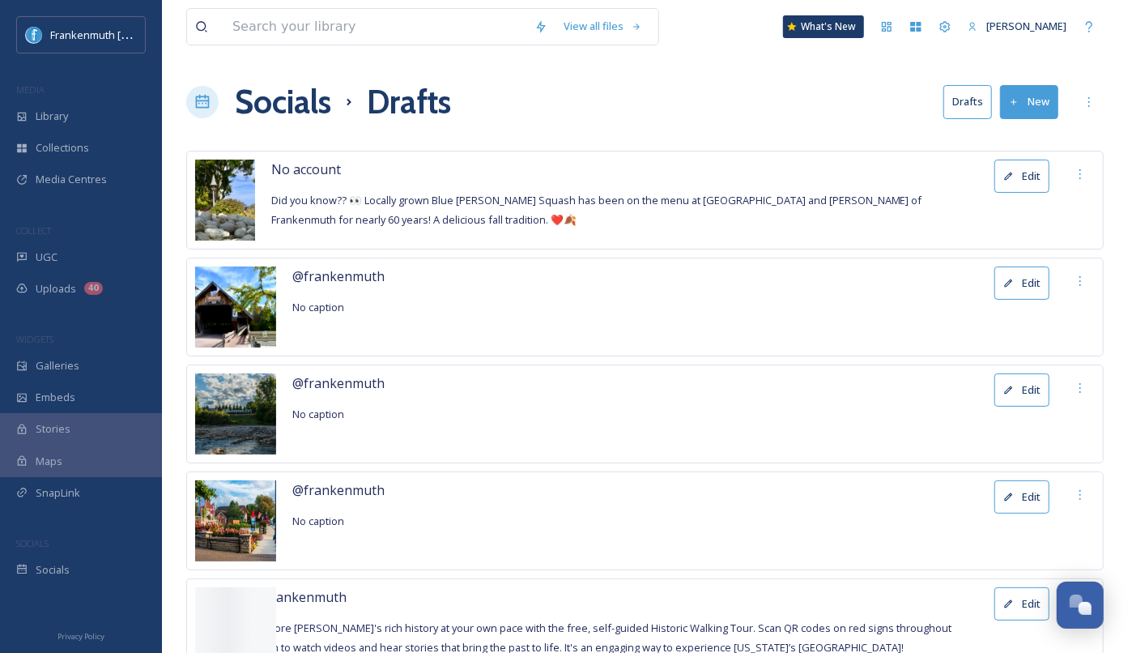
click at [1037, 168] on button "Edit" at bounding box center [1021, 176] width 55 height 33
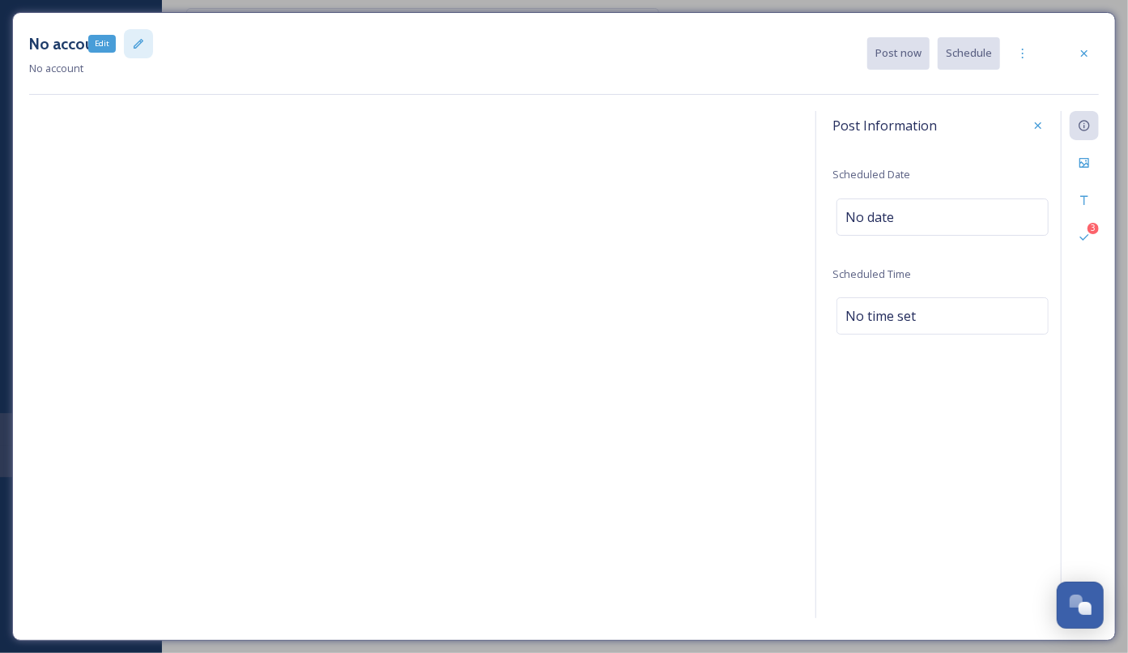
click at [127, 48] on div "Edit" at bounding box center [138, 43] width 29 height 29
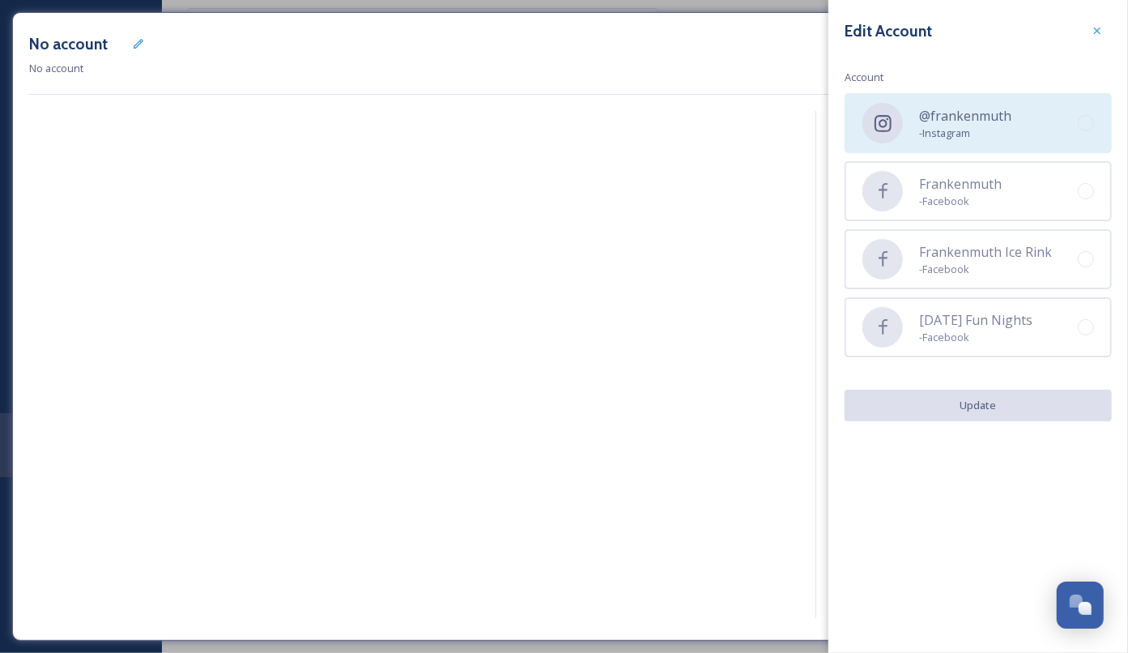
click at [988, 117] on span "@frankenmuth" at bounding box center [965, 115] width 92 height 19
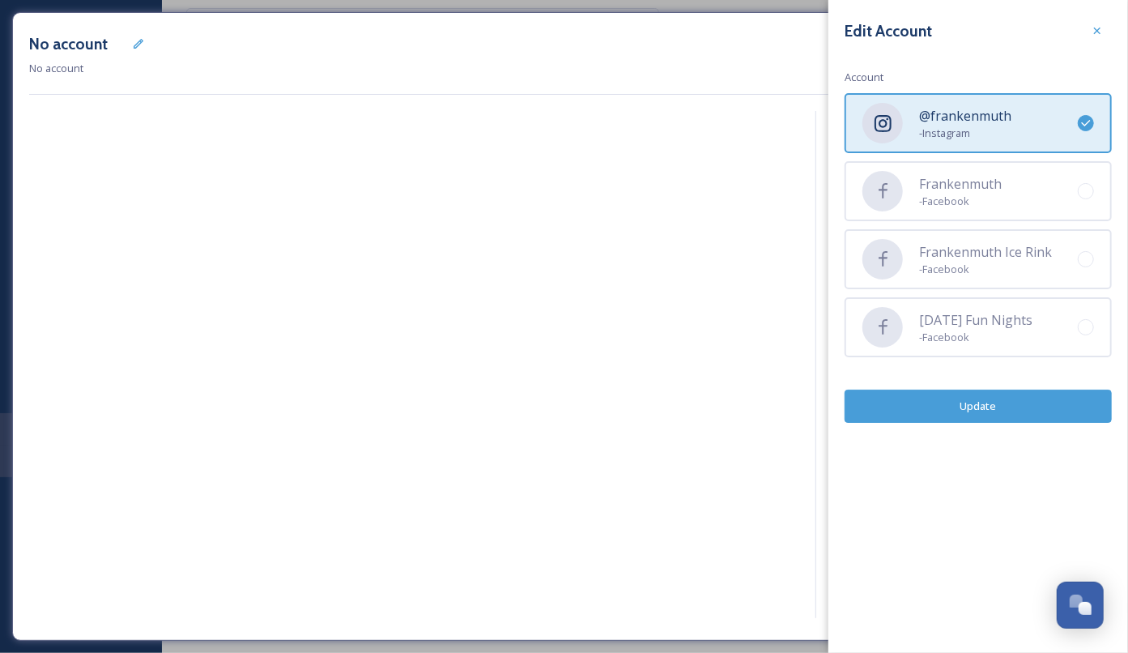
click at [1016, 415] on button "Update" at bounding box center [978, 405] width 267 height 33
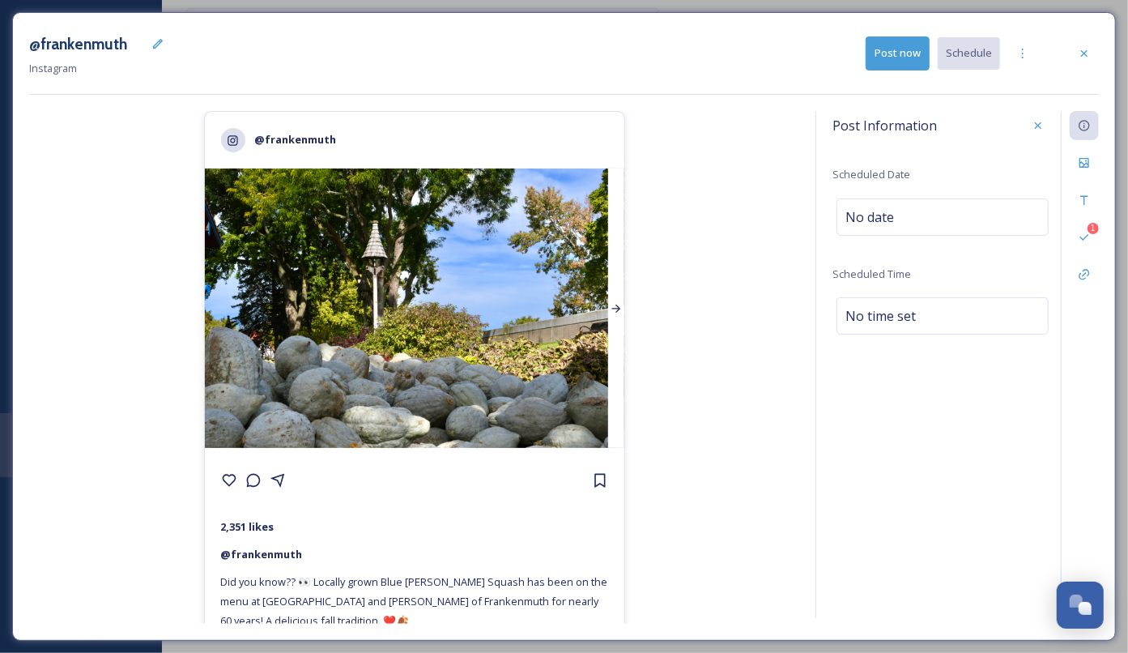
click at [619, 309] on icon at bounding box center [616, 308] width 13 height 13
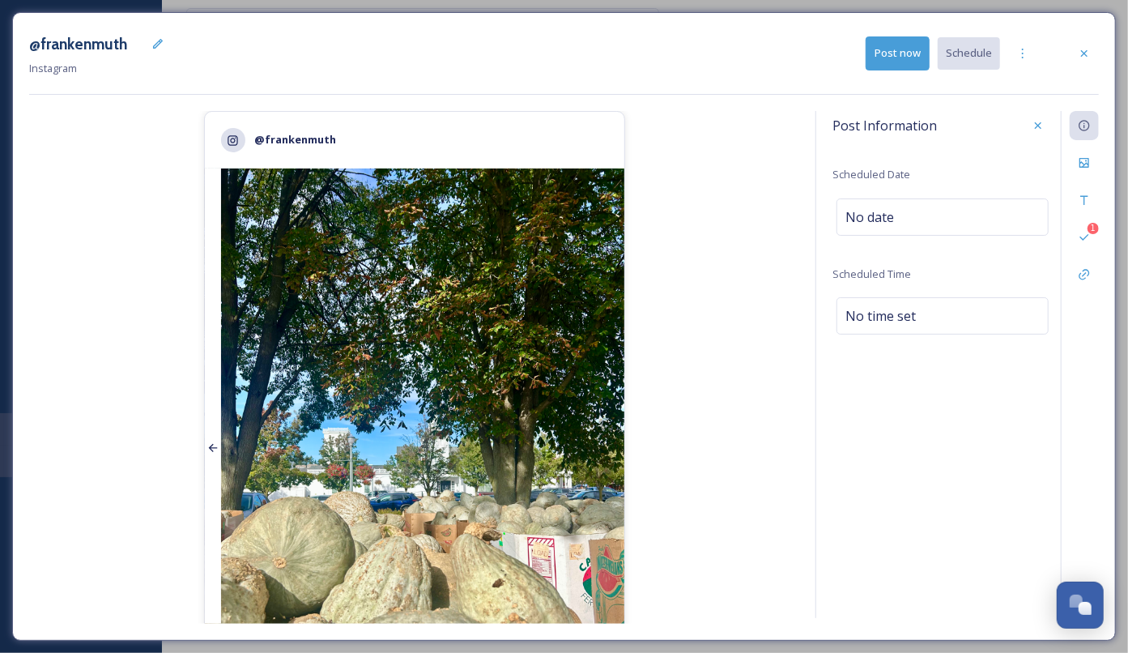
click at [206, 401] on div at bounding box center [213, 448] width 16 height 560
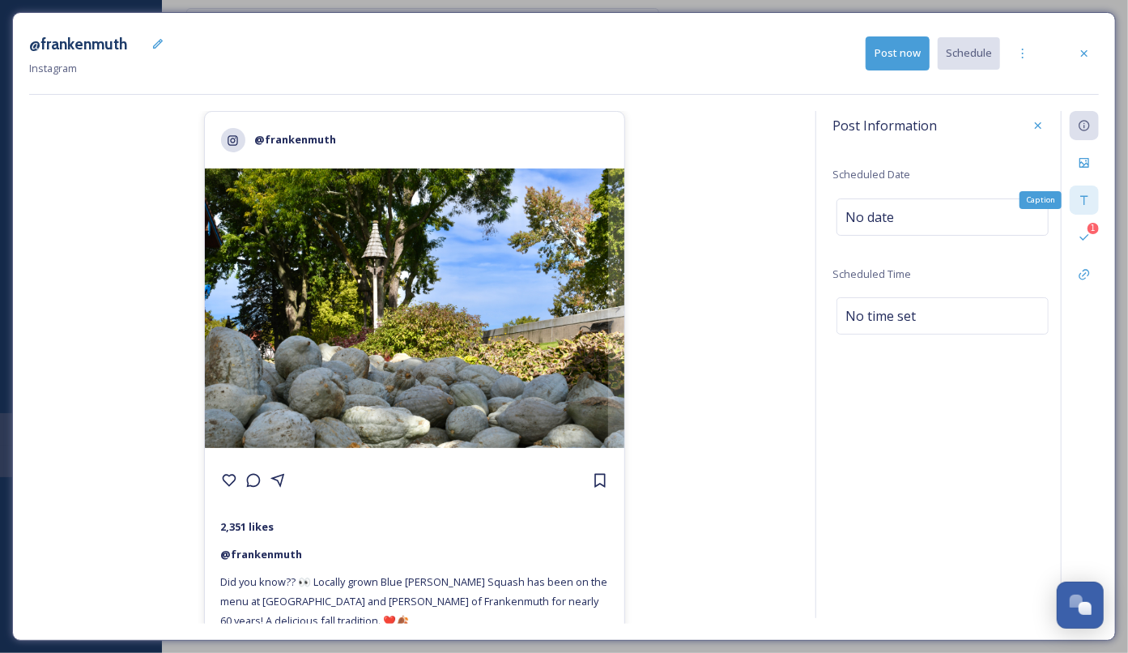
click at [1084, 198] on icon at bounding box center [1083, 200] width 7 height 9
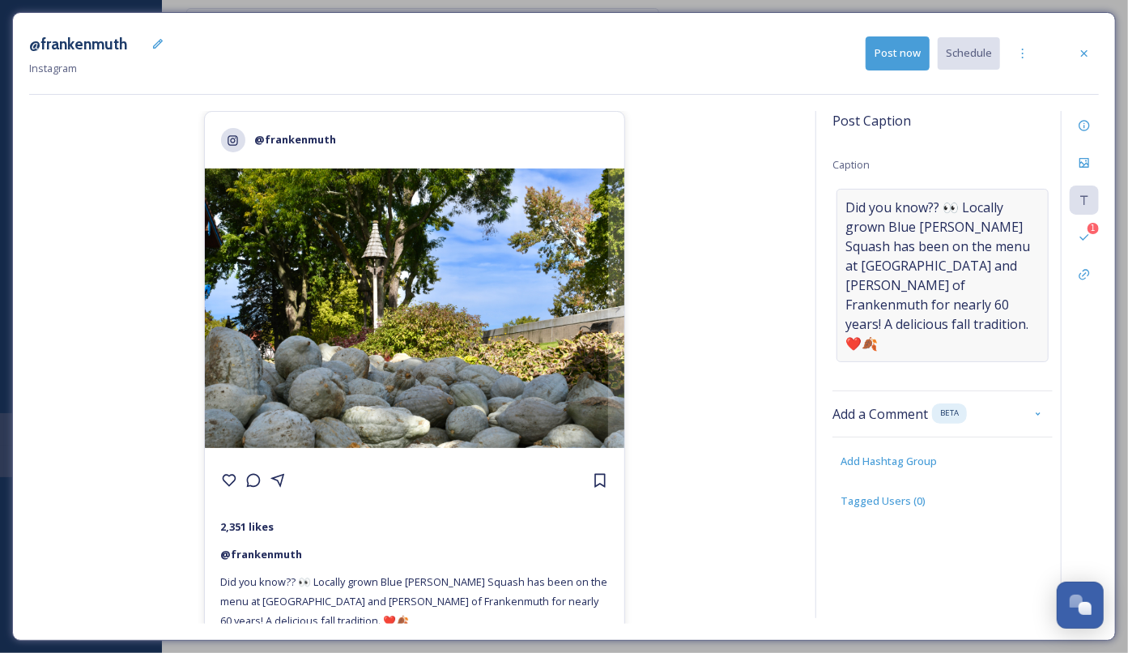
click at [990, 242] on span "Did you know?? 👀 Locally grown Blue Hubbard Squash has been on the menu at Bava…" at bounding box center [942, 275] width 194 height 155
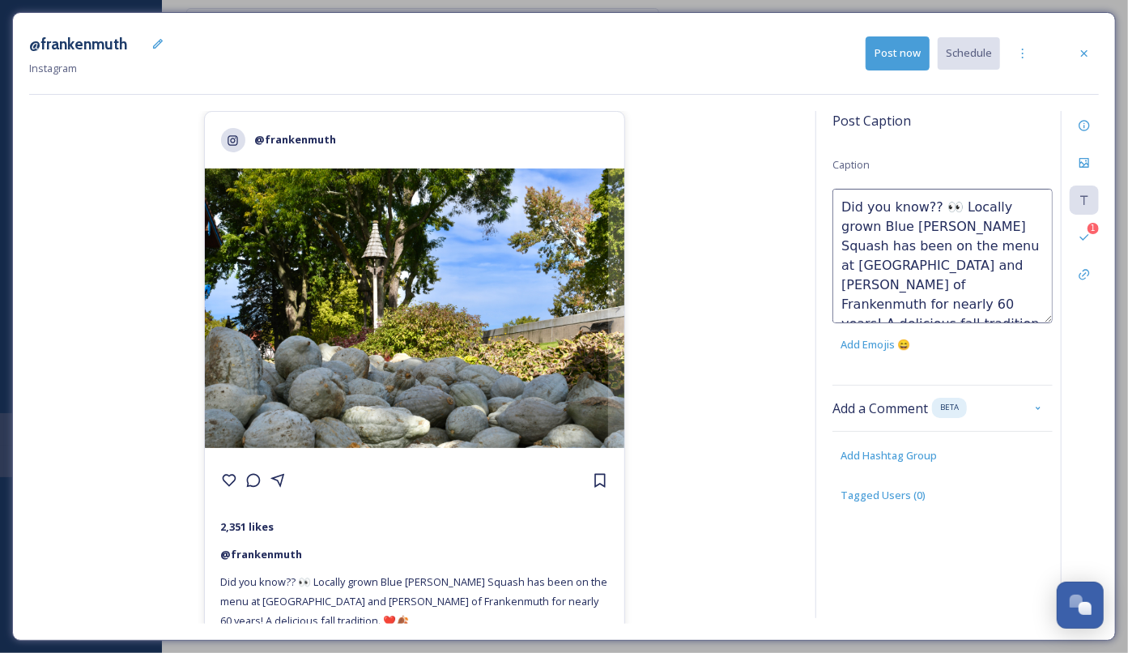
click at [865, 244] on textarea "Did you know?? 👀 Locally grown Blue Hubbard Squash has been on the menu at Bava…" at bounding box center [942, 256] width 220 height 134
click at [918, 306] on textarea "Did you know?? 👀 Locally grown Blue Hubbard Squash has been on the fall menu at…" at bounding box center [942, 256] width 220 height 134
type textarea "Did you know?? 👀 Locally grown Blue Hubbard Squash has been on the fall menu at…"
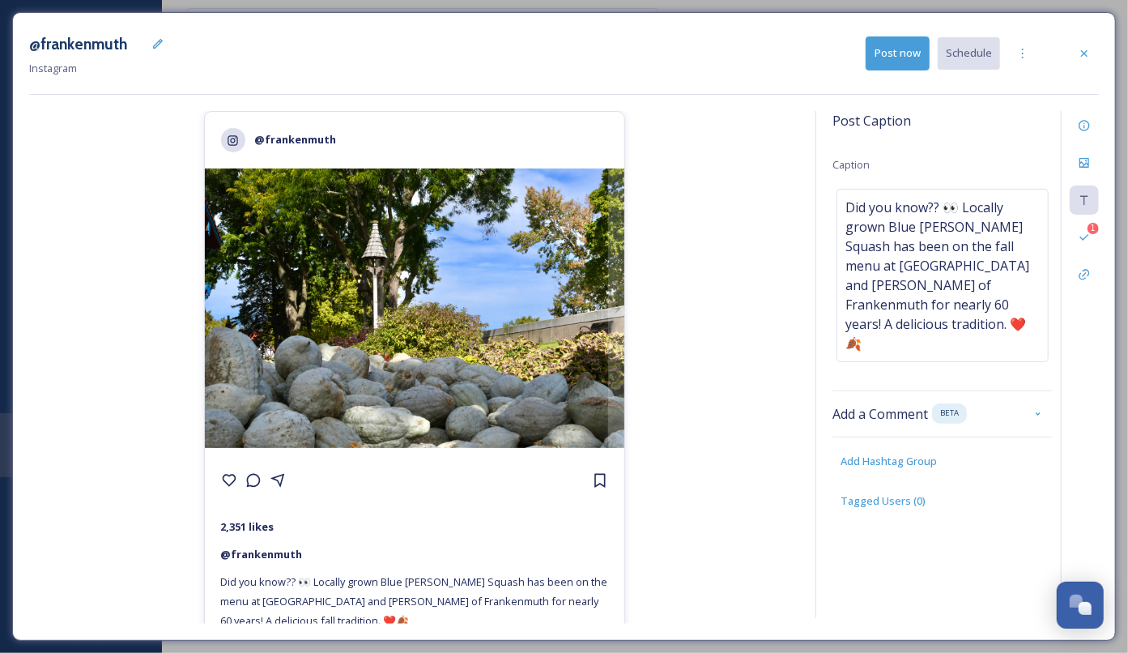
click at [802, 314] on div "@frankenmuth 2,351 likes @ frankenmuth Did you know?? 👀 Locally grown Blue Hubb…" at bounding box center [564, 367] width 1070 height 513
click at [1015, 131] on div "Post Caption Caption Did you know?? 👀 Locally grown Blue Hubbard Squash has bee…" at bounding box center [942, 326] width 220 height 430
click at [1087, 235] on icon at bounding box center [1083, 237] width 9 height 6
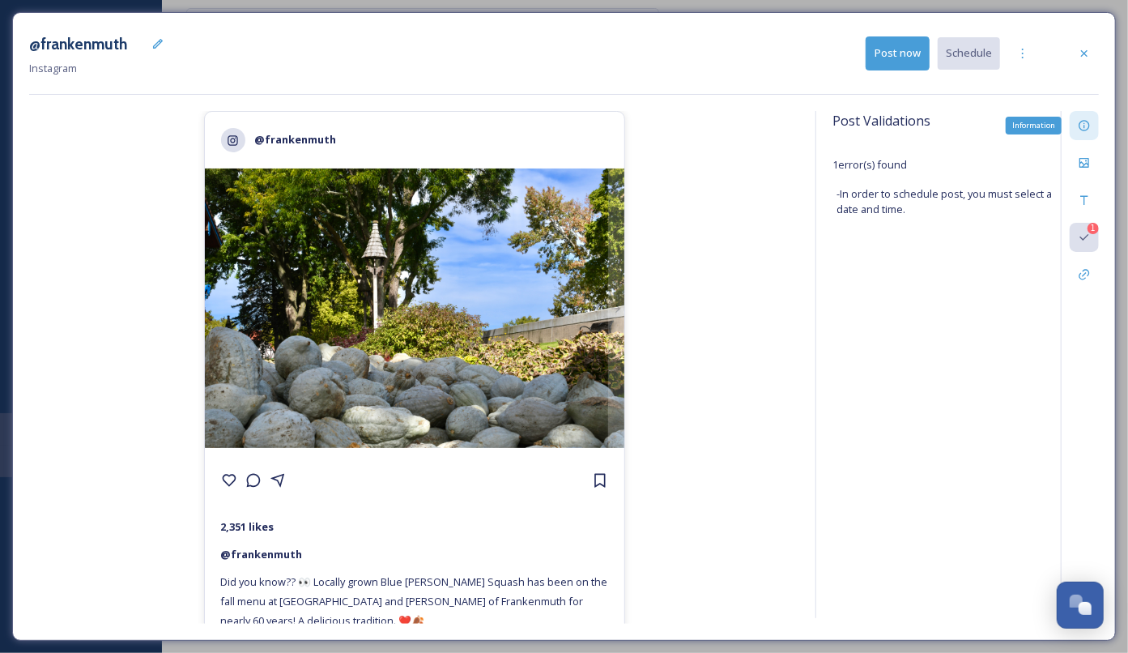
click at [1087, 127] on icon at bounding box center [1084, 125] width 13 height 13
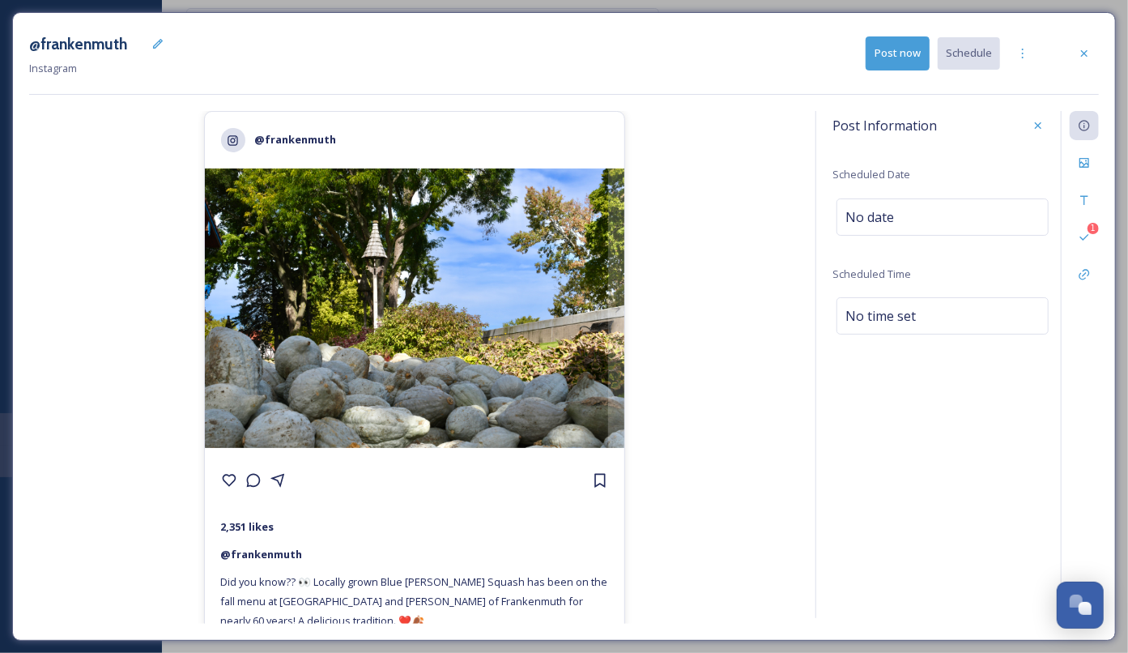
click at [879, 259] on div "Post Information Scheduled Date No date Scheduled Time No time set" at bounding box center [942, 237] width 220 height 252
click at [879, 227] on div "No date" at bounding box center [942, 216] width 212 height 37
click at [879, 227] on input "text" at bounding box center [916, 216] width 161 height 36
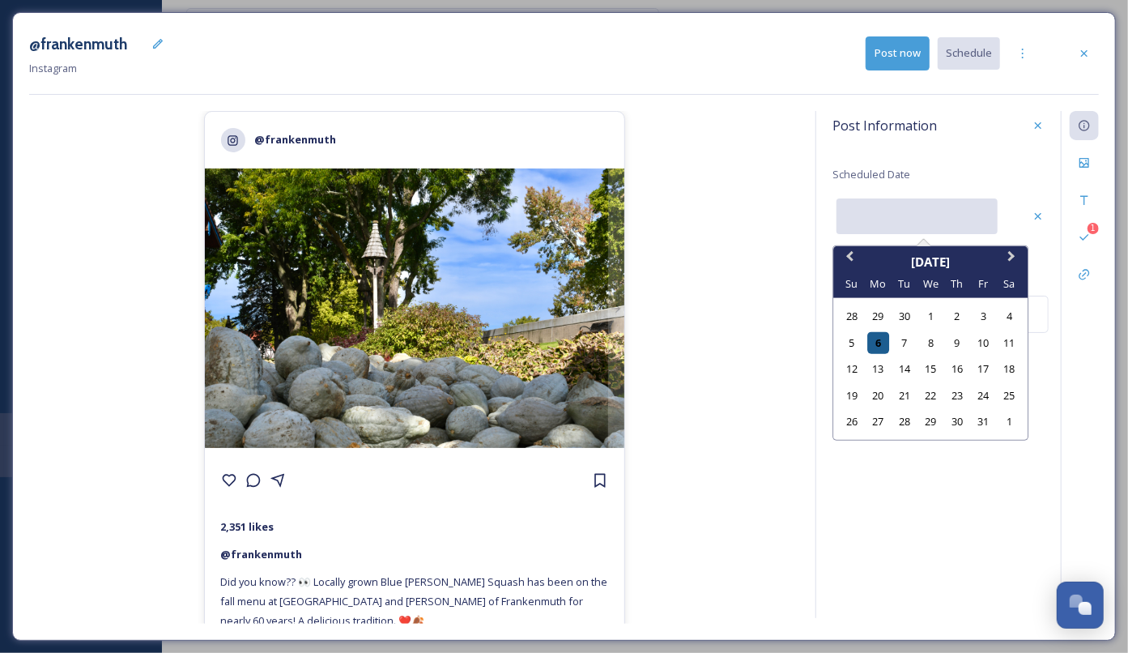
click at [875, 342] on div "6" at bounding box center [878, 342] width 22 height 22
type input "10/06/2025"
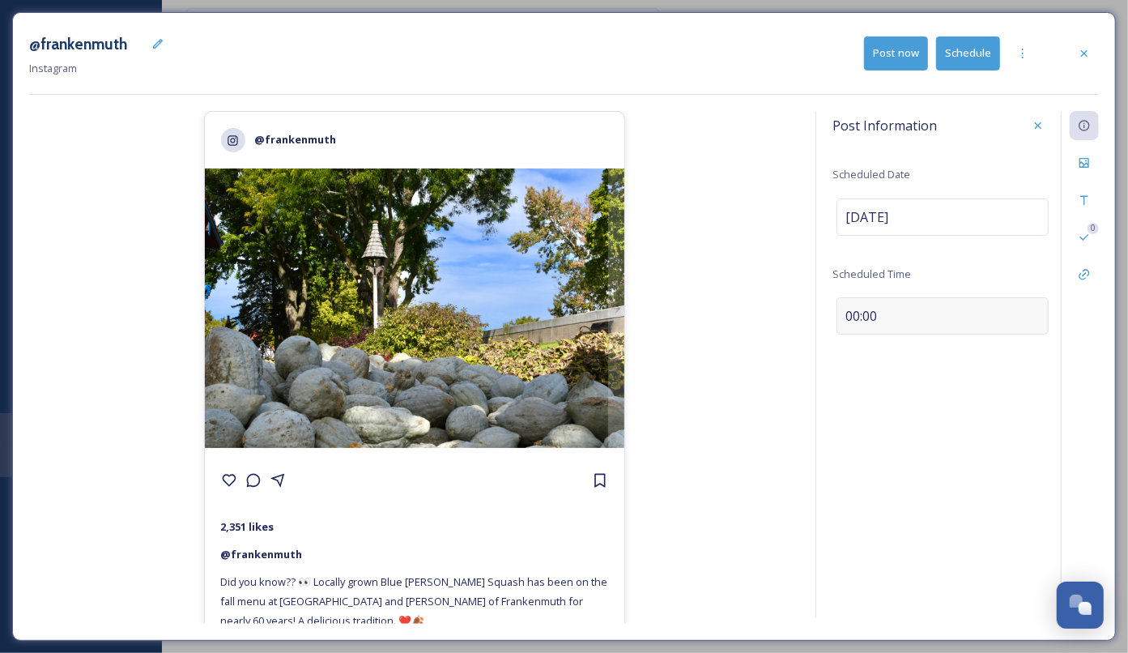
click at [882, 312] on div "00:00" at bounding box center [942, 315] width 212 height 37
click at [864, 312] on input "13:09" at bounding box center [886, 312] width 109 height 39
click at [849, 312] on input "13:09" at bounding box center [886, 312] width 109 height 39
type input "18:30"
click at [1034, 311] on icon at bounding box center [1038, 312] width 13 height 13
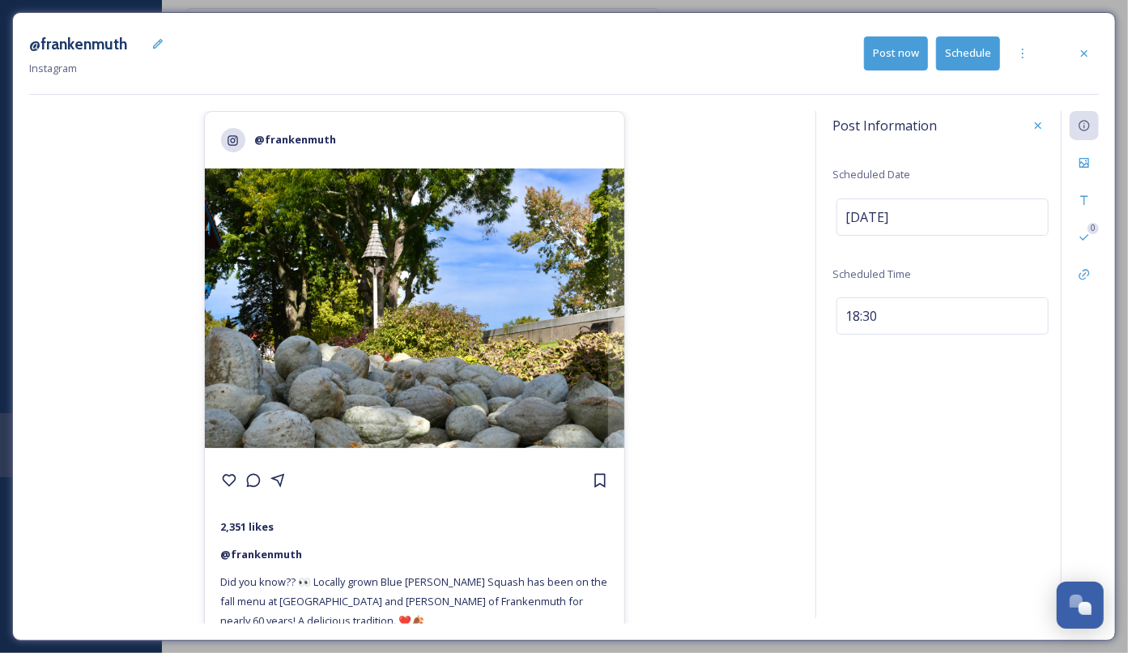
click at [845, 444] on div "Post Information Scheduled Date Oct 06 2025 Scheduled Time 18:30 0" at bounding box center [956, 364] width 283 height 507
click at [975, 49] on button "Schedule" at bounding box center [968, 52] width 64 height 33
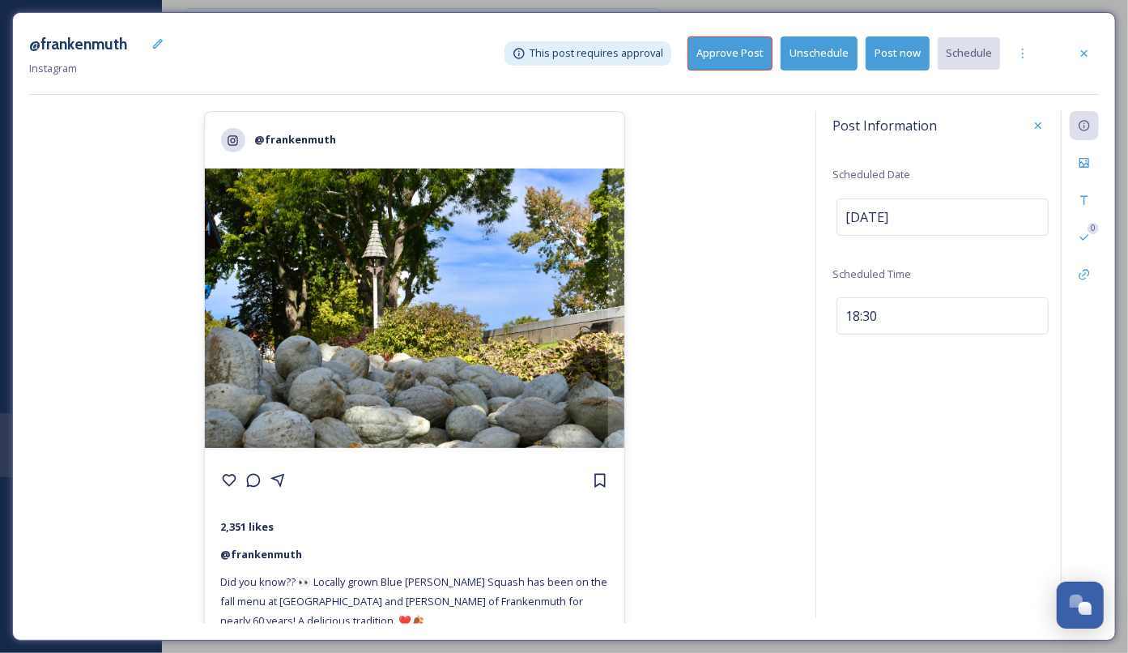
click at [726, 66] on button "Approve Post" at bounding box center [729, 52] width 85 height 33
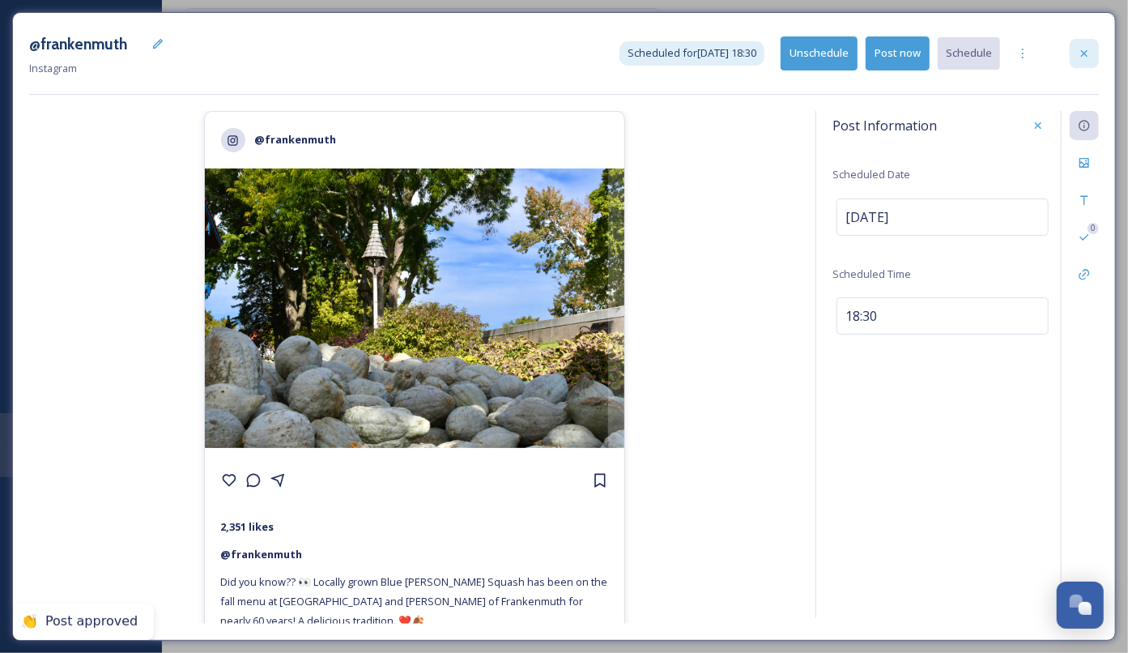
click at [1092, 56] on div at bounding box center [1084, 53] width 29 height 29
